Goal: Task Accomplishment & Management: Manage account settings

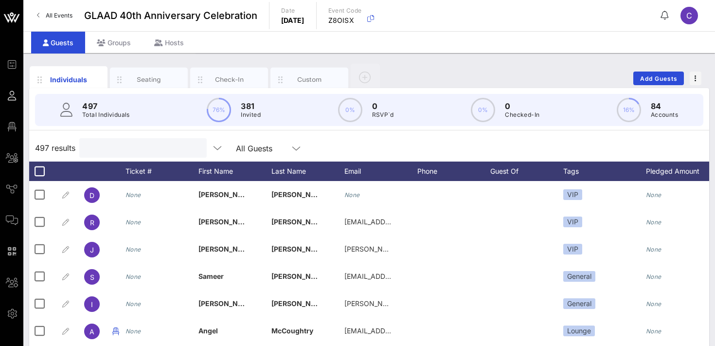
click at [120, 147] on input "text" at bounding box center [142, 148] width 114 height 13
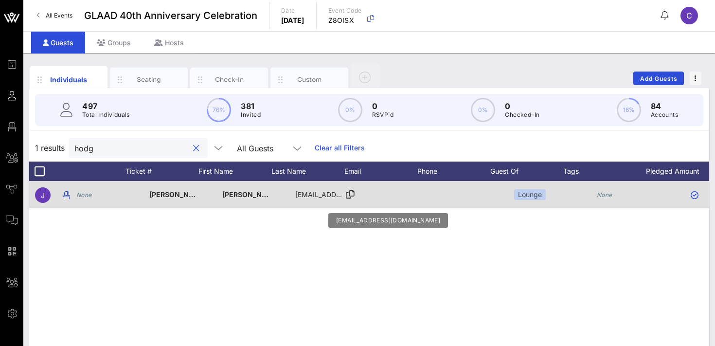
scroll to position [0, 229]
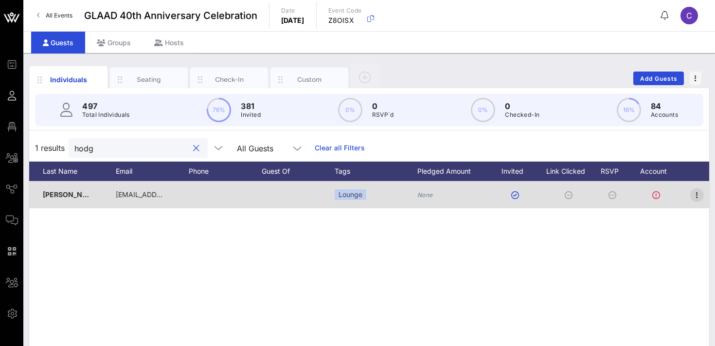
type input "hodg"
click at [696, 196] on icon "button" at bounding box center [698, 195] width 12 height 12
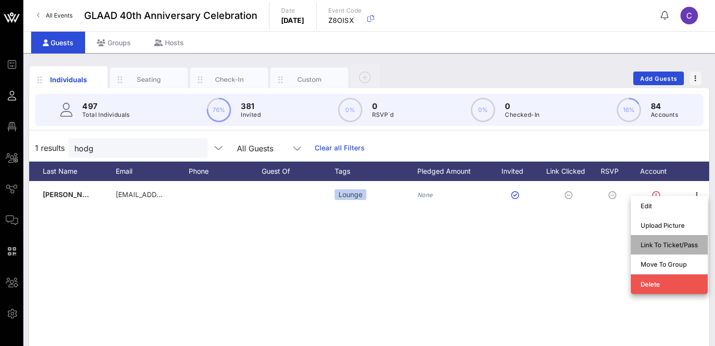
click at [655, 243] on div "Link To Ticket/Pass" at bounding box center [669, 245] width 57 height 8
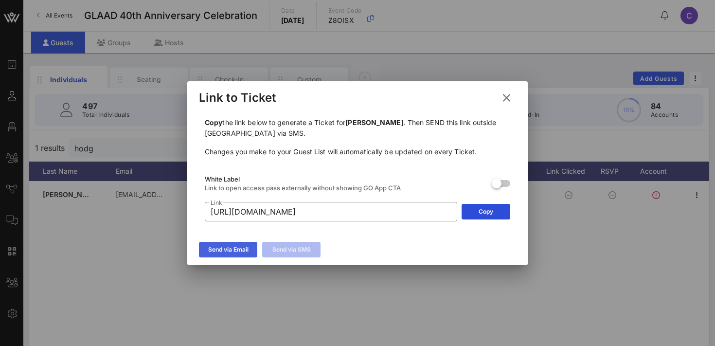
click at [227, 251] on icon at bounding box center [228, 249] width 9 height 9
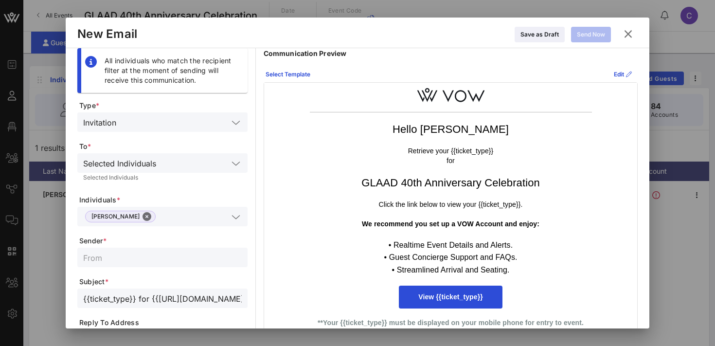
click at [631, 36] on icon at bounding box center [629, 33] width 18 height 17
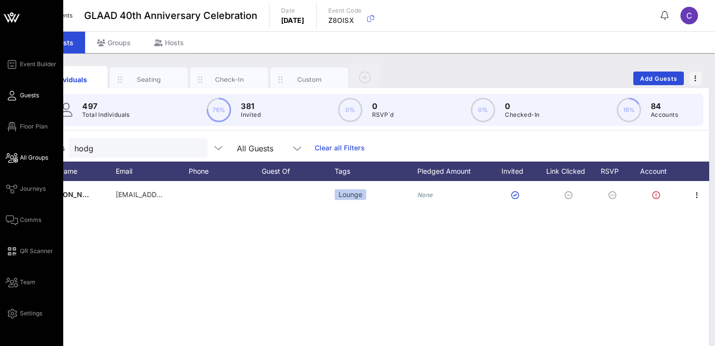
click at [25, 158] on span "All Groups" at bounding box center [34, 157] width 28 height 9
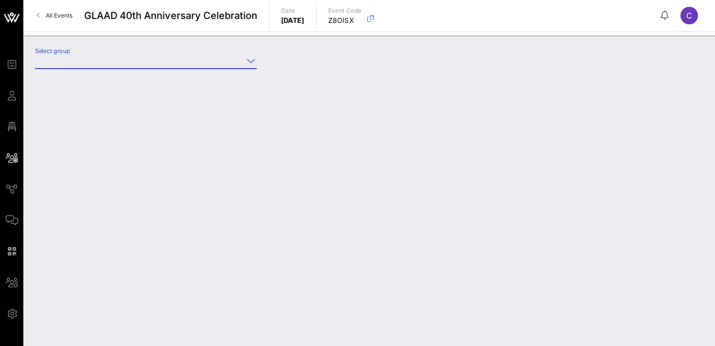
click at [97, 65] on input "Select group" at bounding box center [139, 61] width 208 height 16
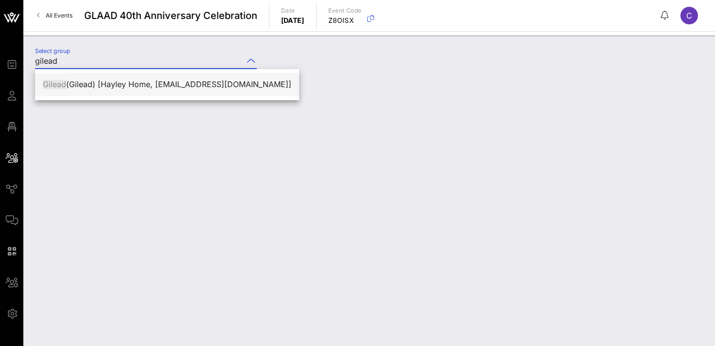
click at [111, 77] on div "Gilead (Gilead) [Hayley Home, [EMAIL_ADDRESS][DOMAIN_NAME]]" at bounding box center [167, 84] width 249 height 21
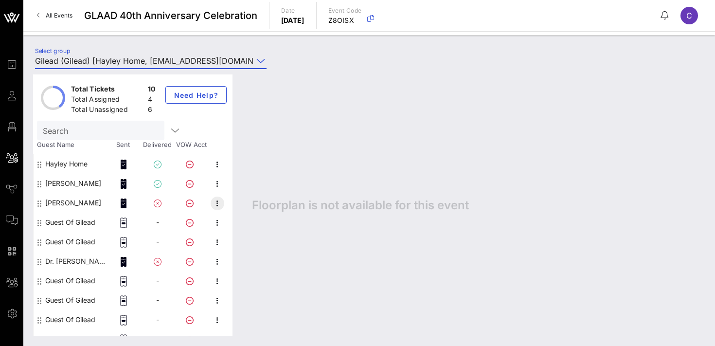
type input "Gilead (Gilead) [Hayley Home, [EMAIL_ADDRESS][DOMAIN_NAME]]"
click at [220, 203] on icon "button" at bounding box center [218, 204] width 12 height 12
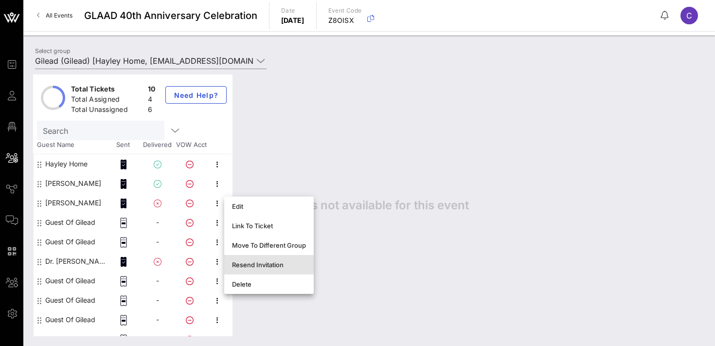
click at [253, 265] on div "Resend Invitation" at bounding box center [269, 265] width 74 height 8
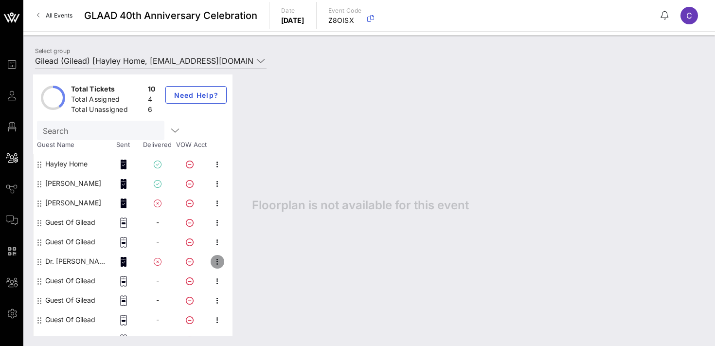
click at [220, 265] on icon "button" at bounding box center [218, 262] width 12 height 12
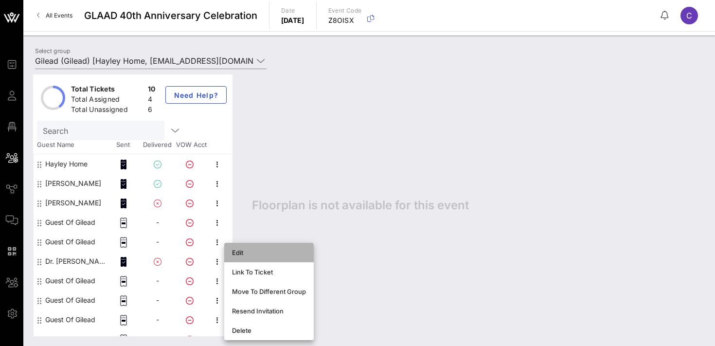
click at [241, 254] on div "Edit" at bounding box center [269, 253] width 74 height 8
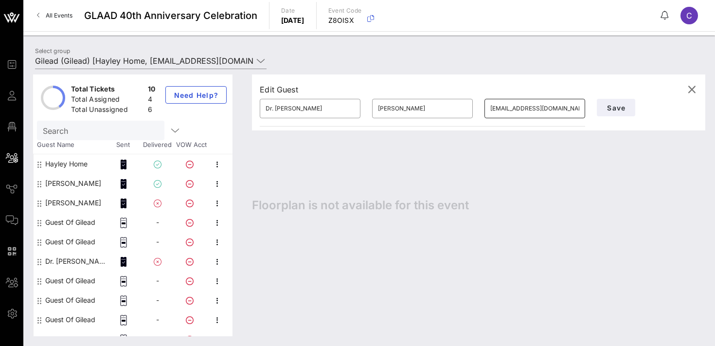
click at [546, 109] on input "[EMAIL_ADDRESS][DOMAIN_NAME]" at bounding box center [535, 109] width 89 height 16
paste input ".[PERSON_NAME][EMAIL_ADDRESS][DOMAIN_NAME]"
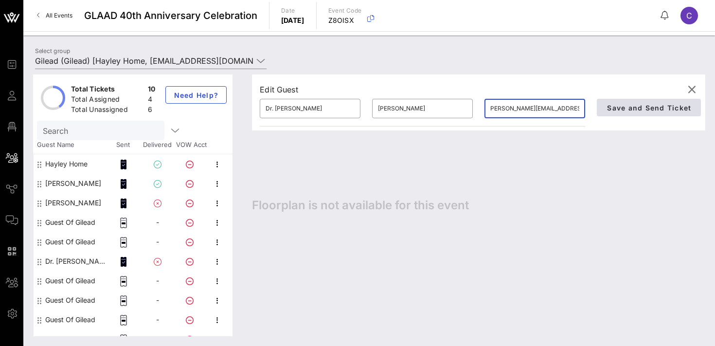
type input "[PERSON_NAME][EMAIL_ADDRESS][PERSON_NAME][DOMAIN_NAME]"
click at [614, 107] on span "Save and Send Ticket" at bounding box center [649, 108] width 85 height 8
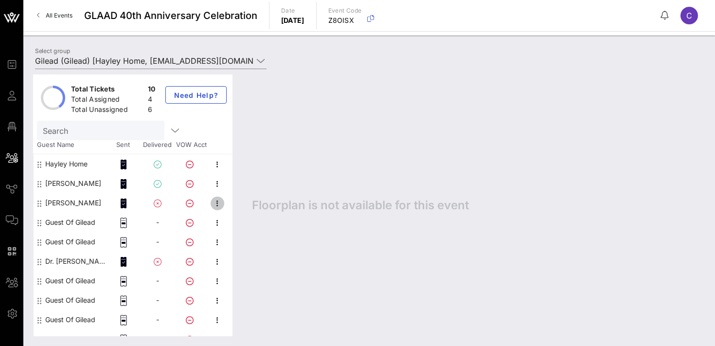
click at [216, 203] on icon "button" at bounding box center [218, 204] width 12 height 12
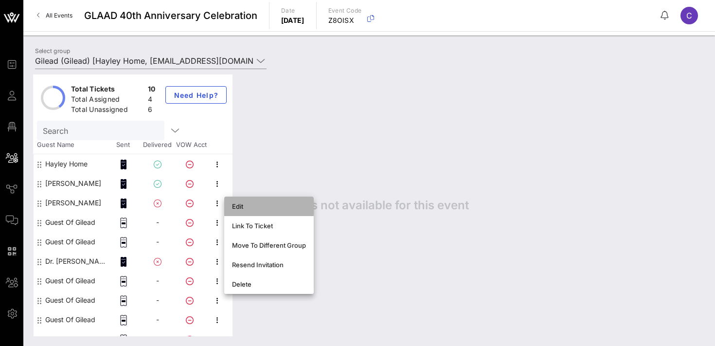
click at [250, 205] on div "Edit" at bounding box center [269, 206] width 74 height 8
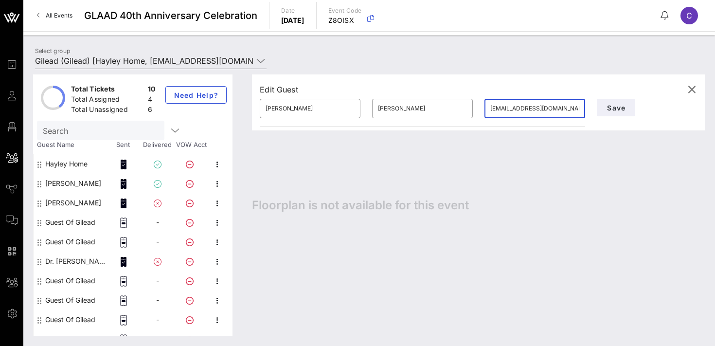
click at [513, 107] on input "[EMAIL_ADDRESS][DOMAIN_NAME]" at bounding box center [535, 109] width 89 height 16
paste input ".[PERSON_NAME][EMAIL_ADDRESS]"
type input "[PERSON_NAME][EMAIL_ADDRESS][PERSON_NAME][DOMAIN_NAME]"
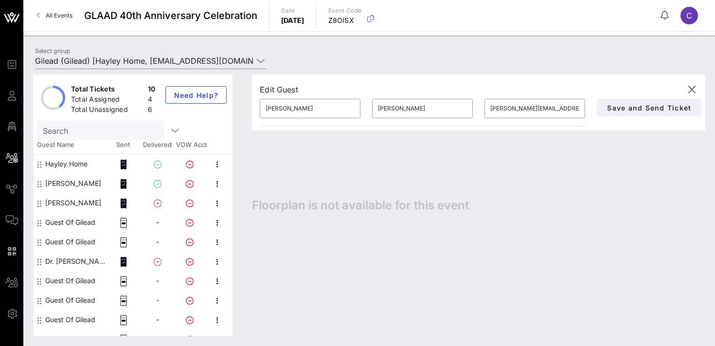
click at [614, 87] on div "Edit Guest" at bounding box center [479, 89] width 438 height 15
click at [621, 106] on span "Save and Send Ticket" at bounding box center [649, 108] width 85 height 8
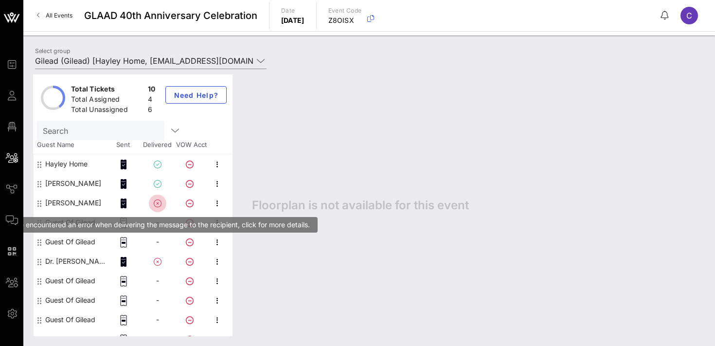
click at [157, 202] on icon "button" at bounding box center [158, 204] width 12 height 12
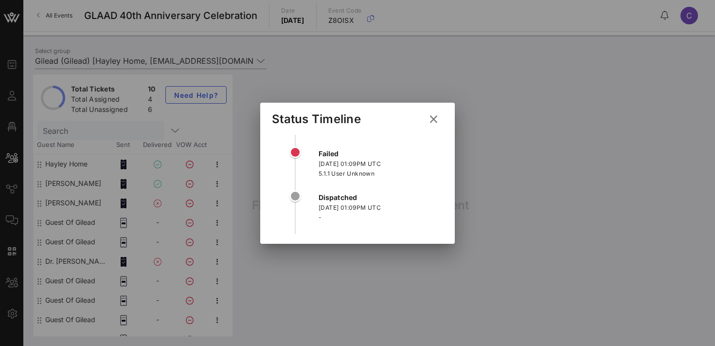
click at [439, 119] on icon at bounding box center [434, 118] width 16 height 15
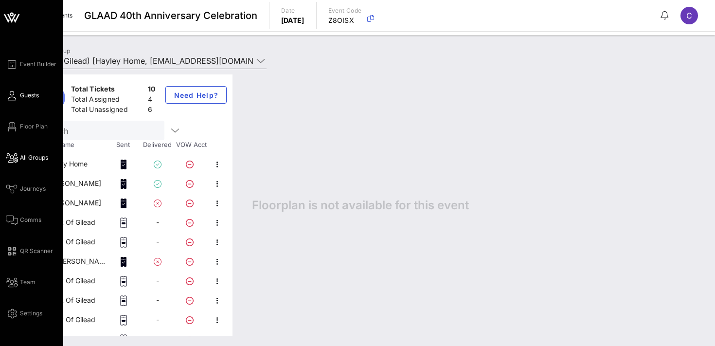
click at [30, 96] on span "Guests" at bounding box center [29, 95] width 19 height 9
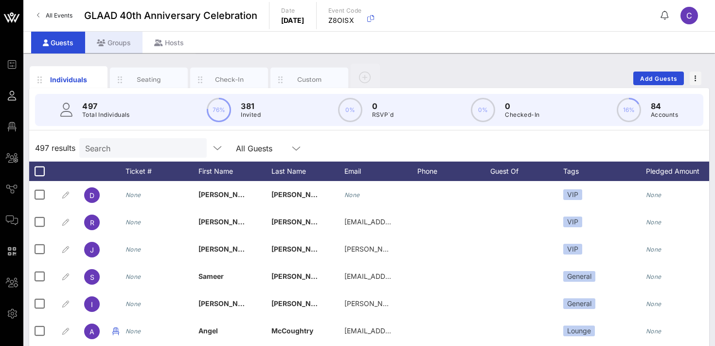
click at [117, 43] on div "Groups" at bounding box center [113, 43] width 57 height 22
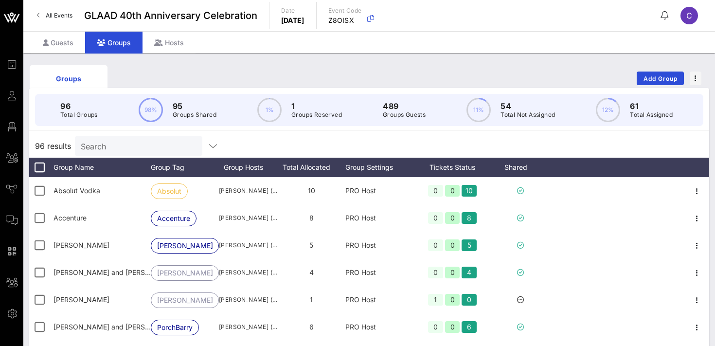
click at [113, 144] on input "Search" at bounding box center [138, 146] width 114 height 13
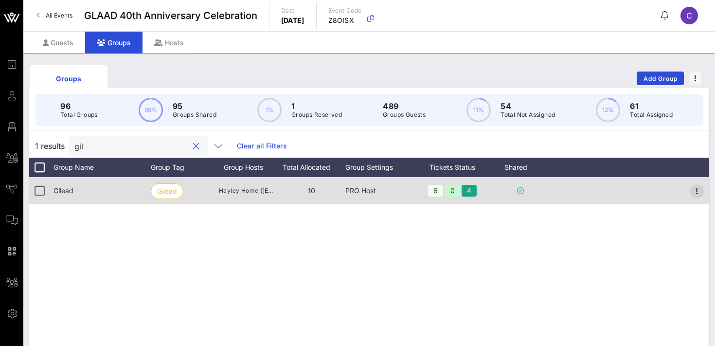
type input "gil"
click at [699, 194] on icon "button" at bounding box center [698, 191] width 12 height 12
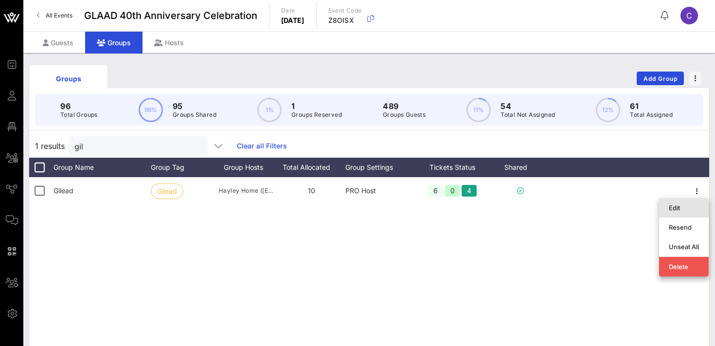
click at [682, 206] on div "Edit" at bounding box center [684, 208] width 30 height 8
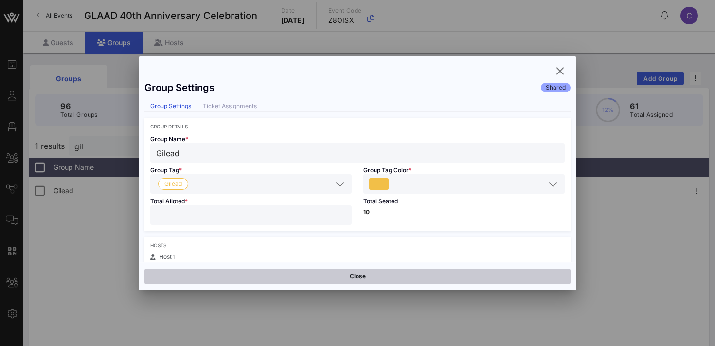
click at [417, 278] on button "Close" at bounding box center [358, 277] width 426 height 16
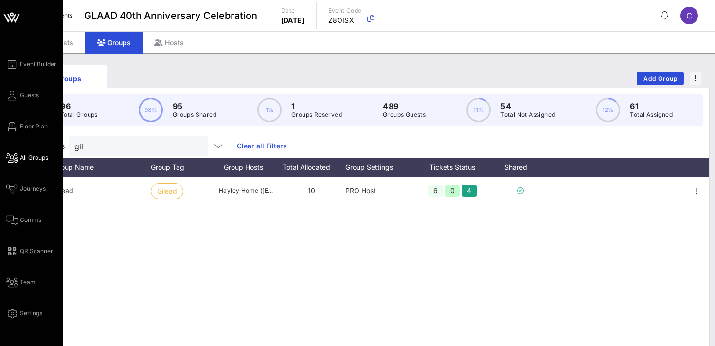
click at [21, 159] on span "All Groups" at bounding box center [34, 157] width 28 height 9
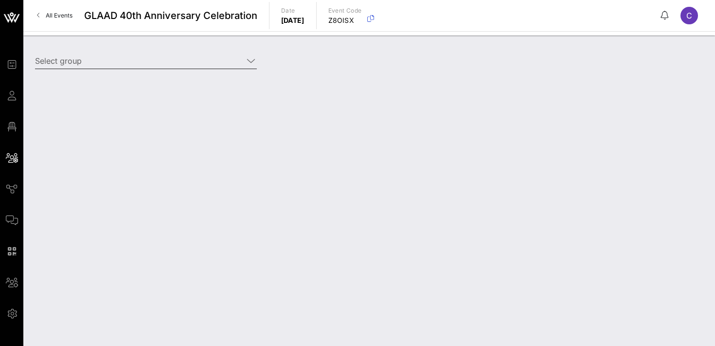
click at [112, 68] on div "Select group" at bounding box center [146, 61] width 222 height 16
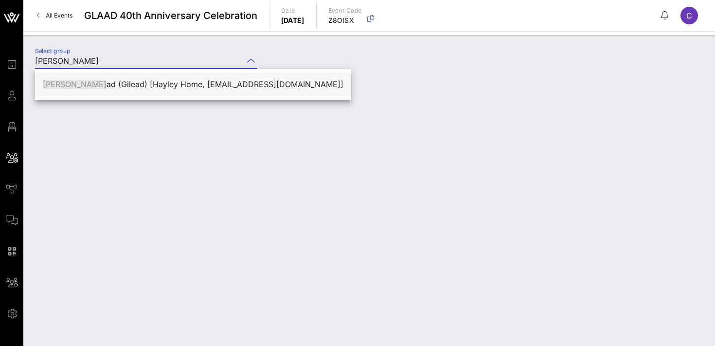
click at [119, 88] on div "[PERSON_NAME] ad (Gilead) [[PERSON_NAME] Home, [EMAIL_ADDRESS][DOMAIN_NAME]]" at bounding box center [193, 84] width 301 height 9
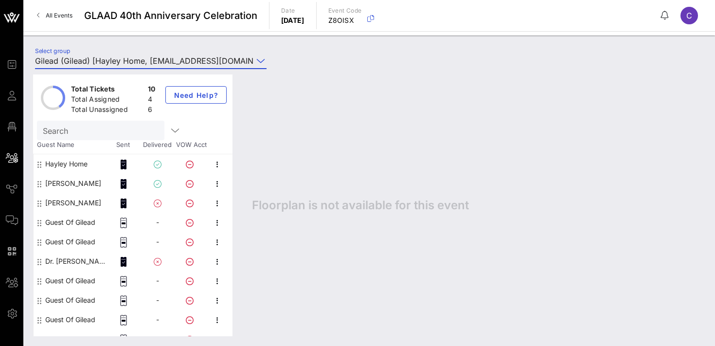
scroll to position [12, 0]
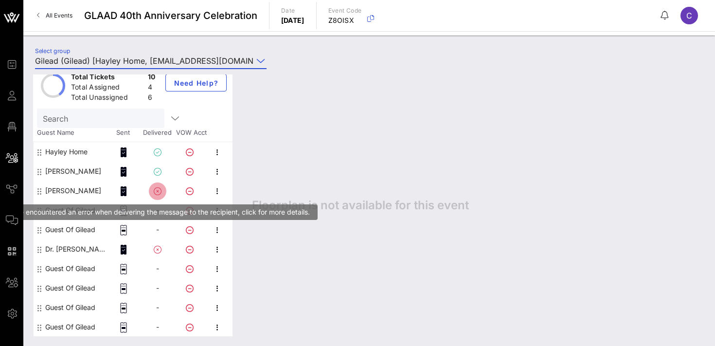
click at [159, 192] on icon "button" at bounding box center [158, 191] width 12 height 12
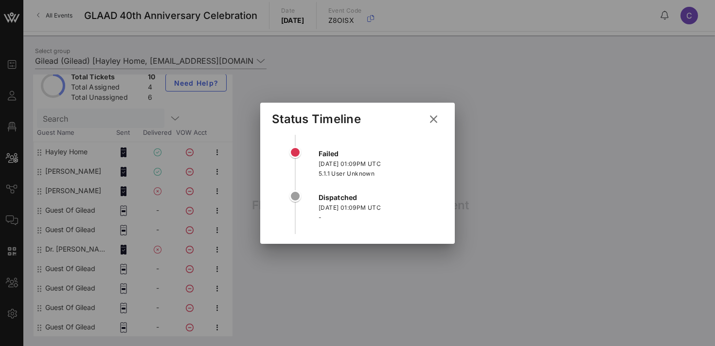
click at [436, 119] on icon at bounding box center [433, 119] width 15 height 14
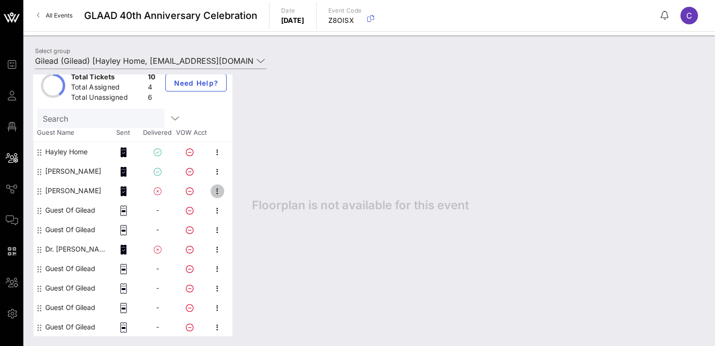
click at [214, 193] on icon "button" at bounding box center [218, 191] width 12 height 12
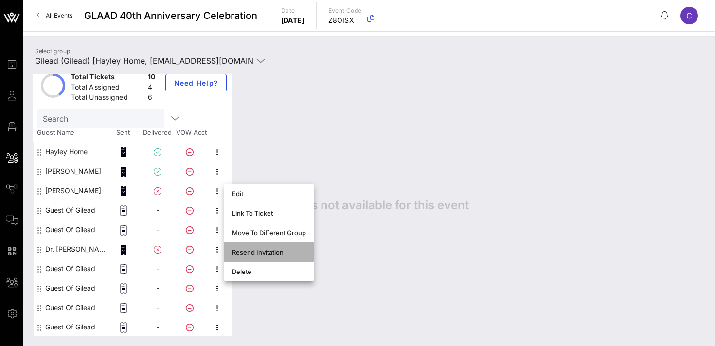
click at [254, 254] on div "Resend Invitation" at bounding box center [269, 252] width 74 height 8
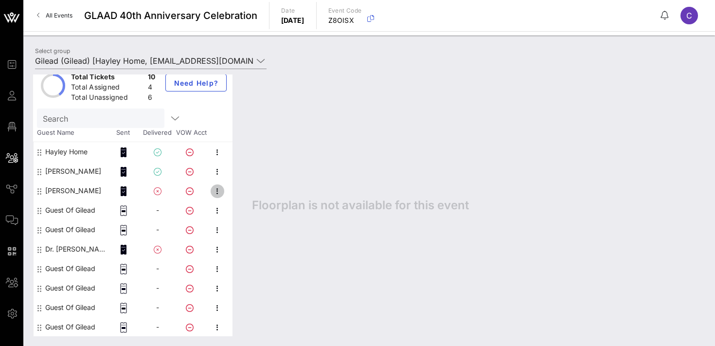
click at [219, 189] on icon "button" at bounding box center [218, 191] width 12 height 12
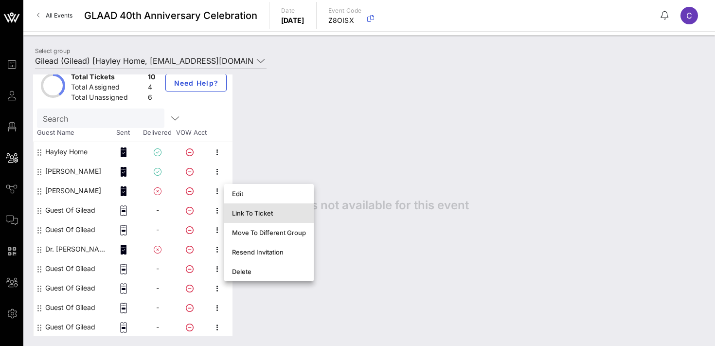
click at [246, 208] on div "Link To Ticket" at bounding box center [269, 213] width 74 height 16
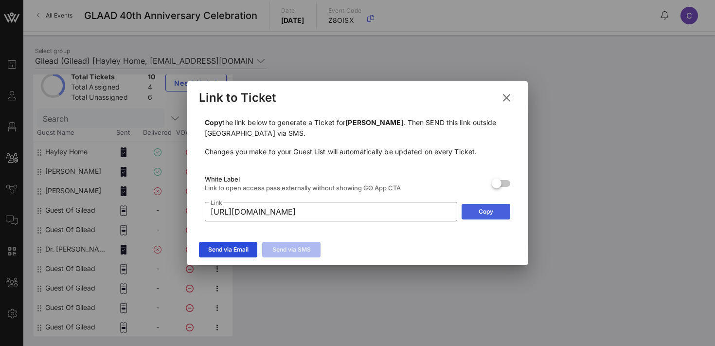
click at [486, 211] on icon at bounding box center [486, 211] width 8 height 7
click at [505, 98] on icon at bounding box center [507, 98] width 14 height 12
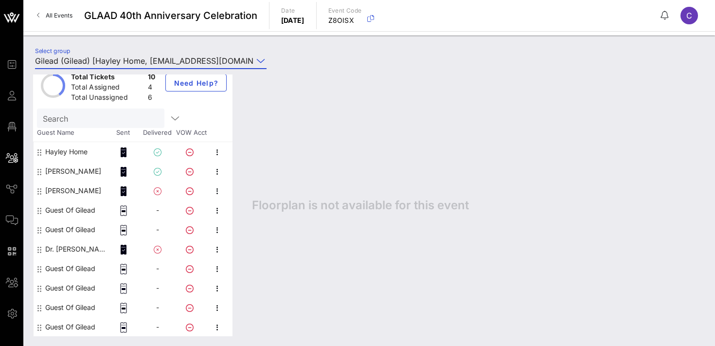
click at [122, 61] on input "Gilead (Gilead) [Hayley Home, [EMAIL_ADDRESS][DOMAIN_NAME]]" at bounding box center [144, 61] width 218 height 16
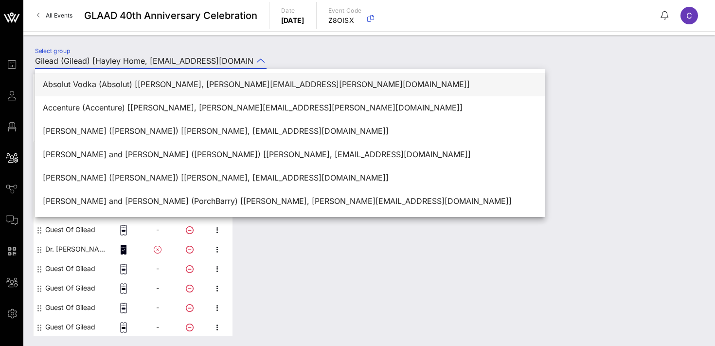
click at [120, 87] on div "Absolut Vodka (Absolut) [[PERSON_NAME], [PERSON_NAME][EMAIL_ADDRESS][PERSON_NAM…" at bounding box center [290, 84] width 495 height 9
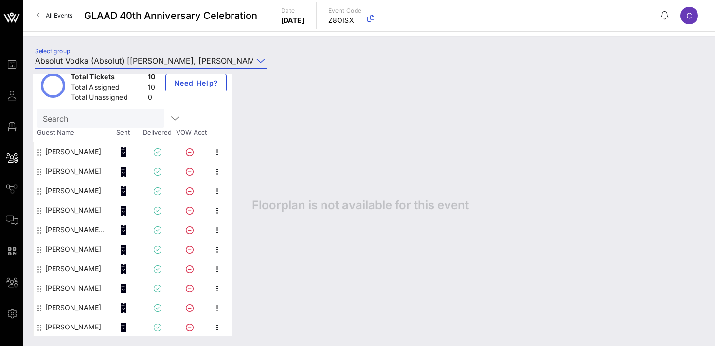
click at [184, 62] on input "Absolut Vodka (Absolut) [[PERSON_NAME], [PERSON_NAME][EMAIL_ADDRESS][PERSON_NAM…" at bounding box center [144, 61] width 218 height 16
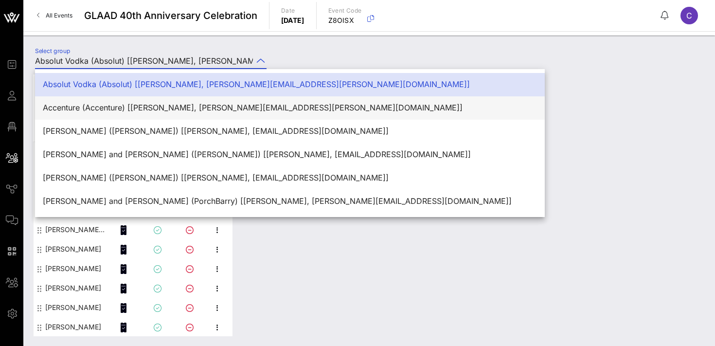
click at [182, 105] on div "Accenture (Accenture) [[PERSON_NAME], [PERSON_NAME][EMAIL_ADDRESS][PERSON_NAME]…" at bounding box center [290, 107] width 495 height 9
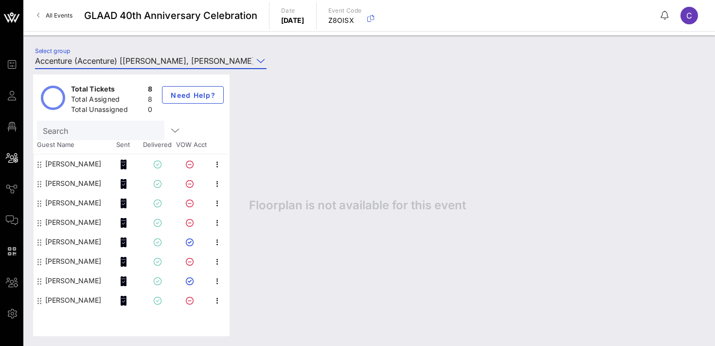
click at [187, 61] on input "Accenture (Accenture) [[PERSON_NAME], [PERSON_NAME][EMAIL_ADDRESS][PERSON_NAME]…" at bounding box center [144, 61] width 218 height 16
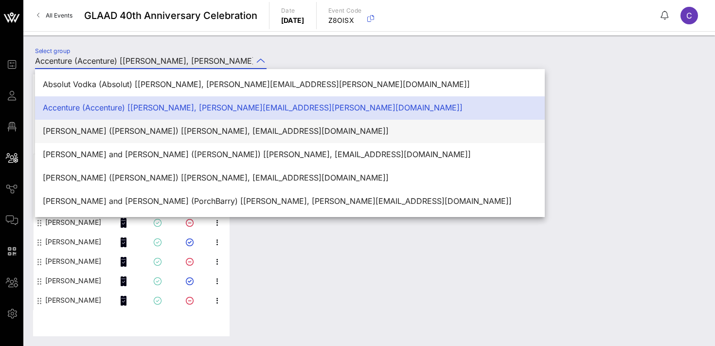
click at [179, 129] on div "[PERSON_NAME] ([PERSON_NAME]) [[PERSON_NAME], [EMAIL_ADDRESS][DOMAIN_NAME]]" at bounding box center [290, 131] width 495 height 9
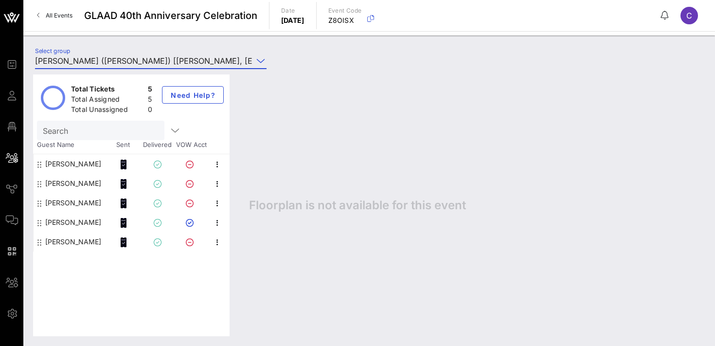
click at [184, 64] on input "[PERSON_NAME] ([PERSON_NAME]) [[PERSON_NAME], [EMAIL_ADDRESS][DOMAIN_NAME]]" at bounding box center [144, 61] width 218 height 16
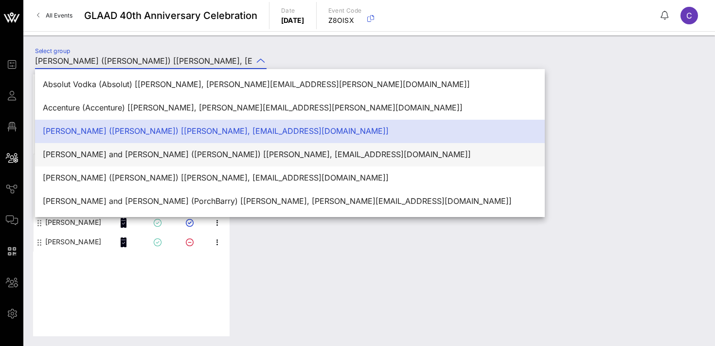
click at [190, 159] on div "[PERSON_NAME] and [PERSON_NAME] ([PERSON_NAME]) [[PERSON_NAME], [EMAIL_ADDRESS]…" at bounding box center [290, 154] width 495 height 9
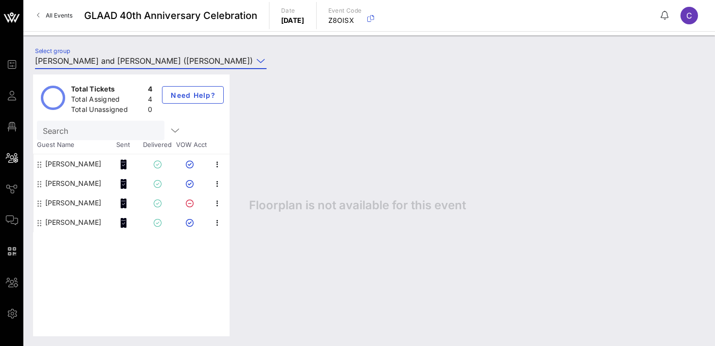
click at [201, 66] on div "Total Tickets 4 Total Assigned 4 Total Unassigned 0 Need Help? Search Guest Nam…" at bounding box center [369, 205] width 692 height 281
click at [199, 65] on div "Total Tickets 4 Total Assigned 4 Total Unassigned 0 Need Help? Search Guest Nam…" at bounding box center [369, 205] width 692 height 281
click at [163, 63] on input "[PERSON_NAME] and [PERSON_NAME] ([PERSON_NAME]) [[PERSON_NAME], [EMAIL_ADDRESS]…" at bounding box center [144, 61] width 218 height 16
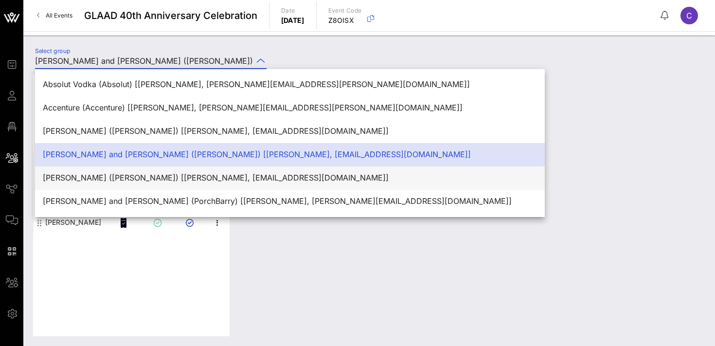
click at [183, 180] on div "[PERSON_NAME] ([PERSON_NAME]) [[PERSON_NAME], [EMAIL_ADDRESS][DOMAIN_NAME]]" at bounding box center [290, 177] width 495 height 9
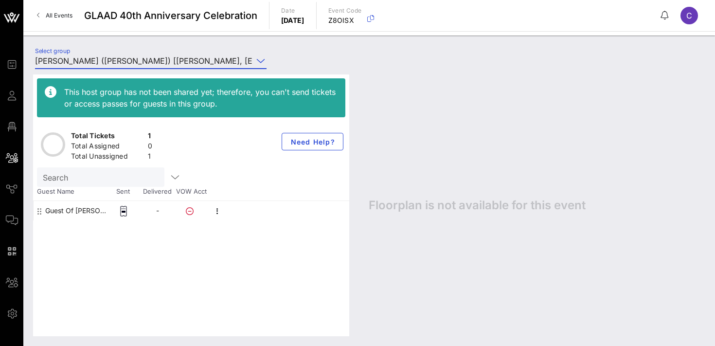
click at [192, 63] on input "[PERSON_NAME] ([PERSON_NAME]) [[PERSON_NAME], [EMAIL_ADDRESS][DOMAIN_NAME]]" at bounding box center [144, 61] width 218 height 16
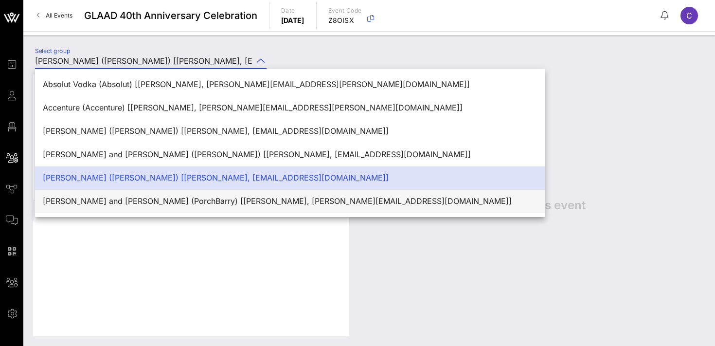
click at [185, 209] on div "[PERSON_NAME] and [PERSON_NAME] (PorchBarry) [[PERSON_NAME], [PERSON_NAME][EMAI…" at bounding box center [290, 201] width 495 height 21
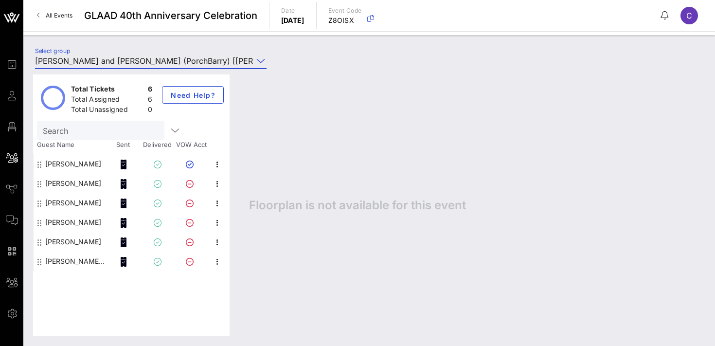
click at [186, 61] on input "[PERSON_NAME] and [PERSON_NAME] (PorchBarry) [[PERSON_NAME], [PERSON_NAME][EMAI…" at bounding box center [144, 61] width 218 height 16
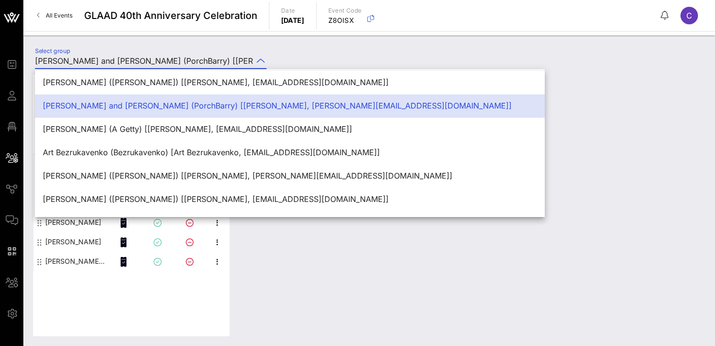
scroll to position [102, 0]
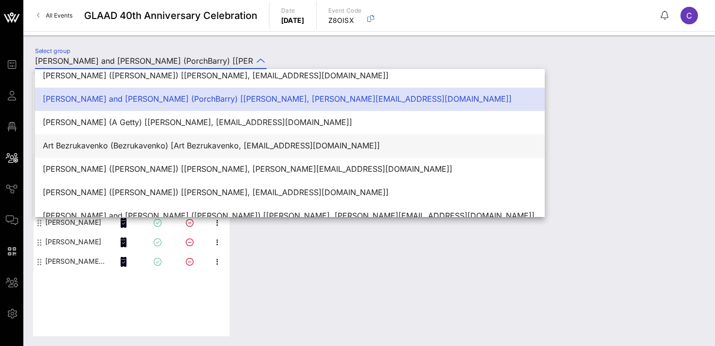
click at [188, 146] on div "Art Bezrukavenko (Bezrukavenko) [Art Bezrukavenko, [EMAIL_ADDRESS][DOMAIN_NAME]]" at bounding box center [290, 145] width 495 height 9
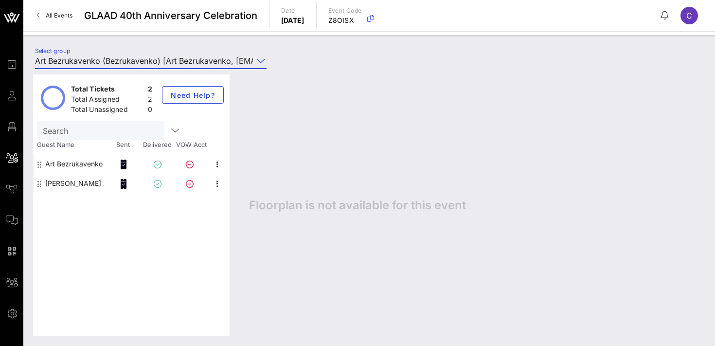
click at [183, 57] on input "Art Bezrukavenko (Bezrukavenko) [Art Bezrukavenko, [EMAIL_ADDRESS][DOMAIN_NAME]]" at bounding box center [144, 61] width 218 height 16
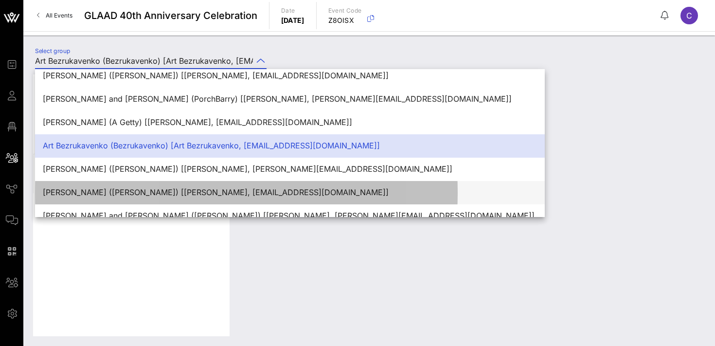
click at [184, 188] on div "[PERSON_NAME] ([PERSON_NAME]) [[PERSON_NAME], [EMAIL_ADDRESS][DOMAIN_NAME]]" at bounding box center [290, 192] width 495 height 9
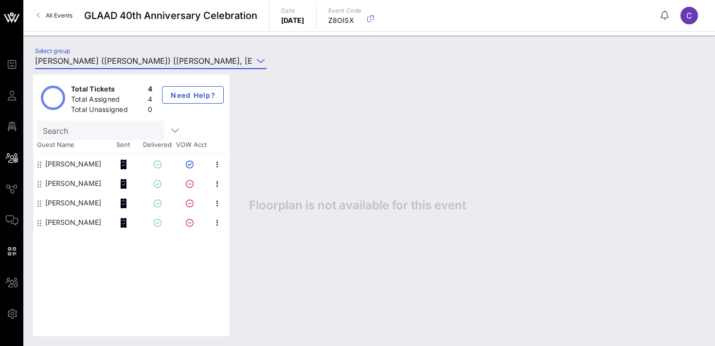
click at [176, 64] on input "[PERSON_NAME] ([PERSON_NAME]) [[PERSON_NAME], [EMAIL_ADDRESS][DOMAIN_NAME]]" at bounding box center [144, 61] width 218 height 16
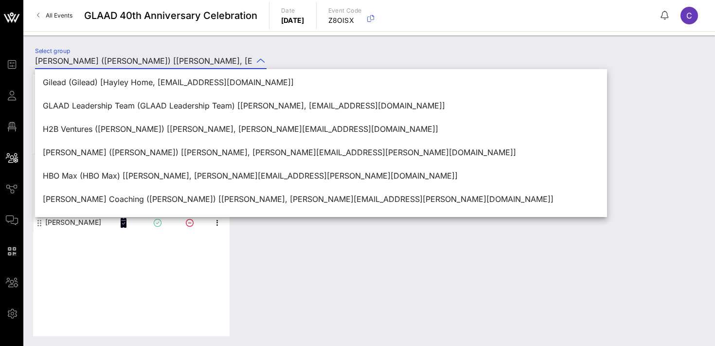
scroll to position [611, 0]
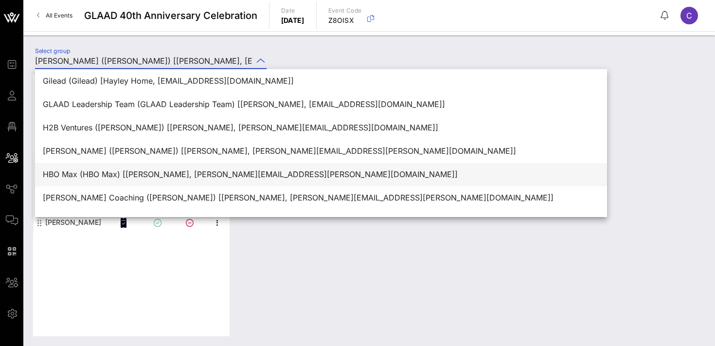
click at [182, 177] on div "HBO Max (HBO Max) [[PERSON_NAME], [PERSON_NAME][EMAIL_ADDRESS][PERSON_NAME][DOM…" at bounding box center [321, 174] width 557 height 9
type input "HBO Max (HBO Max) [[PERSON_NAME], [PERSON_NAME][EMAIL_ADDRESS][PERSON_NAME][DOM…"
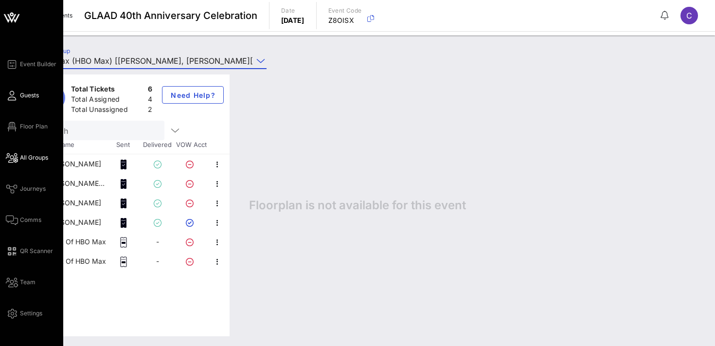
click at [19, 94] on link "Guests" at bounding box center [22, 96] width 33 height 12
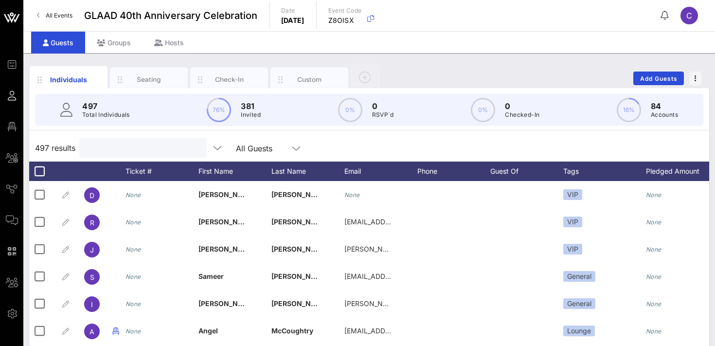
click at [149, 146] on input "text" at bounding box center [142, 148] width 114 height 13
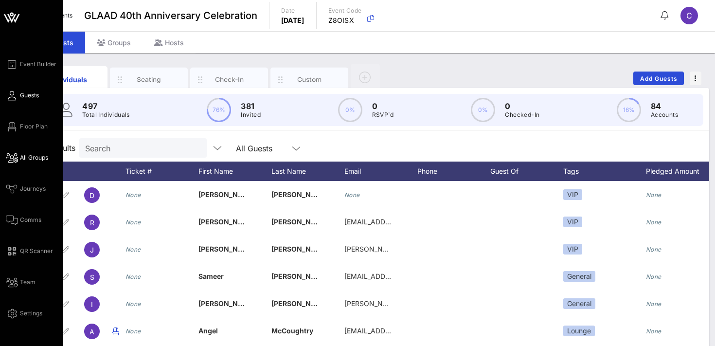
click at [21, 157] on span "All Groups" at bounding box center [34, 157] width 28 height 9
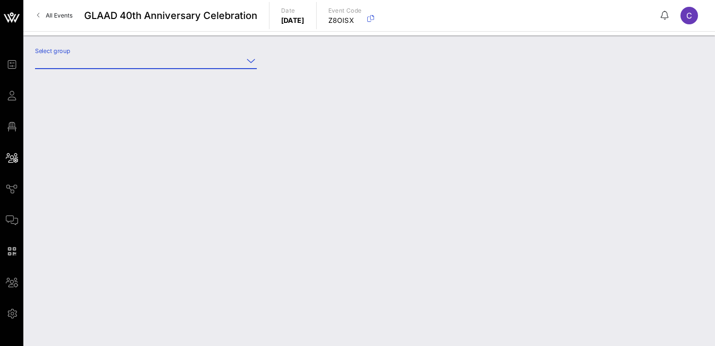
click at [113, 60] on input "Select group" at bounding box center [139, 61] width 208 height 16
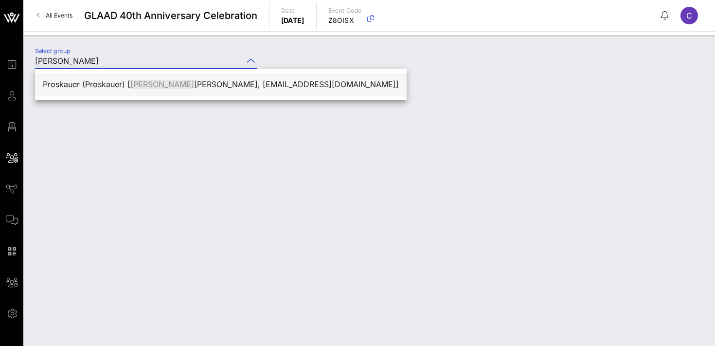
click at [132, 78] on div "Proskauer (Proskauer) [ [PERSON_NAME], [EMAIL_ADDRESS][DOMAIN_NAME]]" at bounding box center [221, 84] width 356 height 21
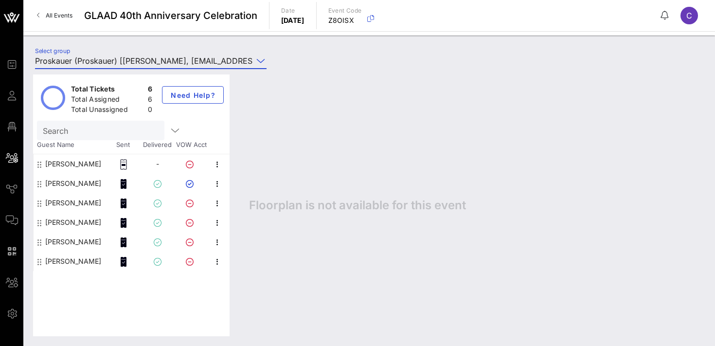
type input "Proskauer (Proskauer) [[PERSON_NAME], [EMAIL_ADDRESS][DOMAIN_NAME]]"
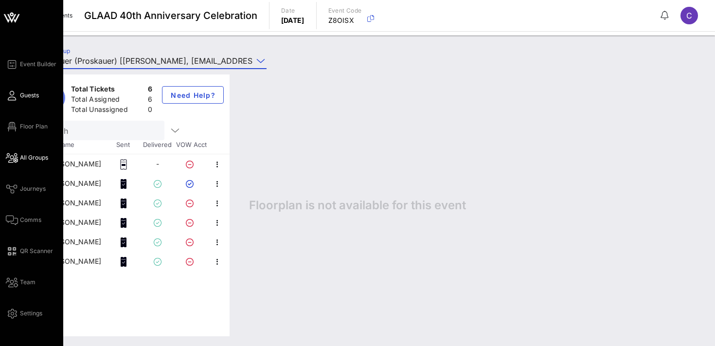
click at [21, 99] on span "Guests" at bounding box center [29, 95] width 19 height 9
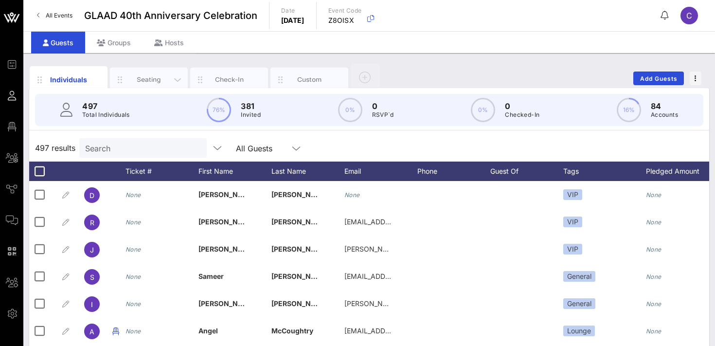
click at [144, 80] on div "Seating" at bounding box center [149, 79] width 43 height 9
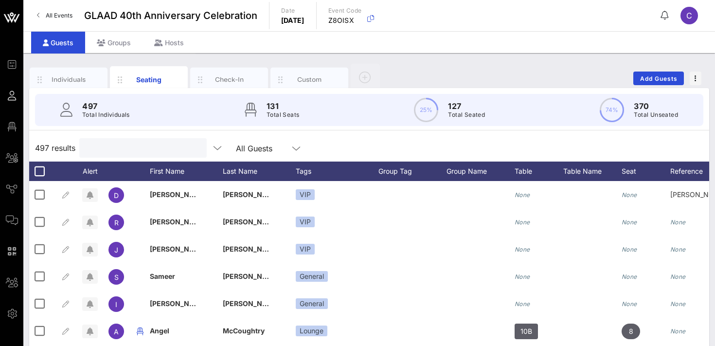
click at [130, 146] on input "text" at bounding box center [142, 148] width 114 height 13
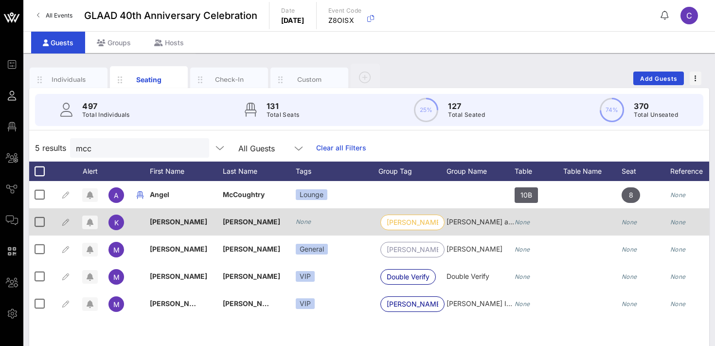
click at [305, 222] on icon "None" at bounding box center [304, 221] width 16 height 7
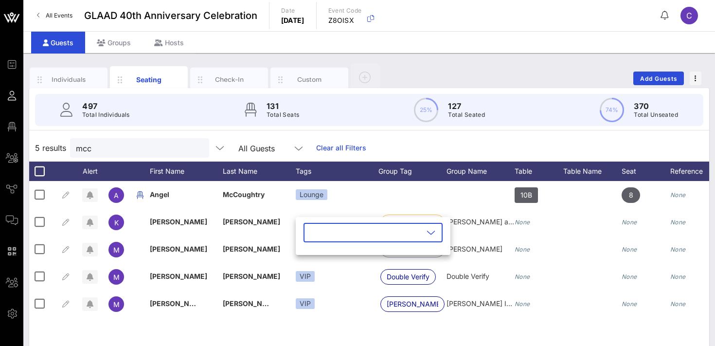
click at [315, 233] on input "text" at bounding box center [367, 233] width 114 height 16
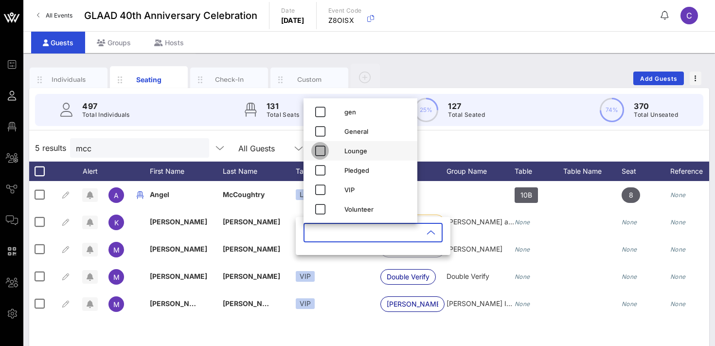
click at [323, 151] on icon "button" at bounding box center [320, 151] width 12 height 12
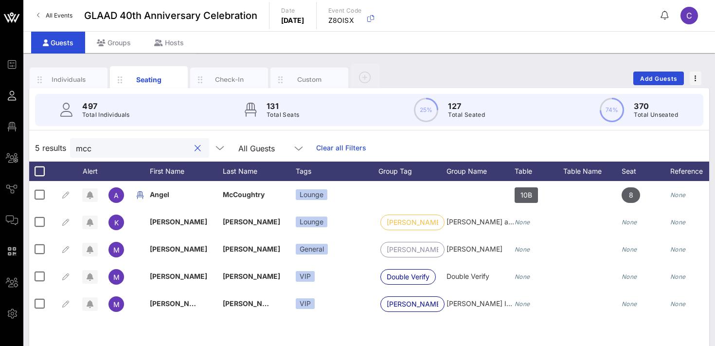
click at [123, 152] on input "mcc" at bounding box center [133, 148] width 114 height 13
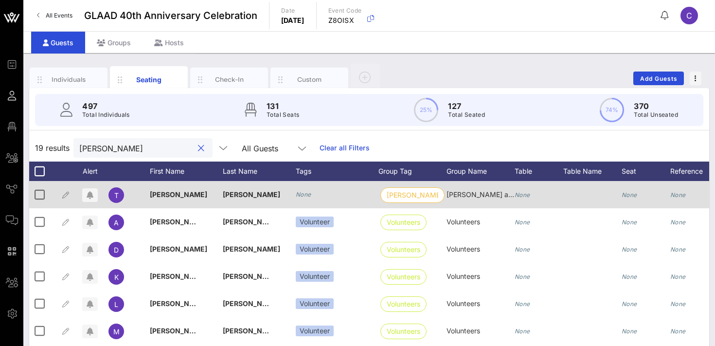
type input "[PERSON_NAME]"
click at [308, 195] on icon "None" at bounding box center [304, 194] width 16 height 7
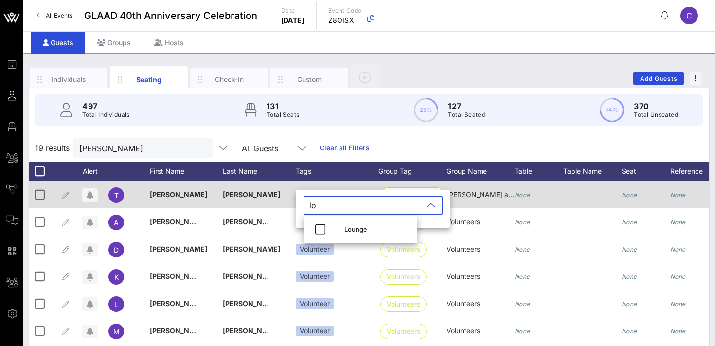
type input "l"
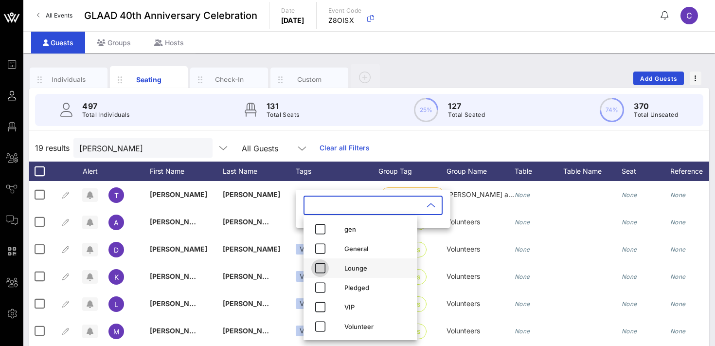
click at [324, 268] on icon "button" at bounding box center [320, 268] width 12 height 12
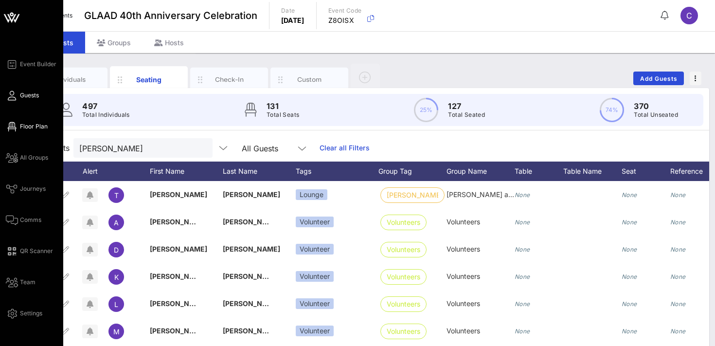
click at [24, 124] on span "Floor Plan" at bounding box center [34, 126] width 28 height 9
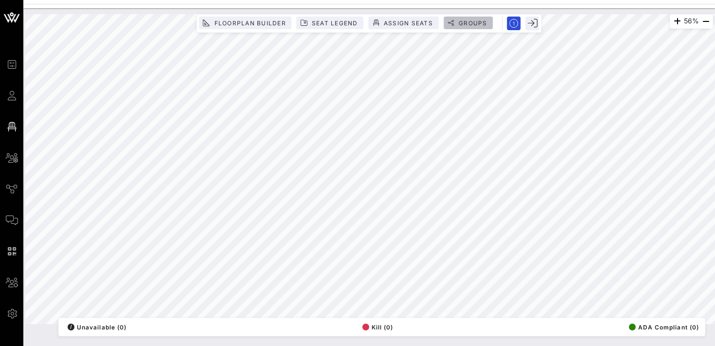
click at [461, 24] on span "Groups" at bounding box center [472, 22] width 29 height 7
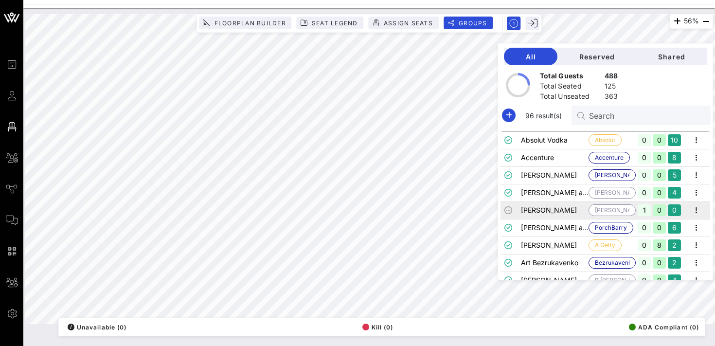
scroll to position [18, 0]
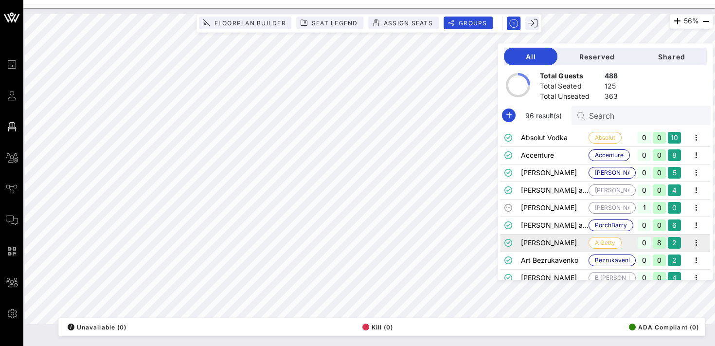
click at [567, 238] on td "[PERSON_NAME]" at bounding box center [555, 243] width 68 height 18
click at [699, 243] on icon "button" at bounding box center [697, 243] width 12 height 12
click at [682, 255] on div "Edit" at bounding box center [684, 260] width 30 height 16
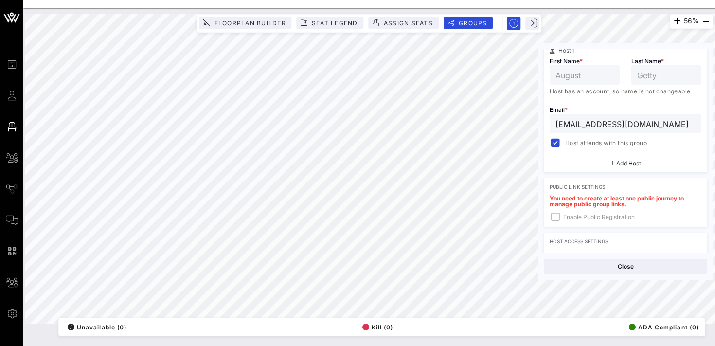
scroll to position [0, 0]
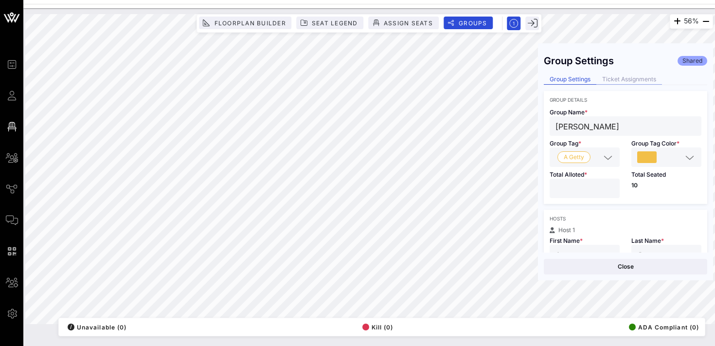
click at [619, 78] on div "Ticket Assignments" at bounding box center [630, 79] width 66 height 10
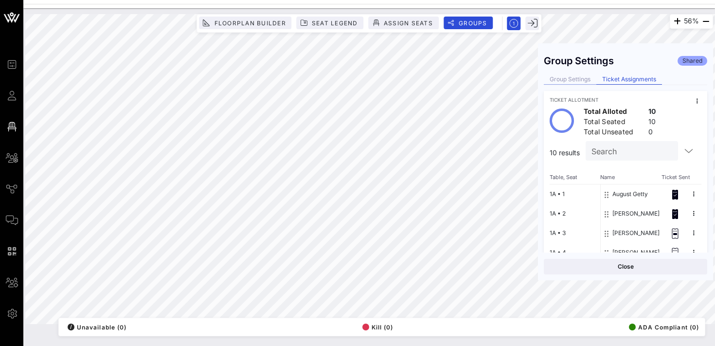
click at [580, 78] on div "Group Settings" at bounding box center [570, 79] width 53 height 10
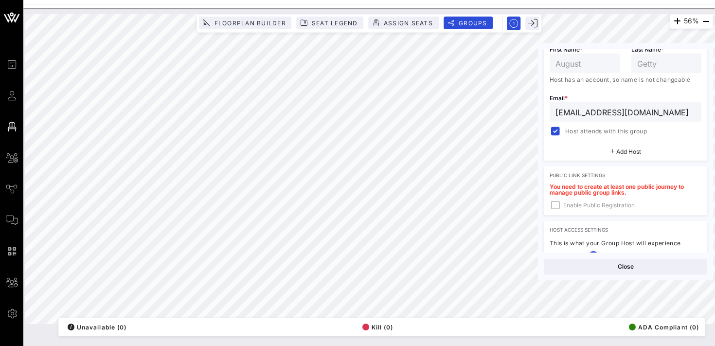
scroll to position [304, 0]
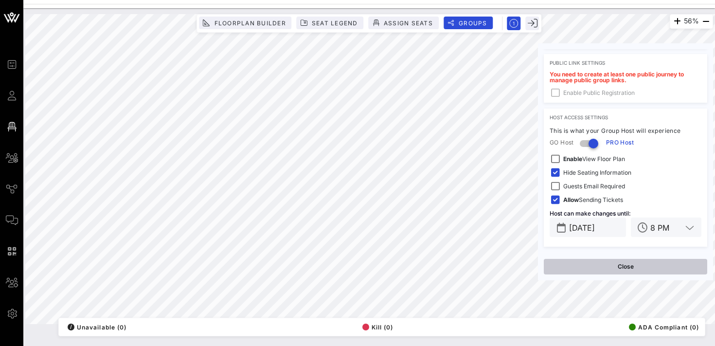
click at [613, 268] on button "Close" at bounding box center [626, 267] width 164 height 16
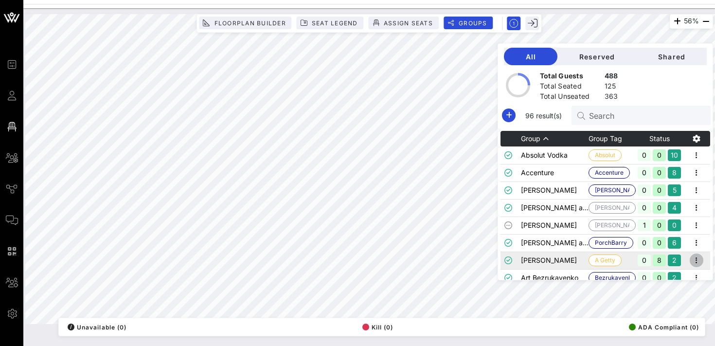
click at [698, 261] on icon "button" at bounding box center [697, 261] width 12 height 12
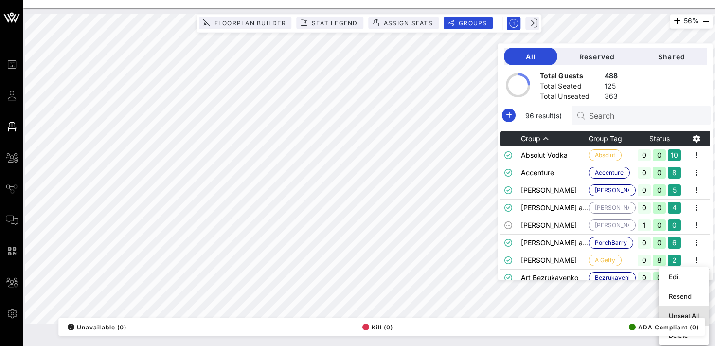
click at [678, 314] on div "Unseat All" at bounding box center [684, 316] width 30 height 8
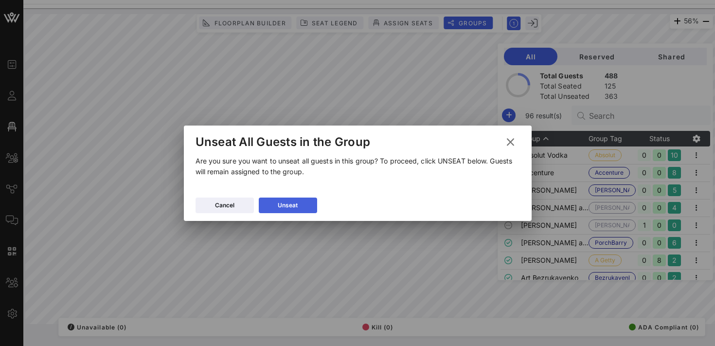
click at [293, 203] on div "Unseat" at bounding box center [288, 206] width 20 height 10
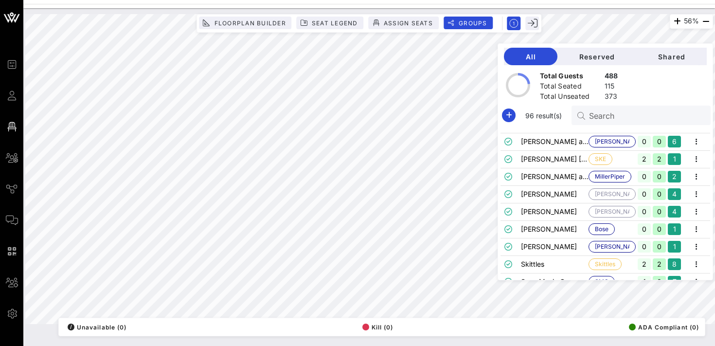
scroll to position [1240, 0]
click at [699, 156] on icon "button" at bounding box center [697, 160] width 12 height 12
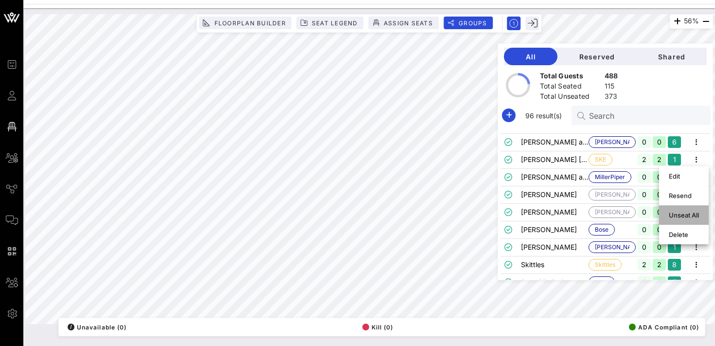
click at [682, 215] on div "Unseat All" at bounding box center [684, 215] width 30 height 8
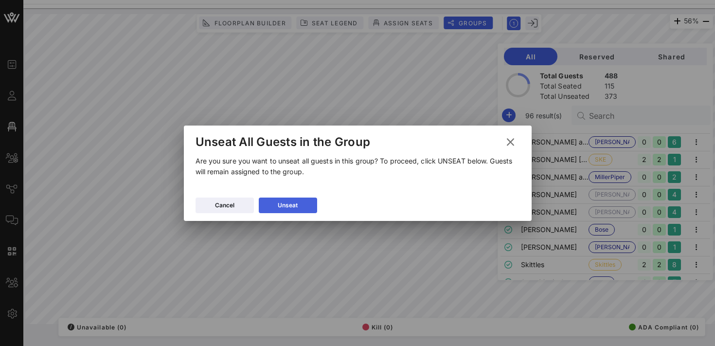
click at [297, 206] on div "Unseat" at bounding box center [288, 206] width 20 height 10
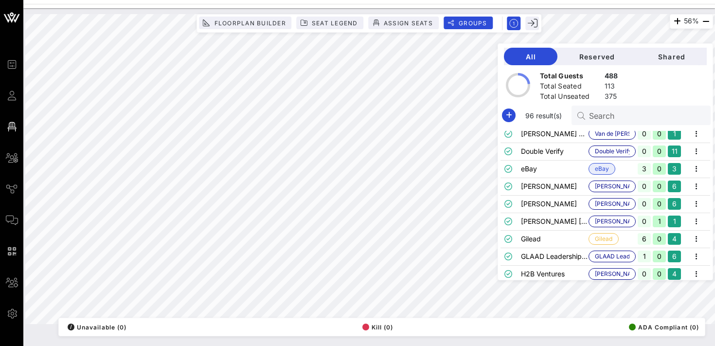
scroll to position [373, 0]
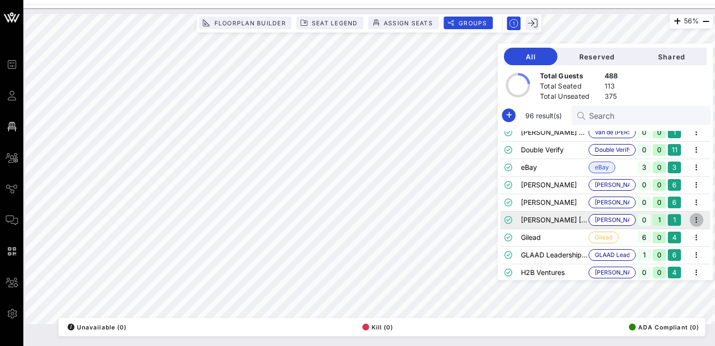
click at [698, 220] on icon "button" at bounding box center [697, 220] width 12 height 12
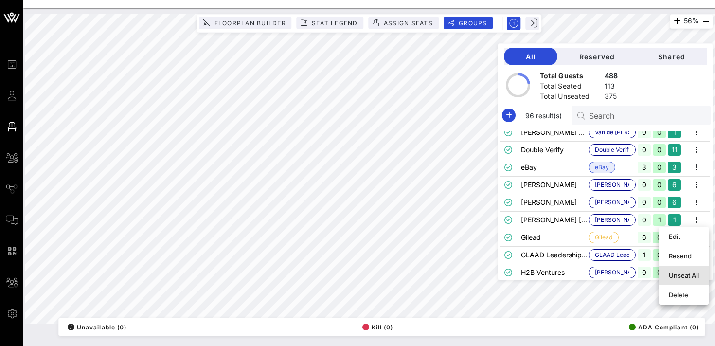
click at [678, 275] on div "Unseat All" at bounding box center [684, 276] width 30 height 8
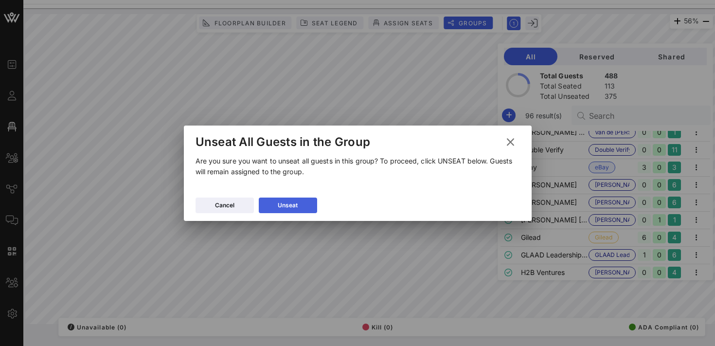
click at [280, 203] on div "Unseat" at bounding box center [288, 206] width 20 height 10
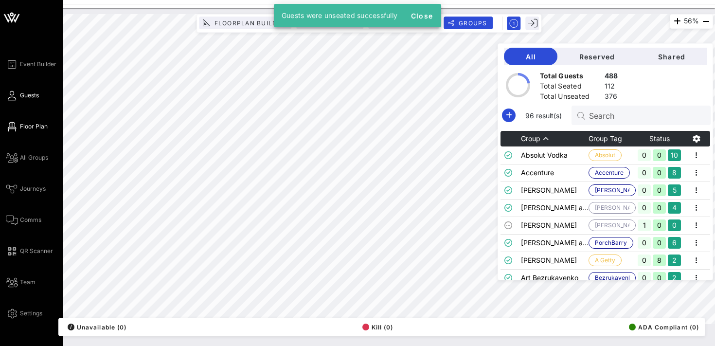
click at [19, 96] on link "Guests" at bounding box center [22, 96] width 33 height 12
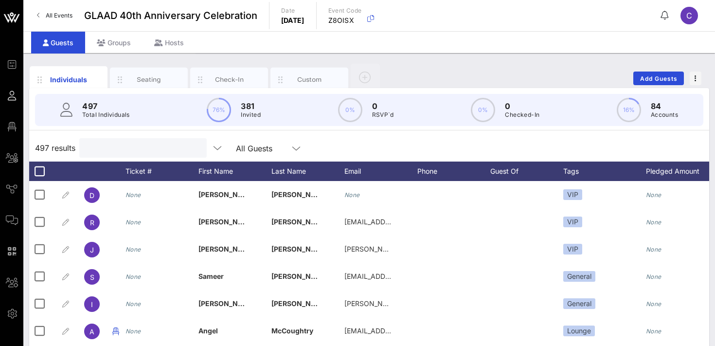
click at [137, 148] on input "text" at bounding box center [142, 148] width 114 height 13
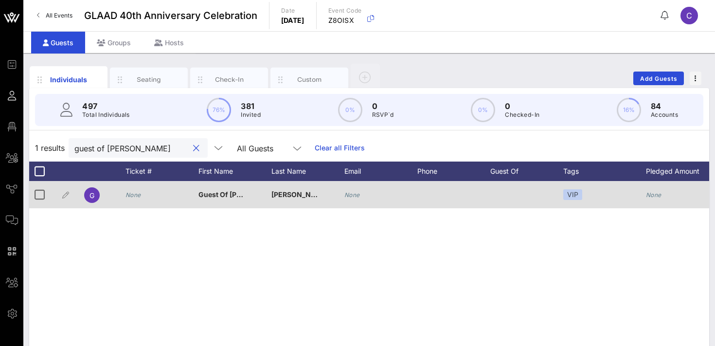
scroll to position [0, 229]
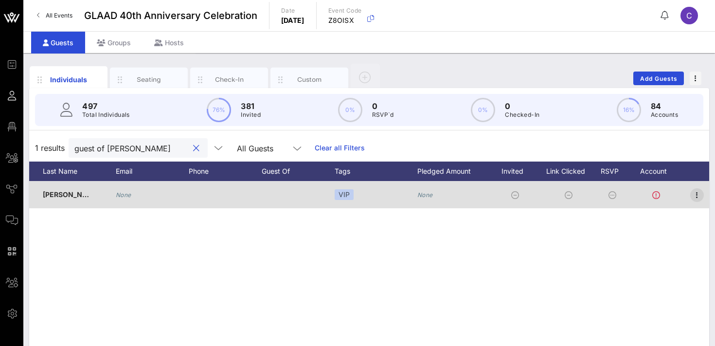
type input "guest of [PERSON_NAME]"
click at [697, 196] on icon "button" at bounding box center [698, 195] width 12 height 12
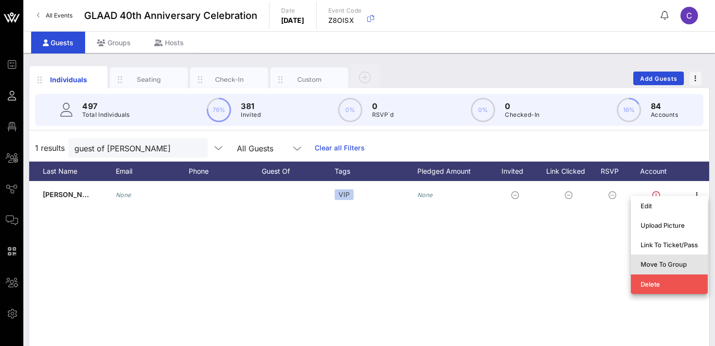
click at [672, 266] on div "Move To Group" at bounding box center [669, 264] width 57 height 8
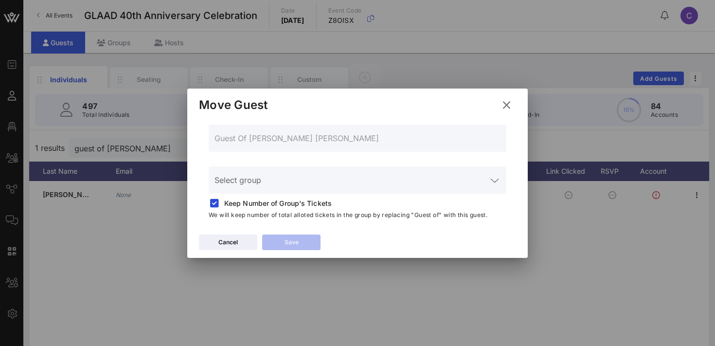
click at [368, 181] on input "Select group" at bounding box center [351, 186] width 273 height 16
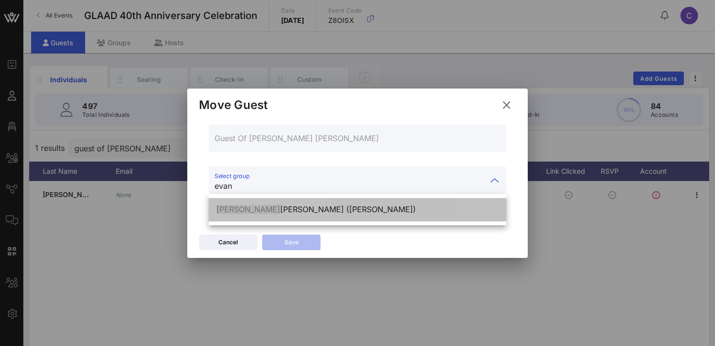
click at [364, 204] on div "[PERSON_NAME] [PERSON_NAME] ([PERSON_NAME])" at bounding box center [358, 209] width 282 height 21
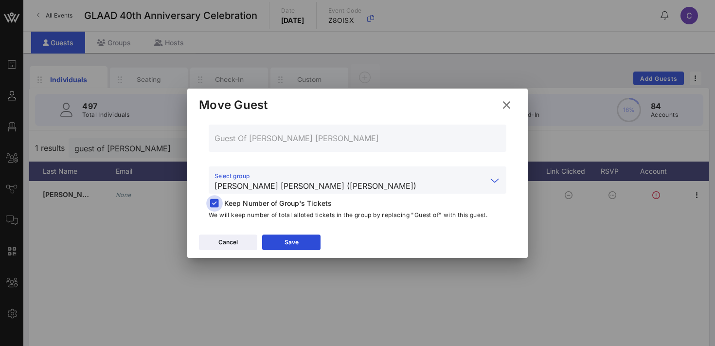
type input "[PERSON_NAME] [PERSON_NAME] ([PERSON_NAME])"
click at [218, 203] on div at bounding box center [215, 204] width 14 height 14
click at [281, 245] on button "Save" at bounding box center [291, 243] width 58 height 16
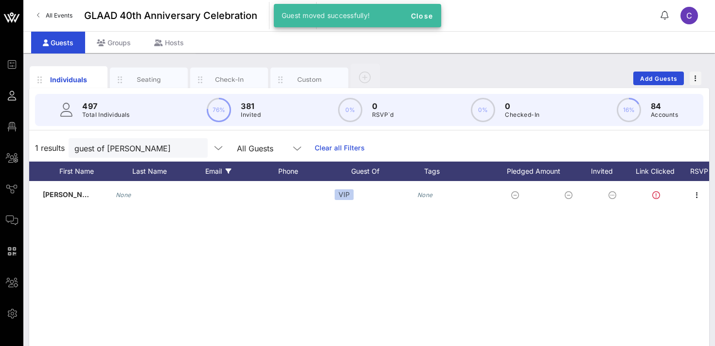
scroll to position [0, 0]
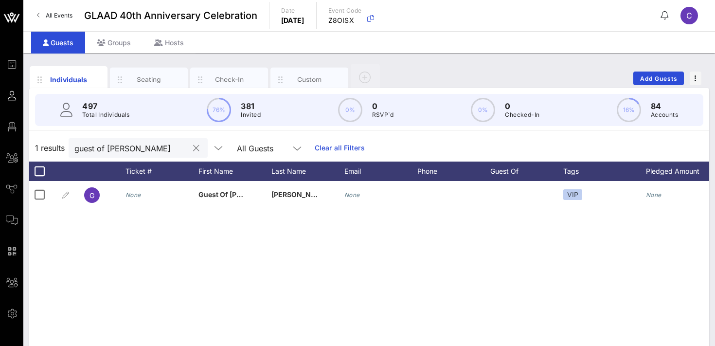
click at [190, 147] on div at bounding box center [196, 149] width 12 height 12
click at [193, 147] on button "clear icon" at bounding box center [196, 149] width 6 height 10
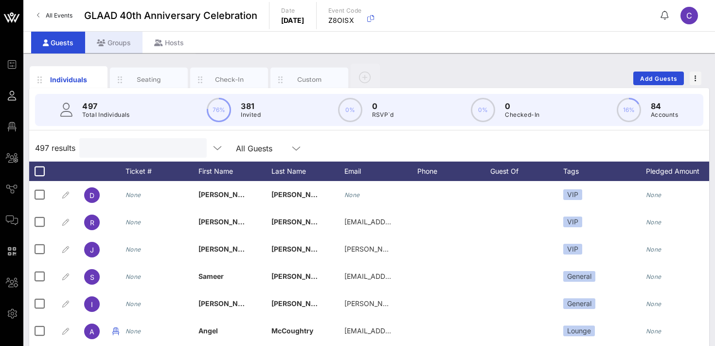
click at [111, 40] on div "Groups" at bounding box center [113, 43] width 57 height 22
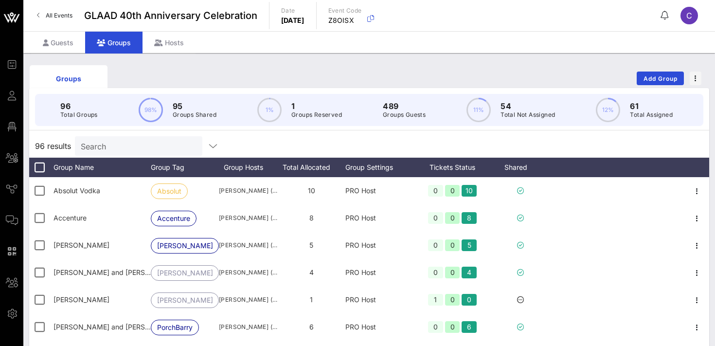
click at [116, 145] on input "Search" at bounding box center [138, 146] width 114 height 13
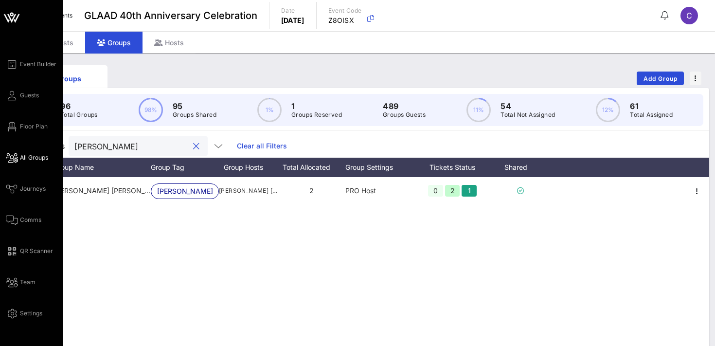
type input "[PERSON_NAME]"
click at [26, 158] on span "All Groups" at bounding box center [34, 157] width 28 height 9
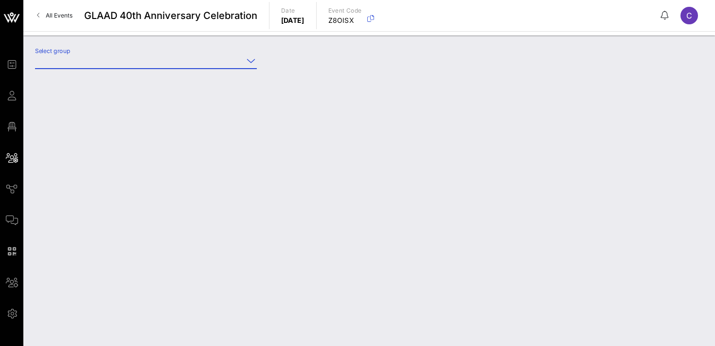
click at [103, 66] on input "Select group" at bounding box center [139, 61] width 208 height 16
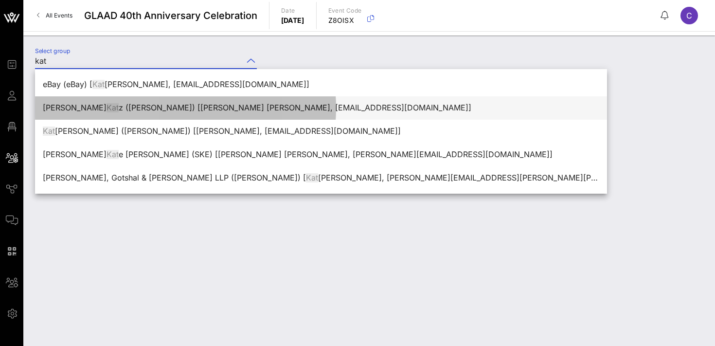
click at [97, 110] on div "[PERSON_NAME] z ([PERSON_NAME]) [[PERSON_NAME] [PERSON_NAME], [EMAIL_ADDRESS][D…" at bounding box center [321, 107] width 557 height 9
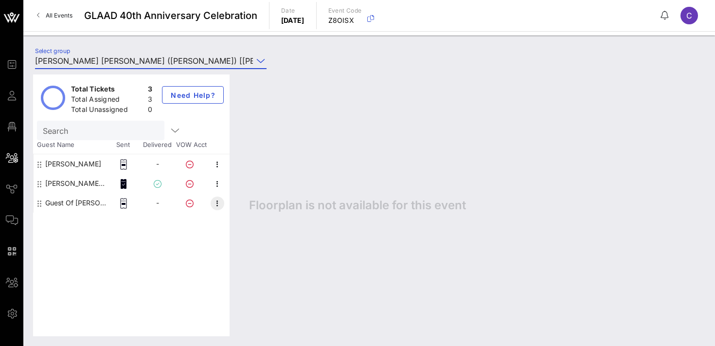
type input "[PERSON_NAME] [PERSON_NAME] ([PERSON_NAME]) [[PERSON_NAME] [PERSON_NAME], [EMAI…"
click at [217, 204] on icon "button" at bounding box center [218, 204] width 12 height 12
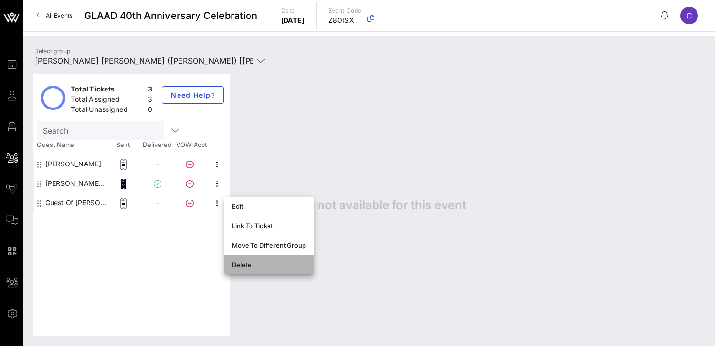
click at [249, 265] on div "Delete" at bounding box center [269, 265] width 74 height 8
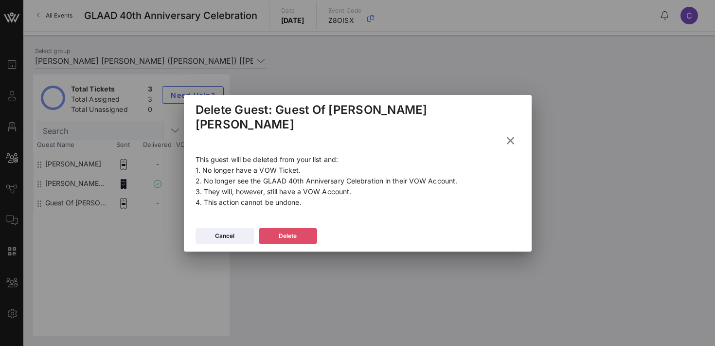
click at [292, 232] on icon at bounding box center [288, 236] width 8 height 8
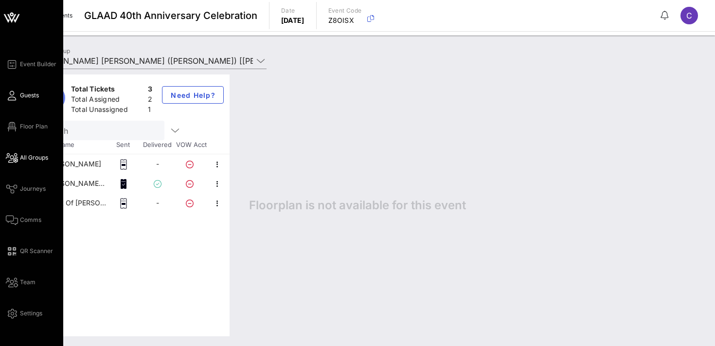
click at [28, 97] on span "Guests" at bounding box center [29, 95] width 19 height 9
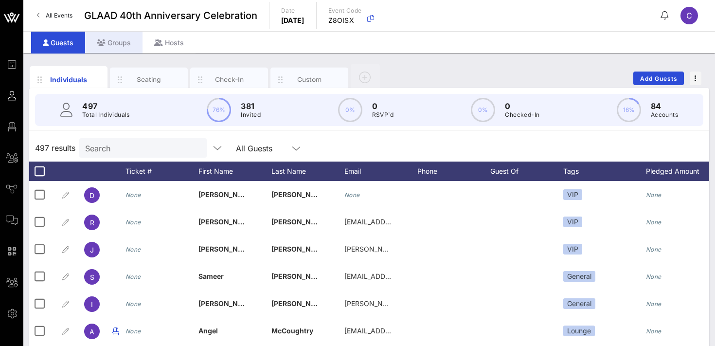
click at [116, 44] on div "Groups" at bounding box center [113, 43] width 57 height 22
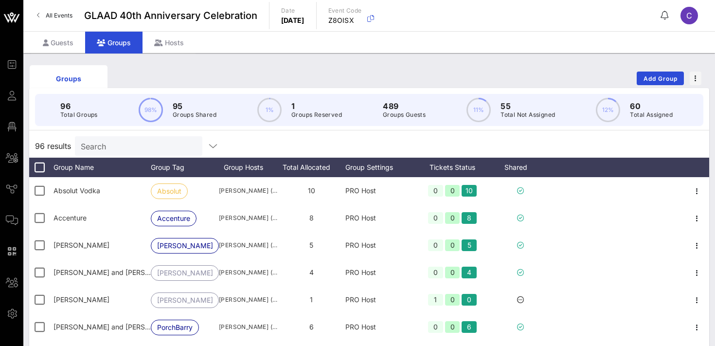
click at [121, 153] on div "Search" at bounding box center [138, 145] width 114 height 19
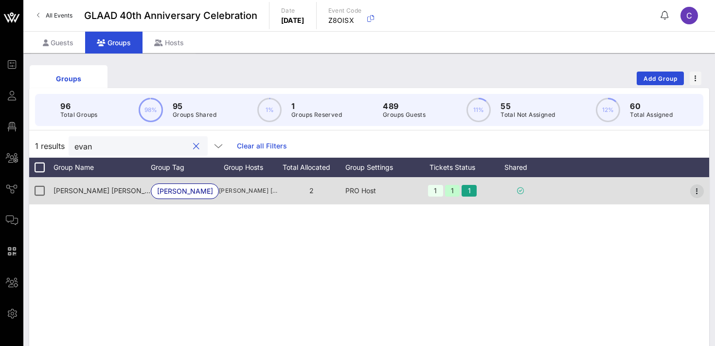
type input "evan"
click at [697, 192] on icon "button" at bounding box center [698, 191] width 12 height 12
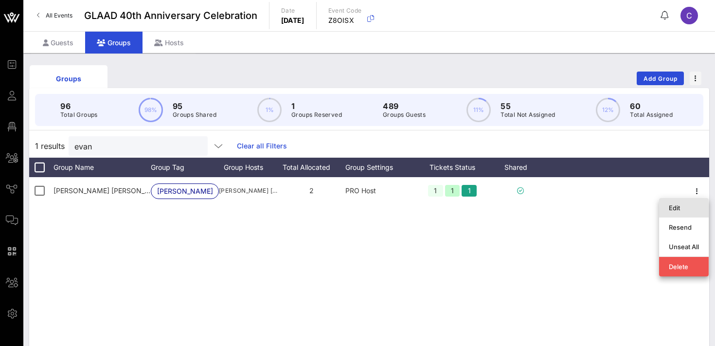
click at [684, 209] on div "Edit" at bounding box center [684, 208] width 30 height 8
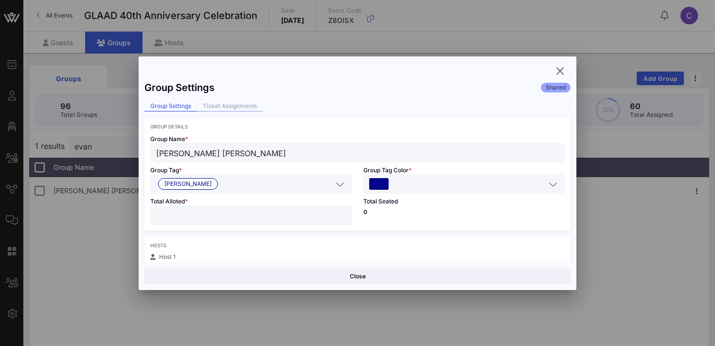
click at [234, 106] on div "Ticket Assignments" at bounding box center [230, 106] width 66 height 10
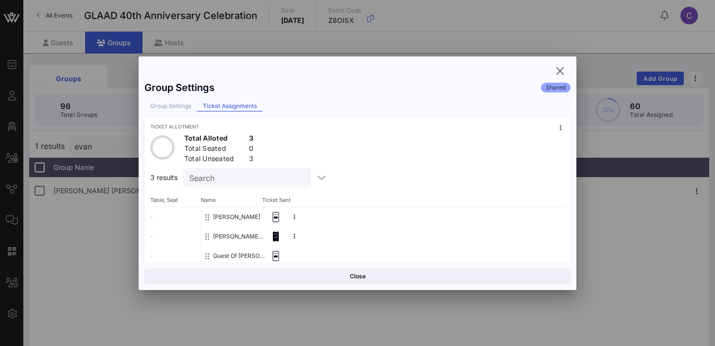
scroll to position [25, 0]
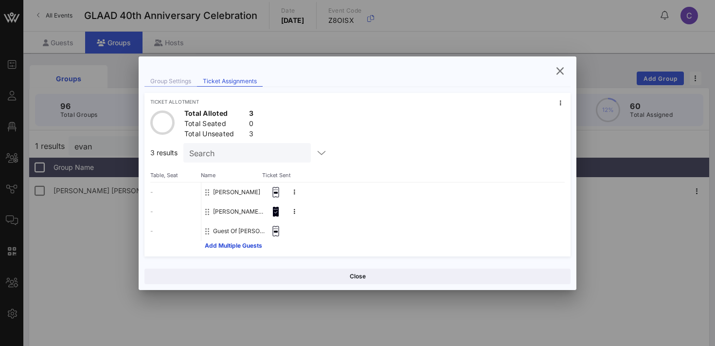
click at [173, 83] on div "Group Settings" at bounding box center [171, 81] width 53 height 10
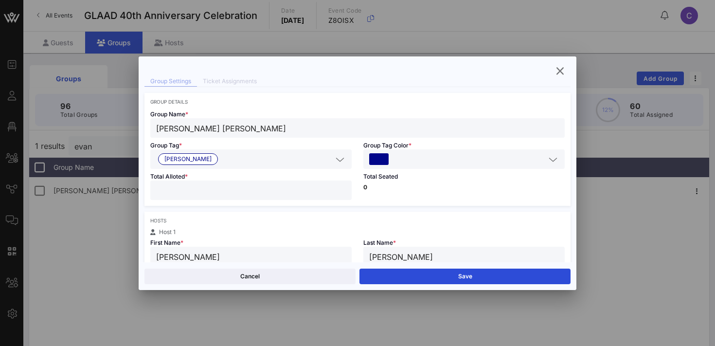
click at [344, 193] on input "*" at bounding box center [251, 190] width 190 height 13
type input "*"
click at [342, 186] on input "*" at bounding box center [251, 190] width 190 height 13
click at [409, 275] on button "Save" at bounding box center [465, 277] width 211 height 16
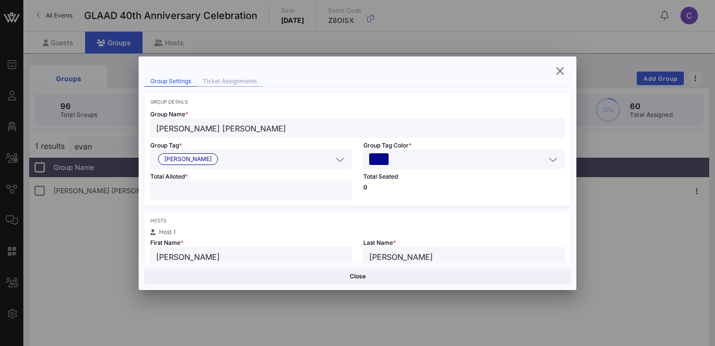
click at [224, 78] on div "Ticket Assignments" at bounding box center [230, 81] width 66 height 10
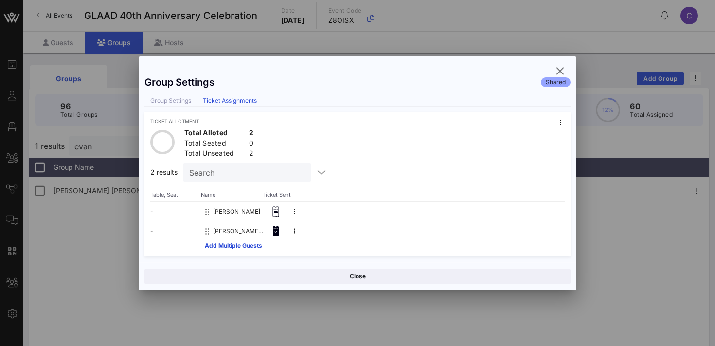
scroll to position [5, 0]
click at [559, 72] on icon "button" at bounding box center [560, 71] width 12 height 12
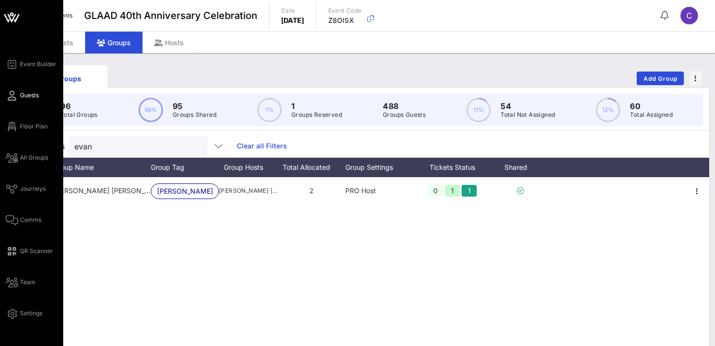
click at [27, 95] on span "Guests" at bounding box center [29, 95] width 19 height 9
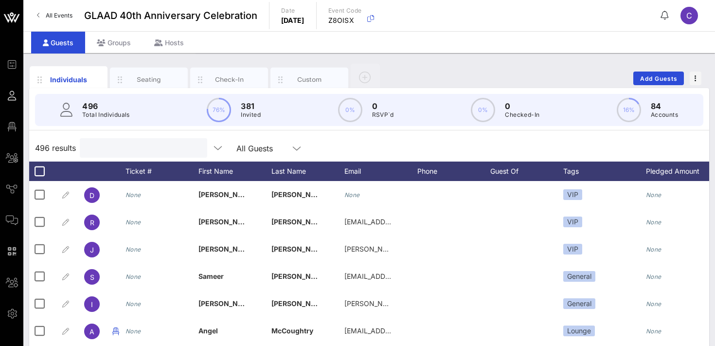
click at [133, 146] on input "text" at bounding box center [143, 148] width 114 height 13
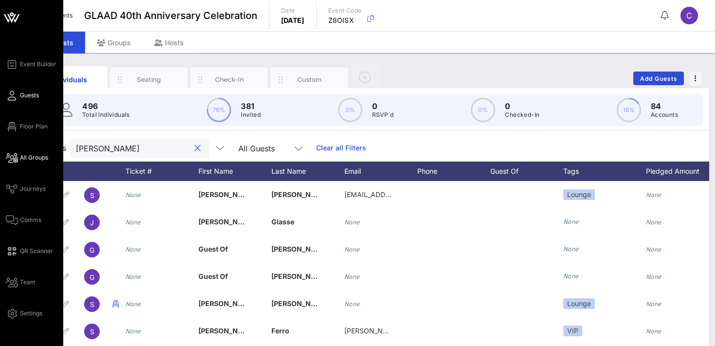
type input "[PERSON_NAME]"
click at [35, 159] on span "All Groups" at bounding box center [34, 157] width 28 height 9
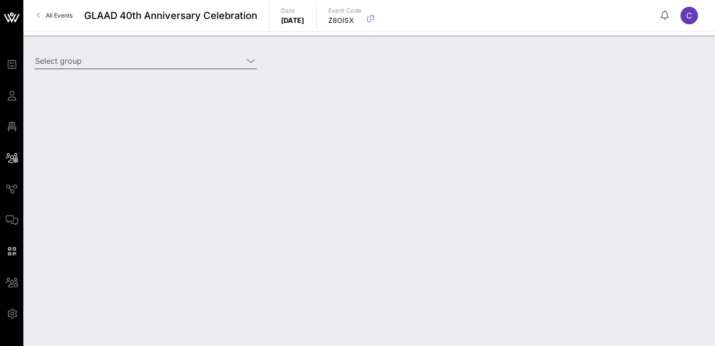
click at [128, 62] on input "Select group" at bounding box center [139, 61] width 208 height 16
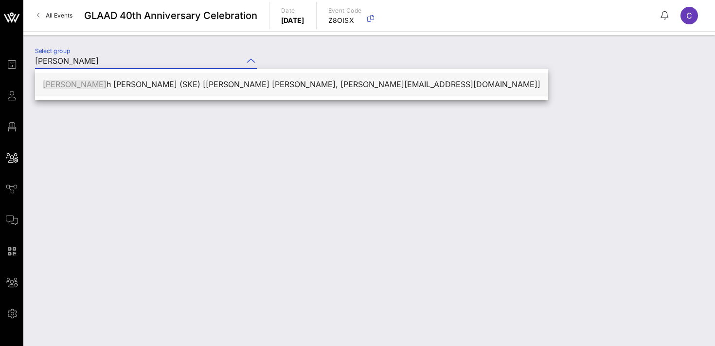
click at [147, 87] on div "[PERSON_NAME] h [PERSON_NAME] (SKE) [[PERSON_NAME] [PERSON_NAME], [PERSON_NAME]…" at bounding box center [292, 84] width 498 height 9
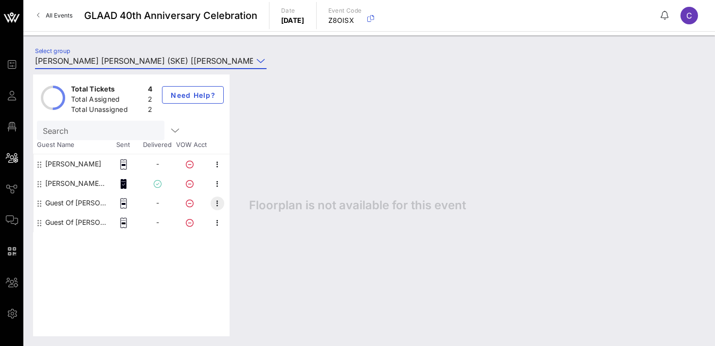
type input "[PERSON_NAME] [PERSON_NAME] (SKE) [[PERSON_NAME] [PERSON_NAME], [PERSON_NAME][E…"
click at [217, 204] on icon "button" at bounding box center [218, 204] width 12 height 12
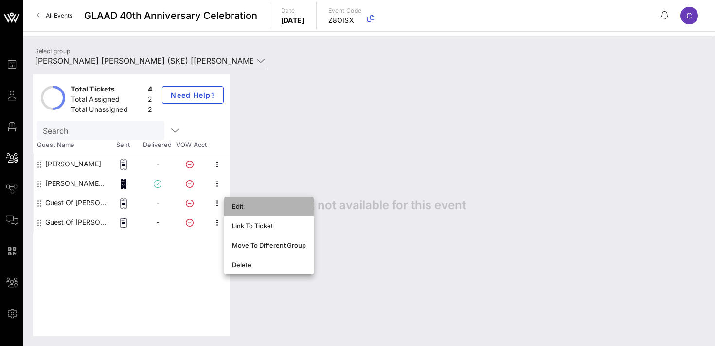
click at [240, 205] on div "Edit" at bounding box center [269, 206] width 74 height 8
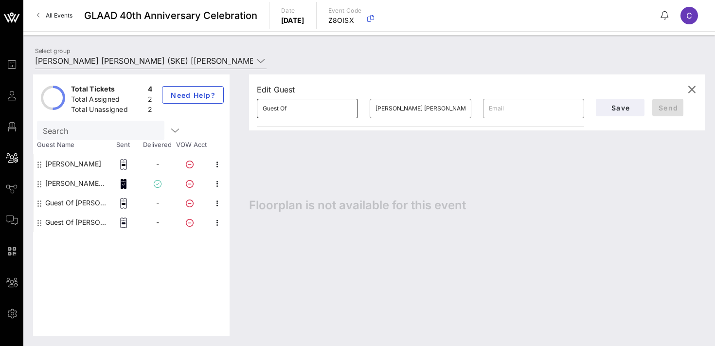
click at [303, 108] on input "Guest Of" at bounding box center [308, 109] width 90 height 16
paste input "[EMAIL_ADDRESS][DOMAIN_NAME]"
type input "f"
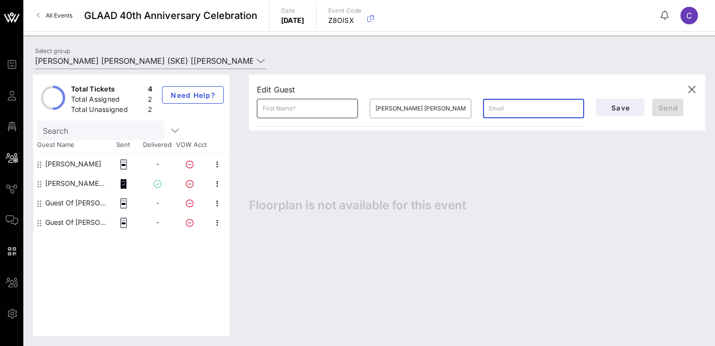
type input "V"
paste input "[EMAIL_ADDRESS][DOMAIN_NAME]"
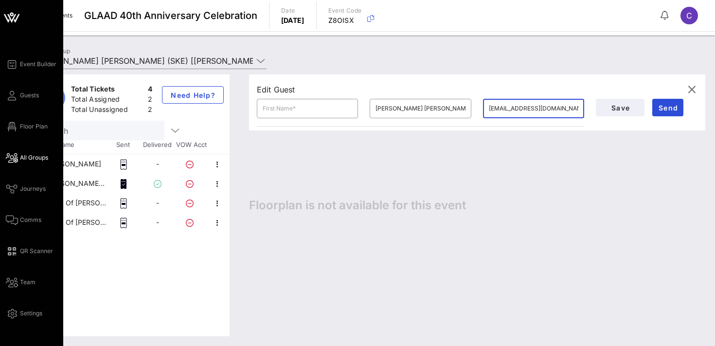
type input "[EMAIL_ADDRESS][DOMAIN_NAME]"
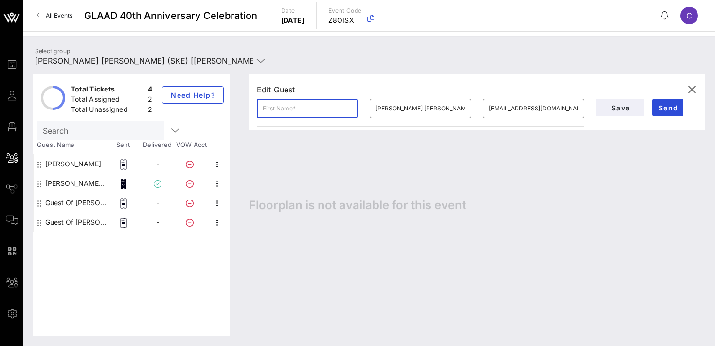
click at [288, 109] on input "text" at bounding box center [308, 109] width 90 height 16
paste input "[PERSON_NAME]"
type input "[PERSON_NAME]"
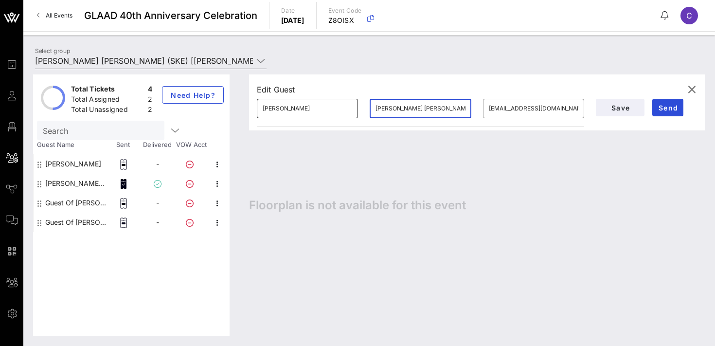
paste input "[PERSON_NAME]"
type input "Farollei"
click at [661, 109] on span "Send" at bounding box center [668, 108] width 23 height 8
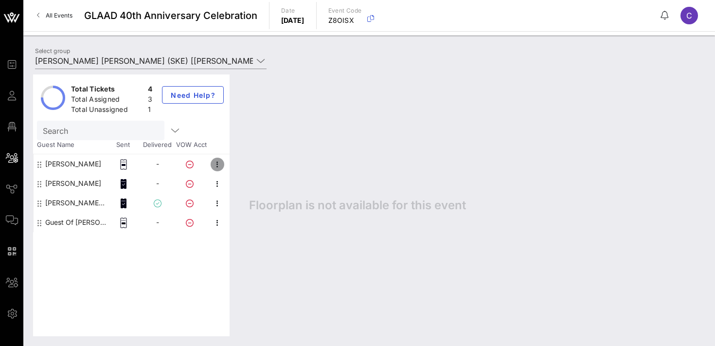
click at [219, 165] on icon "button" at bounding box center [218, 165] width 12 height 12
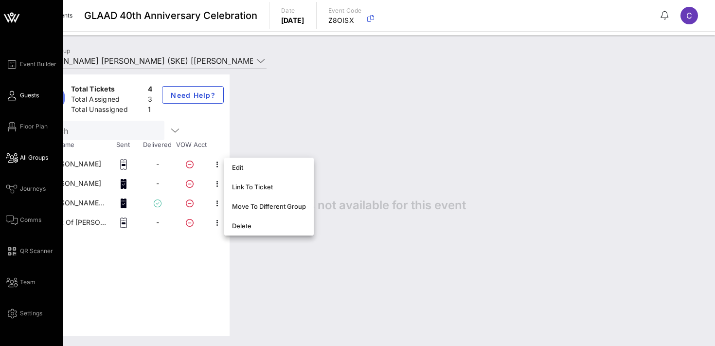
click at [23, 95] on span "Guests" at bounding box center [29, 95] width 19 height 9
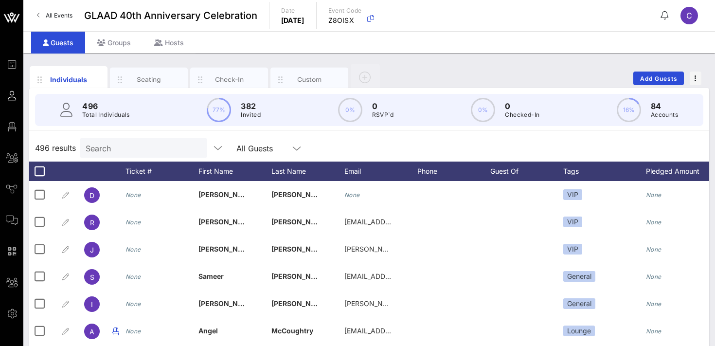
click at [123, 147] on input "Search" at bounding box center [143, 148] width 114 height 13
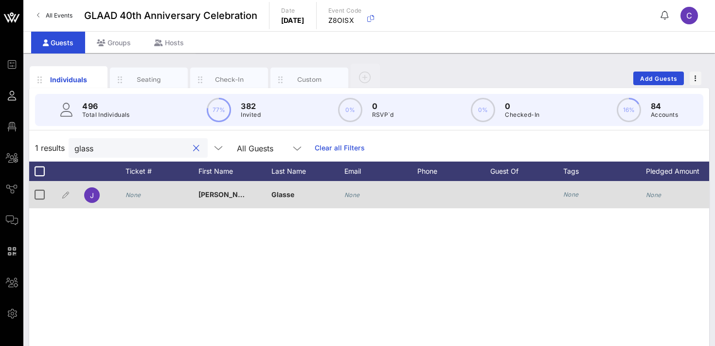
scroll to position [0, 229]
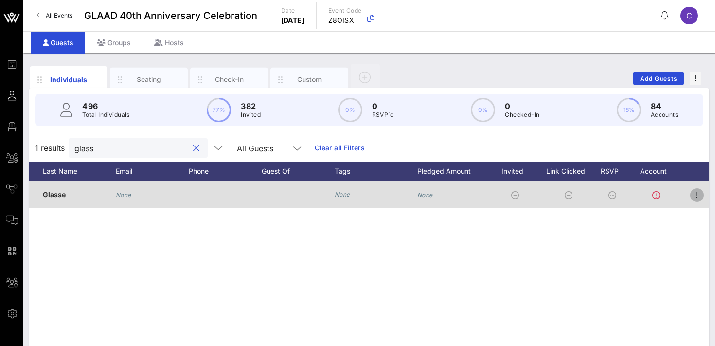
click at [698, 196] on icon "button" at bounding box center [698, 195] width 12 height 12
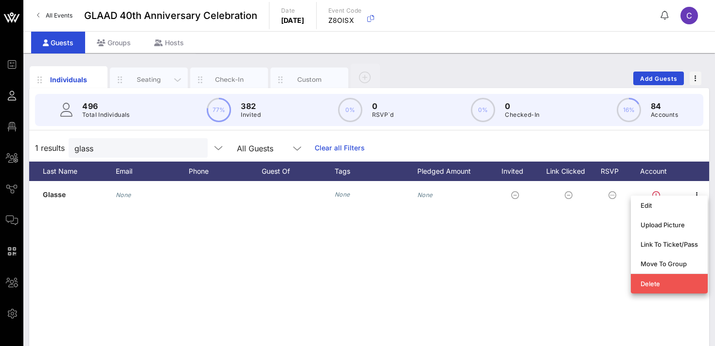
click at [142, 81] on div "Seating" at bounding box center [149, 79] width 43 height 9
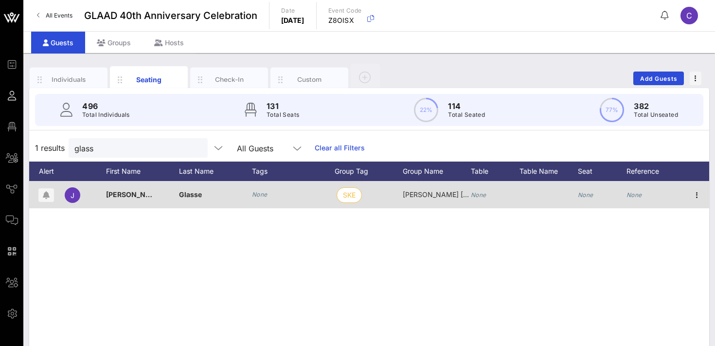
click at [259, 195] on icon "None" at bounding box center [260, 194] width 16 height 7
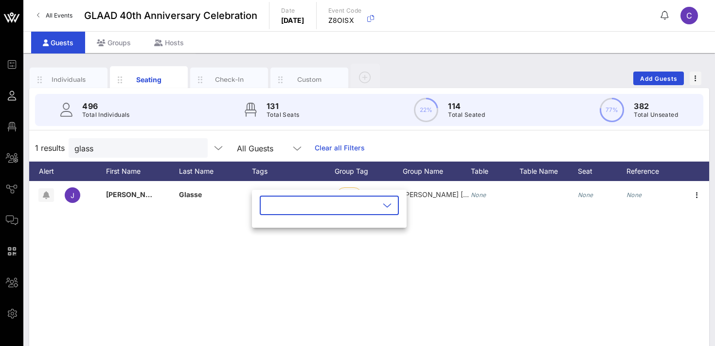
click at [276, 206] on input "text" at bounding box center [323, 206] width 114 height 16
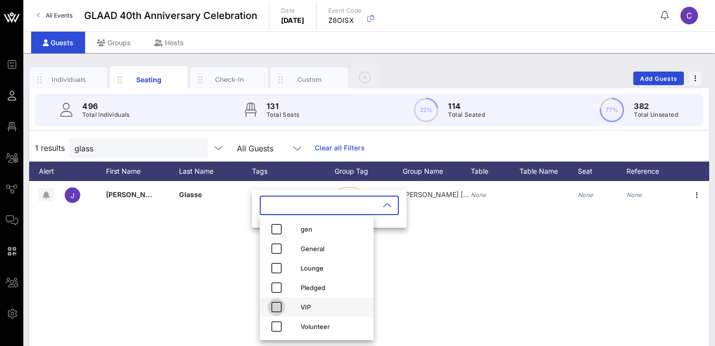
click at [277, 308] on icon "button" at bounding box center [277, 307] width 12 height 12
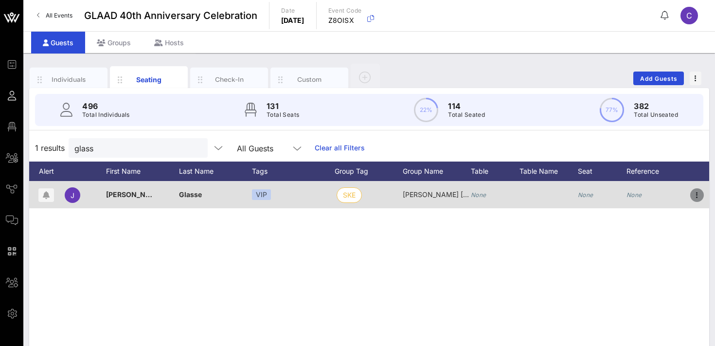
click at [698, 195] on icon "button" at bounding box center [698, 195] width 12 height 12
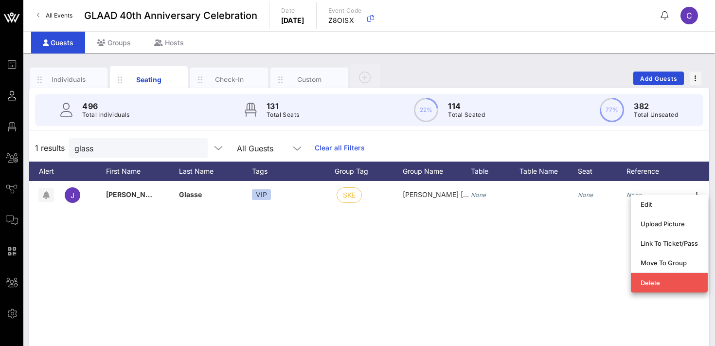
click at [409, 267] on div "J [PERSON_NAME] VIP SKE [PERSON_NAME] [PERSON_NAME] None None None" at bounding box center [369, 327] width 680 height 292
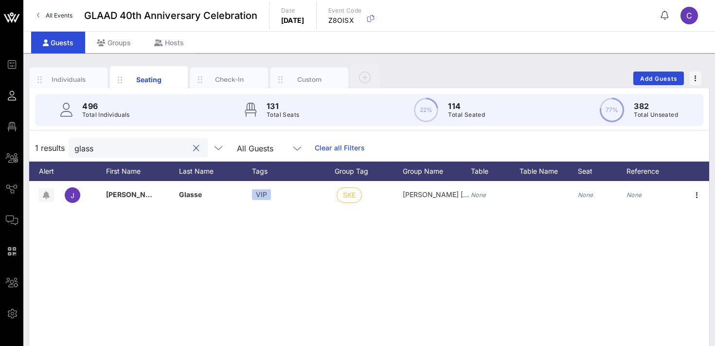
click at [109, 150] on input "glass" at bounding box center [131, 148] width 114 height 13
paste input "[PERSON_NAME]"
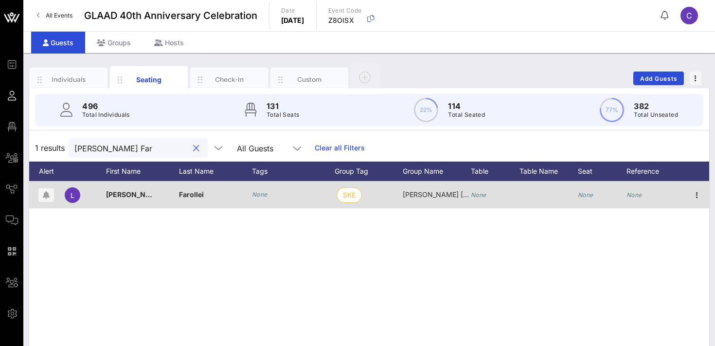
type input "[PERSON_NAME] Far"
click at [256, 196] on icon "None" at bounding box center [260, 194] width 16 height 7
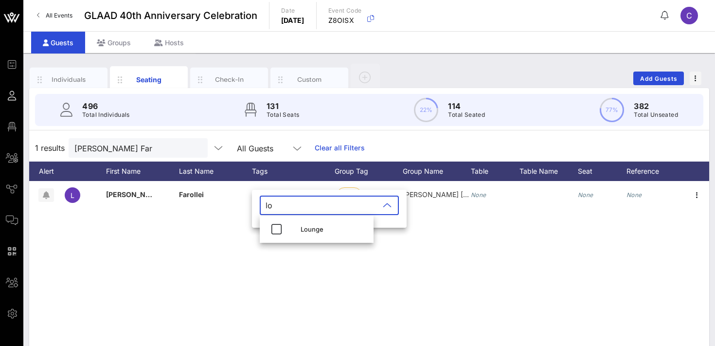
type input "l"
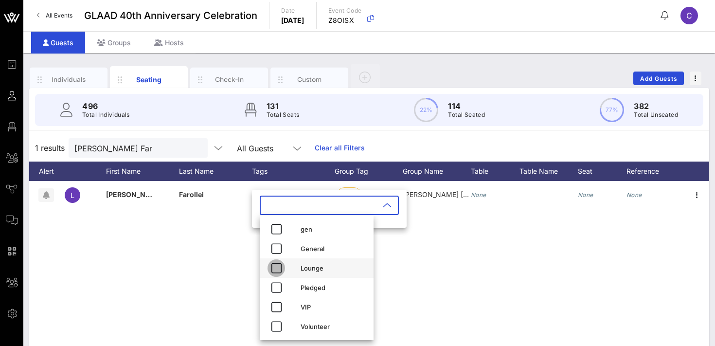
click at [278, 266] on icon "button" at bounding box center [277, 268] width 12 height 12
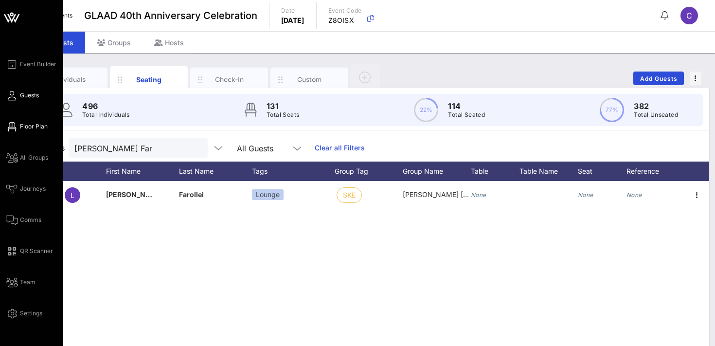
click at [34, 128] on span "Floor Plan" at bounding box center [34, 126] width 28 height 9
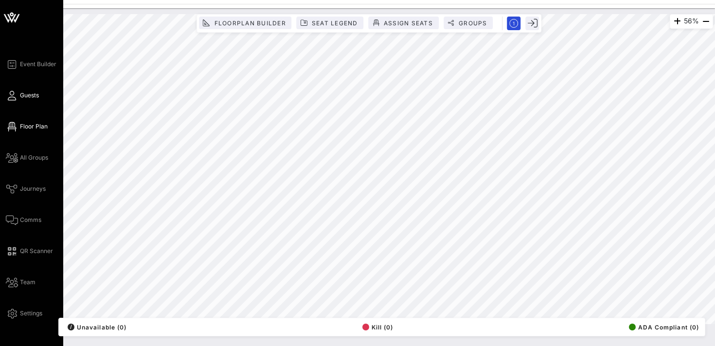
click at [32, 97] on span "Guests" at bounding box center [29, 95] width 19 height 9
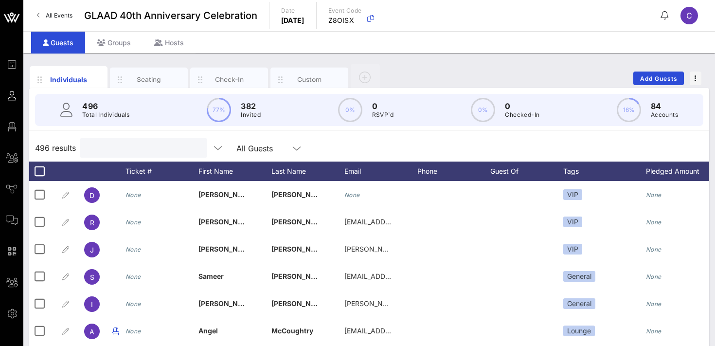
click at [128, 147] on input "text" at bounding box center [143, 148] width 114 height 13
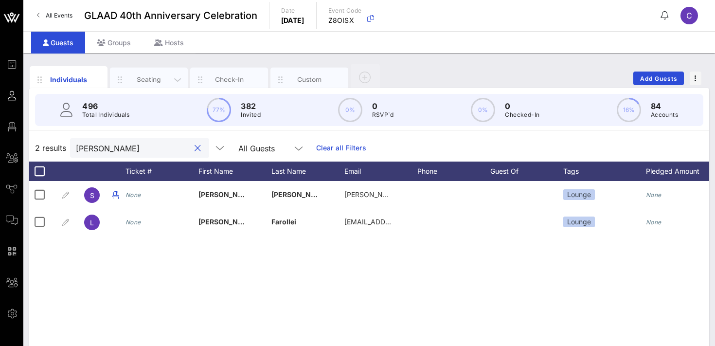
click at [129, 81] on div "Seating" at bounding box center [149, 79] width 43 height 9
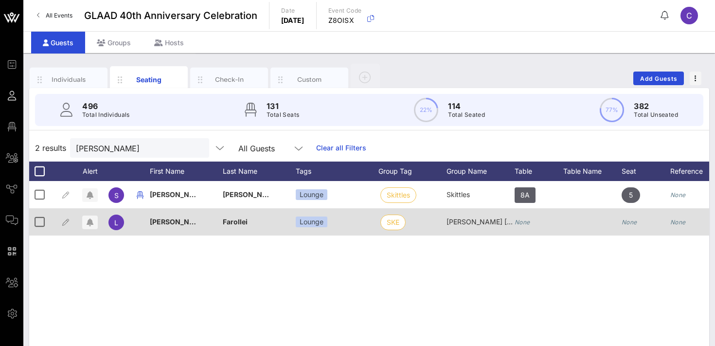
click at [528, 222] on icon "None" at bounding box center [523, 222] width 16 height 7
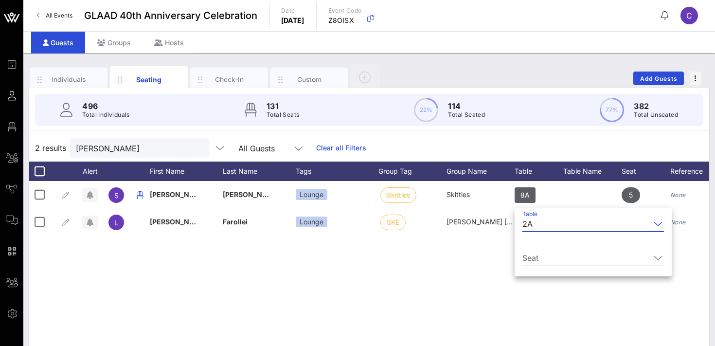
click at [532, 260] on input "Seat" at bounding box center [587, 258] width 128 height 16
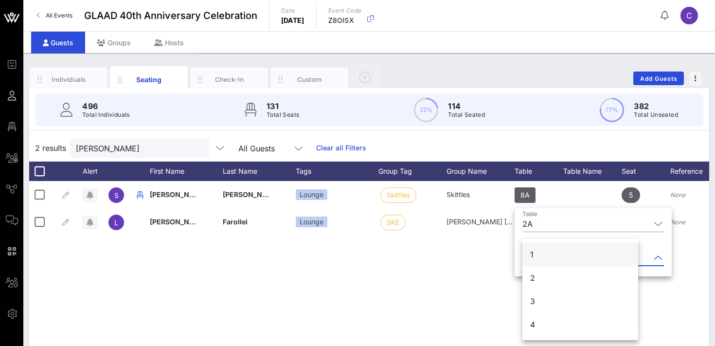
click at [533, 258] on div "1" at bounding box center [532, 255] width 3 height 12
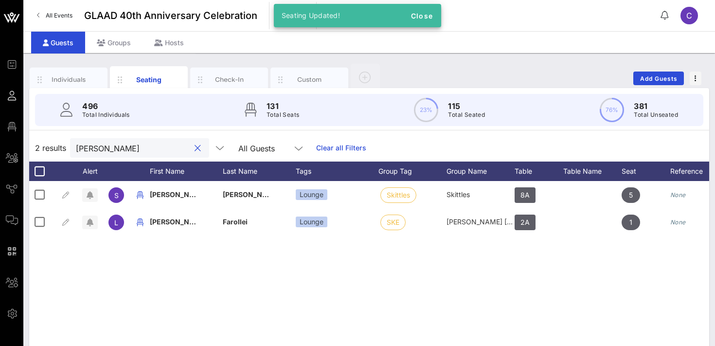
click at [124, 145] on input "[PERSON_NAME]" at bounding box center [133, 148] width 114 height 13
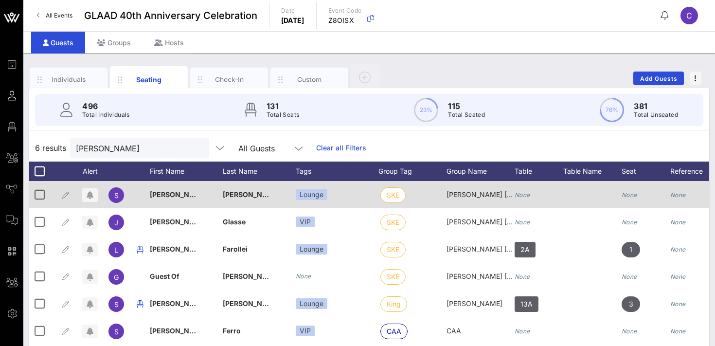
click at [525, 194] on icon "None" at bounding box center [523, 194] width 16 height 7
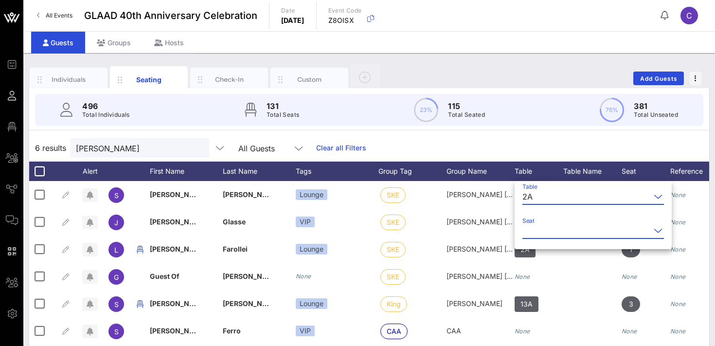
click at [533, 234] on input "Seat" at bounding box center [587, 231] width 128 height 16
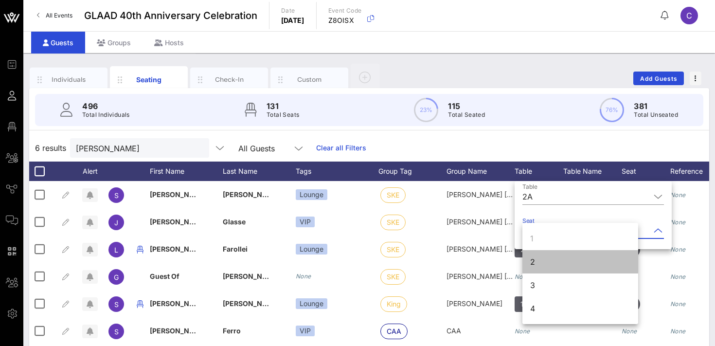
click at [536, 266] on div "2" at bounding box center [581, 261] width 116 height 23
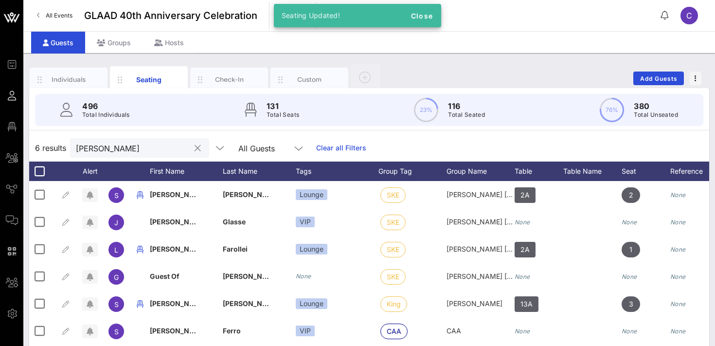
click at [119, 153] on input "[PERSON_NAME]" at bounding box center [133, 148] width 114 height 13
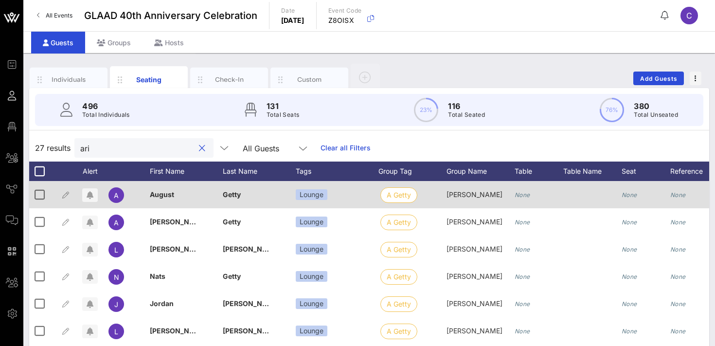
type input "ari"
click at [520, 197] on icon "None" at bounding box center [523, 194] width 16 height 7
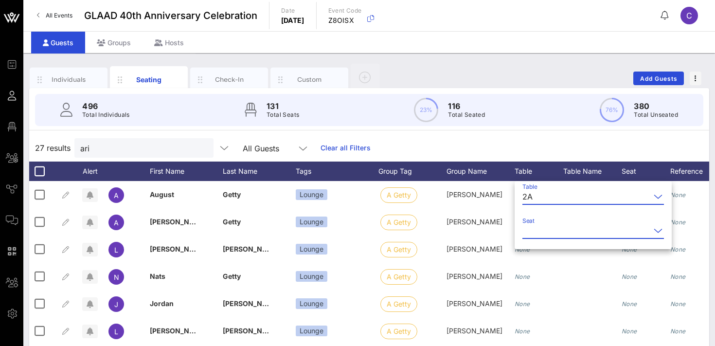
click at [529, 232] on input "Seat" at bounding box center [587, 231] width 128 height 16
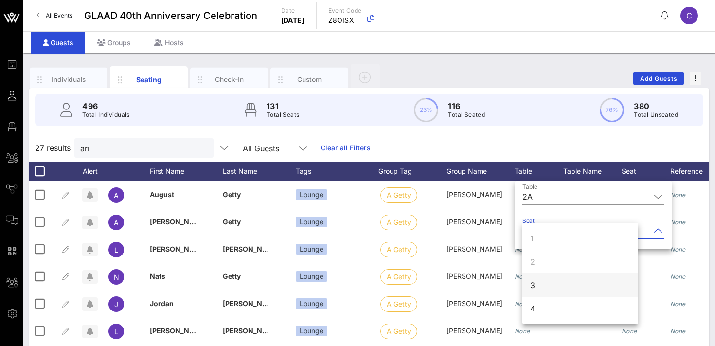
click at [538, 283] on div "3" at bounding box center [581, 285] width 116 height 23
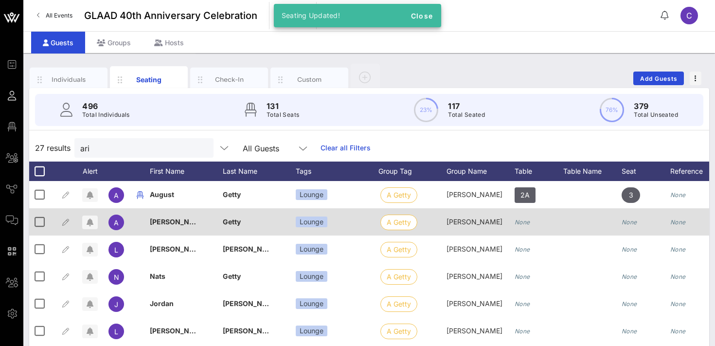
click at [527, 223] on icon "None" at bounding box center [523, 222] width 16 height 7
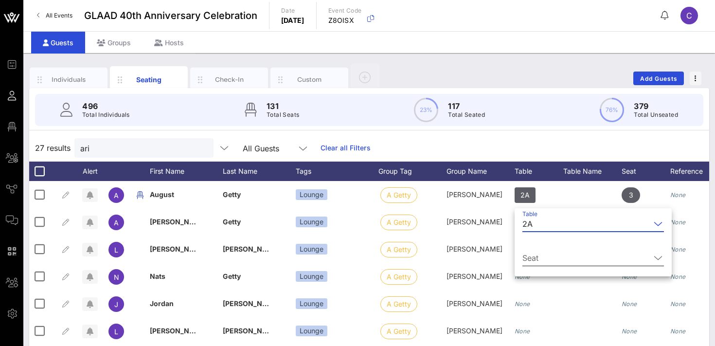
click at [531, 262] on input "Seat" at bounding box center [587, 258] width 128 height 16
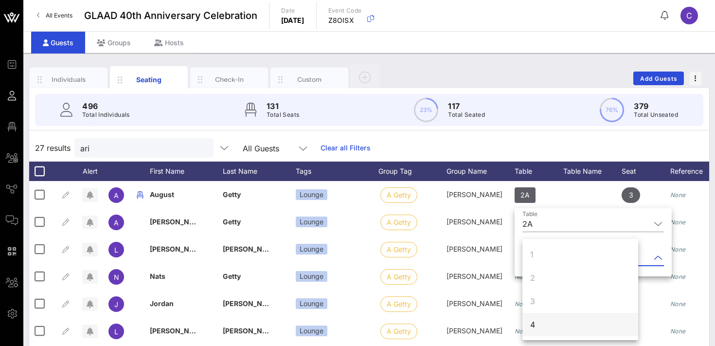
click at [533, 323] on div "4" at bounding box center [533, 325] width 5 height 12
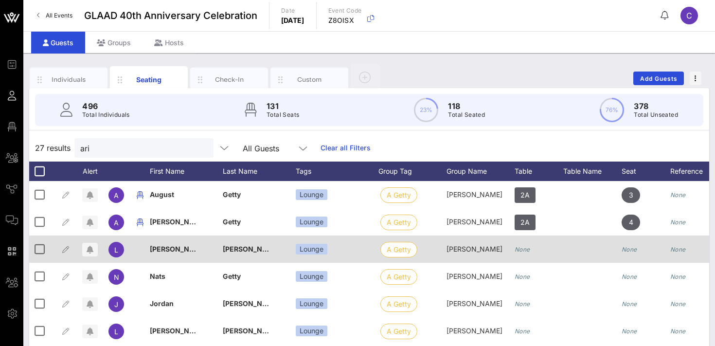
click at [521, 249] on icon "None" at bounding box center [523, 249] width 16 height 7
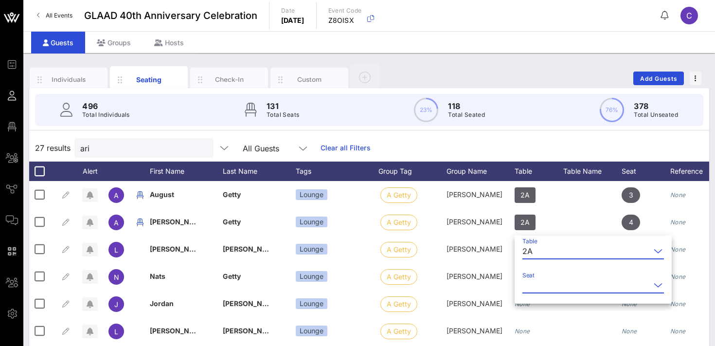
click at [532, 289] on input "Seat" at bounding box center [587, 285] width 128 height 16
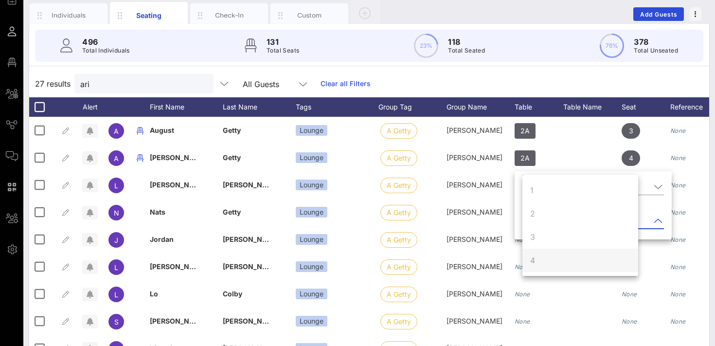
scroll to position [67, 0]
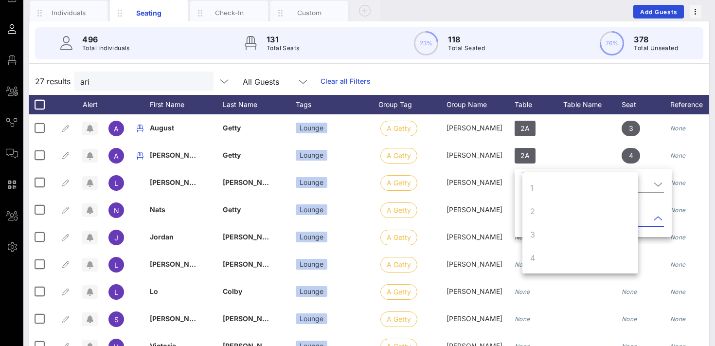
click at [555, 83] on div "27 results ari All Guests Clear all Filters" at bounding box center [369, 81] width 680 height 27
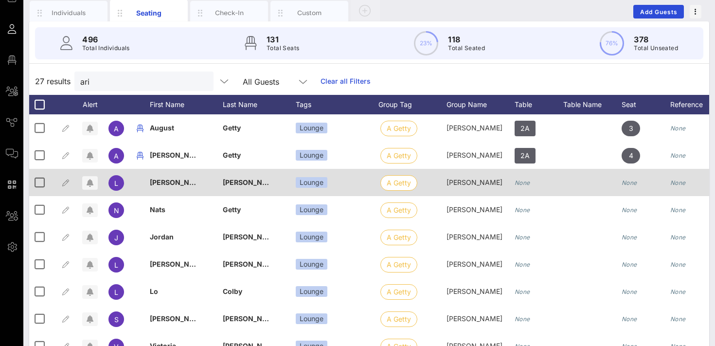
click at [528, 186] on div "None" at bounding box center [523, 182] width 16 height 27
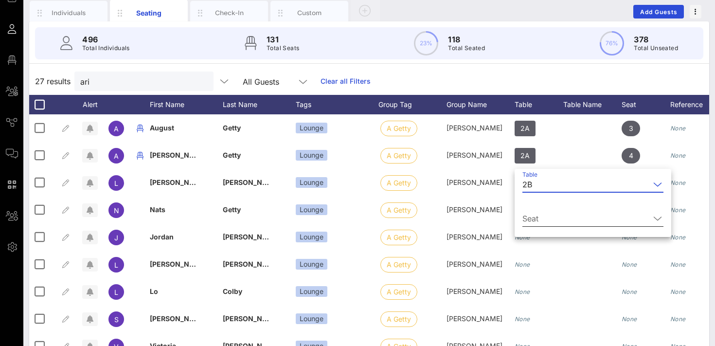
click at [525, 221] on input "Seat" at bounding box center [587, 219] width 128 height 16
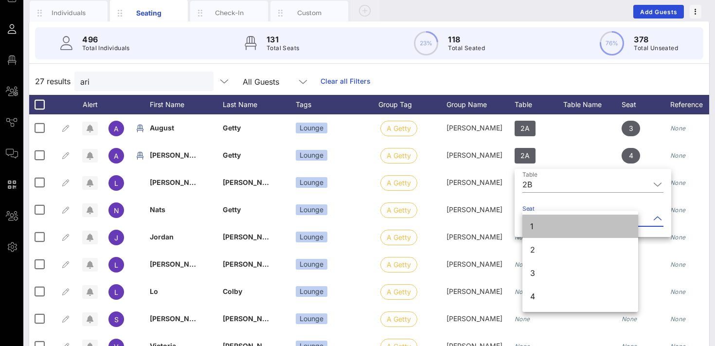
click at [535, 229] on div "1" at bounding box center [581, 226] width 116 height 23
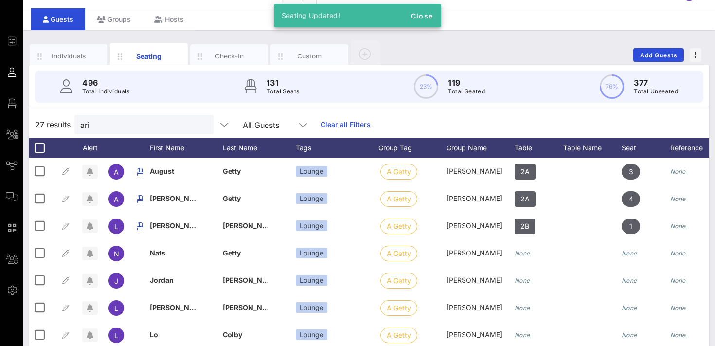
scroll to position [24, 0]
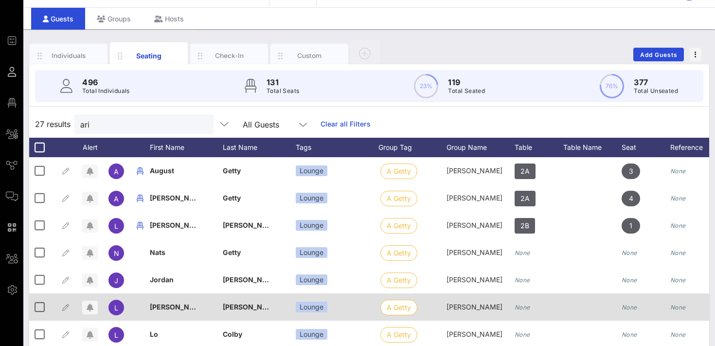
click at [525, 306] on icon "None" at bounding box center [523, 307] width 16 height 7
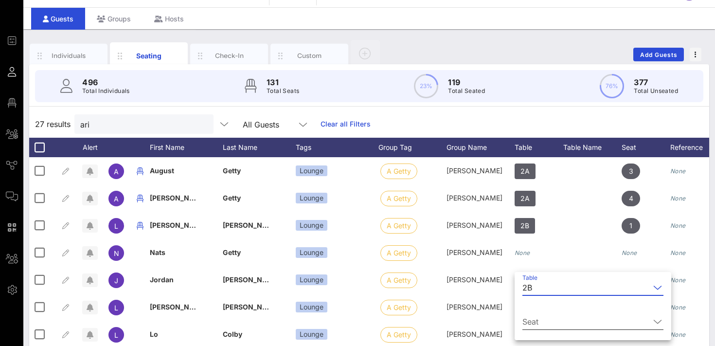
click at [532, 325] on input "Seat" at bounding box center [587, 322] width 128 height 16
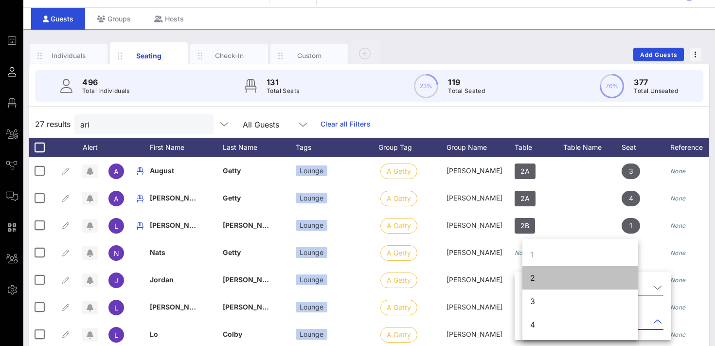
click at [533, 279] on div "2" at bounding box center [533, 278] width 5 height 12
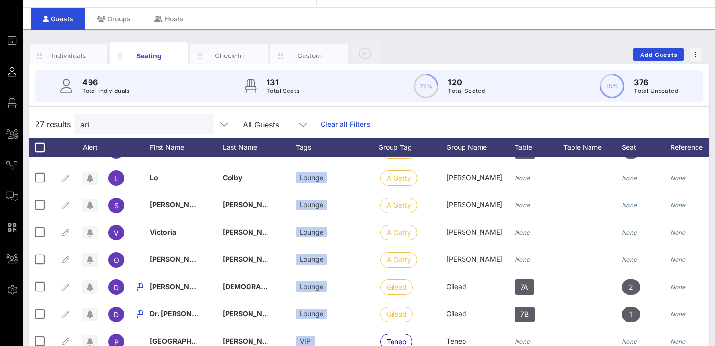
scroll to position [162, 0]
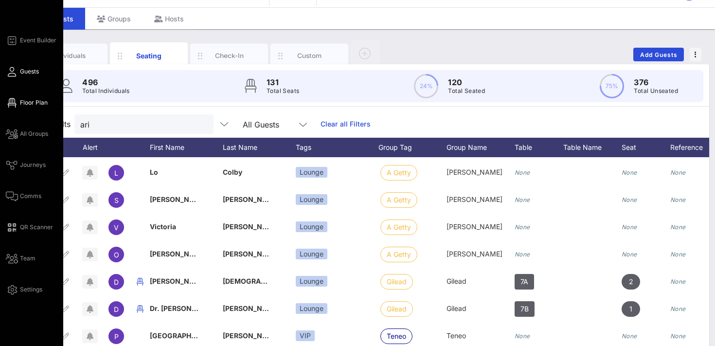
click at [28, 101] on span "Floor Plan" at bounding box center [34, 102] width 28 height 9
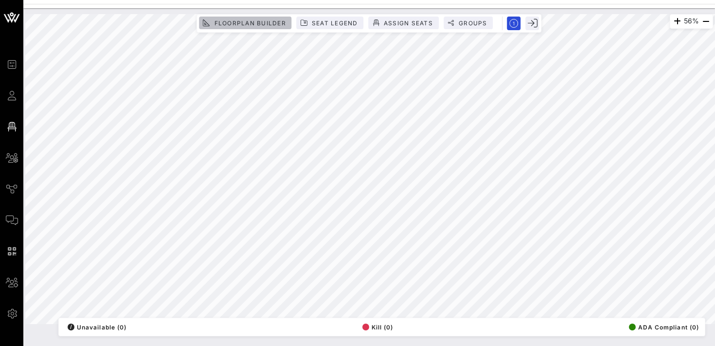
click at [244, 20] on span "Floorplan Builder" at bounding box center [250, 22] width 72 height 7
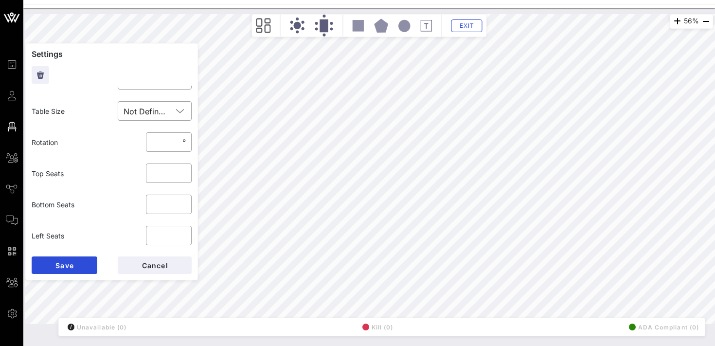
scroll to position [60, 0]
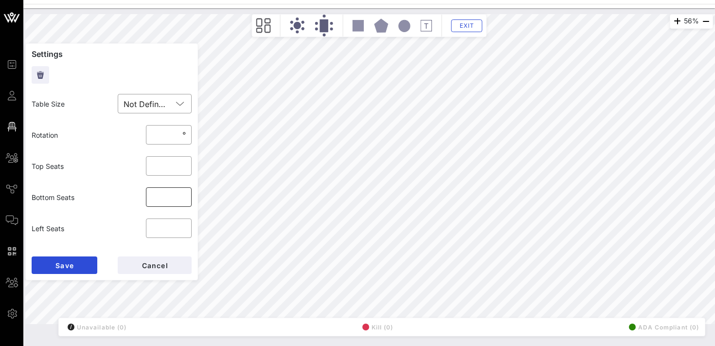
type input "*"
click at [184, 196] on input "*" at bounding box center [169, 197] width 34 height 16
click at [71, 265] on span "Save" at bounding box center [64, 265] width 19 height 8
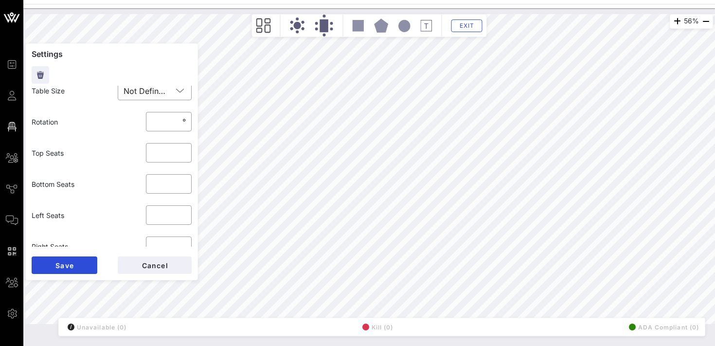
scroll to position [75, 0]
type input "*"
click at [183, 180] on input "*" at bounding box center [169, 182] width 34 height 16
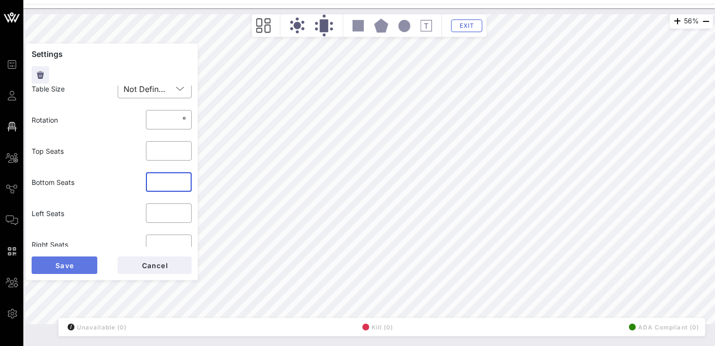
click at [71, 266] on span "Save" at bounding box center [64, 265] width 19 height 8
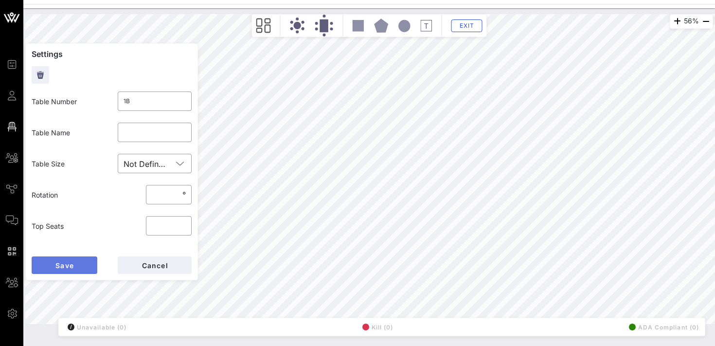
click at [61, 261] on span "Save" at bounding box center [64, 265] width 19 height 8
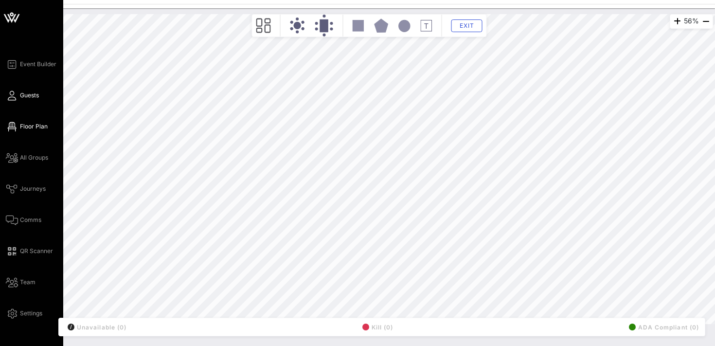
click at [29, 97] on span "Guests" at bounding box center [29, 95] width 19 height 9
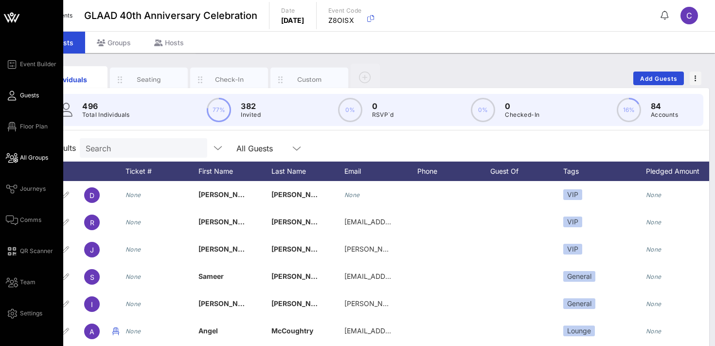
click at [15, 158] on icon at bounding box center [12, 157] width 12 height 1
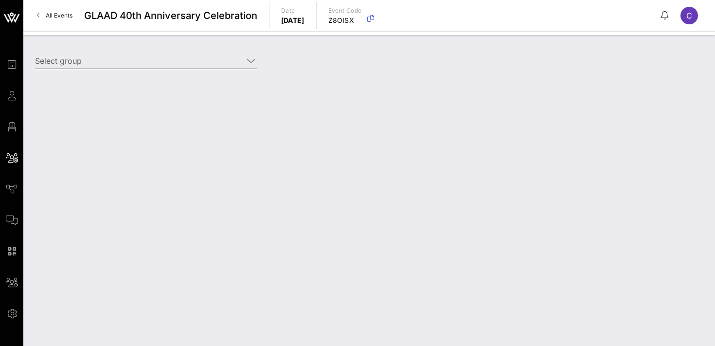
click at [100, 64] on input "Select group" at bounding box center [139, 61] width 208 height 16
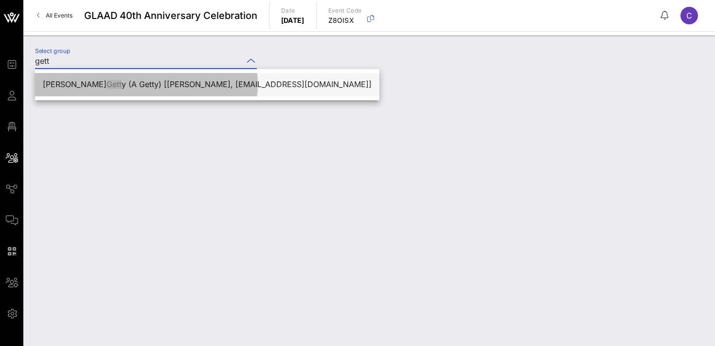
click at [102, 85] on div "[PERSON_NAME] y (A Getty) [[PERSON_NAME], [EMAIL_ADDRESS][DOMAIN_NAME]]" at bounding box center [207, 84] width 329 height 9
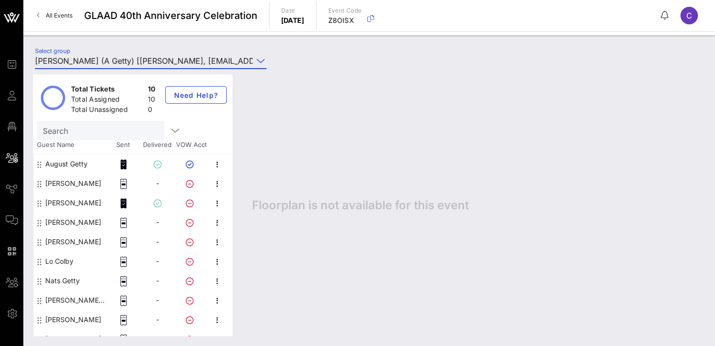
scroll to position [12, 0]
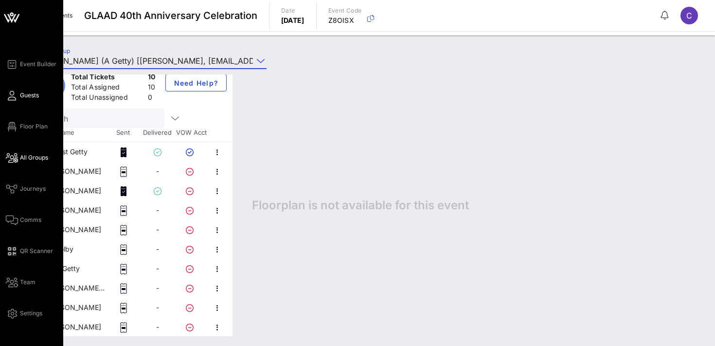
type input "[PERSON_NAME] (A Getty) [[PERSON_NAME], [EMAIL_ADDRESS][DOMAIN_NAME]]"
click at [25, 97] on span "Guests" at bounding box center [29, 95] width 19 height 9
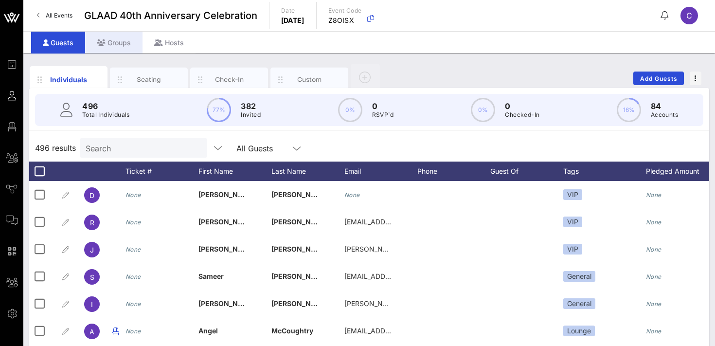
click at [113, 39] on div "Groups" at bounding box center [113, 43] width 57 height 22
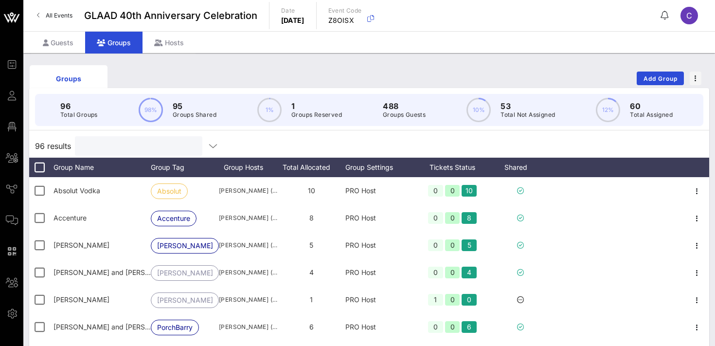
click at [123, 149] on input "text" at bounding box center [138, 146] width 114 height 13
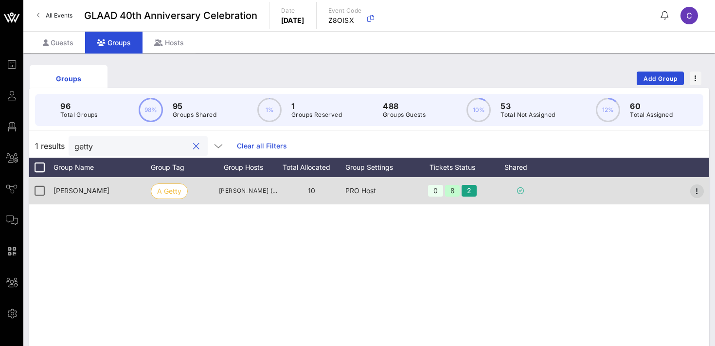
type input "getty"
click at [698, 193] on icon "button" at bounding box center [698, 191] width 12 height 12
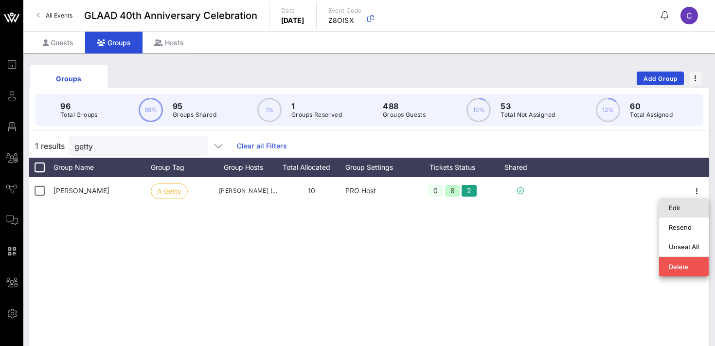
click at [688, 206] on div "Edit" at bounding box center [684, 208] width 30 height 8
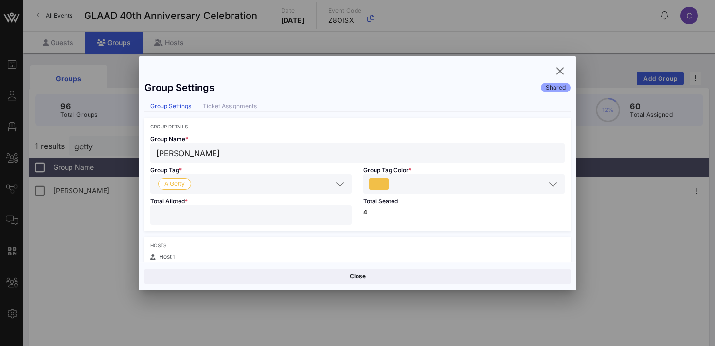
click at [344, 214] on input "**" at bounding box center [251, 215] width 190 height 13
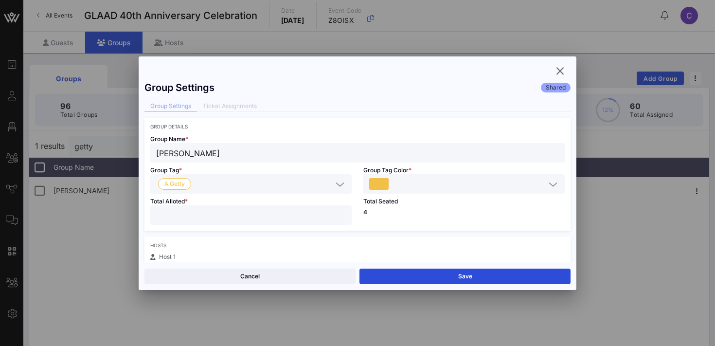
type input "**"
click at [344, 214] on input "**" at bounding box center [251, 215] width 190 height 13
click at [407, 272] on button "Save" at bounding box center [465, 277] width 211 height 16
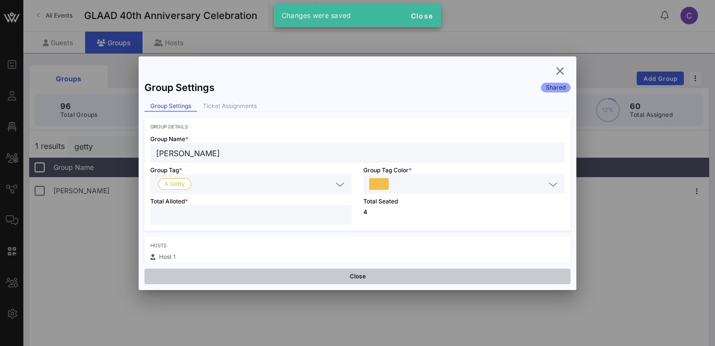
click at [366, 277] on button "Close" at bounding box center [358, 277] width 426 height 16
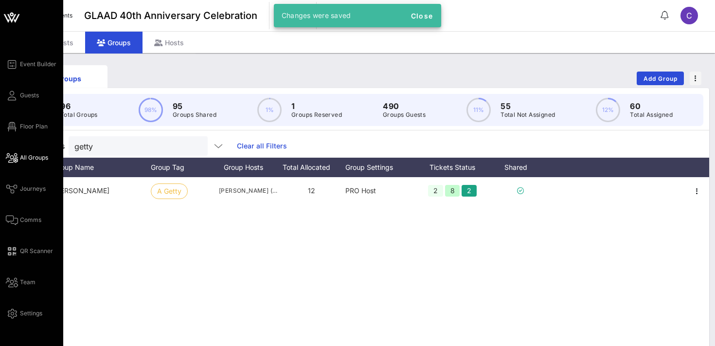
click at [37, 161] on span "All Groups" at bounding box center [34, 157] width 28 height 9
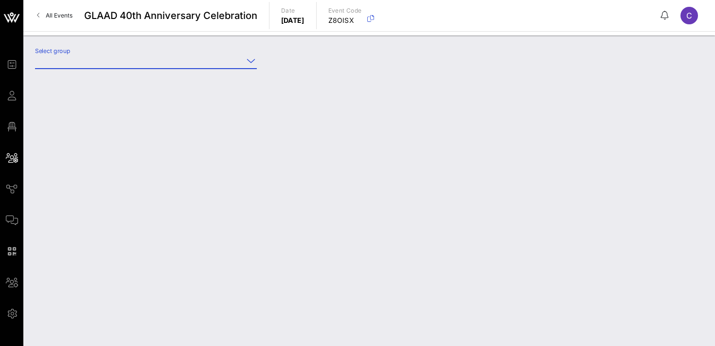
click at [141, 59] on input "Select group" at bounding box center [139, 61] width 208 height 16
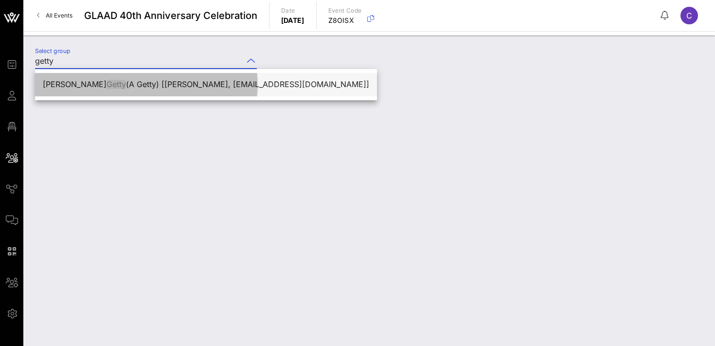
click at [141, 82] on div "[PERSON_NAME] (A Getty) [[PERSON_NAME], [EMAIL_ADDRESS][DOMAIN_NAME]]" at bounding box center [206, 84] width 327 height 9
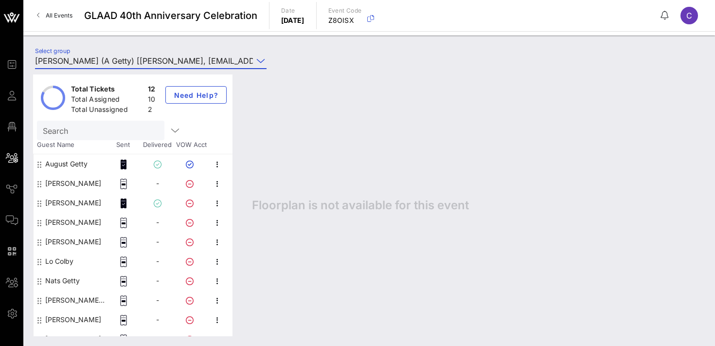
scroll to position [51, 0]
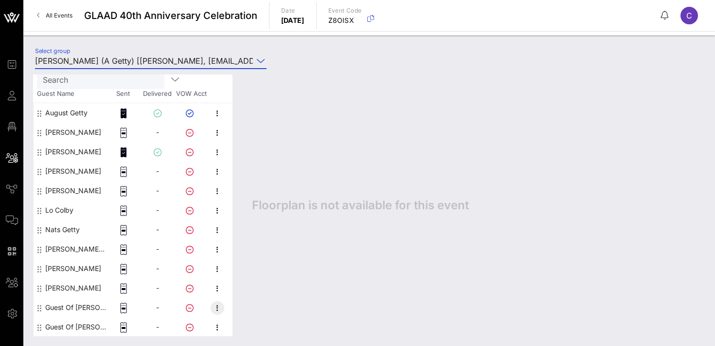
type input "[PERSON_NAME] (A Getty) [[PERSON_NAME], [EMAIL_ADDRESS][DOMAIN_NAME]]"
click at [218, 306] on icon "button" at bounding box center [218, 308] width 12 height 12
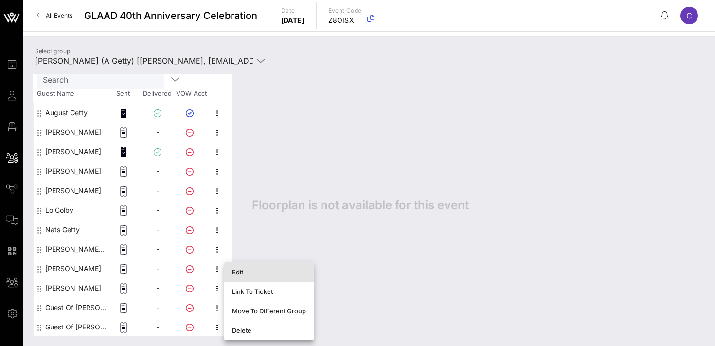
click at [255, 274] on div "Edit" at bounding box center [269, 272] width 74 height 8
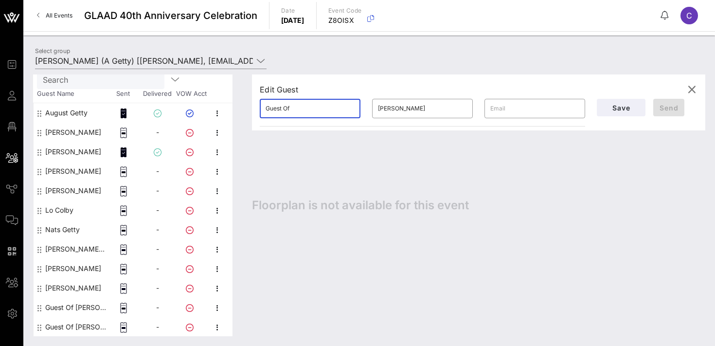
click at [318, 110] on input "Guest Of" at bounding box center [310, 109] width 89 height 16
paste input "[PERSON_NAME]"
type input "[PERSON_NAME]"
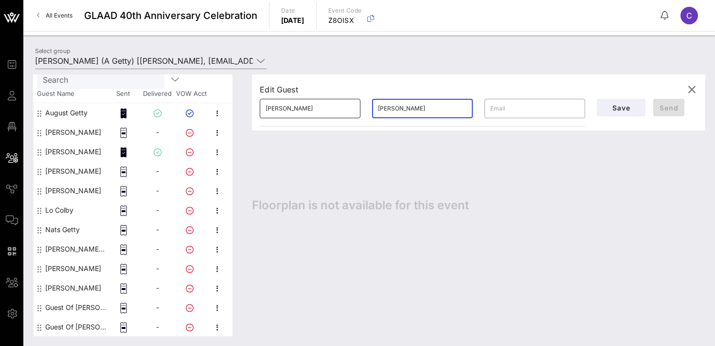
paste input "[PERSON_NAME]"
type input "Rodkin"
click at [636, 109] on span "Save" at bounding box center [621, 108] width 33 height 8
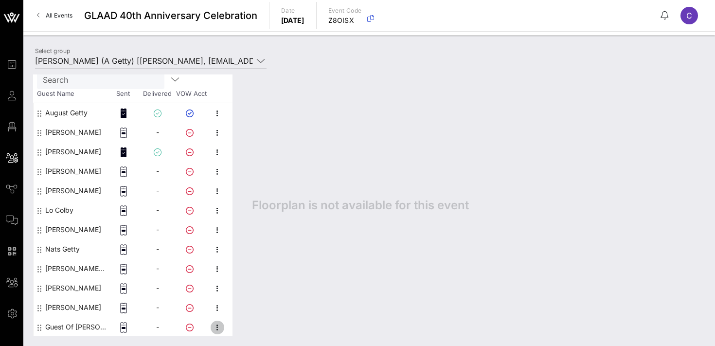
click at [218, 327] on icon "button" at bounding box center [218, 328] width 12 height 12
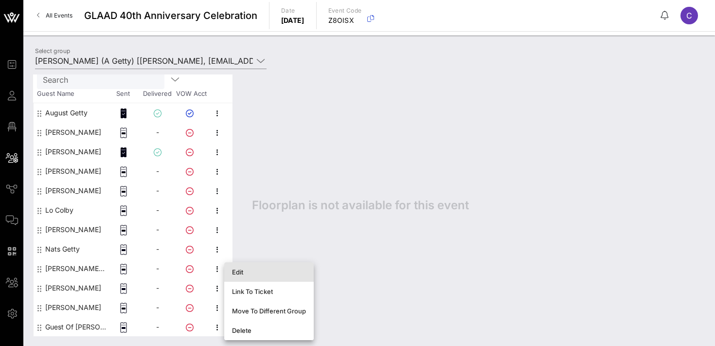
click at [249, 273] on div "Edit" at bounding box center [269, 272] width 74 height 8
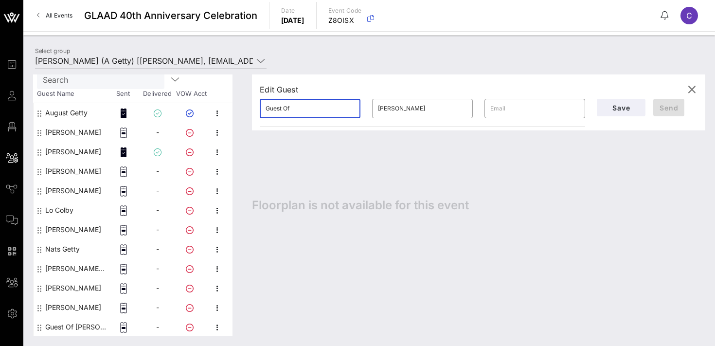
click at [319, 110] on input "Guest Of" at bounding box center [310, 109] width 89 height 16
paste input "[PERSON_NAME] March"
type input "[PERSON_NAME]"
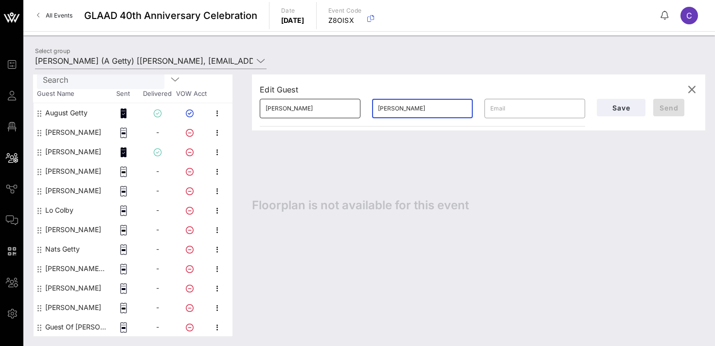
paste input "[PERSON_NAME] March"
type input "March"
click at [624, 110] on span "Save" at bounding box center [621, 108] width 33 height 8
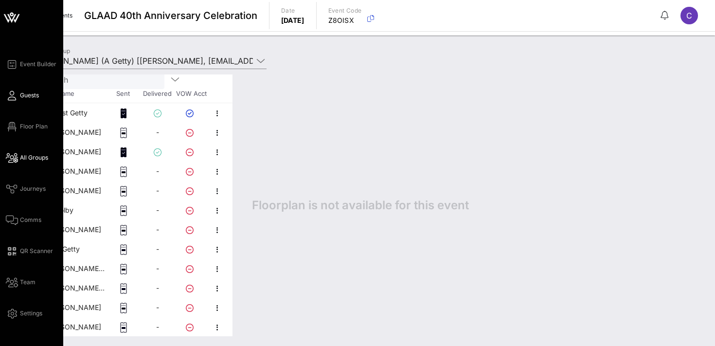
click at [17, 97] on link "Guests" at bounding box center [22, 96] width 33 height 12
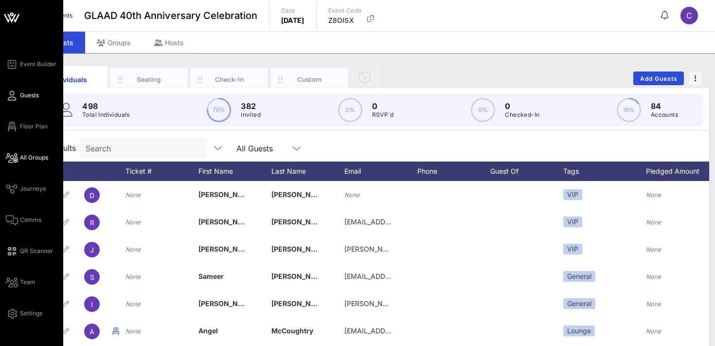
click at [35, 157] on span "All Groups" at bounding box center [34, 157] width 28 height 9
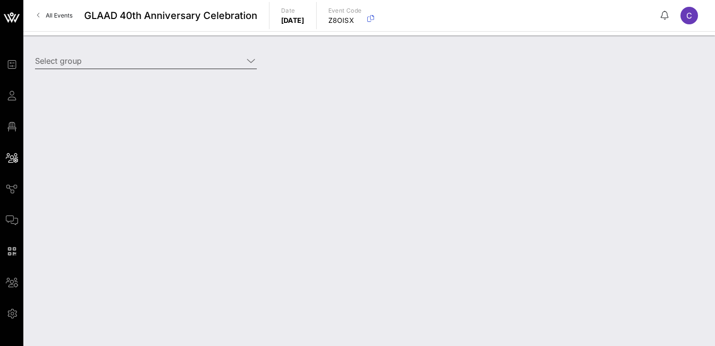
click at [125, 62] on input "Select group" at bounding box center [139, 61] width 208 height 16
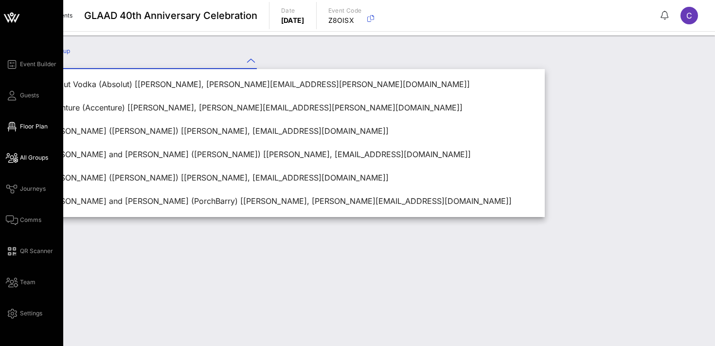
click at [22, 128] on span "Floor Plan" at bounding box center [34, 126] width 28 height 9
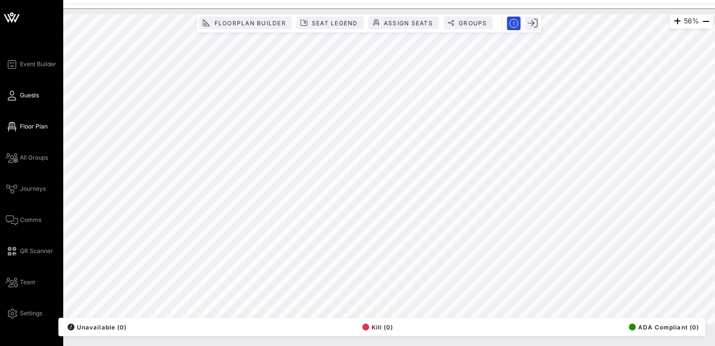
click at [35, 93] on span "Guests" at bounding box center [29, 95] width 19 height 9
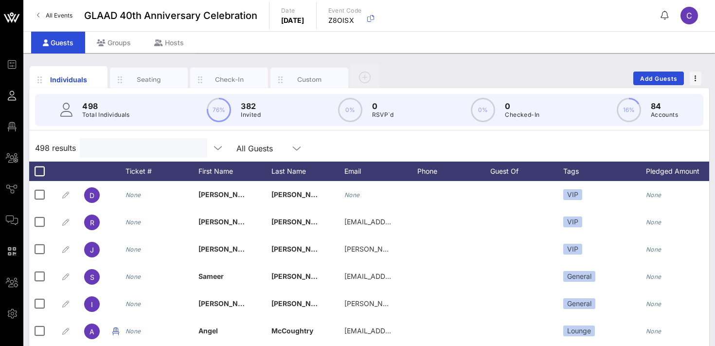
click at [121, 150] on input "text" at bounding box center [143, 148] width 114 height 13
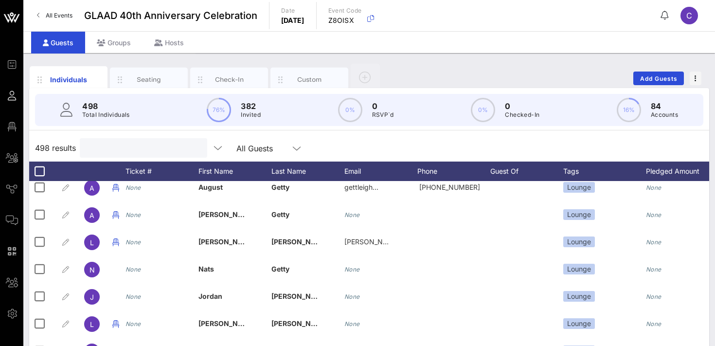
scroll to position [225, 0]
click at [143, 80] on div "Seating" at bounding box center [149, 79] width 43 height 9
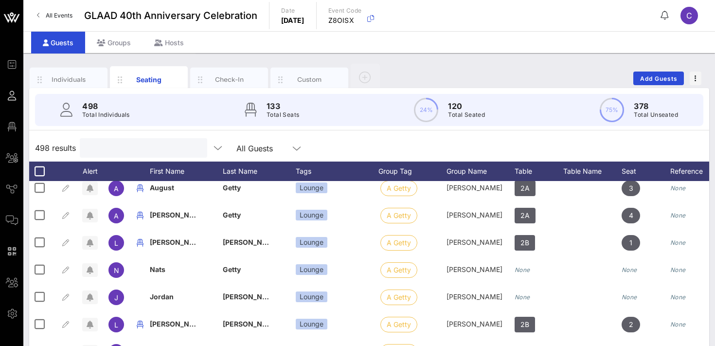
click at [135, 148] on input "text" at bounding box center [143, 148] width 114 height 13
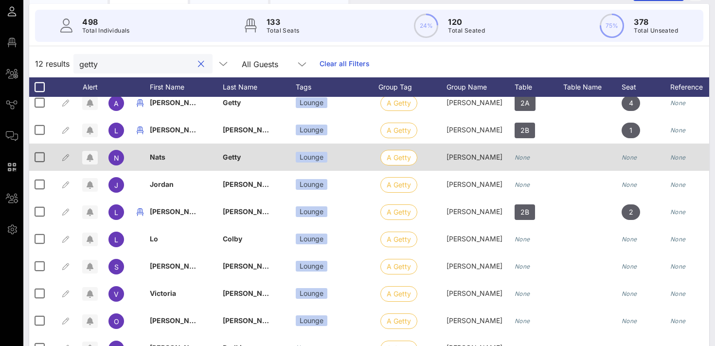
scroll to position [137, 0]
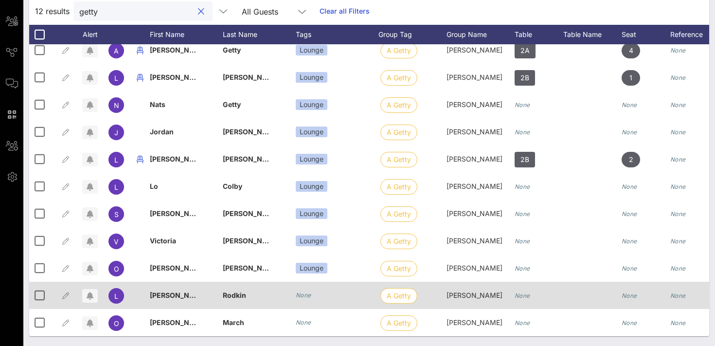
type input "getty"
click at [301, 293] on icon "None" at bounding box center [304, 295] width 16 height 7
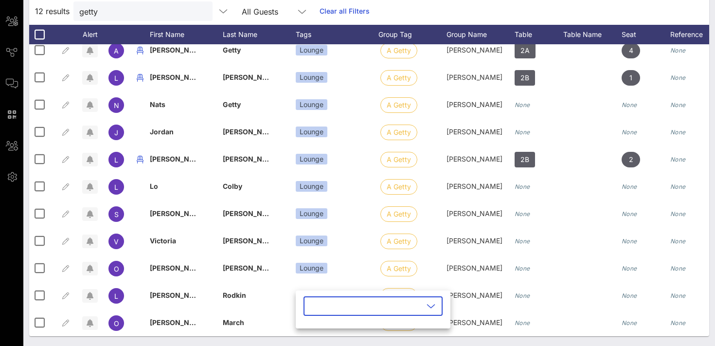
click at [316, 304] on input "text" at bounding box center [367, 306] width 114 height 16
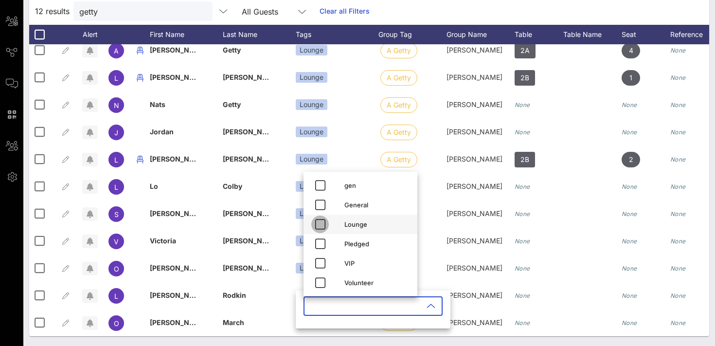
click at [320, 224] on icon "button" at bounding box center [320, 225] width 12 height 12
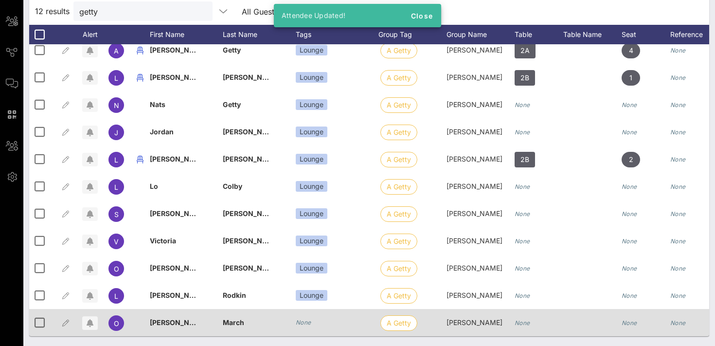
click at [307, 320] on icon "None" at bounding box center [304, 322] width 16 height 7
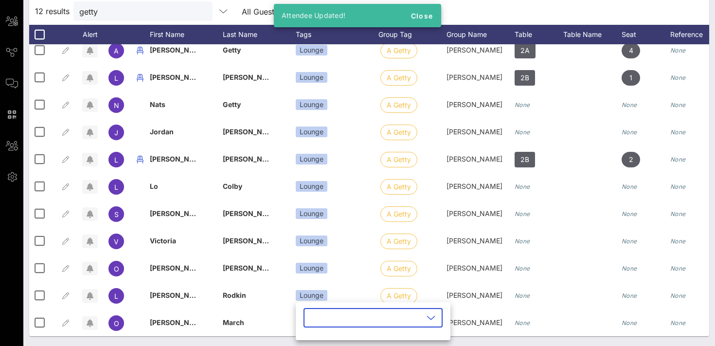
click at [321, 320] on input "text" at bounding box center [367, 318] width 114 height 16
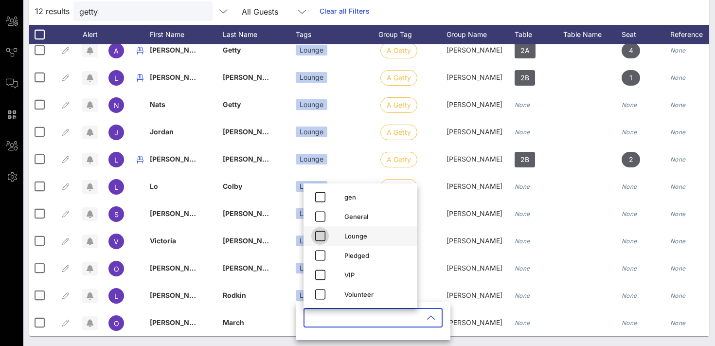
click at [324, 239] on icon "button" at bounding box center [320, 236] width 12 height 12
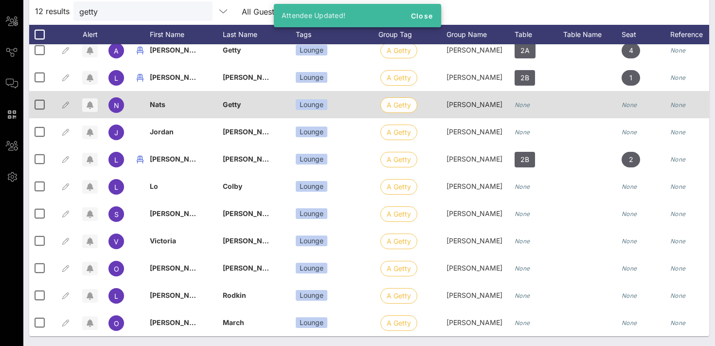
click at [529, 104] on icon "None" at bounding box center [523, 104] width 16 height 7
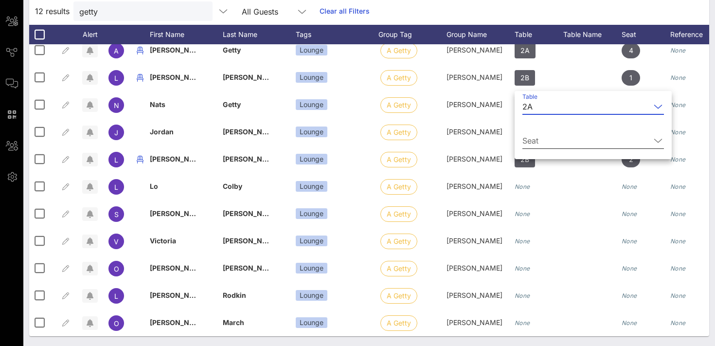
click at [529, 140] on input "Seat" at bounding box center [587, 141] width 128 height 16
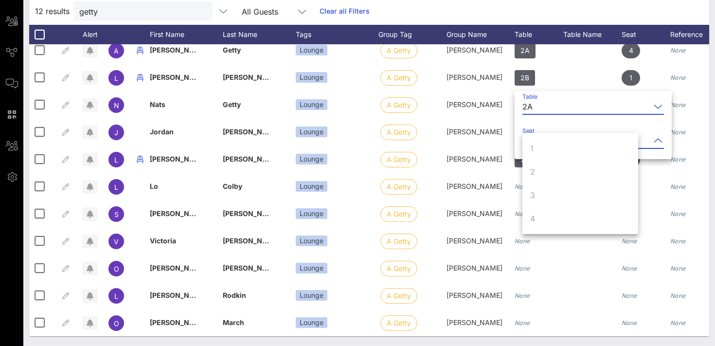
click at [538, 104] on input "Table" at bounding box center [594, 107] width 114 height 16
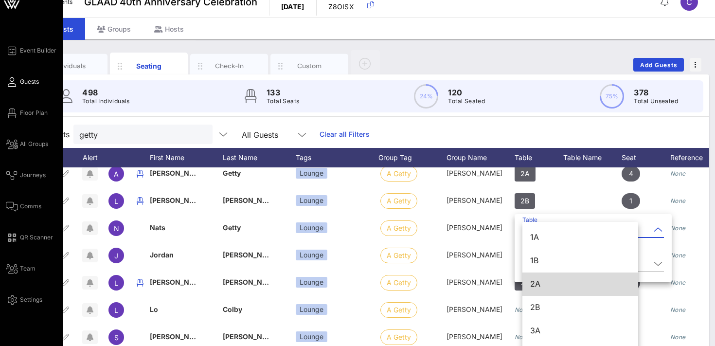
scroll to position [0, 0]
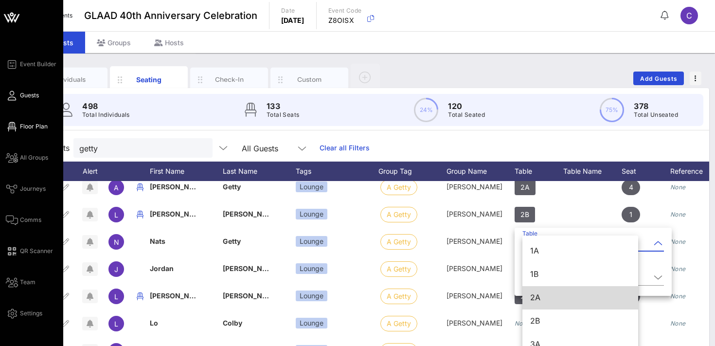
click at [32, 126] on span "Floor Plan" at bounding box center [34, 126] width 28 height 9
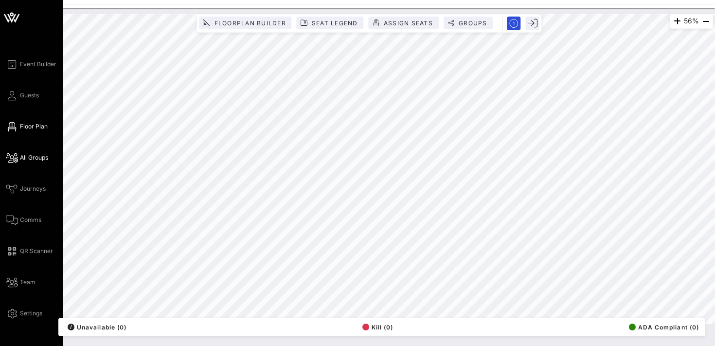
click at [33, 158] on span "All Groups" at bounding box center [34, 157] width 28 height 9
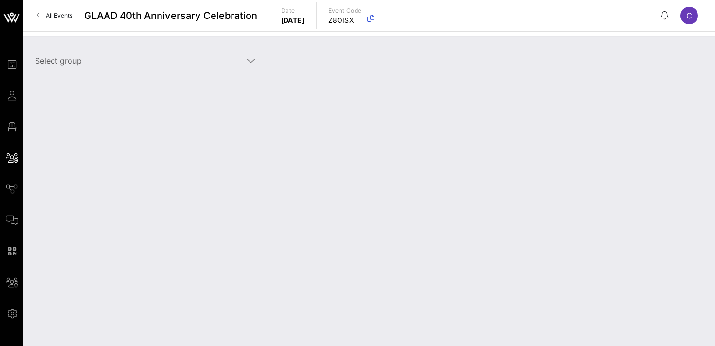
click at [131, 62] on input "Select group" at bounding box center [139, 61] width 208 height 16
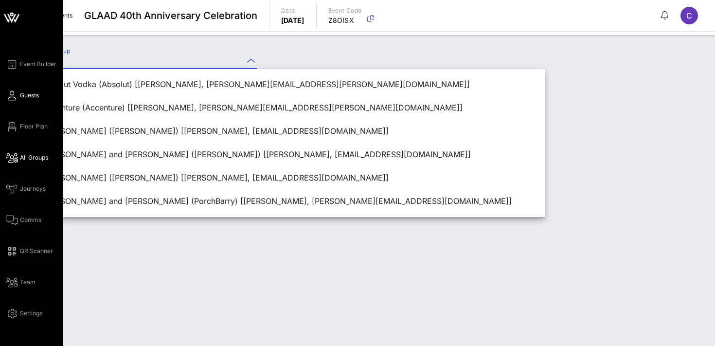
click at [29, 94] on span "Guests" at bounding box center [29, 95] width 19 height 9
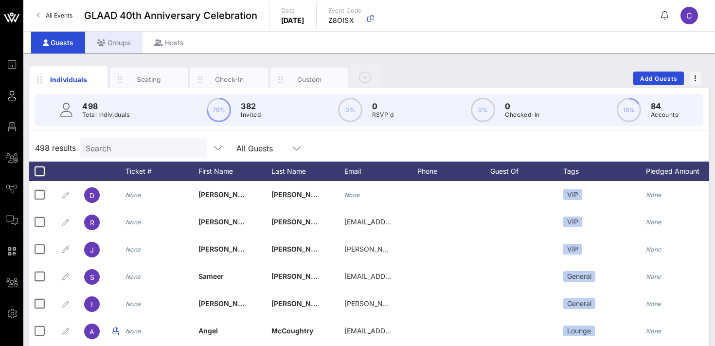
click at [115, 38] on div "Groups" at bounding box center [113, 43] width 57 height 22
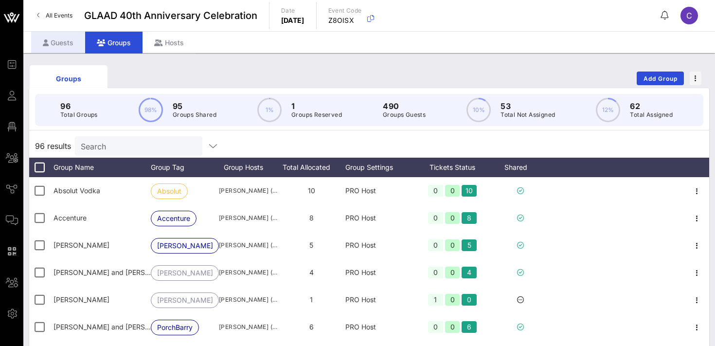
click at [69, 41] on div "Guests" at bounding box center [58, 43] width 54 height 22
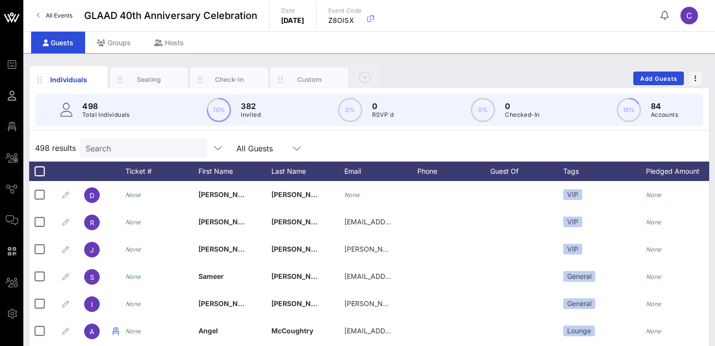
click at [120, 147] on input "Search" at bounding box center [143, 148] width 114 height 13
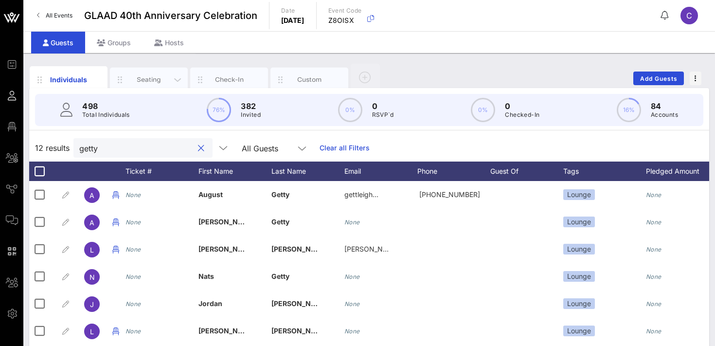
type input "getty"
click at [157, 82] on div "Seating" at bounding box center [149, 79] width 43 height 9
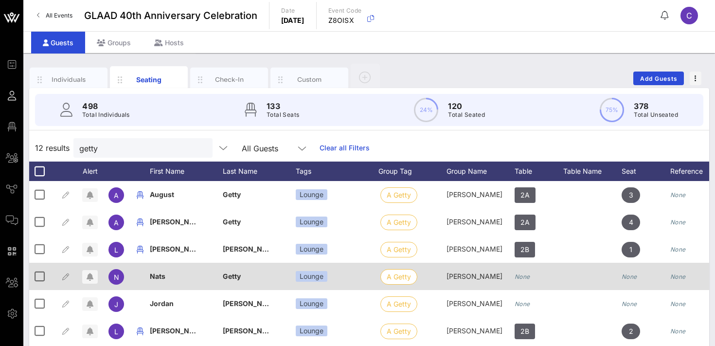
click at [524, 278] on icon "None" at bounding box center [523, 276] width 16 height 7
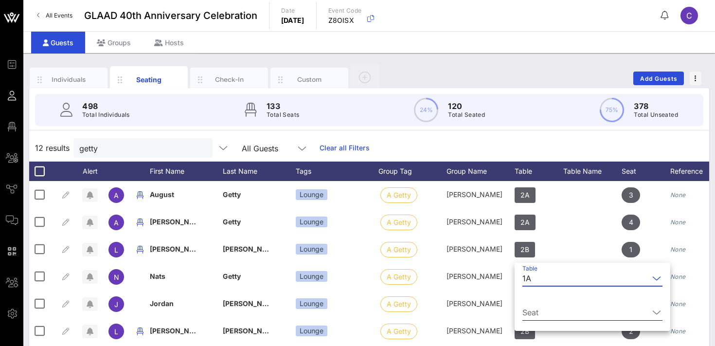
click at [531, 315] on input "Seat" at bounding box center [586, 313] width 127 height 16
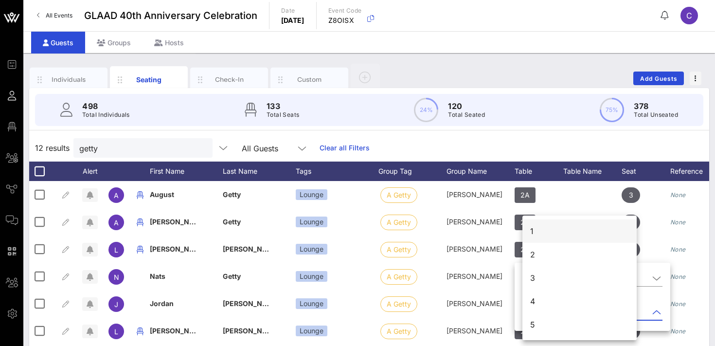
click at [533, 228] on div "1" at bounding box center [580, 231] width 114 height 23
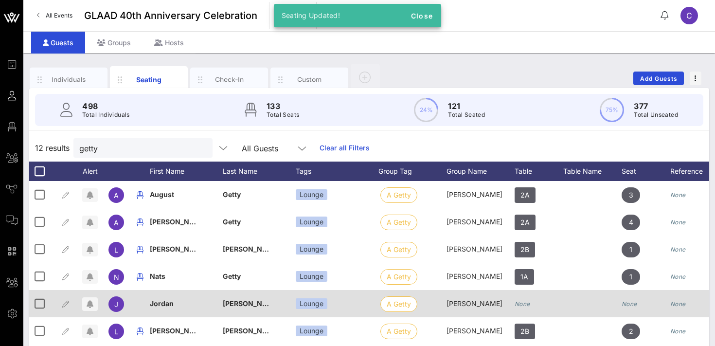
click at [520, 308] on div "None" at bounding box center [523, 303] width 16 height 27
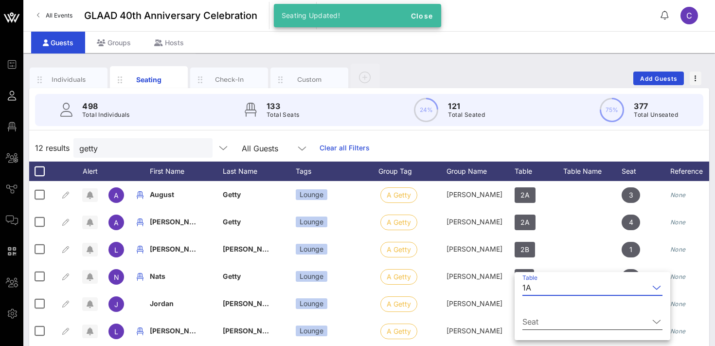
click at [527, 322] on input "Seat" at bounding box center [586, 322] width 127 height 16
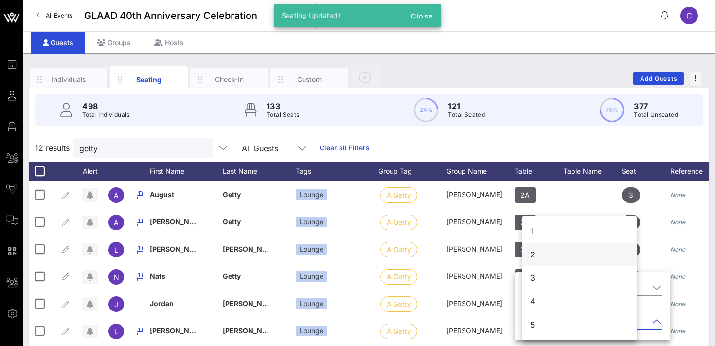
click at [534, 259] on div "2" at bounding box center [533, 255] width 5 height 12
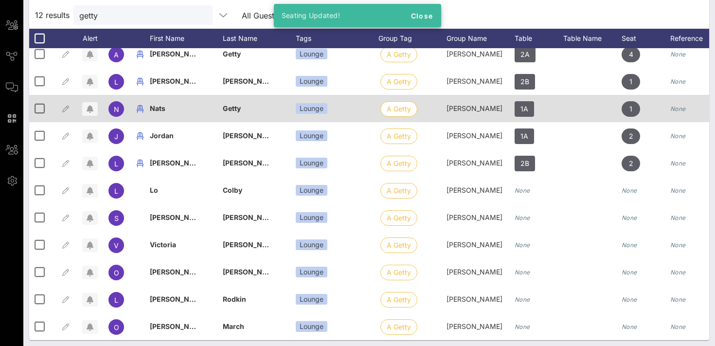
scroll to position [137, 0]
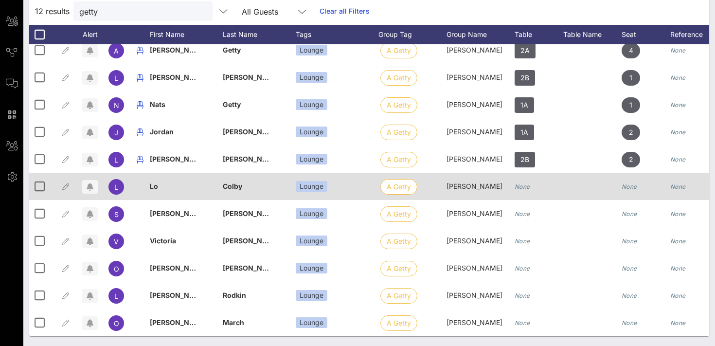
click at [525, 187] on icon "None" at bounding box center [523, 186] width 16 height 7
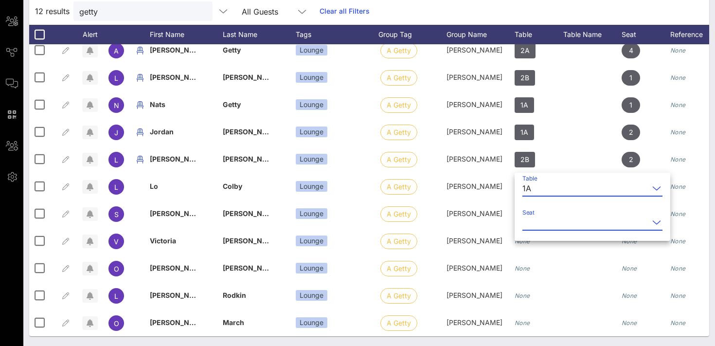
click at [529, 226] on input "Seat" at bounding box center [586, 223] width 127 height 16
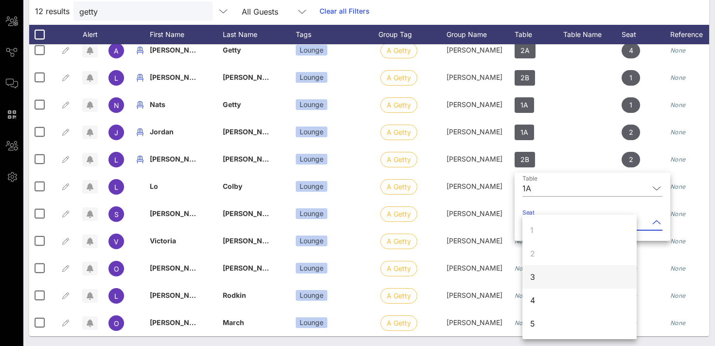
click at [535, 279] on div "3" at bounding box center [533, 277] width 5 height 12
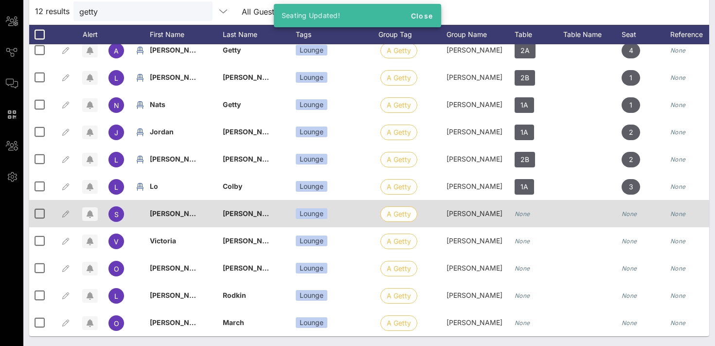
click at [525, 213] on icon "None" at bounding box center [523, 213] width 16 height 7
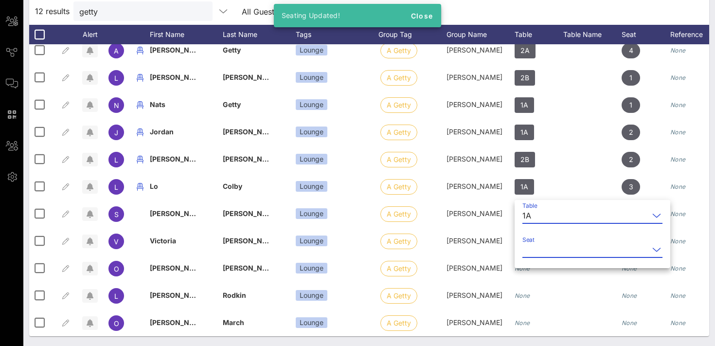
click at [527, 251] on input "Seat" at bounding box center [586, 250] width 127 height 16
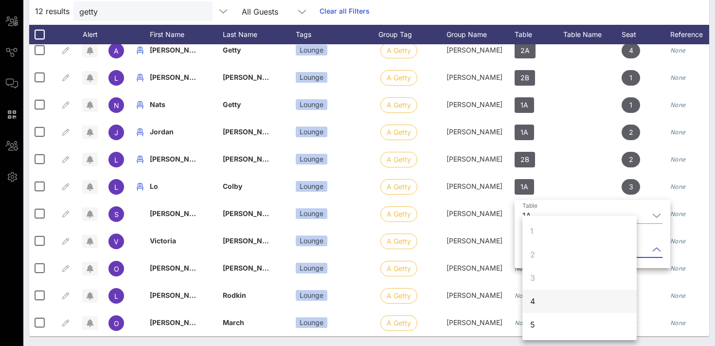
click at [533, 302] on div "4" at bounding box center [533, 301] width 5 height 12
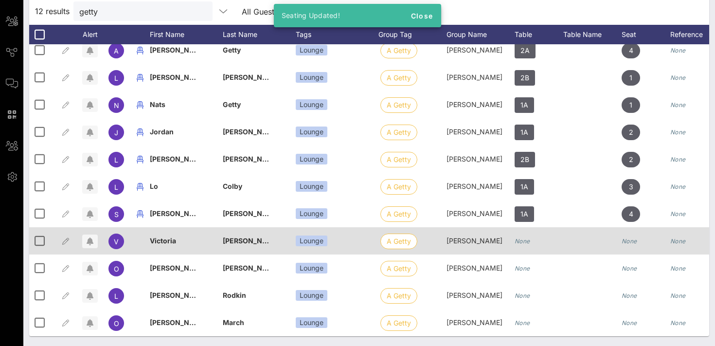
click at [525, 239] on icon "None" at bounding box center [523, 241] width 16 height 7
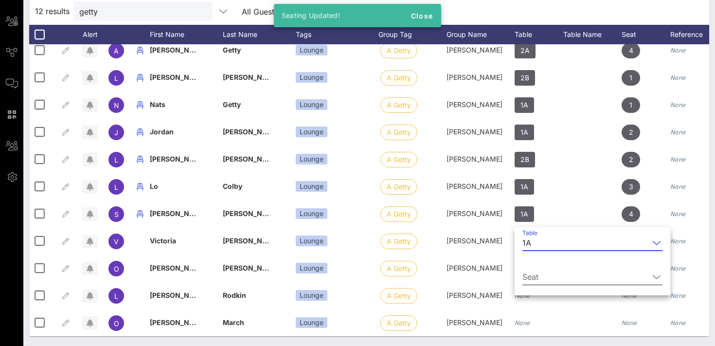
click at [531, 278] on input "Seat" at bounding box center [586, 277] width 127 height 16
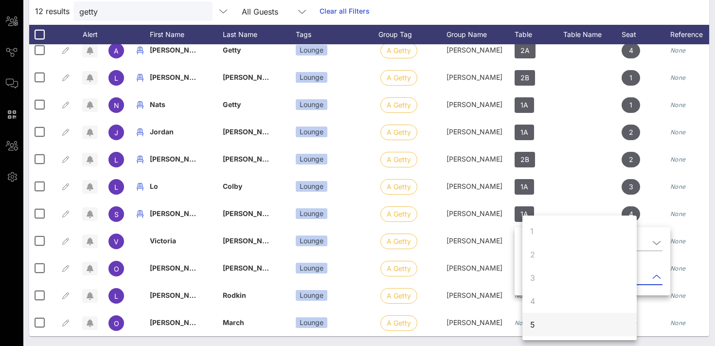
click at [531, 326] on div "5" at bounding box center [533, 325] width 5 height 12
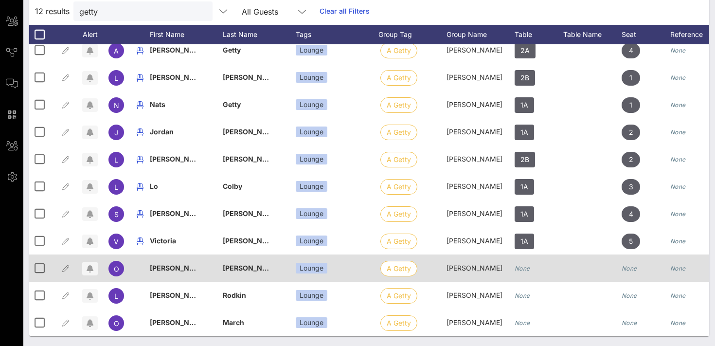
click at [524, 270] on icon "None" at bounding box center [523, 268] width 16 height 7
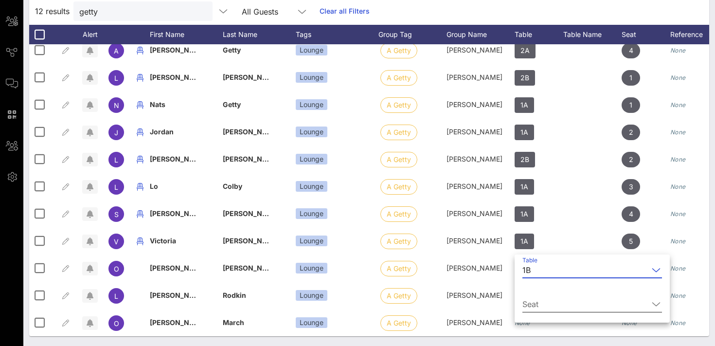
click at [529, 303] on input "Seat" at bounding box center [586, 304] width 126 height 16
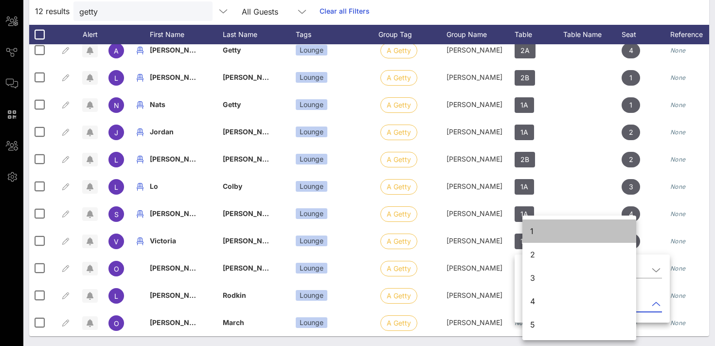
click at [537, 233] on div "1" at bounding box center [580, 231] width 114 height 23
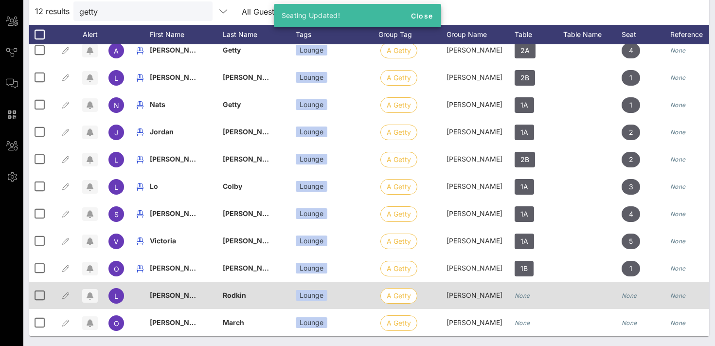
click at [523, 301] on div "None" at bounding box center [523, 295] width 16 height 27
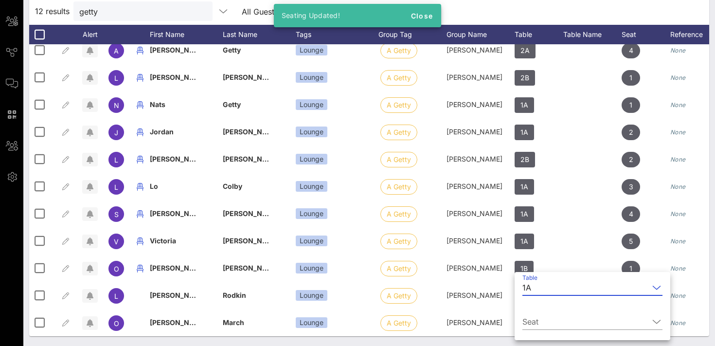
click at [530, 289] on div "1A" at bounding box center [527, 287] width 9 height 9
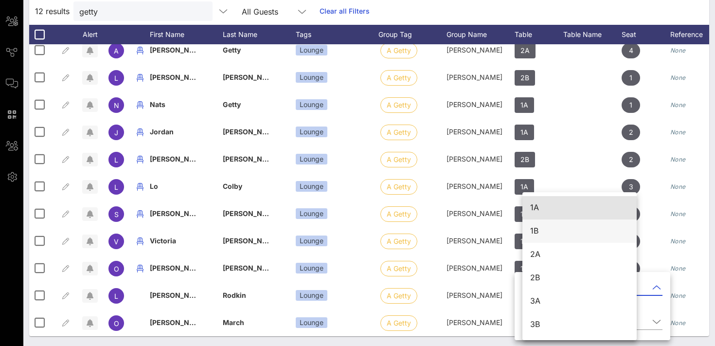
click at [541, 236] on div "1B" at bounding box center [580, 230] width 99 height 21
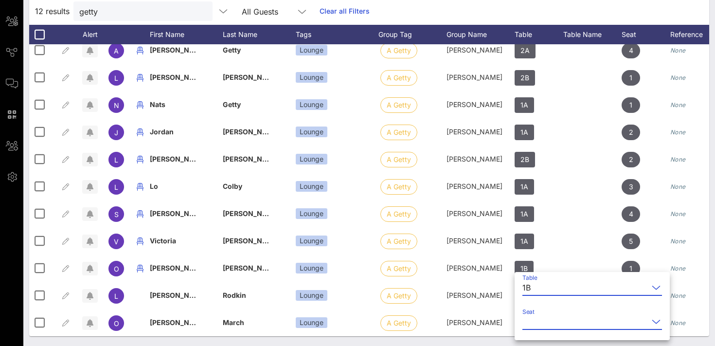
click at [538, 322] on input "Seat" at bounding box center [586, 322] width 126 height 16
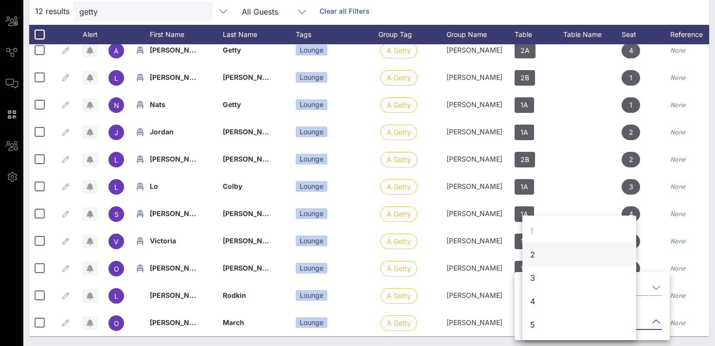
click at [541, 254] on div "2" at bounding box center [580, 254] width 114 height 23
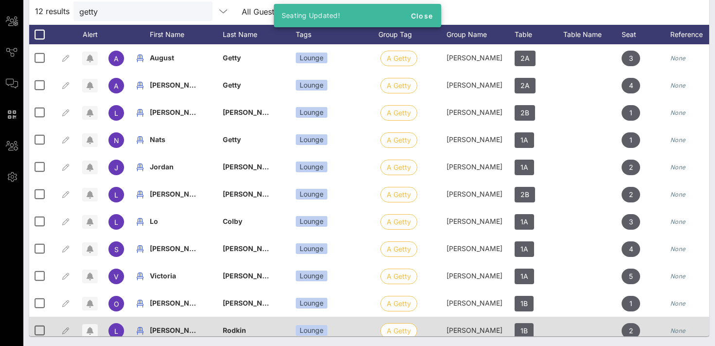
scroll to position [35, 0]
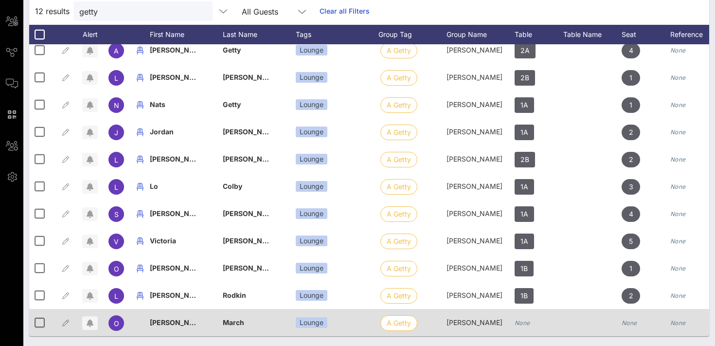
click at [521, 324] on icon "None" at bounding box center [523, 322] width 16 height 7
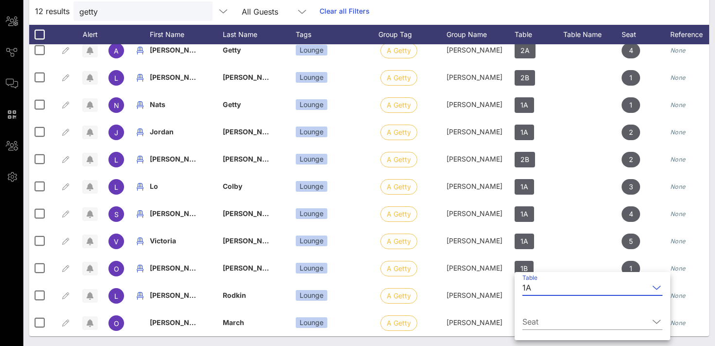
click at [532, 284] on div "1A" at bounding box center [586, 288] width 127 height 16
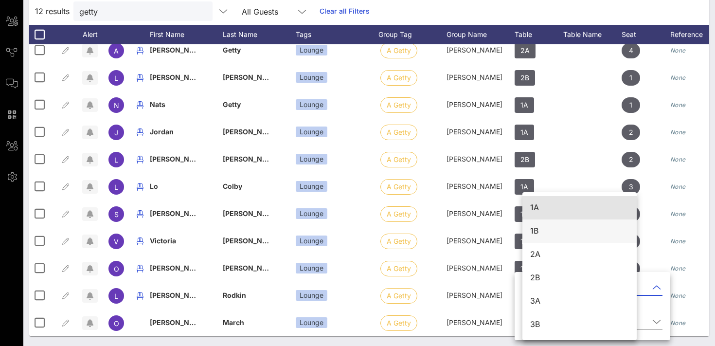
click at [540, 234] on div "1B" at bounding box center [580, 230] width 99 height 9
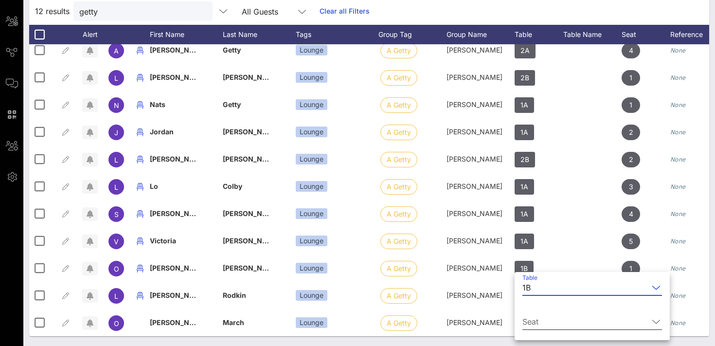
click at [532, 322] on input "Seat" at bounding box center [586, 322] width 126 height 16
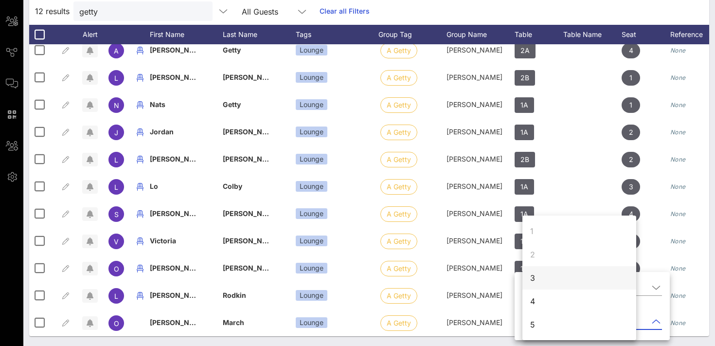
click at [535, 275] on div "3" at bounding box center [580, 277] width 114 height 23
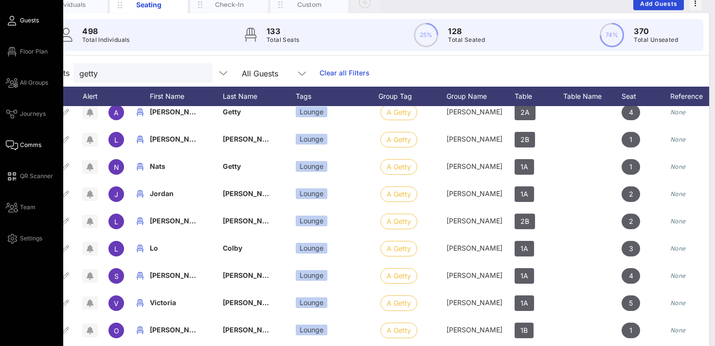
scroll to position [0, 0]
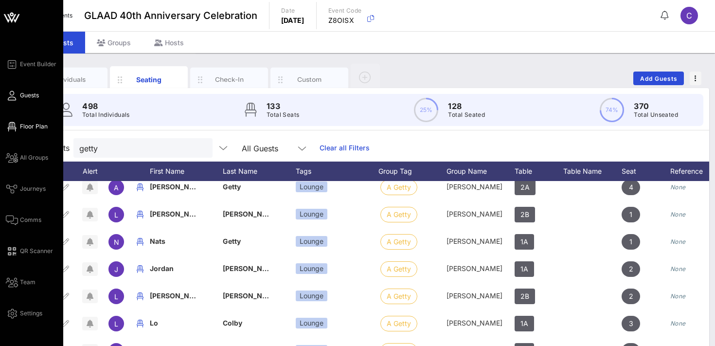
click at [32, 129] on span "Floor Plan" at bounding box center [34, 126] width 28 height 9
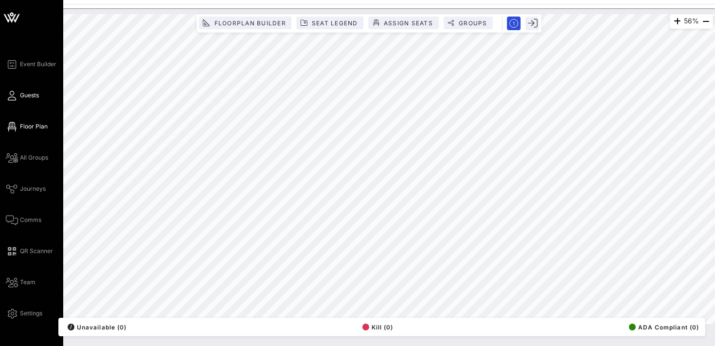
click at [26, 96] on span "Guests" at bounding box center [29, 95] width 19 height 9
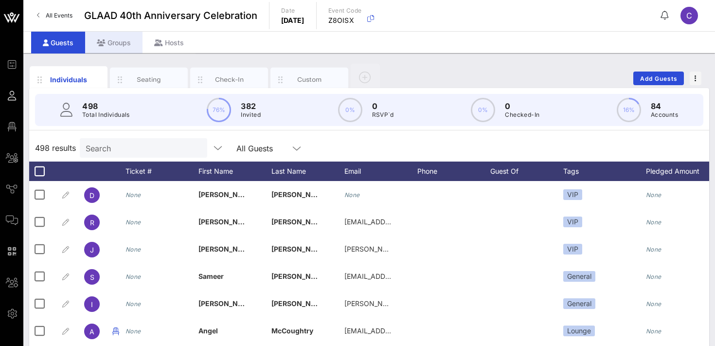
click at [113, 42] on div "Groups" at bounding box center [113, 43] width 57 height 22
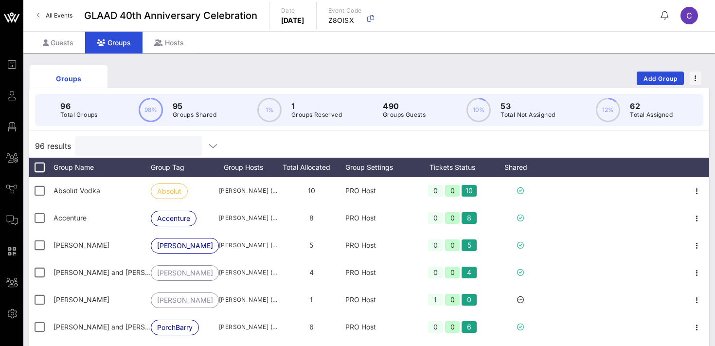
click at [108, 149] on input "text" at bounding box center [138, 146] width 114 height 13
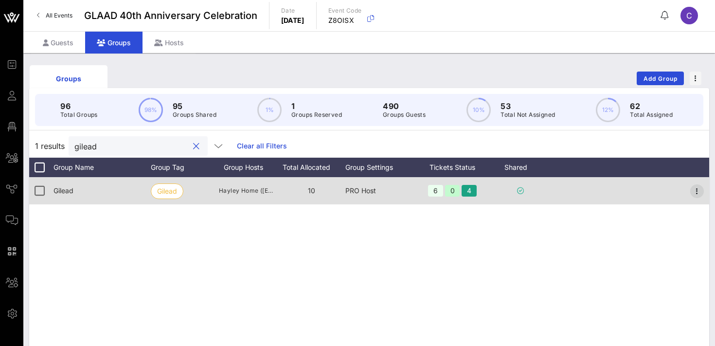
type input "gilead"
click at [700, 187] on icon "button" at bounding box center [698, 191] width 12 height 12
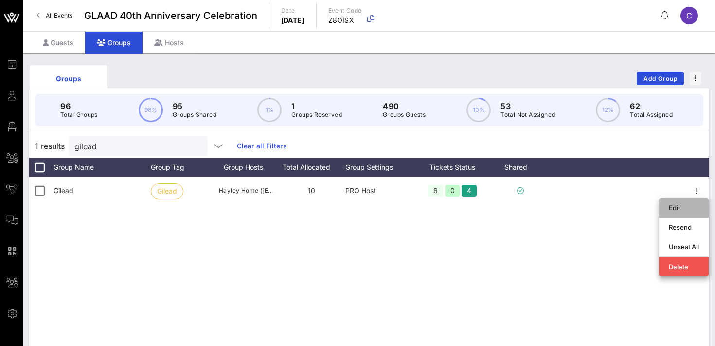
click at [676, 208] on div "Edit" at bounding box center [684, 208] width 30 height 8
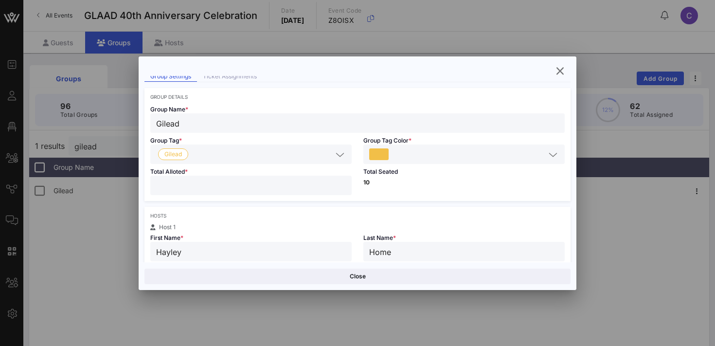
scroll to position [31, 0]
click at [342, 187] on input "*" at bounding box center [251, 184] width 190 height 13
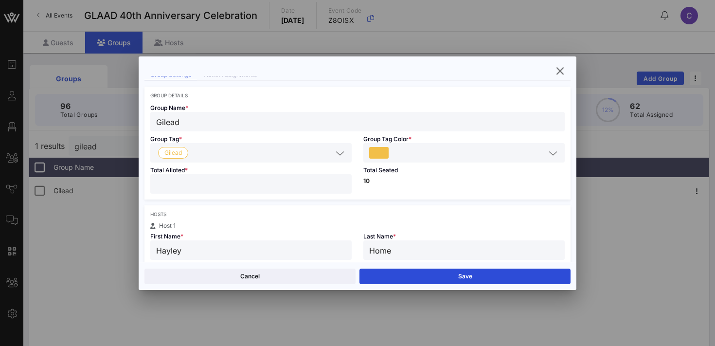
type input "*"
click at [342, 187] on input "*" at bounding box center [251, 184] width 190 height 13
click at [423, 280] on button "Save" at bounding box center [465, 277] width 211 height 16
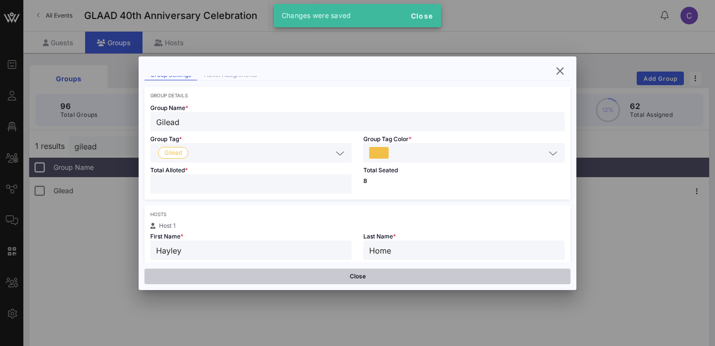
click at [311, 277] on button "Close" at bounding box center [358, 277] width 426 height 16
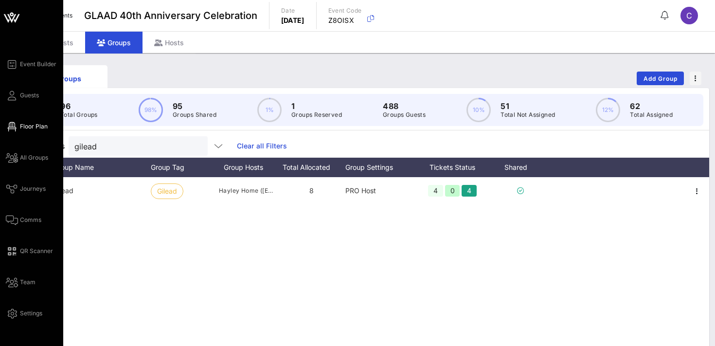
click at [35, 123] on span "Floor Plan" at bounding box center [34, 126] width 28 height 9
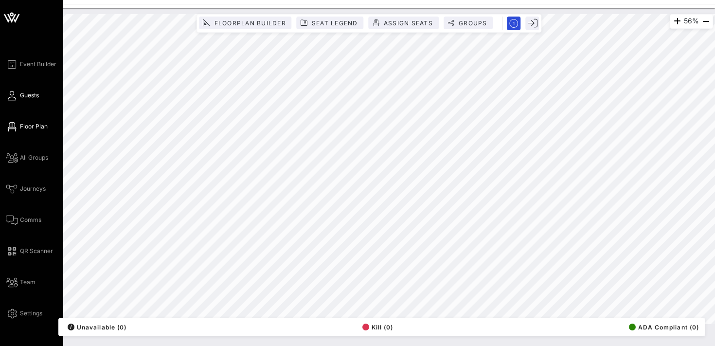
click at [34, 95] on span "Guests" at bounding box center [29, 95] width 19 height 9
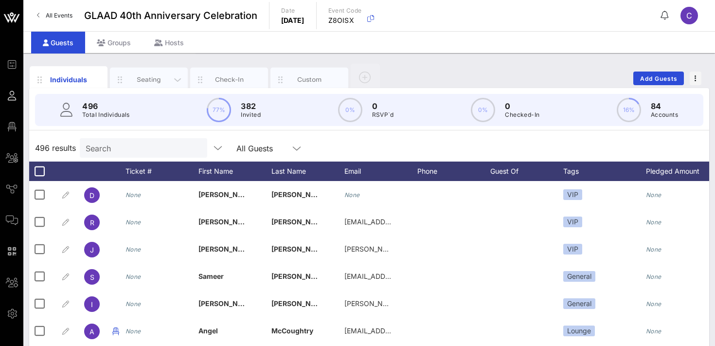
click at [137, 81] on div "Seating" at bounding box center [149, 79] width 43 height 9
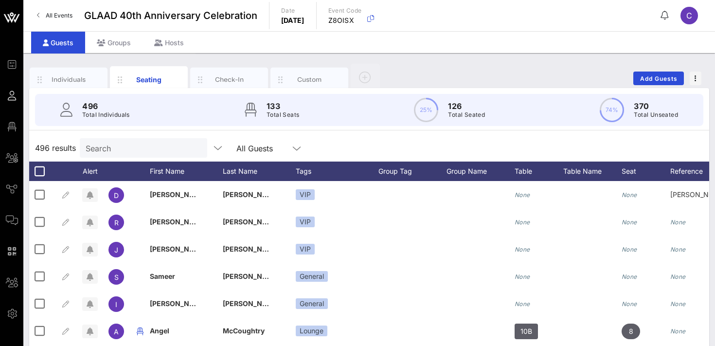
click at [132, 152] on input "Search" at bounding box center [143, 148] width 114 height 13
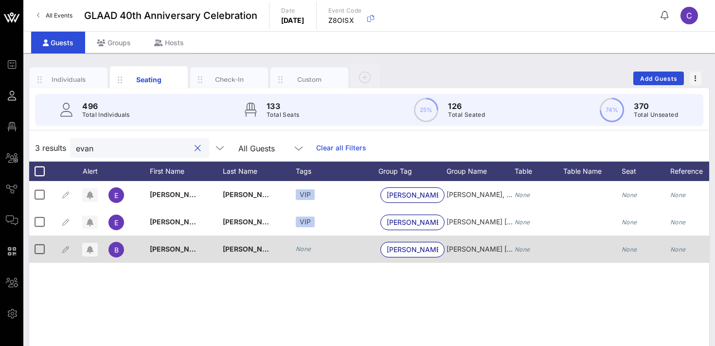
click at [306, 250] on icon "None" at bounding box center [304, 248] width 16 height 7
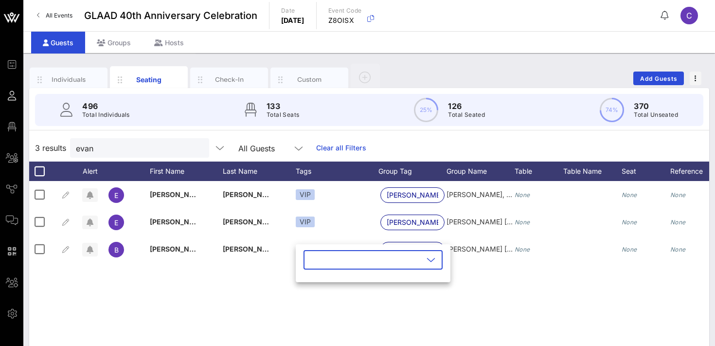
click at [317, 257] on input "text" at bounding box center [367, 260] width 114 height 16
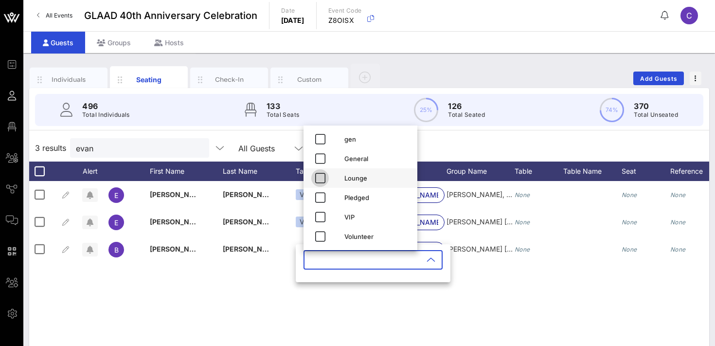
click at [324, 177] on icon "button" at bounding box center [320, 178] width 12 height 12
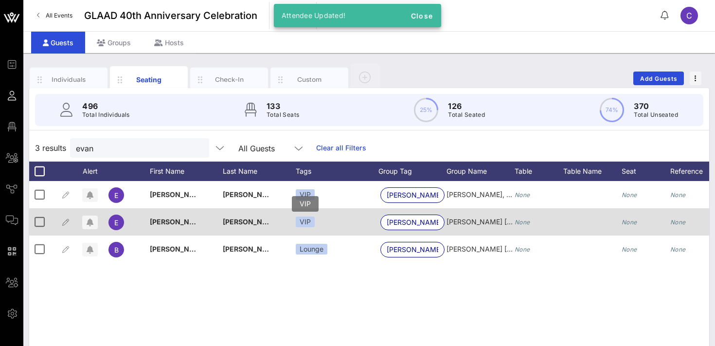
click at [304, 220] on div "VIP" at bounding box center [305, 222] width 19 height 11
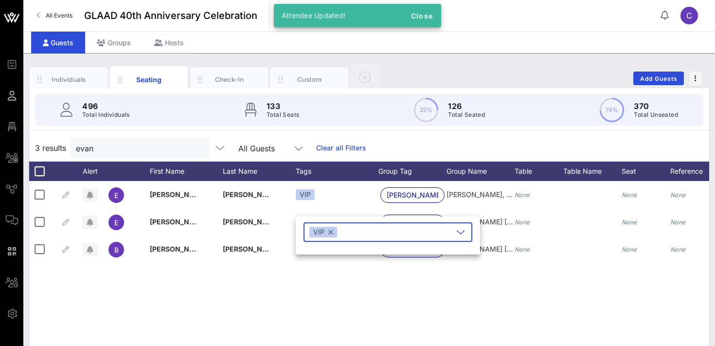
click at [330, 233] on button "button" at bounding box center [331, 232] width 5 height 11
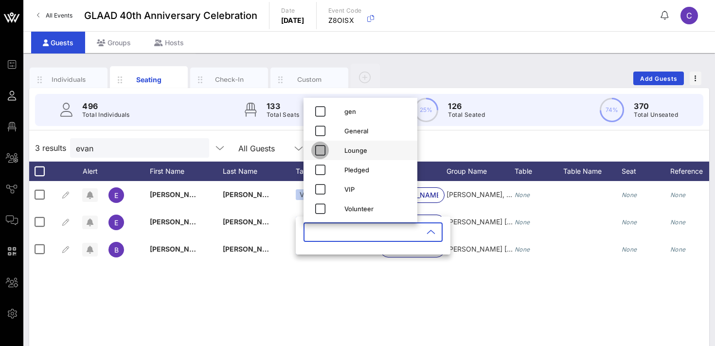
click at [321, 152] on icon "button" at bounding box center [320, 151] width 12 height 12
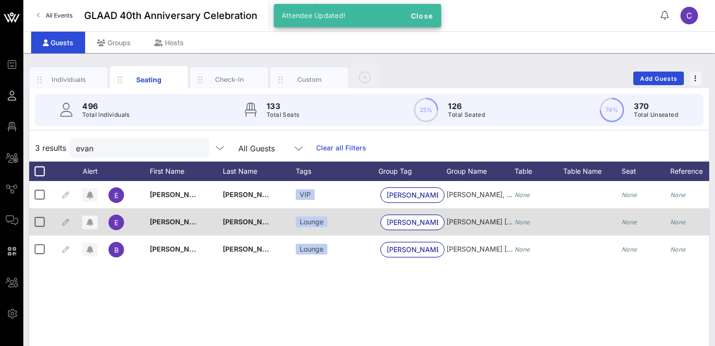
click at [526, 221] on icon "None" at bounding box center [523, 222] width 16 height 7
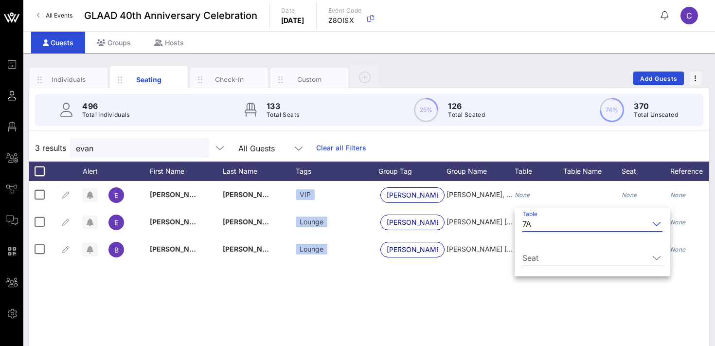
click at [529, 260] on input "Seat" at bounding box center [586, 258] width 127 height 16
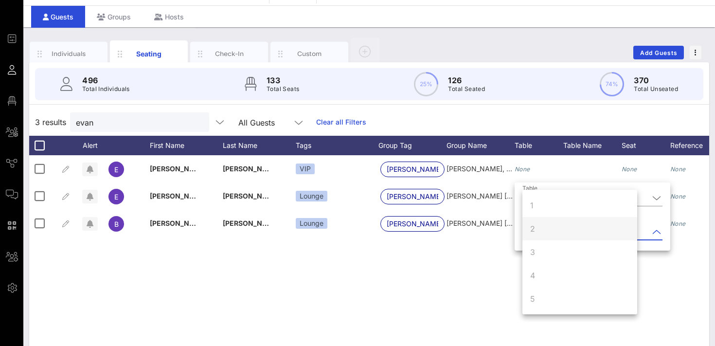
scroll to position [7, 0]
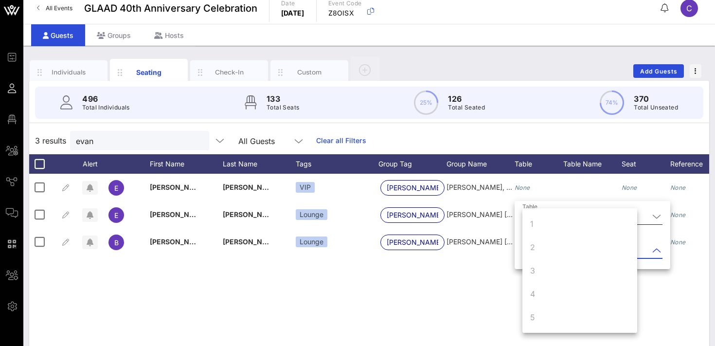
click at [555, 206] on div "Table 7A" at bounding box center [593, 219] width 140 height 32
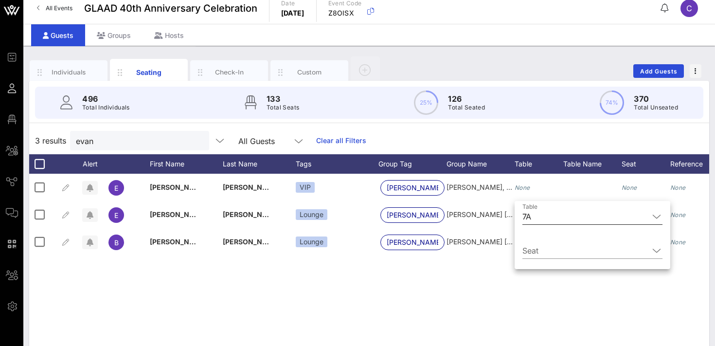
click at [540, 218] on input "Table" at bounding box center [592, 217] width 114 height 16
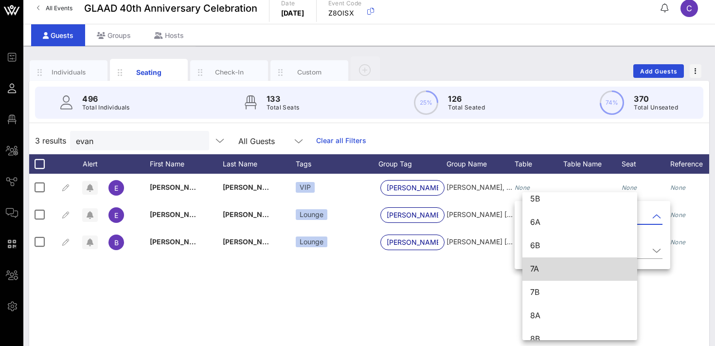
scroll to position [222, 0]
click at [539, 287] on div "7B" at bounding box center [580, 288] width 99 height 9
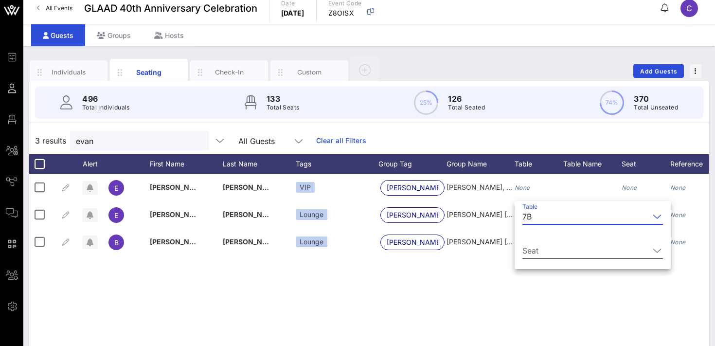
click at [535, 248] on input "Seat" at bounding box center [586, 251] width 127 height 16
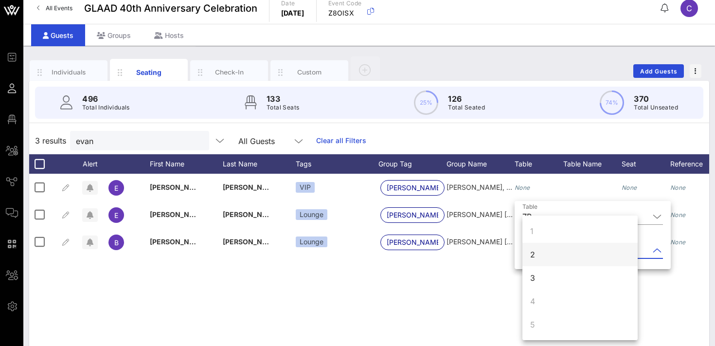
click at [536, 254] on div "2" at bounding box center [580, 254] width 115 height 23
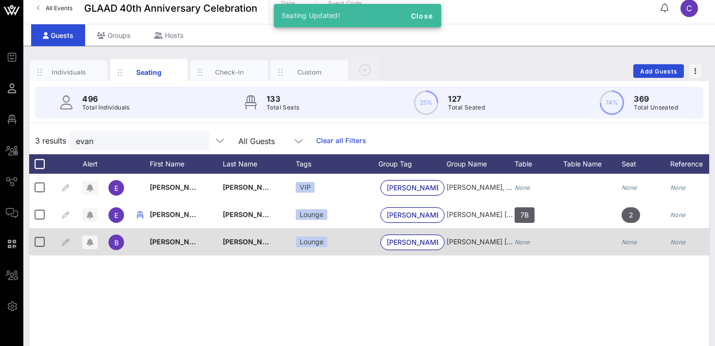
click at [525, 241] on icon "None" at bounding box center [523, 241] width 16 height 7
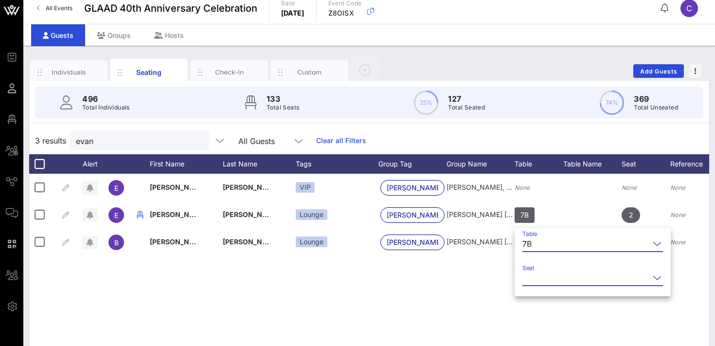
click at [531, 281] on input "Seat" at bounding box center [586, 278] width 127 height 16
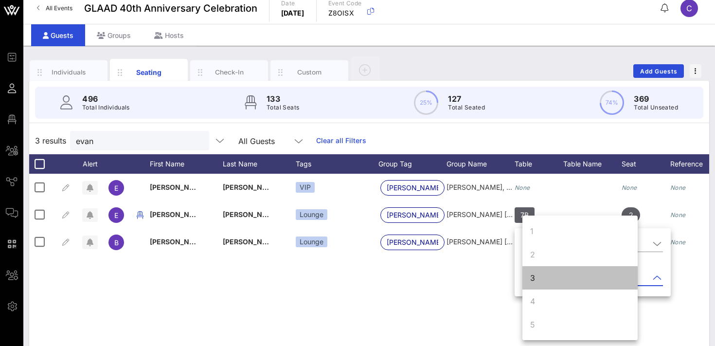
click at [538, 277] on div "3" at bounding box center [580, 277] width 115 height 23
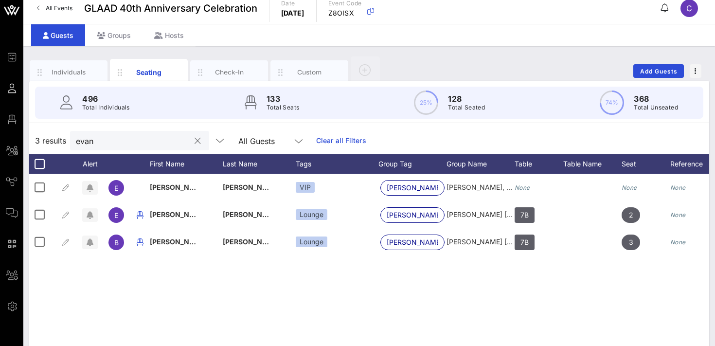
click at [137, 141] on input "evan" at bounding box center [133, 140] width 114 height 13
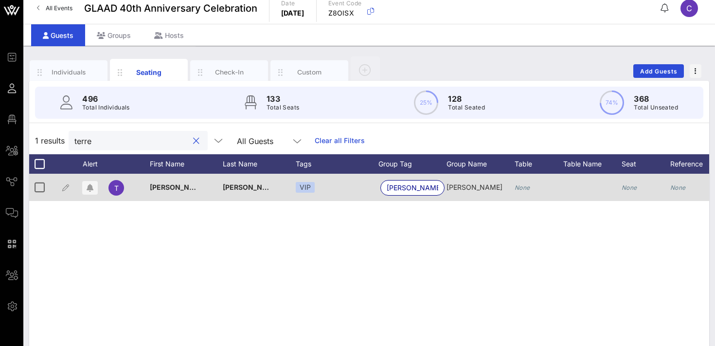
scroll to position [0, 44]
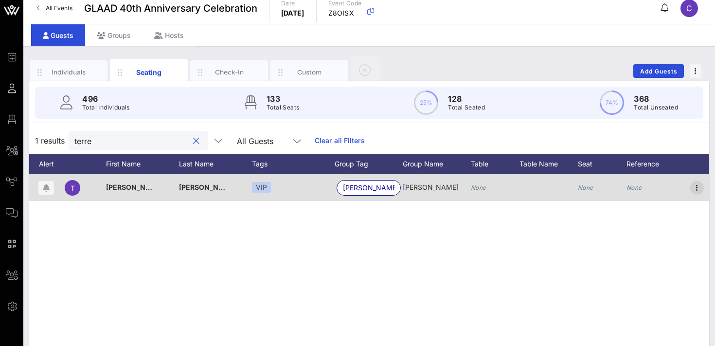
type input "terre"
click at [696, 186] on icon "button" at bounding box center [698, 188] width 12 height 12
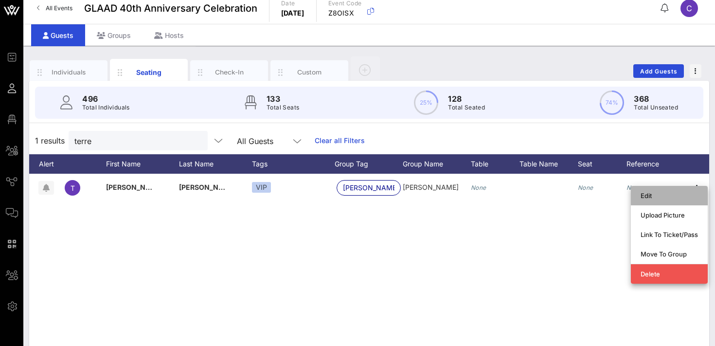
click at [666, 192] on div "Edit" at bounding box center [669, 196] width 57 height 8
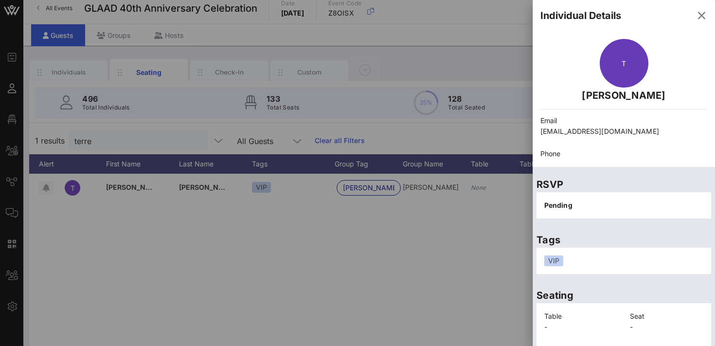
scroll to position [58, 0]
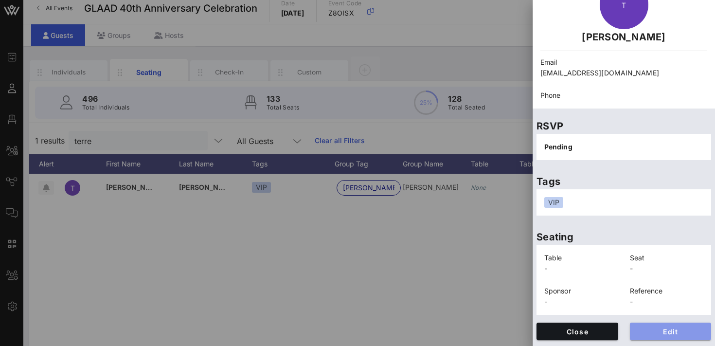
click at [651, 331] on span "Edit" at bounding box center [671, 332] width 66 height 8
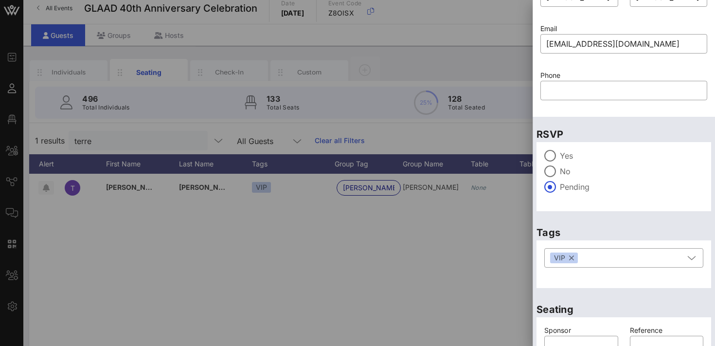
scroll to position [0, 0]
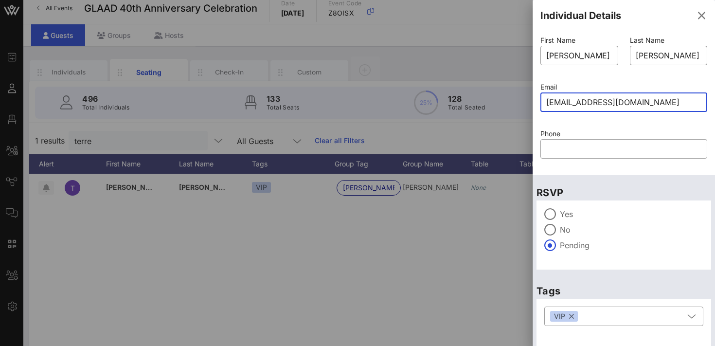
click at [595, 103] on input "[EMAIL_ADDRESS][DOMAIN_NAME]" at bounding box center [624, 102] width 155 height 16
paste input "[EMAIL_ADDRESS][DOMAIN_NAME]"
type input "[EMAIL_ADDRESS][DOMAIN_NAME]"
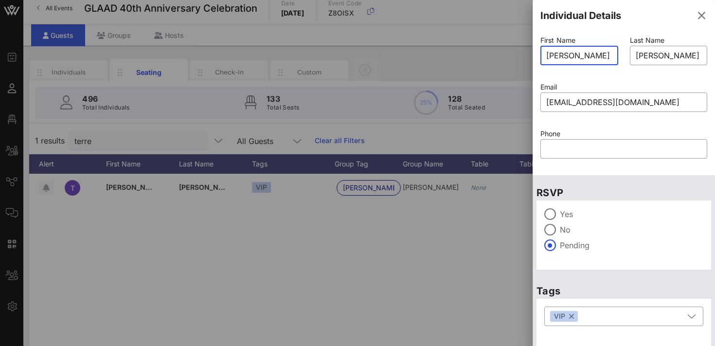
click at [588, 56] on input "[PERSON_NAME]" at bounding box center [580, 56] width 66 height 16
type input "[PERSON_NAME]"
paste input "[PERSON_NAME]-Gold"
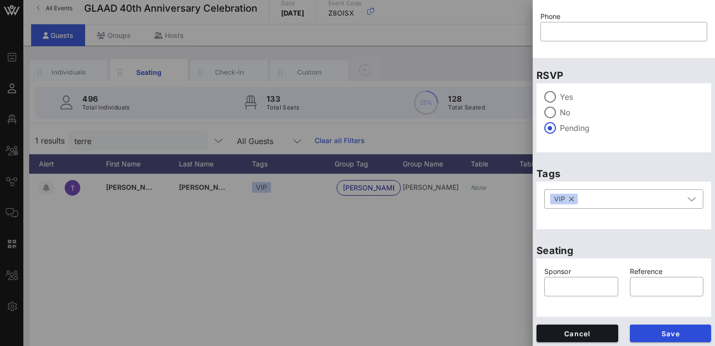
scroll to position [119, 0]
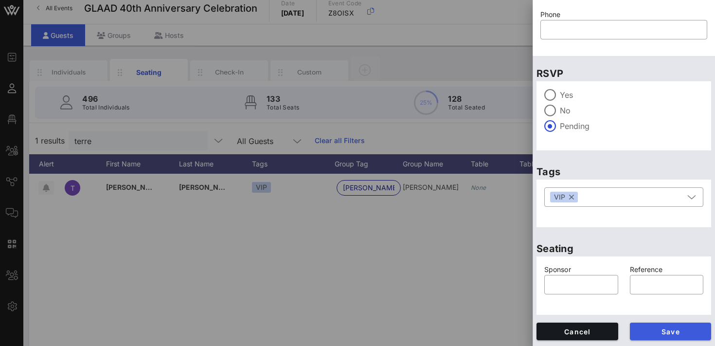
type input "[PERSON_NAME]-Gold"
click at [651, 329] on span "Save" at bounding box center [671, 332] width 66 height 8
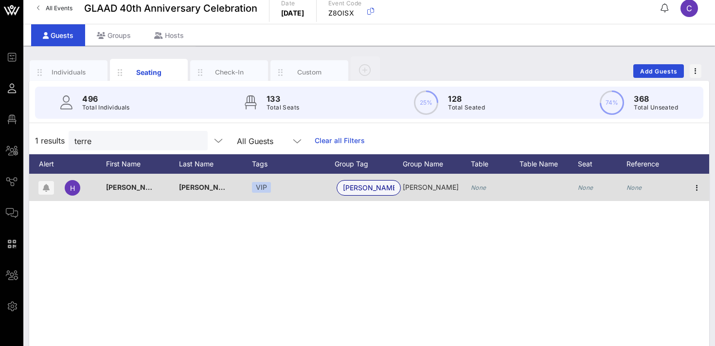
click at [353, 190] on span "[PERSON_NAME]" at bounding box center [369, 188] width 52 height 15
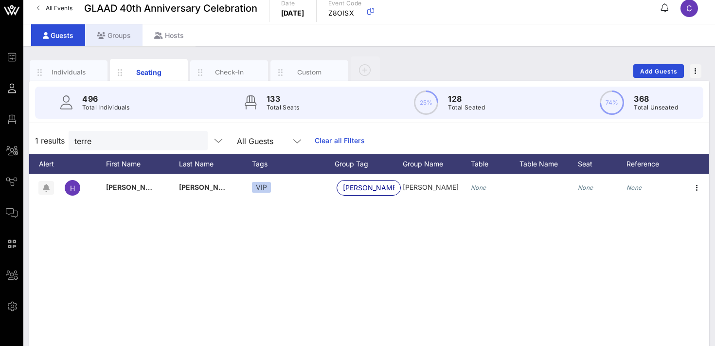
click at [120, 35] on div "Groups" at bounding box center [113, 35] width 57 height 22
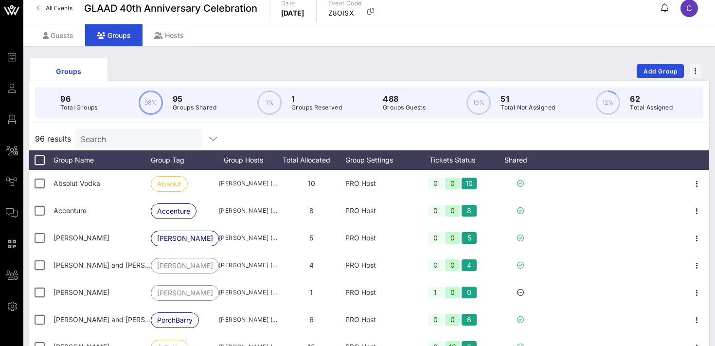
click at [116, 143] on input "Search" at bounding box center [138, 138] width 114 height 13
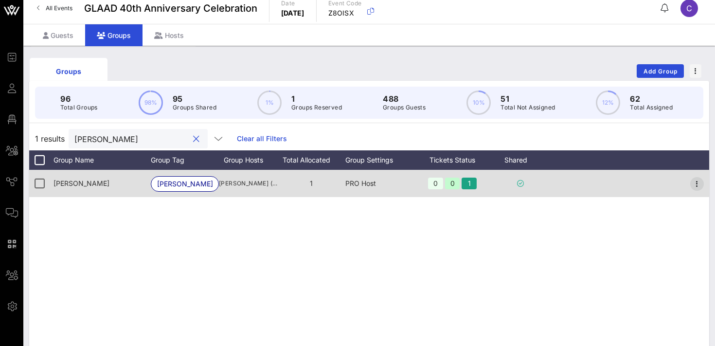
type input "[PERSON_NAME]"
click at [697, 183] on icon "button" at bounding box center [698, 184] width 12 height 12
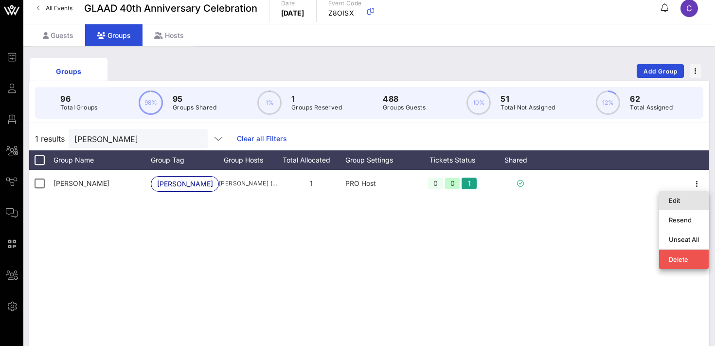
click at [676, 202] on div "Edit" at bounding box center [684, 201] width 30 height 8
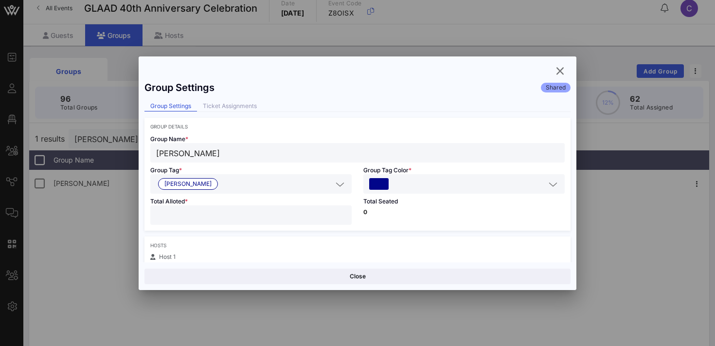
click at [242, 152] on input "[PERSON_NAME]" at bounding box center [357, 153] width 403 height 13
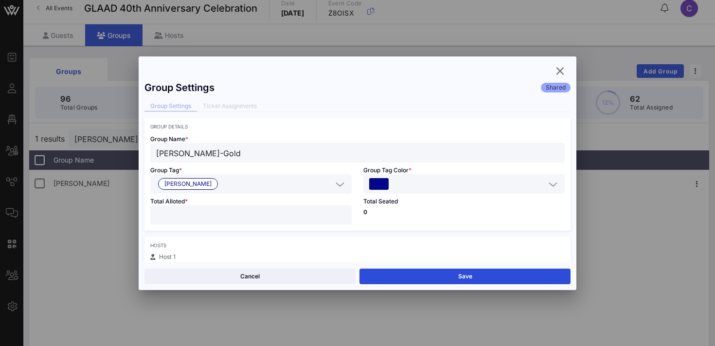
type input "[PERSON_NAME]-Gold"
click at [224, 187] on input "text" at bounding box center [277, 184] width 110 height 13
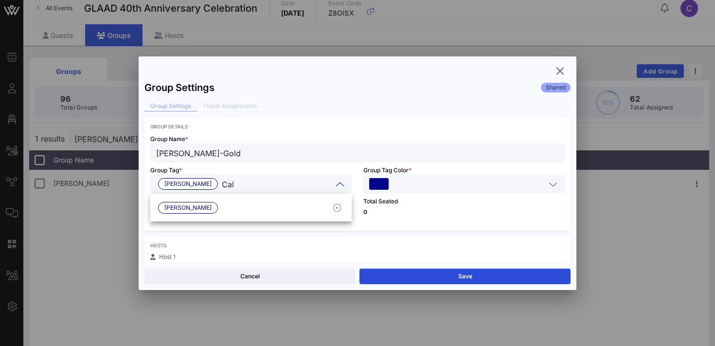
type input "Call"
click at [201, 207] on div "[PERSON_NAME]" at bounding box center [251, 207] width 202 height 19
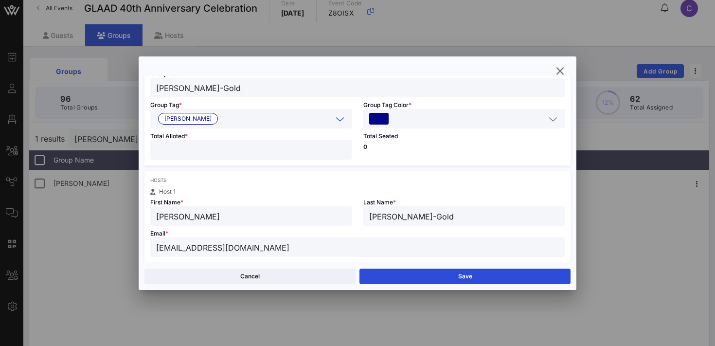
scroll to position [67, 0]
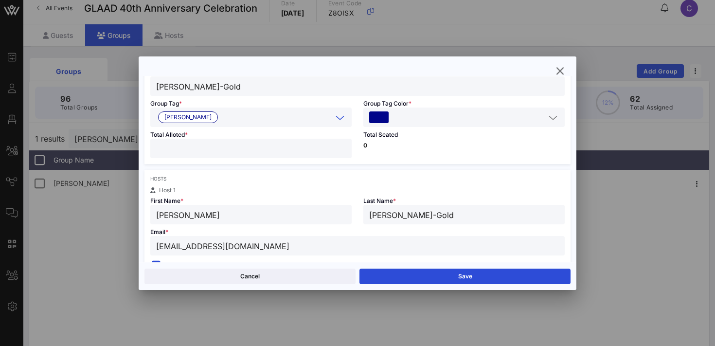
click at [399, 118] on input "text" at bounding box center [468, 117] width 155 height 13
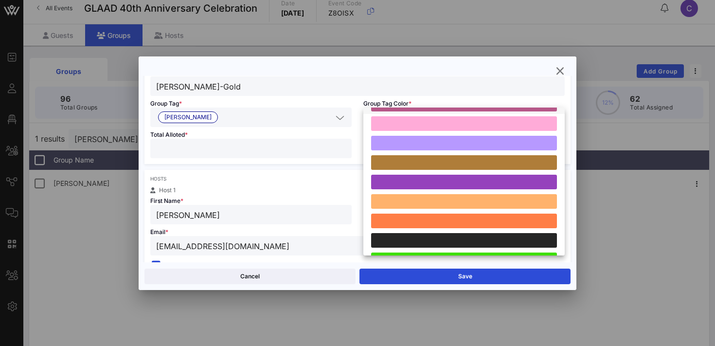
scroll to position [269, 0]
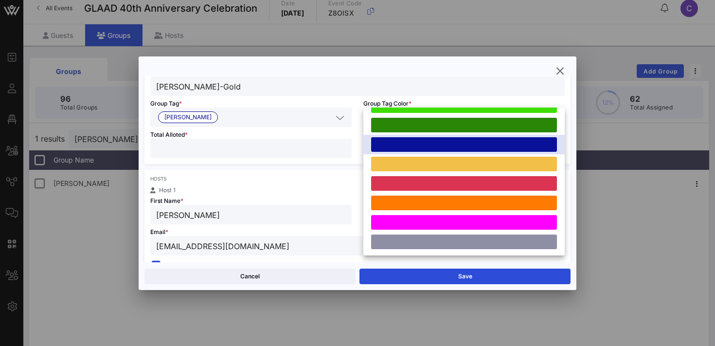
click at [430, 147] on div at bounding box center [464, 144] width 186 height 15
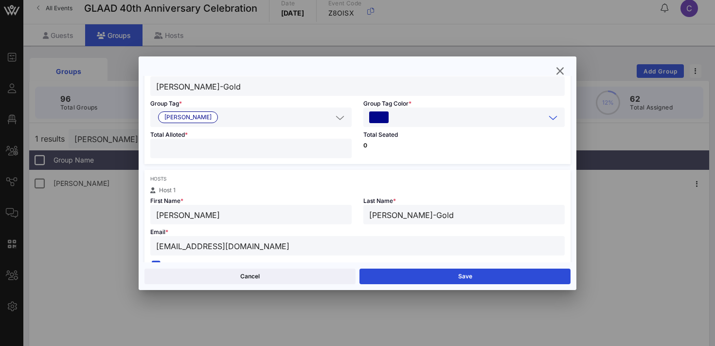
click at [352, 185] on div "Hosts Host 1 First Name * [PERSON_NAME] Last Name * [PERSON_NAME] Email * [EMAI…" at bounding box center [358, 232] width 426 height 125
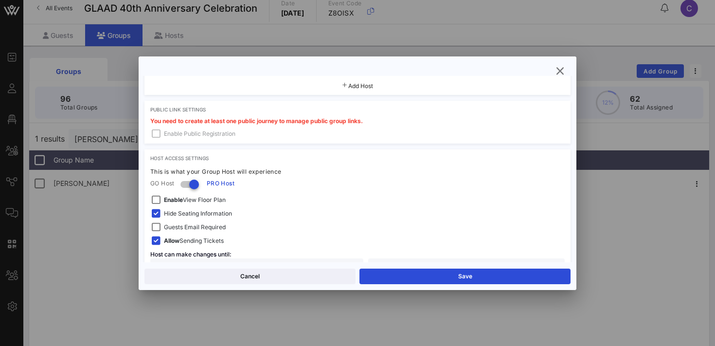
scroll to position [297, 0]
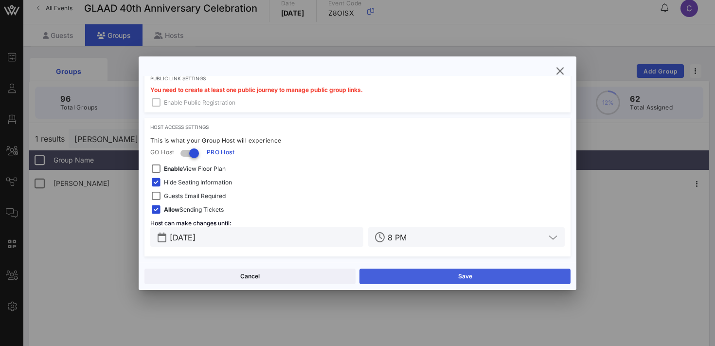
click at [403, 278] on button "Save" at bounding box center [465, 277] width 211 height 16
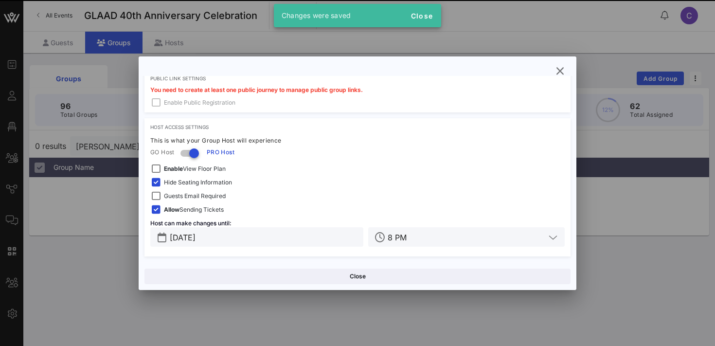
scroll to position [0, 0]
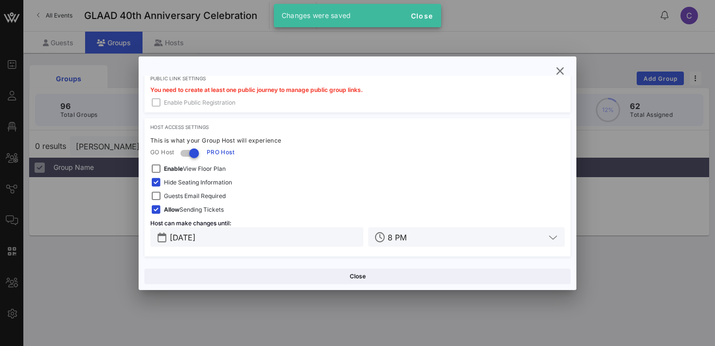
click at [403, 278] on button "Close" at bounding box center [358, 277] width 426 height 16
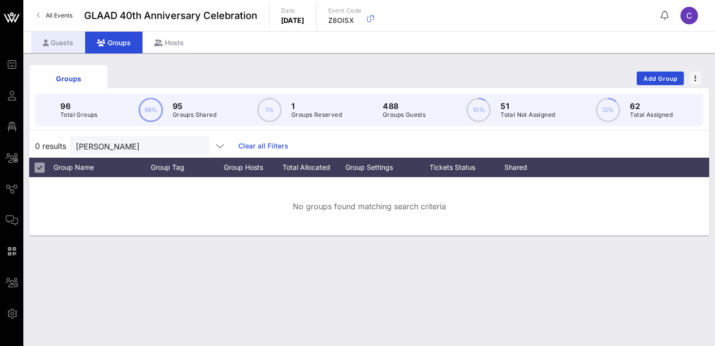
click at [73, 39] on div "Guests" at bounding box center [58, 43] width 54 height 22
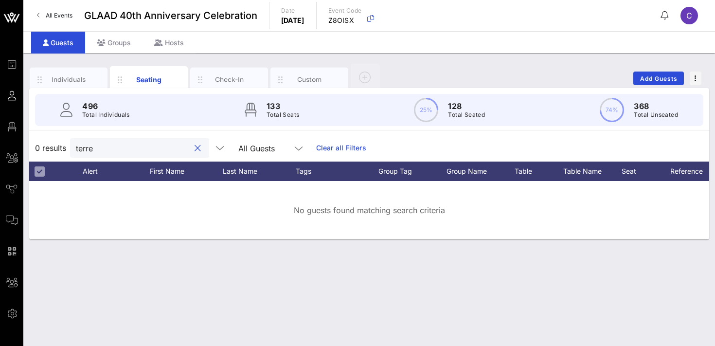
click at [120, 147] on input "terre" at bounding box center [133, 148] width 114 height 13
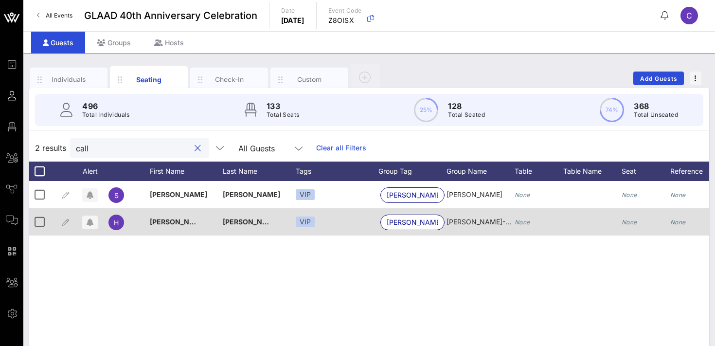
scroll to position [0, 44]
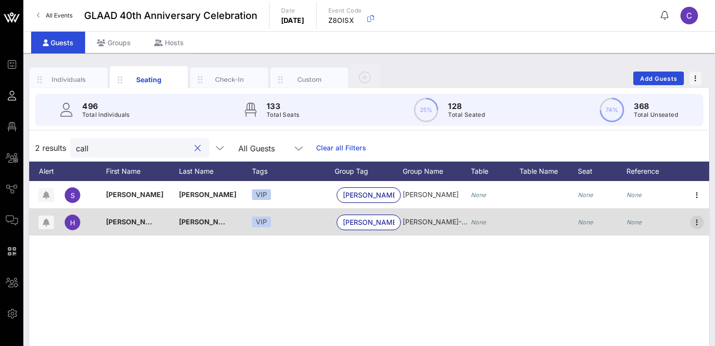
type input "call"
click at [698, 222] on icon "button" at bounding box center [698, 223] width 12 height 12
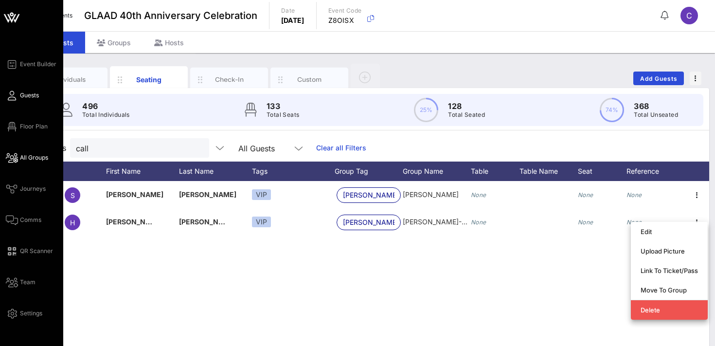
click at [36, 158] on span "All Groups" at bounding box center [34, 157] width 28 height 9
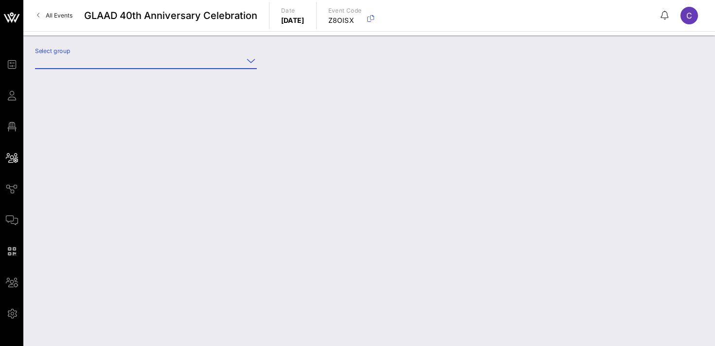
click at [128, 60] on input "Select group" at bounding box center [139, 61] width 208 height 16
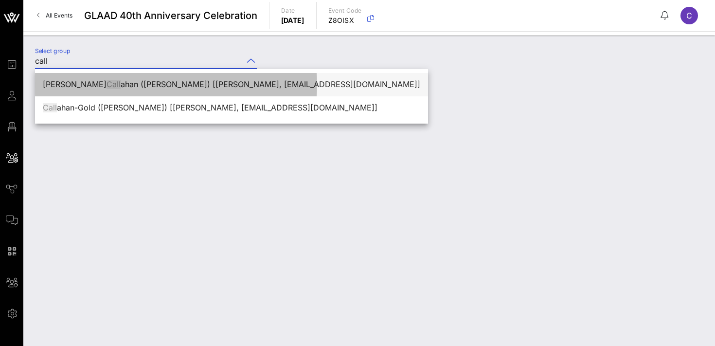
click at [120, 87] on div "[PERSON_NAME] ([PERSON_NAME]) [[PERSON_NAME], [EMAIL_ADDRESS][DOMAIN_NAME]]" at bounding box center [232, 84] width 378 height 9
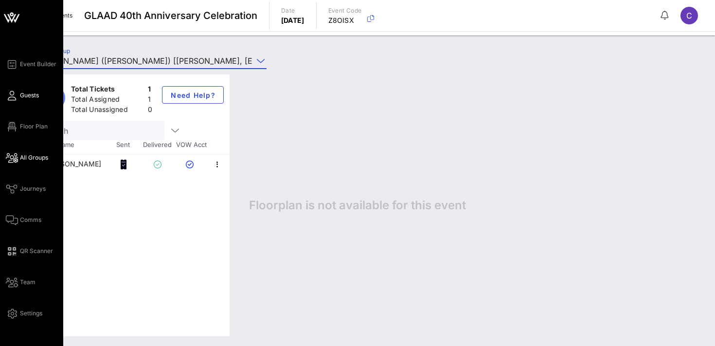
type input "[PERSON_NAME] ([PERSON_NAME]) [[PERSON_NAME], [EMAIL_ADDRESS][DOMAIN_NAME]]"
click at [27, 94] on span "Guests" at bounding box center [29, 95] width 19 height 9
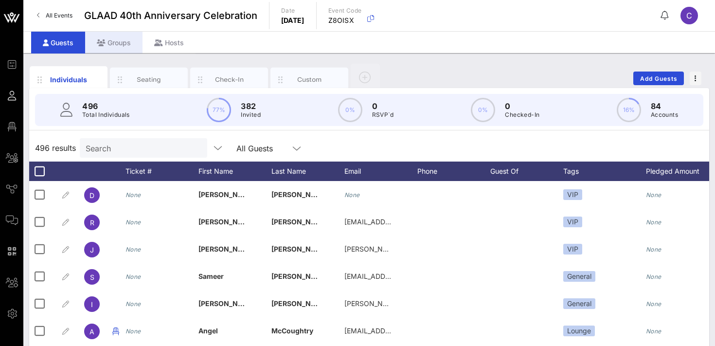
click at [118, 38] on div "Groups" at bounding box center [113, 43] width 57 height 22
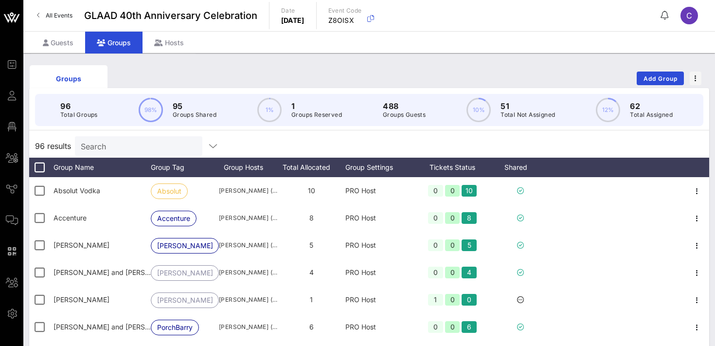
click at [124, 148] on input "Search" at bounding box center [138, 146] width 114 height 13
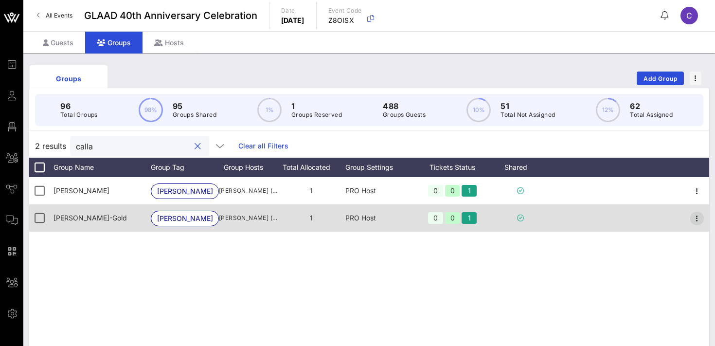
type input "calla"
click at [700, 217] on icon "button" at bounding box center [698, 219] width 12 height 12
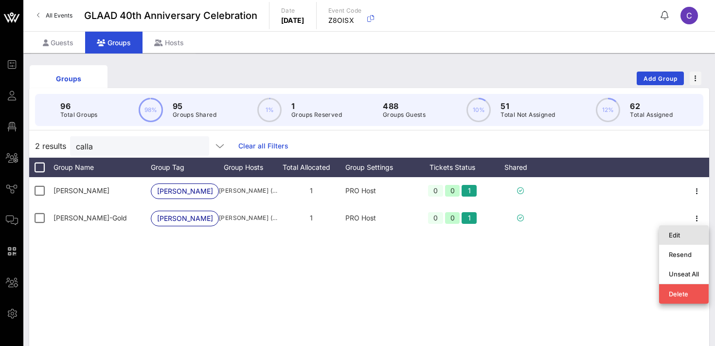
click at [680, 234] on div "Edit" at bounding box center [684, 235] width 30 height 8
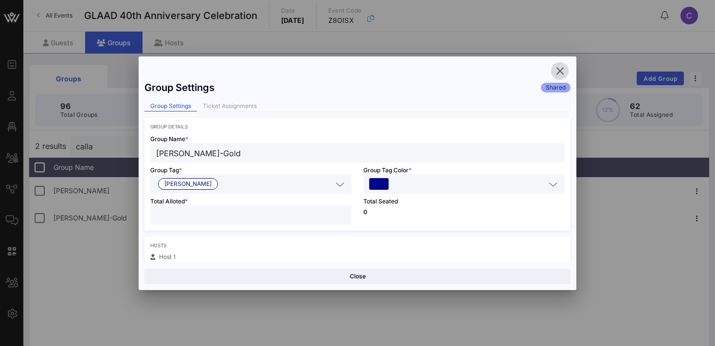
click at [560, 68] on icon "button" at bounding box center [560, 71] width 12 height 12
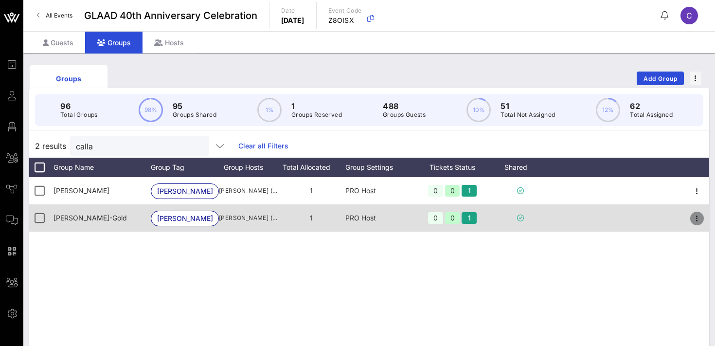
click at [697, 219] on icon "button" at bounding box center [698, 219] width 12 height 12
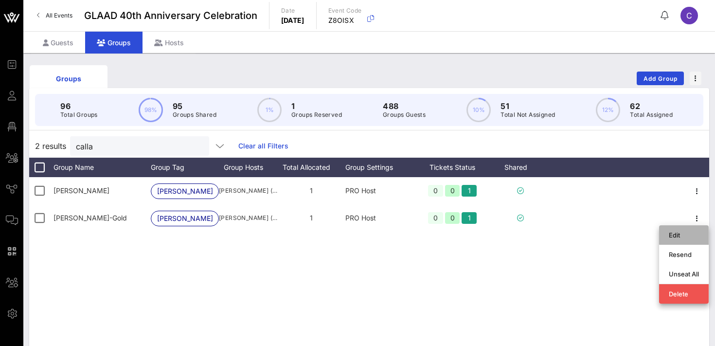
click at [674, 239] on div "Edit" at bounding box center [684, 235] width 30 height 16
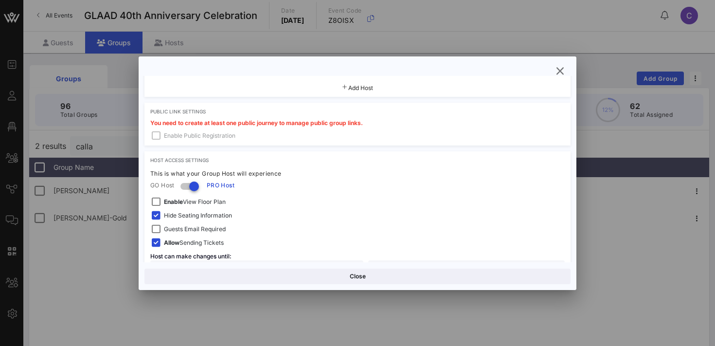
scroll to position [297, 0]
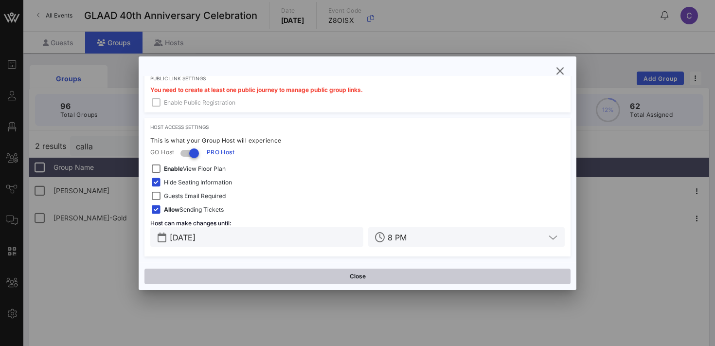
click at [346, 277] on button "Close" at bounding box center [358, 277] width 426 height 16
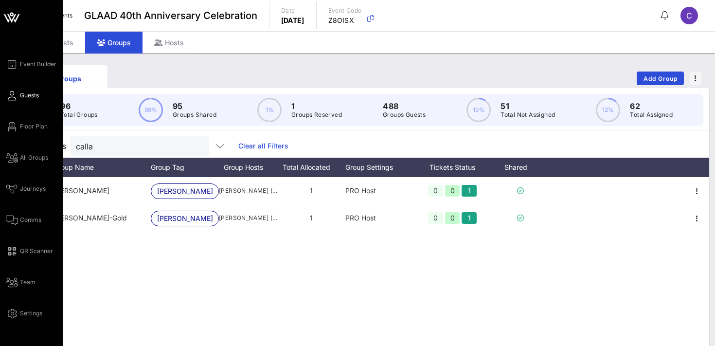
click at [33, 97] on span "Guests" at bounding box center [29, 95] width 19 height 9
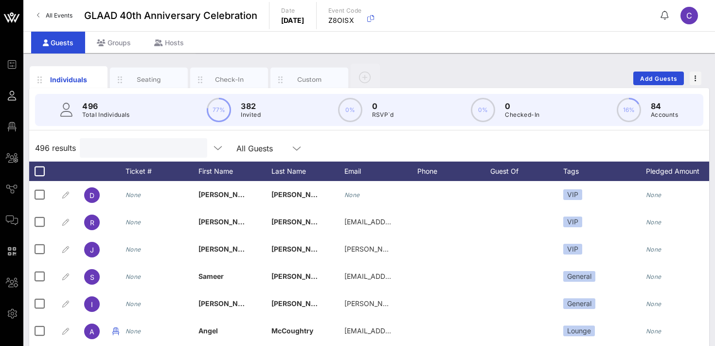
click at [131, 151] on input "text" at bounding box center [143, 148] width 114 height 13
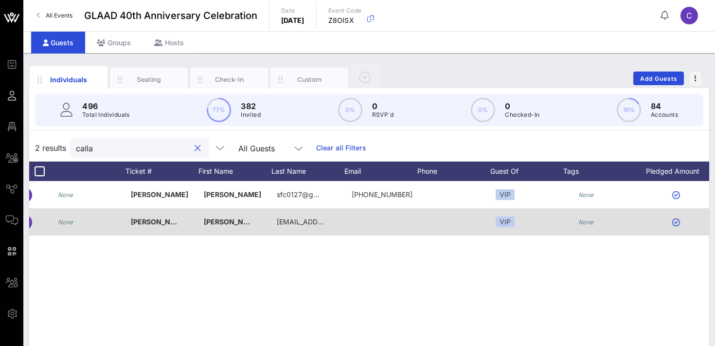
scroll to position [0, 229]
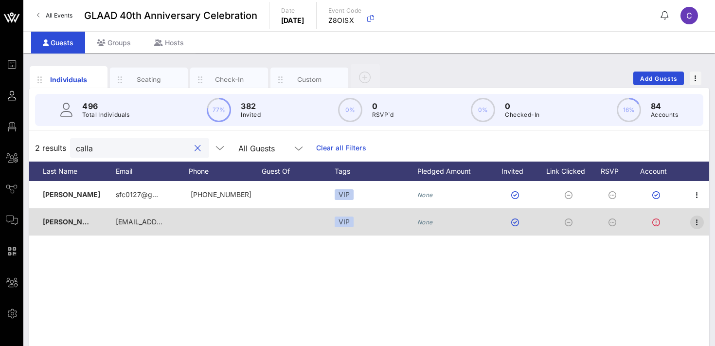
type input "calla"
click at [698, 226] on icon "button" at bounding box center [698, 223] width 12 height 12
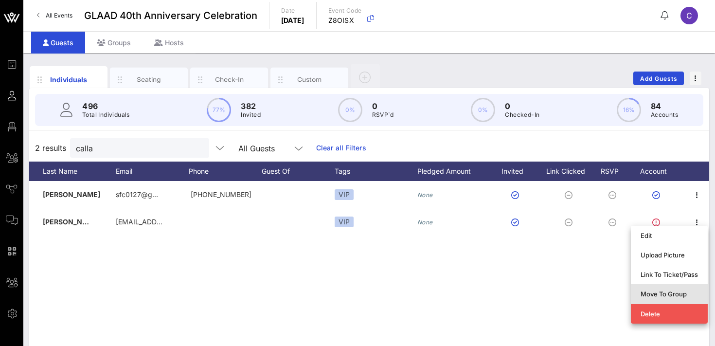
click at [664, 290] on div "Move To Group" at bounding box center [669, 294] width 57 height 8
type input "[PERSON_NAME]-Gold"
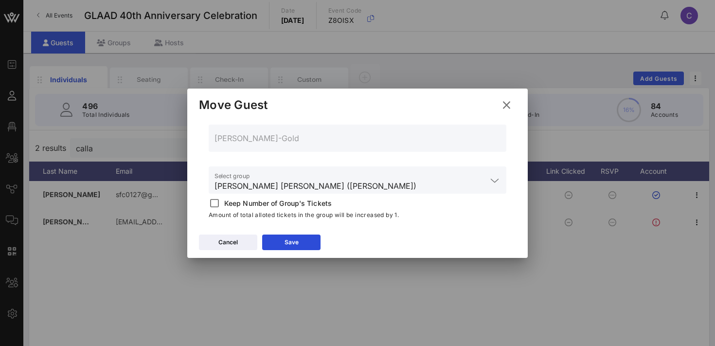
click at [334, 186] on input "[PERSON_NAME] [PERSON_NAME] ([PERSON_NAME])" at bounding box center [351, 186] width 273 height 16
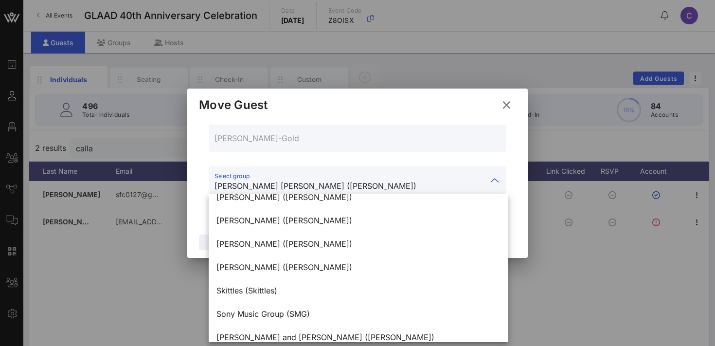
scroll to position [1723, 0]
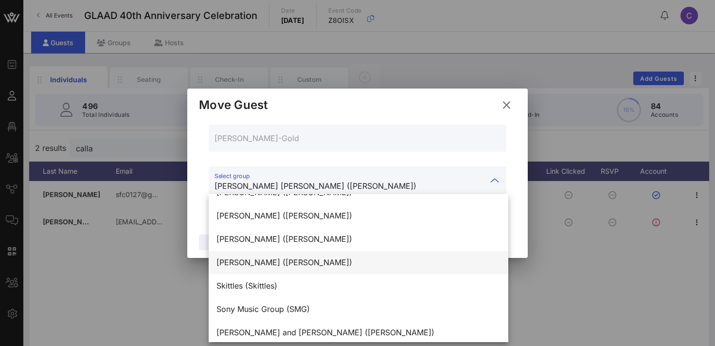
click at [289, 262] on div "[PERSON_NAME] ([PERSON_NAME])" at bounding box center [359, 262] width 284 height 9
type input "[PERSON_NAME] ([PERSON_NAME])"
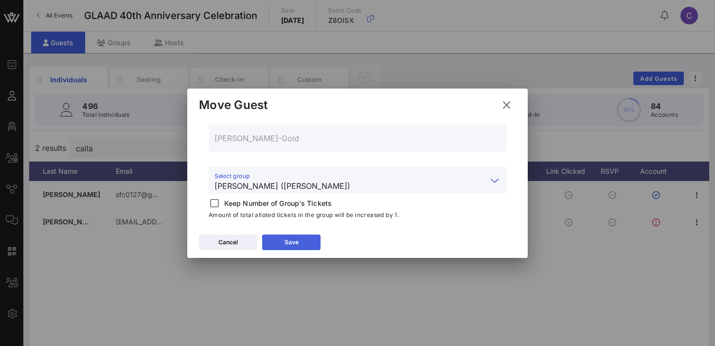
click at [286, 239] on div "Save" at bounding box center [292, 243] width 14 height 10
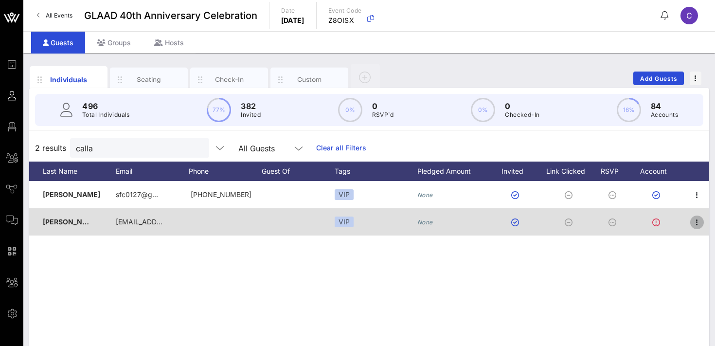
click at [694, 227] on icon "button" at bounding box center [698, 223] width 12 height 12
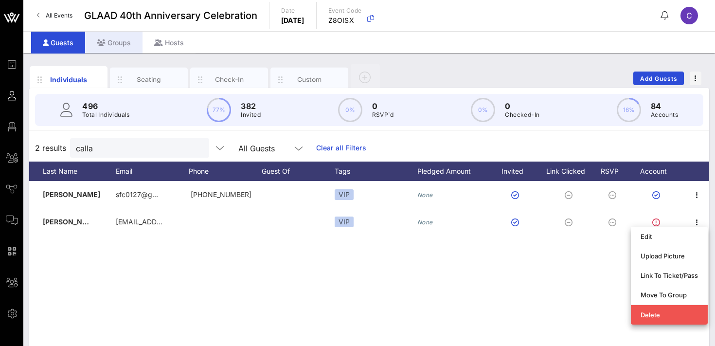
click at [107, 40] on div "Groups" at bounding box center [113, 43] width 57 height 22
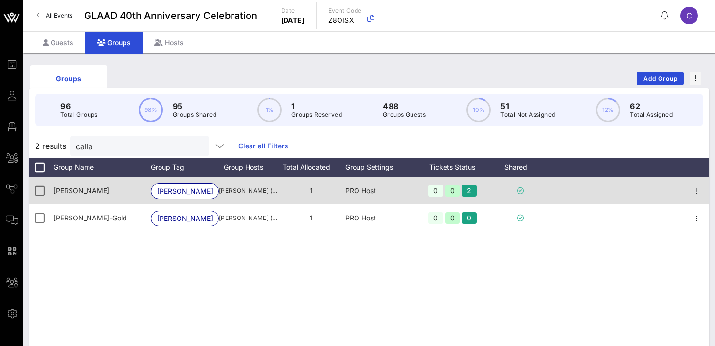
click at [95, 190] on span "[PERSON_NAME]" at bounding box center [82, 190] width 56 height 8
click at [697, 189] on icon "button" at bounding box center [698, 191] width 12 height 12
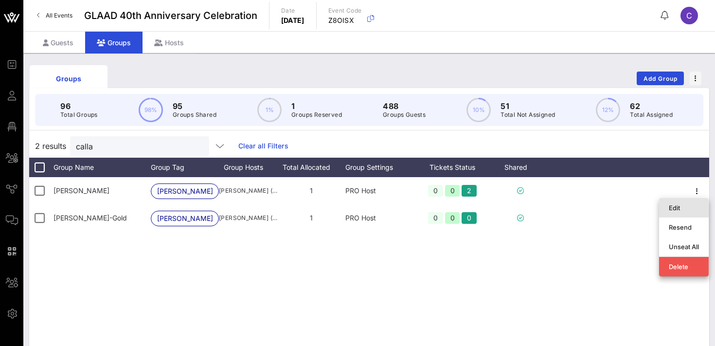
click at [688, 209] on div "Edit" at bounding box center [684, 208] width 30 height 8
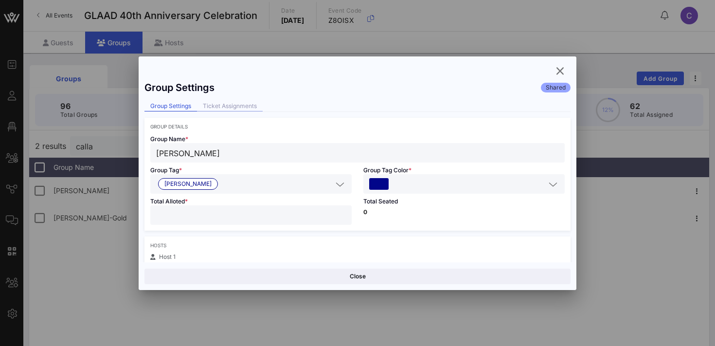
click at [242, 107] on div "Ticket Assignments" at bounding box center [230, 106] width 66 height 10
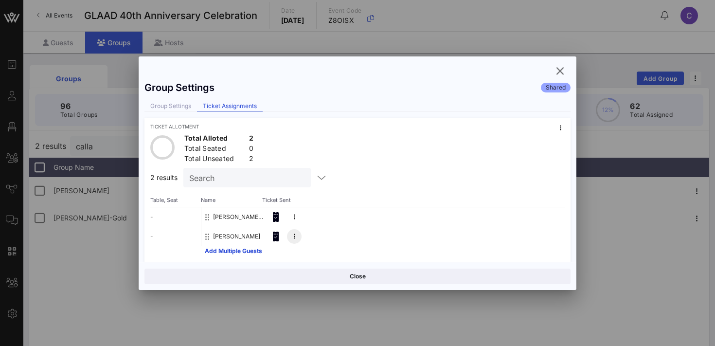
click at [296, 238] on button at bounding box center [294, 236] width 15 height 15
click at [330, 238] on div "Resend Invitation" at bounding box center [336, 239] width 52 height 8
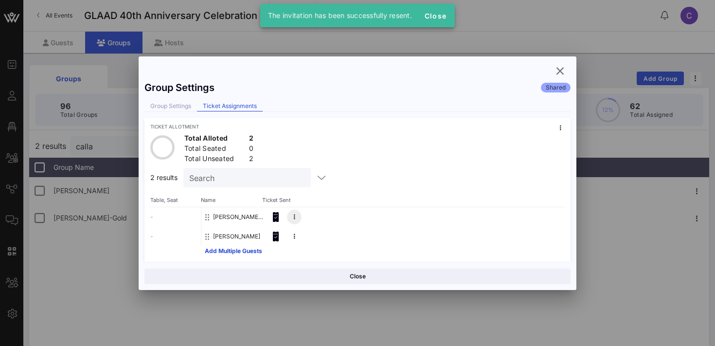
click at [290, 219] on button at bounding box center [294, 217] width 15 height 15
click at [315, 217] on div "Resend Invitation" at bounding box center [336, 220] width 52 height 8
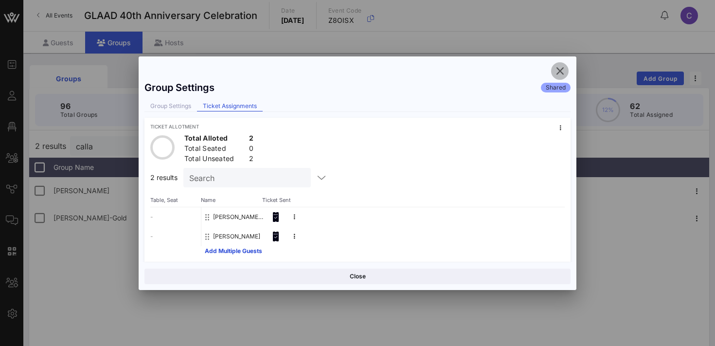
click at [558, 69] on icon "button" at bounding box center [560, 71] width 12 height 12
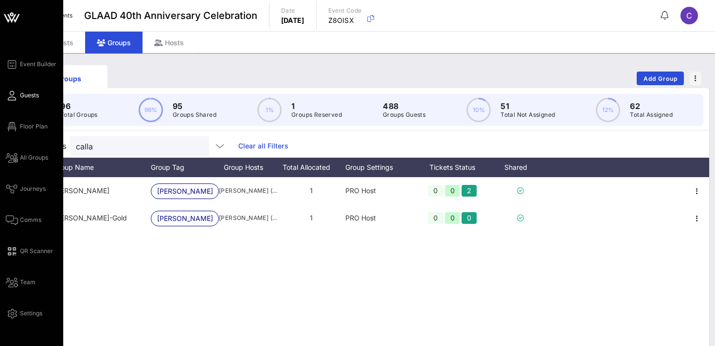
click at [29, 94] on span "Guests" at bounding box center [29, 95] width 19 height 9
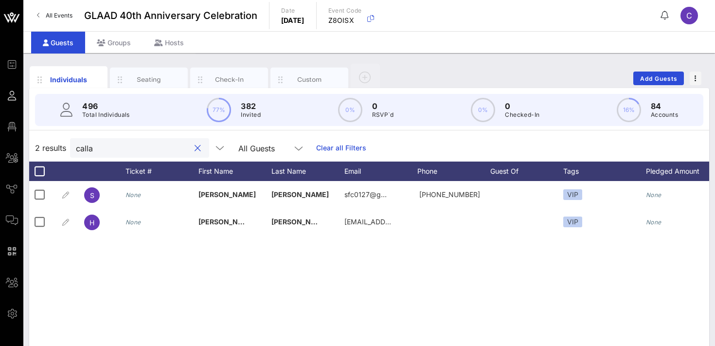
click at [121, 148] on input "calla" at bounding box center [133, 148] width 114 height 13
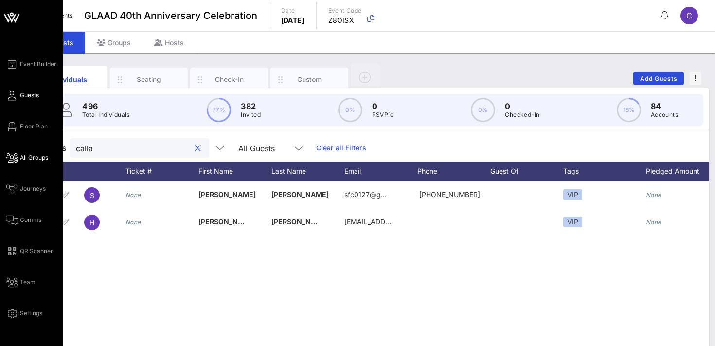
click at [32, 159] on span "All Groups" at bounding box center [34, 157] width 28 height 9
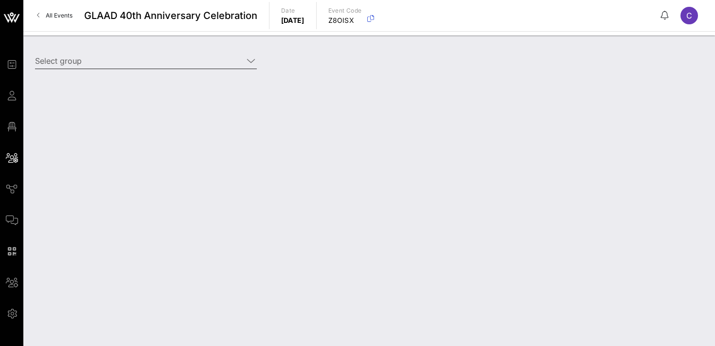
click at [122, 64] on input "Select group" at bounding box center [139, 61] width 208 height 16
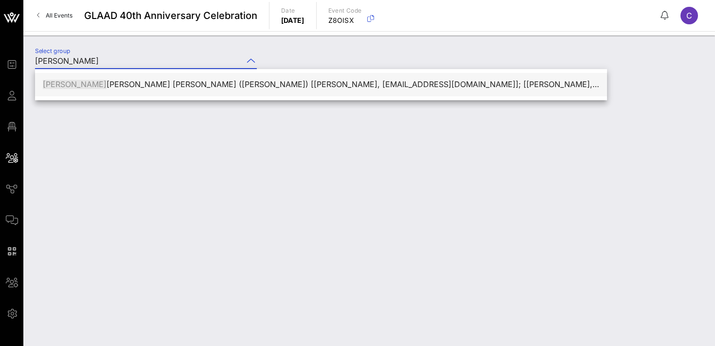
click at [144, 85] on div "[PERSON_NAME] ([PERSON_NAME]) [[PERSON_NAME], [EMAIL_ADDRESS][DOMAIN_NAME]]; [[…" at bounding box center [321, 84] width 557 height 9
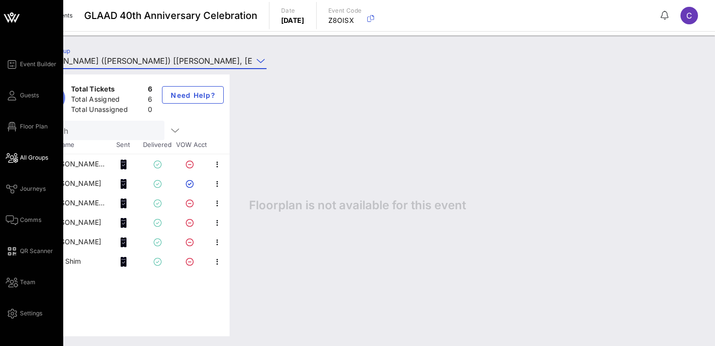
type input "[PERSON_NAME] ([PERSON_NAME]) [[PERSON_NAME], [EMAIL_ADDRESS][DOMAIN_NAME]]; [[…"
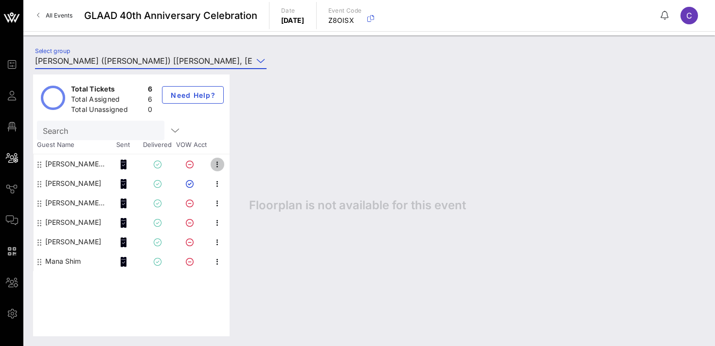
click at [216, 164] on icon "button" at bounding box center [218, 165] width 12 height 12
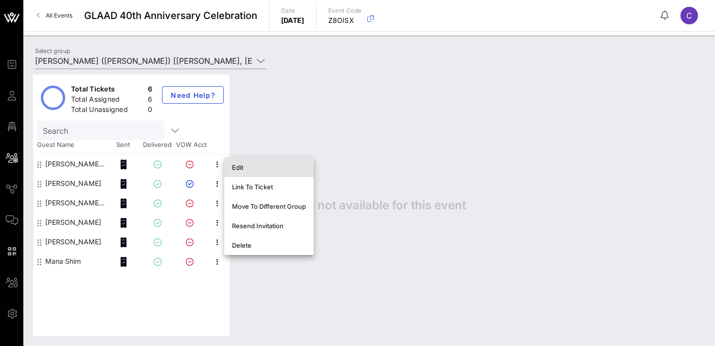
click at [243, 167] on div "Edit" at bounding box center [269, 168] width 74 height 8
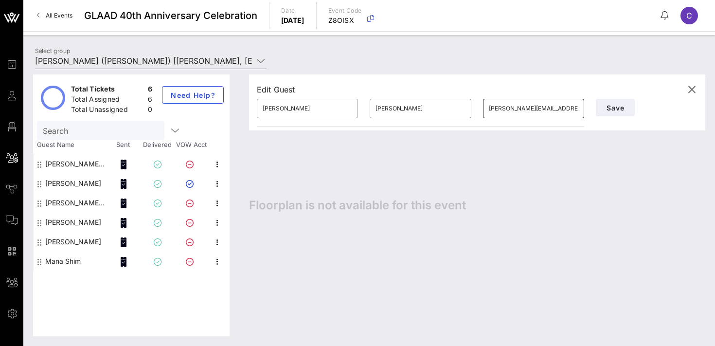
click at [525, 112] on input "[PERSON_NAME][EMAIL_ADDRESS][PERSON_NAME][DOMAIN_NAME]" at bounding box center [534, 109] width 90 height 16
paste input "[EMAIL_ADDRESS]"
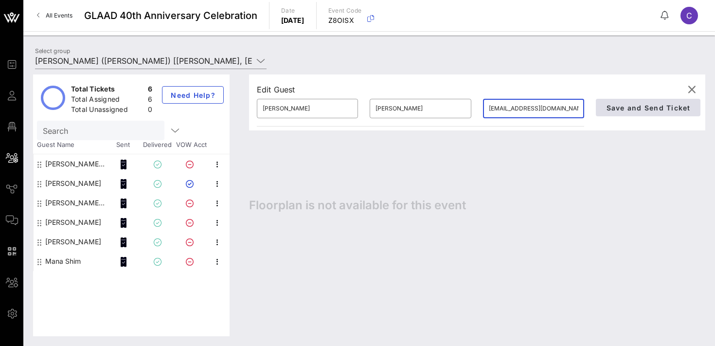
type input "[EMAIL_ADDRESS][DOMAIN_NAME]"
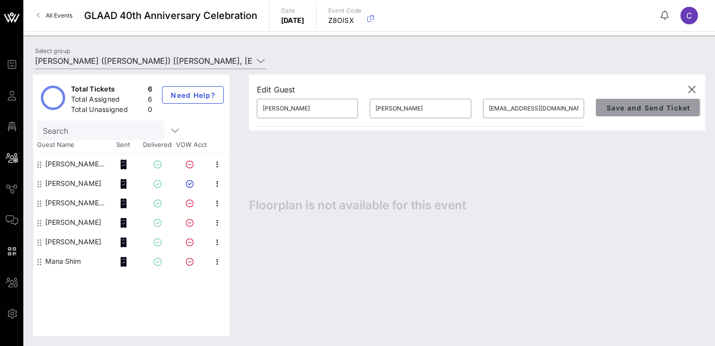
click at [649, 107] on span "Save and Send Ticket" at bounding box center [648, 108] width 85 height 8
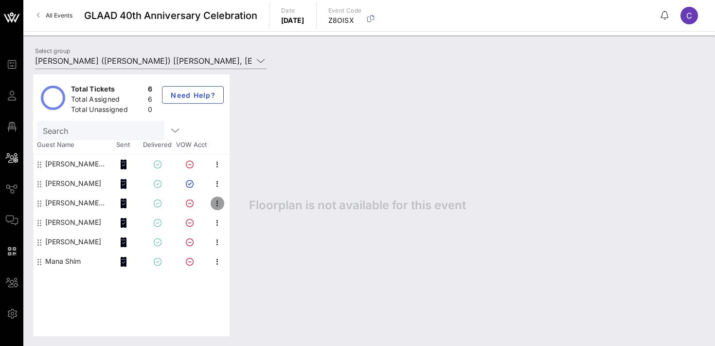
click at [218, 202] on icon "button" at bounding box center [218, 204] width 12 height 12
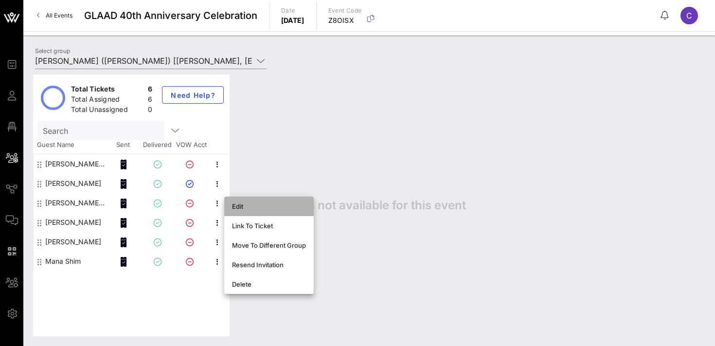
click at [254, 205] on div "Edit" at bounding box center [269, 206] width 74 height 8
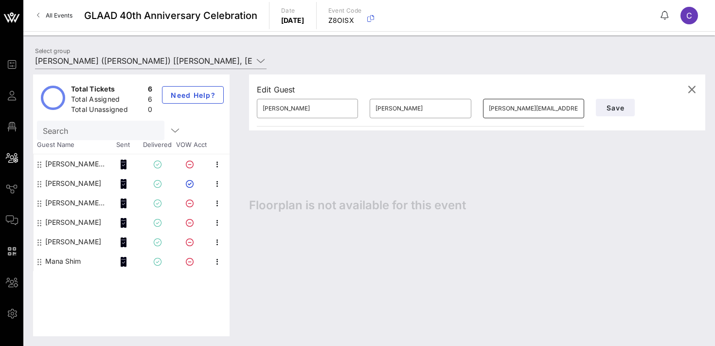
click at [537, 106] on input "[PERSON_NAME][EMAIL_ADDRESS][DOMAIN_NAME]" at bounding box center [534, 109] width 90 height 16
click at [624, 105] on span "Save" at bounding box center [615, 108] width 19 height 8
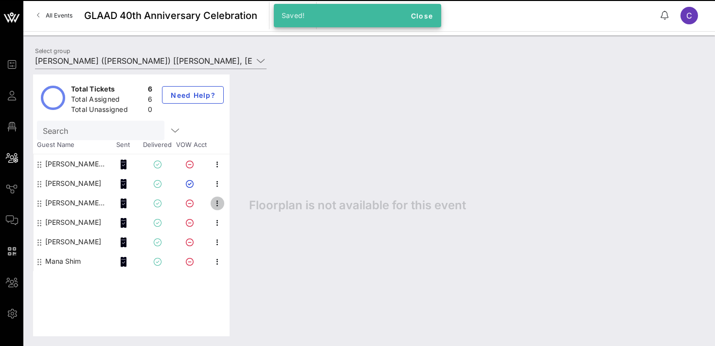
click at [215, 203] on icon "button" at bounding box center [218, 204] width 12 height 12
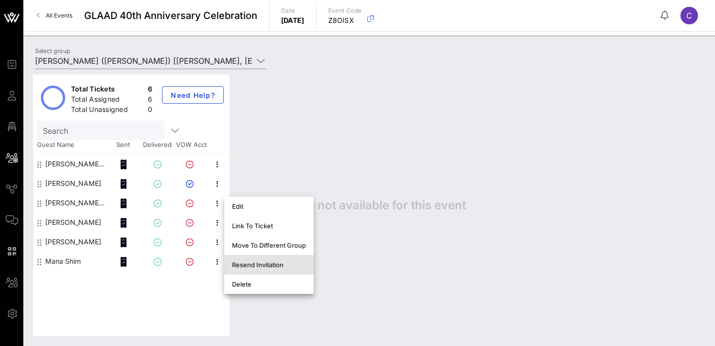
click at [253, 268] on div "Resend Invitation" at bounding box center [269, 265] width 74 height 8
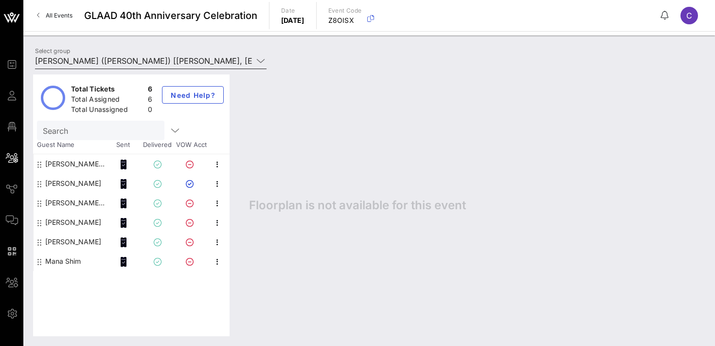
click at [113, 60] on input "[PERSON_NAME] ([PERSON_NAME]) [[PERSON_NAME], [EMAIL_ADDRESS][DOMAIN_NAME]]; [[…" at bounding box center [144, 61] width 218 height 16
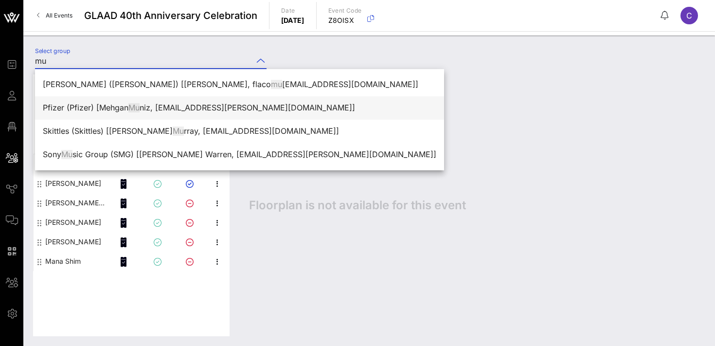
click at [119, 109] on div "Pfizer (Pfizer) [Mehgan Mu niz, [EMAIL_ADDRESS][PERSON_NAME][DOMAIN_NAME]]" at bounding box center [240, 107] width 394 height 9
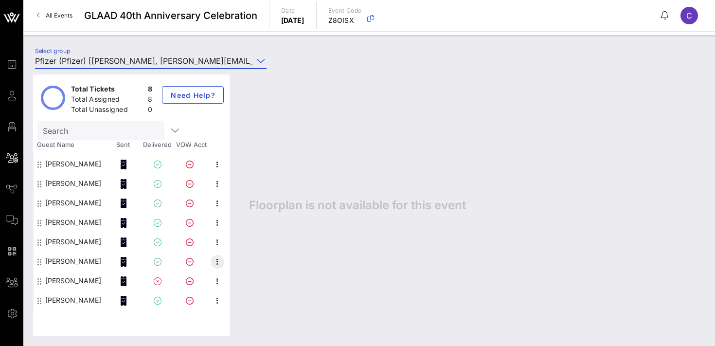
type input "Pfizer (Pfizer) [[PERSON_NAME], [PERSON_NAME][EMAIL_ADDRESS][PERSON_NAME][DOMAI…"
click at [217, 263] on icon "button" at bounding box center [218, 262] width 12 height 12
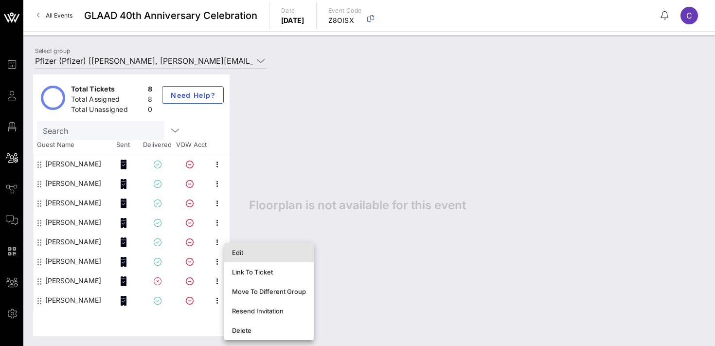
click at [248, 252] on div "Edit" at bounding box center [269, 253] width 74 height 8
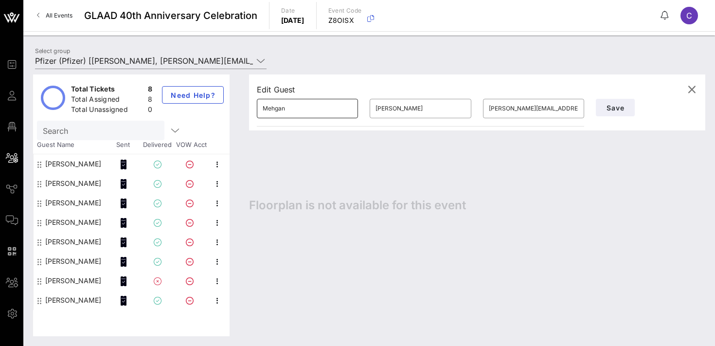
click at [280, 110] on input "Mehgan" at bounding box center [308, 109] width 90 height 16
type input "[PERSON_NAME]"
click at [612, 108] on span "Save" at bounding box center [615, 108] width 19 height 8
type input "Pfizer (Pfizer) [[PERSON_NAME], [PERSON_NAME][EMAIL_ADDRESS][PERSON_NAME][DOMAI…"
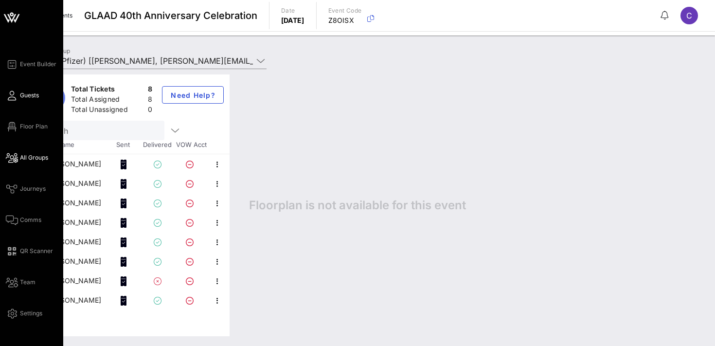
click at [28, 97] on span "Guests" at bounding box center [29, 95] width 19 height 9
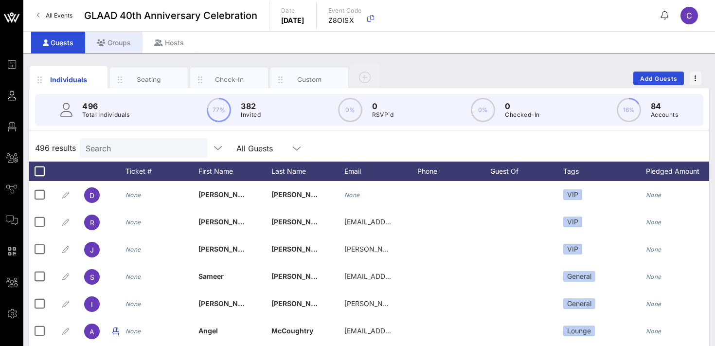
click at [110, 47] on div "Groups" at bounding box center [113, 43] width 57 height 22
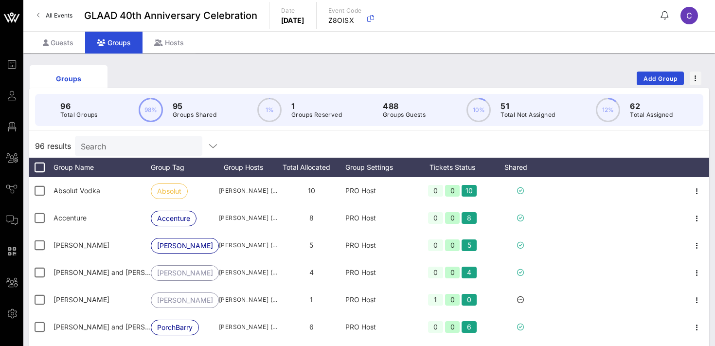
click at [109, 147] on input "Search" at bounding box center [138, 146] width 114 height 13
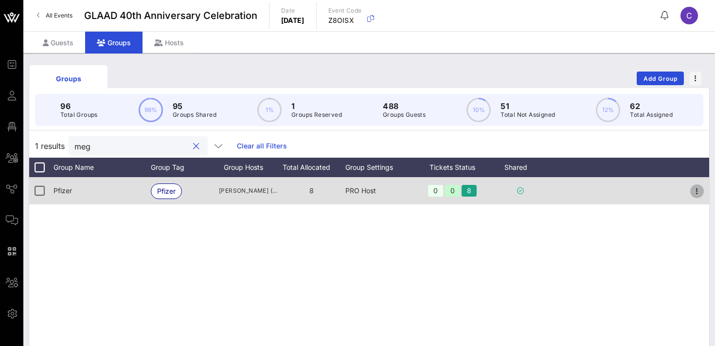
click at [698, 191] on icon "button" at bounding box center [698, 191] width 12 height 12
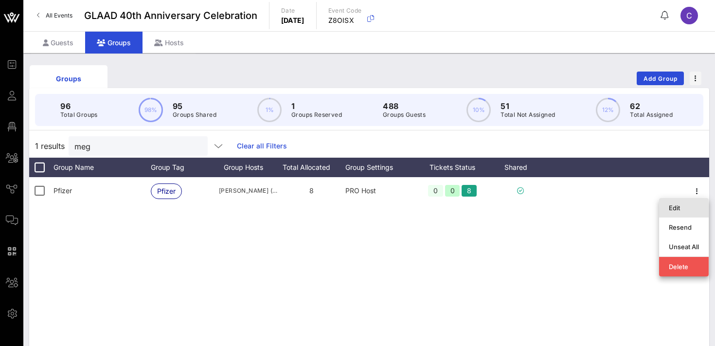
click at [672, 211] on div "Edit" at bounding box center [684, 208] width 30 height 8
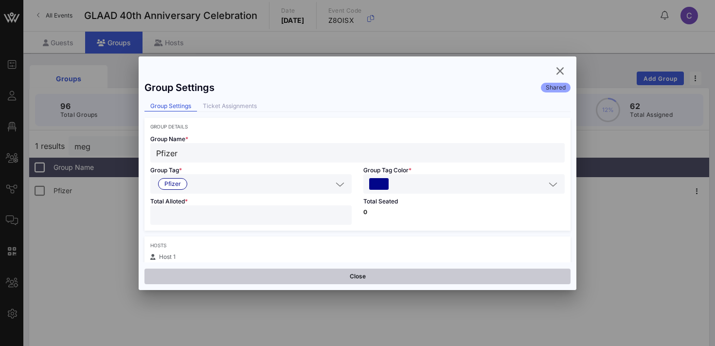
click at [351, 276] on button "Close" at bounding box center [358, 277] width 426 height 16
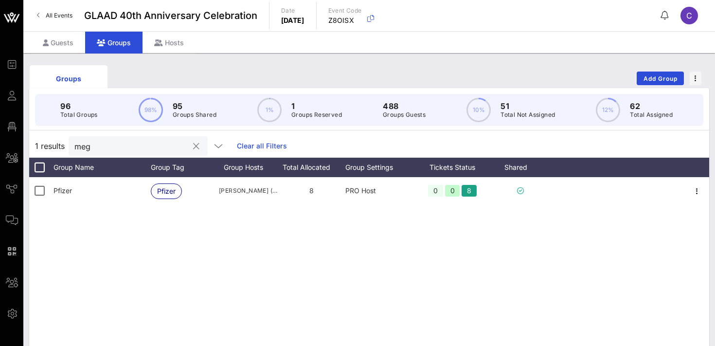
click at [117, 152] on div "meg" at bounding box center [131, 145] width 114 height 19
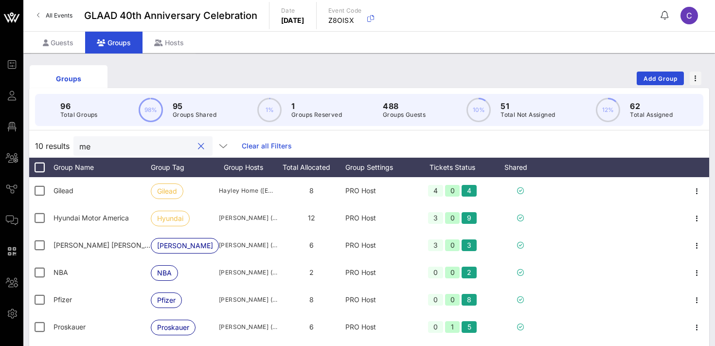
type input "m"
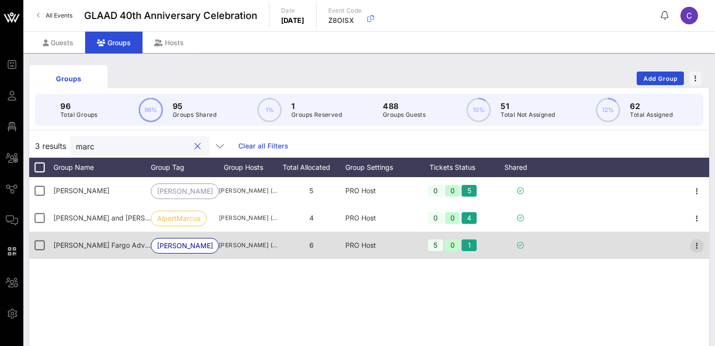
type input "marc"
click at [698, 244] on icon "button" at bounding box center [698, 246] width 12 height 12
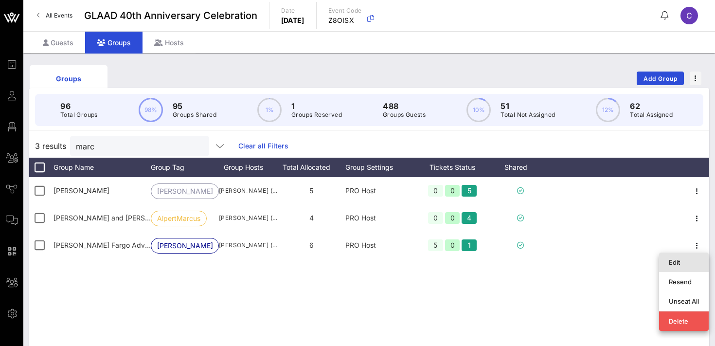
click at [683, 258] on div "Edit" at bounding box center [684, 262] width 30 height 8
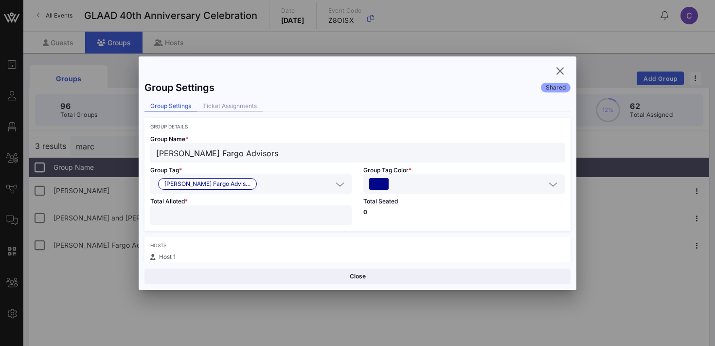
click at [246, 104] on div "Ticket Assignments" at bounding box center [230, 106] width 66 height 10
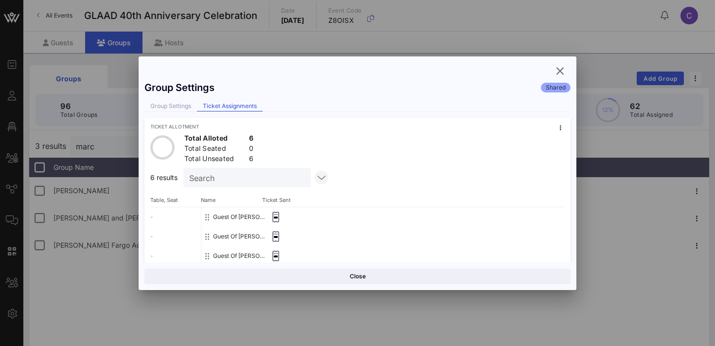
scroll to position [83, 0]
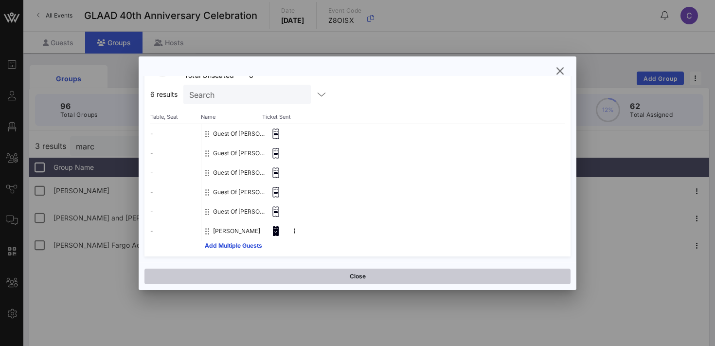
click at [353, 276] on button "Close" at bounding box center [358, 277] width 426 height 16
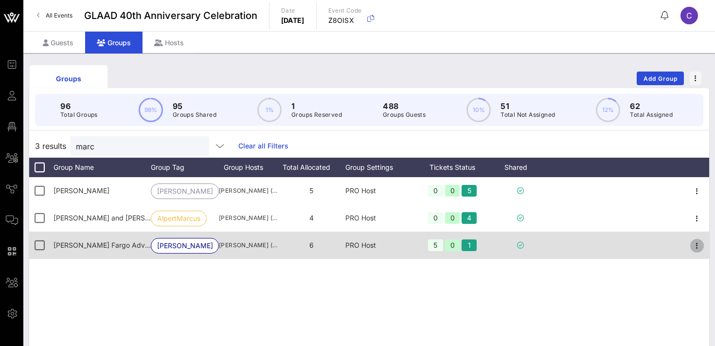
click at [701, 245] on icon "button" at bounding box center [698, 246] width 12 height 12
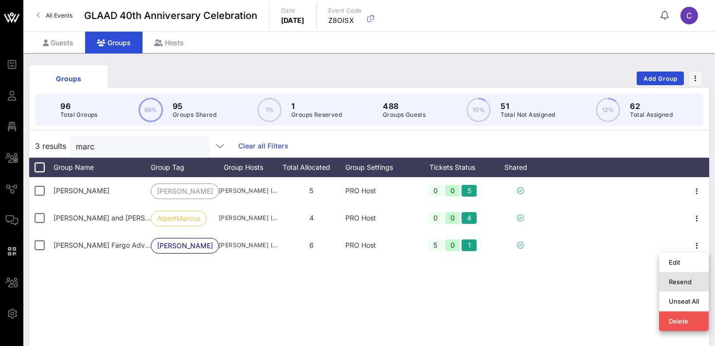
click at [684, 282] on div "Resend" at bounding box center [684, 282] width 30 height 8
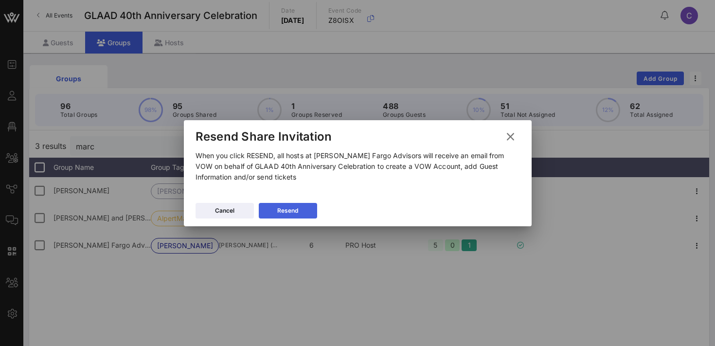
click at [287, 213] on icon at bounding box center [288, 211] width 7 height 6
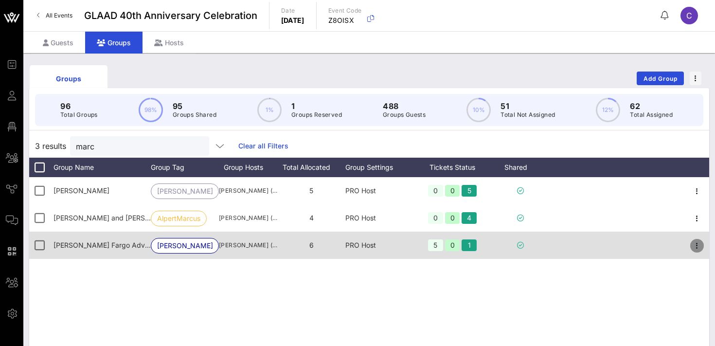
click at [702, 248] on icon "button" at bounding box center [698, 246] width 12 height 12
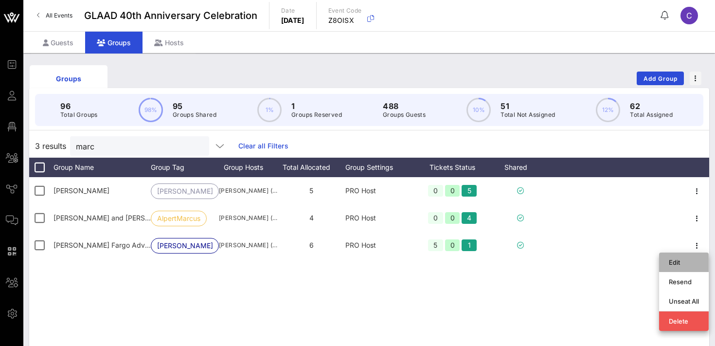
click at [682, 265] on div "Edit" at bounding box center [684, 262] width 30 height 8
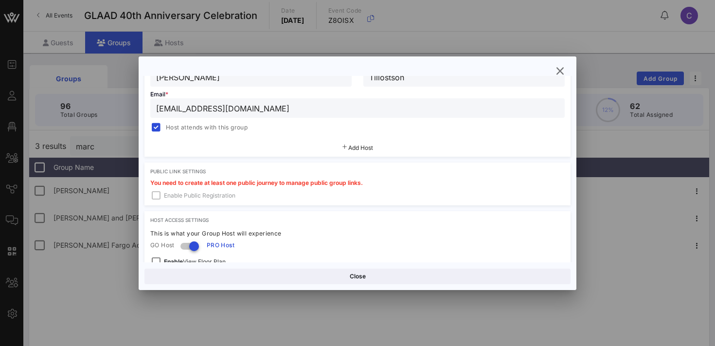
scroll to position [297, 0]
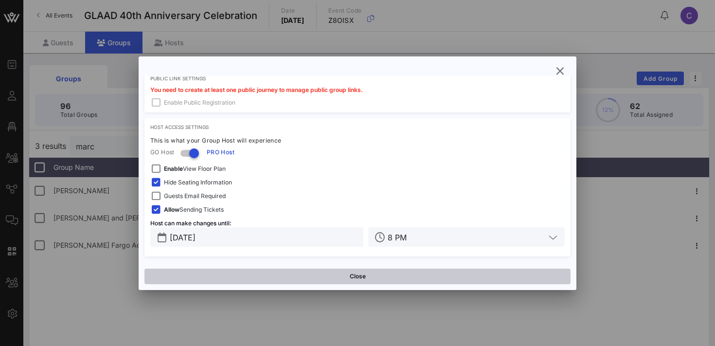
click at [301, 276] on button "Close" at bounding box center [358, 277] width 426 height 16
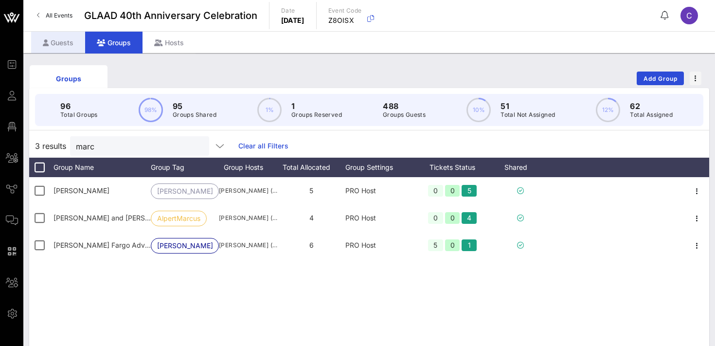
click at [72, 43] on div "Guests" at bounding box center [58, 43] width 54 height 22
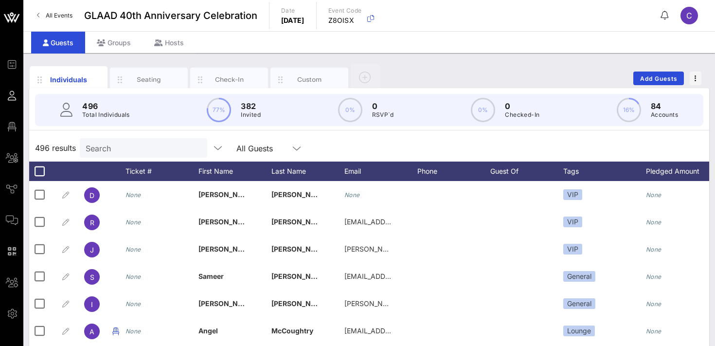
click at [126, 141] on div "Search" at bounding box center [143, 147] width 114 height 19
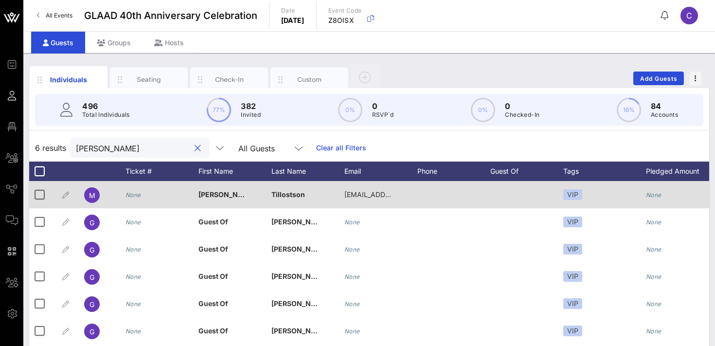
scroll to position [0, 229]
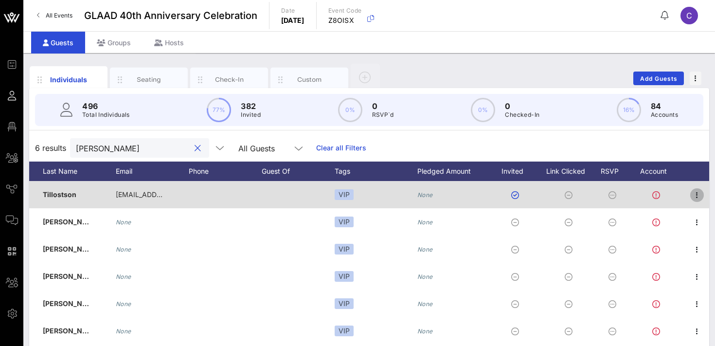
click at [695, 193] on icon "button" at bounding box center [698, 195] width 12 height 12
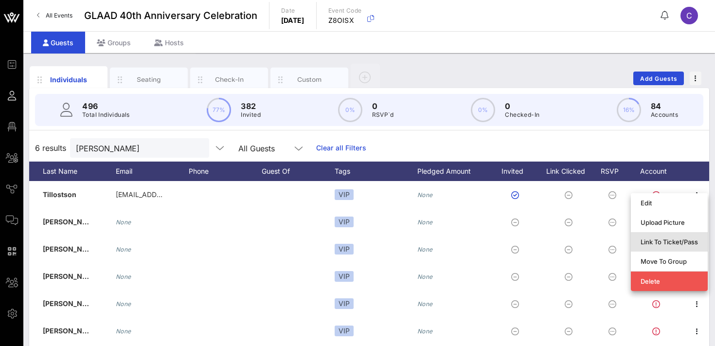
click at [655, 239] on div "Link To Ticket/Pass" at bounding box center [669, 242] width 57 height 8
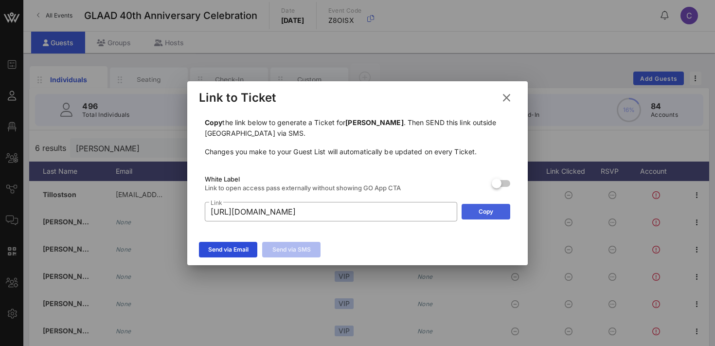
click at [488, 208] on div "Copy" at bounding box center [486, 212] width 15 height 10
click at [240, 249] on div "Send via Email" at bounding box center [228, 250] width 40 height 10
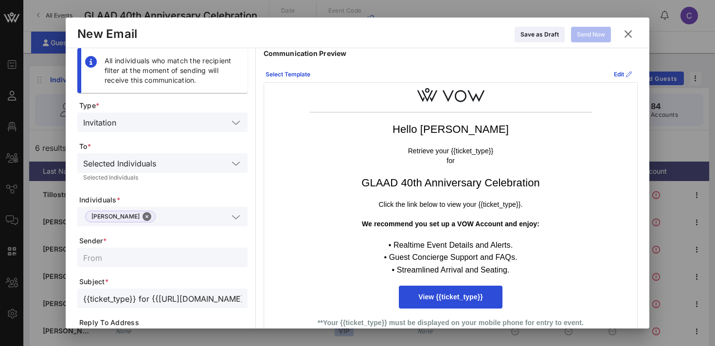
click at [626, 37] on icon at bounding box center [629, 34] width 14 height 12
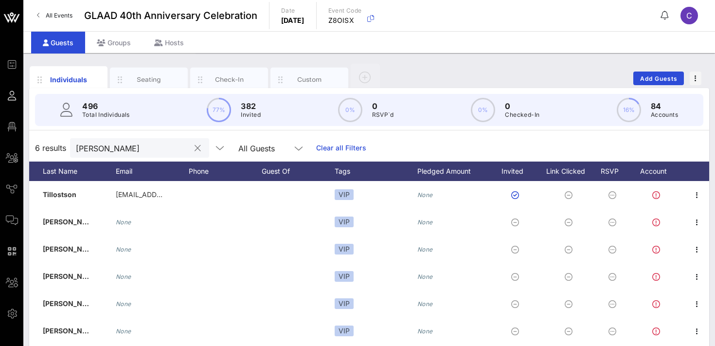
click at [142, 148] on input "[PERSON_NAME]" at bounding box center [133, 148] width 114 height 13
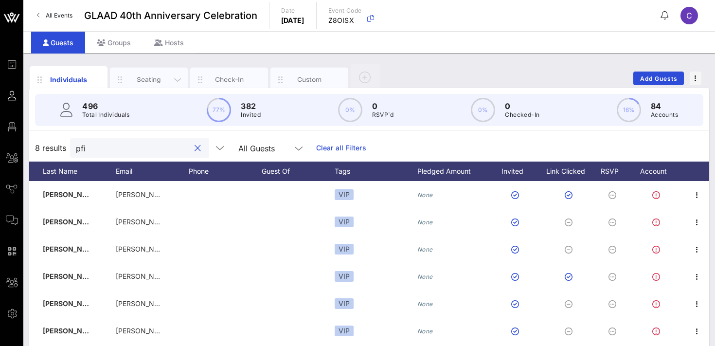
type input "pfi"
click at [143, 75] on div "Seating" at bounding box center [149, 79] width 43 height 9
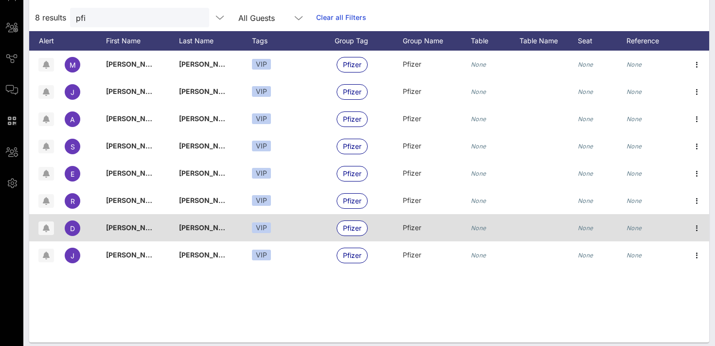
scroll to position [132, 0]
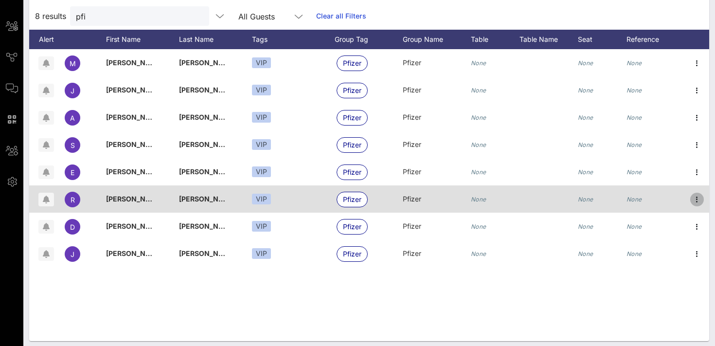
click at [696, 197] on icon "button" at bounding box center [698, 200] width 12 height 12
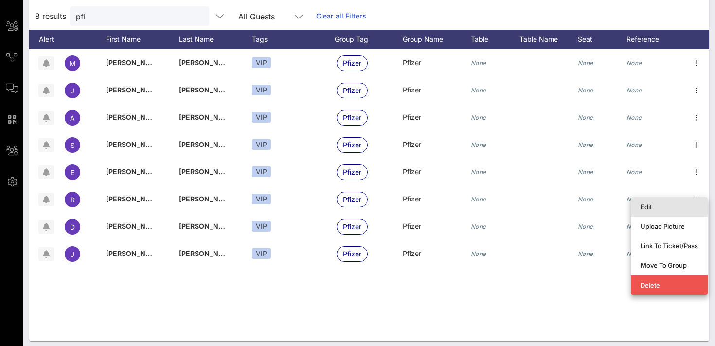
click at [672, 206] on div "Edit" at bounding box center [669, 207] width 57 height 8
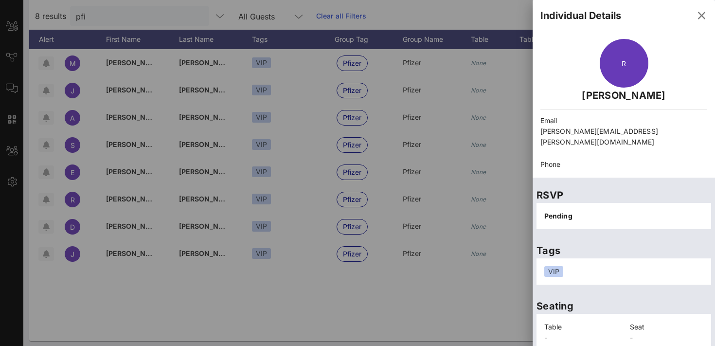
scroll to position [58, 0]
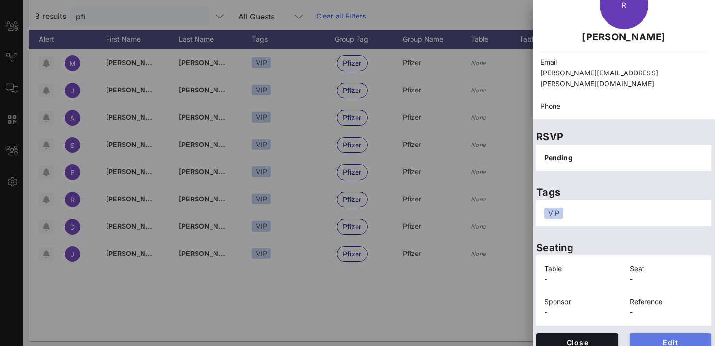
click at [659, 338] on span "Edit" at bounding box center [671, 342] width 66 height 8
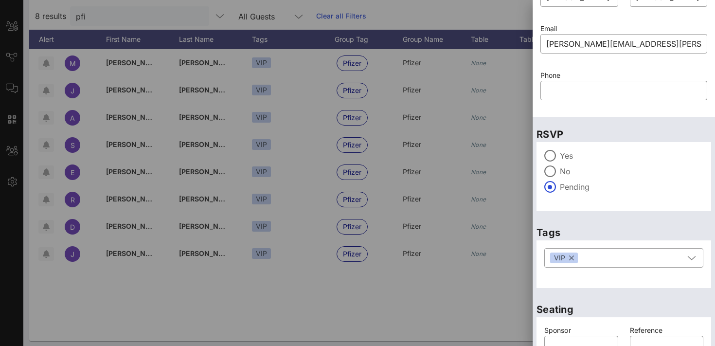
scroll to position [0, 0]
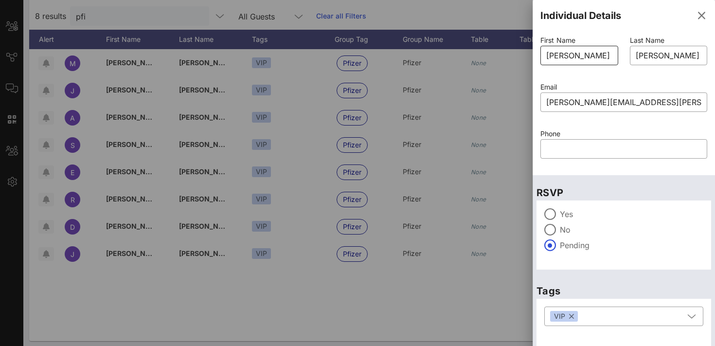
click at [575, 61] on input "[PERSON_NAME]" at bounding box center [580, 56] width 66 height 16
type input "[PERSON_NAME]"
click at [565, 102] on input "[PERSON_NAME][EMAIL_ADDRESS][PERSON_NAME][DOMAIN_NAME]" at bounding box center [624, 102] width 155 height 16
type input "[PERSON_NAME][EMAIL_ADDRESS][PERSON_NAME][DOMAIN_NAME]"
click at [566, 59] on input "[PERSON_NAME]" at bounding box center [580, 56] width 66 height 16
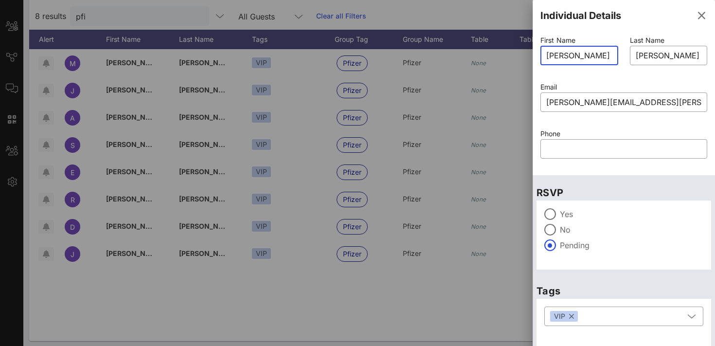
type input "[PERSON_NAME]"
click at [636, 236] on div "Yes No Pending" at bounding box center [624, 229] width 159 height 43
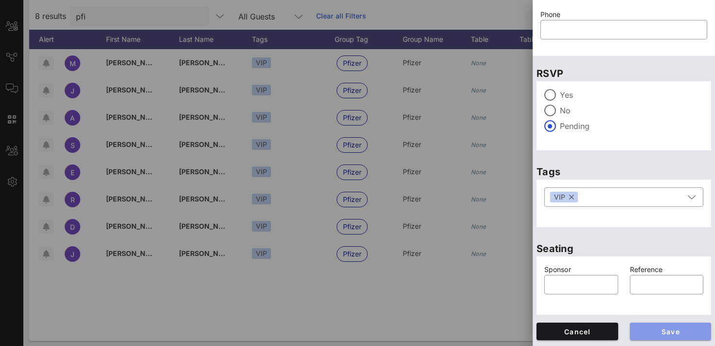
click at [658, 336] on button "Save" at bounding box center [671, 332] width 82 height 18
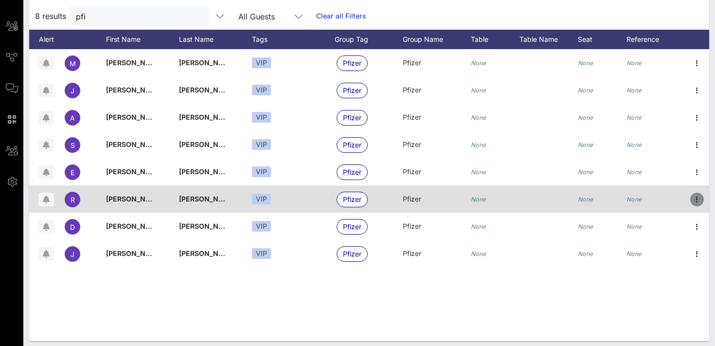
click at [703, 198] on span "button" at bounding box center [698, 200] width 14 height 12
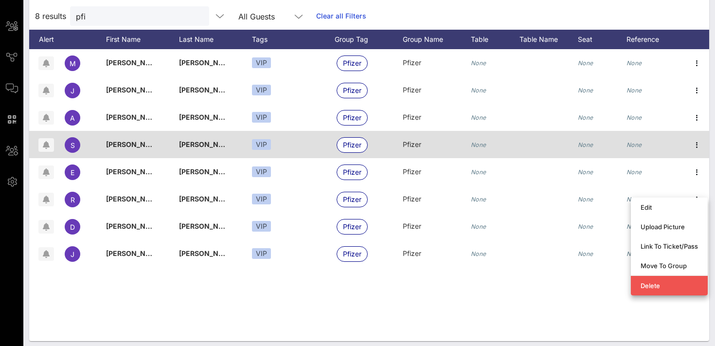
scroll to position [0, 0]
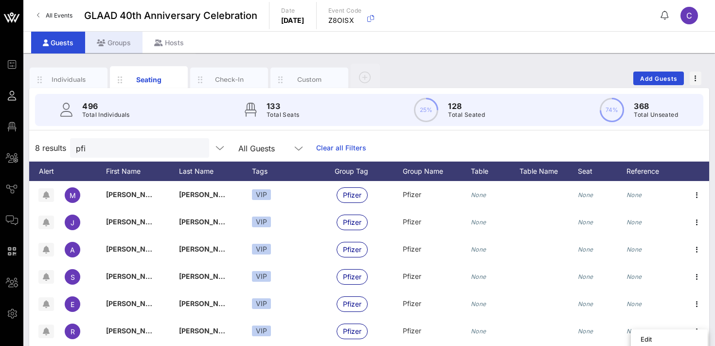
click at [120, 49] on div "Groups" at bounding box center [113, 43] width 57 height 22
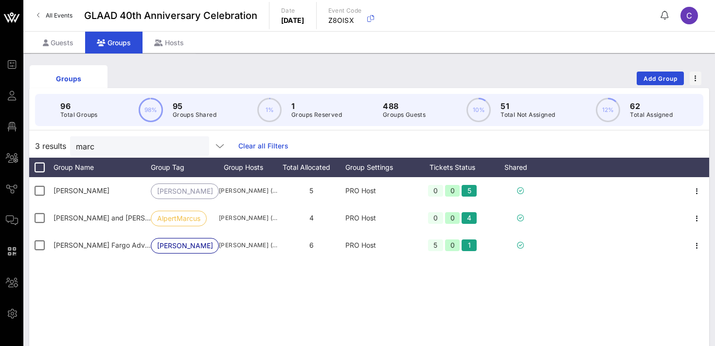
click at [120, 49] on div "Groups" at bounding box center [113, 43] width 57 height 22
click at [129, 151] on input "marc" at bounding box center [133, 146] width 114 height 13
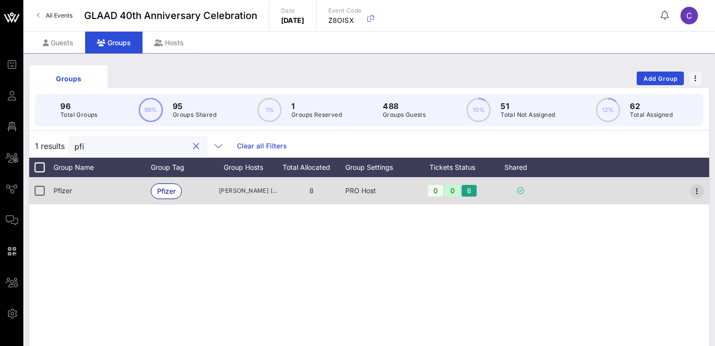
type input "pfi"
click at [698, 192] on icon "button" at bounding box center [698, 191] width 12 height 12
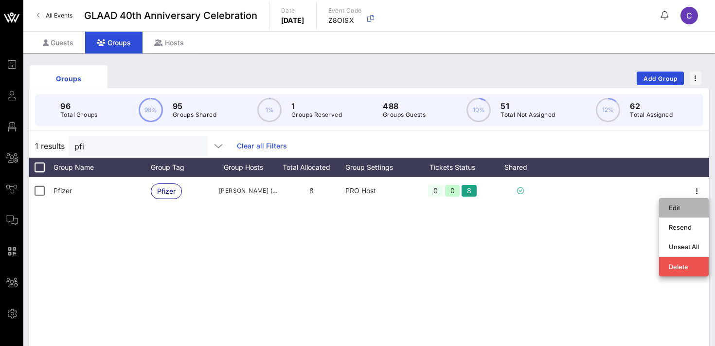
click at [686, 206] on div "Edit" at bounding box center [684, 208] width 30 height 8
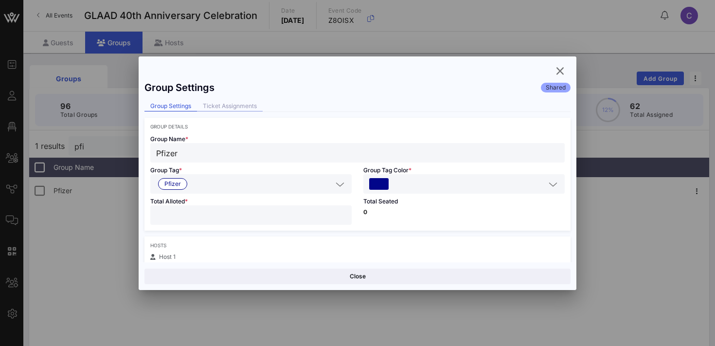
click at [222, 102] on div "Ticket Assignments" at bounding box center [230, 106] width 66 height 10
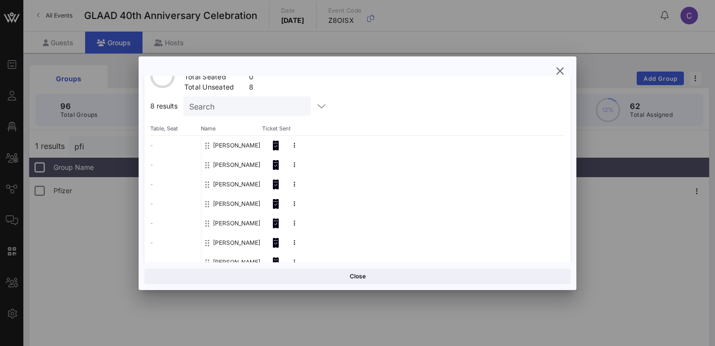
scroll to position [122, 0]
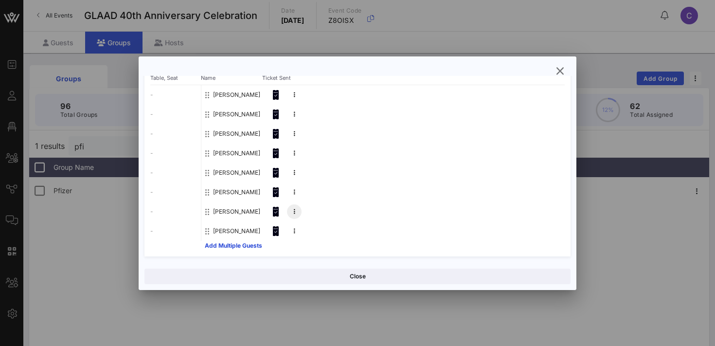
click at [295, 212] on icon at bounding box center [294, 212] width 1 height 6
click at [318, 215] on div "Resend Invitation" at bounding box center [336, 214] width 52 height 8
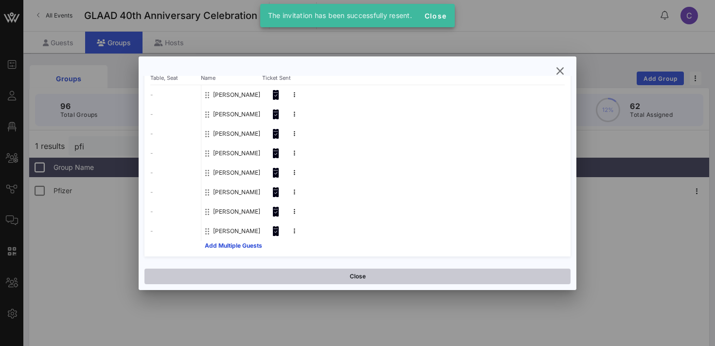
click at [341, 277] on button "Close" at bounding box center [358, 277] width 426 height 16
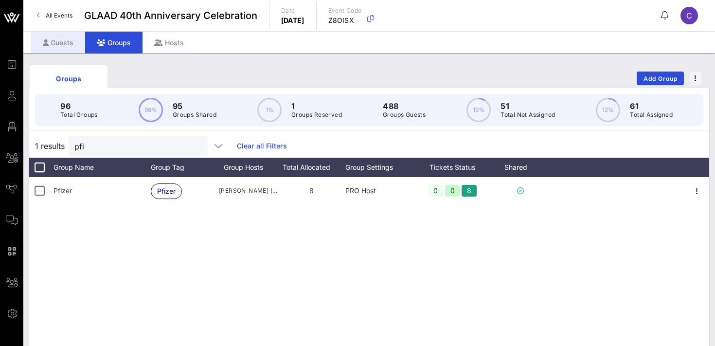
click at [61, 44] on div "Guests" at bounding box center [58, 43] width 54 height 22
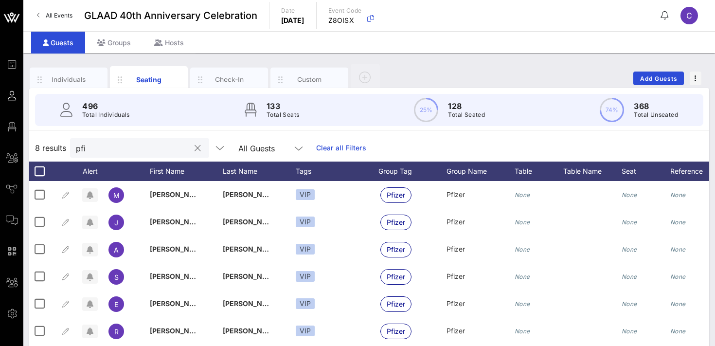
click at [195, 149] on button "clear icon" at bounding box center [198, 149] width 6 height 10
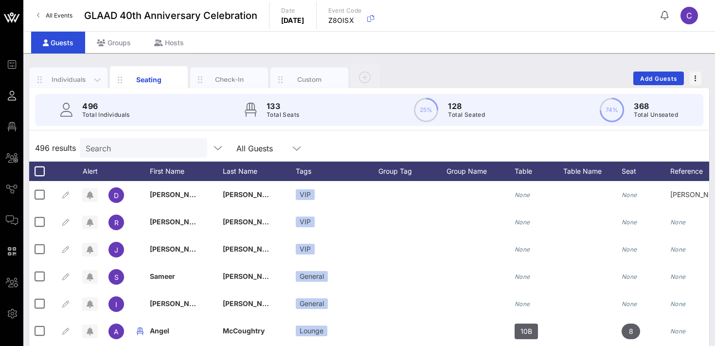
click at [60, 78] on div "Individuals" at bounding box center [68, 79] width 43 height 9
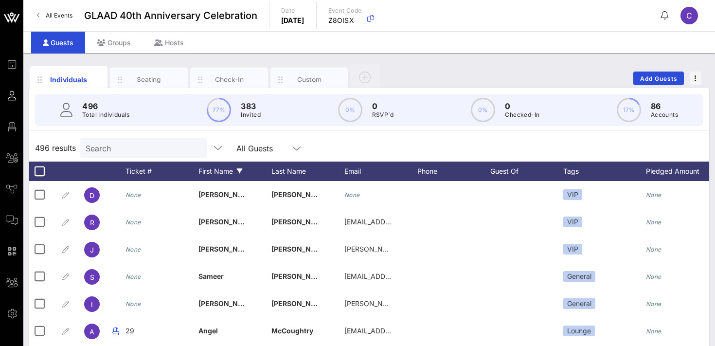
click at [220, 170] on div "First Name" at bounding box center [235, 171] width 73 height 19
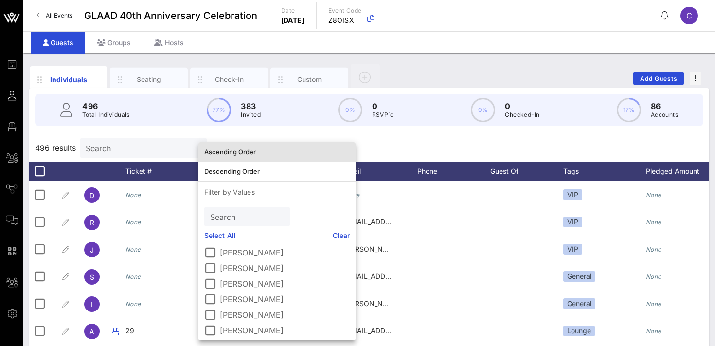
click at [239, 152] on div "Ascending Order" at bounding box center [277, 152] width 146 height 8
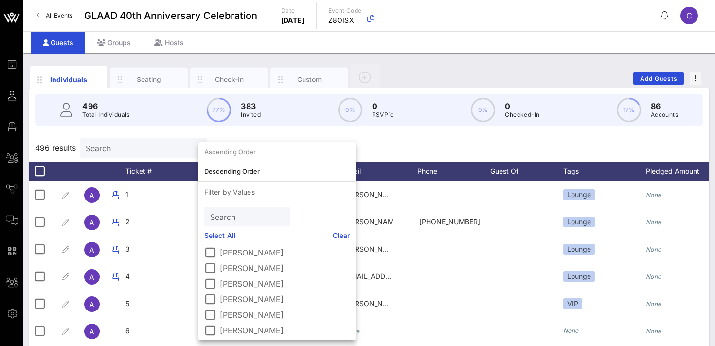
click at [335, 145] on div "496 results Search All Guests" at bounding box center [369, 147] width 680 height 27
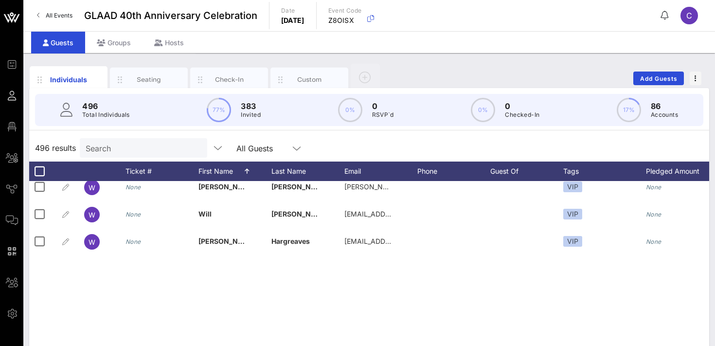
scroll to position [137, 0]
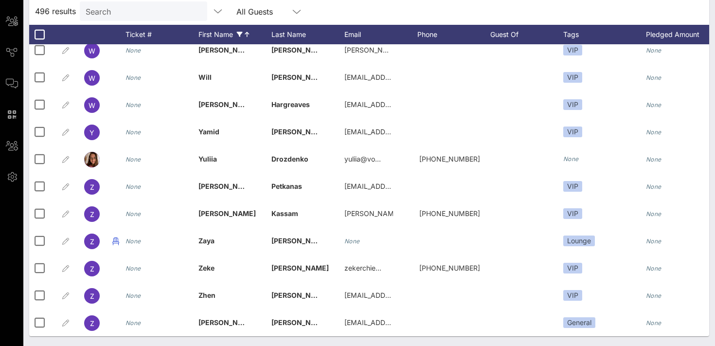
click at [227, 34] on div "First Name" at bounding box center [235, 34] width 73 height 19
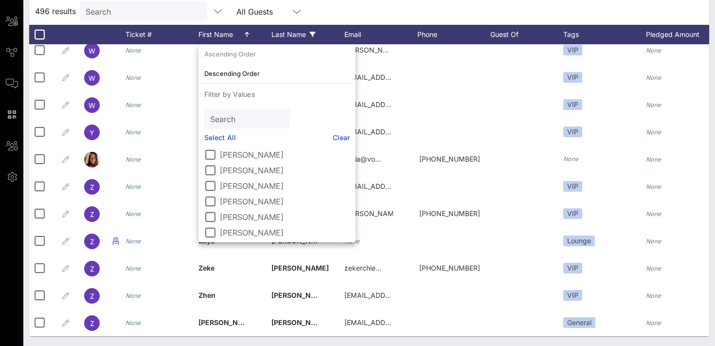
click at [281, 35] on div "Last Name" at bounding box center [308, 34] width 73 height 19
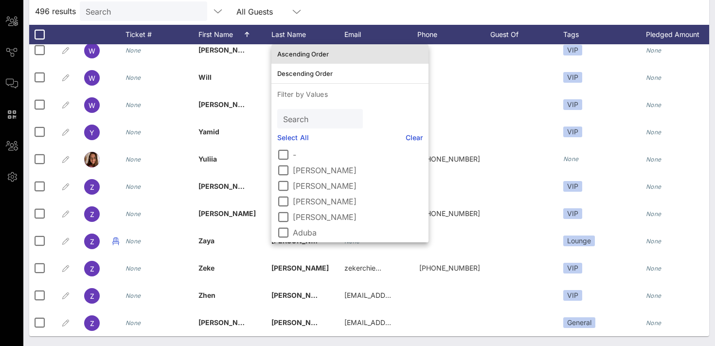
click at [296, 53] on div "Ascending Order" at bounding box center [350, 54] width 146 height 8
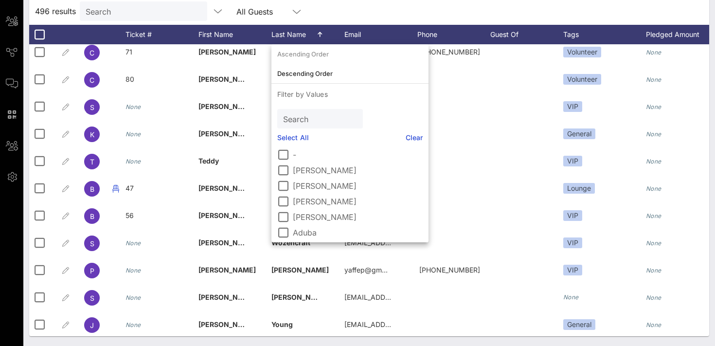
scroll to position [13227, 0]
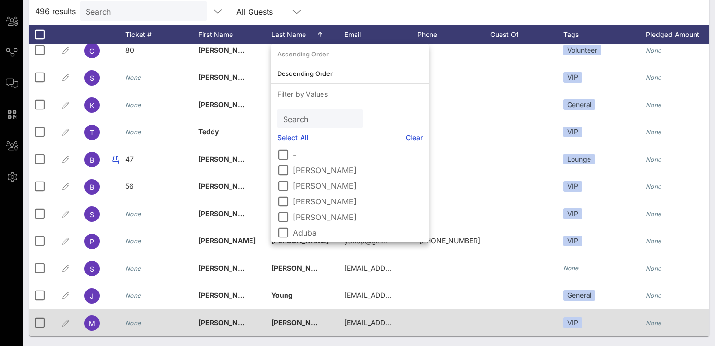
click at [134, 320] on icon "None" at bounding box center [134, 322] width 16 height 7
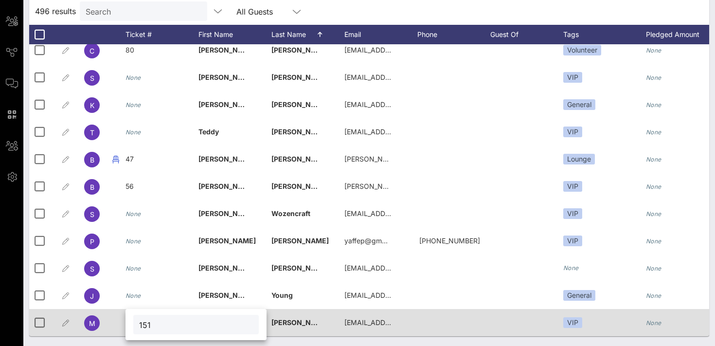
type input "151"
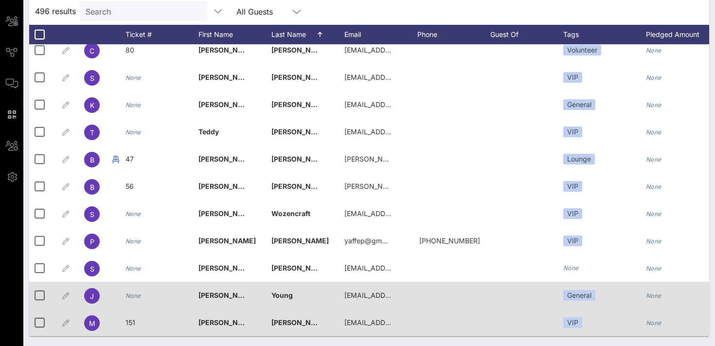
click at [129, 295] on icon "None" at bounding box center [134, 295] width 16 height 7
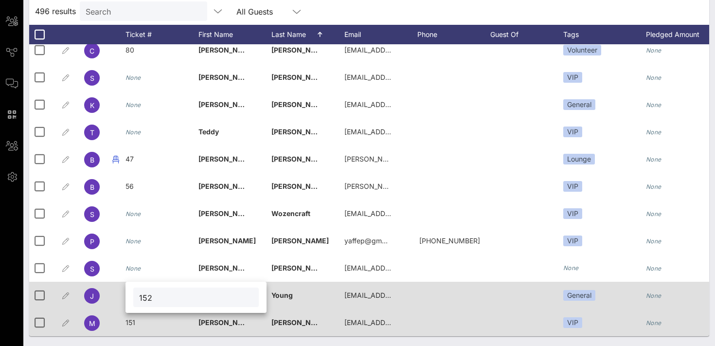
type input "152"
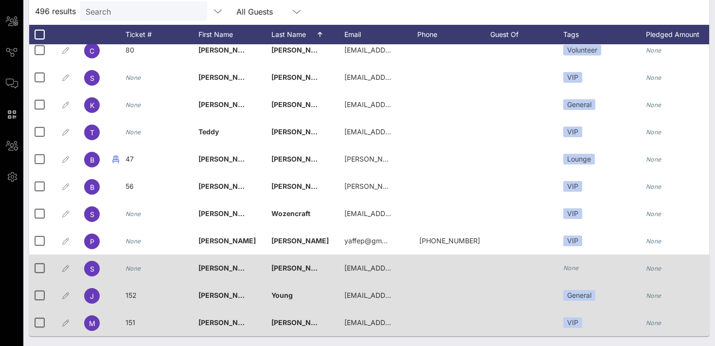
click at [130, 271] on icon "None" at bounding box center [134, 268] width 16 height 7
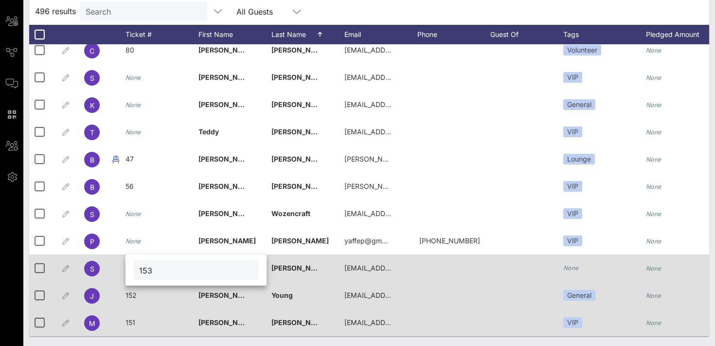
type input "153"
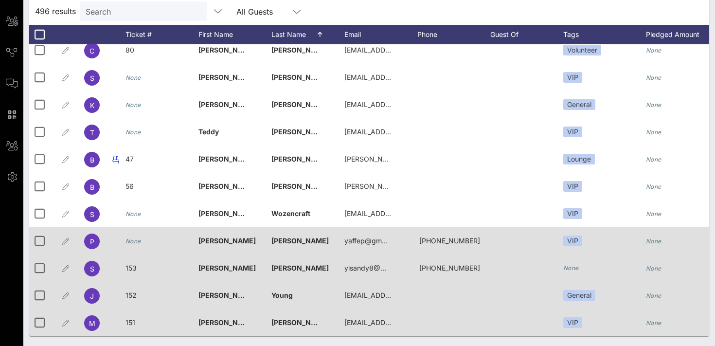
click at [133, 245] on div "None" at bounding box center [134, 240] width 16 height 27
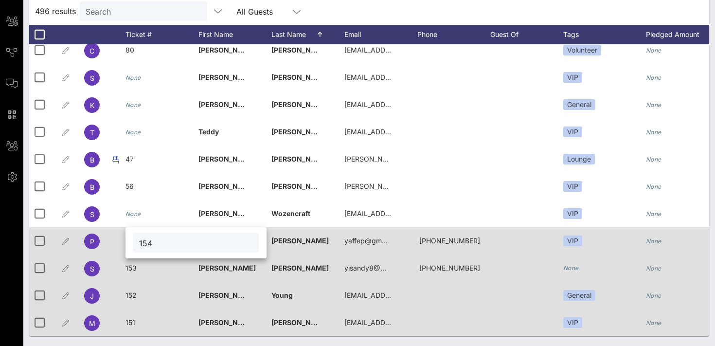
type input "154"
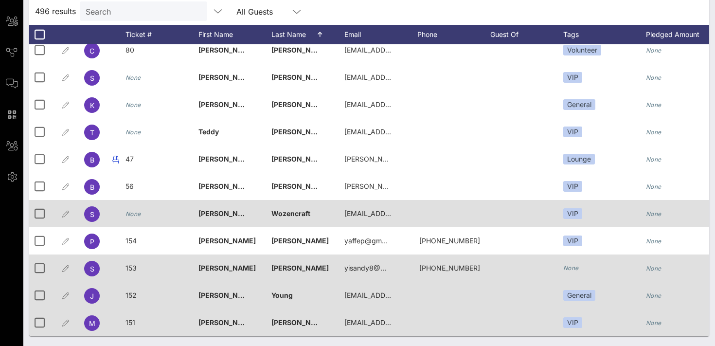
click at [135, 215] on icon "None" at bounding box center [134, 213] width 16 height 7
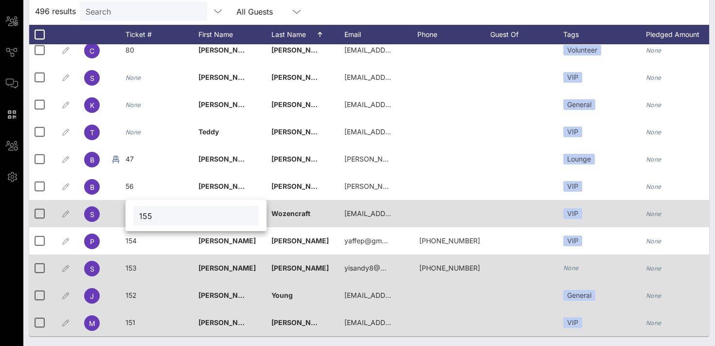
type input "155"
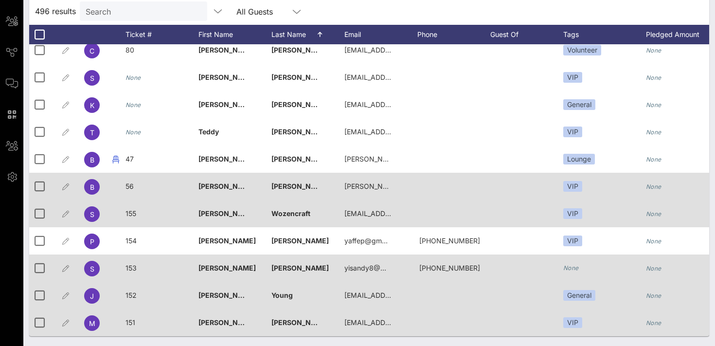
click at [129, 186] on span "56" at bounding box center [130, 186] width 8 height 8
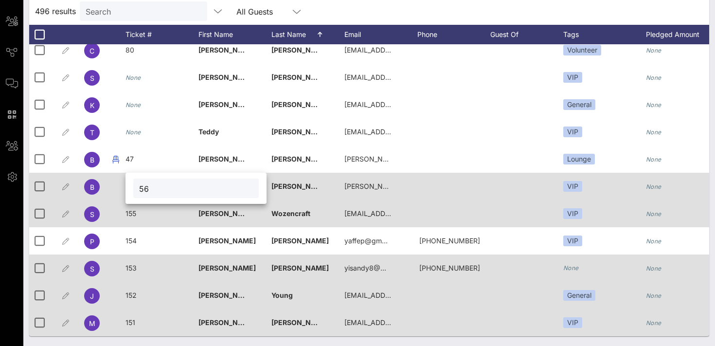
type input "5"
type input "156"
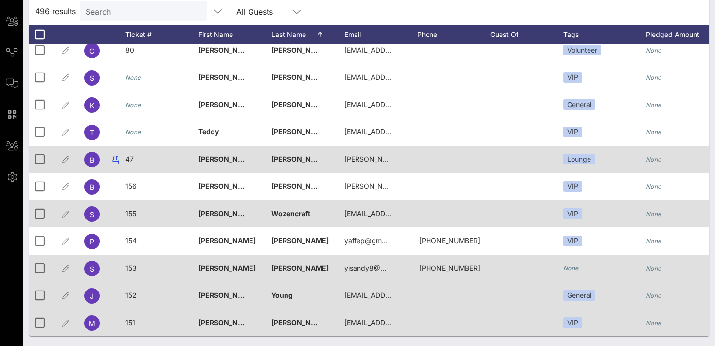
click at [133, 156] on span "47" at bounding box center [130, 159] width 8 height 8
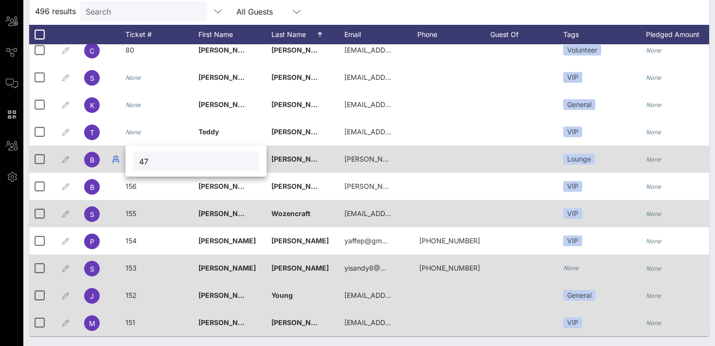
type input "4"
type input "157"
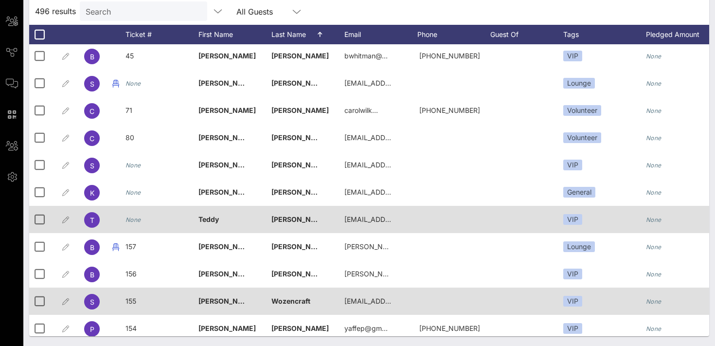
scroll to position [13139, 0]
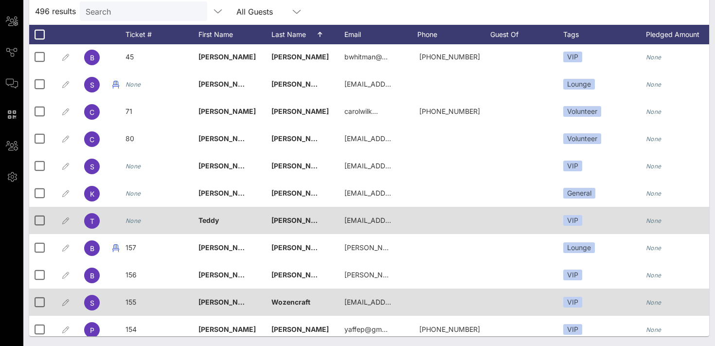
click at [138, 217] on icon "None" at bounding box center [134, 220] width 16 height 7
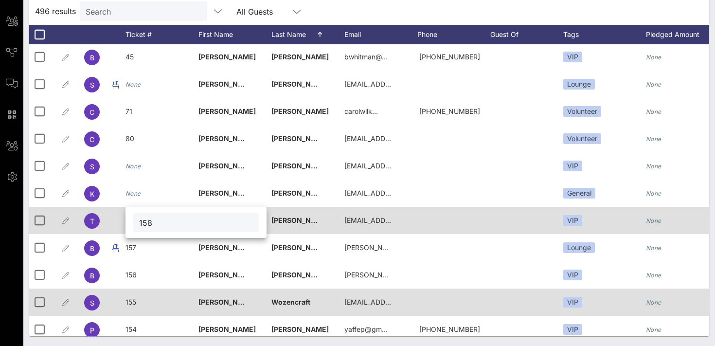
type input "158"
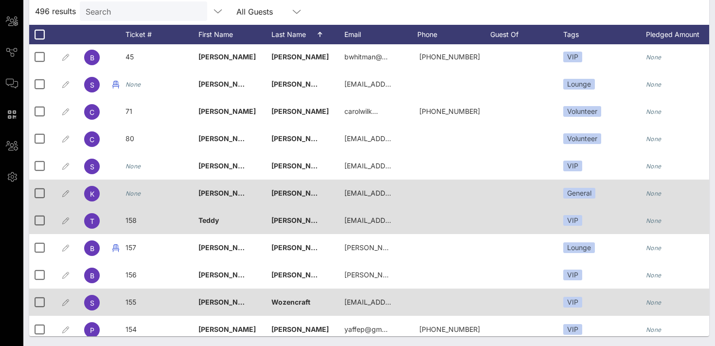
click at [132, 192] on icon "None" at bounding box center [134, 193] width 16 height 7
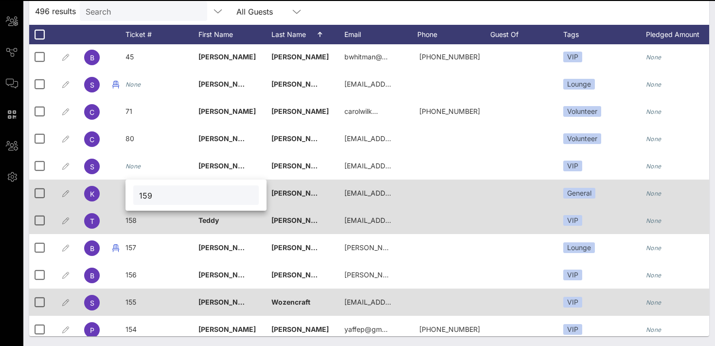
type input "159"
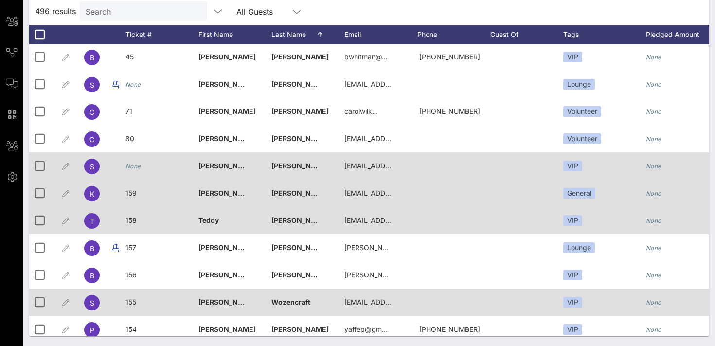
click at [129, 173] on div "None" at bounding box center [134, 165] width 16 height 27
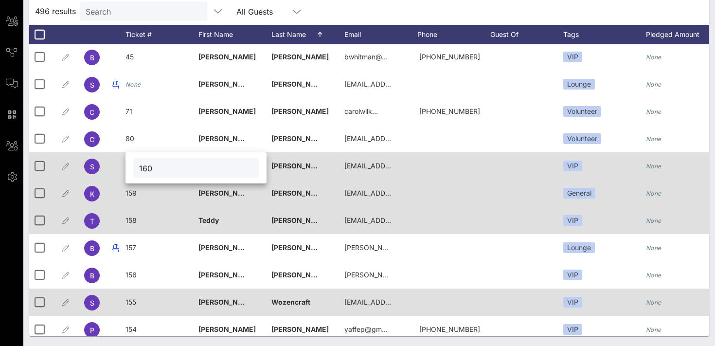
type input "160"
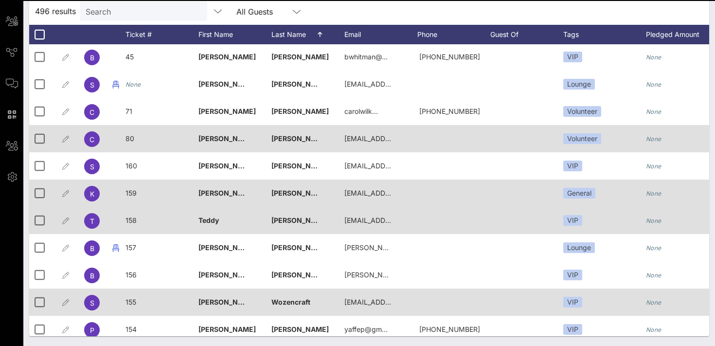
click at [133, 135] on span "80" at bounding box center [130, 138] width 9 height 8
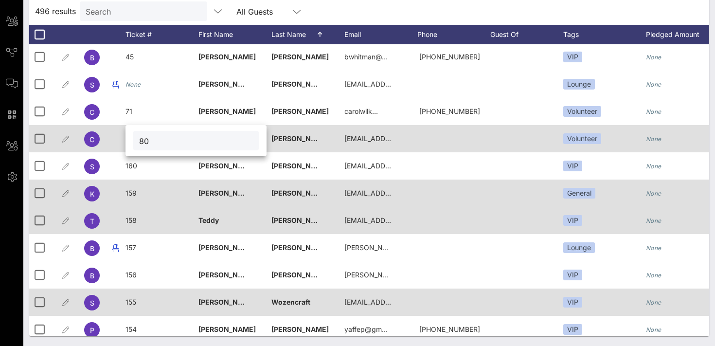
type input "8"
type input "161"
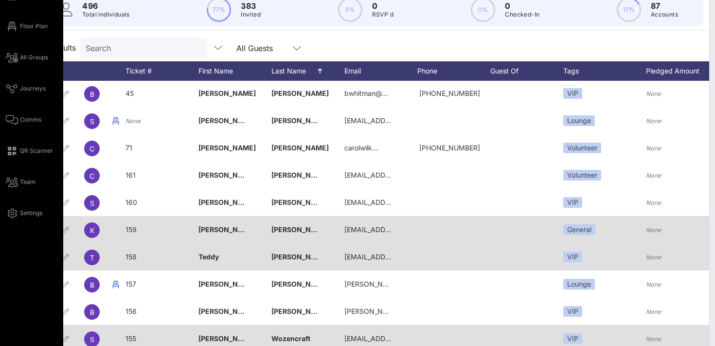
scroll to position [0, 0]
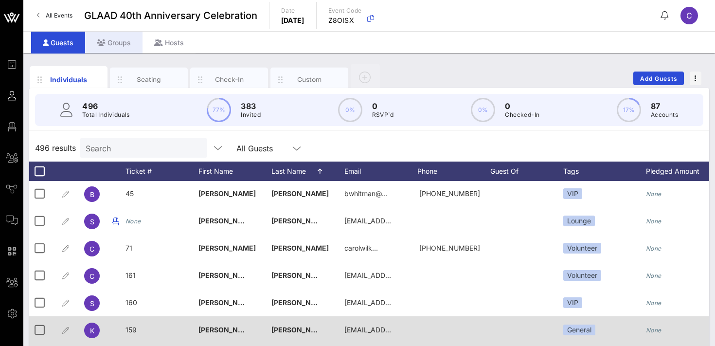
click at [112, 40] on div "Groups" at bounding box center [113, 43] width 57 height 22
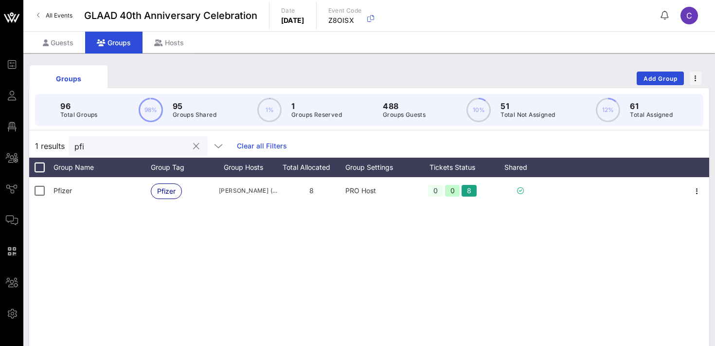
click at [193, 144] on button "clear icon" at bounding box center [196, 147] width 6 height 10
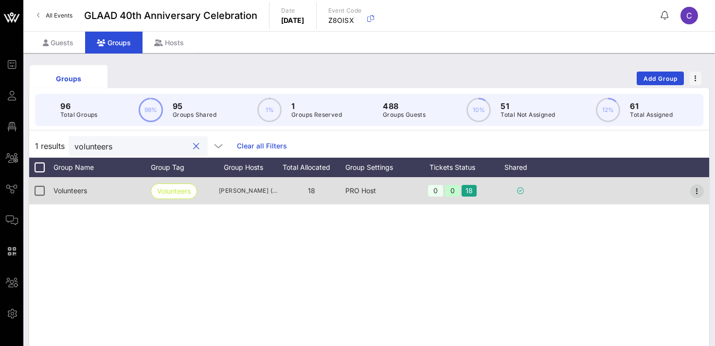
type input "volunteers"
click at [697, 191] on icon "button" at bounding box center [698, 191] width 12 height 12
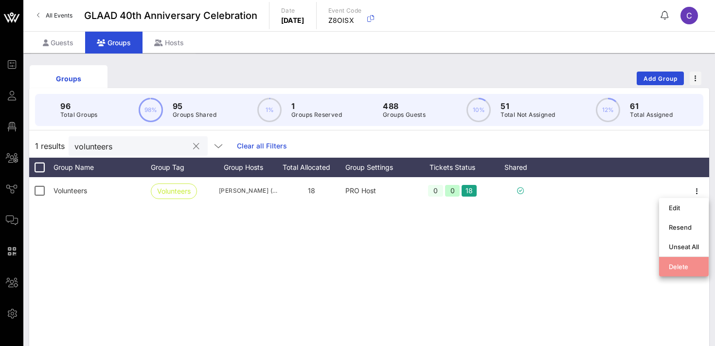
click at [674, 266] on div "Delete" at bounding box center [684, 267] width 30 height 8
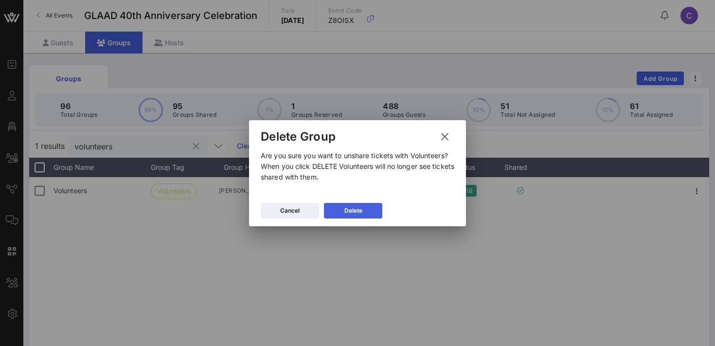
click at [348, 207] on div "Delete" at bounding box center [354, 211] width 18 height 10
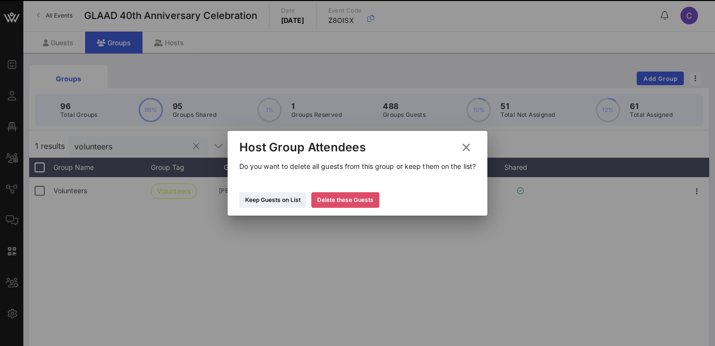
click at [346, 197] on icon at bounding box center [345, 200] width 7 height 6
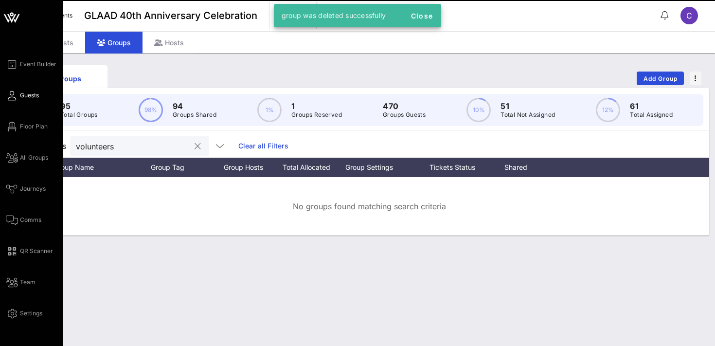
click at [20, 94] on span "Guests" at bounding box center [29, 95] width 19 height 9
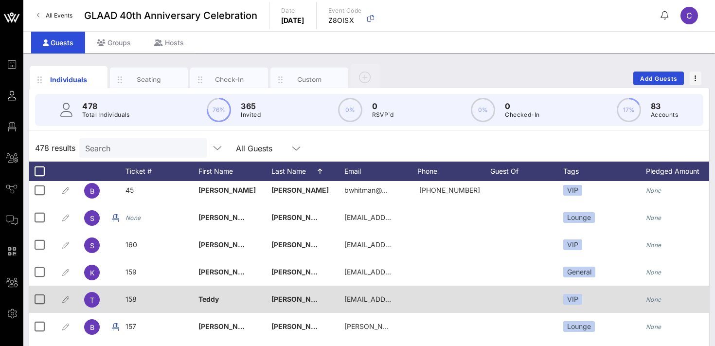
scroll to position [12701, 0]
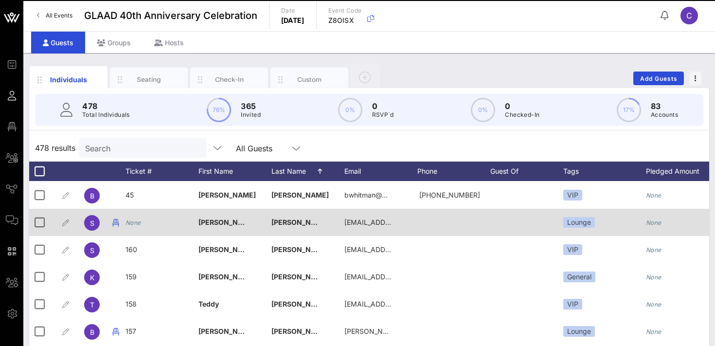
click at [134, 222] on icon "None" at bounding box center [134, 222] width 16 height 7
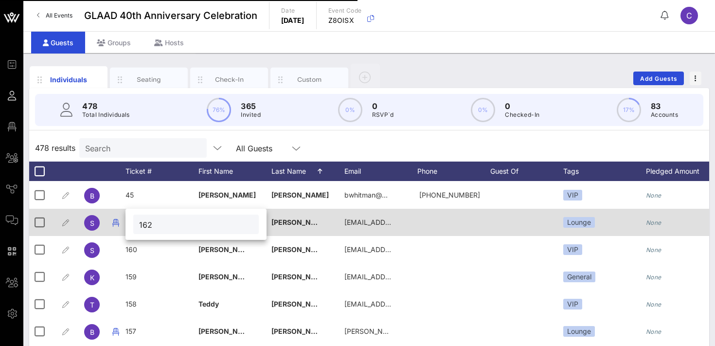
type input "162"
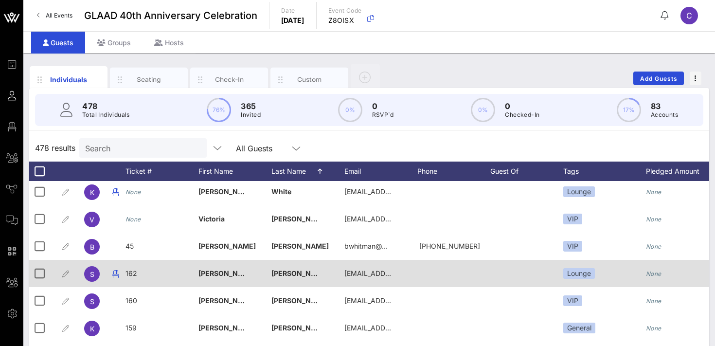
scroll to position [12649, 0]
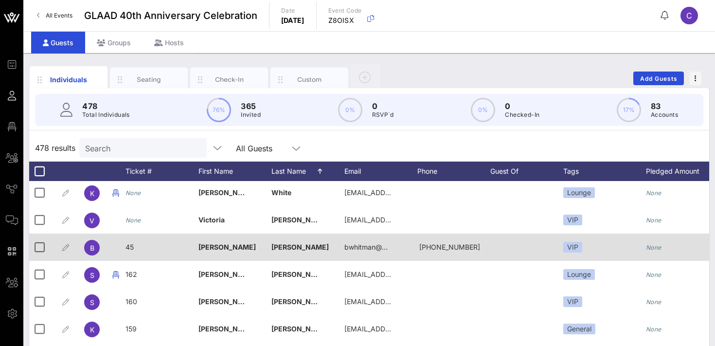
click at [132, 246] on span "45" at bounding box center [130, 247] width 8 height 8
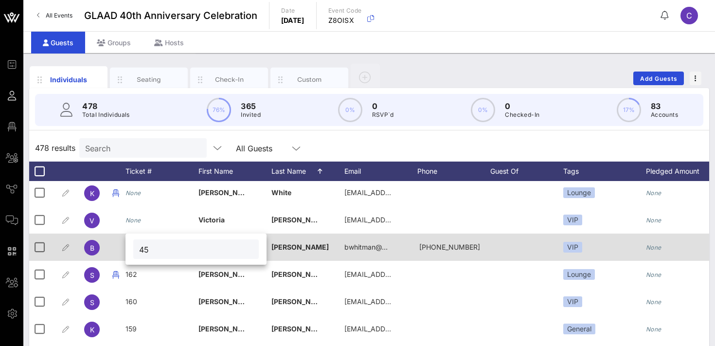
type input "4"
type input "163"
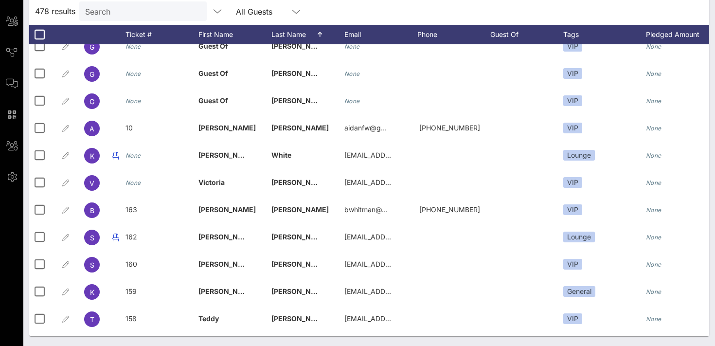
scroll to position [12548, 0]
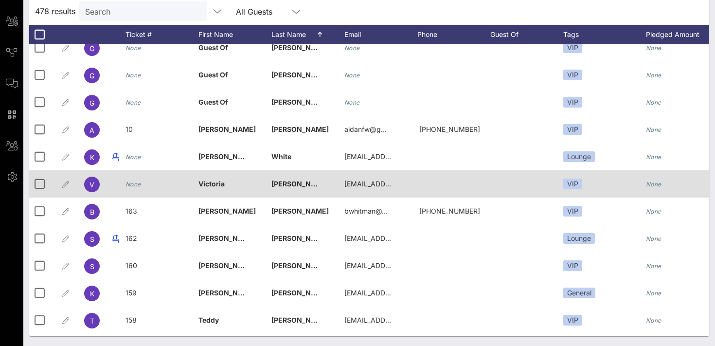
click at [132, 185] on icon "None" at bounding box center [134, 184] width 16 height 7
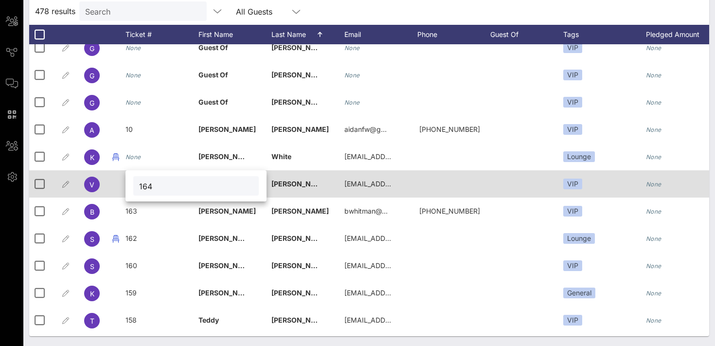
type input "164"
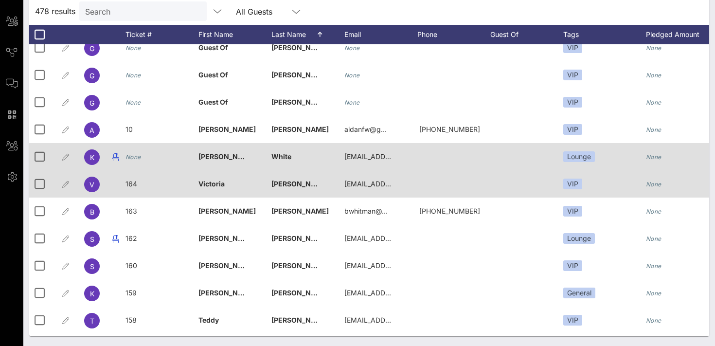
click at [132, 159] on icon "None" at bounding box center [134, 156] width 16 height 7
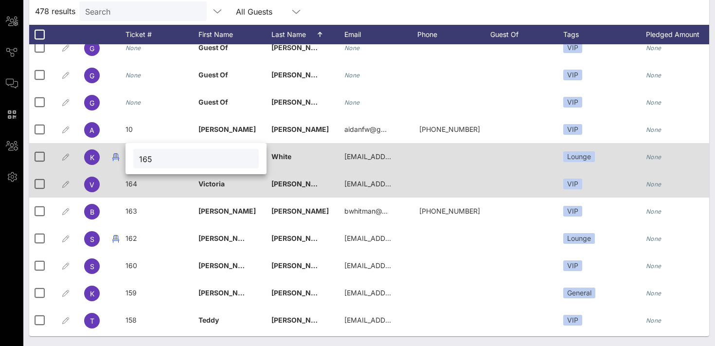
type input "165"
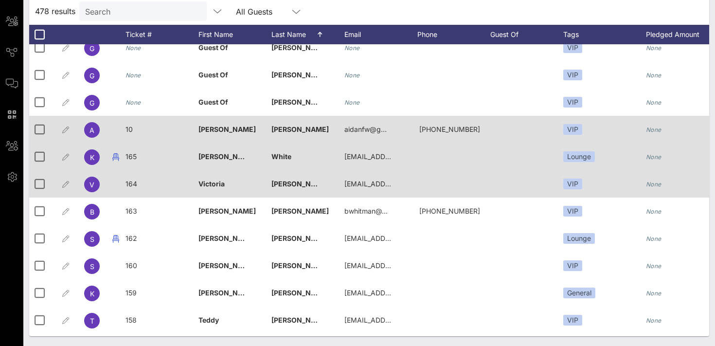
click at [132, 128] on span "10" at bounding box center [129, 129] width 7 height 8
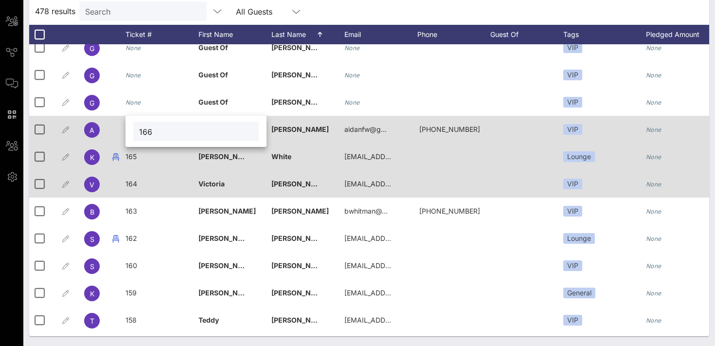
type input "166"
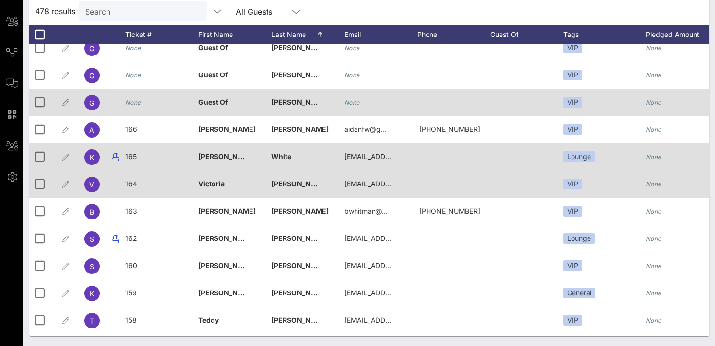
click at [137, 106] on icon "None" at bounding box center [134, 102] width 16 height 7
click at [138, 106] on div "167" at bounding box center [162, 108] width 73 height 38
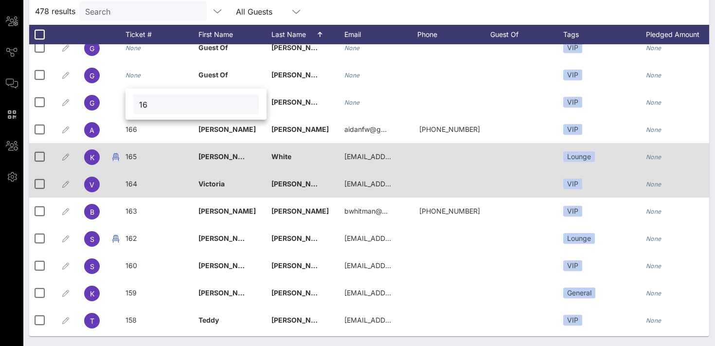
type input "1"
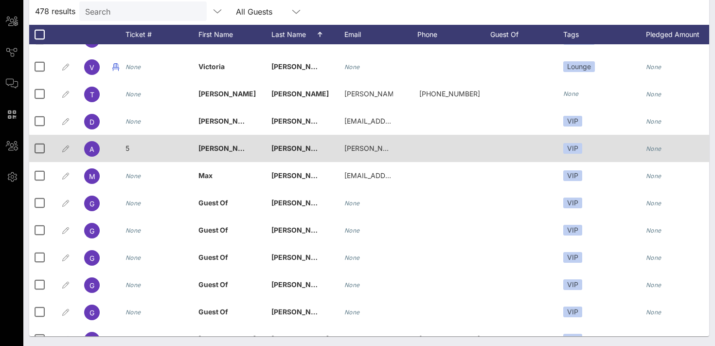
scroll to position [12338, 0]
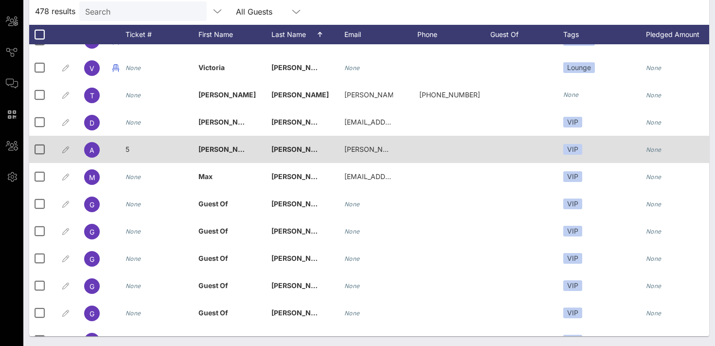
click at [134, 149] on div "5" at bounding box center [162, 155] width 73 height 38
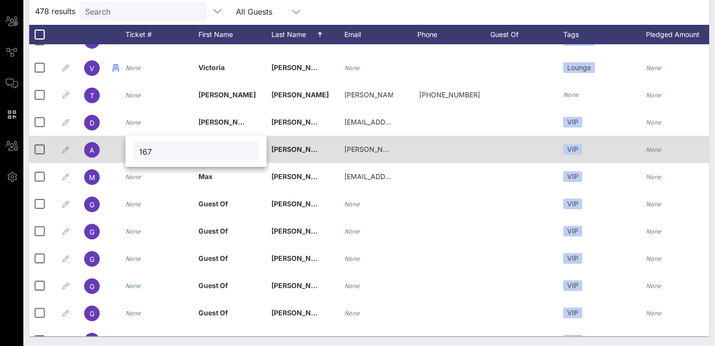
type input "167"
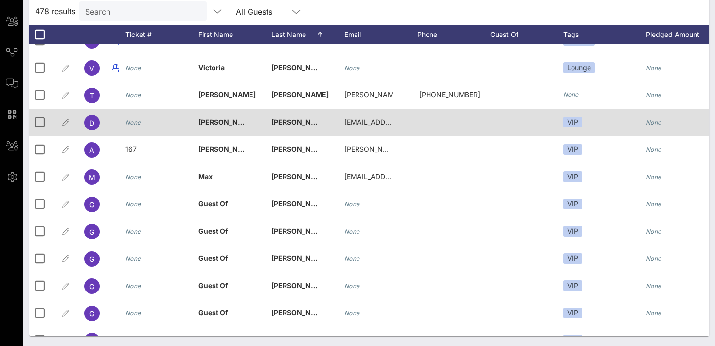
click at [132, 126] on icon "None" at bounding box center [134, 122] width 16 height 7
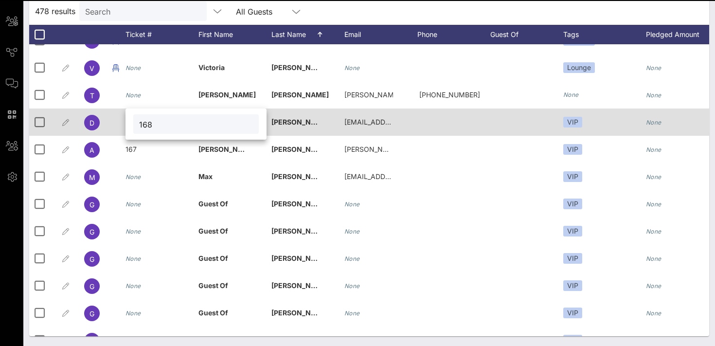
type input "168"
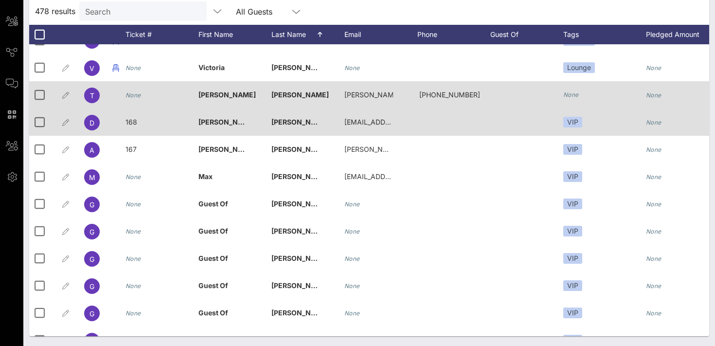
click at [132, 97] on icon "None" at bounding box center [134, 95] width 16 height 7
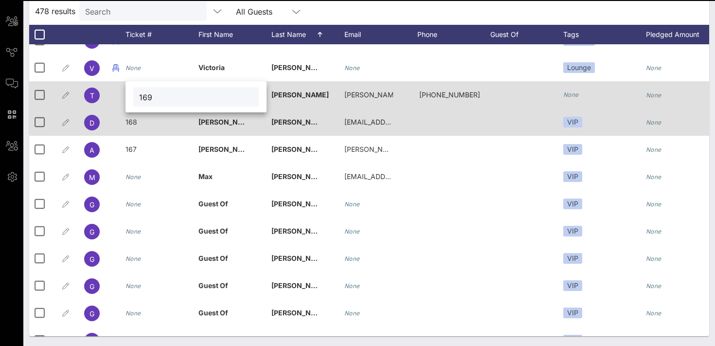
type input "169"
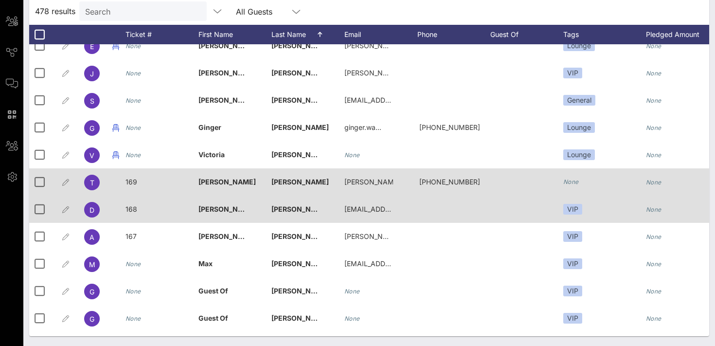
scroll to position [12247, 0]
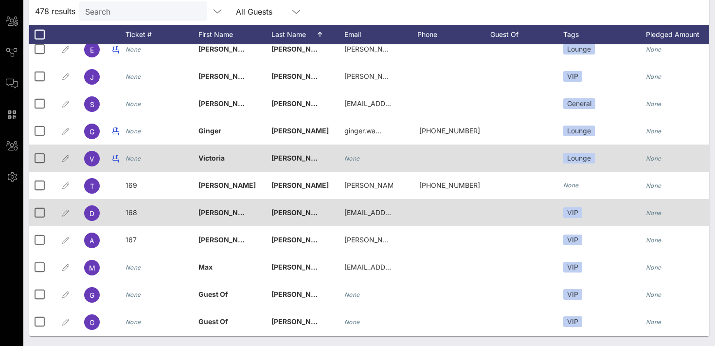
click at [139, 160] on icon "None" at bounding box center [134, 158] width 16 height 7
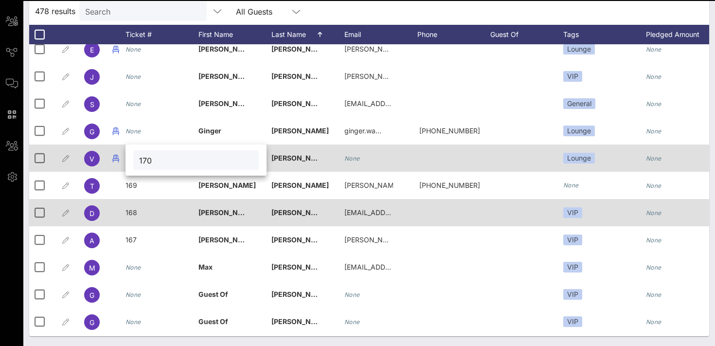
type input "170"
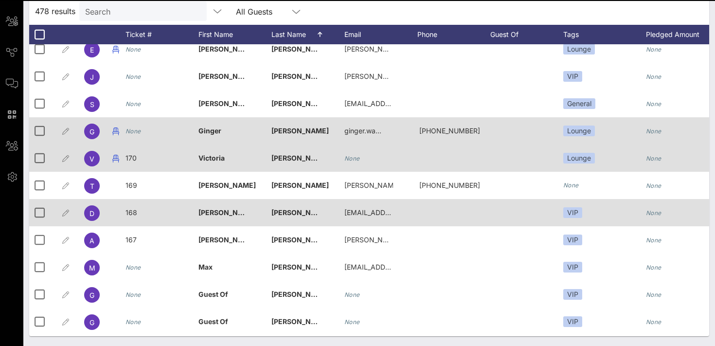
click at [135, 130] on icon "None" at bounding box center [134, 131] width 16 height 7
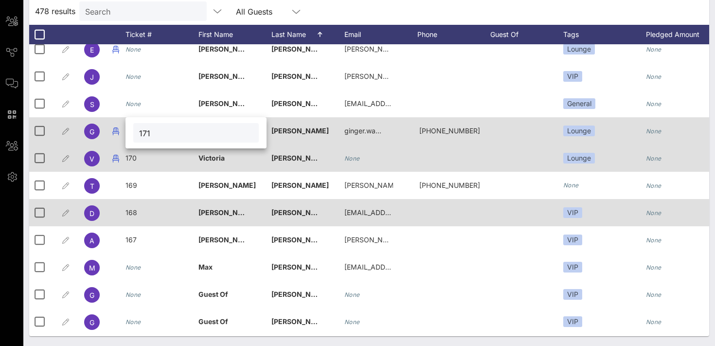
type input "171"
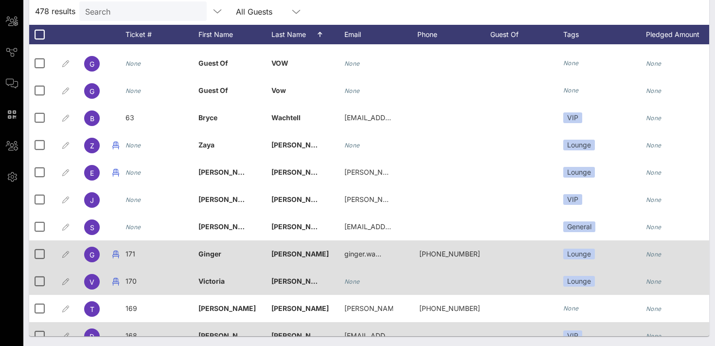
scroll to position [12119, 0]
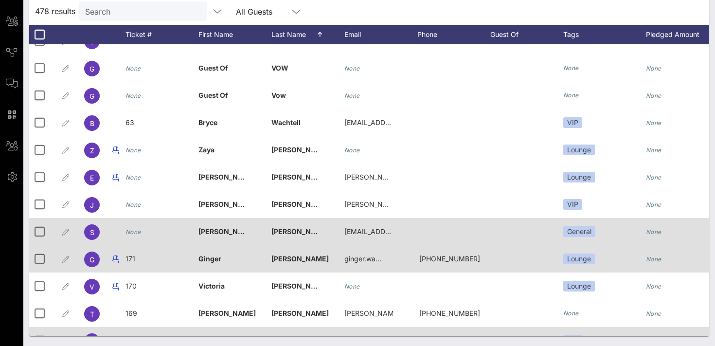
click at [133, 233] on icon "None" at bounding box center [134, 231] width 16 height 7
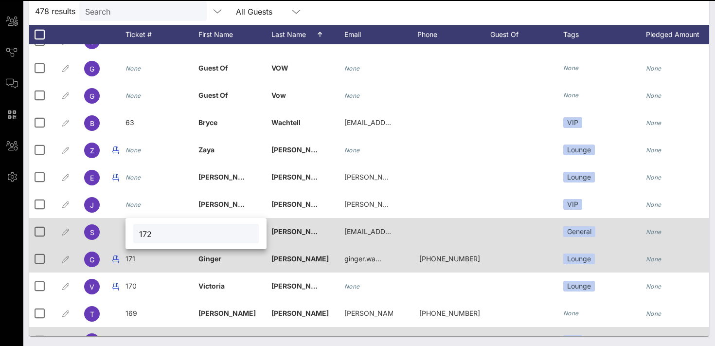
type input "172"
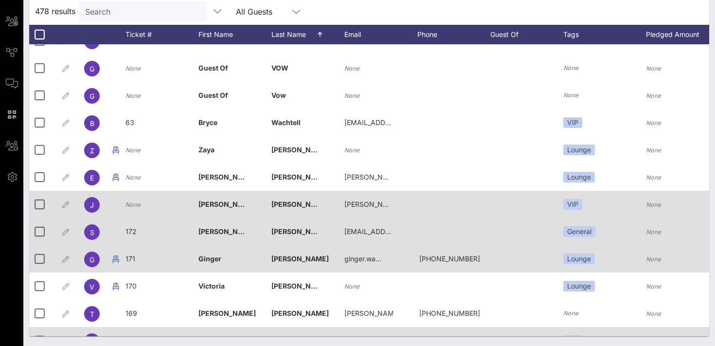
click at [135, 204] on icon "None" at bounding box center [134, 204] width 16 height 7
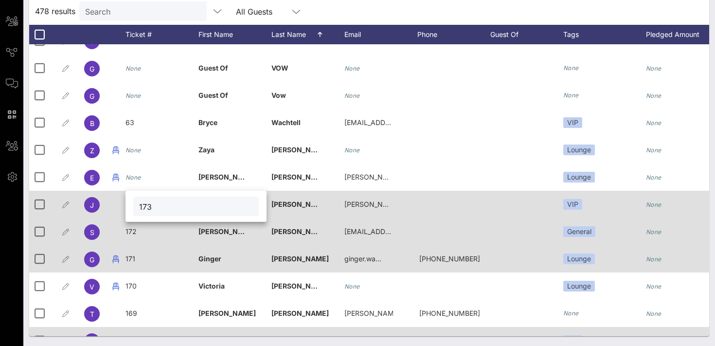
type input "173"
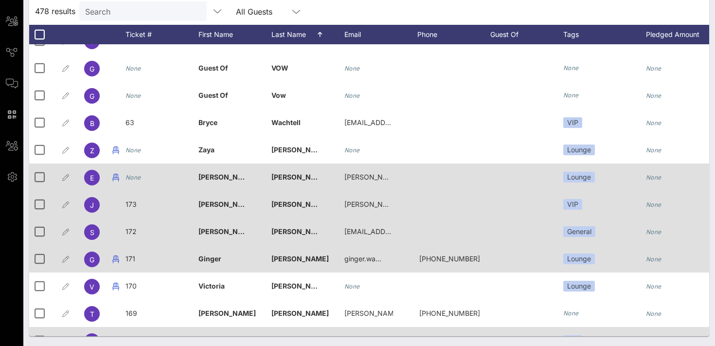
click at [137, 181] on div "None" at bounding box center [134, 177] width 16 height 27
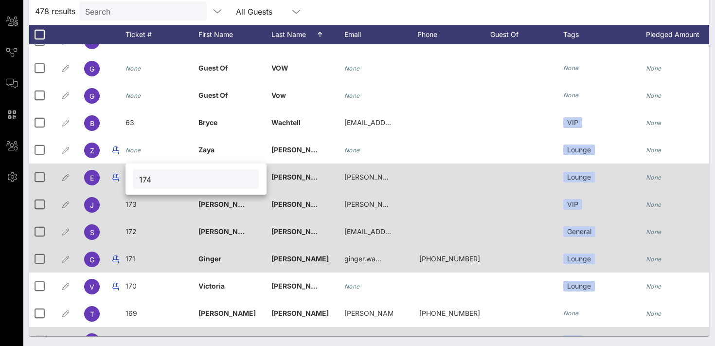
type input "174"
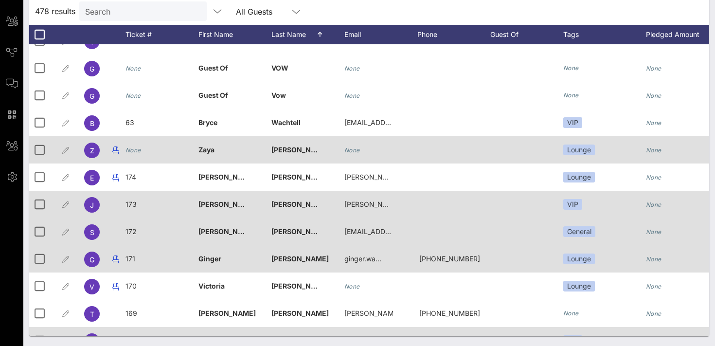
click at [131, 151] on icon "None" at bounding box center [134, 150] width 16 height 7
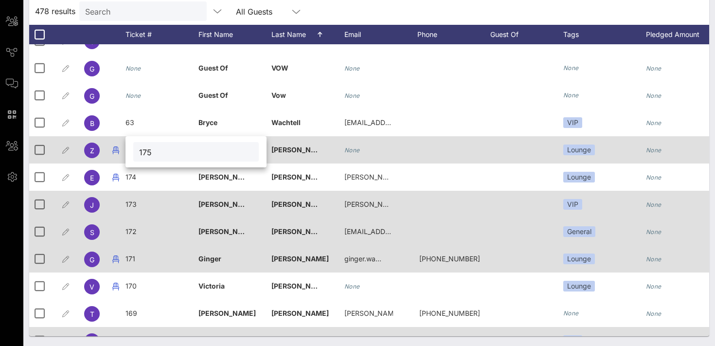
type input "175"
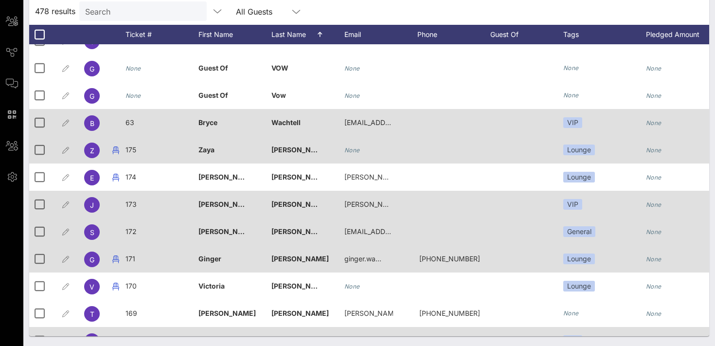
click at [131, 125] on span "63" at bounding box center [130, 122] width 9 height 8
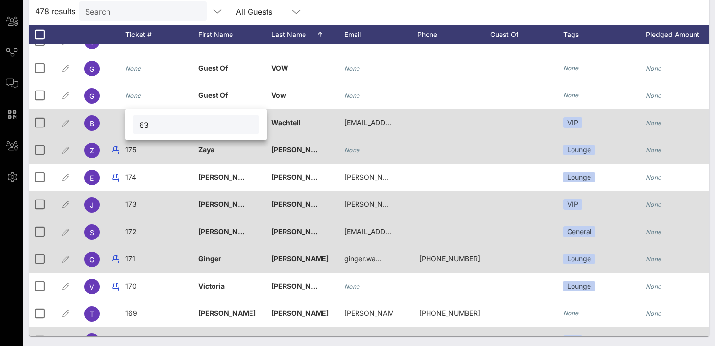
click at [131, 125] on div "63" at bounding box center [196, 124] width 141 height 31
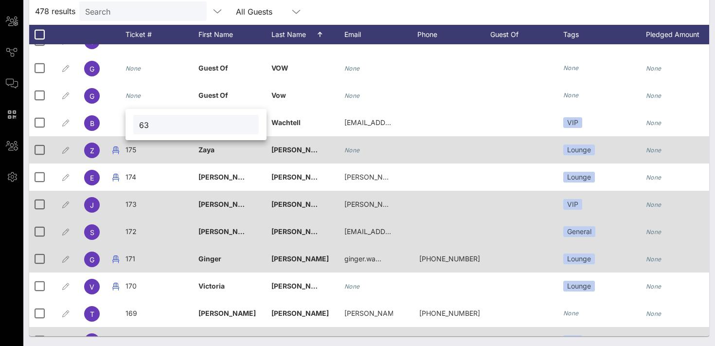
click at [161, 127] on input "63" at bounding box center [196, 124] width 114 height 13
type input "6"
type input "176"
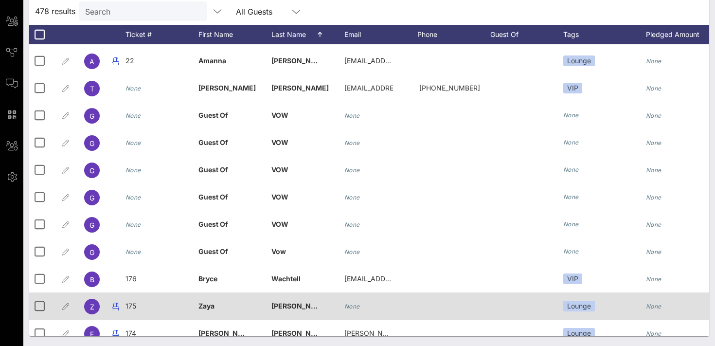
scroll to position [11961, 0]
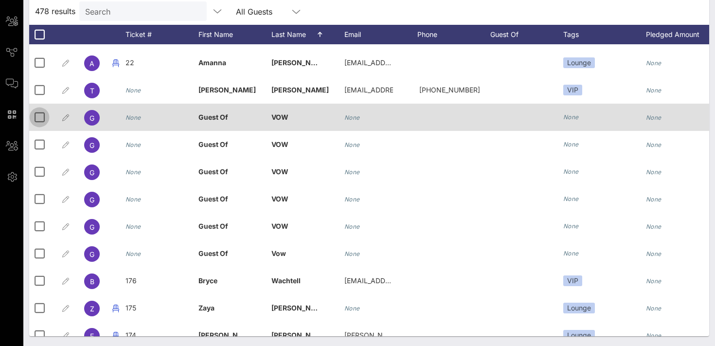
click at [39, 119] on div at bounding box center [39, 117] width 17 height 17
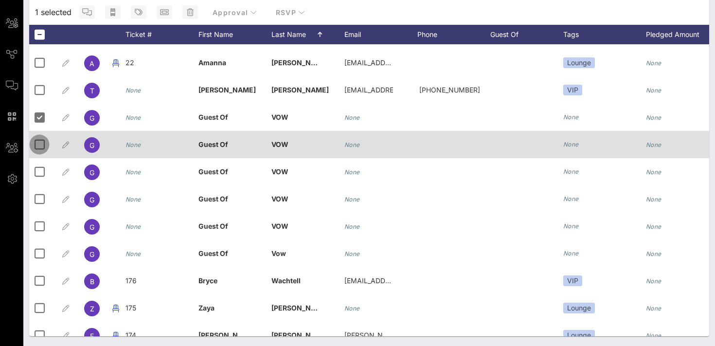
click at [40, 145] on div at bounding box center [39, 144] width 17 height 17
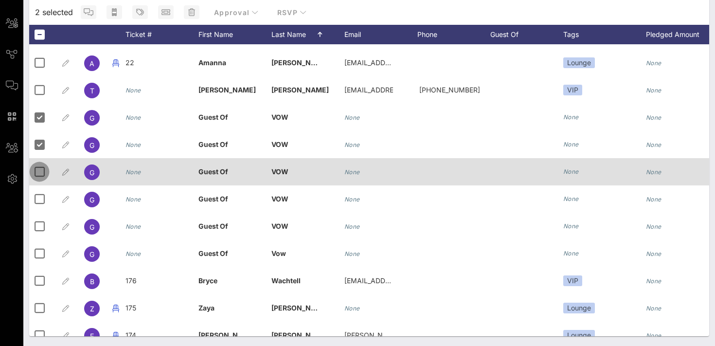
click at [41, 173] on div at bounding box center [39, 172] width 17 height 17
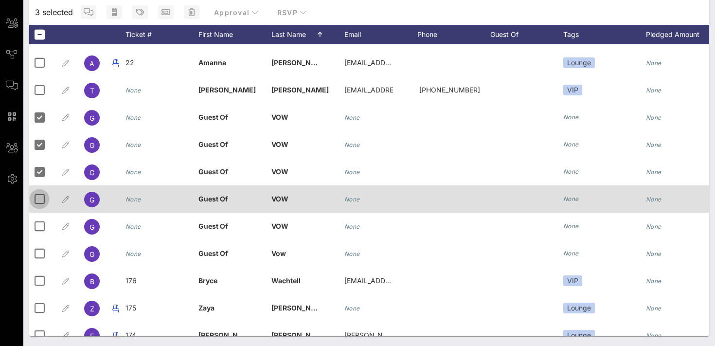
click at [38, 196] on div at bounding box center [39, 199] width 17 height 17
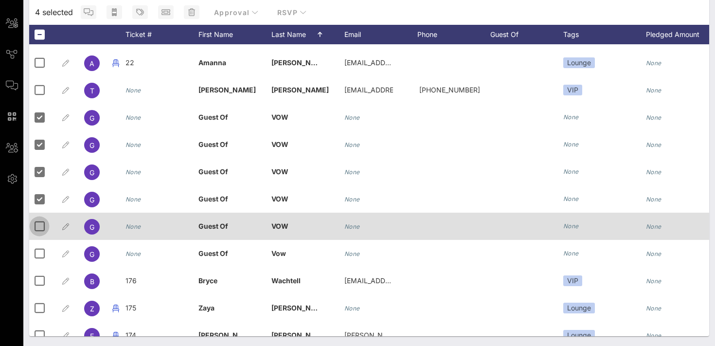
click at [38, 222] on div at bounding box center [39, 226] width 17 height 17
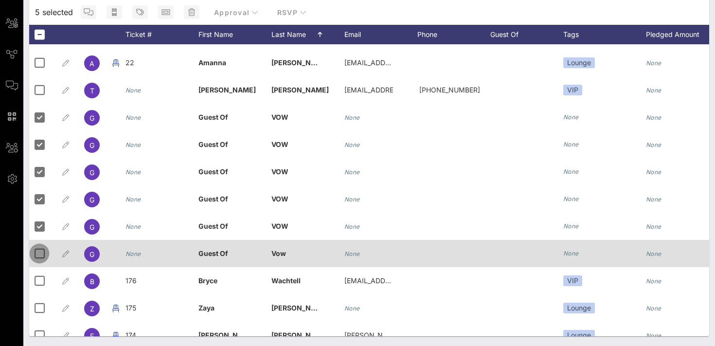
click at [38, 249] on div at bounding box center [39, 253] width 17 height 17
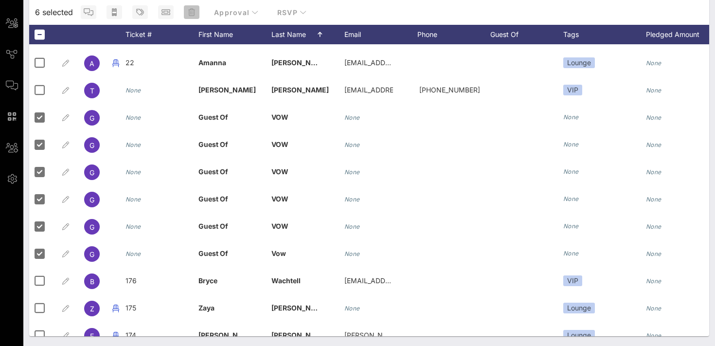
click at [193, 13] on icon "button" at bounding box center [191, 12] width 7 height 8
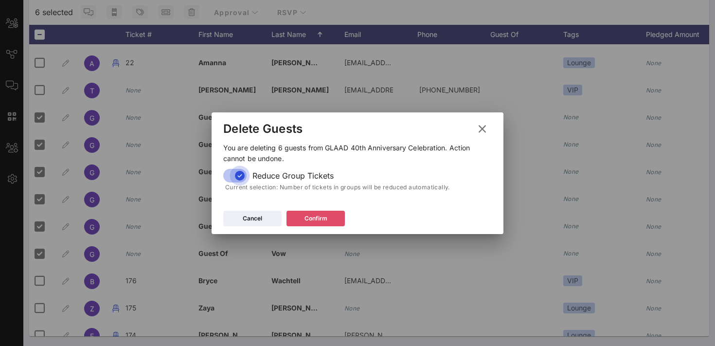
click at [306, 217] on div "Confirm" at bounding box center [316, 219] width 23 height 10
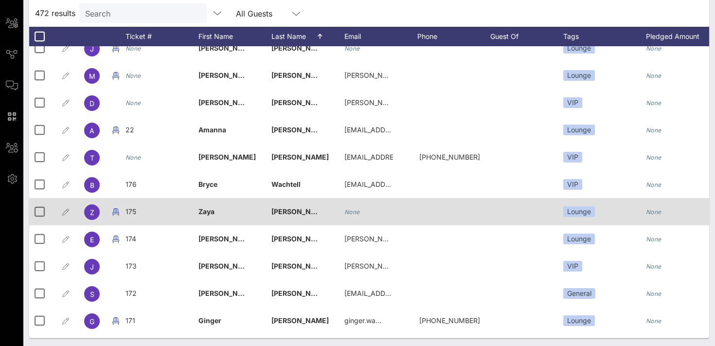
scroll to position [11879, 0]
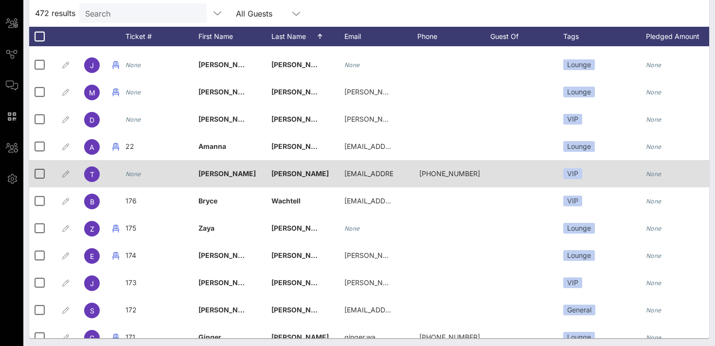
click at [130, 178] on div "None" at bounding box center [134, 173] width 16 height 27
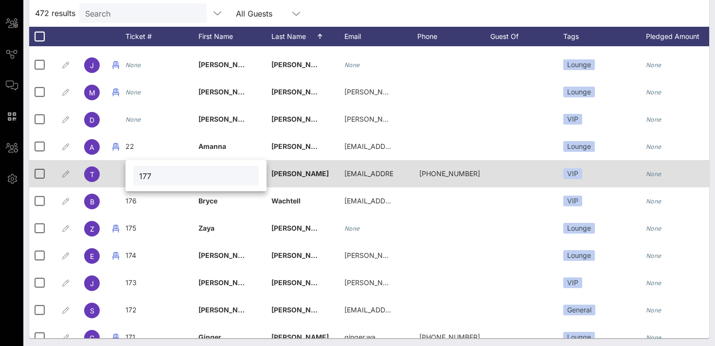
type input "177"
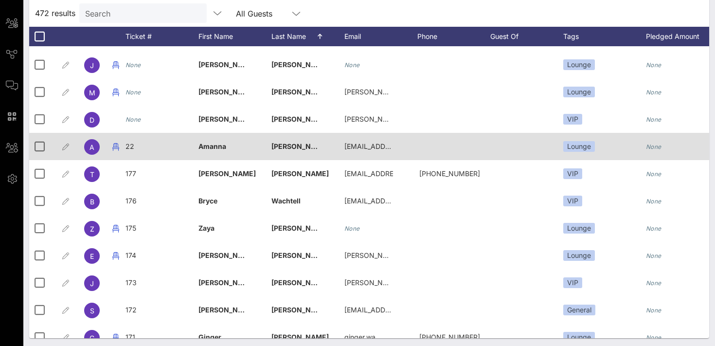
click at [136, 147] on div "22" at bounding box center [162, 152] width 73 height 38
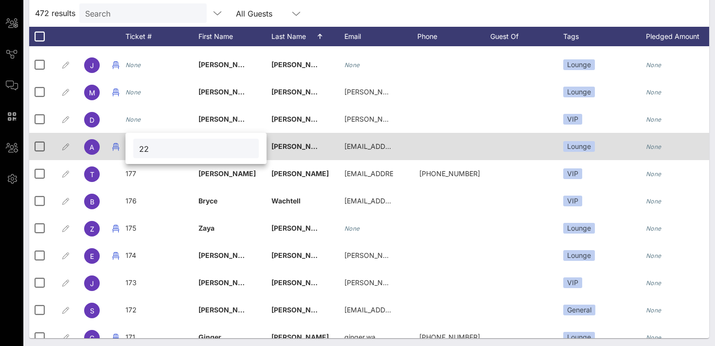
type input "2"
type input "178"
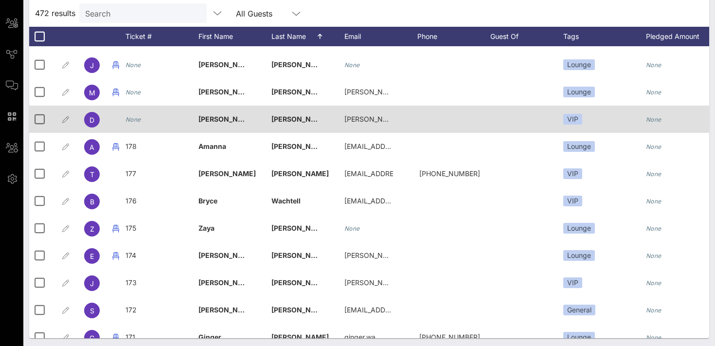
click at [138, 123] on div "None" at bounding box center [134, 119] width 16 height 27
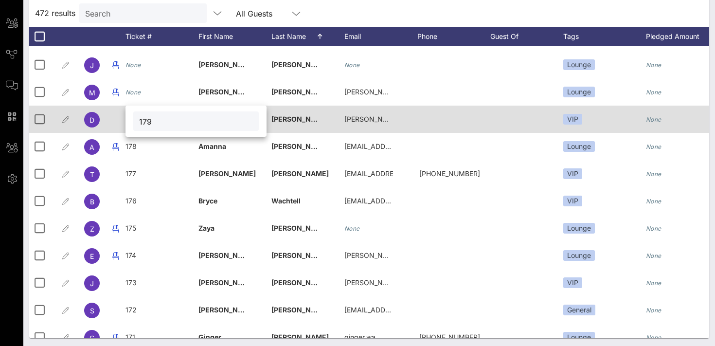
type input "179"
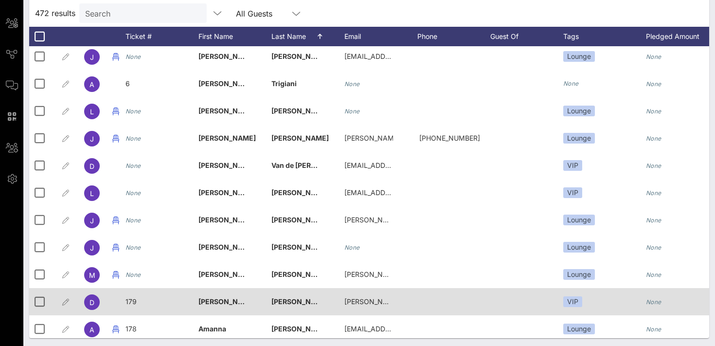
scroll to position [11695, 0]
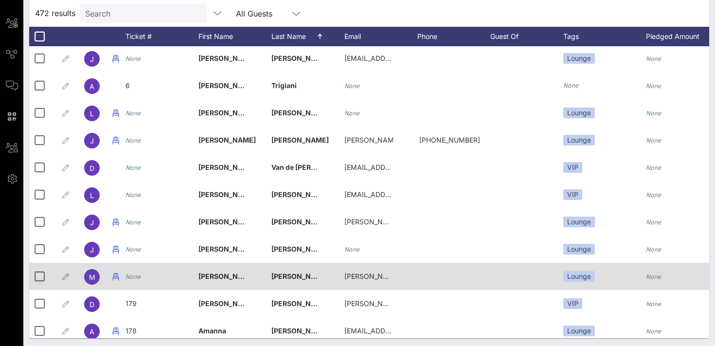
click at [141, 277] on icon "None" at bounding box center [134, 276] width 16 height 7
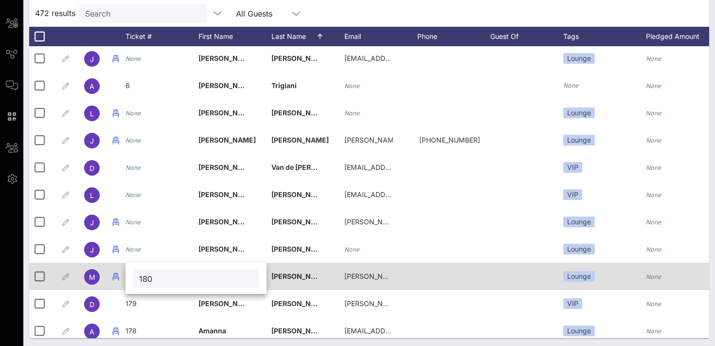
type input "180"
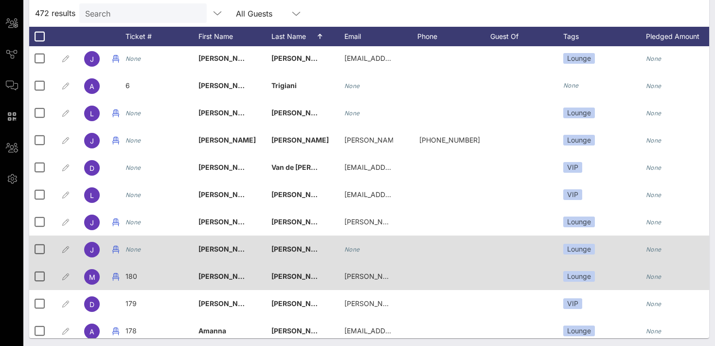
click at [136, 252] on icon "None" at bounding box center [134, 249] width 16 height 7
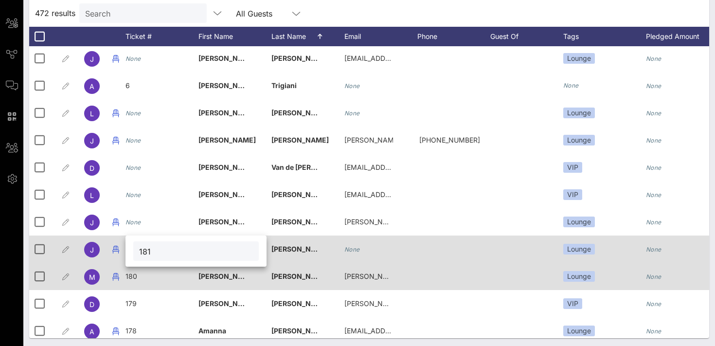
type input "181"
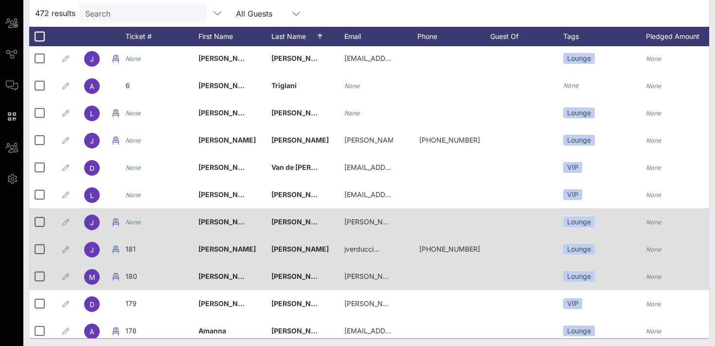
click at [140, 220] on icon "None" at bounding box center [134, 222] width 16 height 7
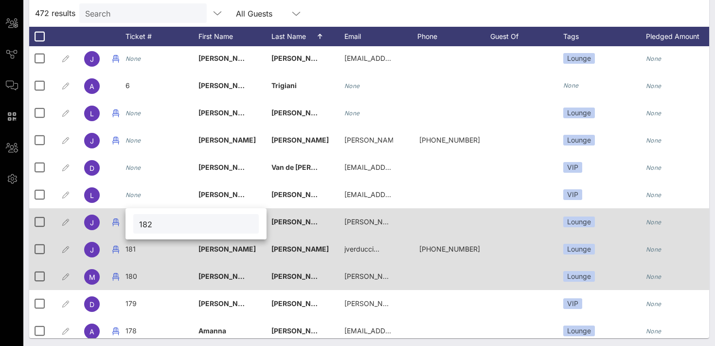
type input "182"
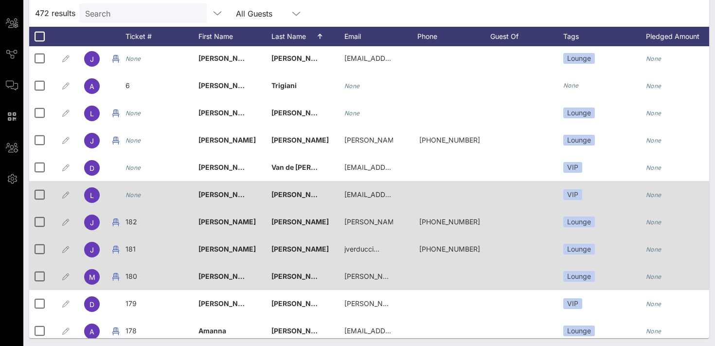
click at [135, 195] on icon "None" at bounding box center [134, 194] width 16 height 7
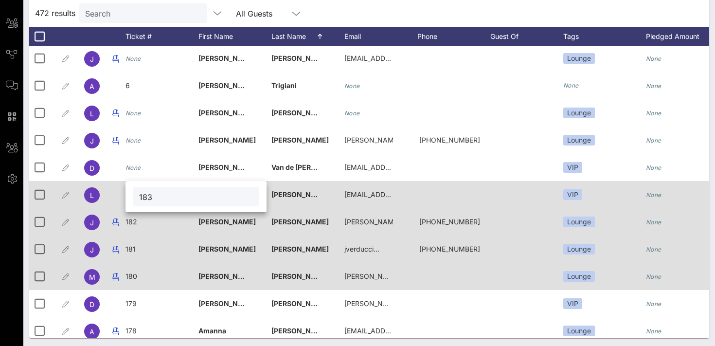
type input "183"
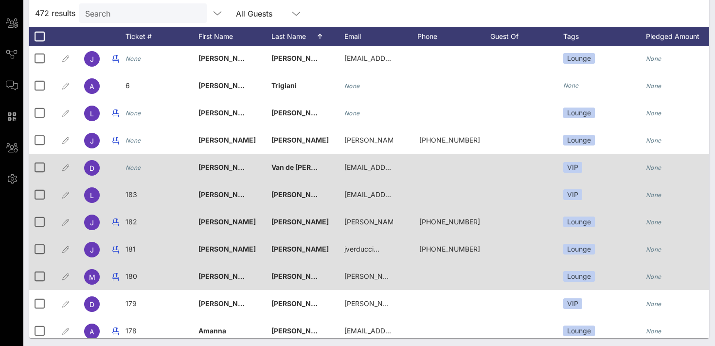
click at [137, 169] on icon "None" at bounding box center [134, 167] width 16 height 7
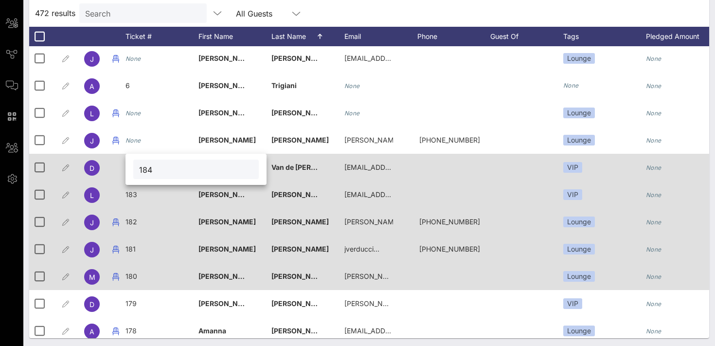
type input "184"
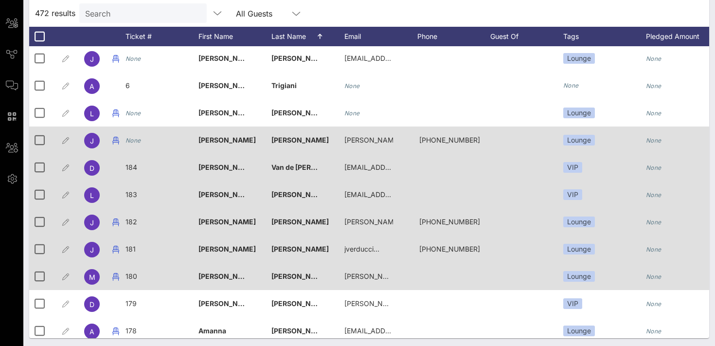
click at [133, 139] on icon "None" at bounding box center [134, 140] width 16 height 7
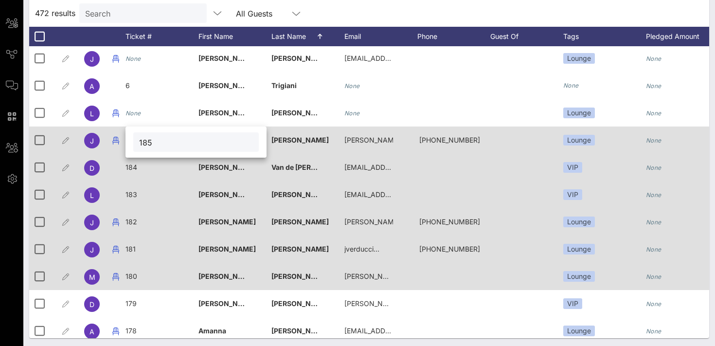
type input "185"
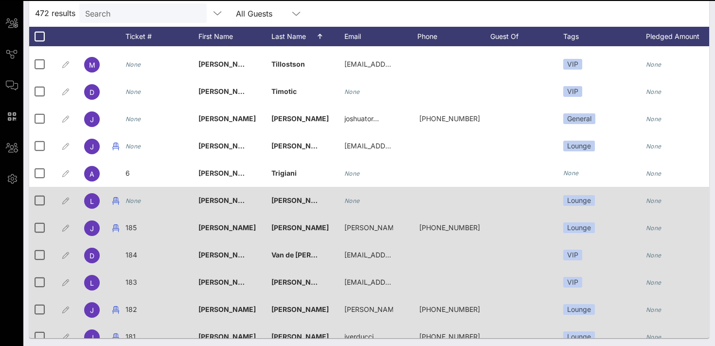
scroll to position [11606, 0]
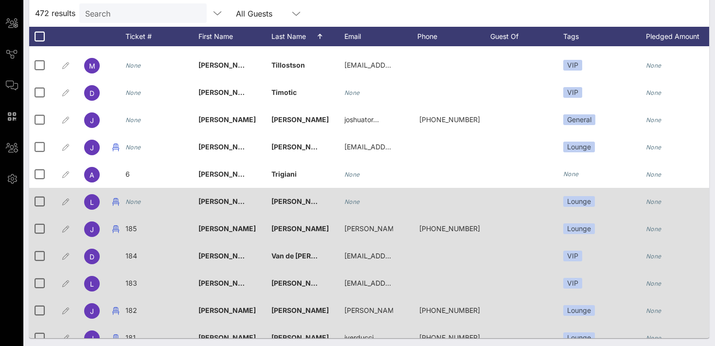
click at [137, 203] on icon "None" at bounding box center [134, 201] width 16 height 7
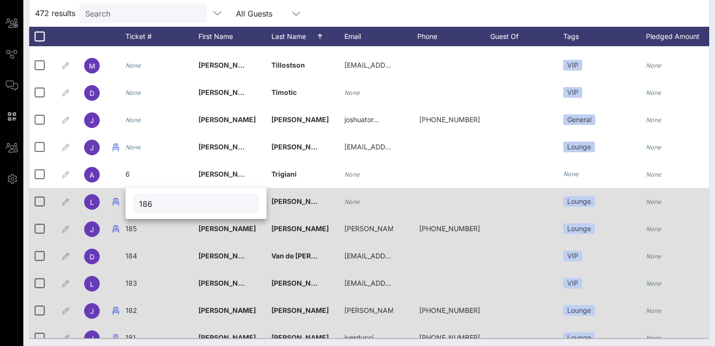
type input "186"
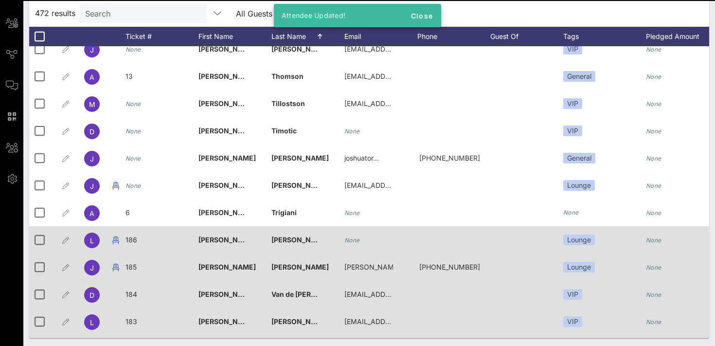
scroll to position [11566, 0]
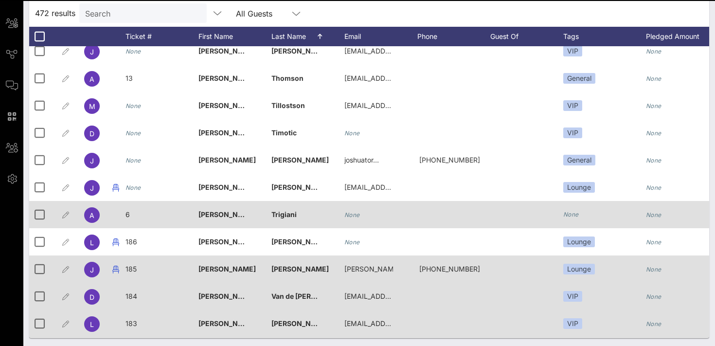
click at [134, 216] on div "6" at bounding box center [162, 220] width 73 height 38
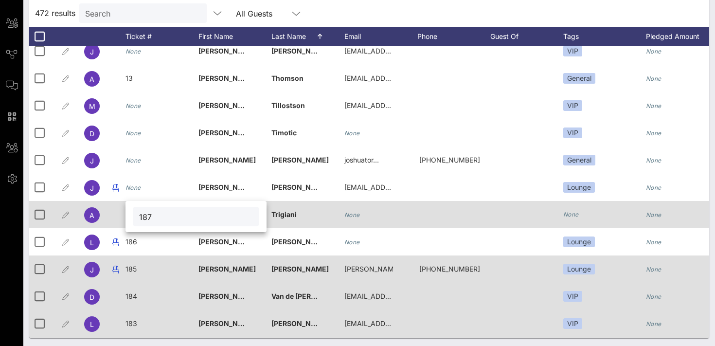
type input "187"
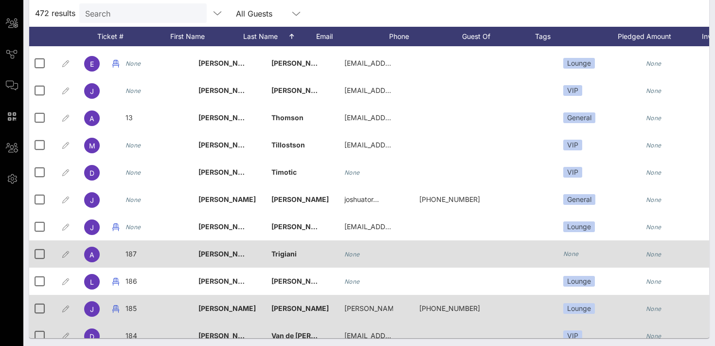
scroll to position [0, 0]
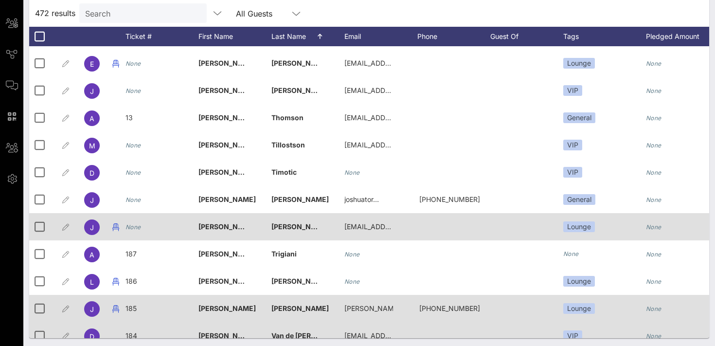
click at [143, 227] on div "None" at bounding box center [162, 232] width 73 height 38
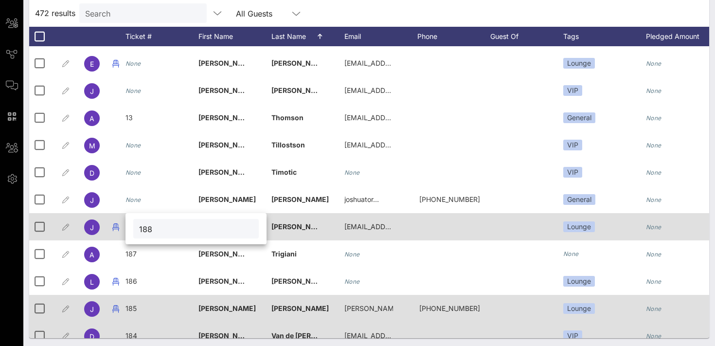
type input "188"
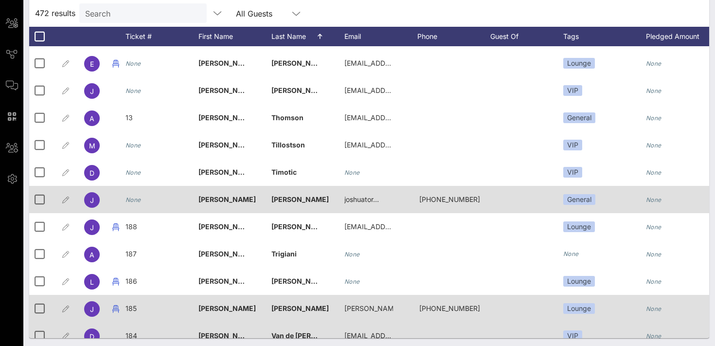
click at [134, 202] on icon "None" at bounding box center [134, 199] width 16 height 7
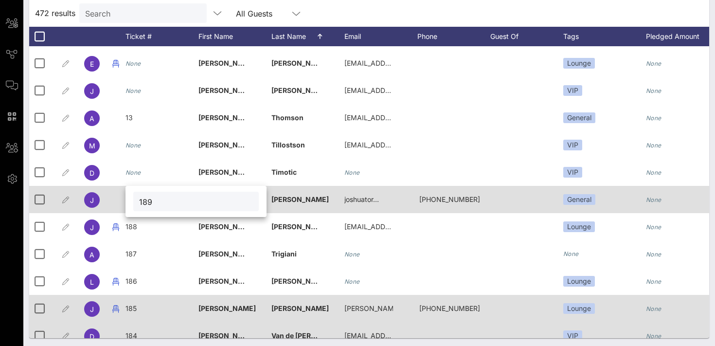
type input "189"
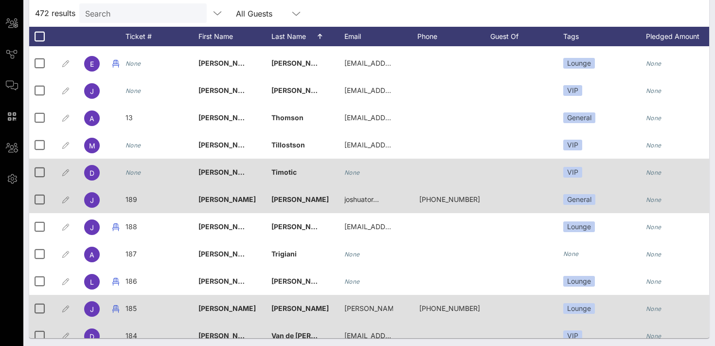
click at [131, 173] on icon "None" at bounding box center [134, 172] width 16 height 7
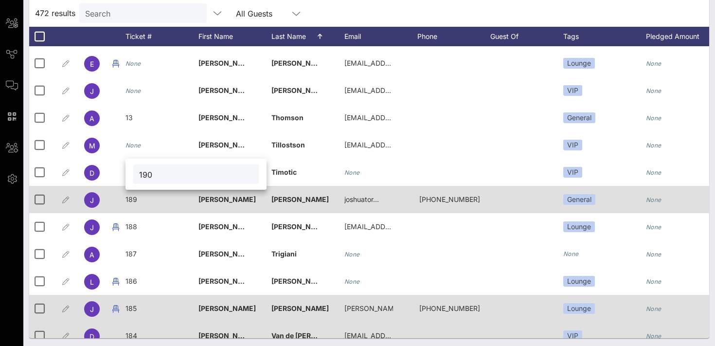
type input "190"
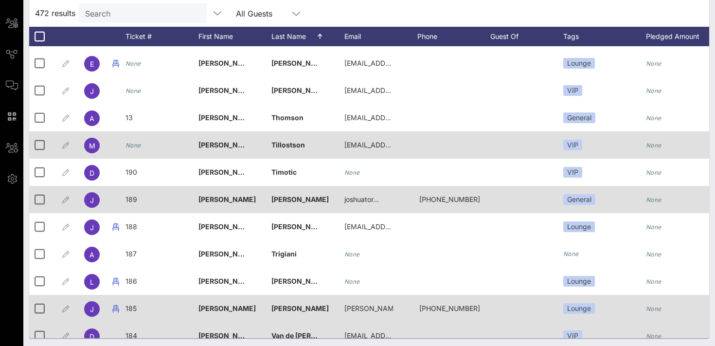
click at [135, 147] on icon "None" at bounding box center [134, 145] width 16 height 7
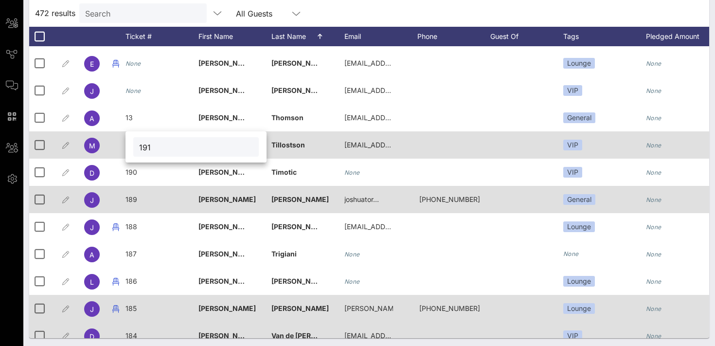
type input "191"
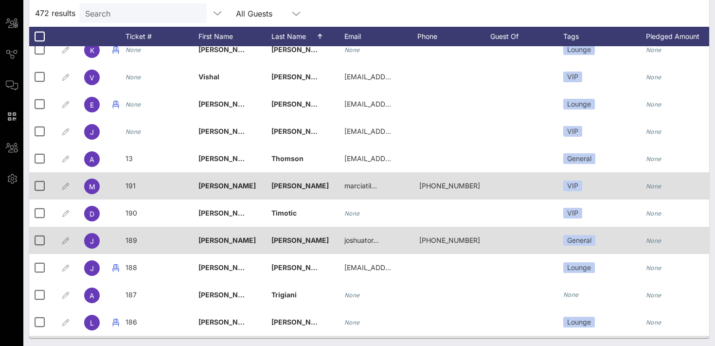
scroll to position [11479, 0]
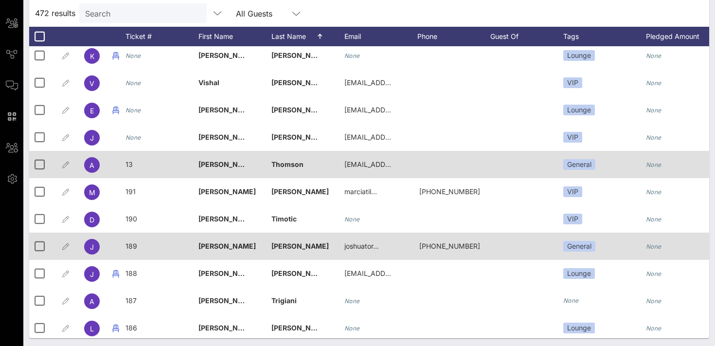
click at [134, 164] on div "13" at bounding box center [162, 170] width 73 height 38
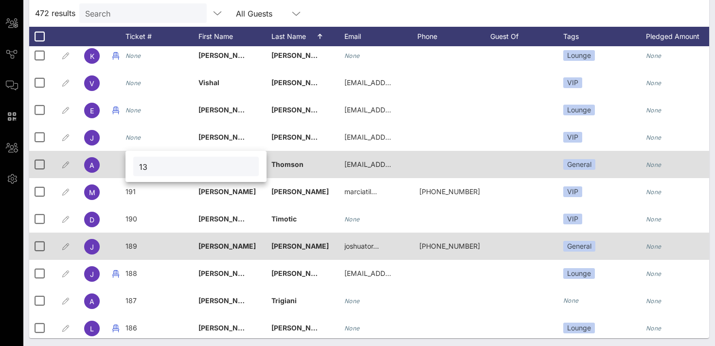
type input "1"
type input "192"
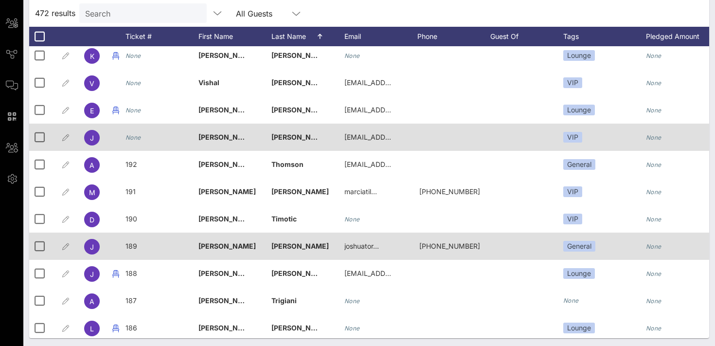
click at [131, 134] on icon "None" at bounding box center [134, 137] width 16 height 7
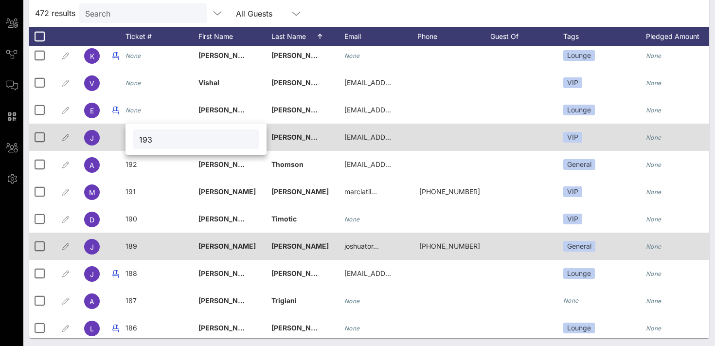
type input "193"
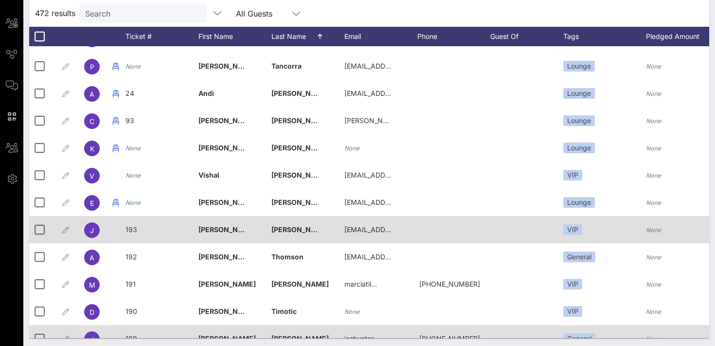
scroll to position [11384, 0]
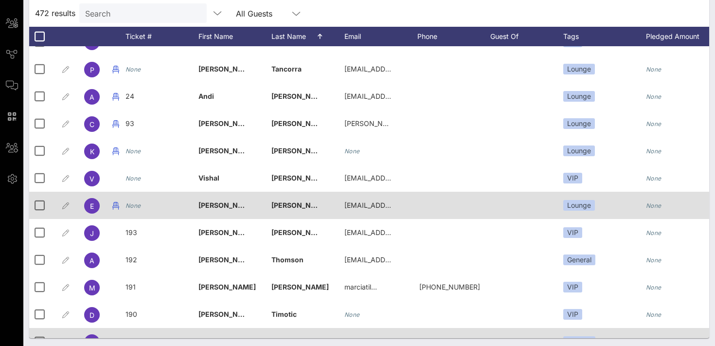
click at [137, 212] on div "None" at bounding box center [134, 205] width 16 height 27
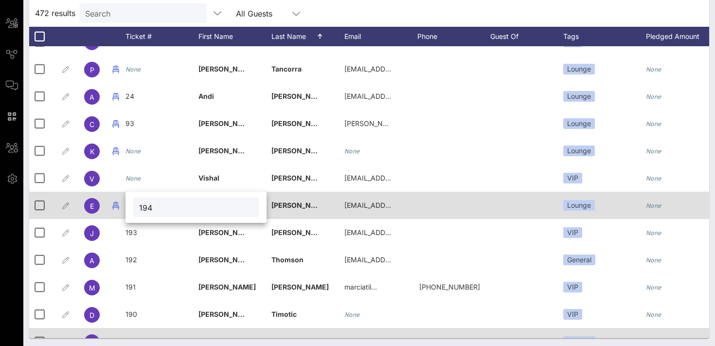
type input "194"
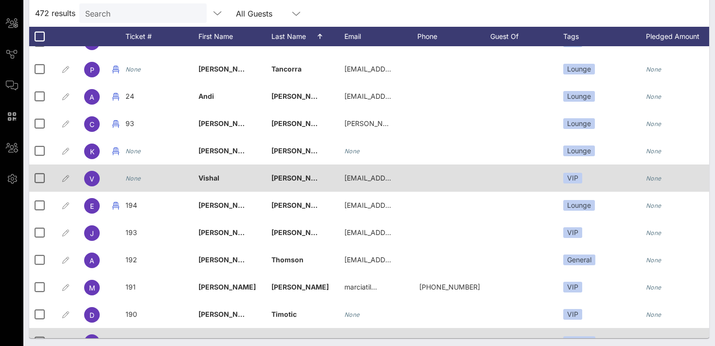
click at [138, 178] on icon "None" at bounding box center [134, 178] width 16 height 7
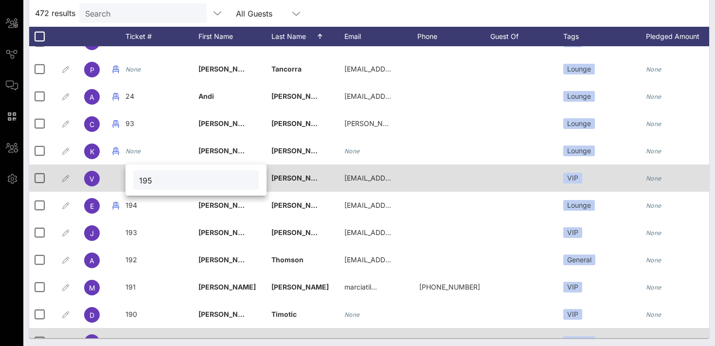
type input "195"
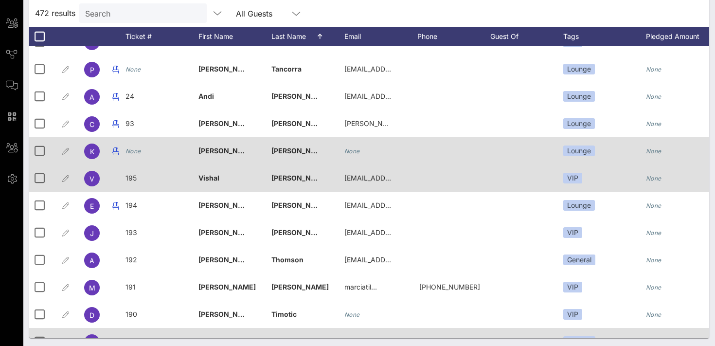
click at [134, 149] on icon "None" at bounding box center [134, 150] width 16 height 7
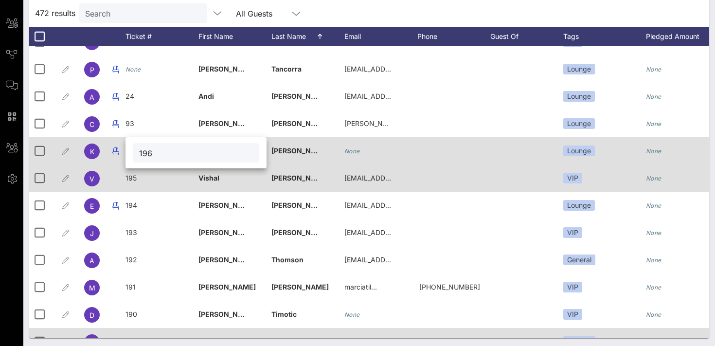
type input "196"
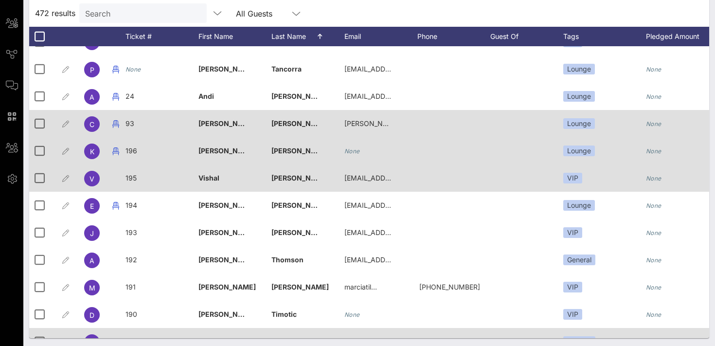
click at [129, 122] on span "93" at bounding box center [130, 123] width 9 height 8
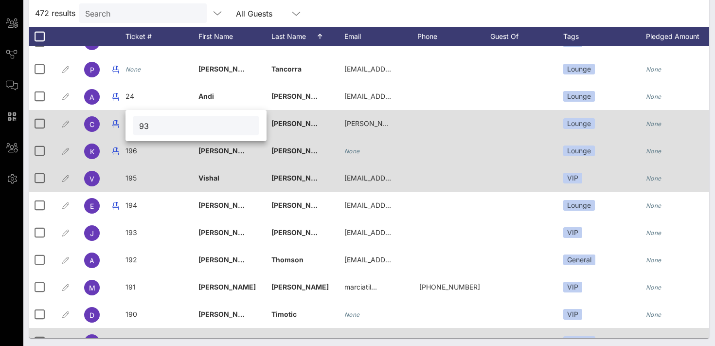
type input "9"
type input "197"
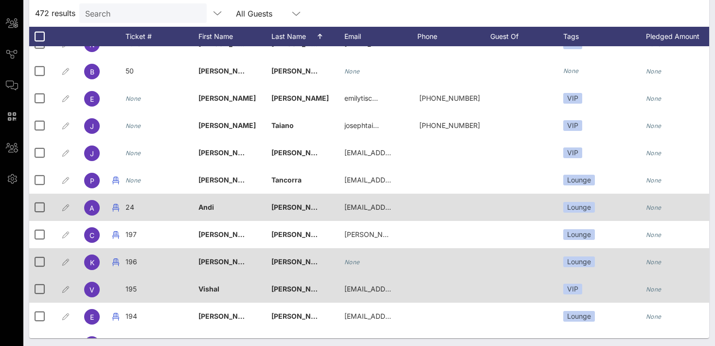
scroll to position [11263, 0]
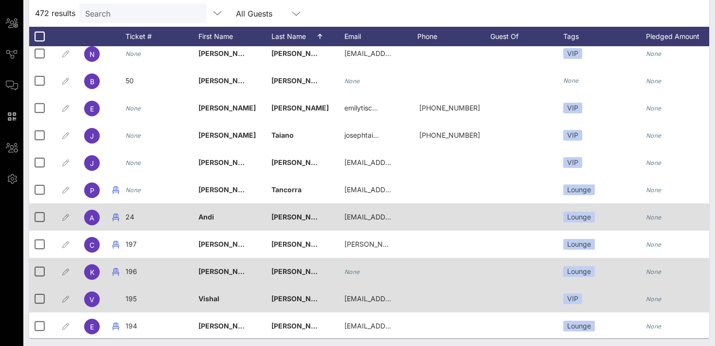
click at [128, 222] on div "24" at bounding box center [130, 216] width 9 height 27
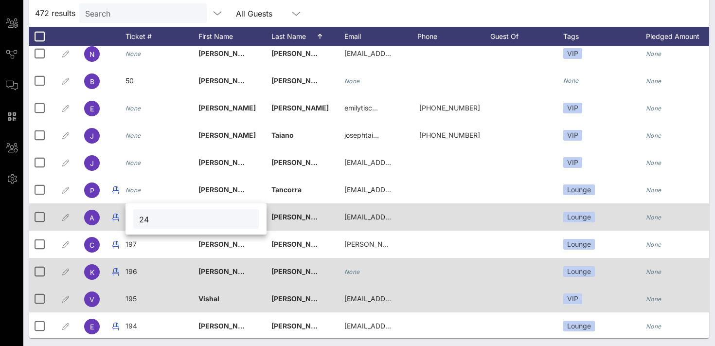
type input "2"
type input "198"
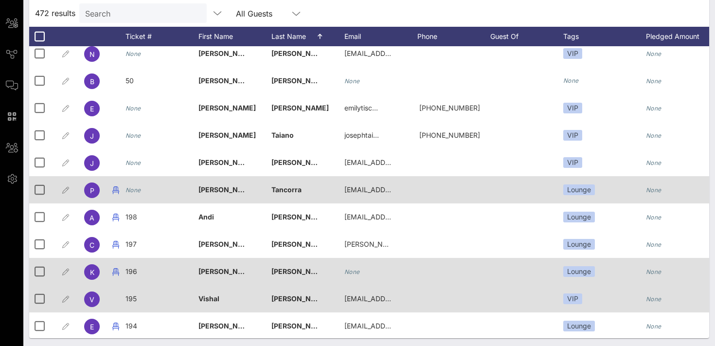
click at [135, 193] on icon "None" at bounding box center [134, 189] width 16 height 7
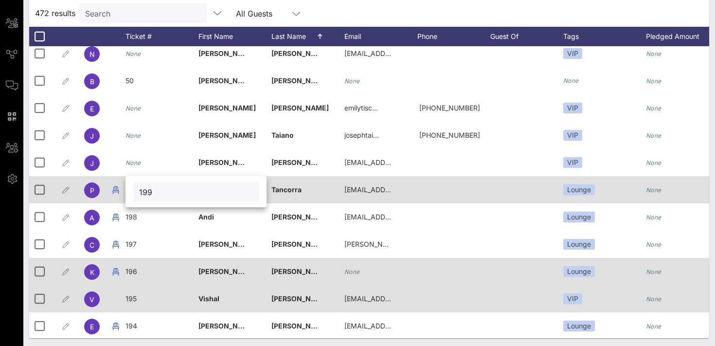
type input "199"
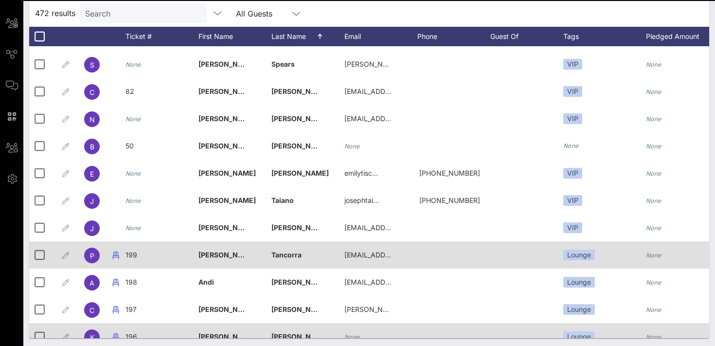
scroll to position [11193, 0]
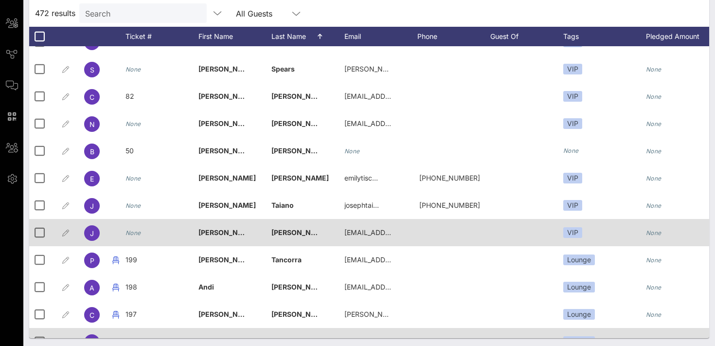
click at [137, 233] on icon "None" at bounding box center [134, 232] width 16 height 7
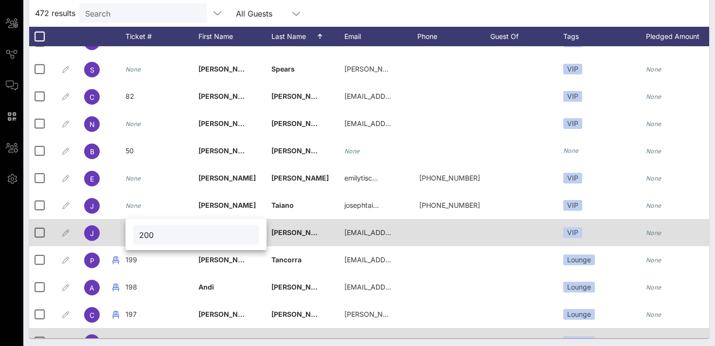
type input "200"
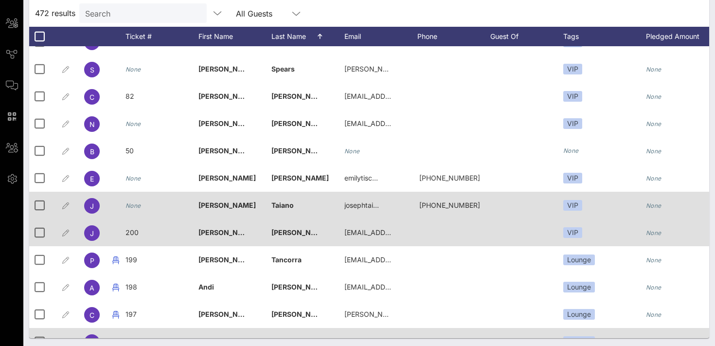
click at [129, 203] on icon "None" at bounding box center [134, 205] width 16 height 7
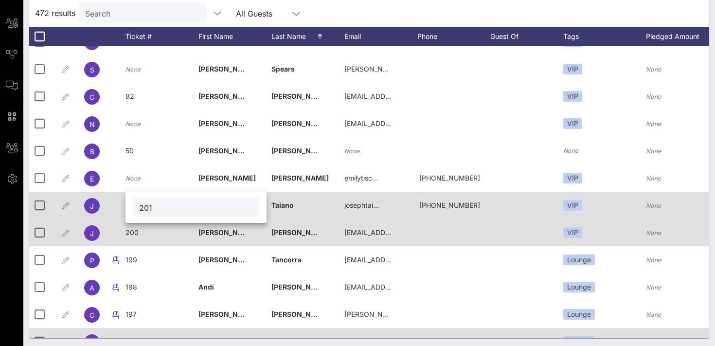
type input "201"
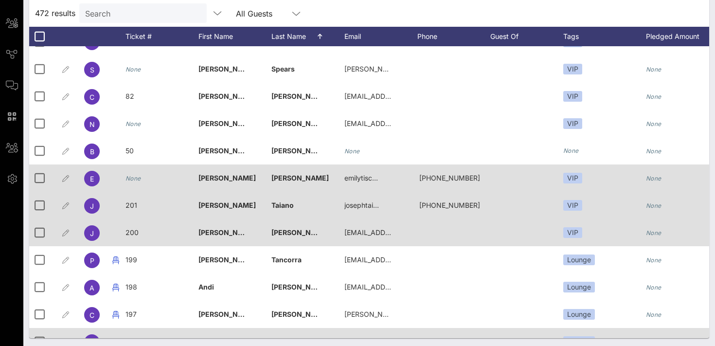
click at [132, 178] on icon "None" at bounding box center [134, 178] width 16 height 7
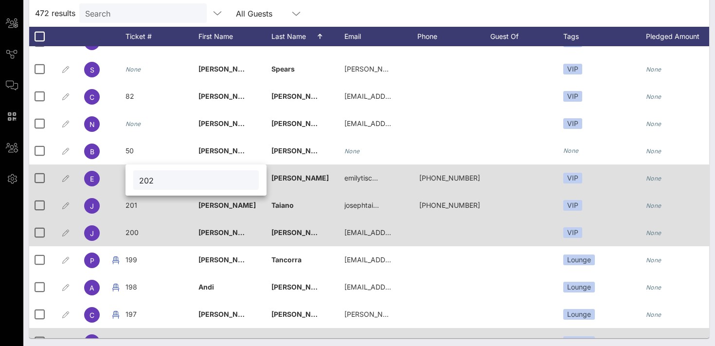
type input "202"
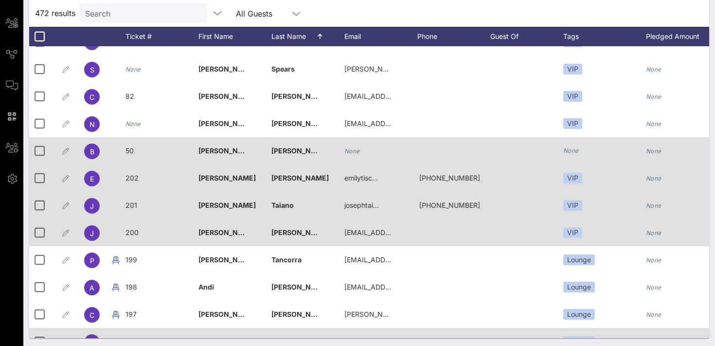
click at [134, 149] on div "50" at bounding box center [162, 156] width 73 height 38
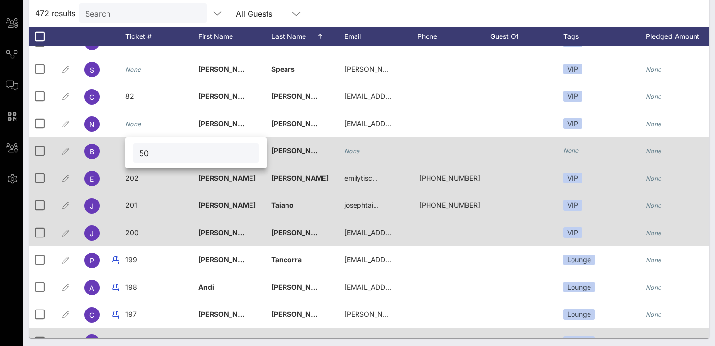
type input "5"
type input "203"
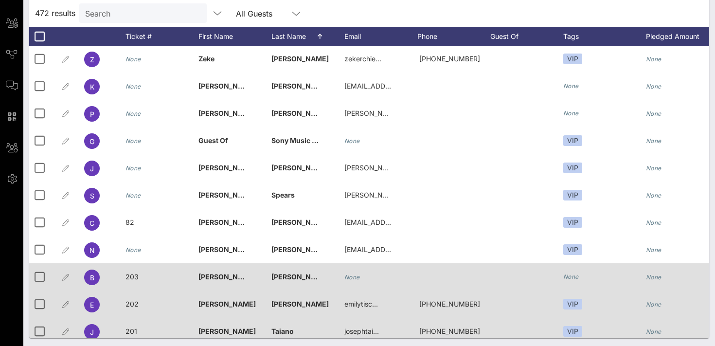
scroll to position [11067, 0]
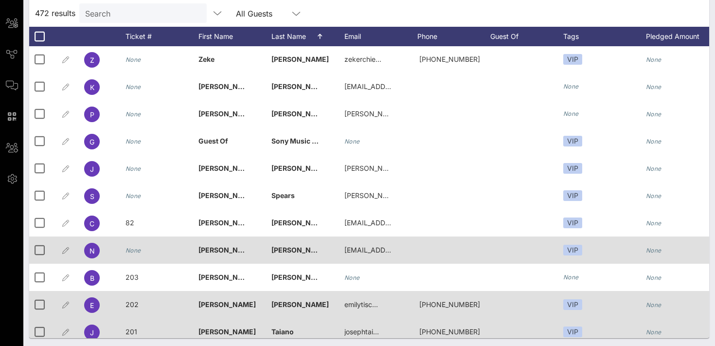
click at [136, 251] on icon "None" at bounding box center [134, 250] width 16 height 7
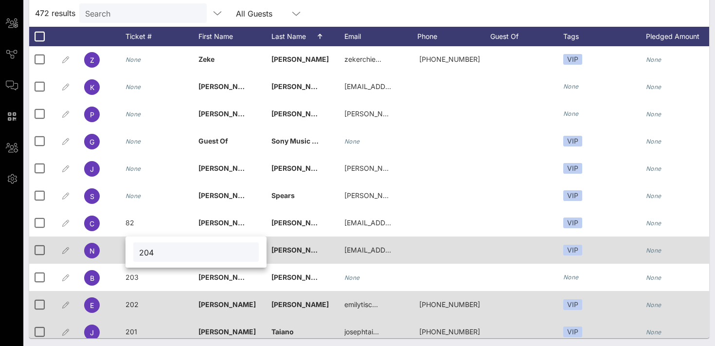
type input "204"
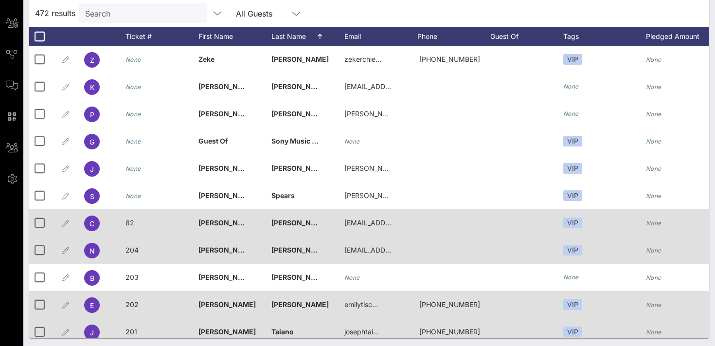
click at [127, 222] on span "82" at bounding box center [130, 223] width 9 height 8
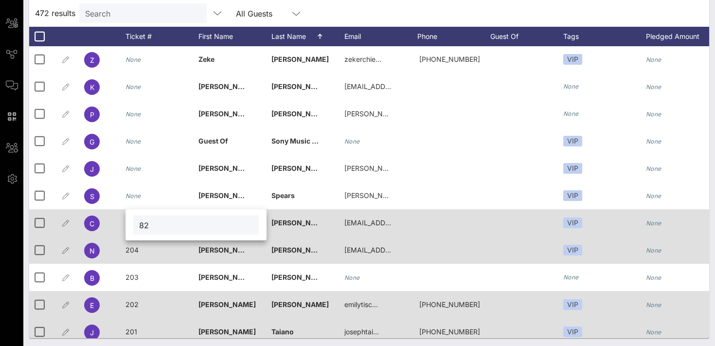
type input "8"
type input "205"
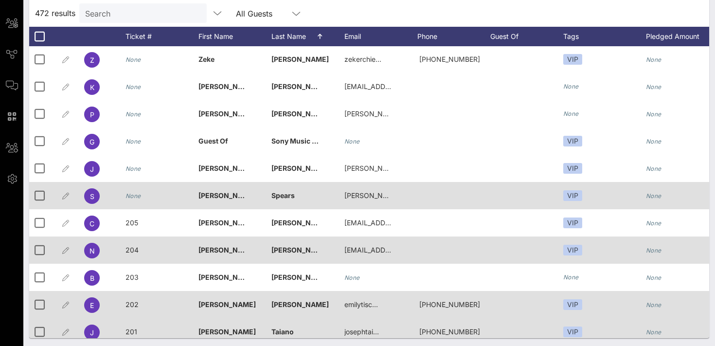
click at [133, 199] on icon "None" at bounding box center [134, 195] width 16 height 7
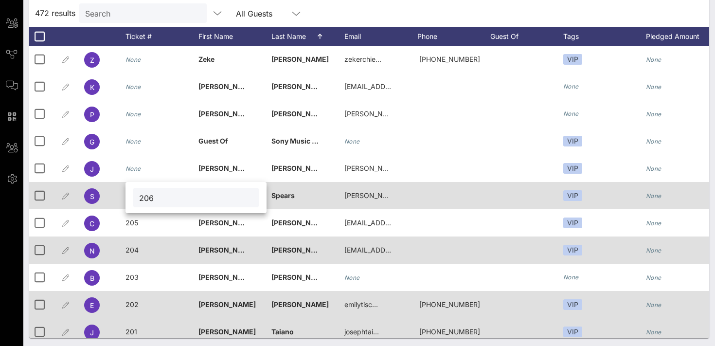
type input "206"
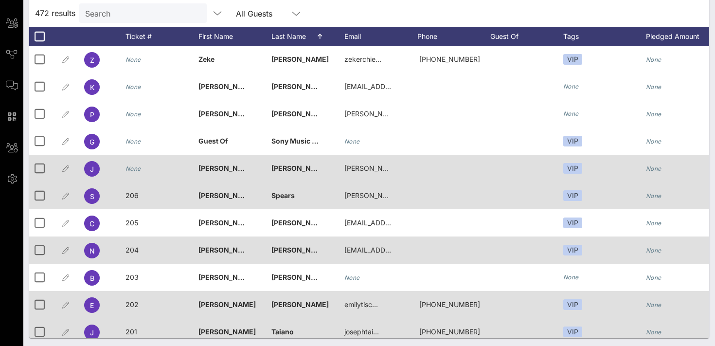
click at [132, 169] on icon "None" at bounding box center [134, 168] width 16 height 7
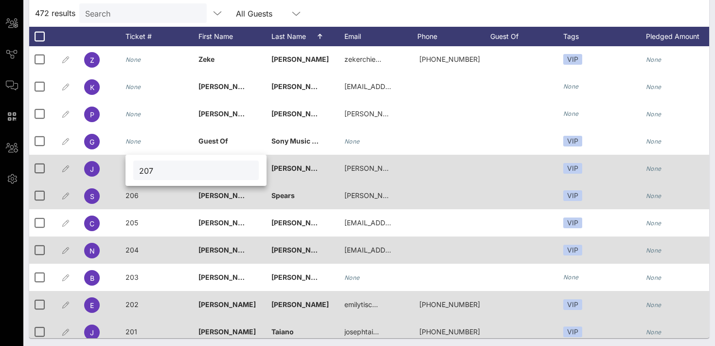
type input "207"
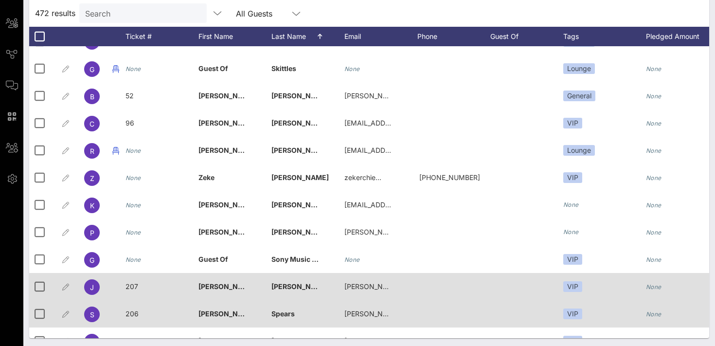
scroll to position [10947, 0]
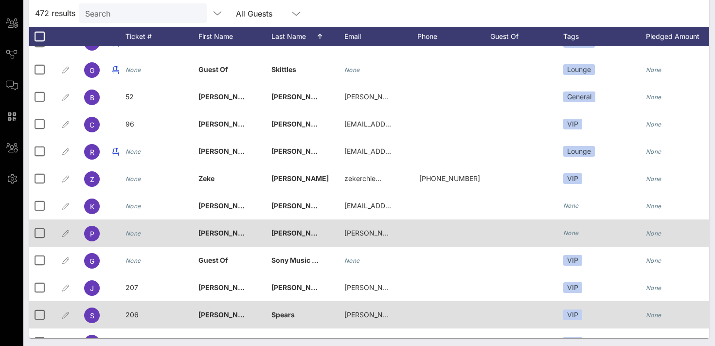
click at [133, 232] on icon "None" at bounding box center [134, 233] width 16 height 7
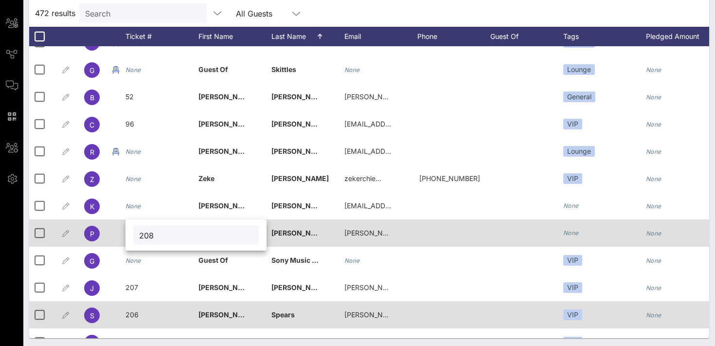
type input "208"
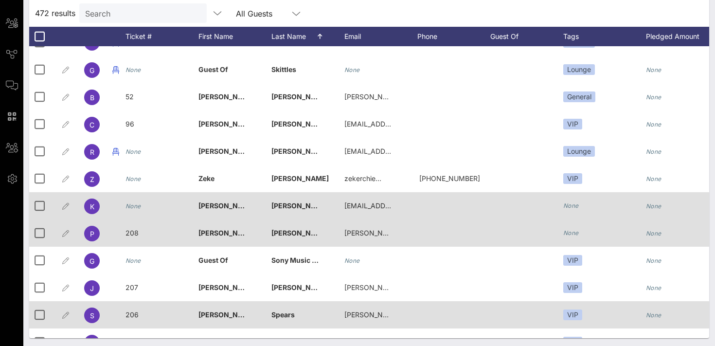
click at [139, 208] on icon "None" at bounding box center [134, 205] width 16 height 7
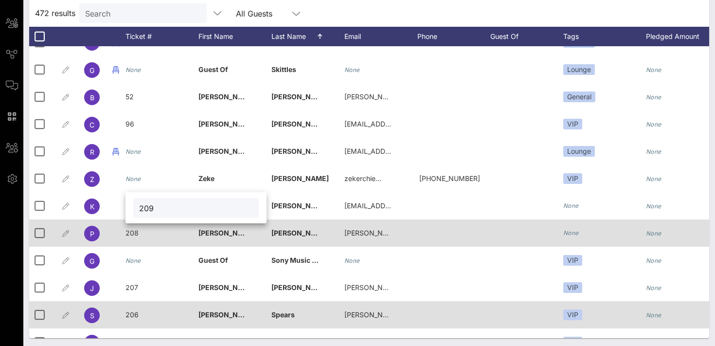
type input "209"
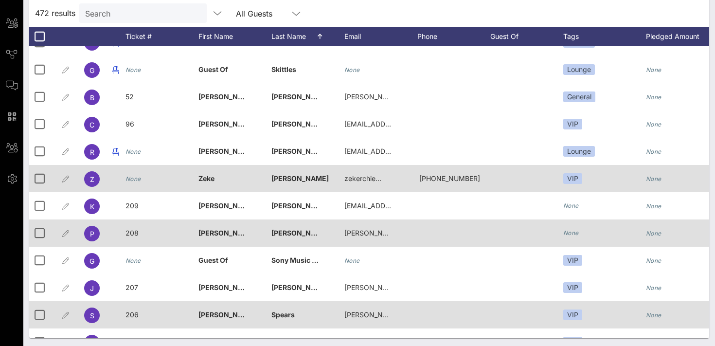
click at [133, 180] on icon "None" at bounding box center [134, 178] width 16 height 7
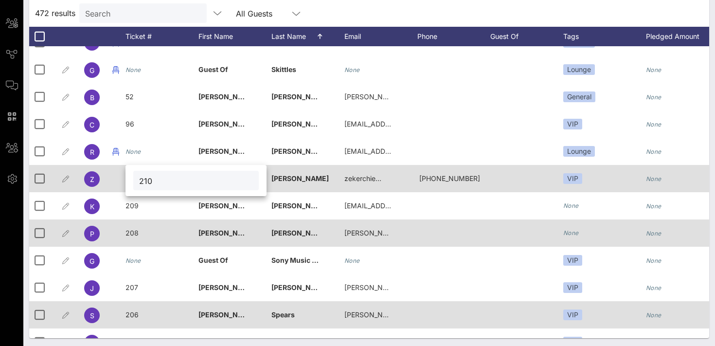
type input "210"
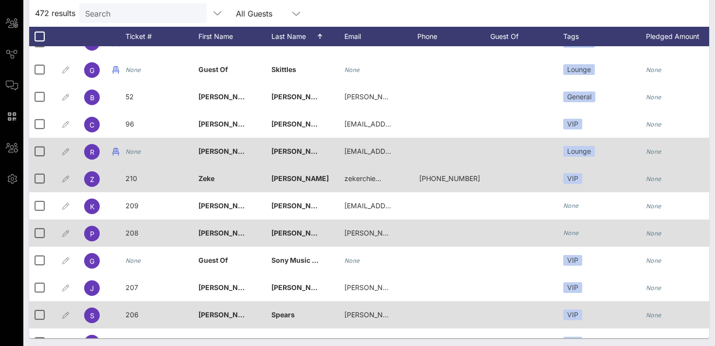
click at [135, 153] on icon "None" at bounding box center [134, 151] width 16 height 7
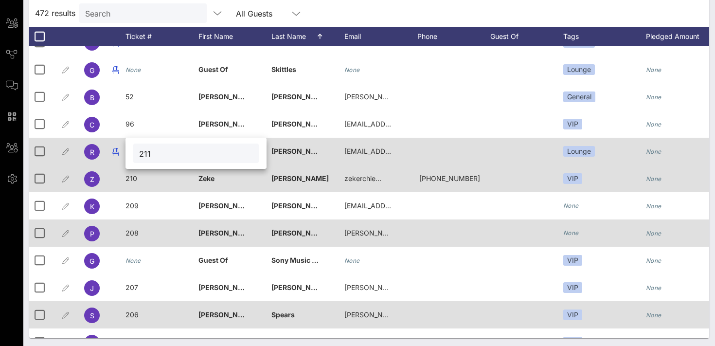
type input "211"
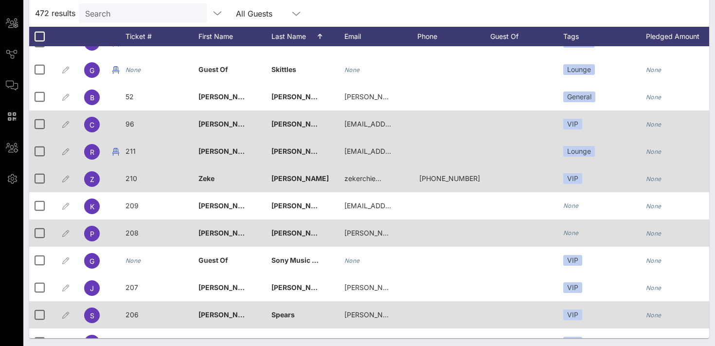
click at [131, 124] on span "96" at bounding box center [130, 124] width 9 height 8
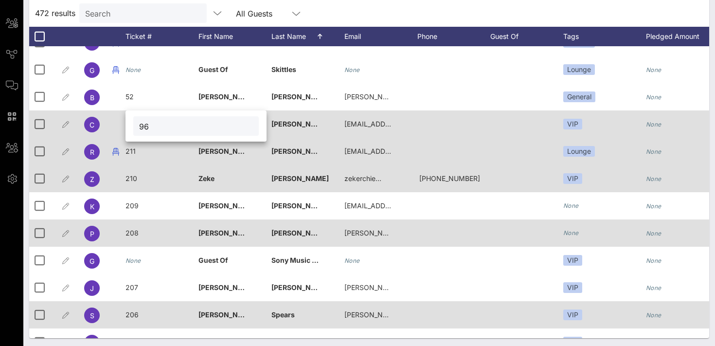
type input "9"
type input "212"
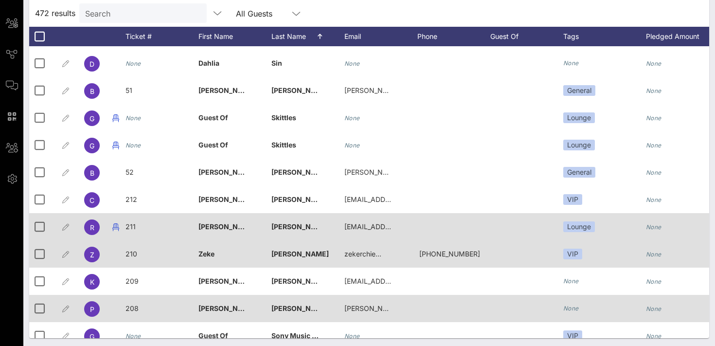
scroll to position [10869, 0]
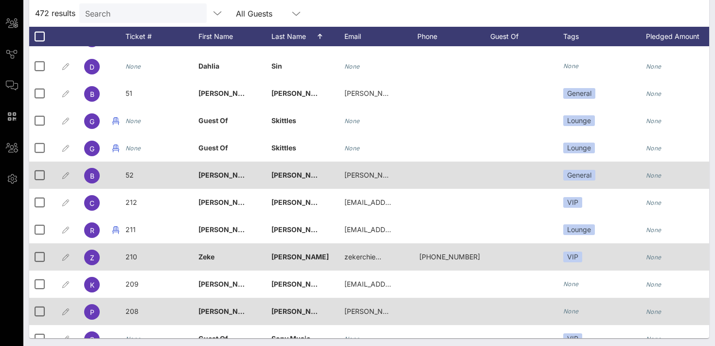
click at [132, 178] on span "52" at bounding box center [130, 175] width 8 height 8
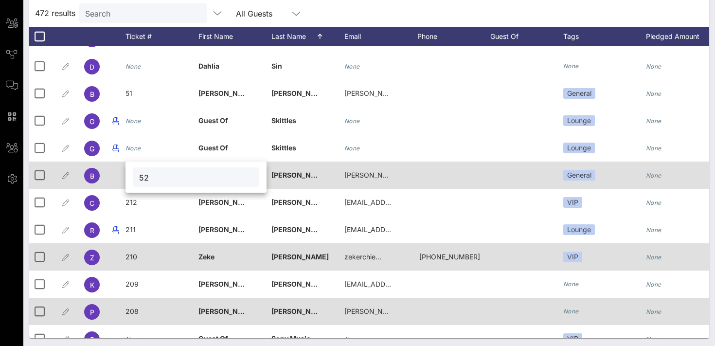
type input "5"
type input "213"
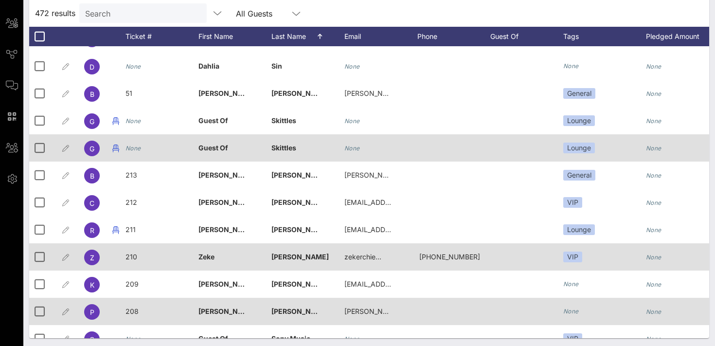
click at [135, 151] on icon "None" at bounding box center [134, 148] width 16 height 7
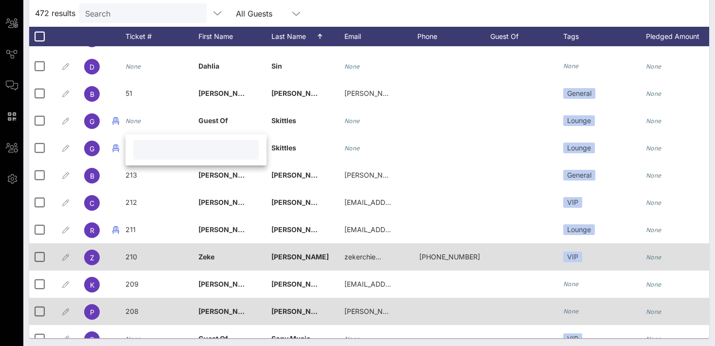
click at [324, 22] on div "472 results Search All Guests" at bounding box center [369, 13] width 680 height 27
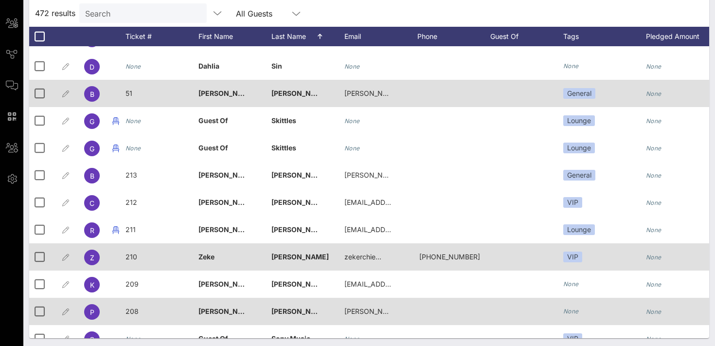
click at [131, 93] on span "51" at bounding box center [129, 93] width 7 height 8
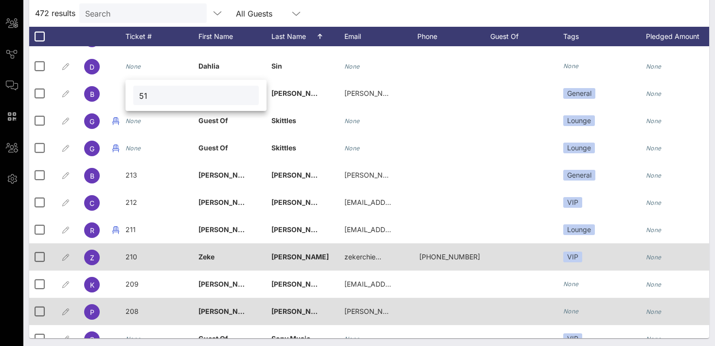
type input "5"
type input "214"
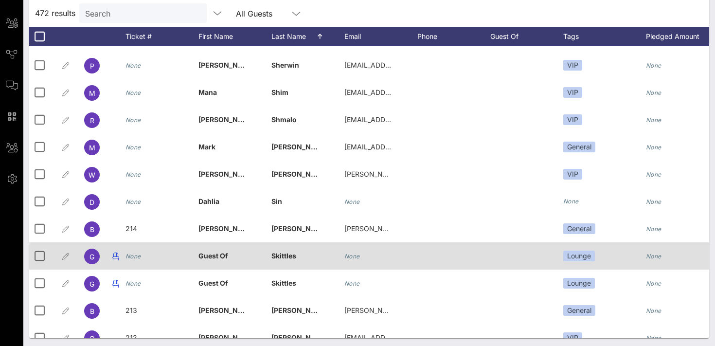
scroll to position [10732, 0]
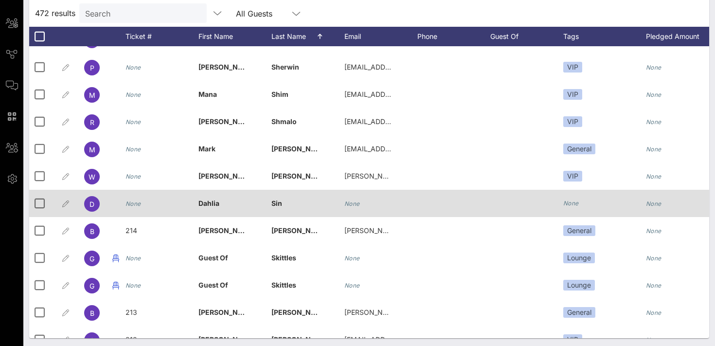
click at [132, 205] on icon "None" at bounding box center [134, 203] width 16 height 7
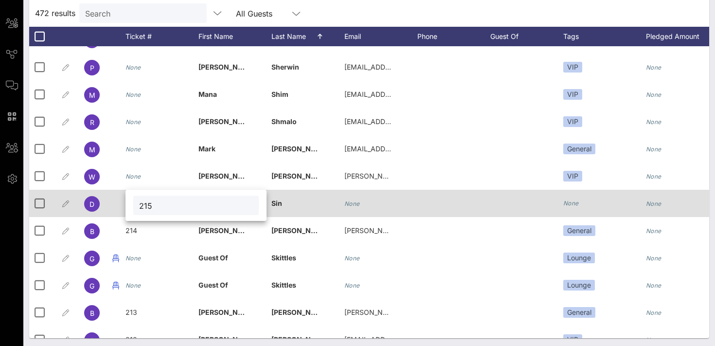
type input "215"
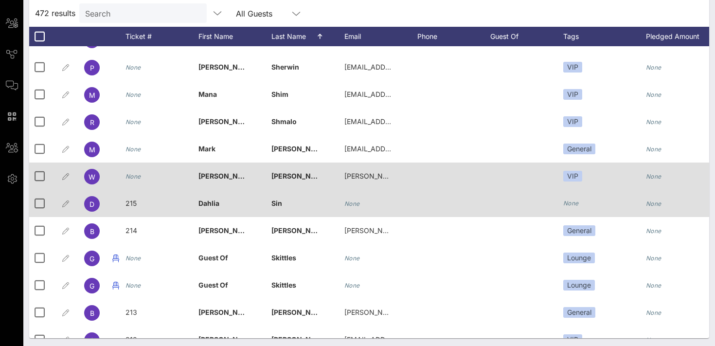
click at [132, 175] on icon "None" at bounding box center [134, 176] width 16 height 7
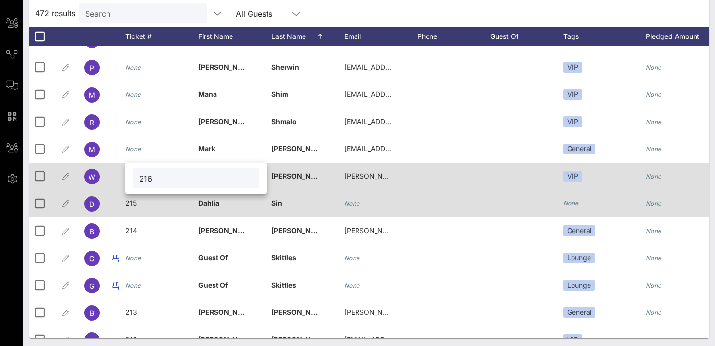
type input "216"
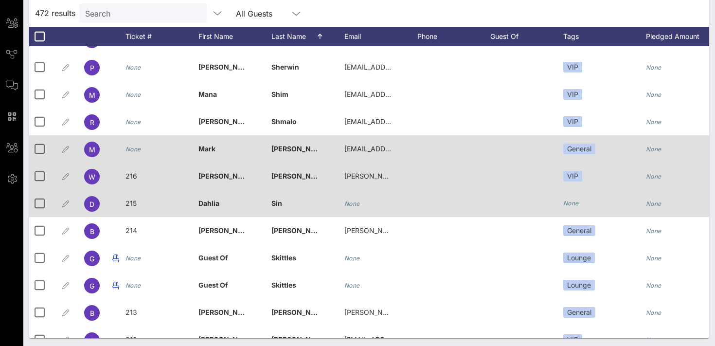
click at [138, 152] on icon "None" at bounding box center [134, 149] width 16 height 7
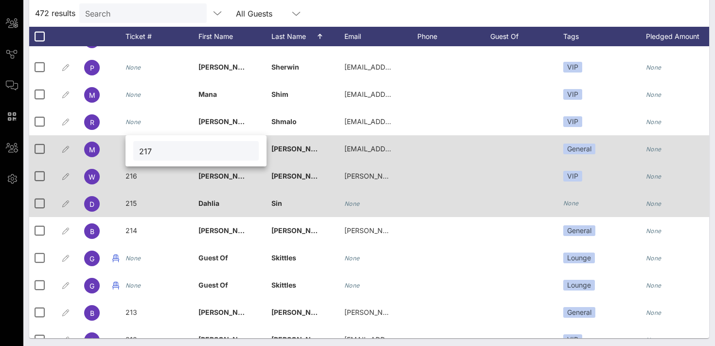
type input "217"
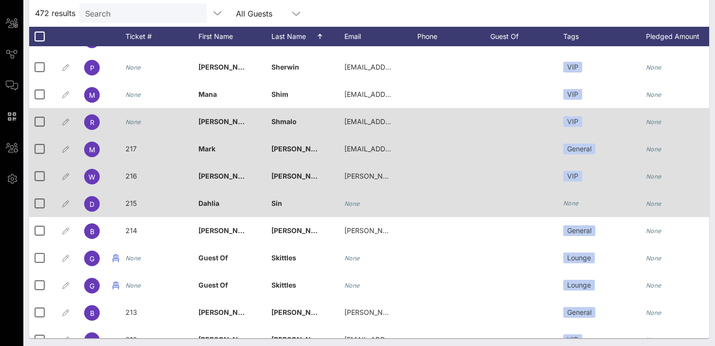
click at [131, 124] on icon "None" at bounding box center [134, 121] width 16 height 7
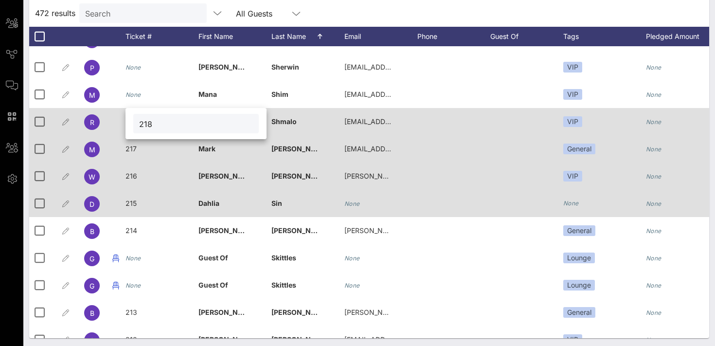
type input "218"
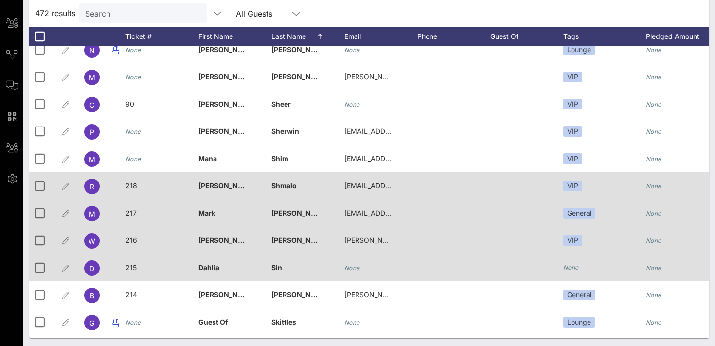
scroll to position [10656, 0]
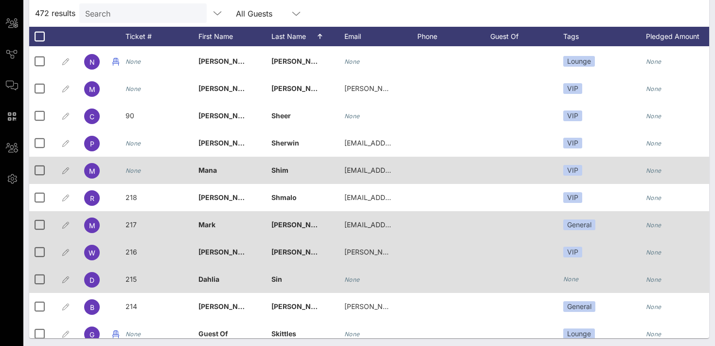
click at [136, 173] on icon "None" at bounding box center [134, 170] width 16 height 7
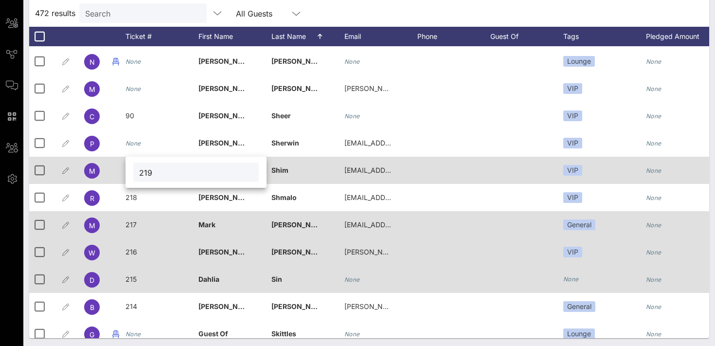
type input "219"
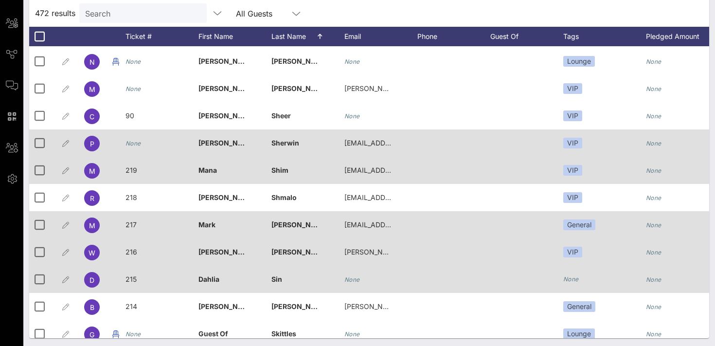
click at [129, 146] on icon "None" at bounding box center [134, 143] width 16 height 7
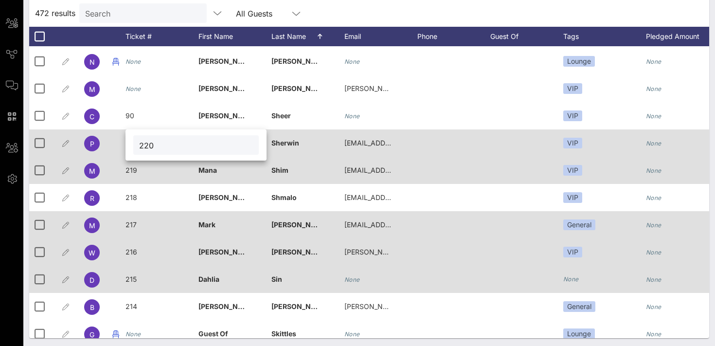
type input "220"
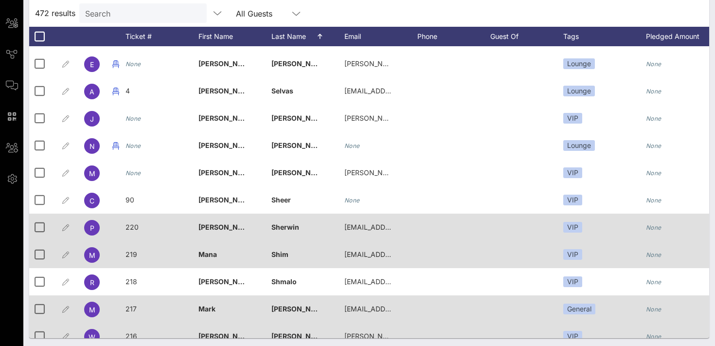
scroll to position [10567, 0]
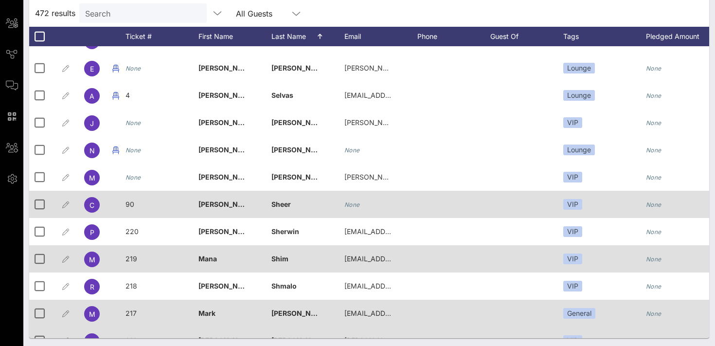
click at [132, 205] on span "90" at bounding box center [130, 204] width 9 height 8
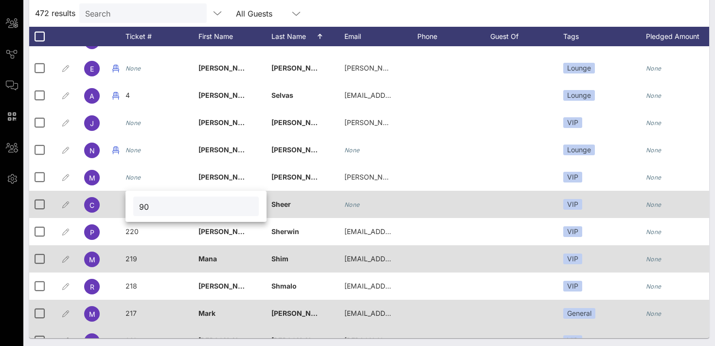
type input "9"
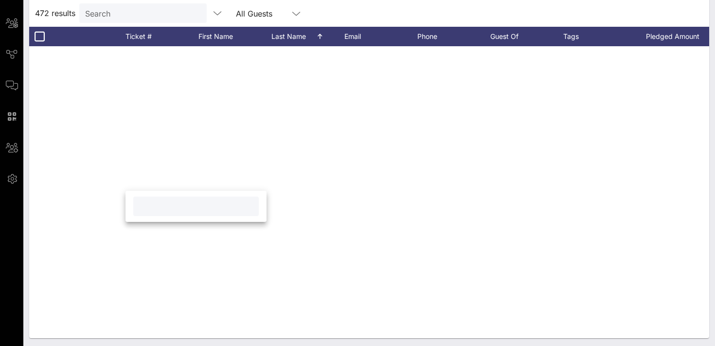
scroll to position [10567, 0]
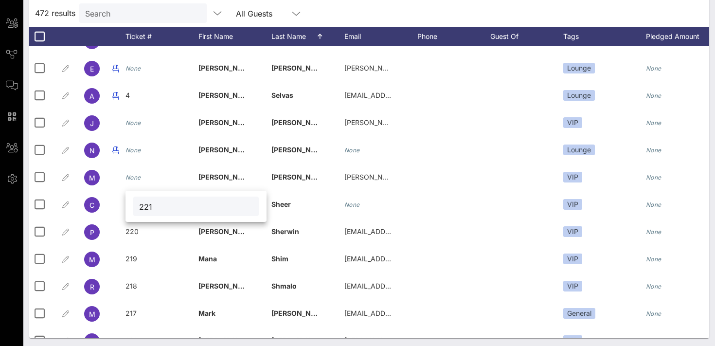
type input "221"
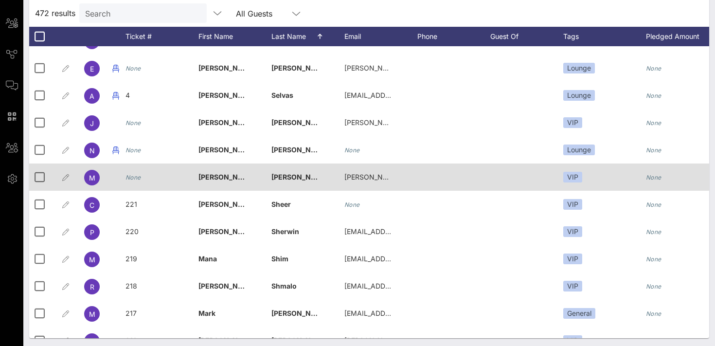
click at [137, 176] on icon "None" at bounding box center [134, 177] width 16 height 7
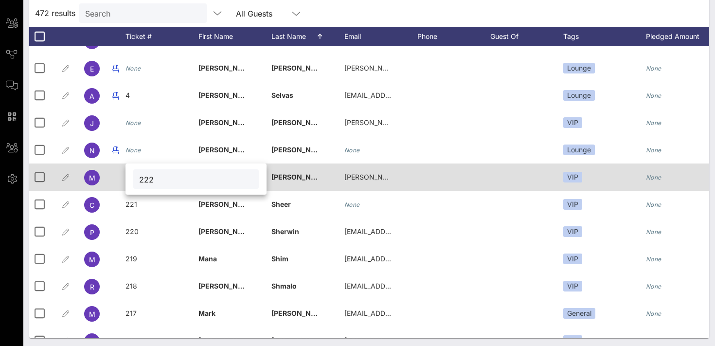
type input "222"
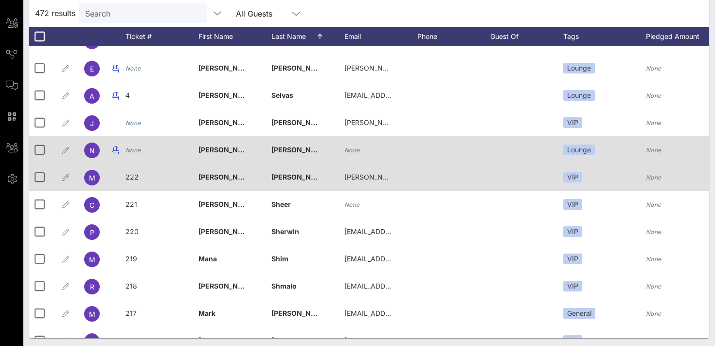
click at [132, 152] on icon "None" at bounding box center [134, 150] width 16 height 7
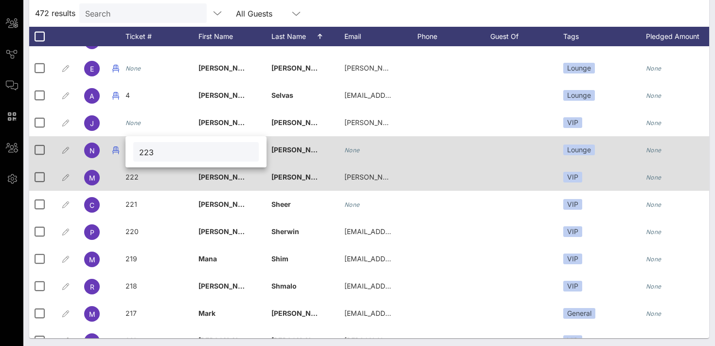
type input "223"
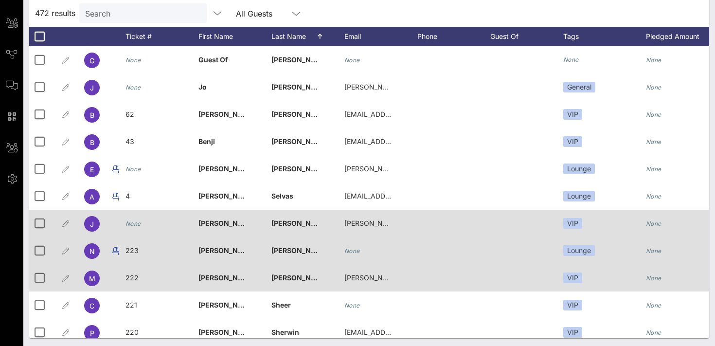
scroll to position [10465, 0]
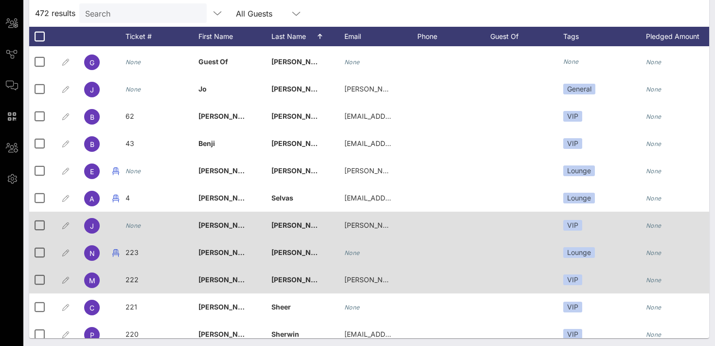
click at [136, 227] on icon "None" at bounding box center [134, 225] width 16 height 7
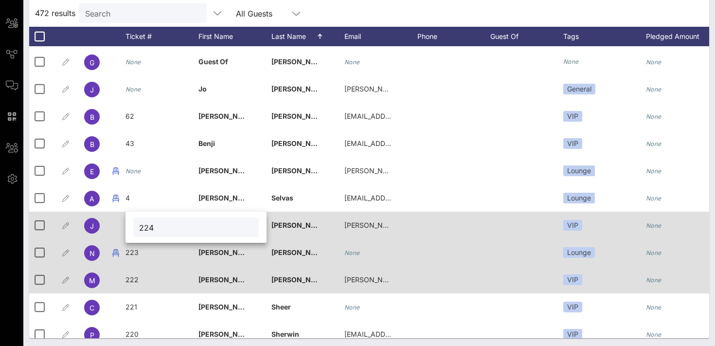
type input "224"
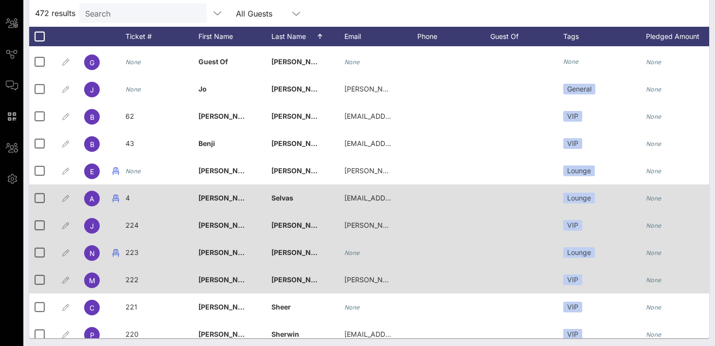
click at [128, 199] on span "4" at bounding box center [128, 198] width 4 height 8
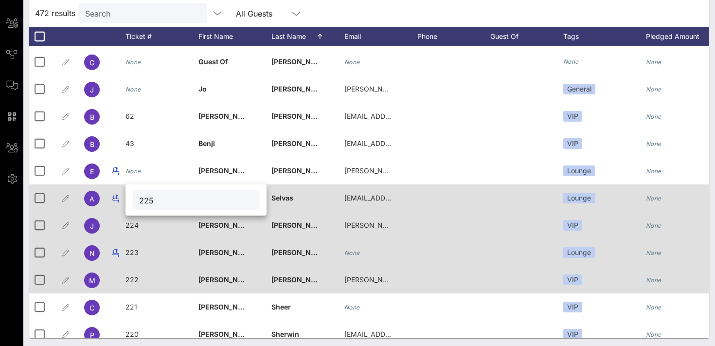
type input "225"
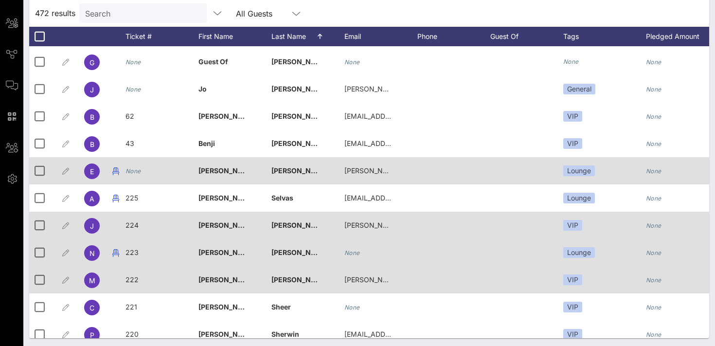
click at [133, 173] on icon "None" at bounding box center [134, 170] width 16 height 7
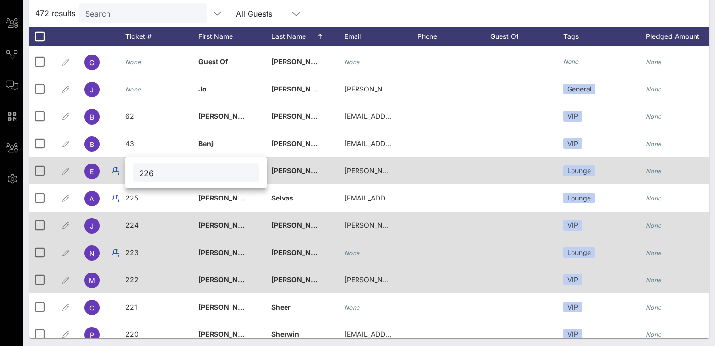
type input "226"
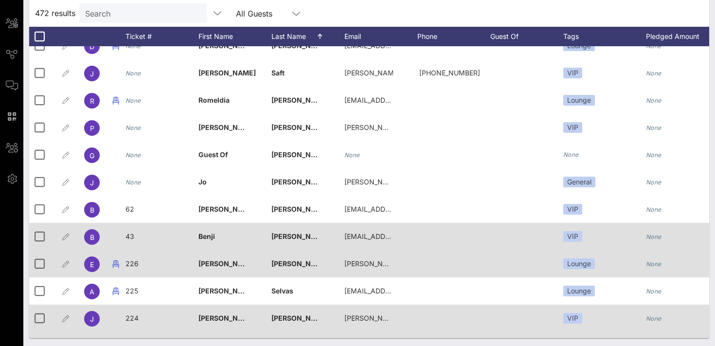
scroll to position [10368, 0]
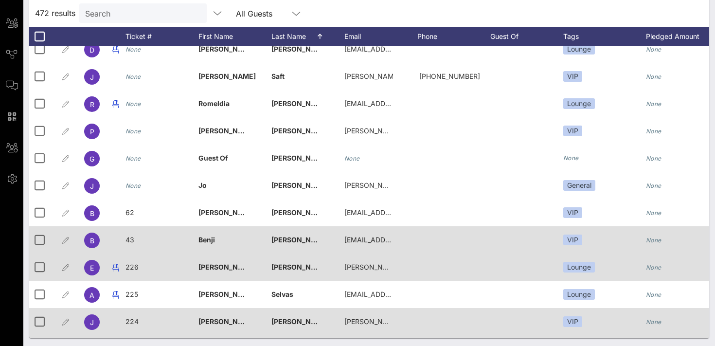
click at [133, 242] on span "43" at bounding box center [130, 240] width 9 height 8
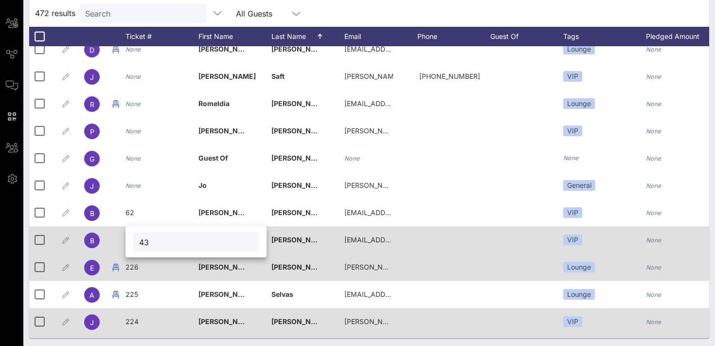
type input "4"
type input "227"
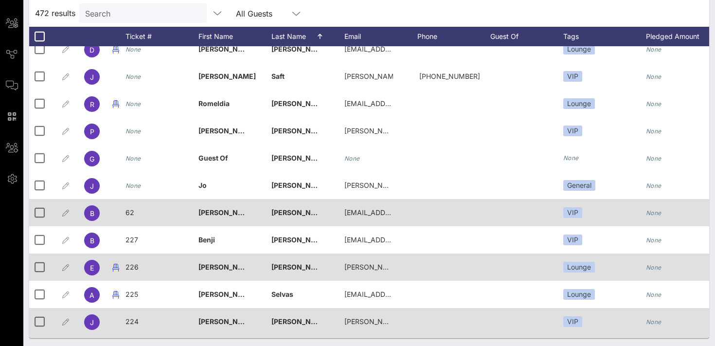
click at [129, 211] on span "62" at bounding box center [130, 212] width 9 height 8
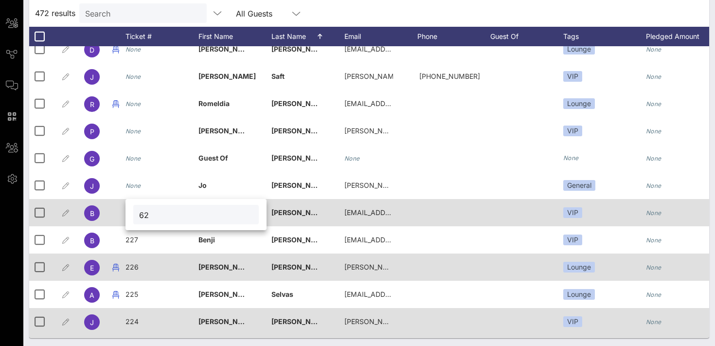
type input "6"
type input "228"
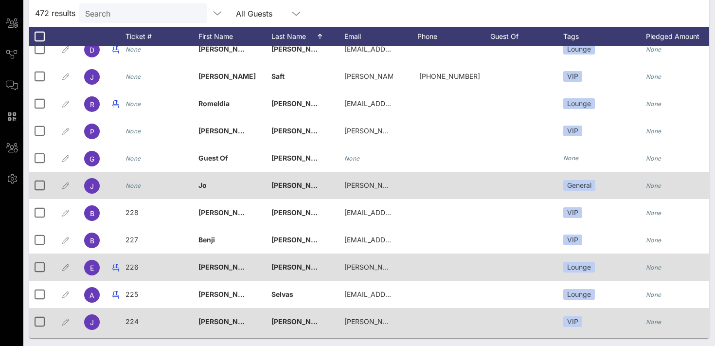
click at [137, 186] on icon "None" at bounding box center [134, 185] width 16 height 7
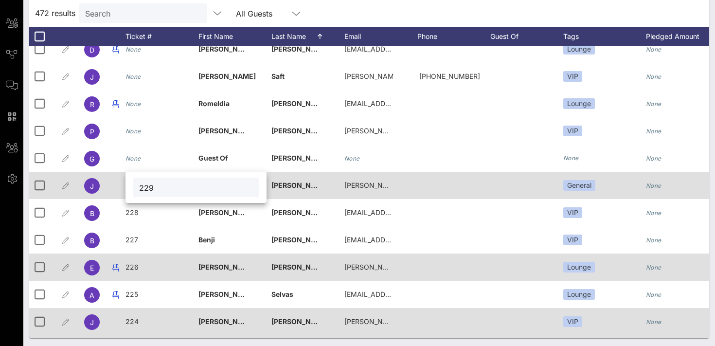
type input "229"
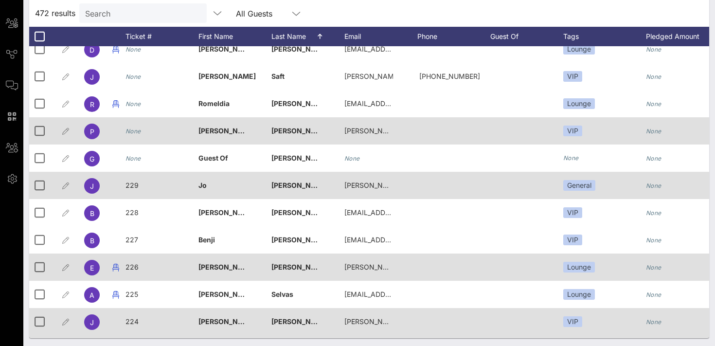
click at [133, 133] on icon "None" at bounding box center [134, 131] width 16 height 7
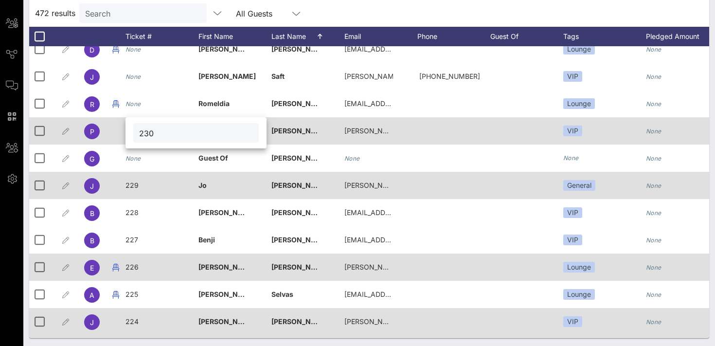
type input "230"
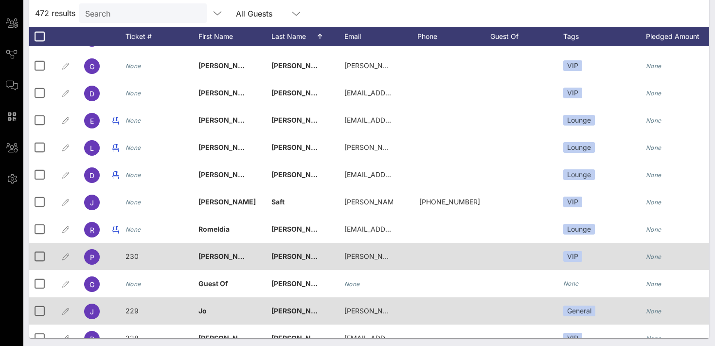
scroll to position [10241, 0]
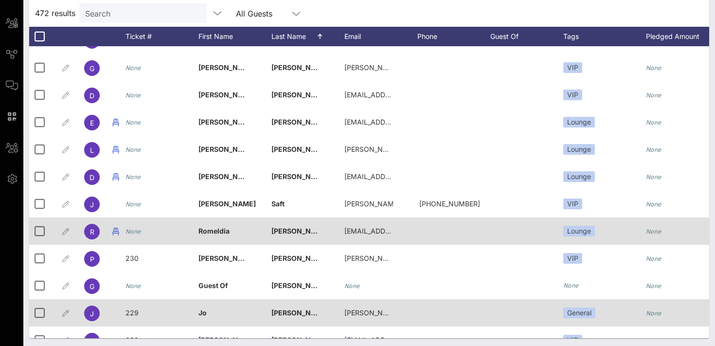
click at [137, 232] on icon "None" at bounding box center [134, 231] width 16 height 7
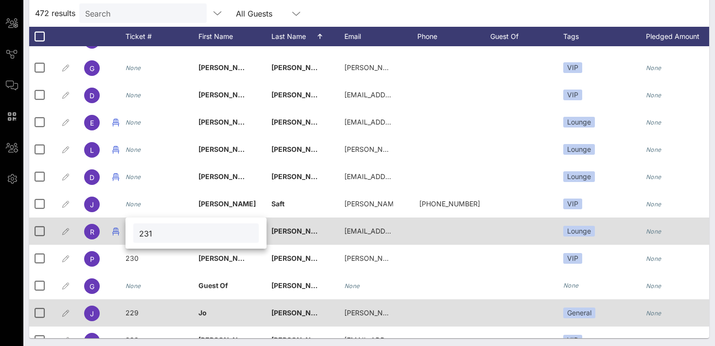
type input "231"
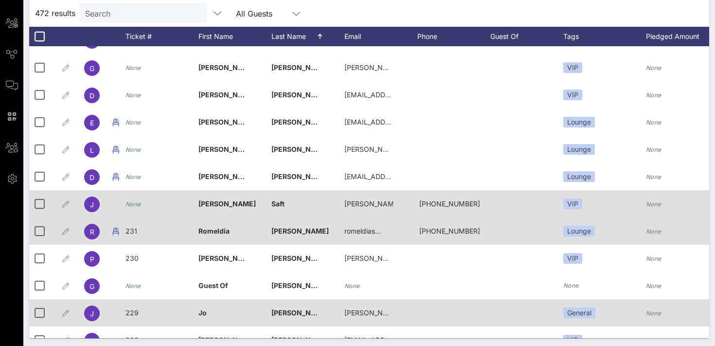
click at [132, 203] on icon "None" at bounding box center [134, 204] width 16 height 7
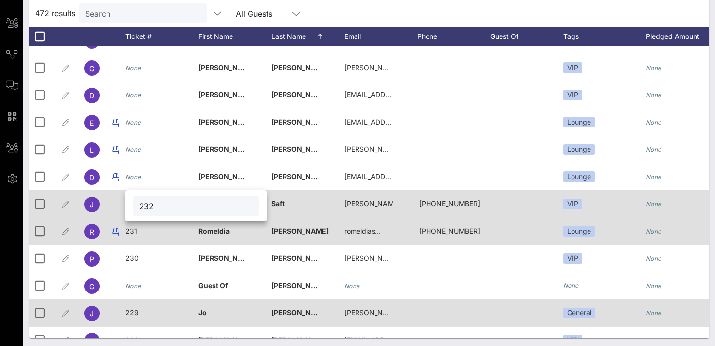
type input "232"
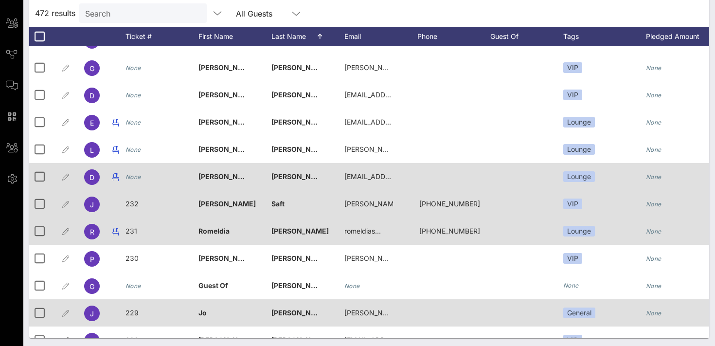
click at [133, 183] on div "None" at bounding box center [134, 176] width 16 height 27
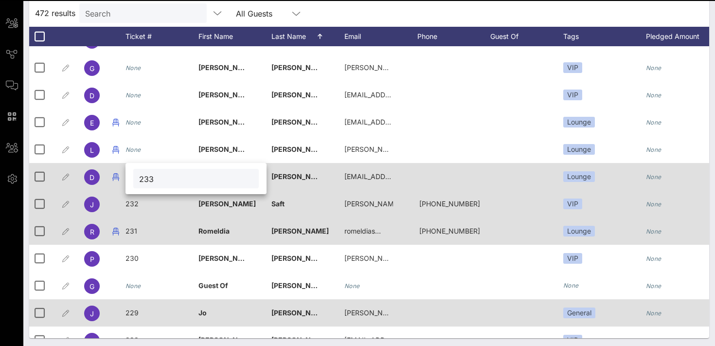
type input "233"
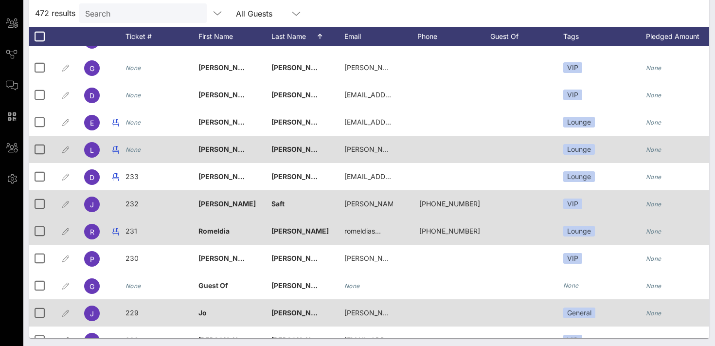
click at [136, 152] on icon "None" at bounding box center [134, 149] width 16 height 7
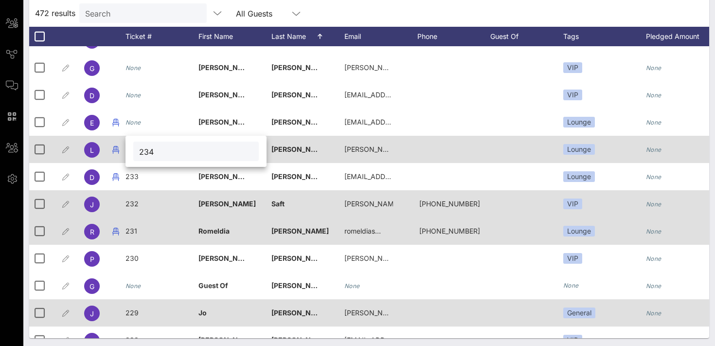
type input "234"
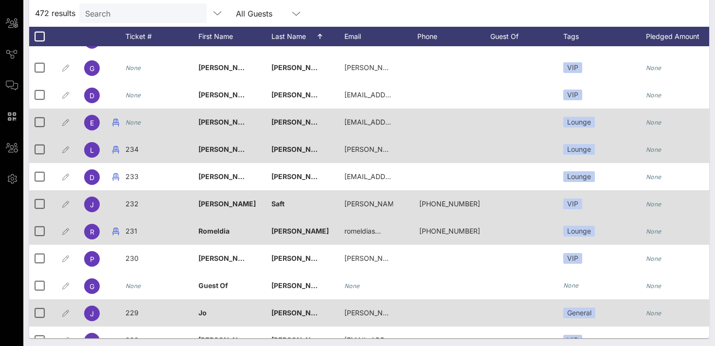
click at [135, 125] on icon "None" at bounding box center [134, 122] width 16 height 7
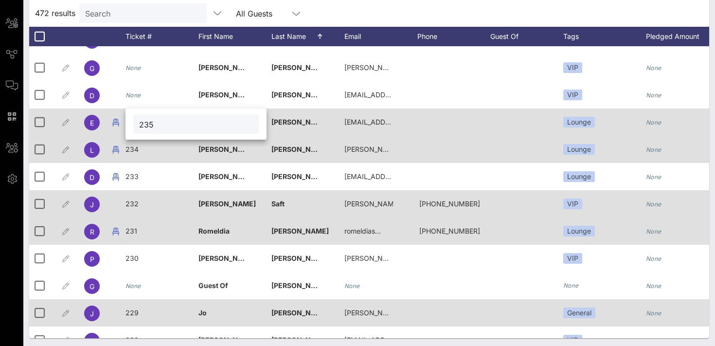
type input "235"
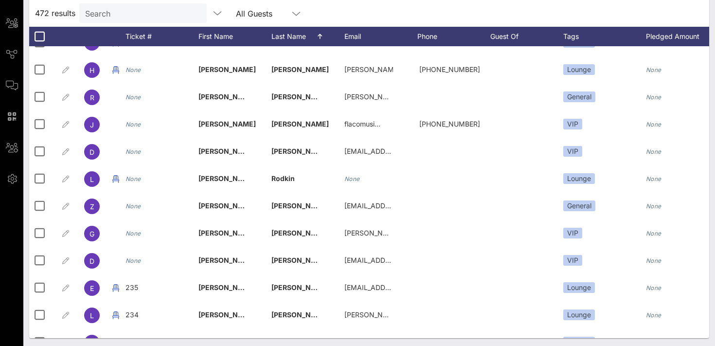
scroll to position [10074, 0]
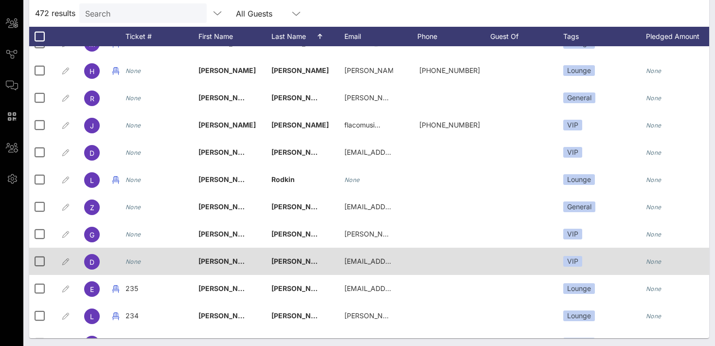
click at [136, 264] on icon "None" at bounding box center [134, 261] width 16 height 7
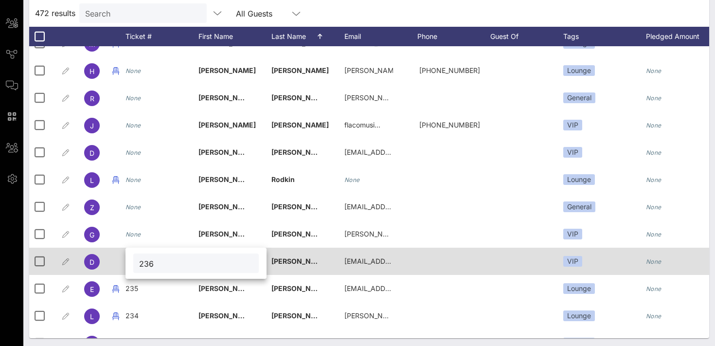
type input "236"
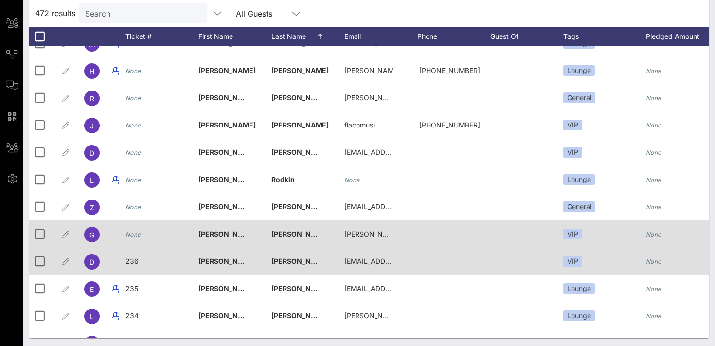
click at [131, 235] on icon "None" at bounding box center [134, 234] width 16 height 7
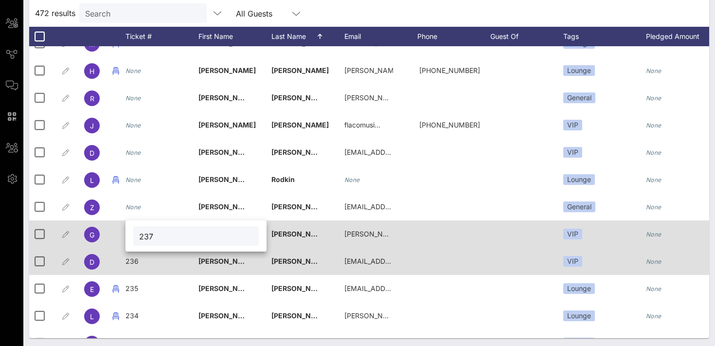
type input "237"
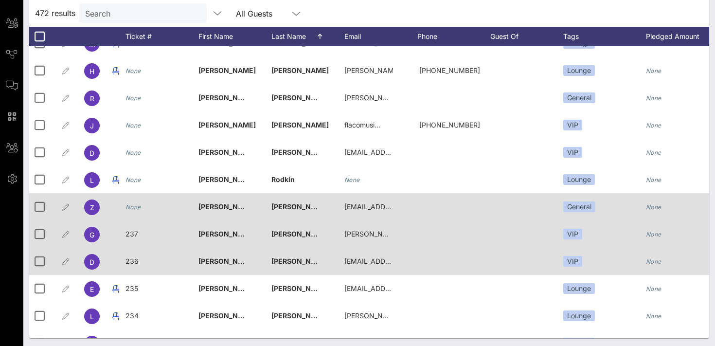
click at [130, 208] on icon "None" at bounding box center [134, 206] width 16 height 7
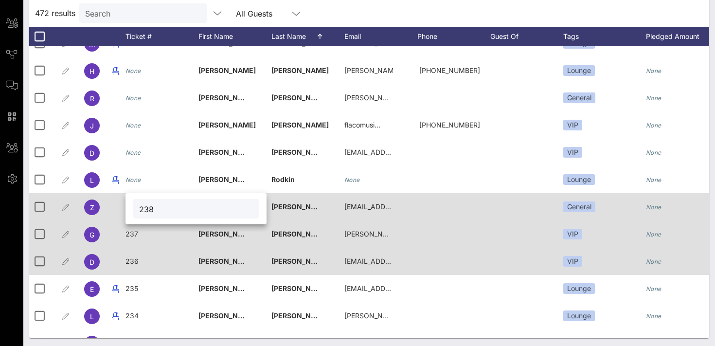
type input "238"
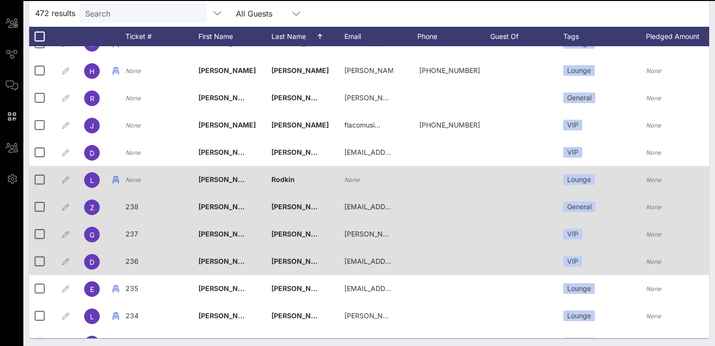
click at [135, 183] on div "None" at bounding box center [134, 179] width 16 height 27
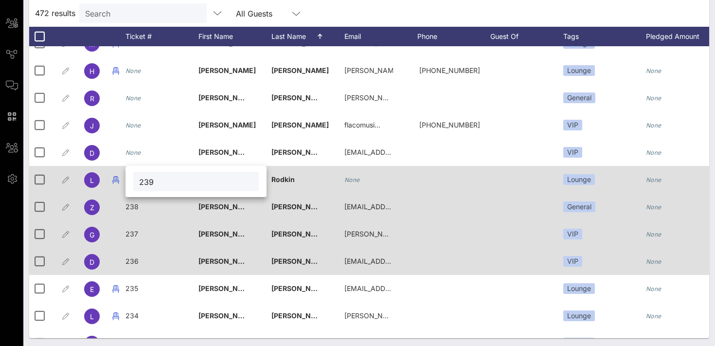
type input "239"
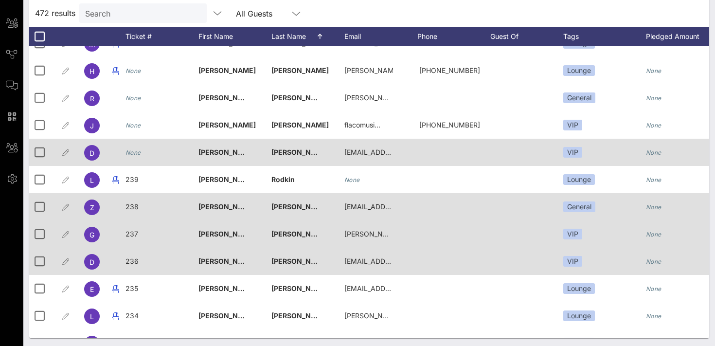
click at [134, 153] on icon "None" at bounding box center [134, 152] width 16 height 7
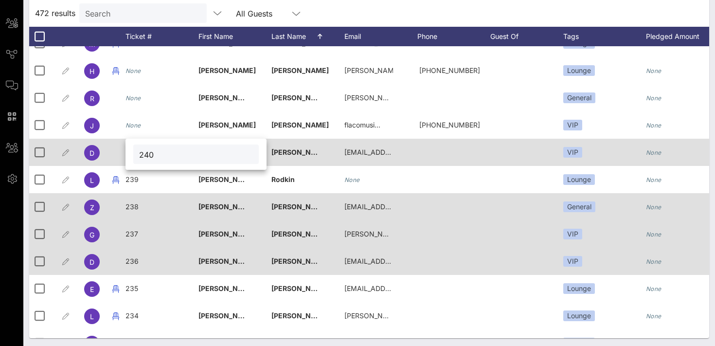
type input "240"
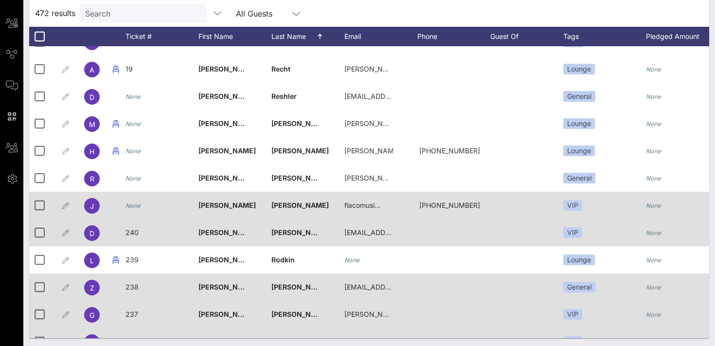
scroll to position [9983, 0]
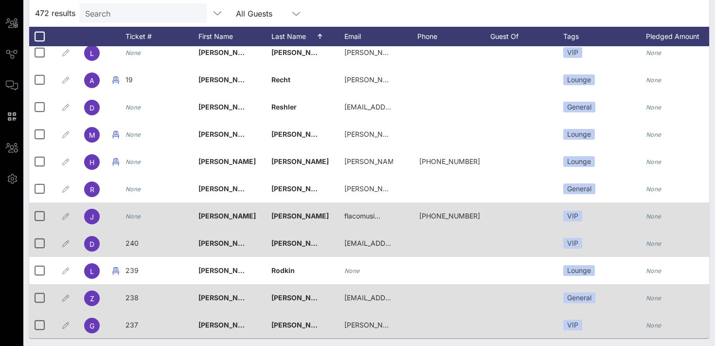
click at [137, 218] on icon "None" at bounding box center [134, 216] width 16 height 7
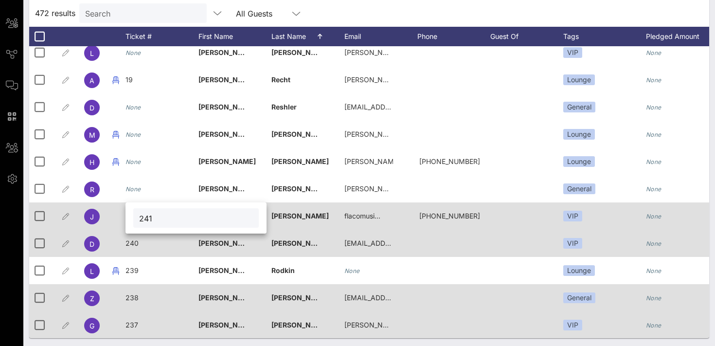
type input "241"
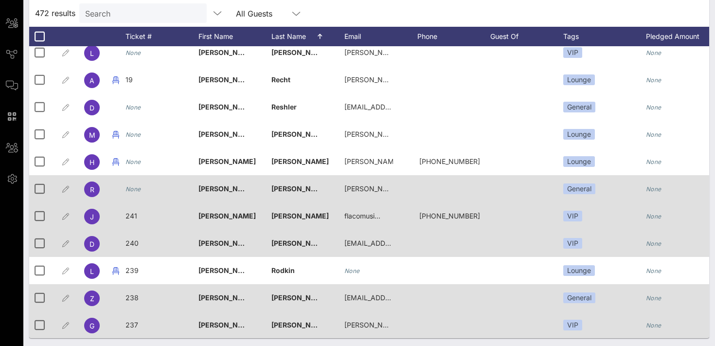
click at [138, 186] on icon "None" at bounding box center [134, 188] width 16 height 7
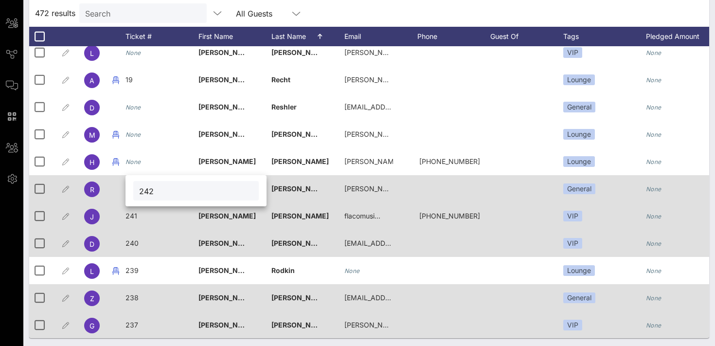
type input "242"
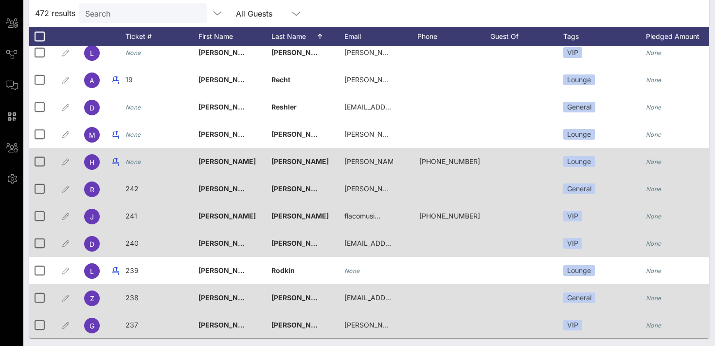
click at [134, 164] on icon "None" at bounding box center [134, 161] width 16 height 7
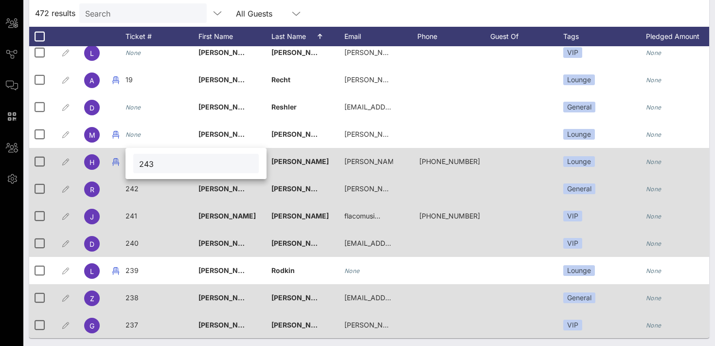
type input "243"
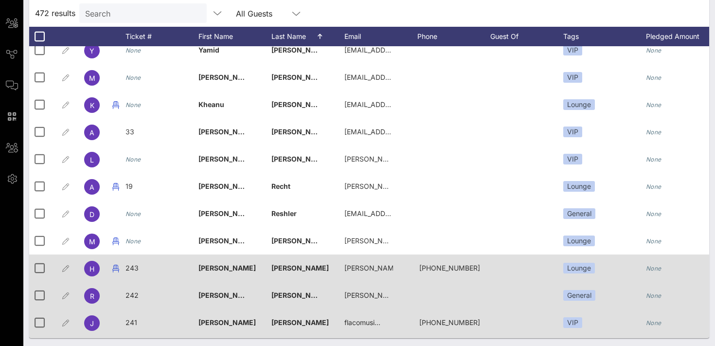
scroll to position [9872, 0]
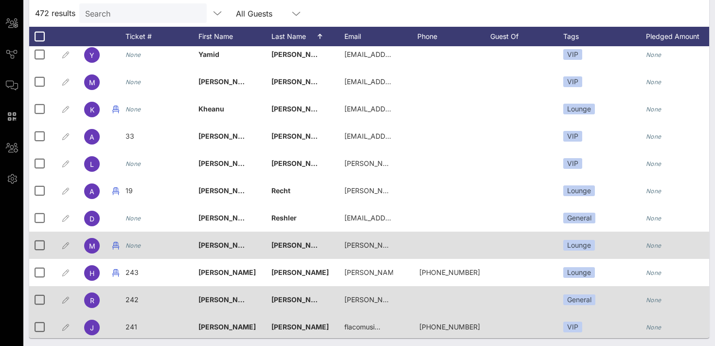
click at [134, 247] on icon "None" at bounding box center [134, 245] width 16 height 7
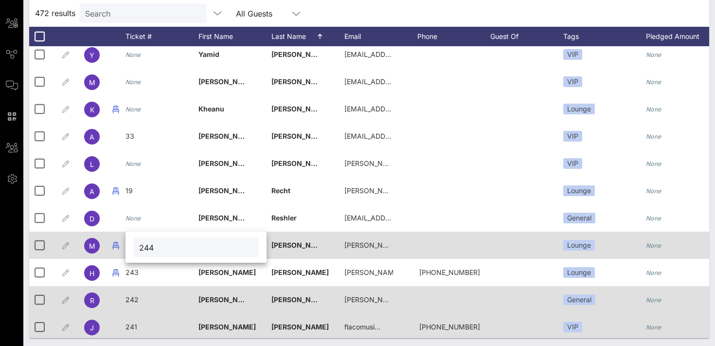
type input "244"
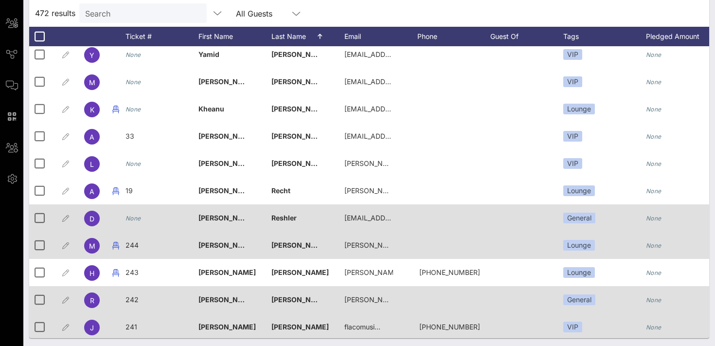
click at [136, 220] on icon "None" at bounding box center [134, 218] width 16 height 7
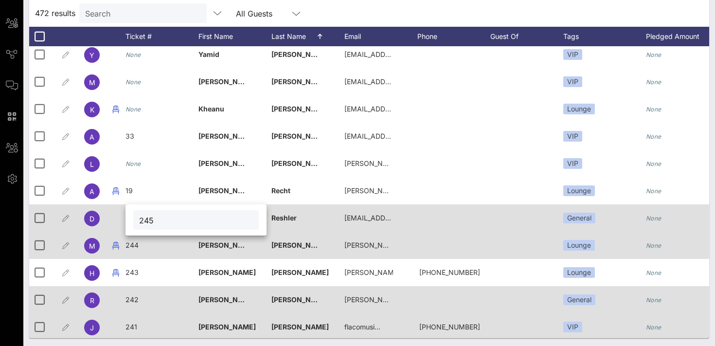
type input "245"
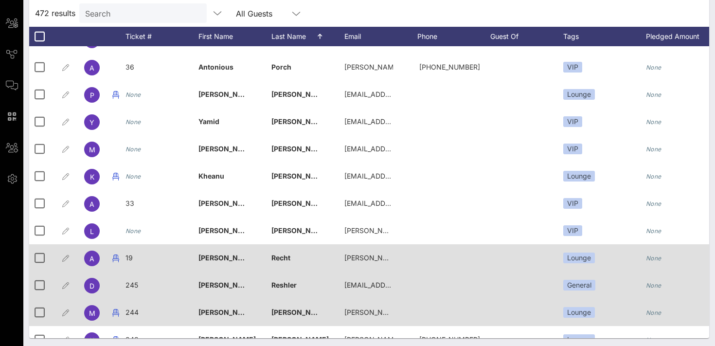
scroll to position [9803, 0]
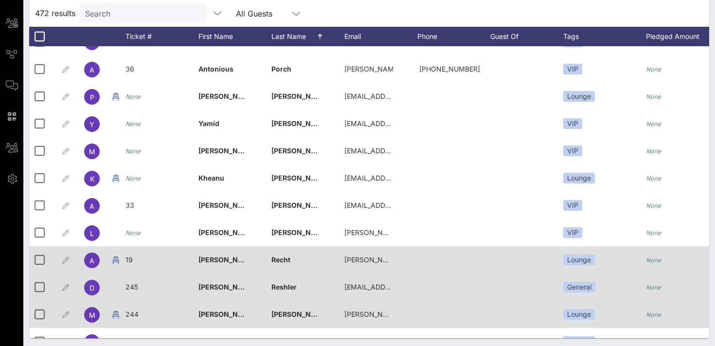
click at [134, 259] on div "19" at bounding box center [162, 265] width 73 height 38
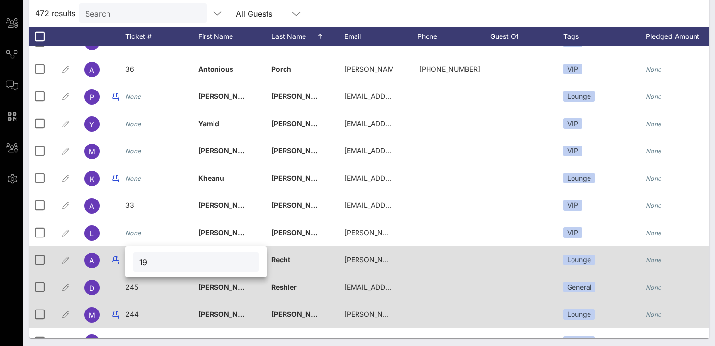
type input "1"
type input "246"
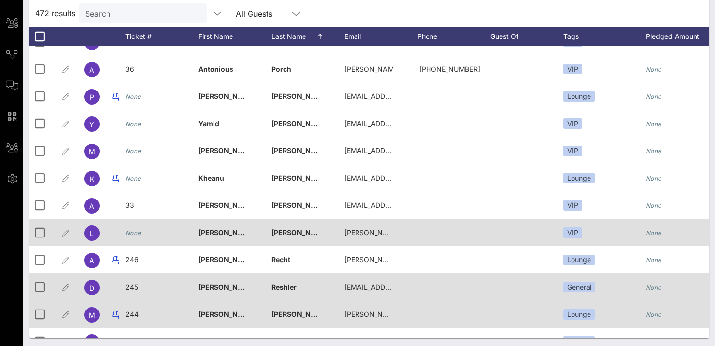
click at [132, 236] on icon "None" at bounding box center [134, 232] width 16 height 7
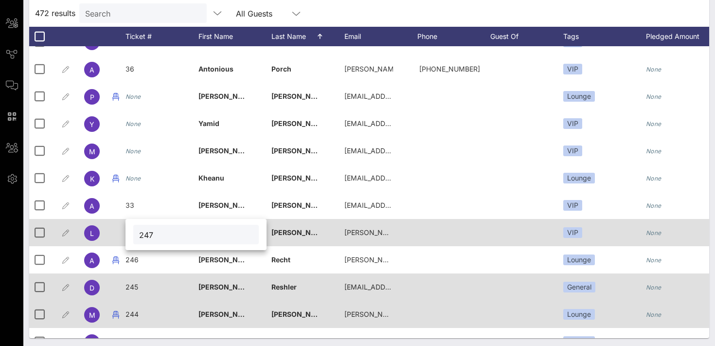
type input "247"
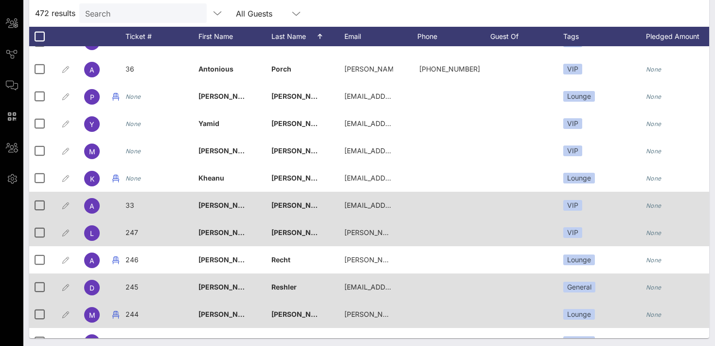
click at [128, 205] on span "33" at bounding box center [130, 205] width 9 height 8
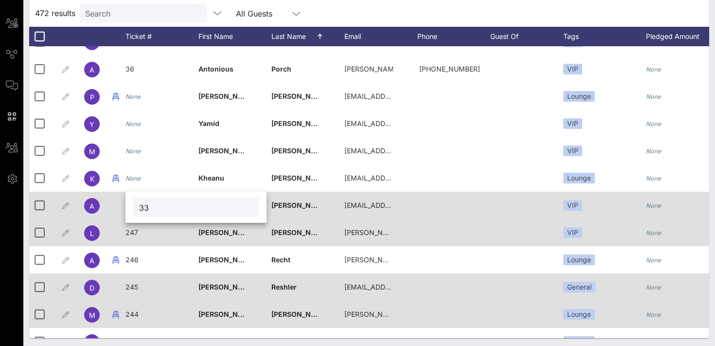
type input "3"
type input "248"
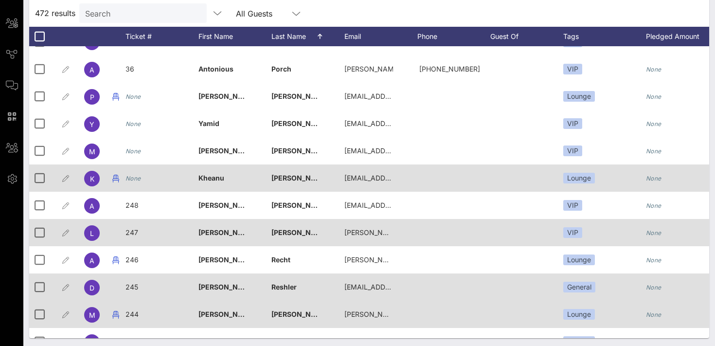
click at [134, 180] on icon "None" at bounding box center [134, 178] width 16 height 7
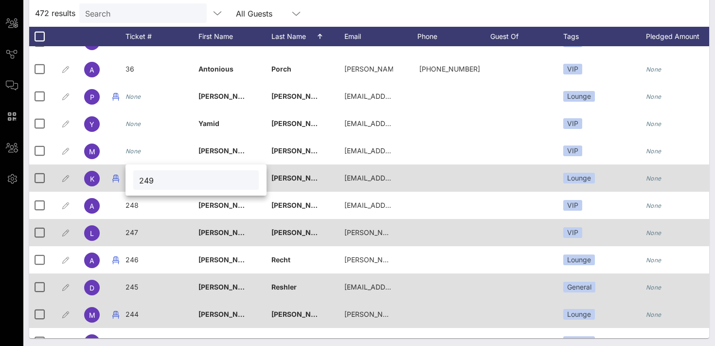
type input "249"
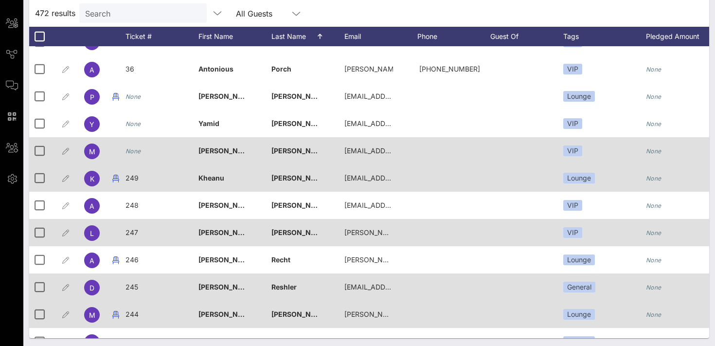
click at [136, 153] on icon "None" at bounding box center [134, 150] width 16 height 7
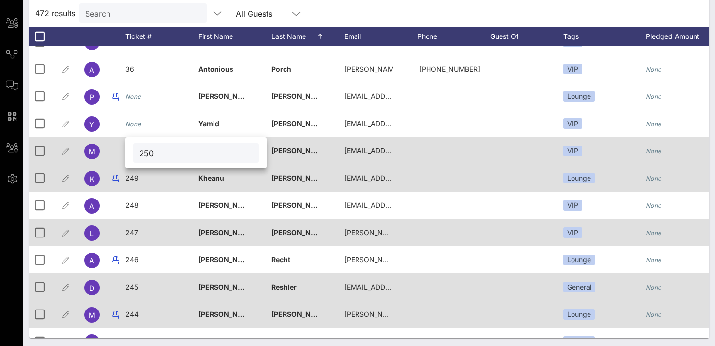
type input "250"
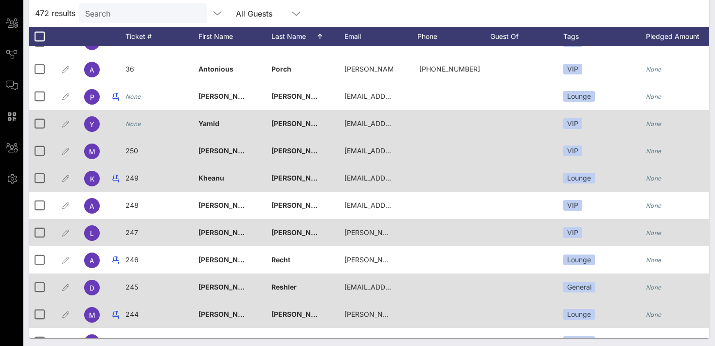
click at [135, 125] on icon "None" at bounding box center [134, 123] width 16 height 7
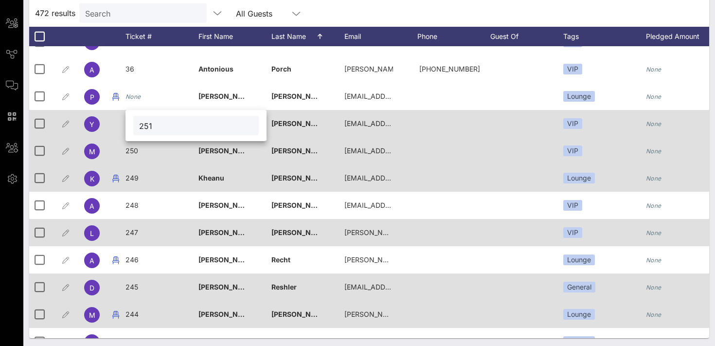
type input "251"
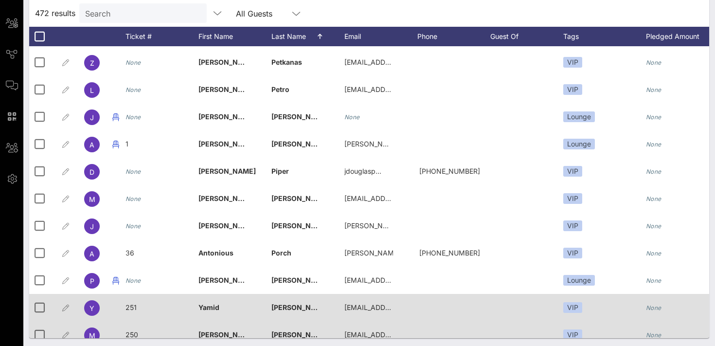
scroll to position [9614, 0]
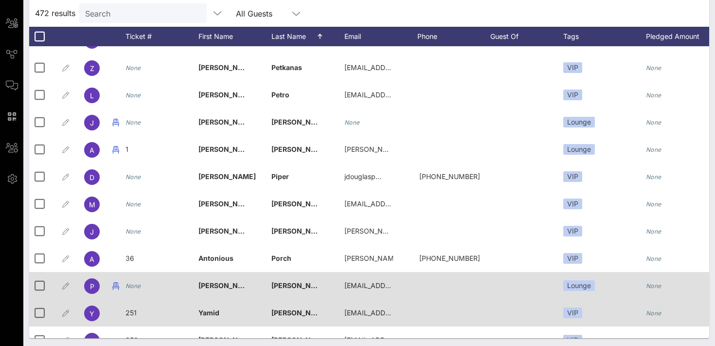
click at [136, 292] on div "None" at bounding box center [134, 285] width 16 height 27
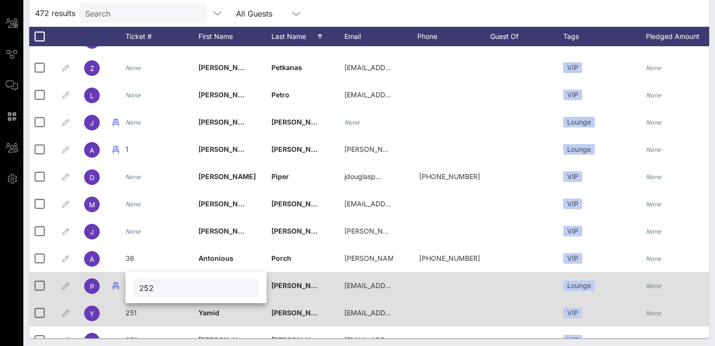
type input "252"
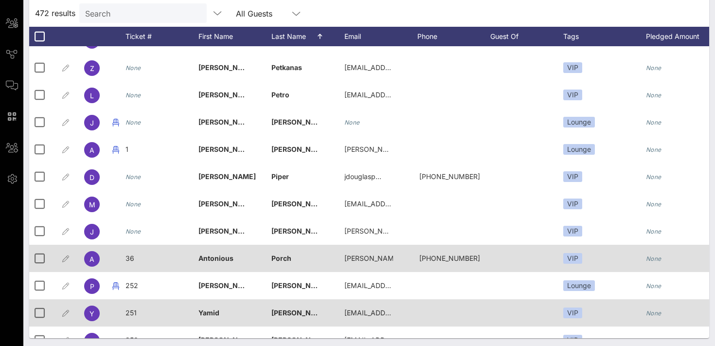
click at [131, 262] on span "36" at bounding box center [130, 258] width 9 height 8
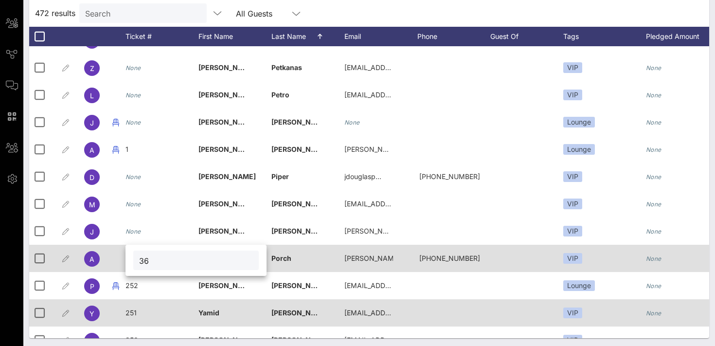
type input "3"
type input "253"
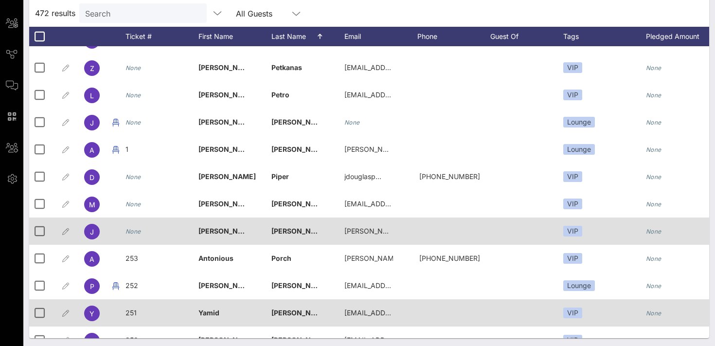
click at [136, 235] on div "None" at bounding box center [134, 231] width 16 height 27
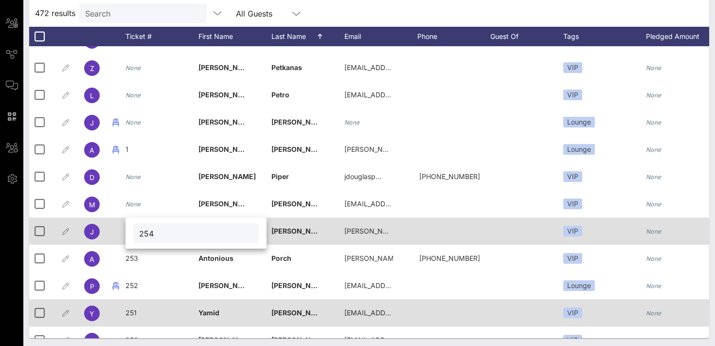
type input "254"
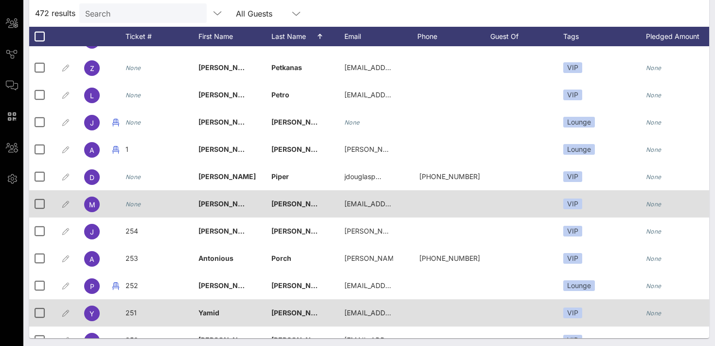
click at [138, 204] on icon "None" at bounding box center [134, 204] width 16 height 7
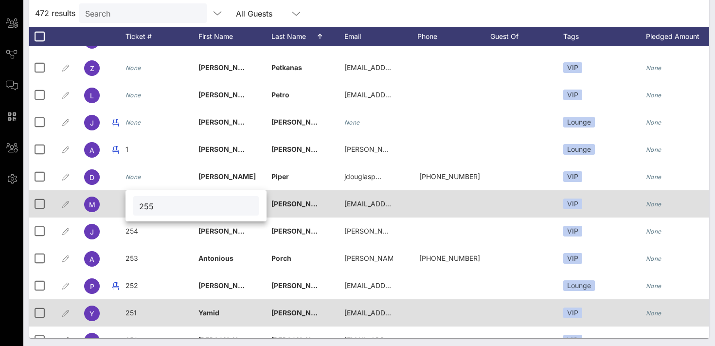
type input "255"
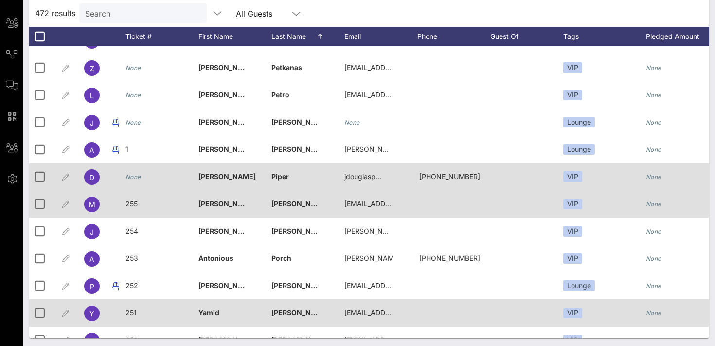
click at [134, 180] on icon "None" at bounding box center [134, 176] width 16 height 7
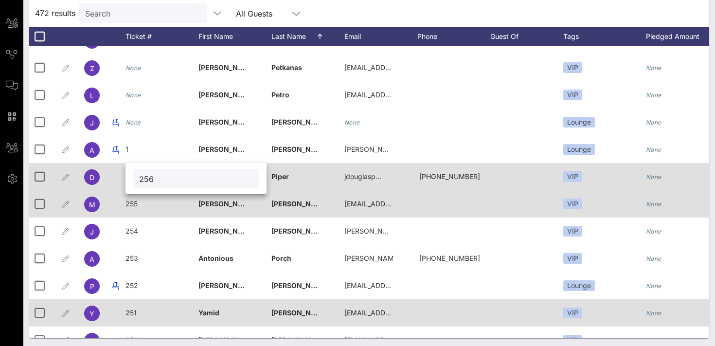
type input "256"
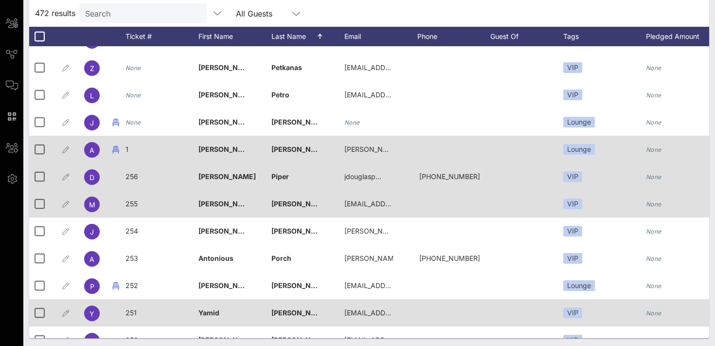
click at [128, 148] on span "1" at bounding box center [127, 149] width 3 height 8
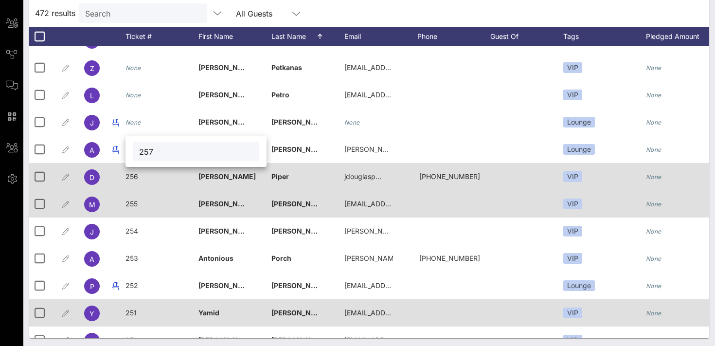
type input "257"
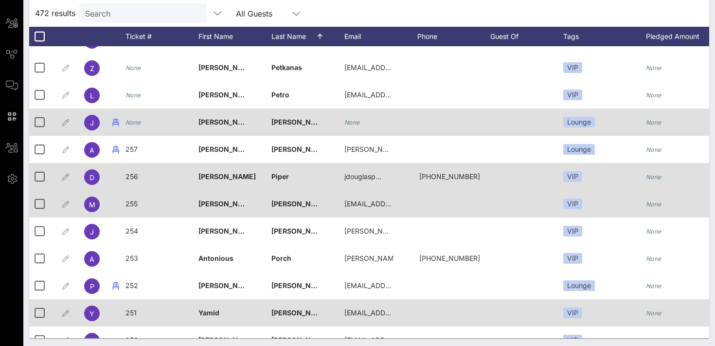
click at [134, 127] on div "None" at bounding box center [134, 122] width 16 height 27
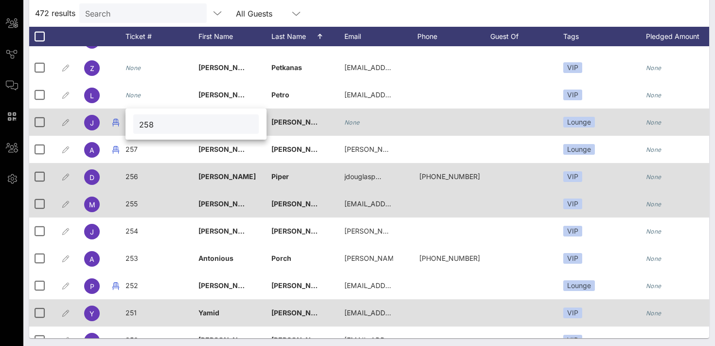
type input "258"
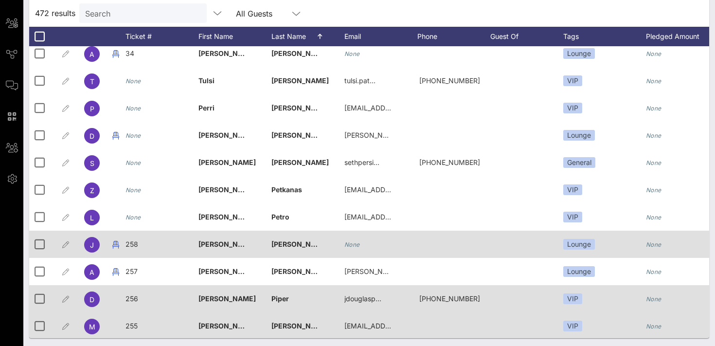
scroll to position [9492, 0]
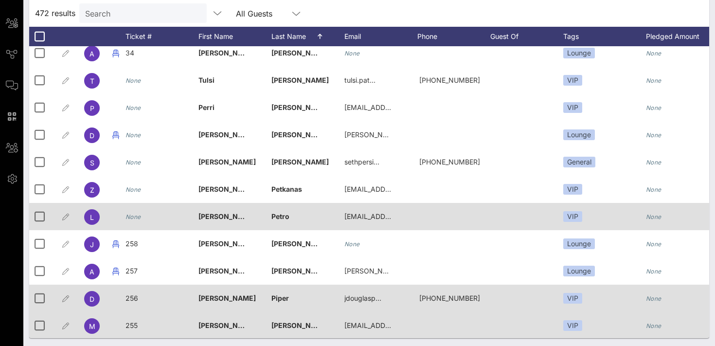
click at [137, 219] on icon "None" at bounding box center [134, 216] width 16 height 7
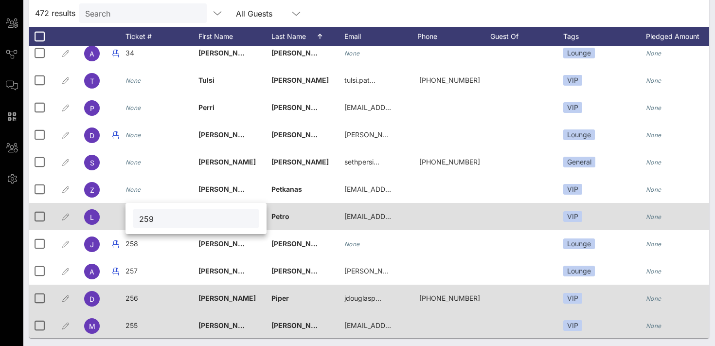
type input "259"
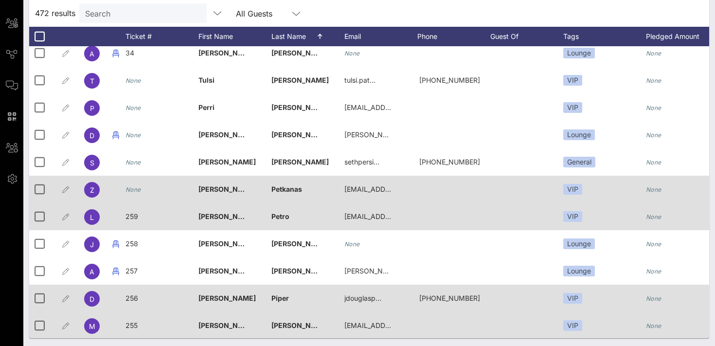
click at [133, 188] on icon "None" at bounding box center [134, 189] width 16 height 7
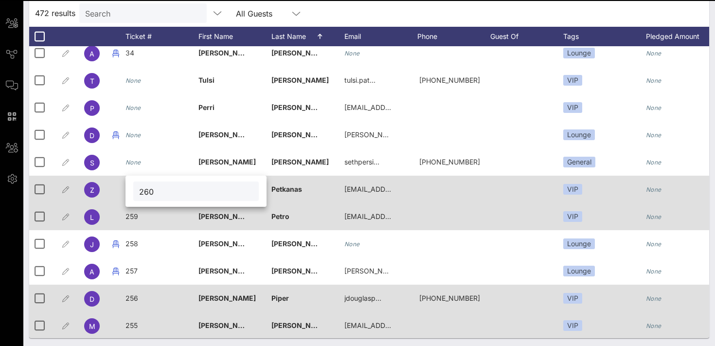
type input "260"
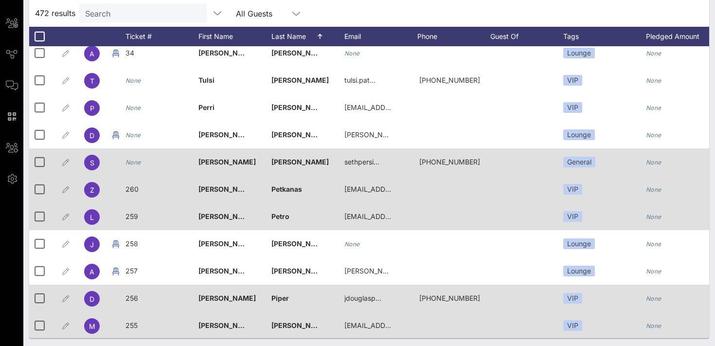
click at [133, 162] on icon "None" at bounding box center [134, 162] width 16 height 7
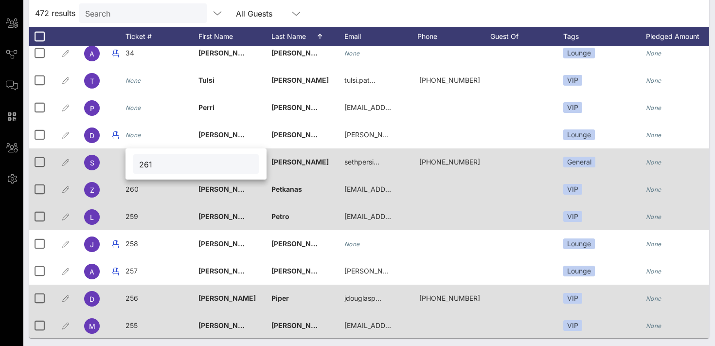
type input "261"
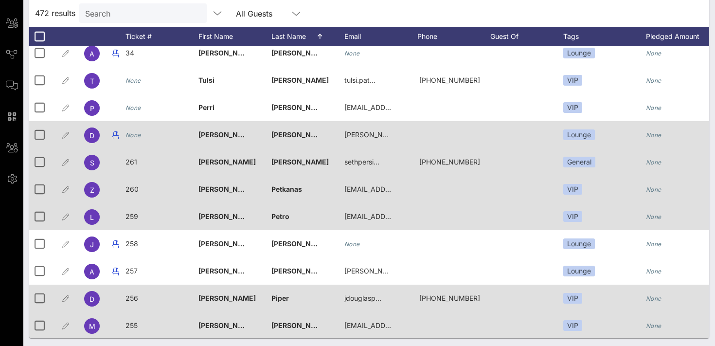
click at [133, 137] on icon "None" at bounding box center [134, 134] width 16 height 7
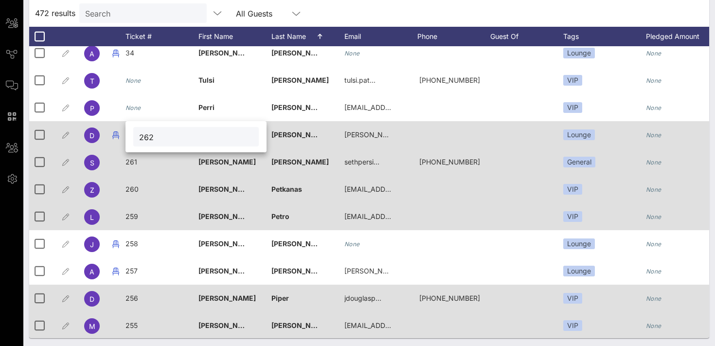
type input "262"
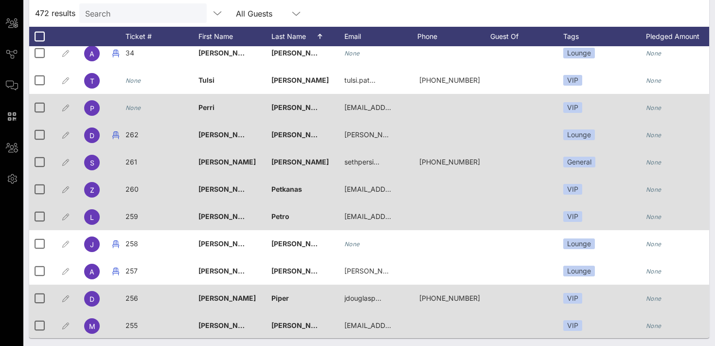
click at [136, 108] on icon "None" at bounding box center [134, 107] width 16 height 7
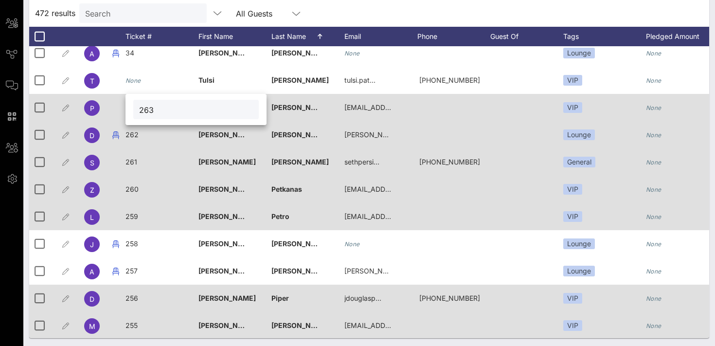
type input "263"
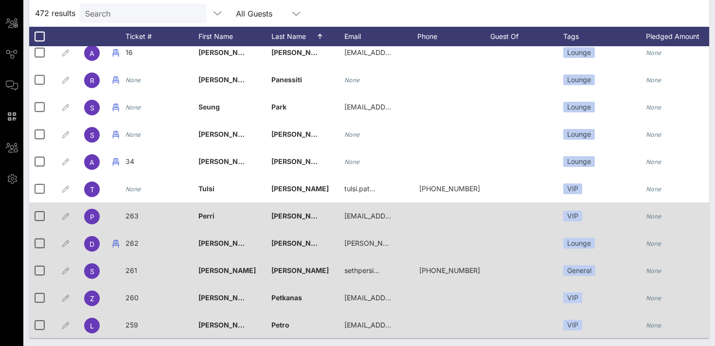
scroll to position [9381, 0]
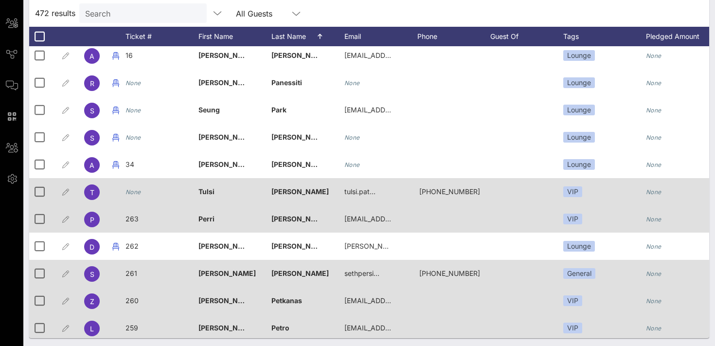
click at [132, 195] on icon "None" at bounding box center [134, 191] width 16 height 7
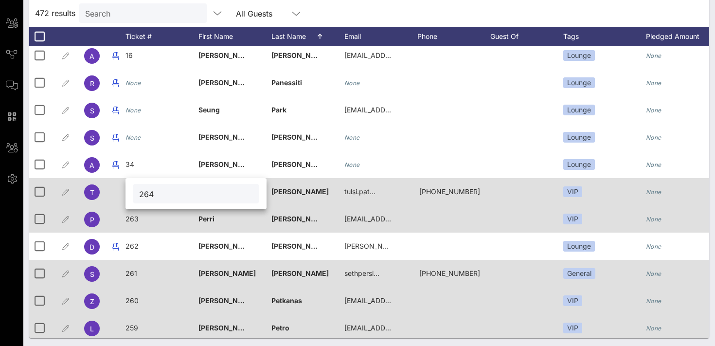
type input "264"
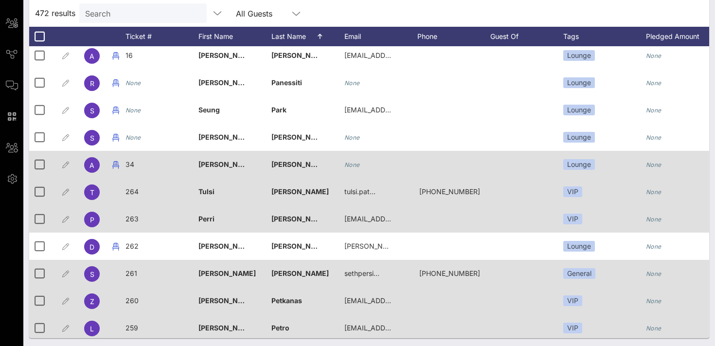
click at [132, 166] on span "34" at bounding box center [130, 164] width 9 height 8
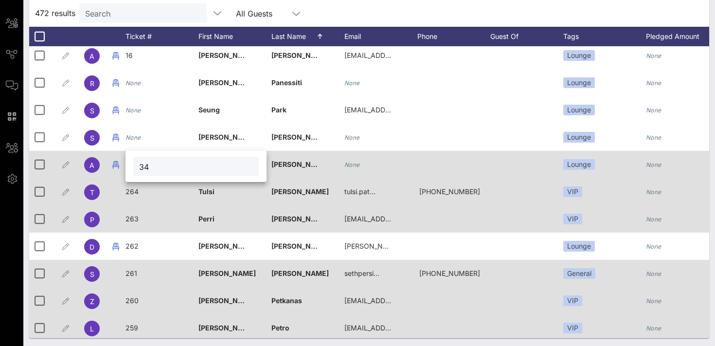
type input "3"
type input "265"
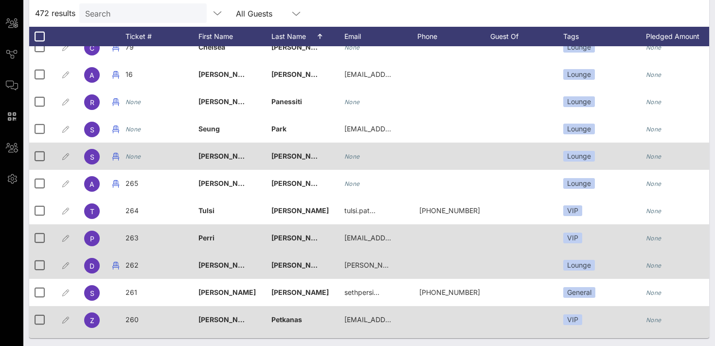
scroll to position [9311, 0]
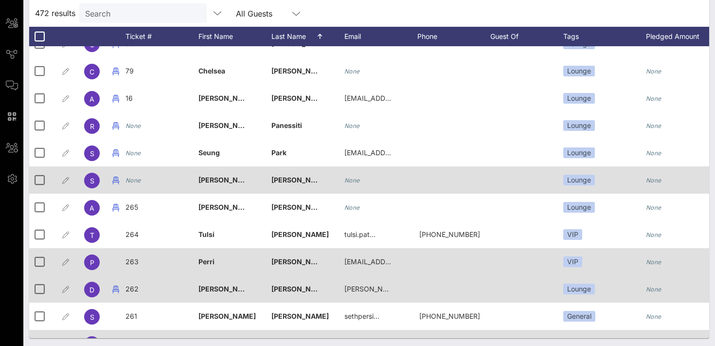
click at [135, 183] on icon "None" at bounding box center [134, 180] width 16 height 7
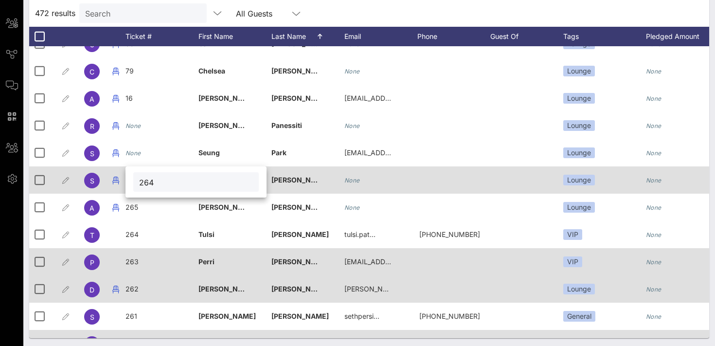
type input "264"
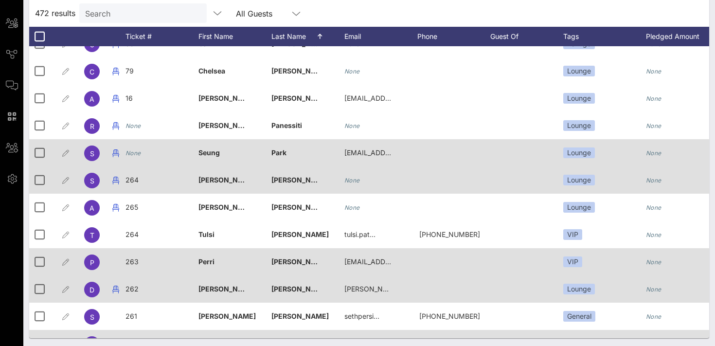
click at [131, 158] on div "None" at bounding box center [134, 152] width 16 height 27
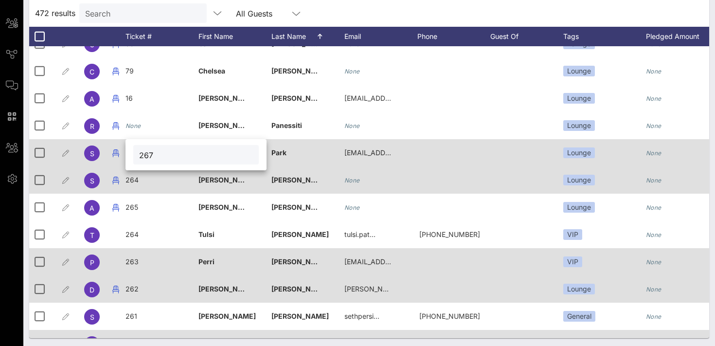
type input "267"
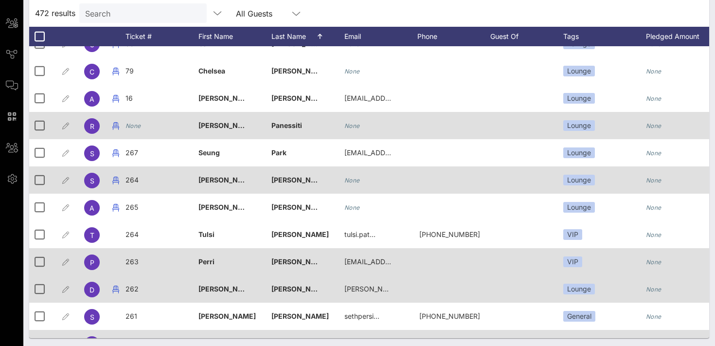
click at [134, 129] on div "None" at bounding box center [134, 125] width 16 height 27
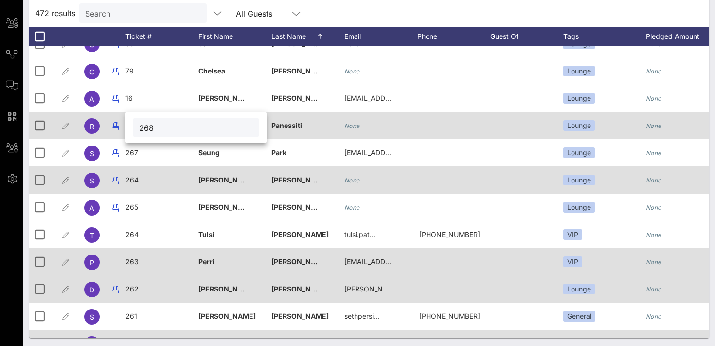
type input "268"
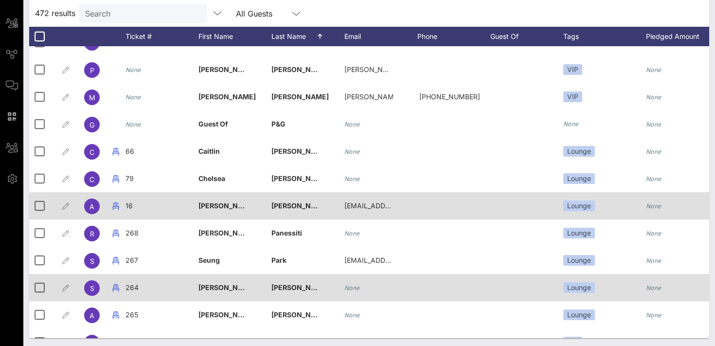
scroll to position [9203, 0]
click at [130, 207] on span "16" at bounding box center [129, 206] width 7 height 8
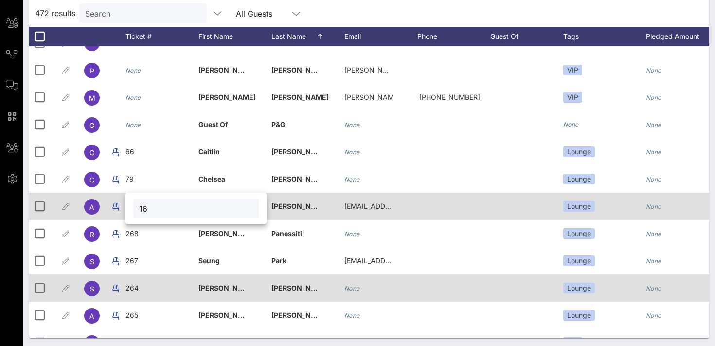
type input "1"
type input "269"
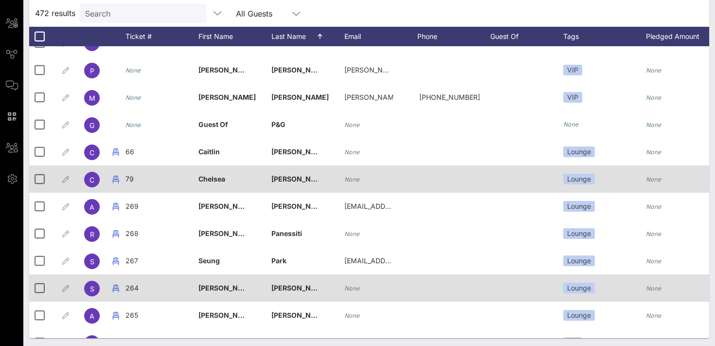
click at [129, 177] on span "79" at bounding box center [130, 179] width 8 height 8
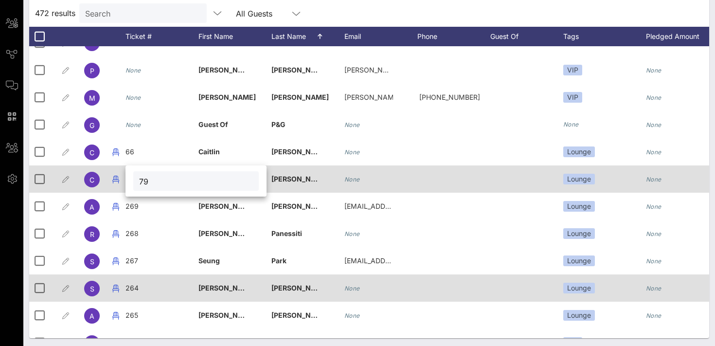
type input "7"
type input "270"
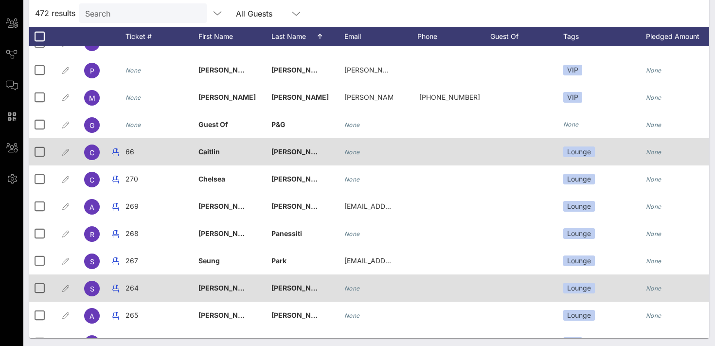
click at [130, 153] on span "66" at bounding box center [130, 151] width 9 height 8
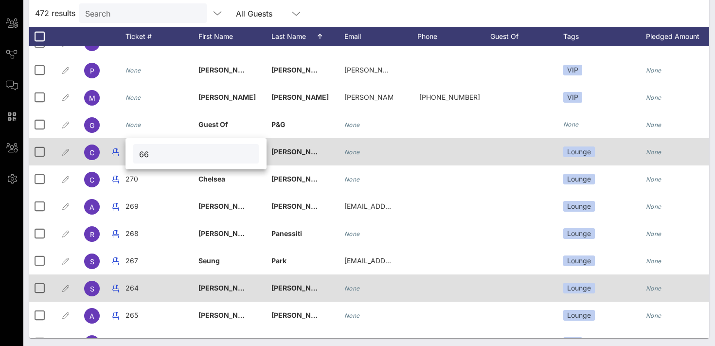
type input "6"
type input "271"
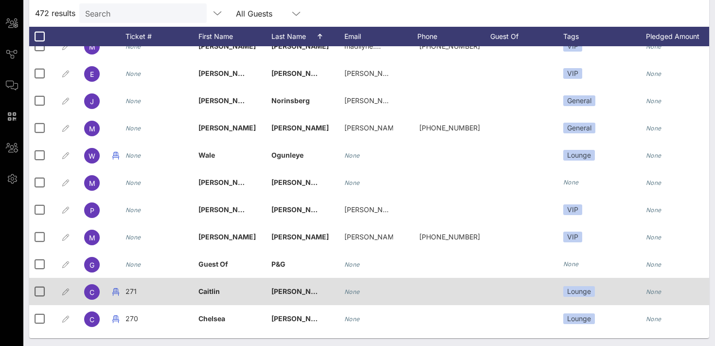
scroll to position [9028, 0]
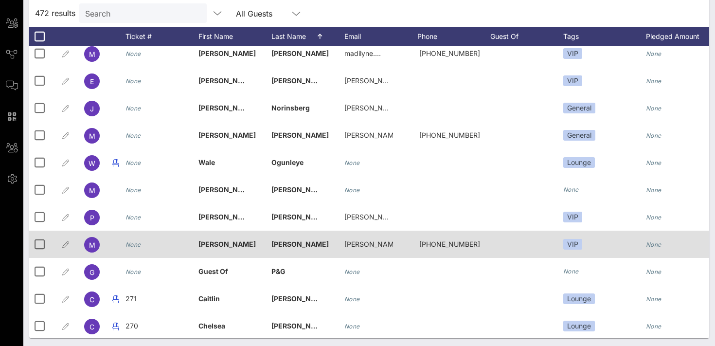
click at [128, 245] on icon "None" at bounding box center [134, 244] width 16 height 7
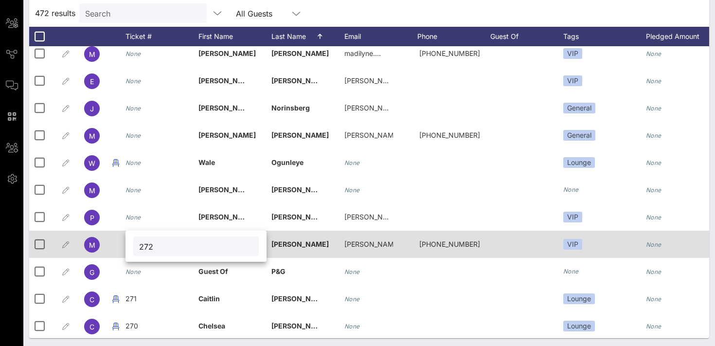
type input "272"
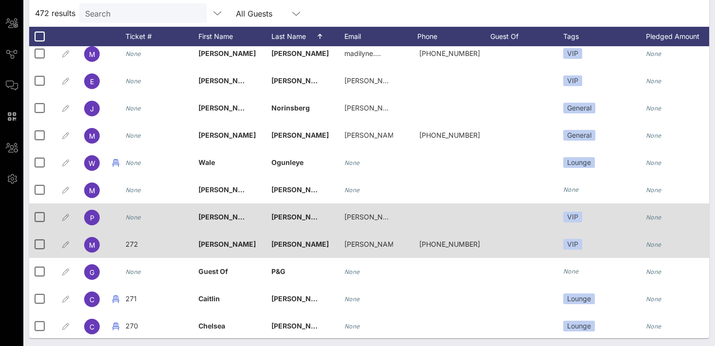
click at [128, 215] on icon "None" at bounding box center [134, 217] width 16 height 7
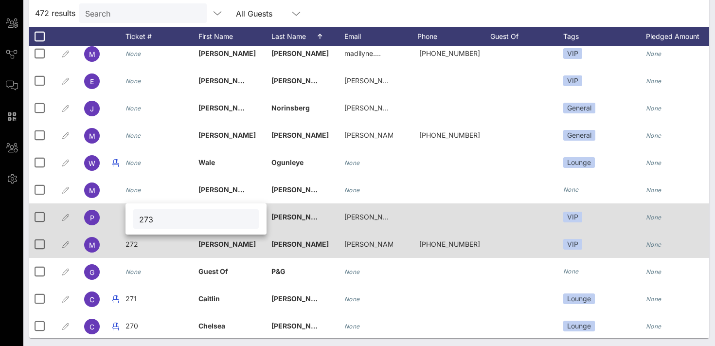
type input "273"
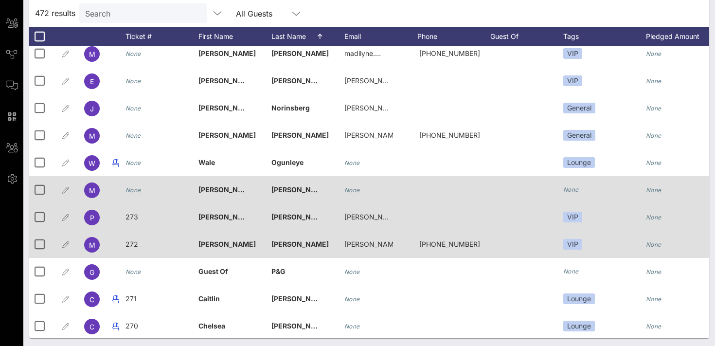
click at [130, 191] on icon "None" at bounding box center [134, 189] width 16 height 7
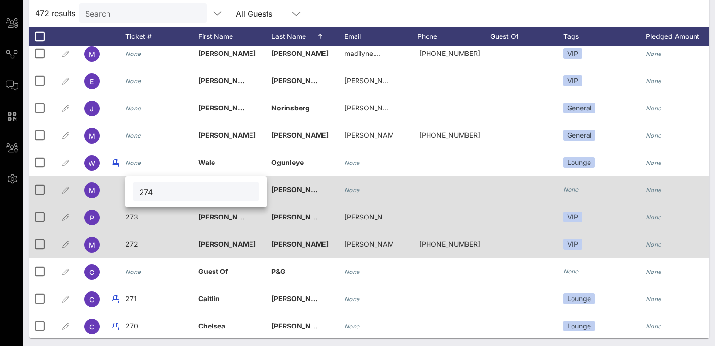
type input "274"
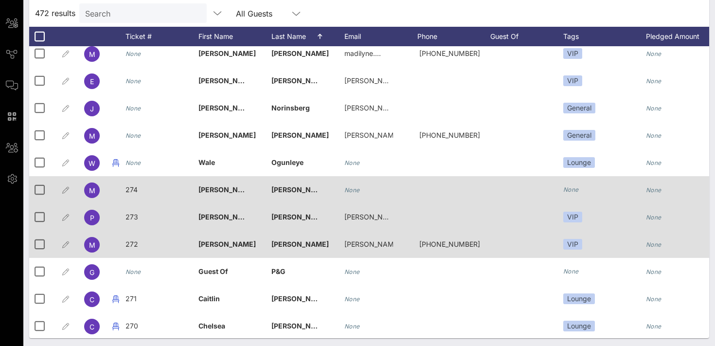
click at [236, 189] on span "[PERSON_NAME]" at bounding box center [227, 189] width 57 height 8
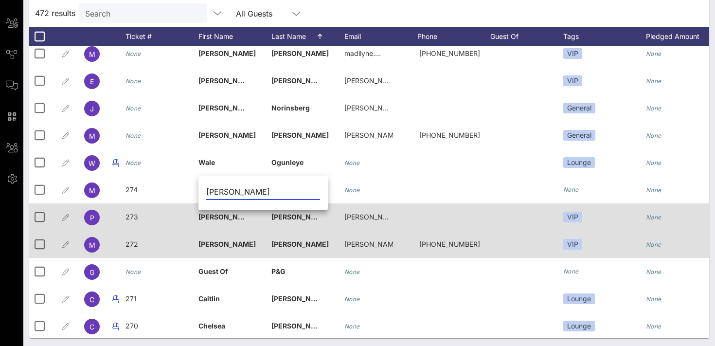
click at [377, 12] on div "472 results Search All Guests" at bounding box center [369, 13] width 680 height 27
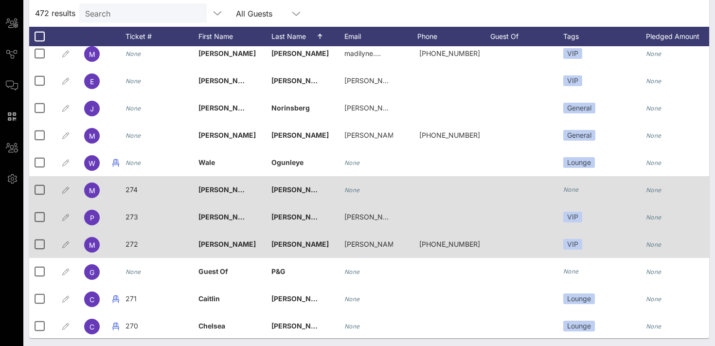
click at [355, 191] on icon "None" at bounding box center [353, 189] width 16 height 7
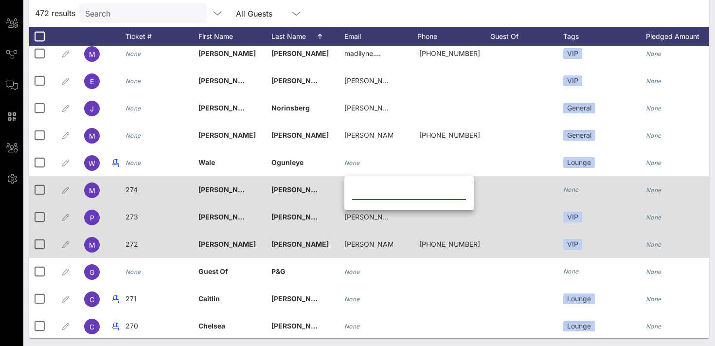
click at [355, 191] on input "text" at bounding box center [409, 192] width 114 height 16
click at [574, 191] on icon "None" at bounding box center [572, 189] width 16 height 7
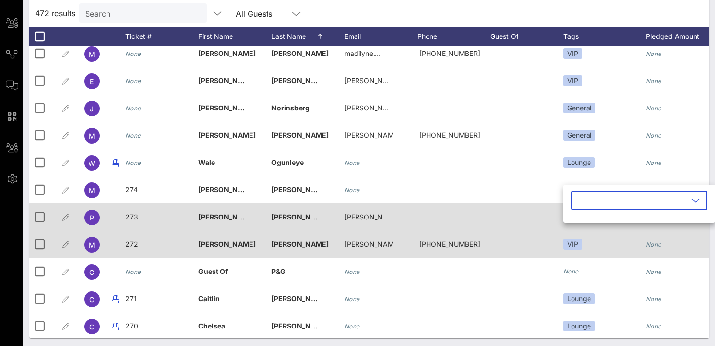
click at [583, 202] on input "text" at bounding box center [632, 201] width 111 height 16
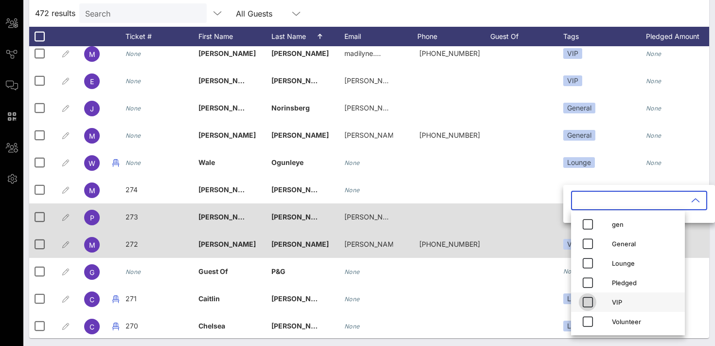
click at [586, 302] on icon "button" at bounding box center [588, 302] width 12 height 12
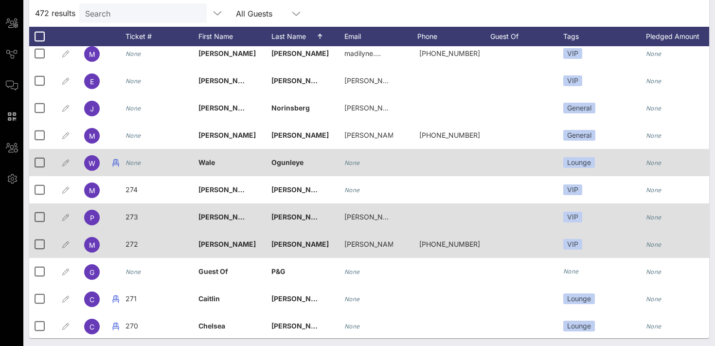
click at [137, 164] on icon "None" at bounding box center [134, 162] width 16 height 7
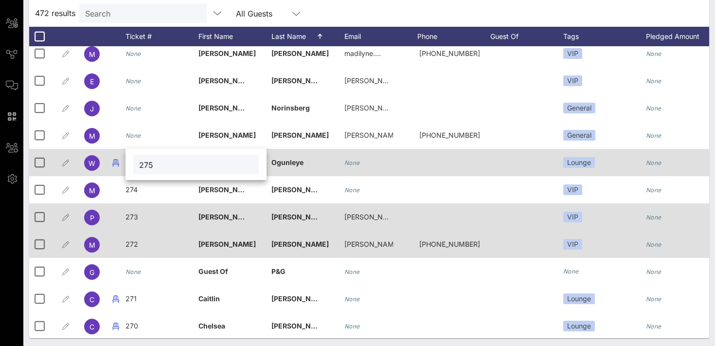
type input "275"
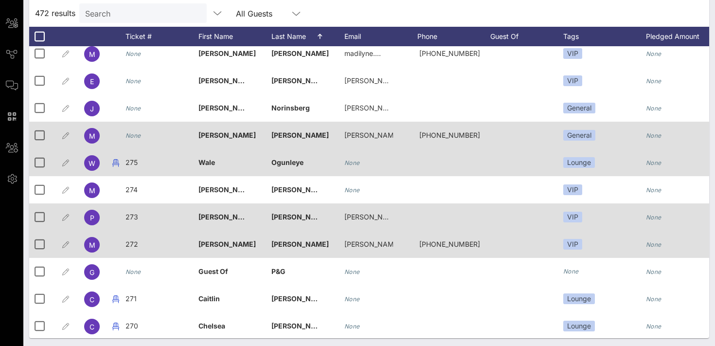
click at [137, 137] on icon "None" at bounding box center [134, 135] width 16 height 7
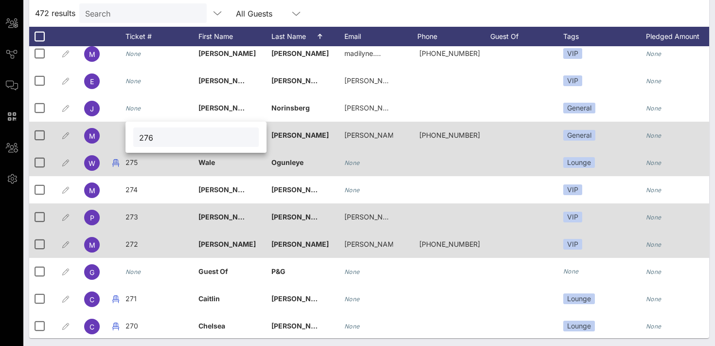
type input "276"
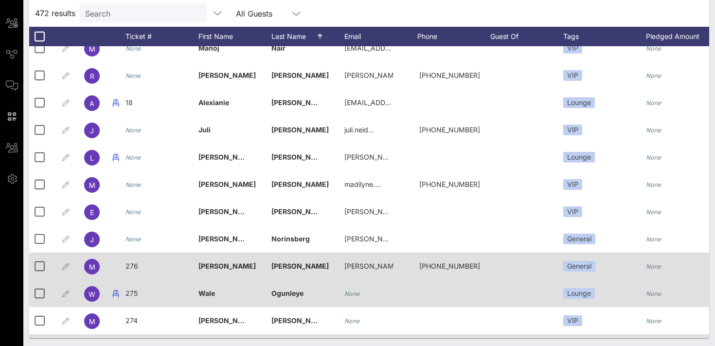
scroll to position [8895, 0]
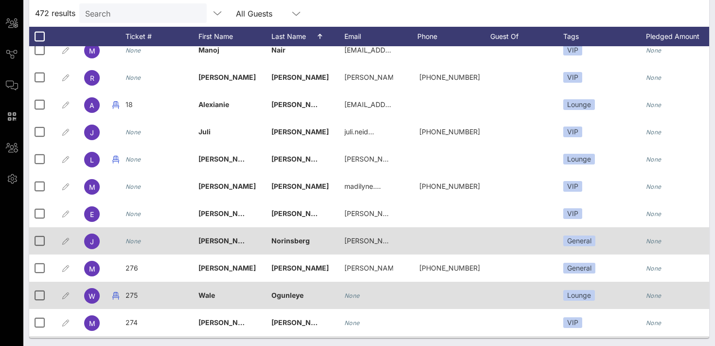
click at [135, 238] on icon "None" at bounding box center [134, 241] width 16 height 7
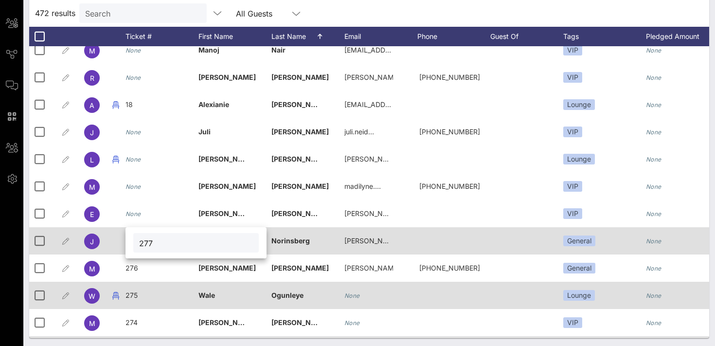
type input "277"
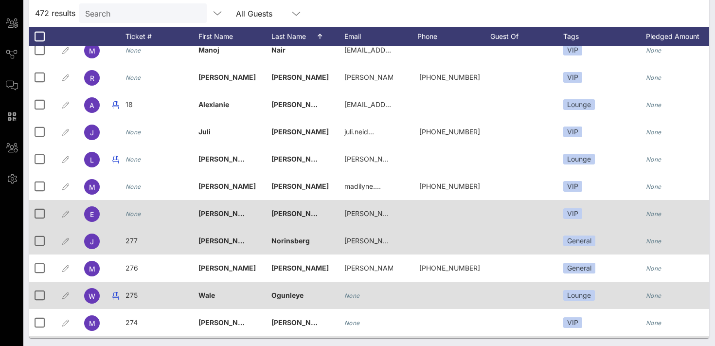
click at [136, 216] on icon "None" at bounding box center [134, 213] width 16 height 7
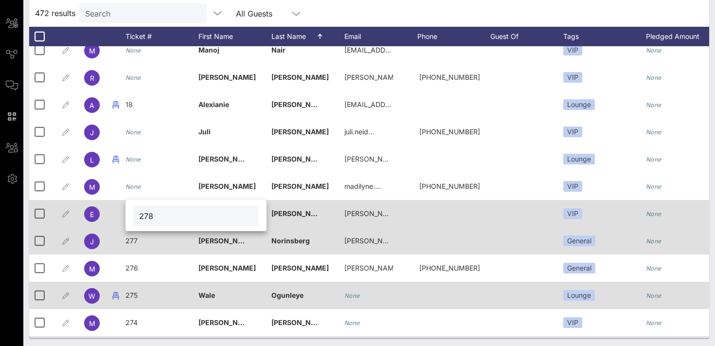
type input "278"
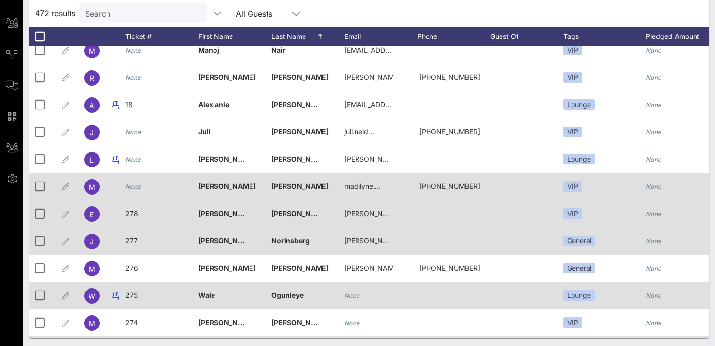
click at [134, 187] on icon "None" at bounding box center [134, 186] width 16 height 7
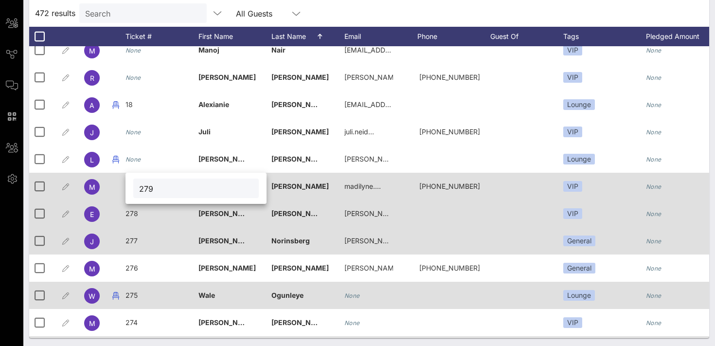
type input "279"
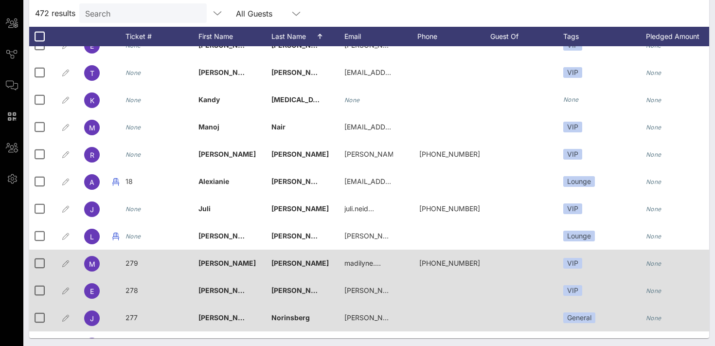
scroll to position [8816, 0]
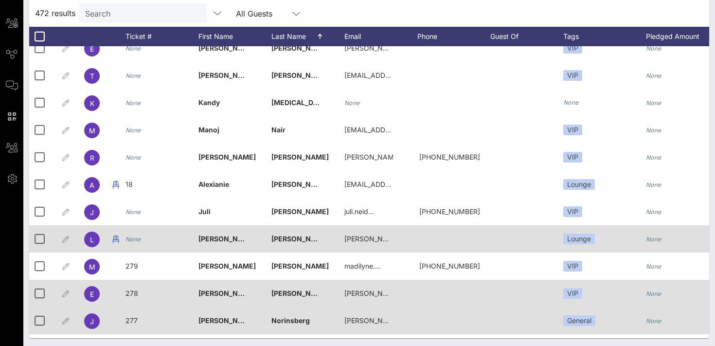
click at [137, 243] on div "None" at bounding box center [134, 238] width 16 height 27
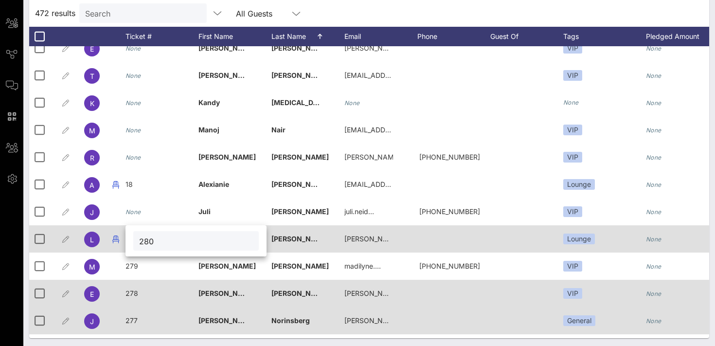
type input "280"
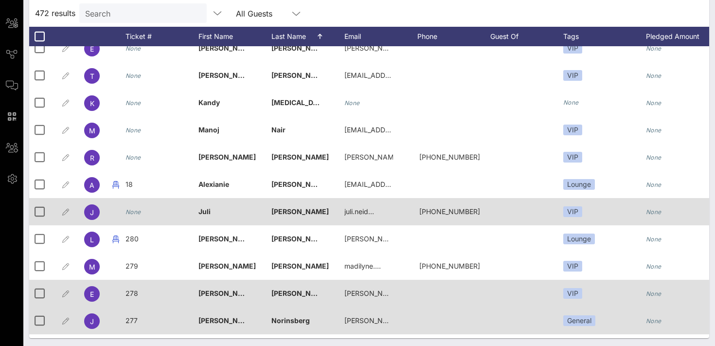
click at [135, 214] on icon "None" at bounding box center [134, 211] width 16 height 7
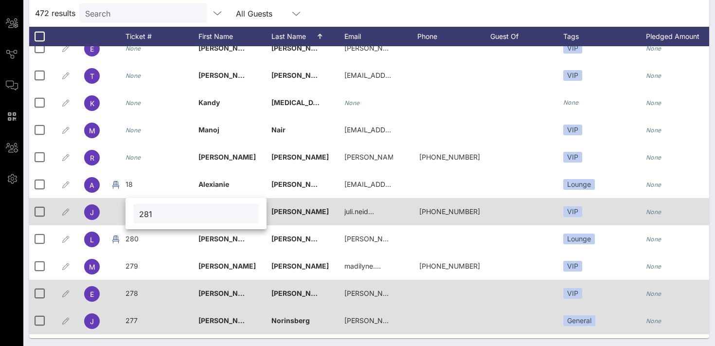
type input "281"
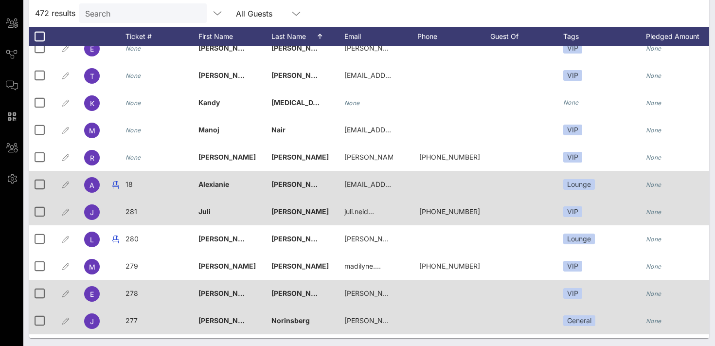
click at [132, 185] on span "18" at bounding box center [129, 184] width 7 height 8
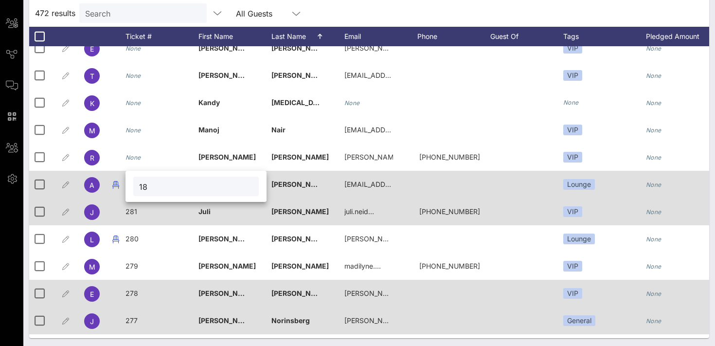
type input "1"
type input "282"
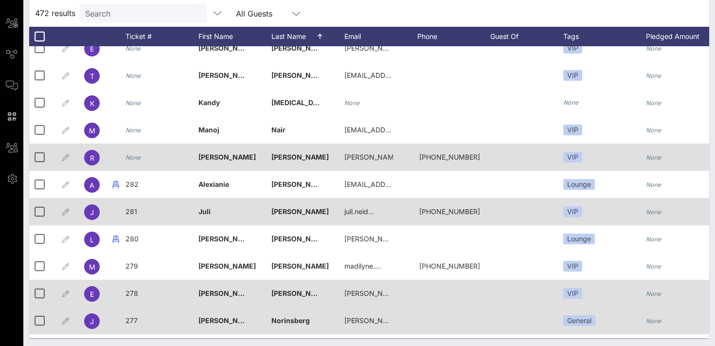
click at [134, 159] on icon "None" at bounding box center [134, 157] width 16 height 7
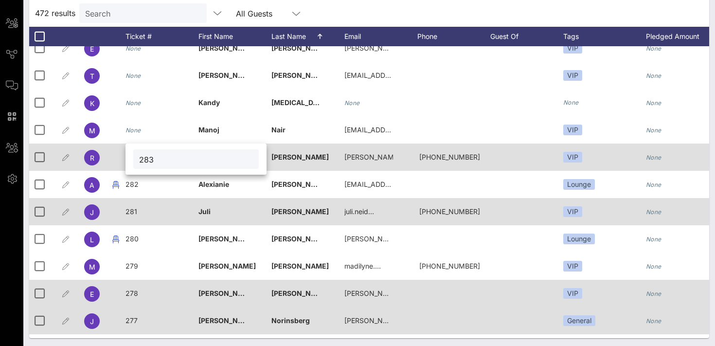
type input "283"
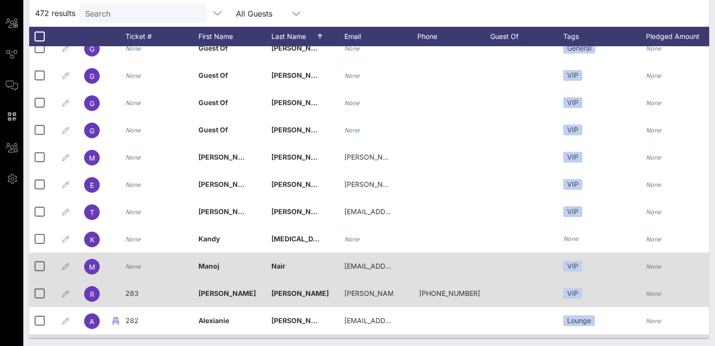
scroll to position [8676, 0]
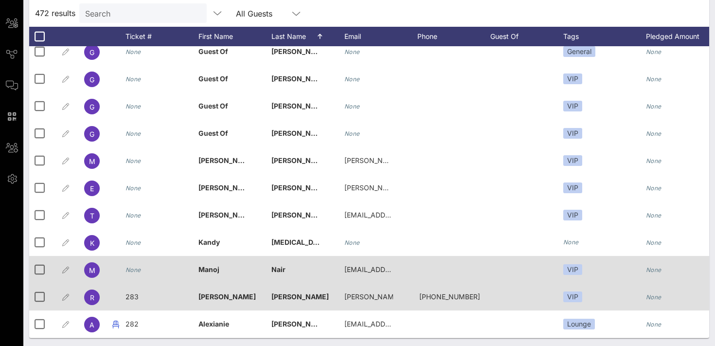
click at [134, 273] on icon "None" at bounding box center [134, 269] width 16 height 7
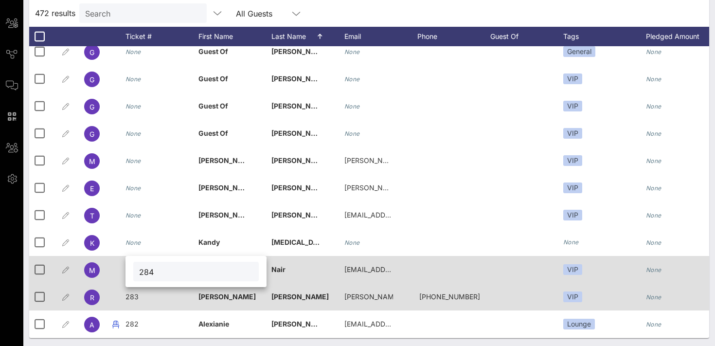
type input "284"
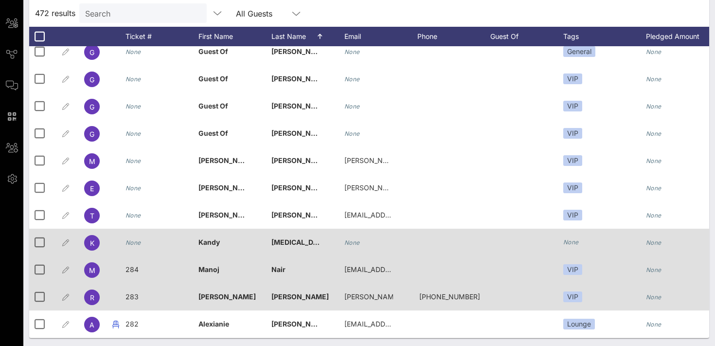
click at [128, 246] on div "None" at bounding box center [134, 242] width 16 height 27
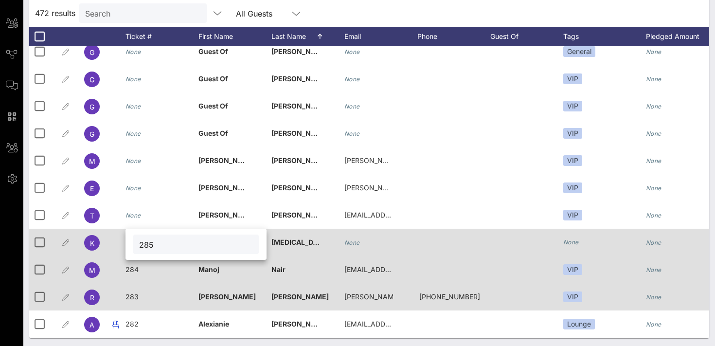
type input "285"
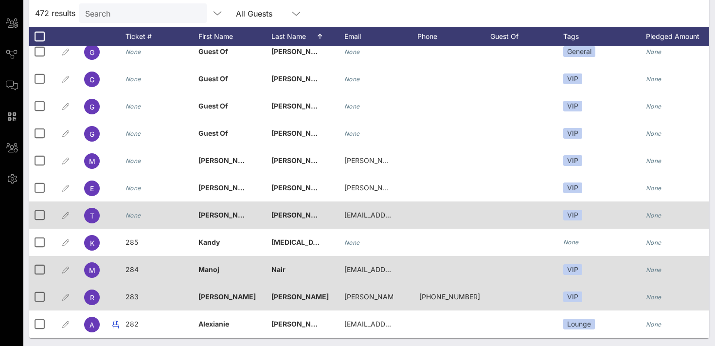
click at [139, 217] on icon "None" at bounding box center [134, 215] width 16 height 7
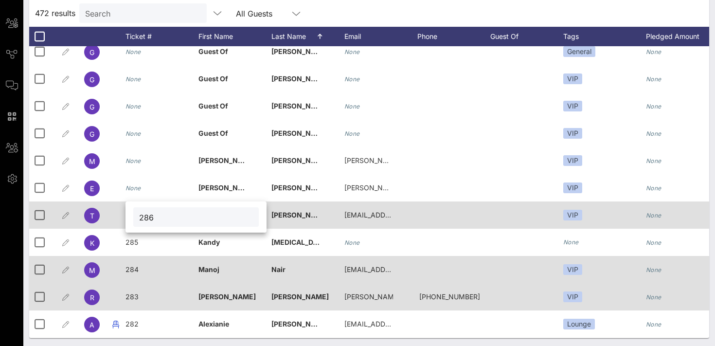
type input "286"
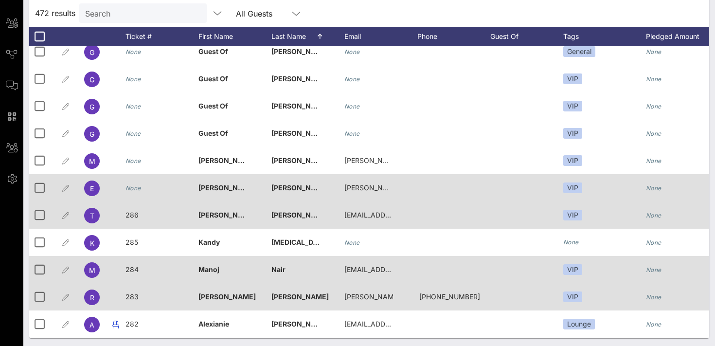
click at [132, 187] on icon "None" at bounding box center [134, 187] width 16 height 7
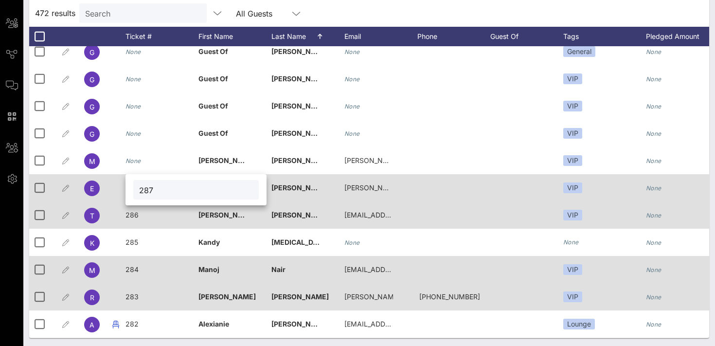
type input "287"
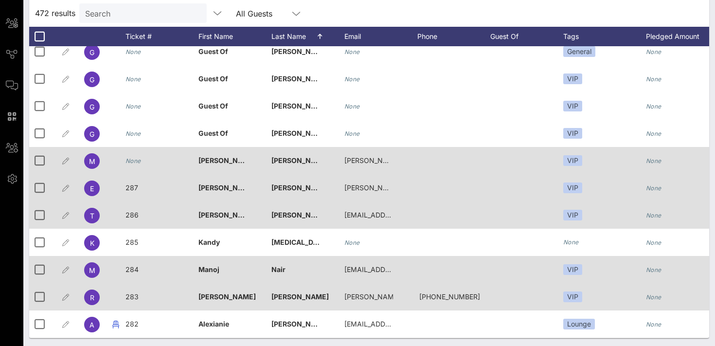
click at [131, 163] on icon "None" at bounding box center [134, 160] width 16 height 7
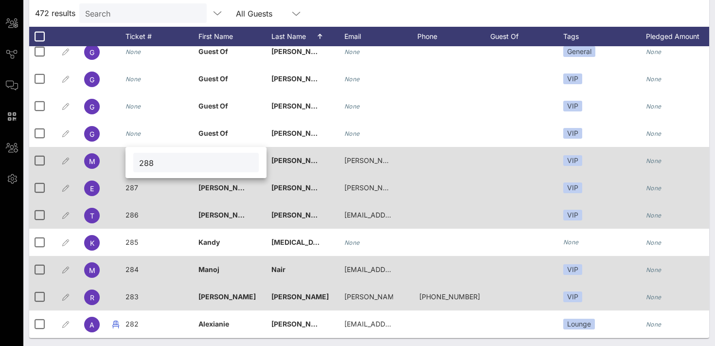
type input "288"
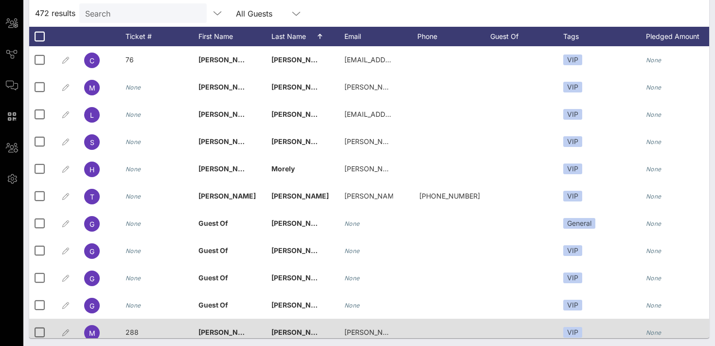
scroll to position [8500, 0]
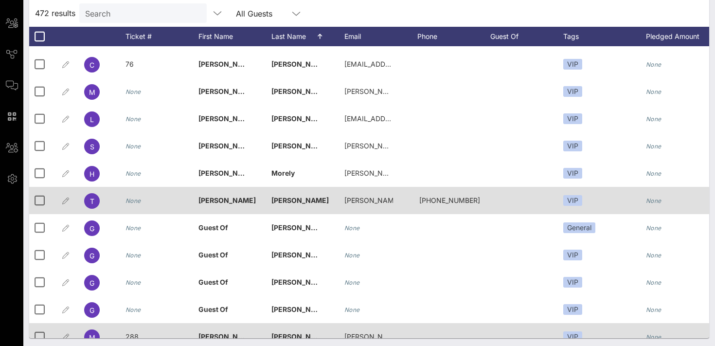
click at [140, 201] on icon "None" at bounding box center [134, 200] width 16 height 7
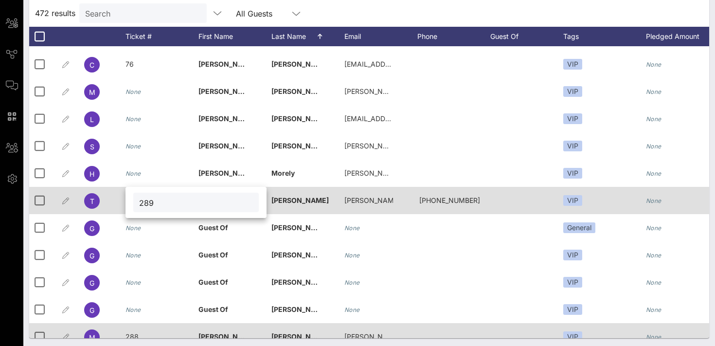
type input "289"
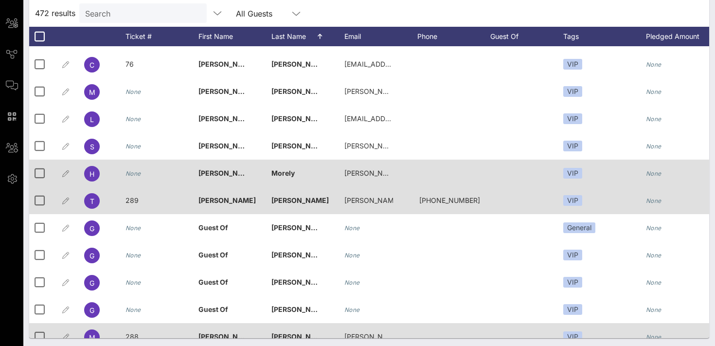
click at [135, 173] on icon "None" at bounding box center [134, 173] width 16 height 7
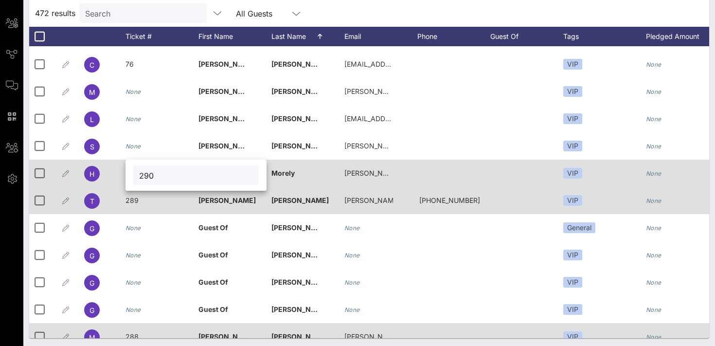
type input "290"
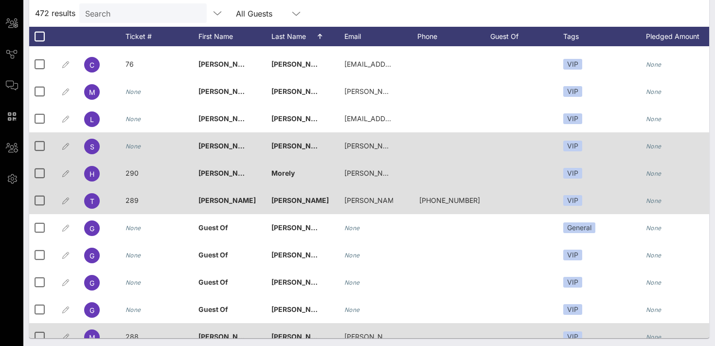
click at [130, 149] on icon "None" at bounding box center [134, 146] width 16 height 7
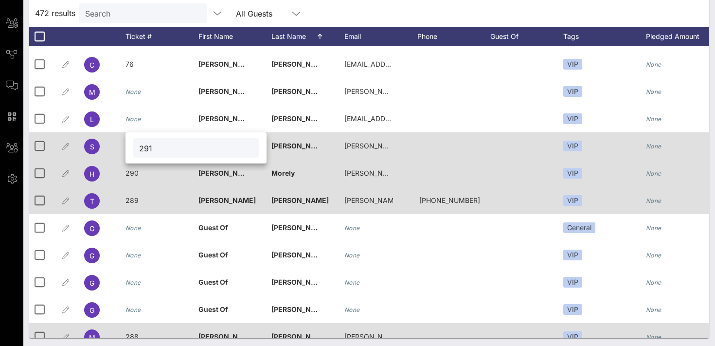
type input "291"
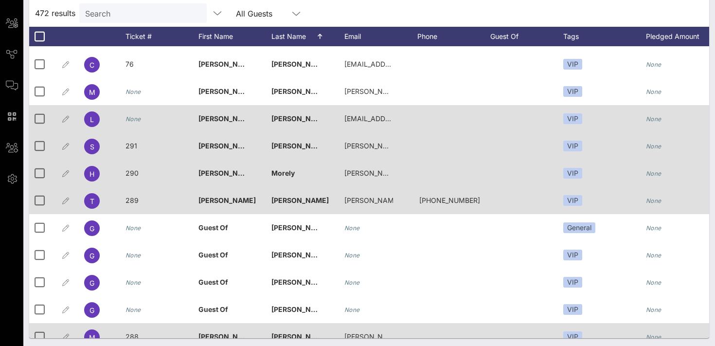
click at [131, 124] on div "None" at bounding box center [134, 118] width 16 height 27
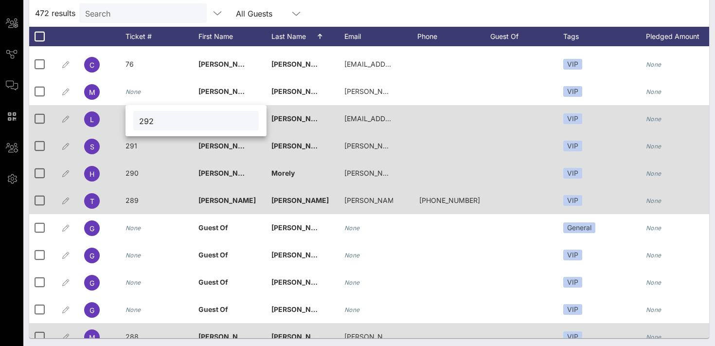
type input "292"
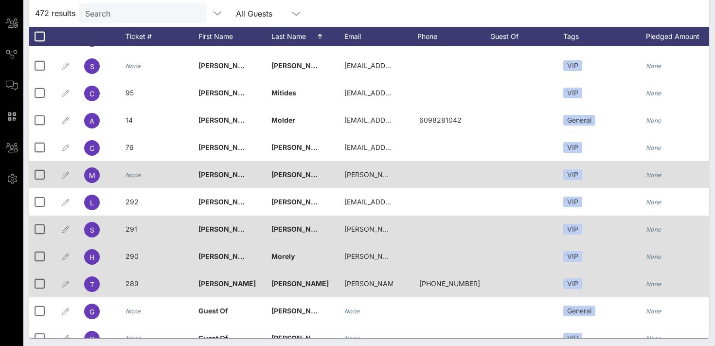
scroll to position [8416, 0]
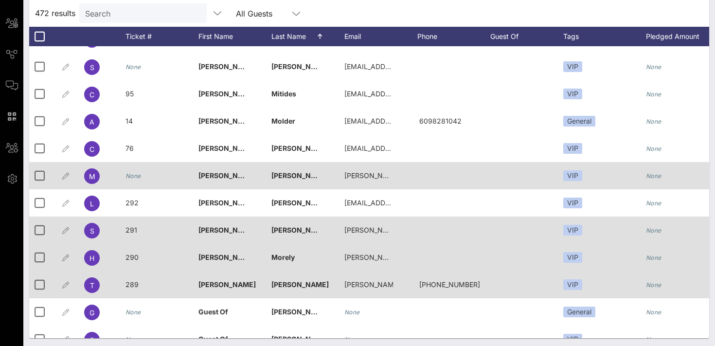
click at [139, 174] on icon "None" at bounding box center [134, 175] width 16 height 7
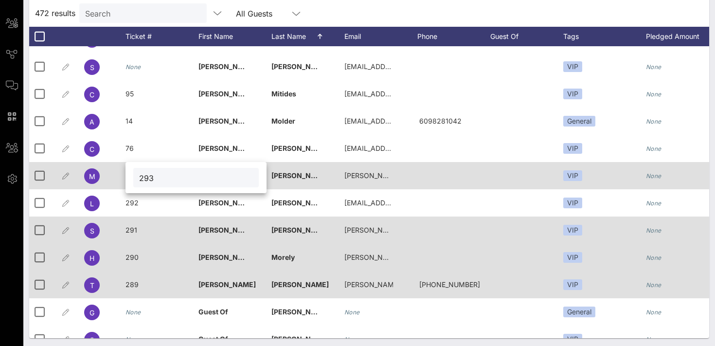
type input "293"
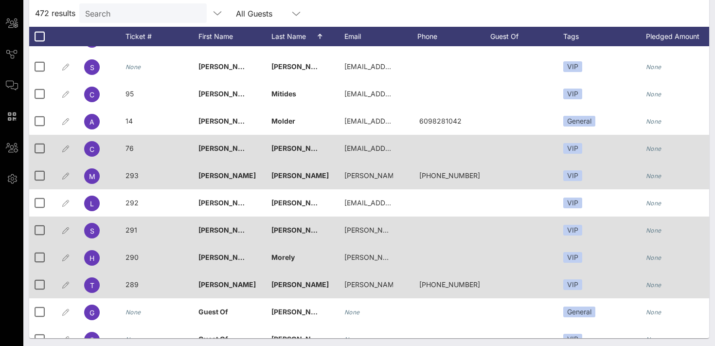
click at [131, 150] on span "76" at bounding box center [130, 148] width 8 height 8
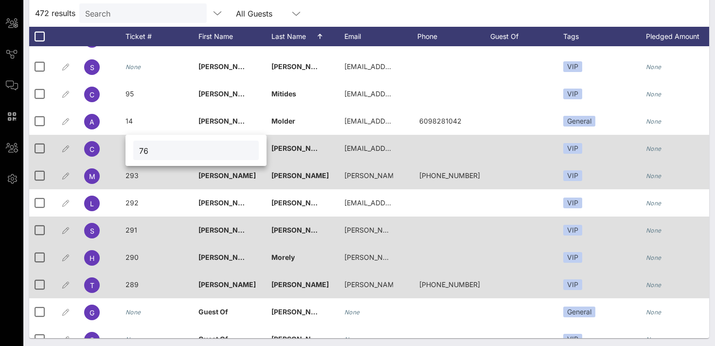
type input "7"
type input "294"
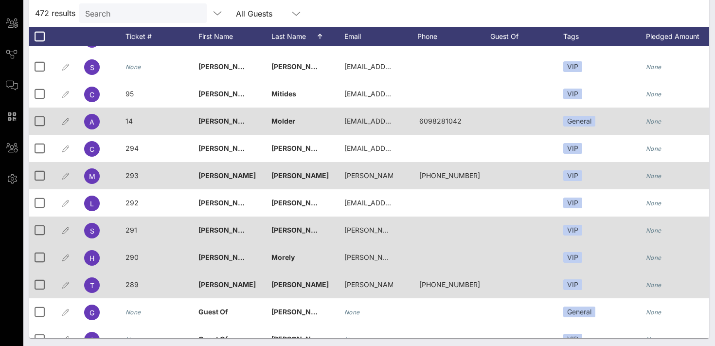
click at [137, 120] on div "14" at bounding box center [162, 127] width 73 height 38
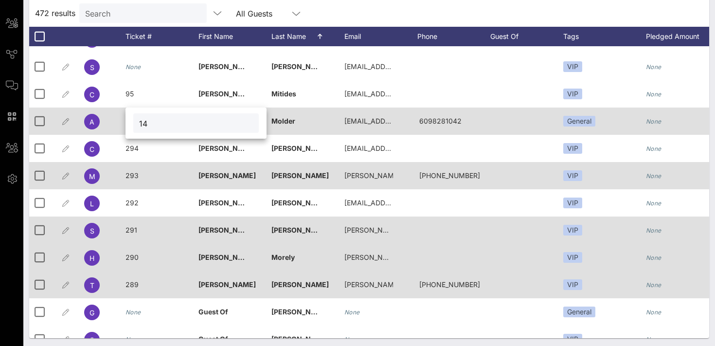
type input "1"
type input "295"
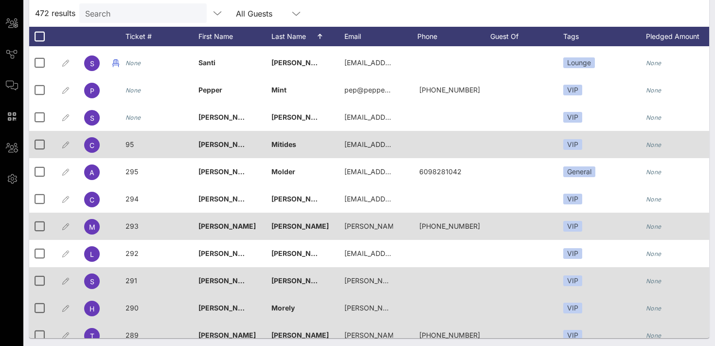
scroll to position [8354, 0]
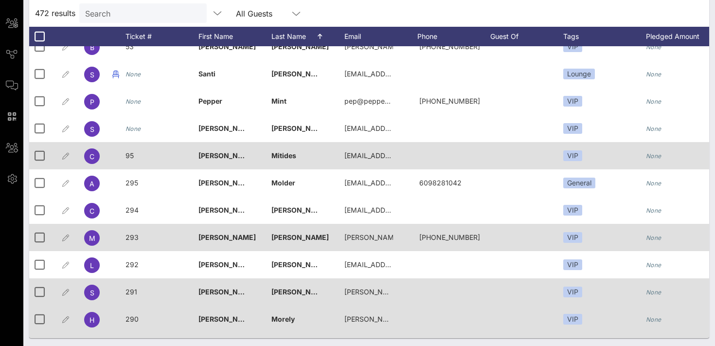
click at [129, 158] on span "95" at bounding box center [130, 155] width 8 height 8
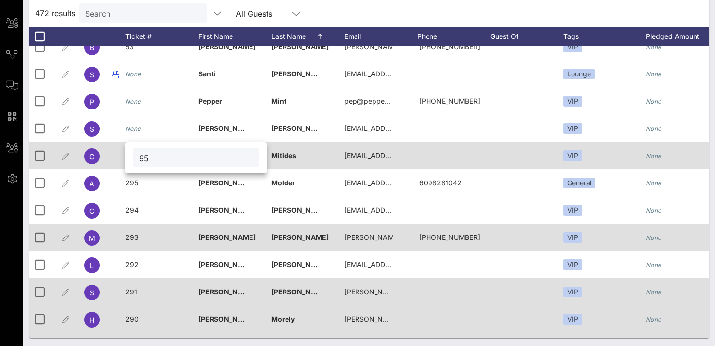
type input "9"
type input "296"
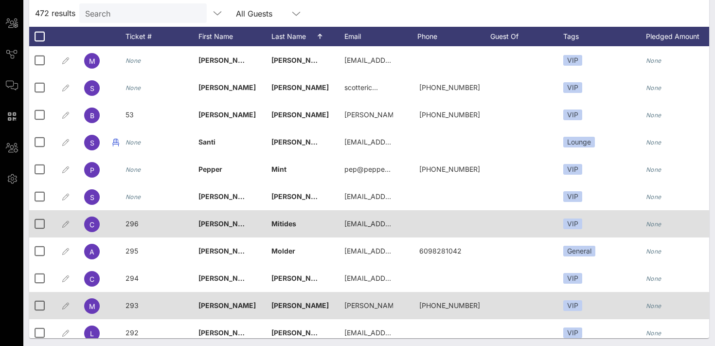
scroll to position [8285, 0]
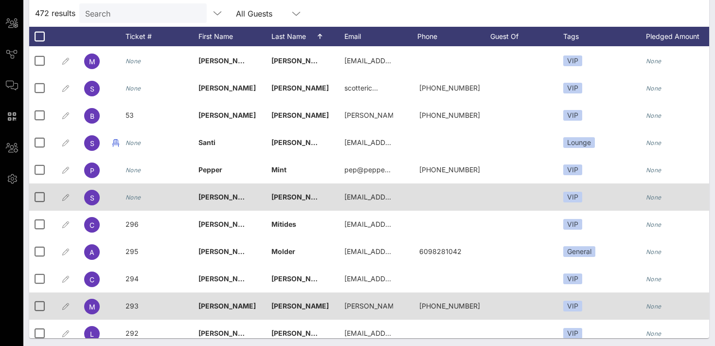
click at [131, 200] on icon "None" at bounding box center [134, 197] width 16 height 7
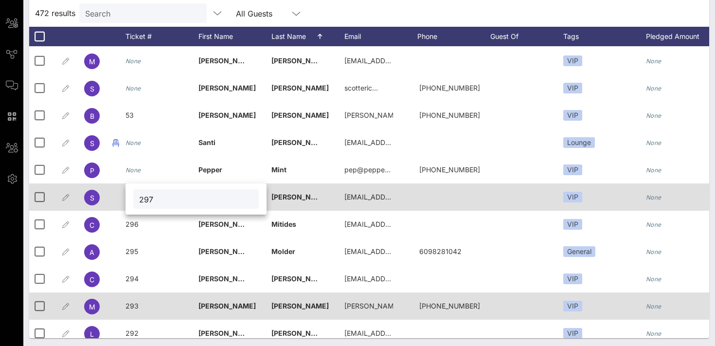
type input "297"
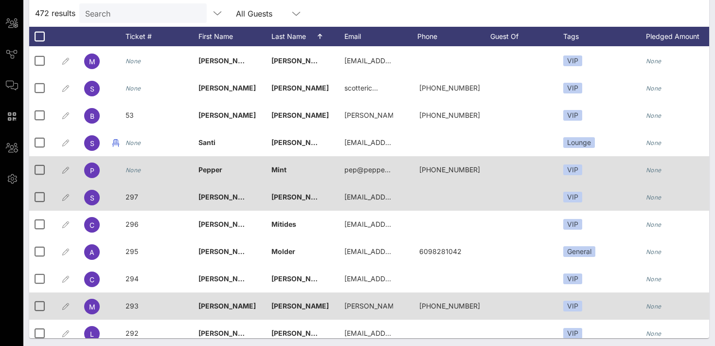
click at [135, 170] on icon "None" at bounding box center [134, 169] width 16 height 7
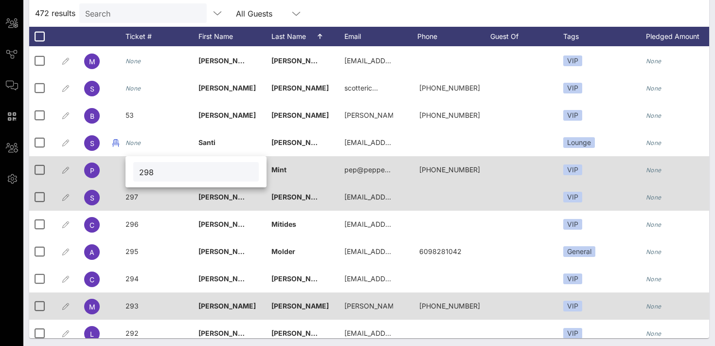
type input "298"
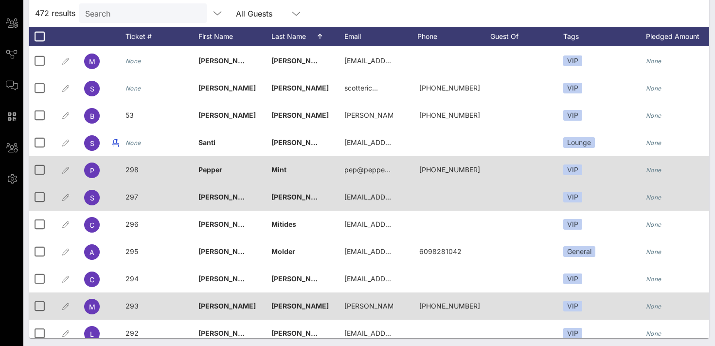
click at [286, 169] on span "Mint" at bounding box center [279, 169] width 15 height 8
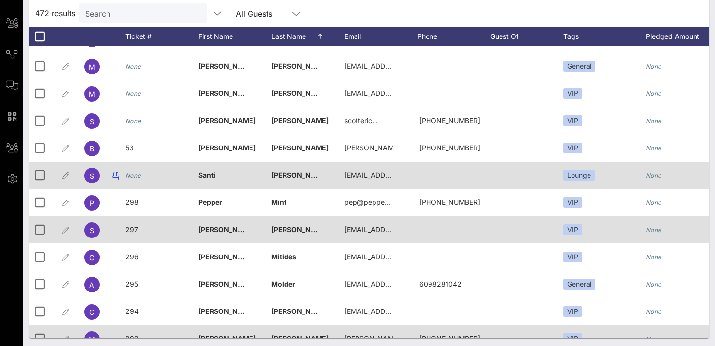
scroll to position [8250, 0]
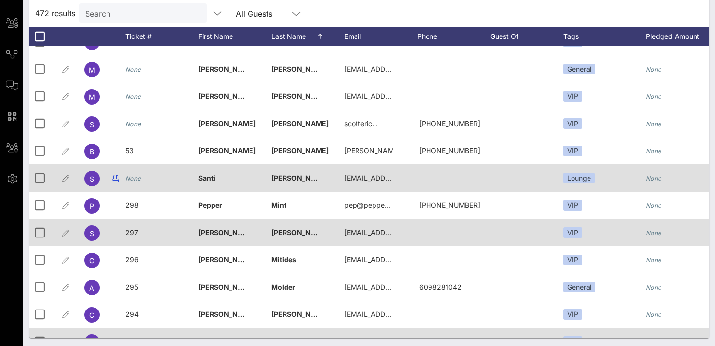
click at [138, 176] on icon "None" at bounding box center [134, 178] width 16 height 7
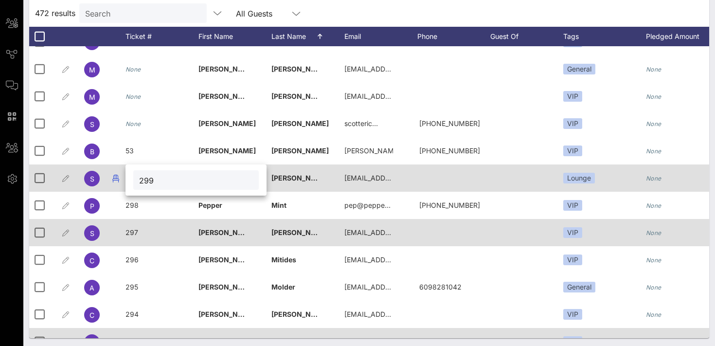
type input "299"
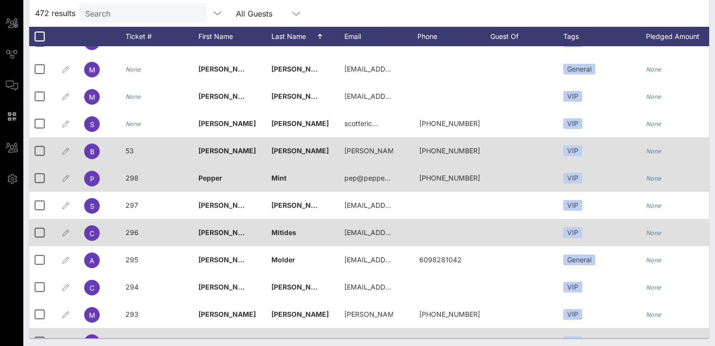
click at [130, 150] on span "53" at bounding box center [130, 151] width 8 height 8
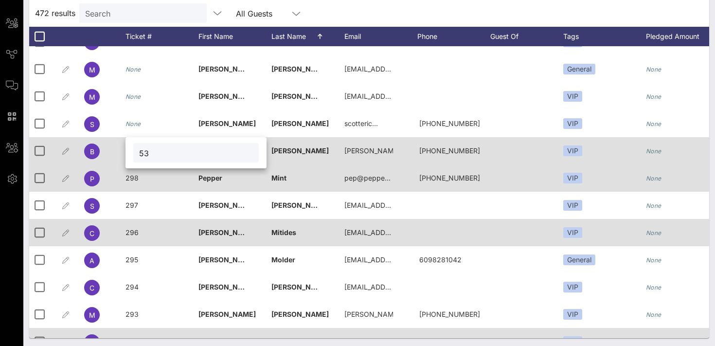
type input "5"
type input "300"
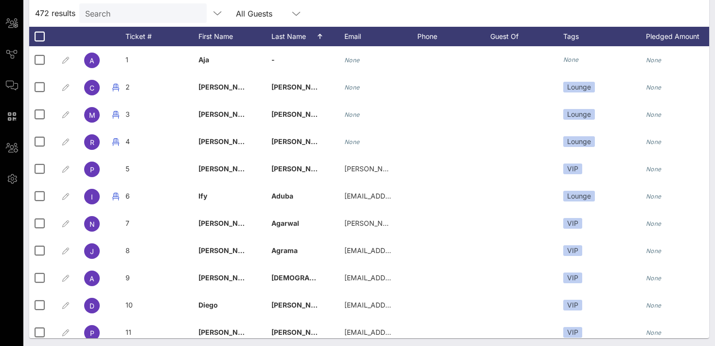
scroll to position [0, 0]
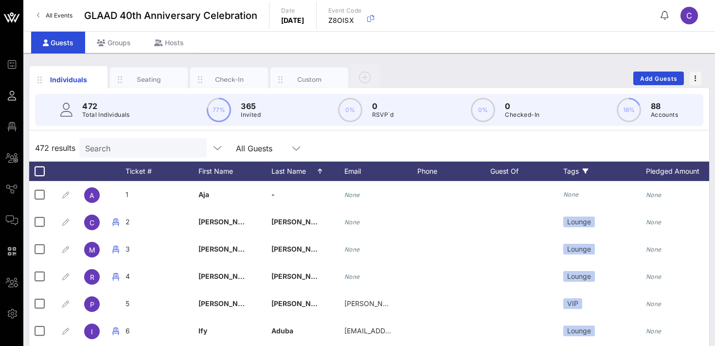
click at [577, 167] on div "Tags" at bounding box center [605, 171] width 83 height 19
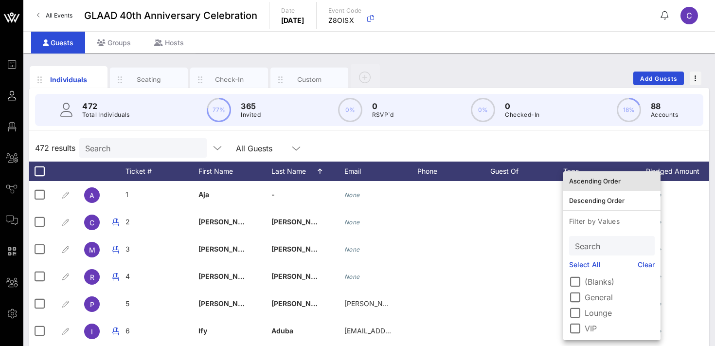
click at [586, 179] on div "Ascending Order" at bounding box center [612, 181] width 86 height 8
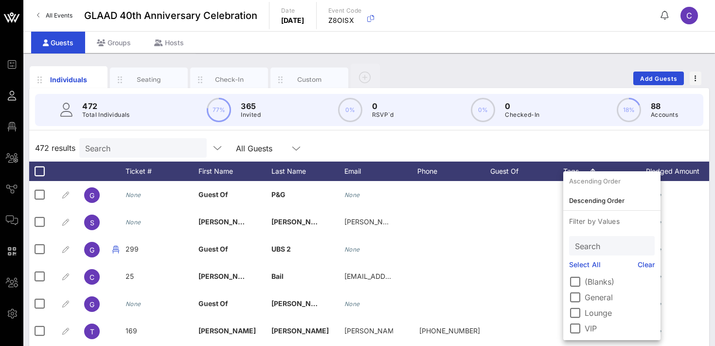
click at [564, 134] on div "472 results Search All Guests" at bounding box center [369, 147] width 680 height 27
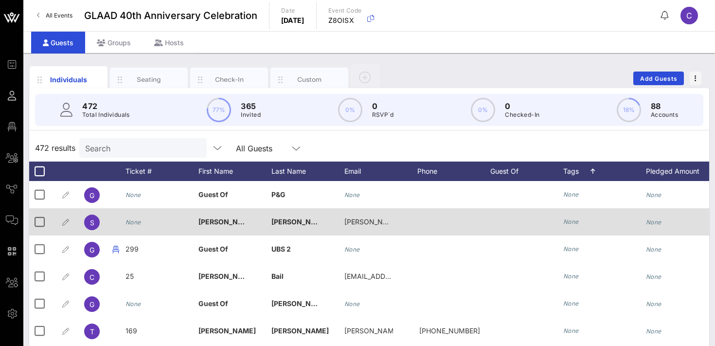
click at [575, 217] on div "None" at bounding box center [572, 222] width 16 height 10
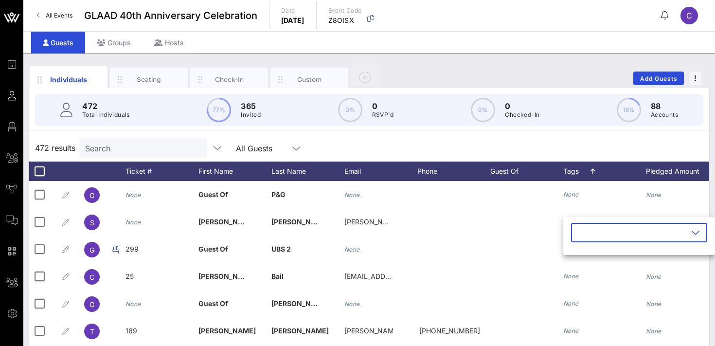
click at [583, 232] on input "text" at bounding box center [632, 233] width 111 height 16
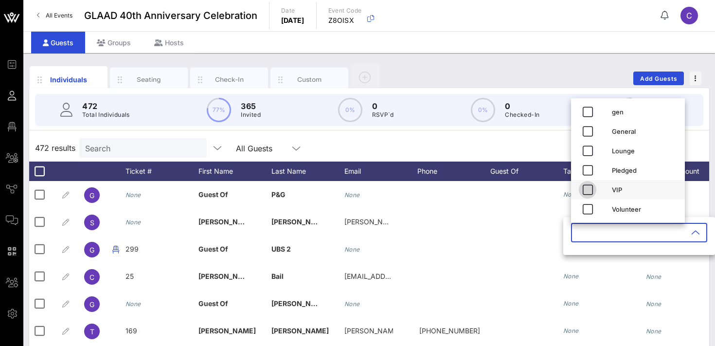
click at [590, 191] on icon "button" at bounding box center [588, 190] width 12 height 12
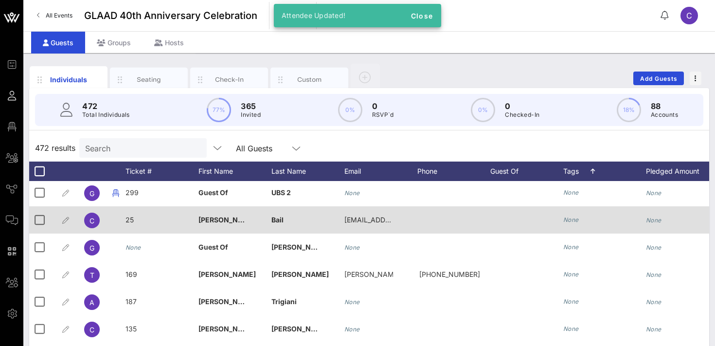
scroll to position [30, 0]
click at [571, 220] on icon "None" at bounding box center [572, 218] width 16 height 7
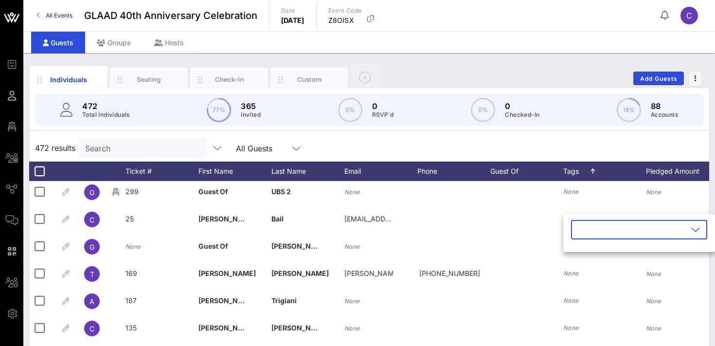
click at [582, 231] on input "text" at bounding box center [632, 230] width 111 height 16
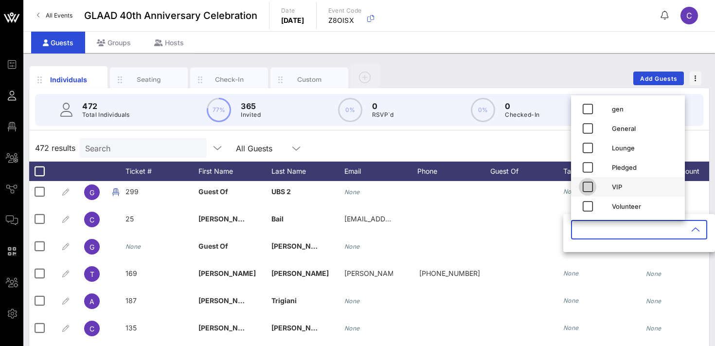
click at [587, 188] on icon "button" at bounding box center [588, 187] width 12 height 12
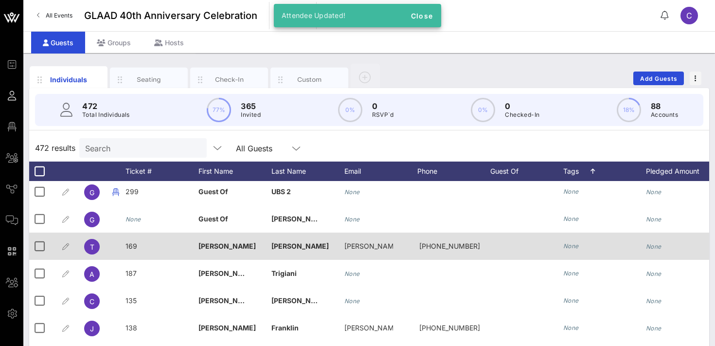
click at [572, 243] on icon "None" at bounding box center [572, 245] width 16 height 7
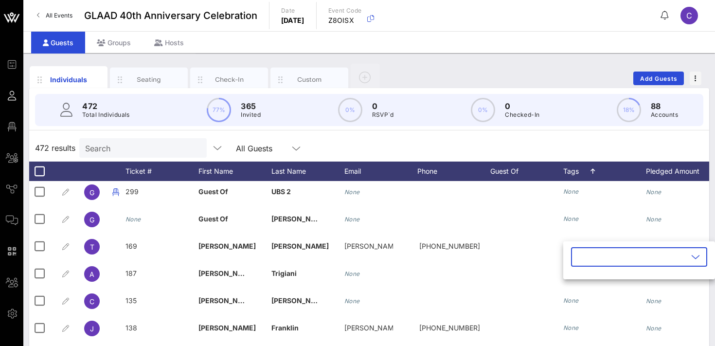
click at [579, 257] on input "text" at bounding box center [632, 257] width 111 height 16
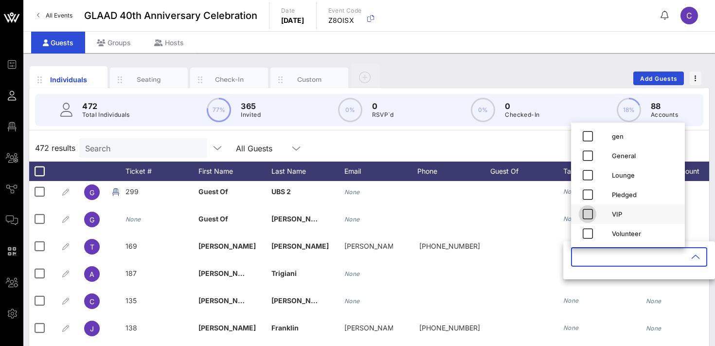
click at [588, 210] on icon "button" at bounding box center [588, 214] width 12 height 12
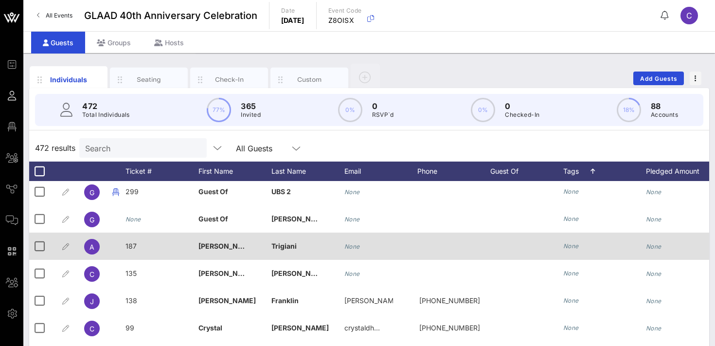
click at [569, 246] on icon "None" at bounding box center [572, 245] width 16 height 7
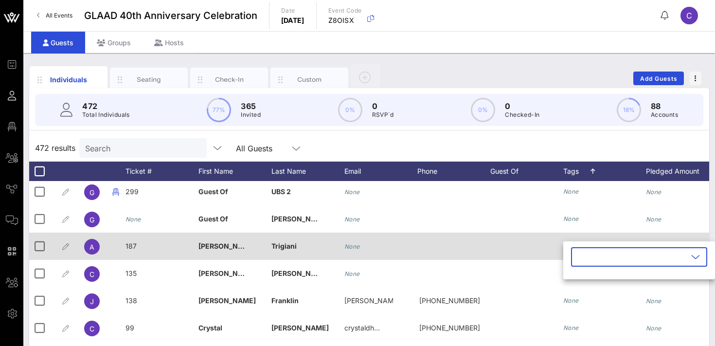
type input "L"
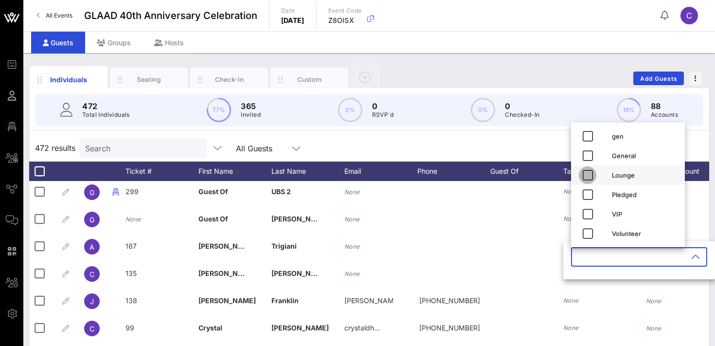
click at [590, 174] on icon "button" at bounding box center [588, 175] width 12 height 12
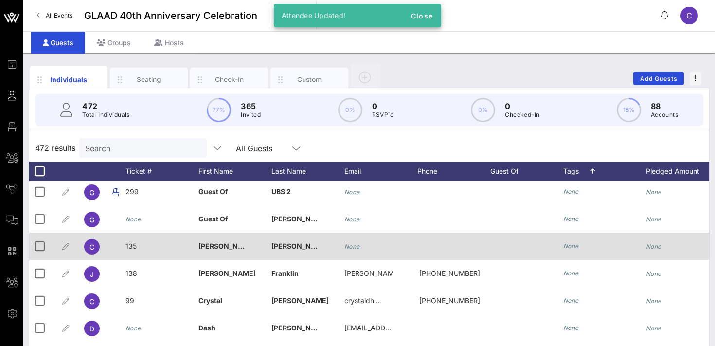
click at [577, 248] on icon "None" at bounding box center [572, 245] width 16 height 7
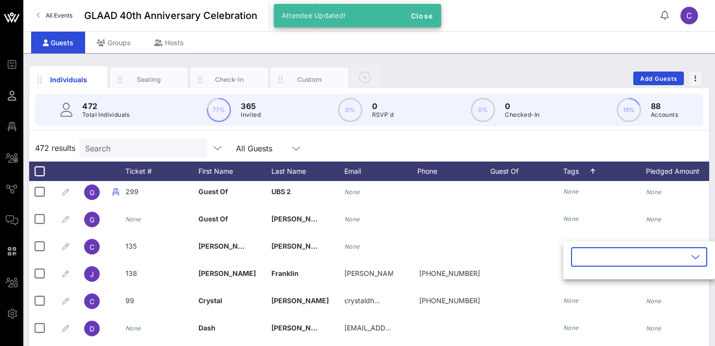
click at [591, 258] on input "text" at bounding box center [632, 257] width 111 height 16
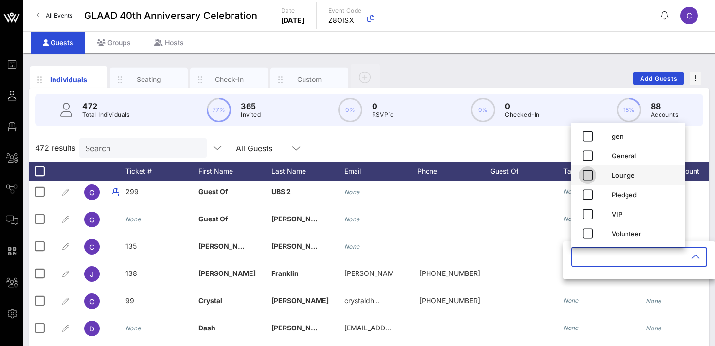
click at [586, 175] on icon "button" at bounding box center [588, 175] width 12 height 12
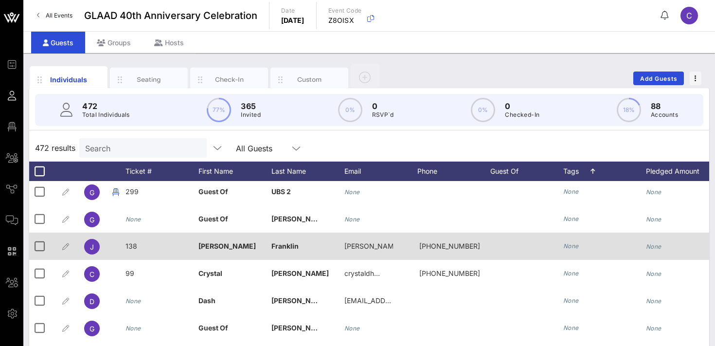
click at [573, 246] on icon "None" at bounding box center [572, 245] width 16 height 7
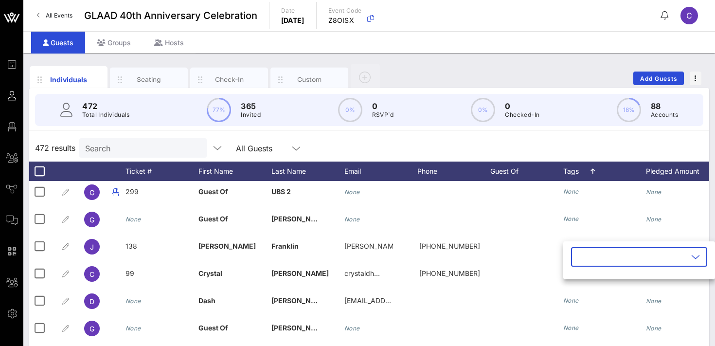
click at [582, 262] on input "text" at bounding box center [632, 257] width 111 height 16
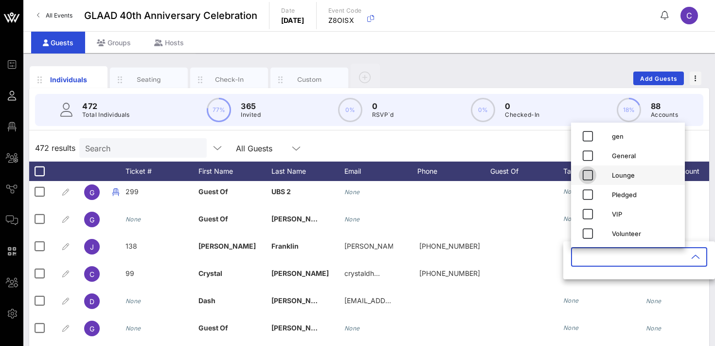
click at [588, 174] on icon "button" at bounding box center [588, 175] width 12 height 12
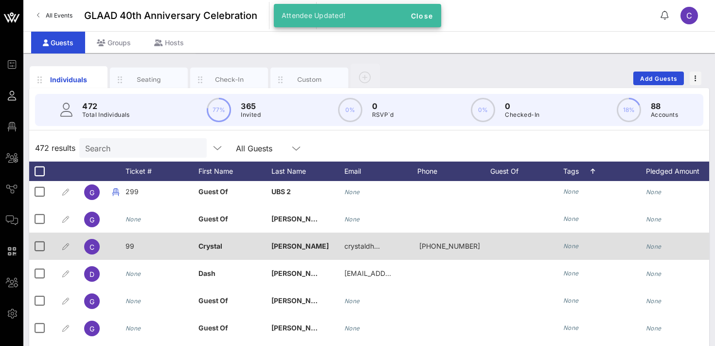
click at [574, 249] on icon "None" at bounding box center [572, 245] width 16 height 7
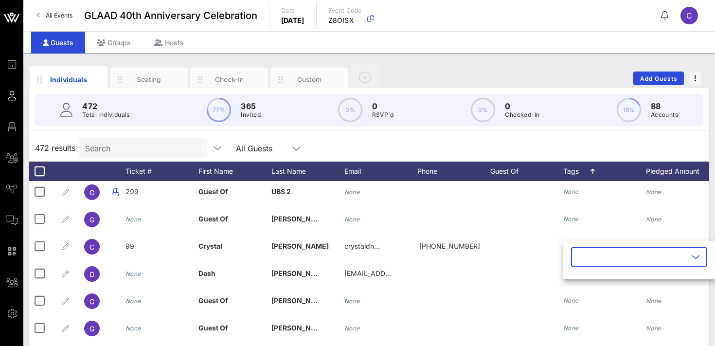
click at [581, 256] on input "text" at bounding box center [632, 257] width 111 height 16
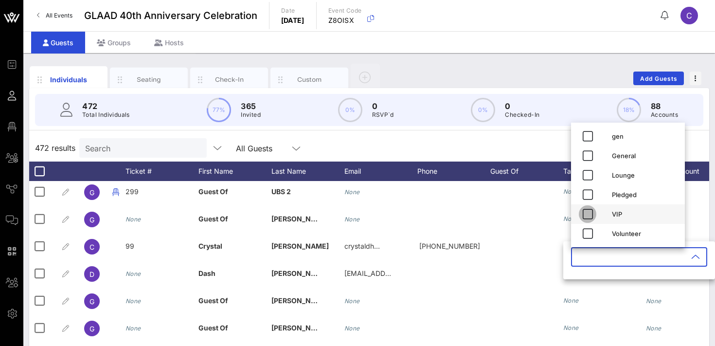
click at [587, 216] on icon "button" at bounding box center [588, 214] width 12 height 12
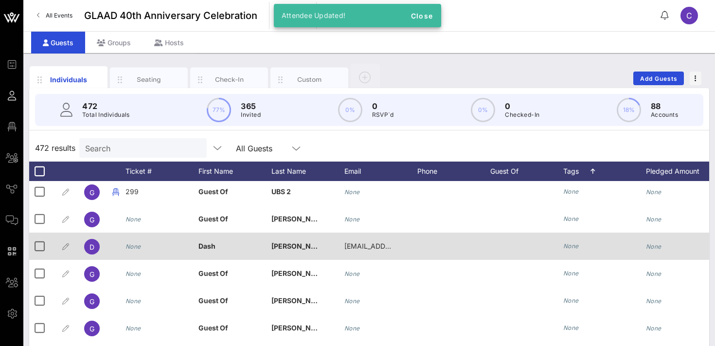
click at [576, 248] on icon "None" at bounding box center [572, 245] width 16 height 7
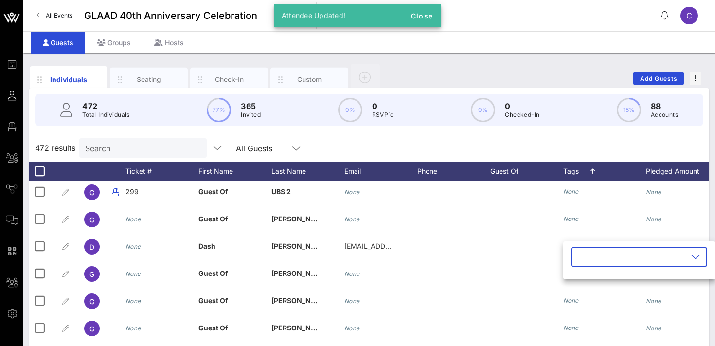
click at [584, 257] on input "text" at bounding box center [632, 257] width 111 height 16
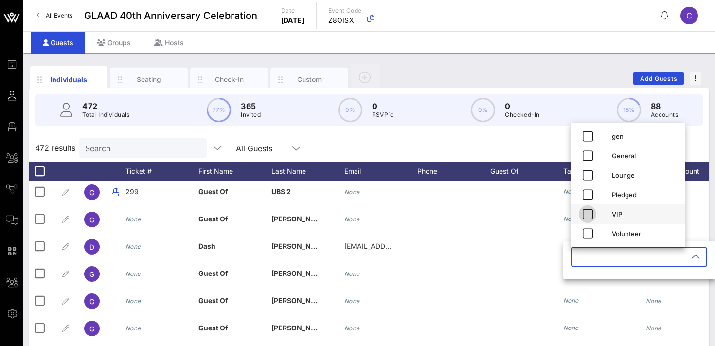
click at [588, 213] on icon "button" at bounding box center [588, 214] width 12 height 12
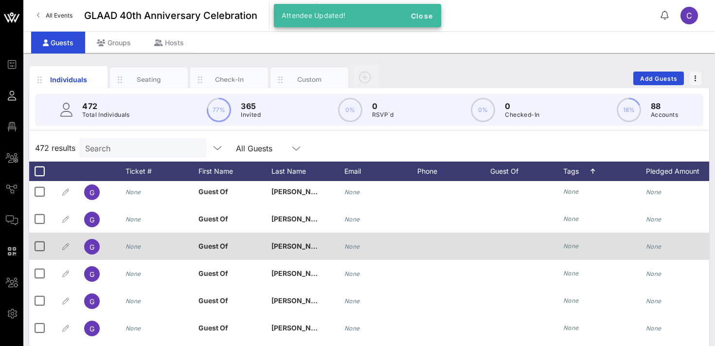
scroll to position [62, 0]
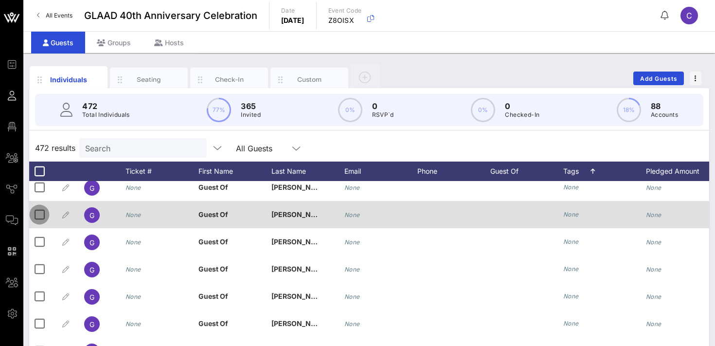
click at [41, 214] on div at bounding box center [39, 214] width 17 height 17
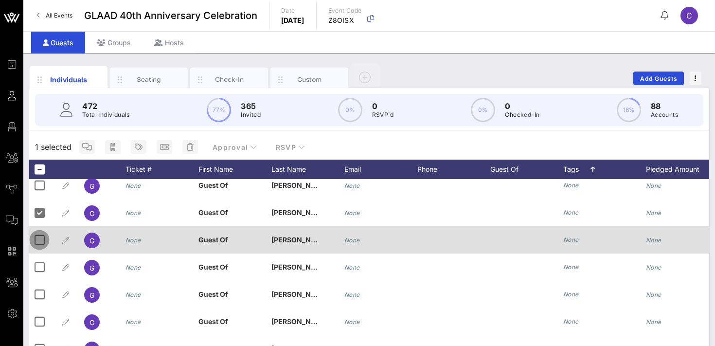
click at [36, 238] on div at bounding box center [39, 240] width 17 height 17
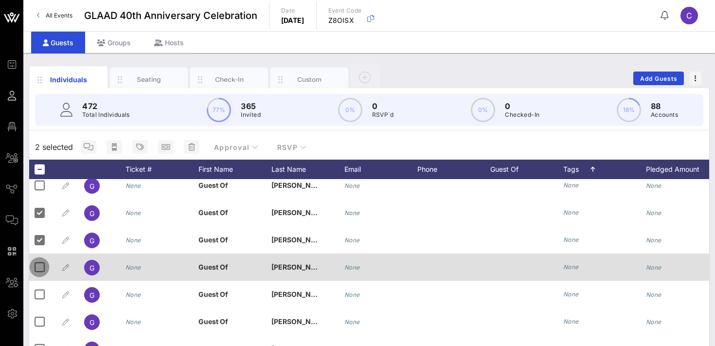
click at [41, 262] on div at bounding box center [39, 267] width 17 height 17
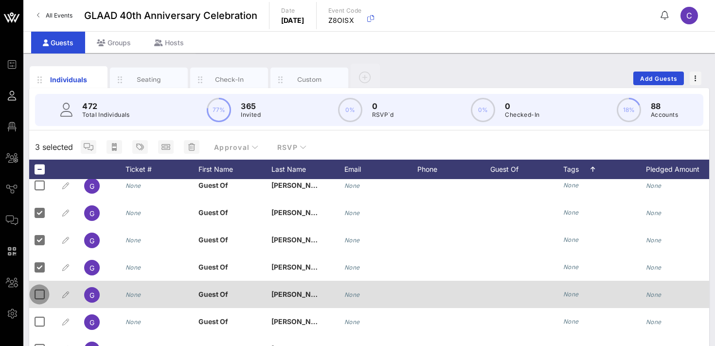
click at [39, 291] on div at bounding box center [39, 294] width 17 height 17
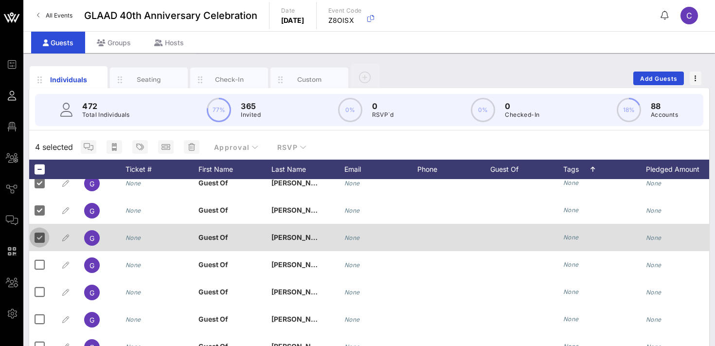
scroll to position [121, 0]
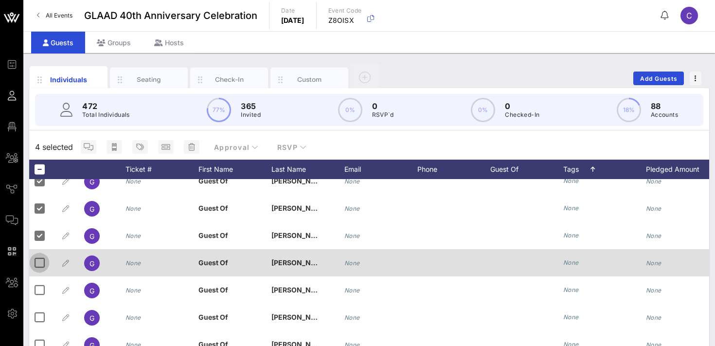
click at [41, 265] on div at bounding box center [39, 263] width 17 height 17
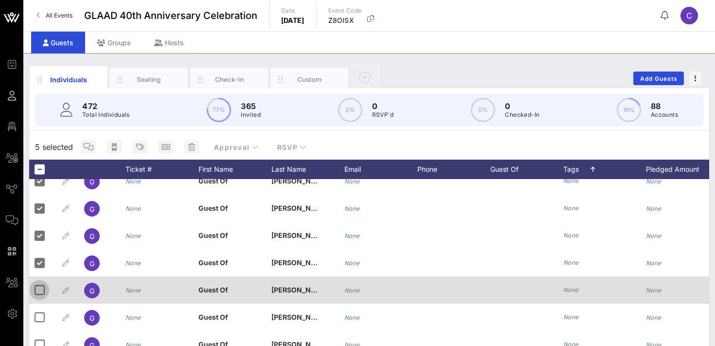
click at [41, 287] on div at bounding box center [39, 290] width 17 height 17
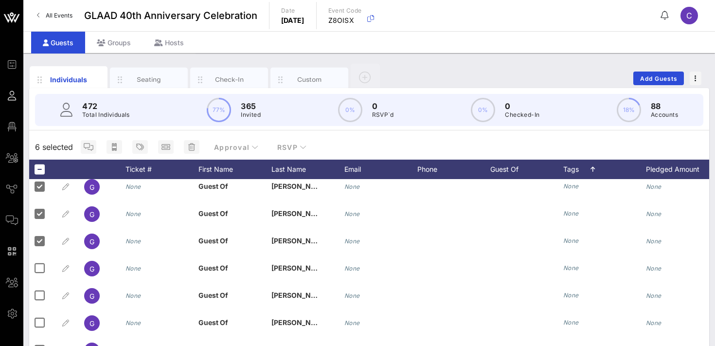
scroll to position [172, 0]
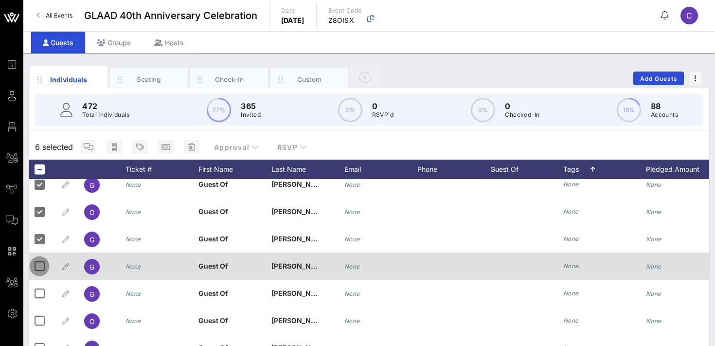
click at [42, 267] on div at bounding box center [39, 266] width 17 height 17
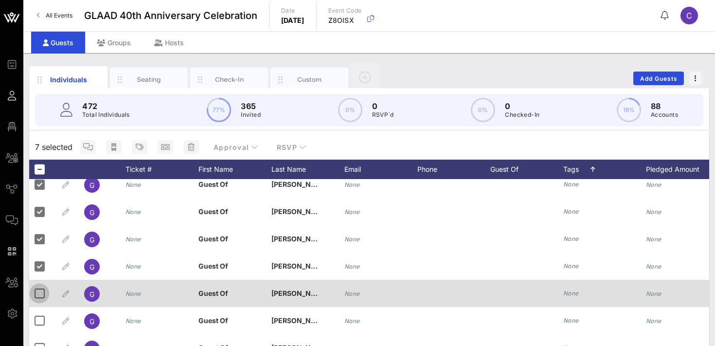
click at [42, 289] on div at bounding box center [39, 293] width 17 height 17
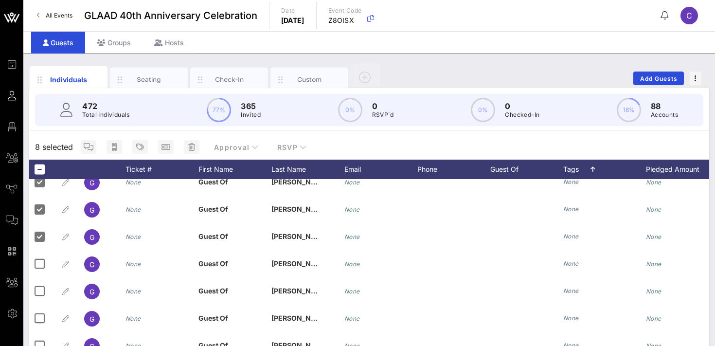
scroll to position [230, 0]
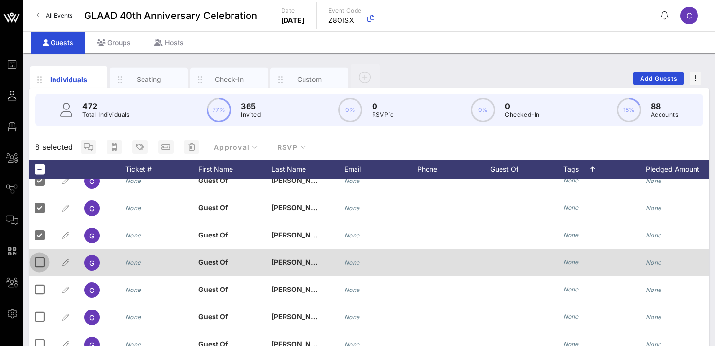
click at [42, 265] on div at bounding box center [39, 262] width 17 height 17
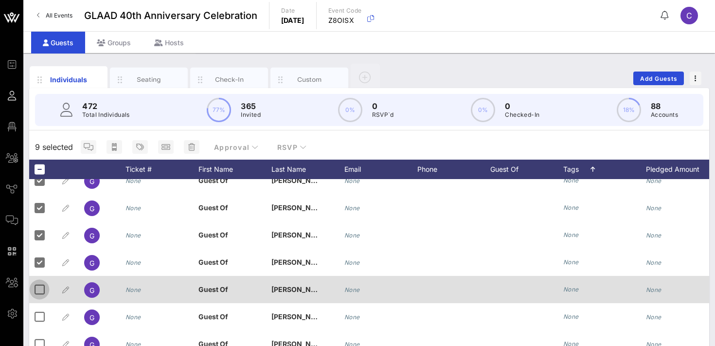
click at [41, 289] on div at bounding box center [39, 289] width 17 height 17
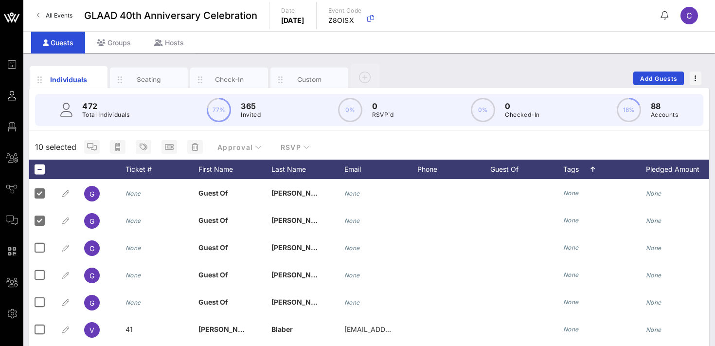
scroll to position [300, 0]
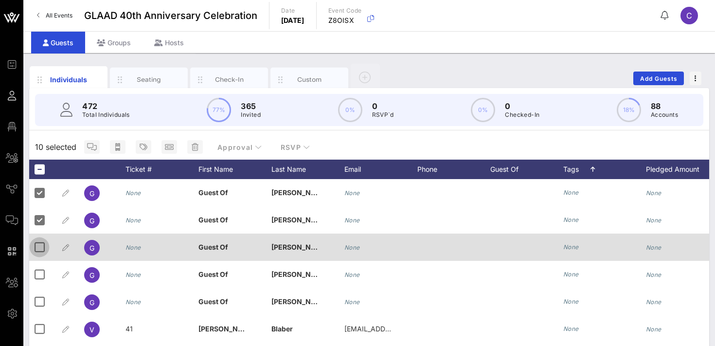
click at [40, 253] on div at bounding box center [39, 247] width 17 height 17
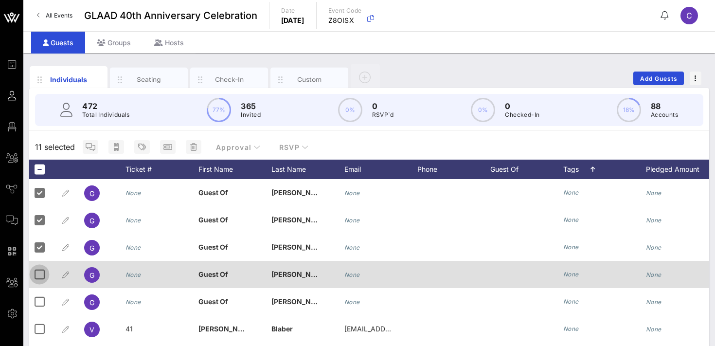
click at [41, 275] on div at bounding box center [39, 274] width 17 height 17
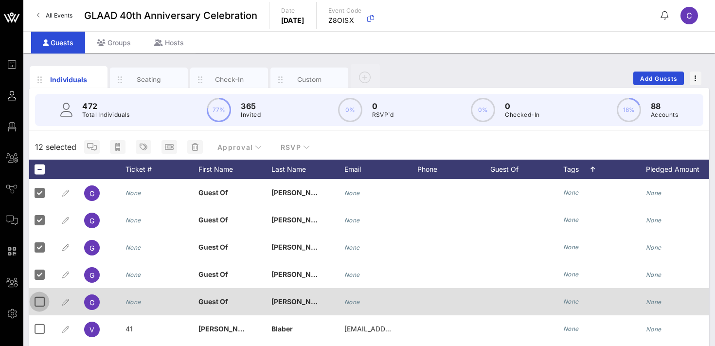
click at [40, 302] on div at bounding box center [39, 301] width 17 height 17
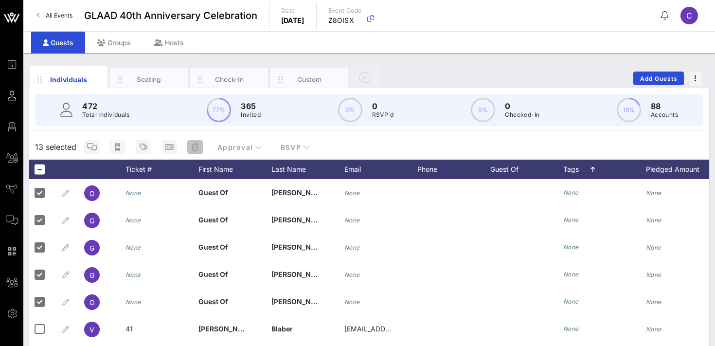
click at [193, 150] on icon "button" at bounding box center [195, 147] width 7 height 8
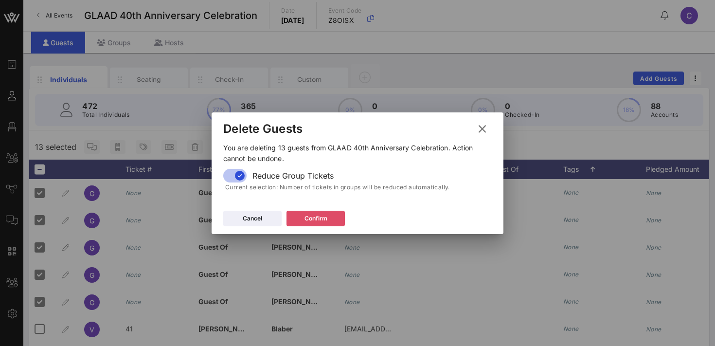
click at [312, 214] on div "Confirm" at bounding box center [316, 219] width 23 height 10
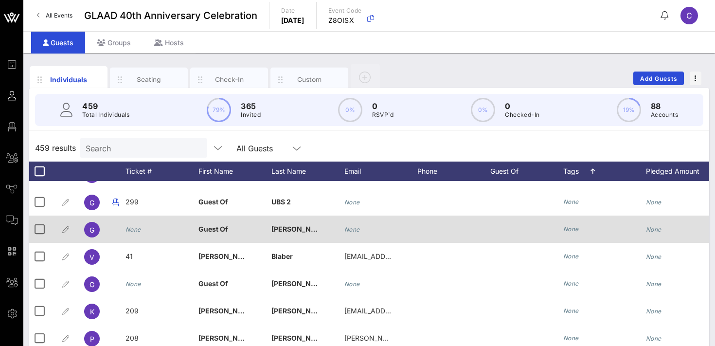
scroll to position [29, 0]
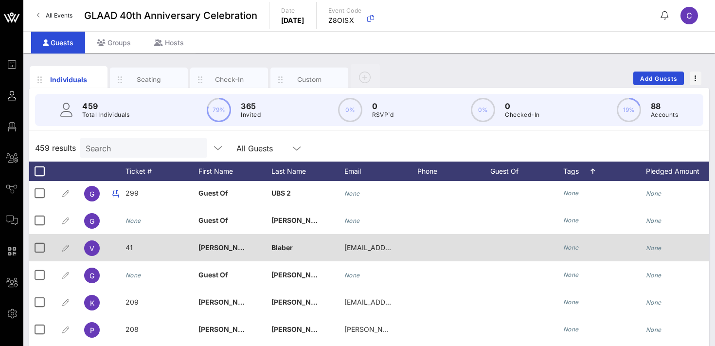
click at [573, 249] on icon "None" at bounding box center [572, 247] width 16 height 7
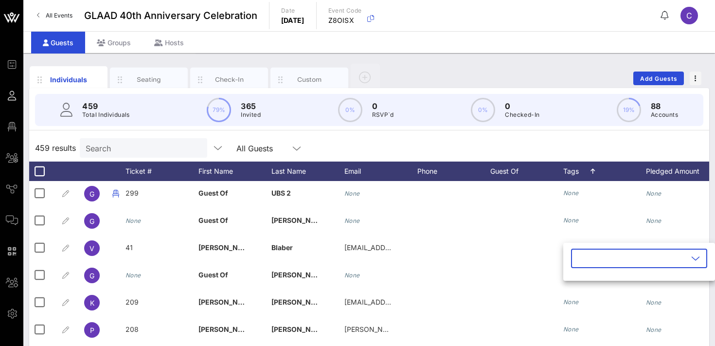
click at [583, 263] on input "text" at bounding box center [632, 259] width 111 height 16
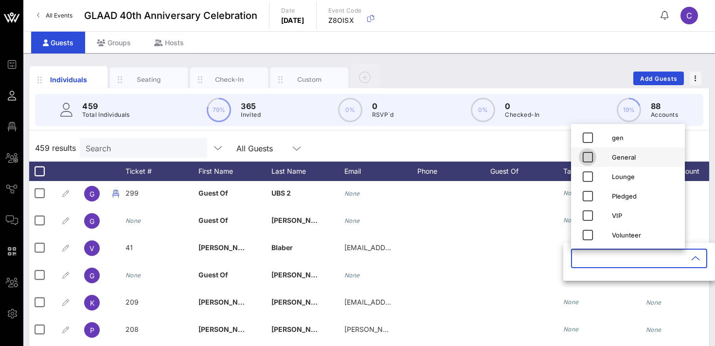
click at [590, 156] on icon "button" at bounding box center [588, 157] width 12 height 12
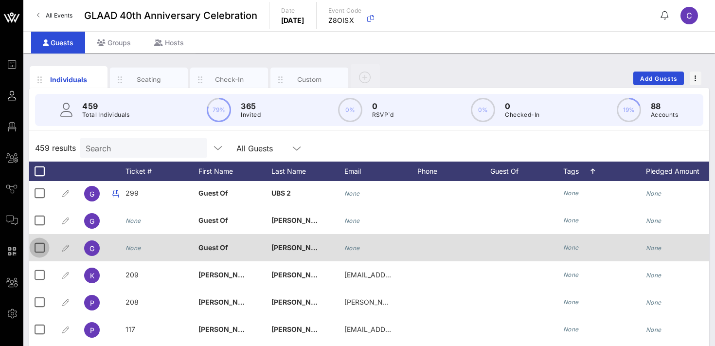
click at [39, 247] on div at bounding box center [39, 247] width 17 height 17
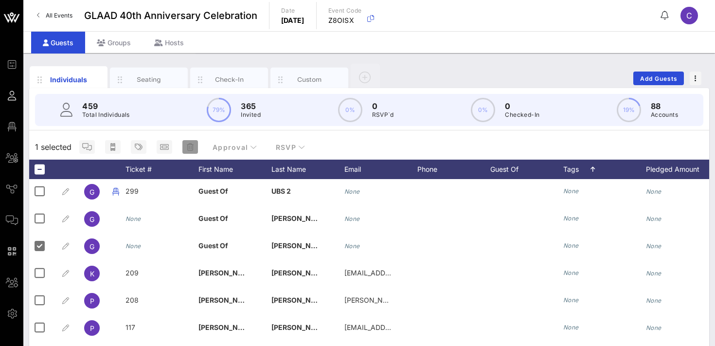
click at [195, 148] on span "button" at bounding box center [191, 147] width 16 height 8
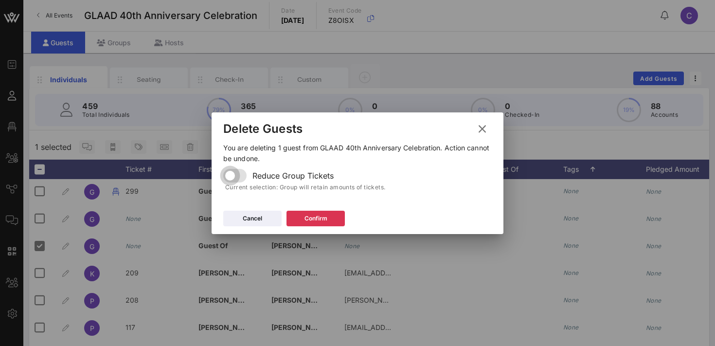
click at [238, 178] on div at bounding box center [230, 175] width 17 height 17
click at [308, 221] on div "Confirm" at bounding box center [316, 219] width 23 height 10
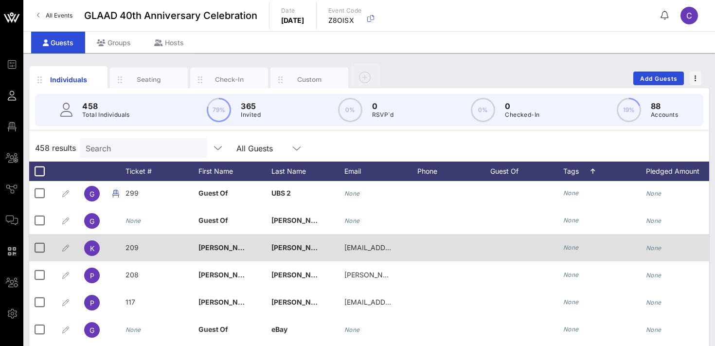
click at [569, 248] on icon "None" at bounding box center [572, 247] width 16 height 7
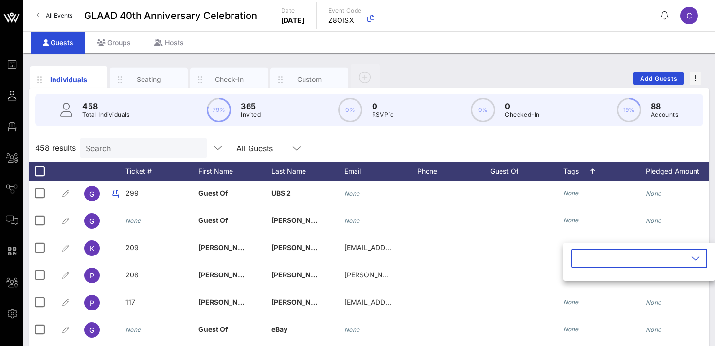
click at [586, 257] on input "text" at bounding box center [632, 259] width 111 height 16
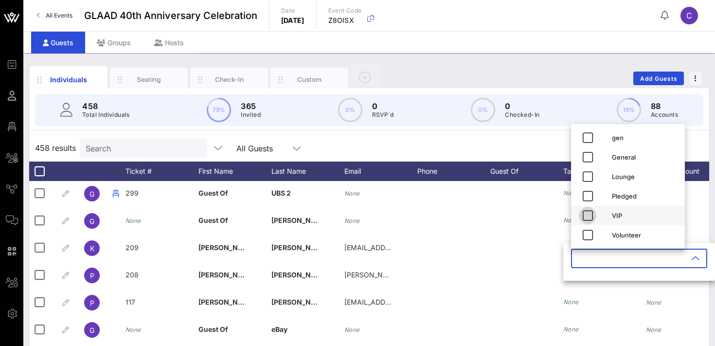
click at [586, 213] on icon "button" at bounding box center [588, 216] width 12 height 12
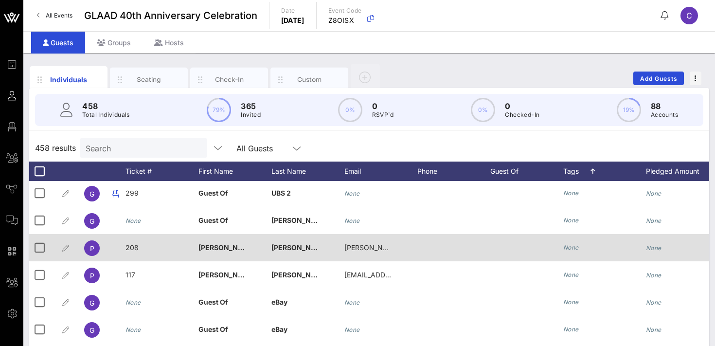
click at [571, 248] on icon "None" at bounding box center [572, 247] width 16 height 7
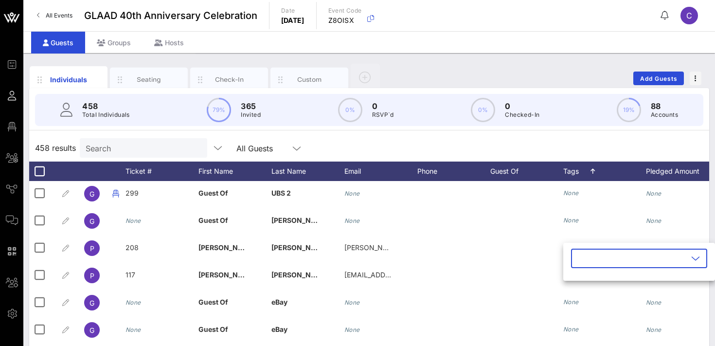
click at [584, 259] on input "text" at bounding box center [632, 259] width 111 height 16
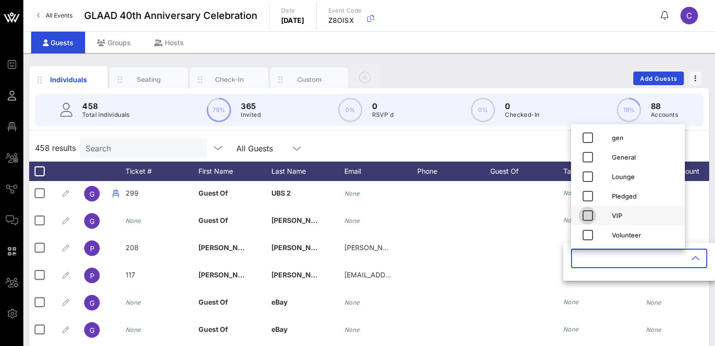
click at [591, 216] on icon "button" at bounding box center [588, 216] width 12 height 12
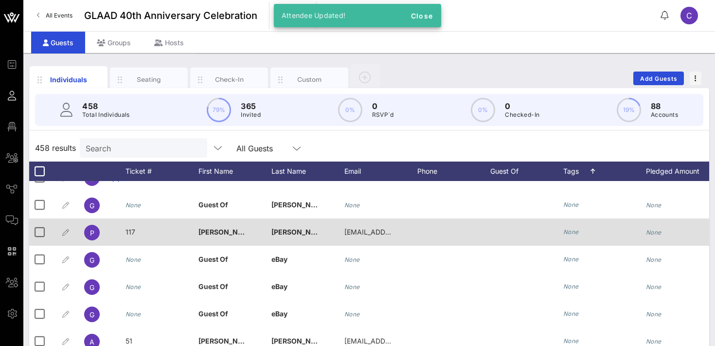
scroll to position [41, 0]
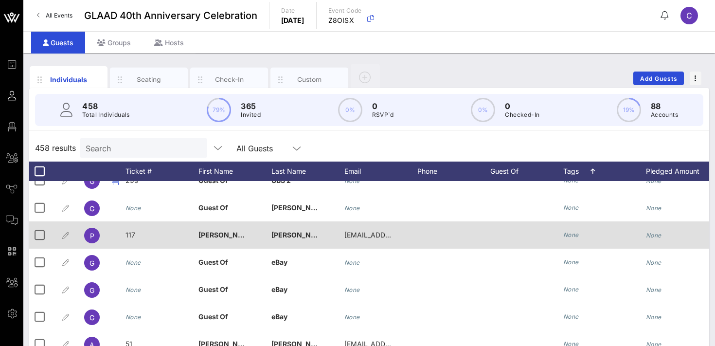
click at [568, 233] on icon "None" at bounding box center [572, 234] width 16 height 7
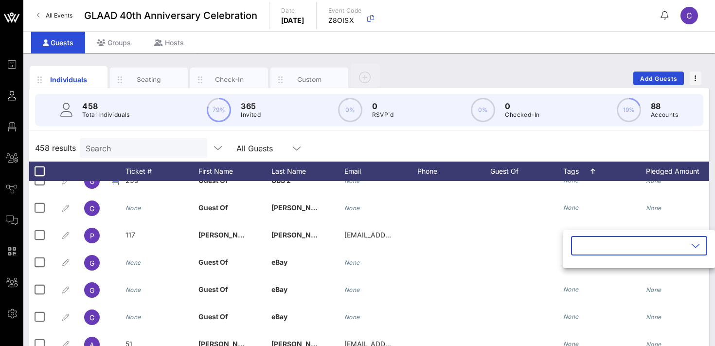
click at [585, 246] on input "text" at bounding box center [632, 246] width 111 height 16
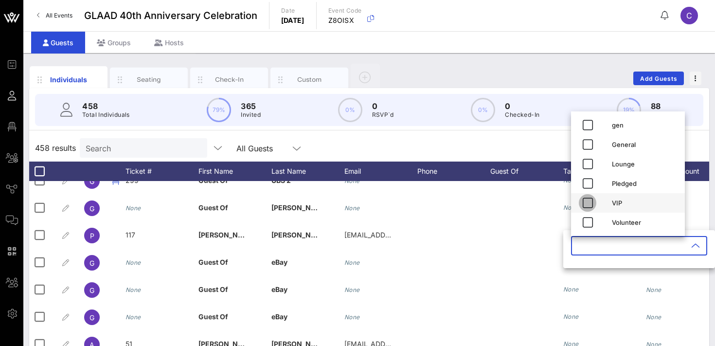
click at [592, 204] on icon "button" at bounding box center [588, 203] width 12 height 12
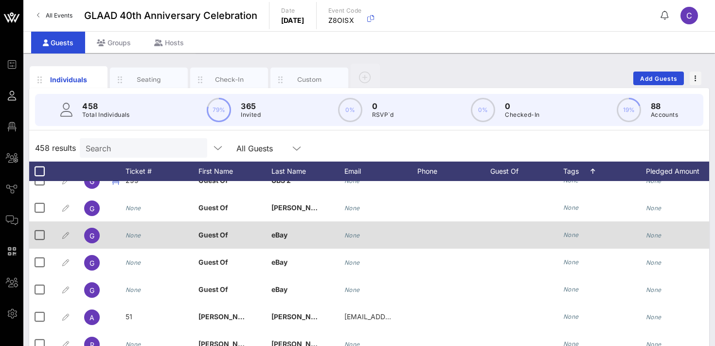
click at [571, 237] on icon "None" at bounding box center [572, 234] width 16 height 7
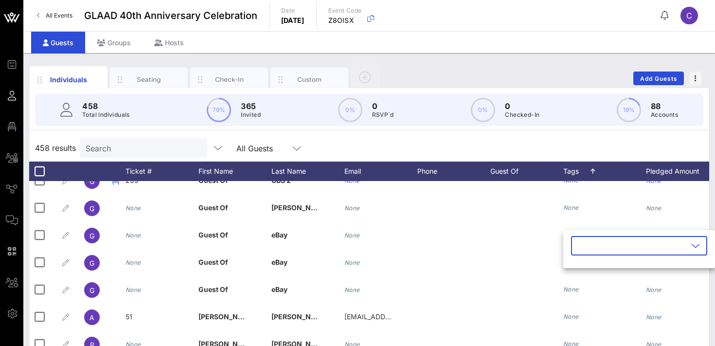
click at [582, 246] on input "text" at bounding box center [632, 246] width 111 height 16
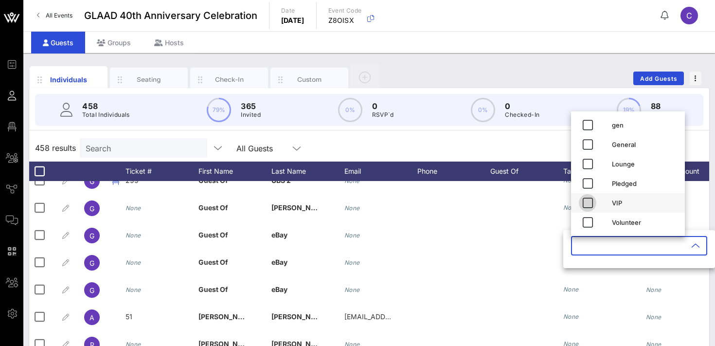
click at [585, 202] on icon "button" at bounding box center [588, 203] width 12 height 12
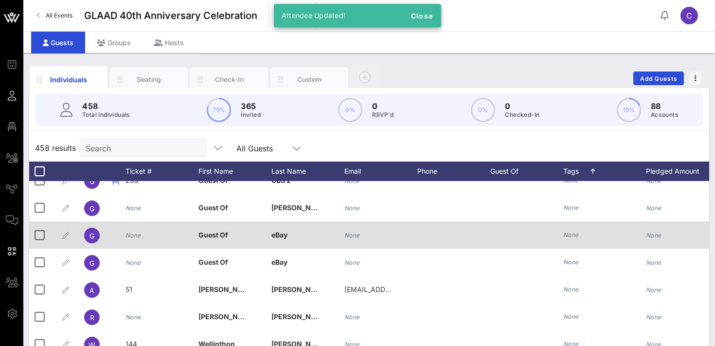
click at [570, 236] on icon "None" at bounding box center [572, 234] width 16 height 7
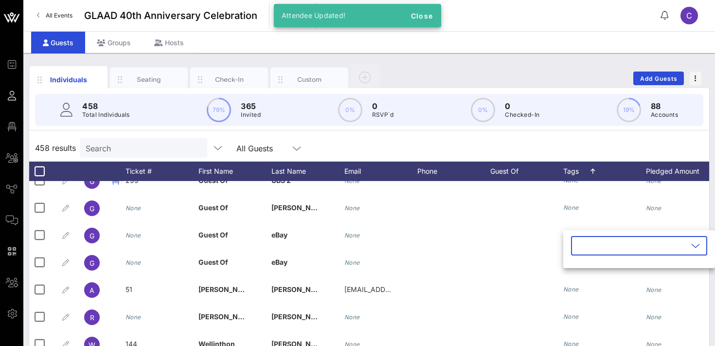
click at [583, 245] on input "text" at bounding box center [632, 246] width 111 height 16
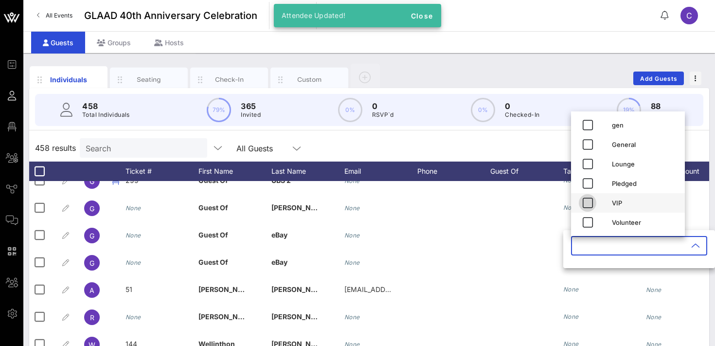
click at [587, 206] on icon "button" at bounding box center [588, 203] width 12 height 12
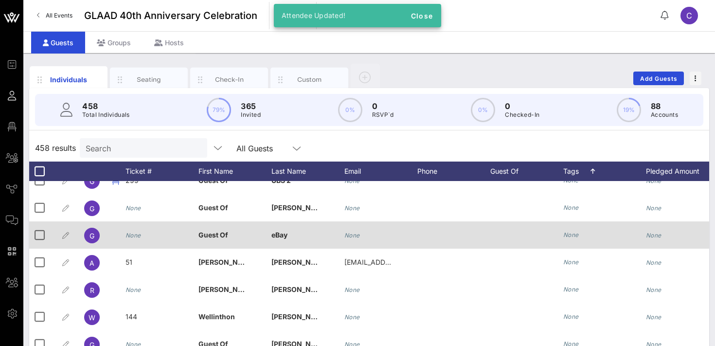
click at [565, 235] on icon "None" at bounding box center [572, 234] width 16 height 7
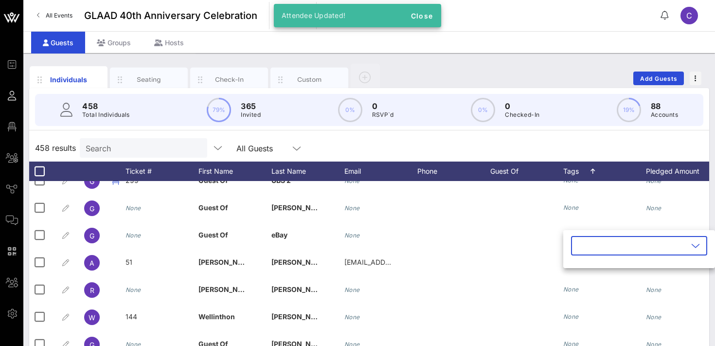
click at [577, 242] on input "text" at bounding box center [632, 246] width 111 height 16
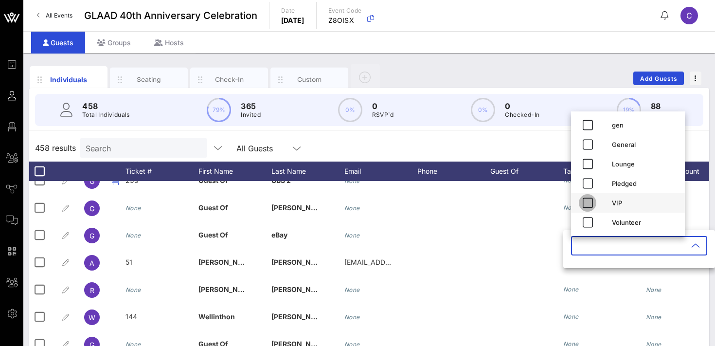
click at [587, 208] on icon "button" at bounding box center [588, 203] width 12 height 12
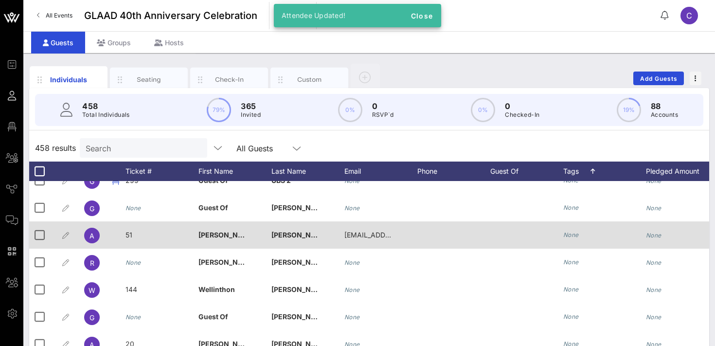
click at [576, 237] on icon "None" at bounding box center [572, 234] width 16 height 7
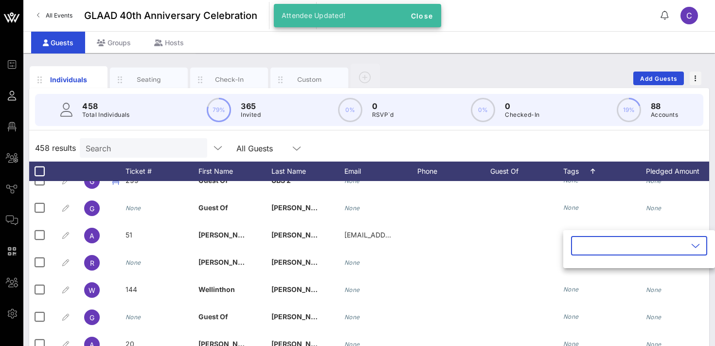
click at [588, 247] on input "text" at bounding box center [632, 246] width 111 height 16
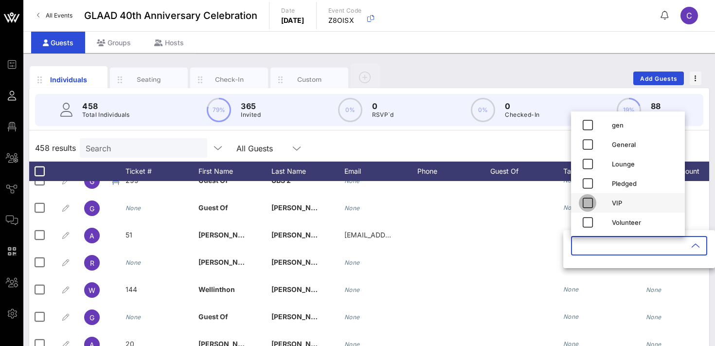
click at [587, 203] on icon "button" at bounding box center [588, 203] width 12 height 12
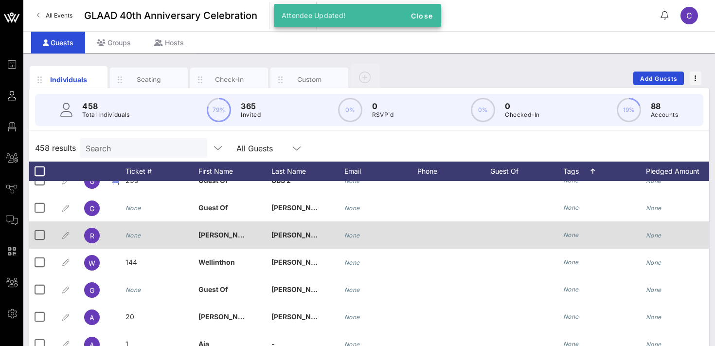
click at [574, 234] on icon "None" at bounding box center [572, 234] width 16 height 7
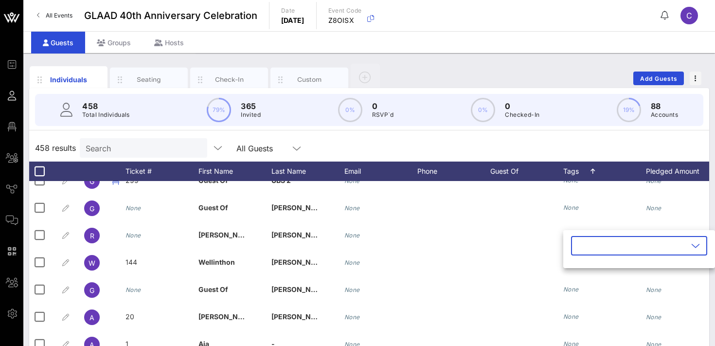
click at [588, 244] on input "text" at bounding box center [632, 246] width 111 height 16
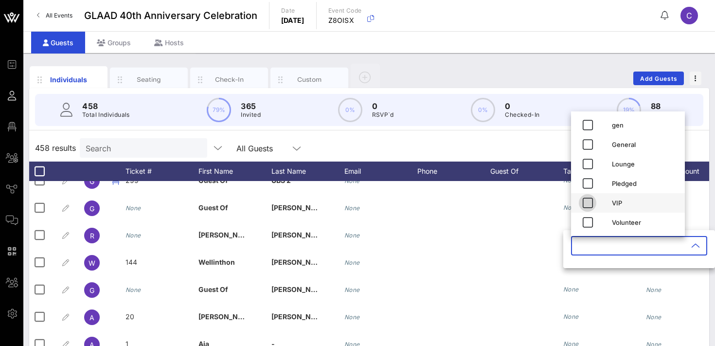
click at [588, 203] on icon "button" at bounding box center [588, 203] width 12 height 12
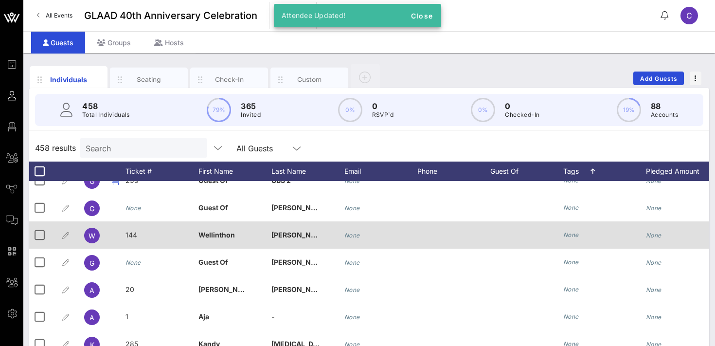
click at [575, 234] on icon "None" at bounding box center [572, 234] width 16 height 7
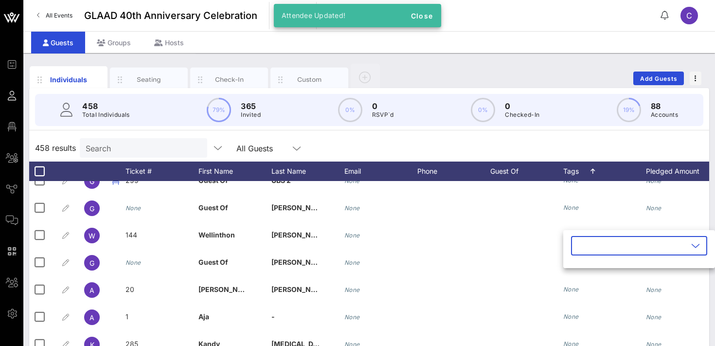
click at [580, 248] on input "text" at bounding box center [632, 246] width 111 height 16
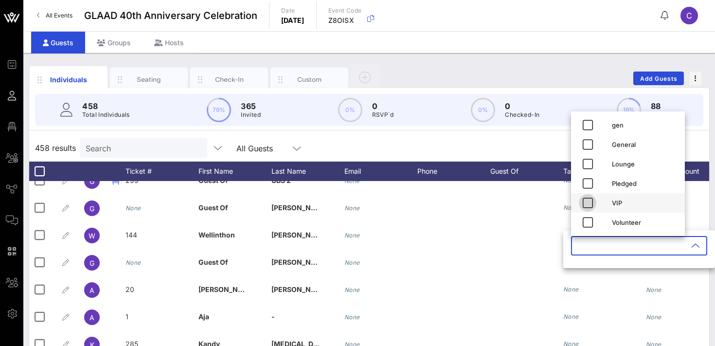
click at [589, 202] on icon "button" at bounding box center [588, 203] width 12 height 12
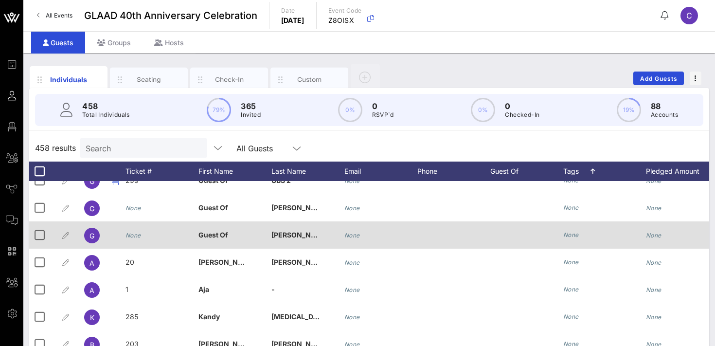
click at [571, 235] on icon "None" at bounding box center [572, 234] width 16 height 7
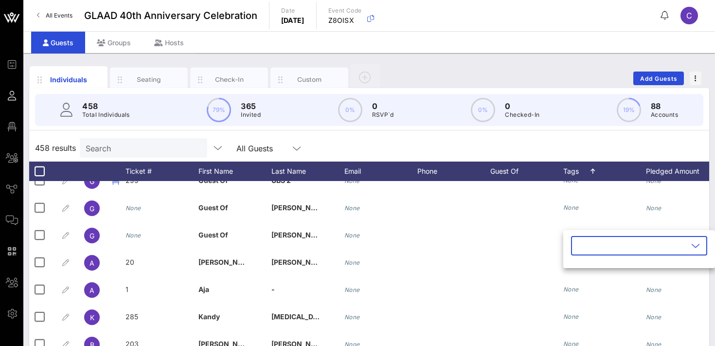
click at [583, 243] on input "text" at bounding box center [632, 246] width 111 height 16
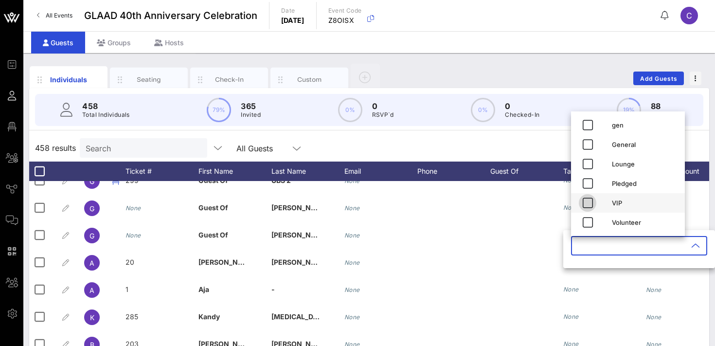
click at [588, 207] on icon "button" at bounding box center [588, 203] width 12 height 12
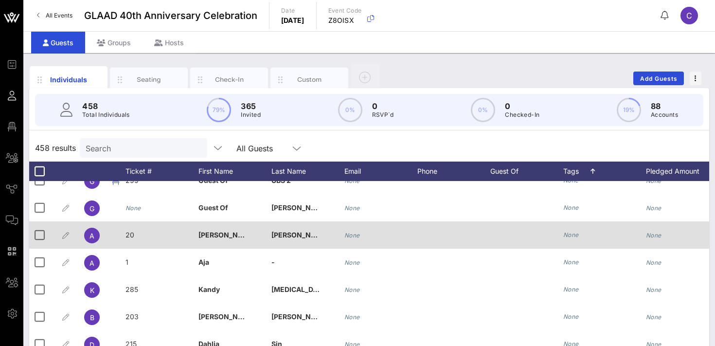
click at [575, 235] on icon "None" at bounding box center [572, 234] width 16 height 7
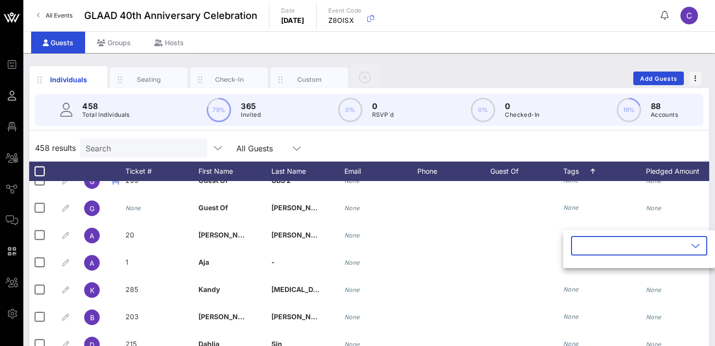
click at [585, 247] on input "text" at bounding box center [632, 246] width 111 height 16
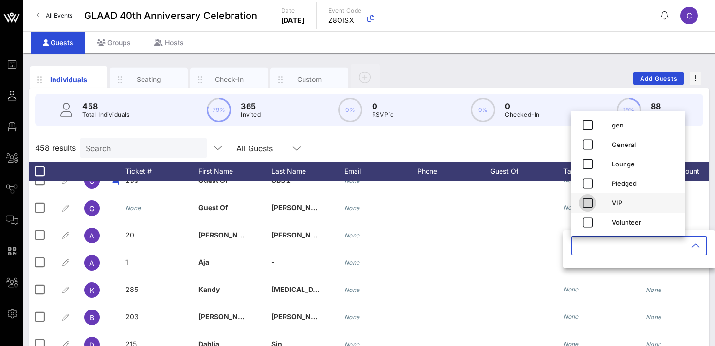
click at [588, 205] on icon "button" at bounding box center [588, 203] width 12 height 12
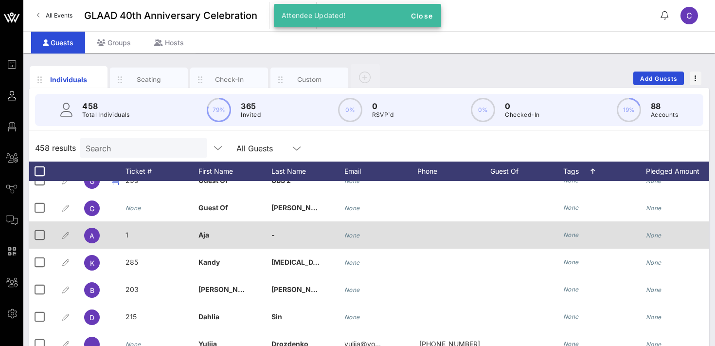
click at [569, 238] on icon "None" at bounding box center [572, 234] width 16 height 7
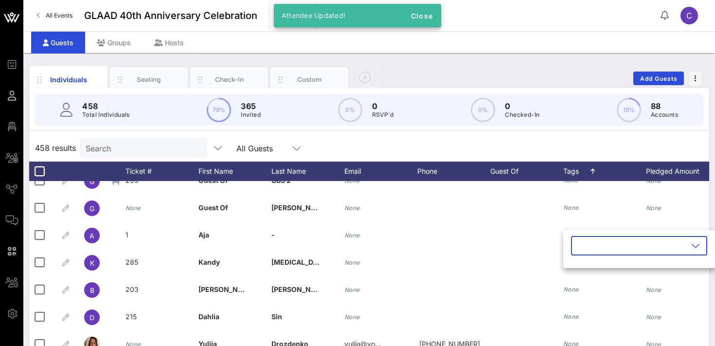
click at [579, 244] on input "text" at bounding box center [632, 246] width 111 height 16
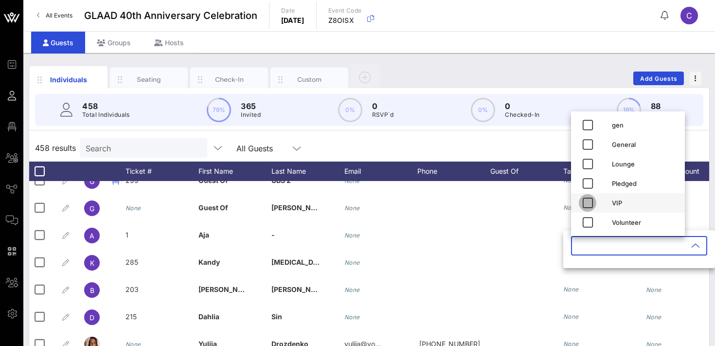
click at [591, 202] on icon "button" at bounding box center [588, 203] width 12 height 12
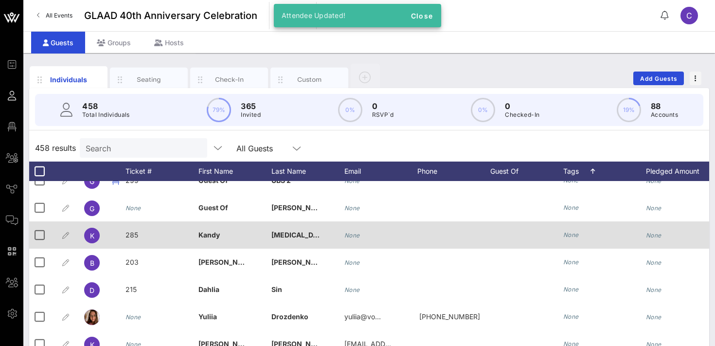
click at [574, 236] on icon "None" at bounding box center [572, 234] width 16 height 7
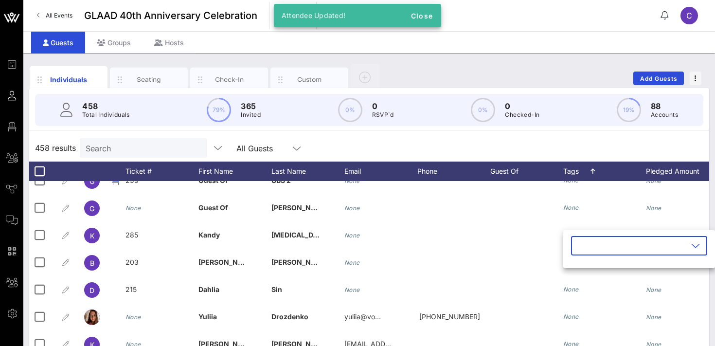
click at [579, 238] on input "text" at bounding box center [632, 246] width 111 height 16
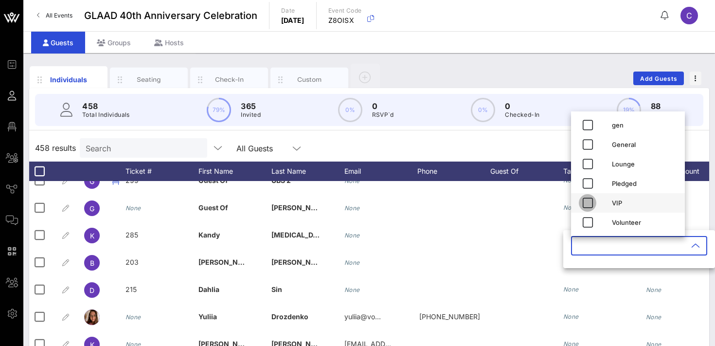
click at [587, 203] on icon "button" at bounding box center [588, 203] width 12 height 12
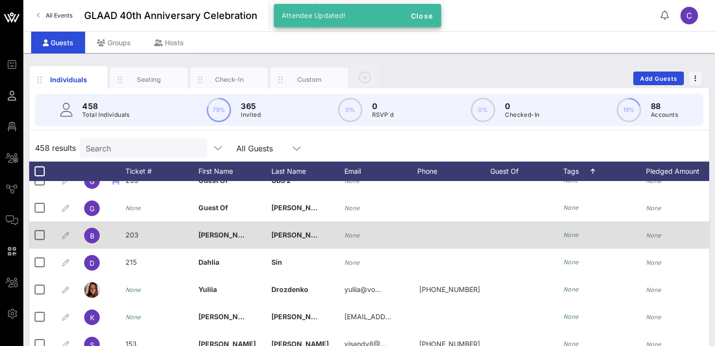
click at [576, 245] on div "None" at bounding box center [605, 234] width 83 height 27
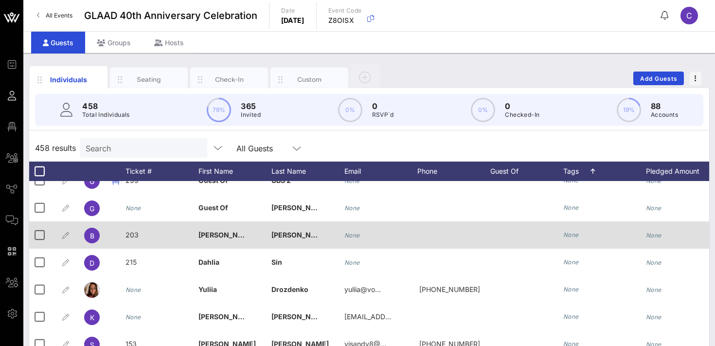
click at [574, 238] on icon "None" at bounding box center [572, 234] width 16 height 7
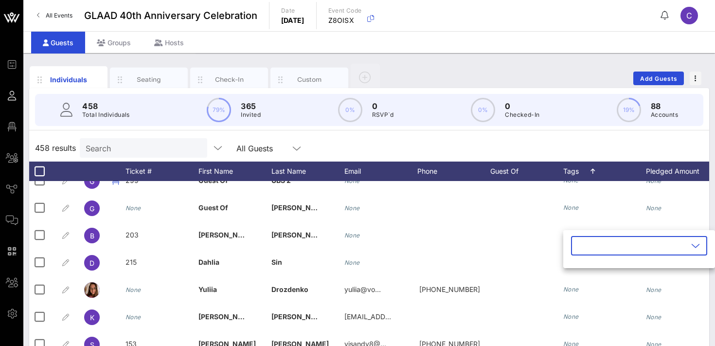
click at [583, 245] on input "text" at bounding box center [632, 246] width 111 height 16
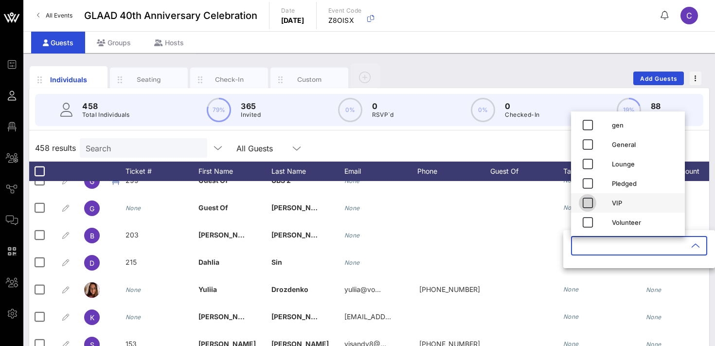
click at [587, 204] on icon "button" at bounding box center [588, 203] width 12 height 12
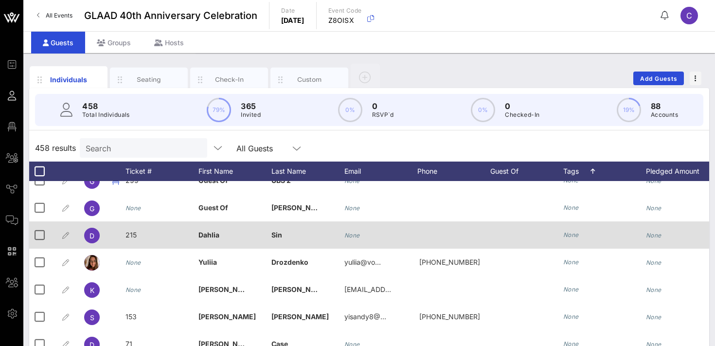
click at [575, 233] on icon "None" at bounding box center [572, 234] width 16 height 7
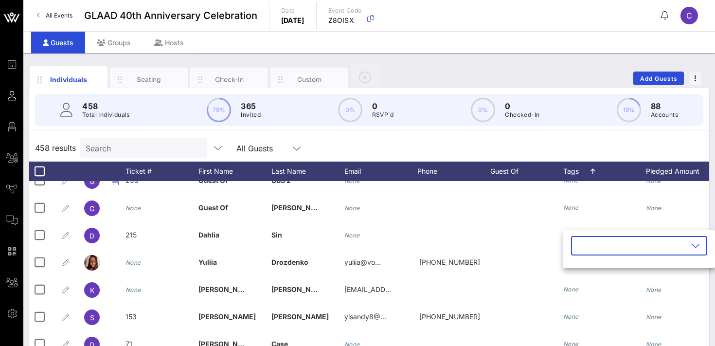
click at [588, 246] on input "text" at bounding box center [632, 246] width 111 height 16
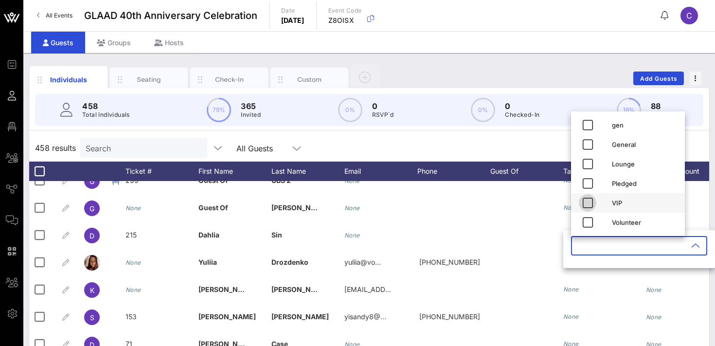
click at [589, 205] on icon "button" at bounding box center [588, 203] width 12 height 12
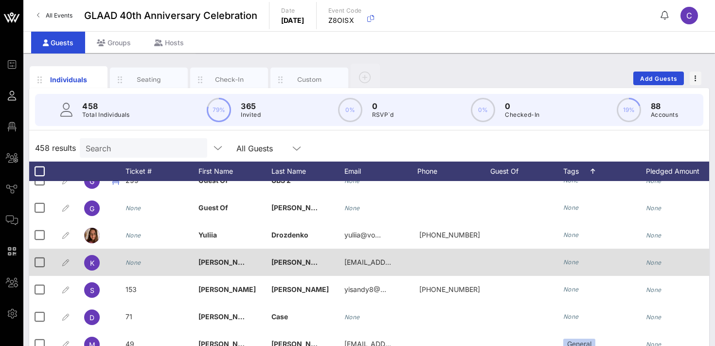
click at [567, 261] on icon "None" at bounding box center [572, 261] width 16 height 7
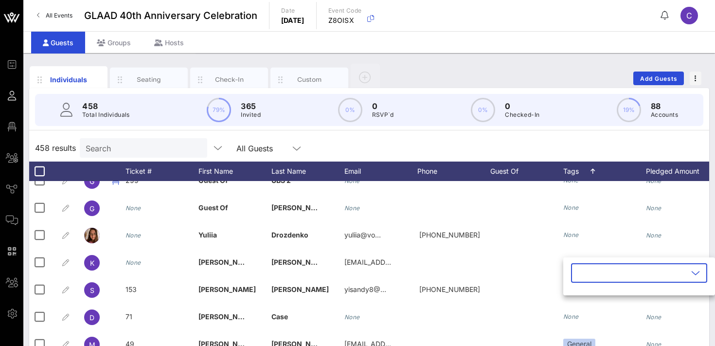
click at [584, 275] on input "text" at bounding box center [632, 273] width 111 height 16
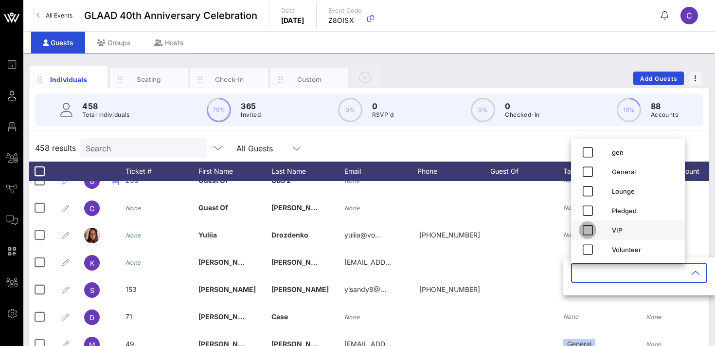
click at [588, 235] on icon "button" at bounding box center [588, 230] width 12 height 12
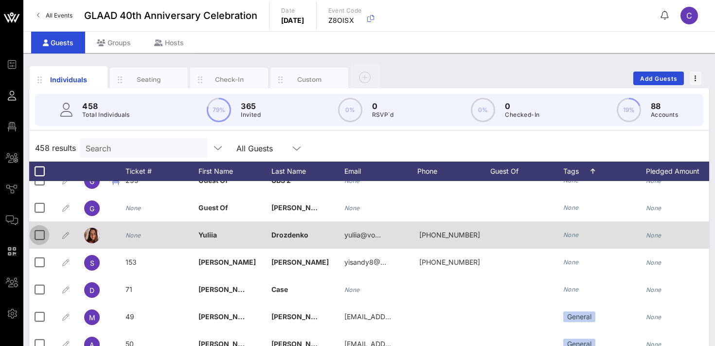
click at [37, 237] on div at bounding box center [39, 235] width 17 height 17
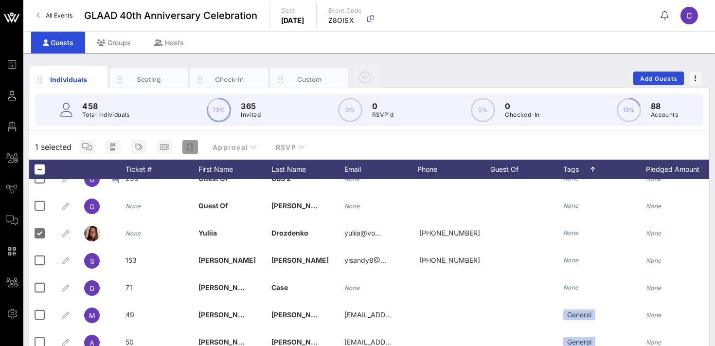
click at [190, 146] on icon "button" at bounding box center [190, 147] width 7 height 8
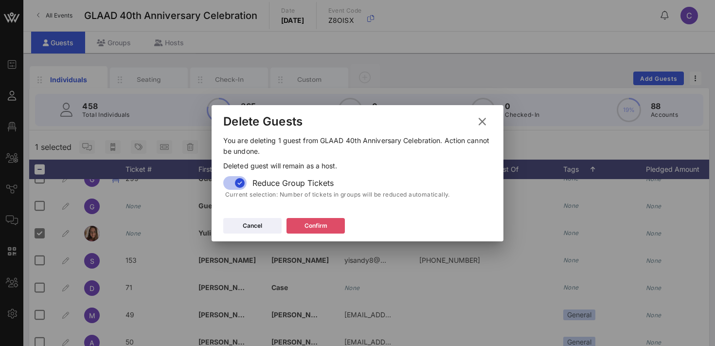
click at [307, 223] on div "Confirm" at bounding box center [316, 226] width 23 height 10
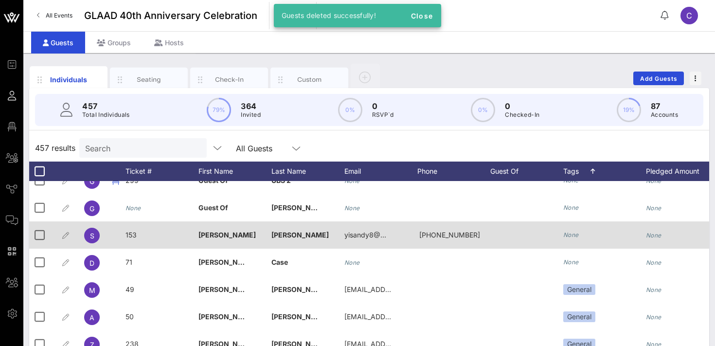
click at [571, 235] on icon "None" at bounding box center [572, 234] width 16 height 7
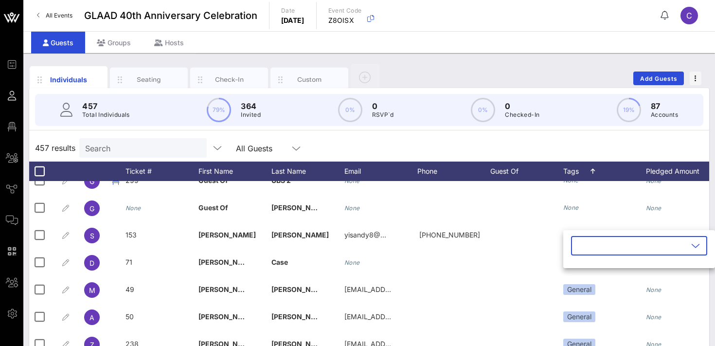
click at [581, 252] on input "text" at bounding box center [632, 246] width 111 height 16
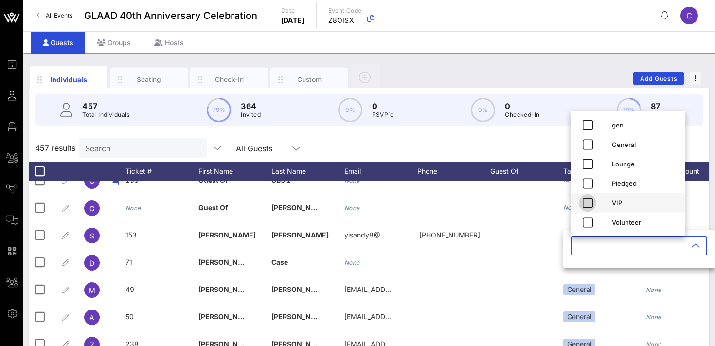
click at [586, 203] on icon "button" at bounding box center [588, 203] width 12 height 12
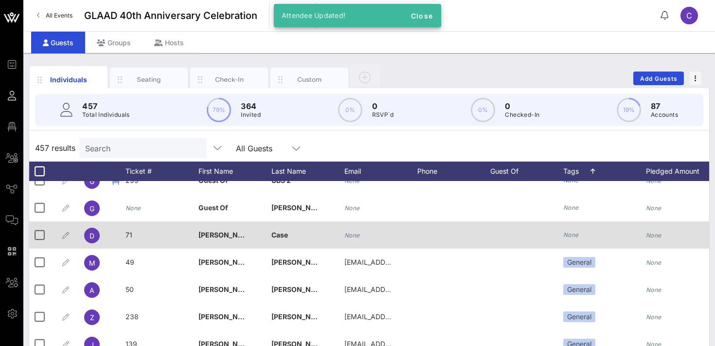
click at [576, 233] on icon "None" at bounding box center [572, 234] width 16 height 7
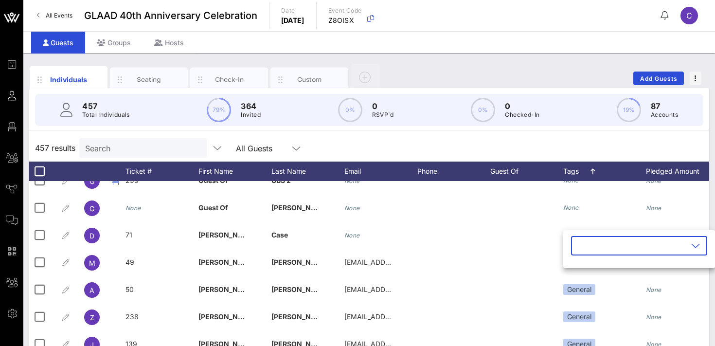
click at [584, 241] on input "text" at bounding box center [632, 246] width 111 height 16
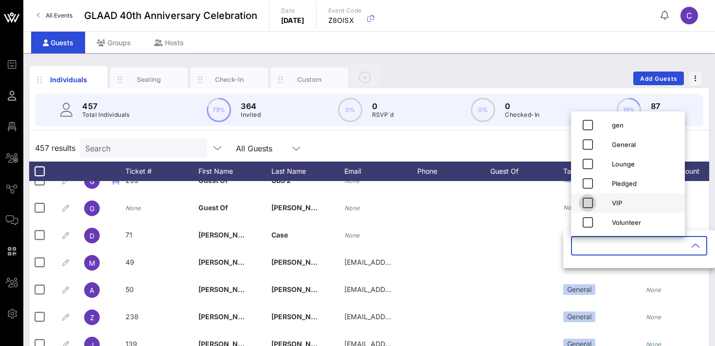
click at [588, 204] on icon "button" at bounding box center [588, 203] width 12 height 12
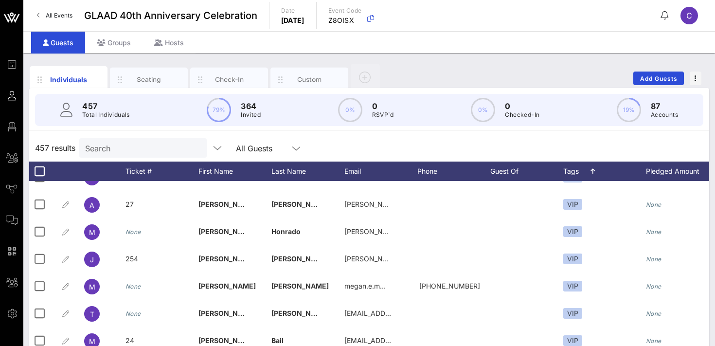
scroll to position [7873, 0]
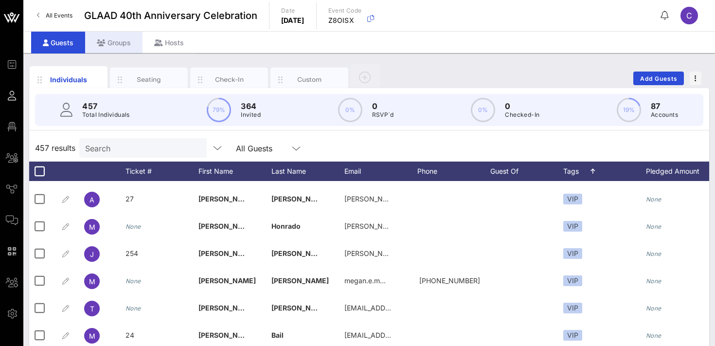
click at [119, 44] on div "Groups" at bounding box center [113, 43] width 57 height 22
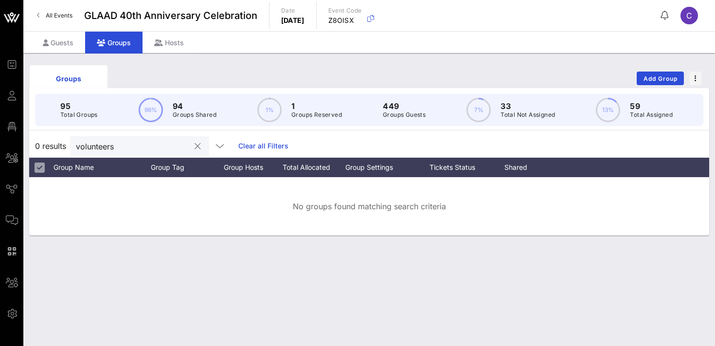
click at [125, 147] on input "volunteers" at bounding box center [133, 146] width 114 height 13
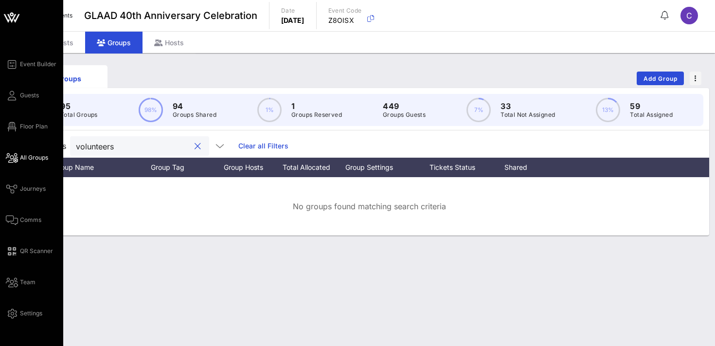
click at [23, 158] on span "All Groups" at bounding box center [34, 157] width 28 height 9
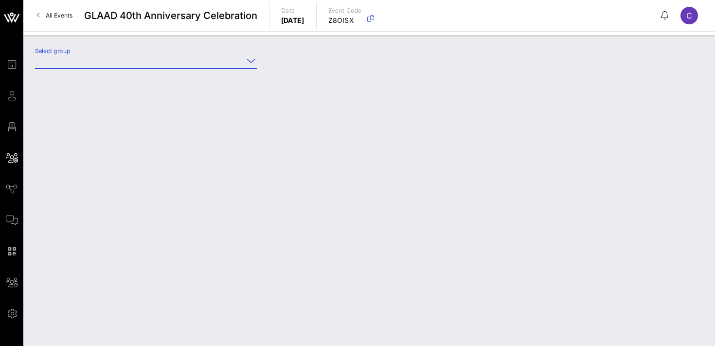
click at [91, 65] on input "Select group" at bounding box center [139, 61] width 208 height 16
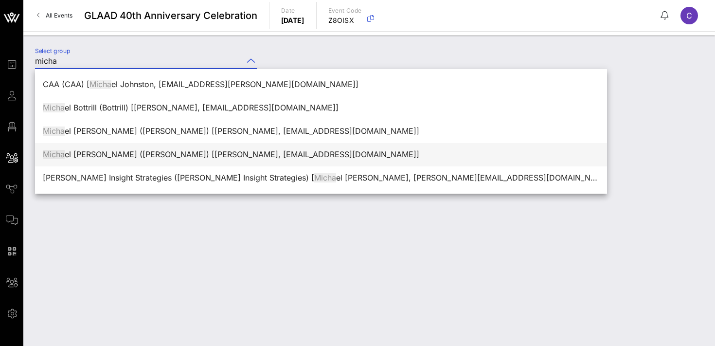
click at [91, 154] on div "Micha el Patrick King (King) [Anthony King, aramos@glaad.org]" at bounding box center [321, 154] width 557 height 9
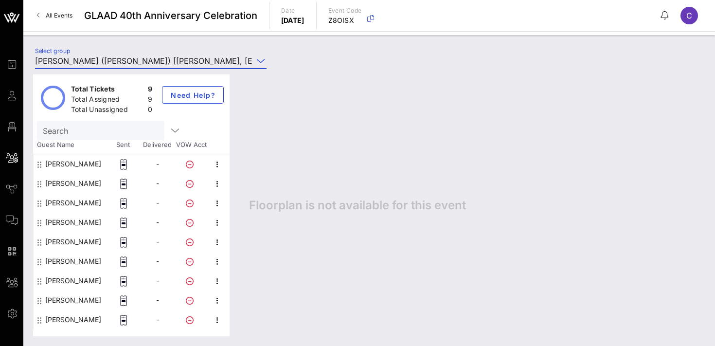
type input "Michael Patrick King (King) [Anthony King, aramos@glaad.org]"
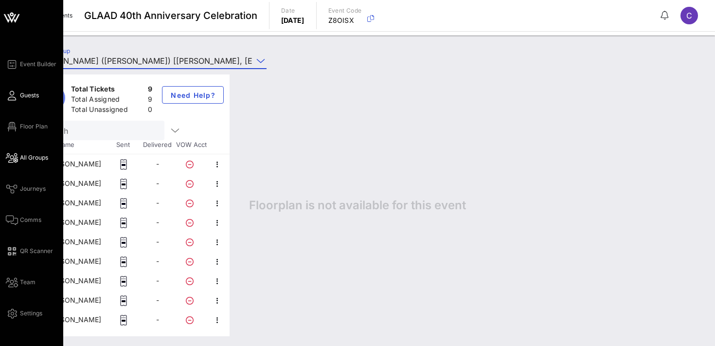
click at [18, 93] on link "Guests" at bounding box center [22, 96] width 33 height 12
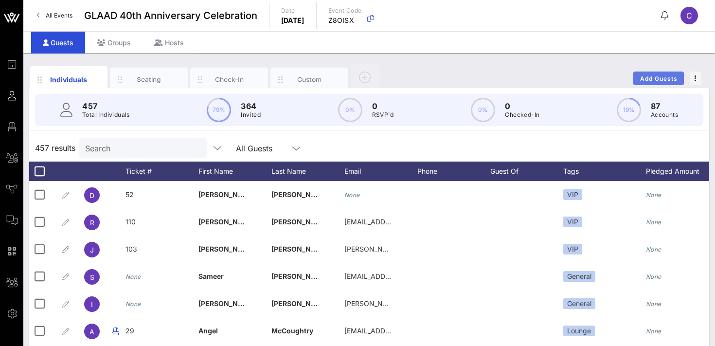
click at [647, 79] on span "Add Guests" at bounding box center [659, 78] width 38 height 7
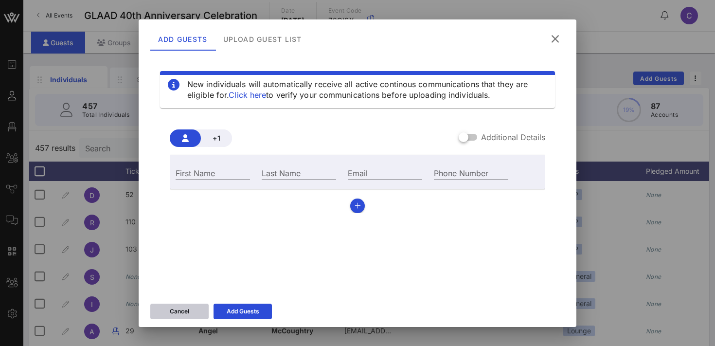
click at [188, 312] on div "Cancel" at bounding box center [179, 312] width 19 height 10
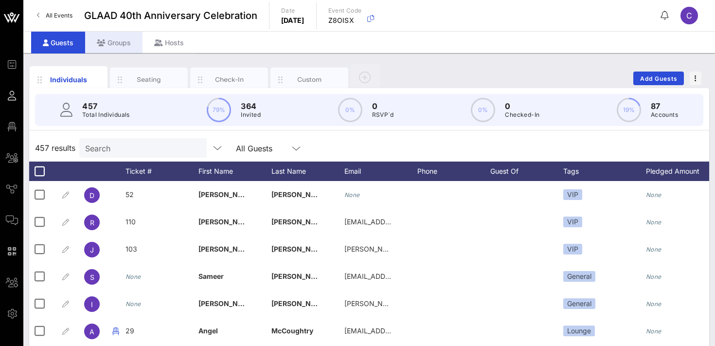
click at [120, 37] on div "Groups" at bounding box center [113, 43] width 57 height 22
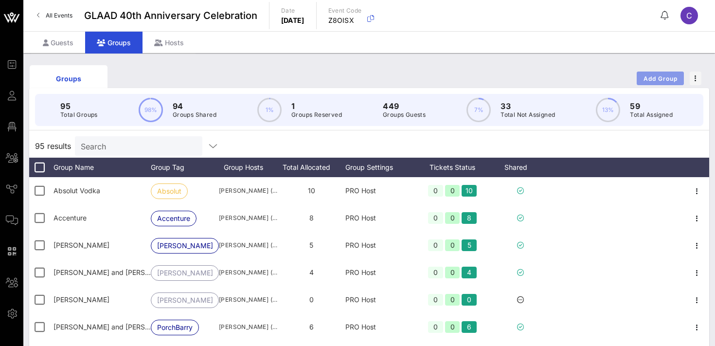
click at [665, 77] on span "Add Group" at bounding box center [660, 78] width 35 height 7
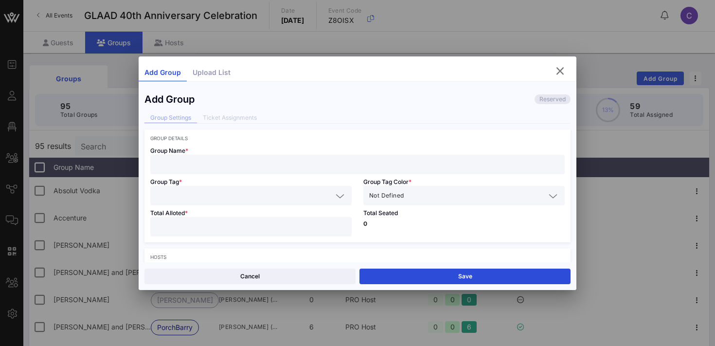
click at [258, 163] on input "text" at bounding box center [357, 164] width 403 height 13
type input "Jessica Vosck"
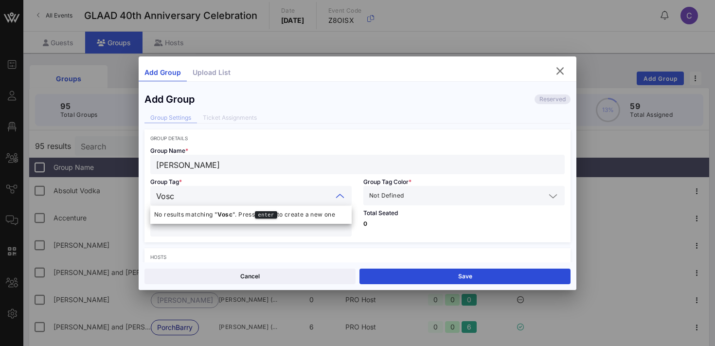
type input "Vosck"
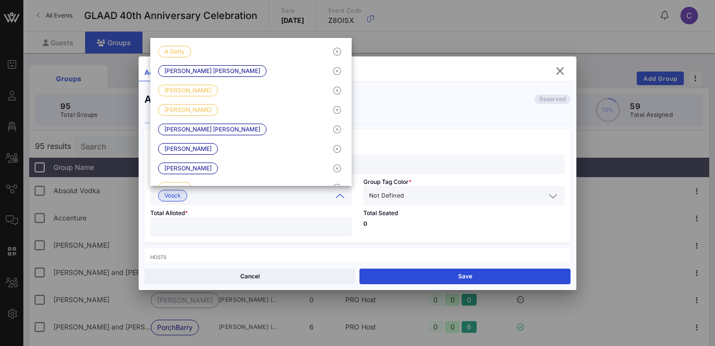
click at [468, 196] on input "text" at bounding box center [476, 195] width 140 height 13
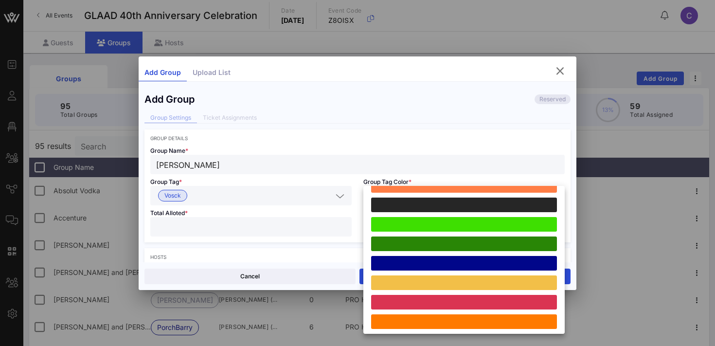
scroll to position [269, 0]
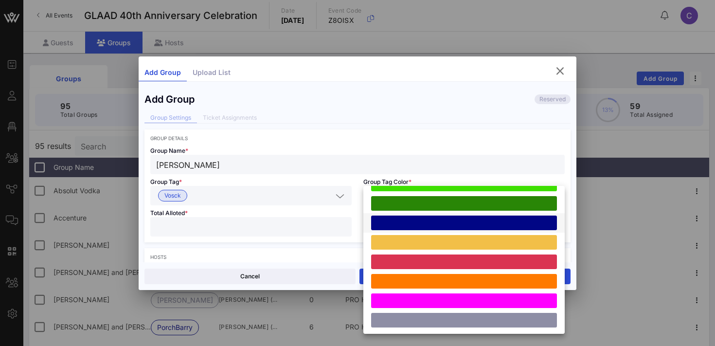
click at [440, 223] on div at bounding box center [464, 223] width 186 height 15
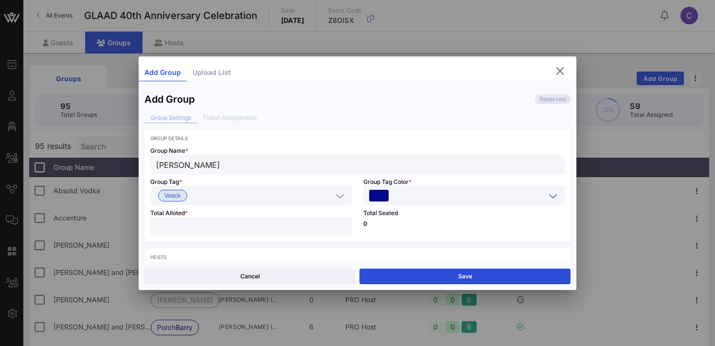
click at [343, 222] on input "*" at bounding box center [251, 226] width 190 height 13
type input "*"
click at [343, 222] on input "*" at bounding box center [251, 226] width 190 height 13
click at [380, 228] on div "Total Seated 0" at bounding box center [464, 223] width 213 height 37
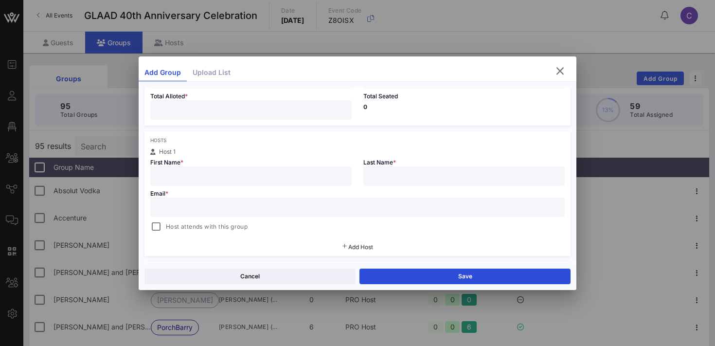
scroll to position [122, 0]
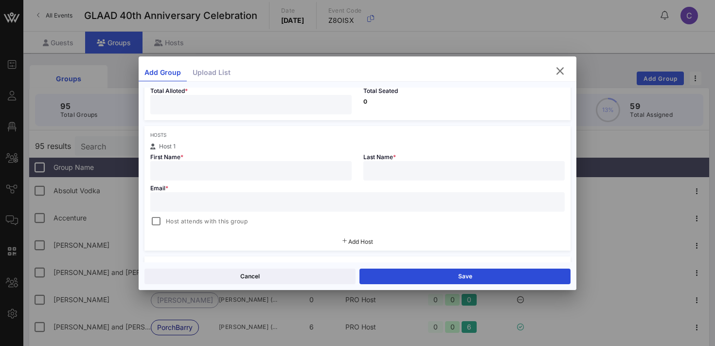
click at [249, 169] on input "text" at bounding box center [251, 171] width 190 height 13
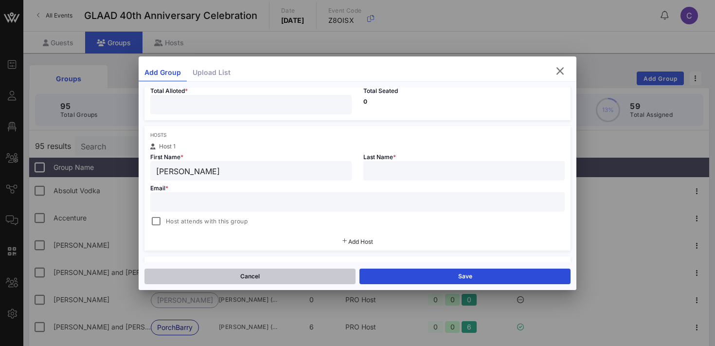
type input "Jess"
click at [243, 275] on button "Cancel" at bounding box center [250, 277] width 211 height 16
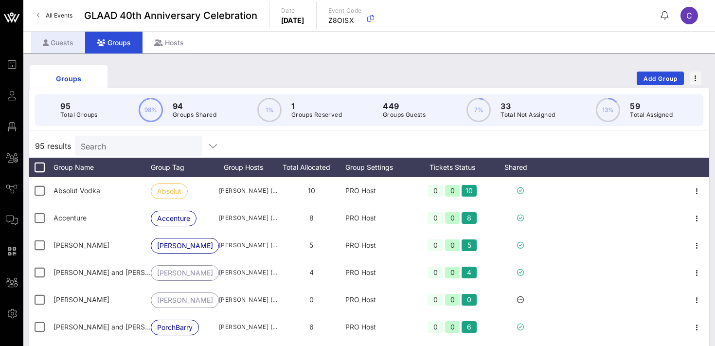
click at [53, 44] on div "Guests" at bounding box center [58, 43] width 54 height 22
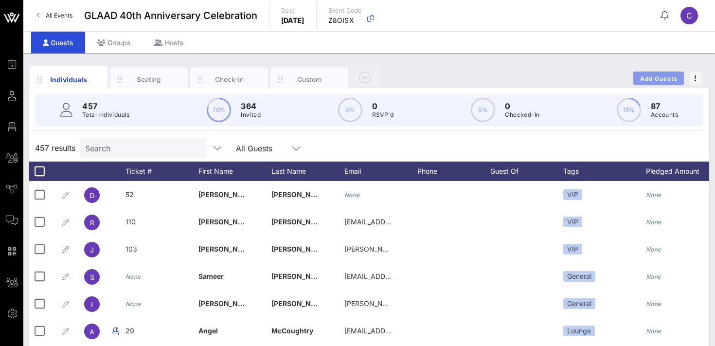
click at [640, 73] on button "Add Guests" at bounding box center [659, 79] width 51 height 14
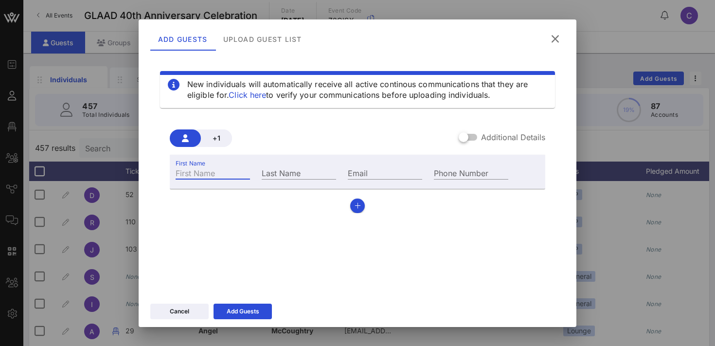
click at [200, 171] on input "First Name" at bounding box center [213, 172] width 74 height 13
paste input "Dave Godar"
type input "Dave"
paste input "Dave Godar"
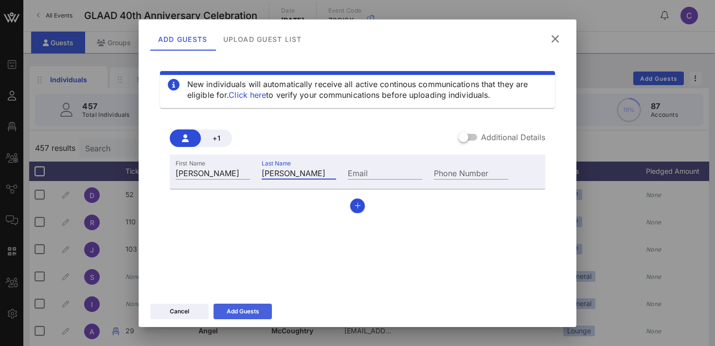
type input "Godar"
click at [238, 311] on div "Add Guests" at bounding box center [243, 312] width 33 height 10
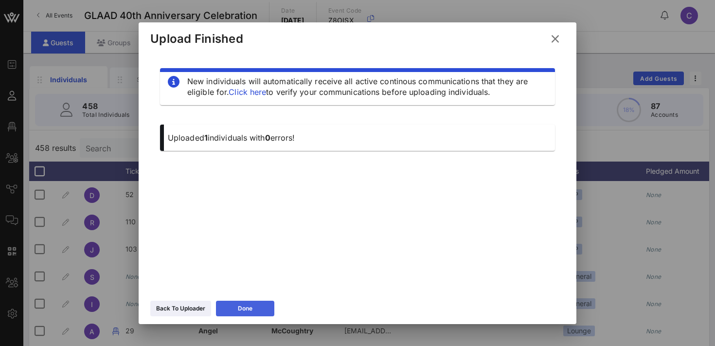
click at [237, 308] on button "Done" at bounding box center [245, 309] width 58 height 16
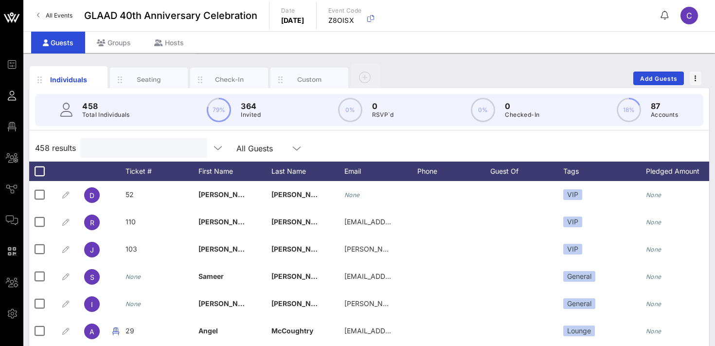
click at [142, 147] on input "text" at bounding box center [143, 148] width 114 height 13
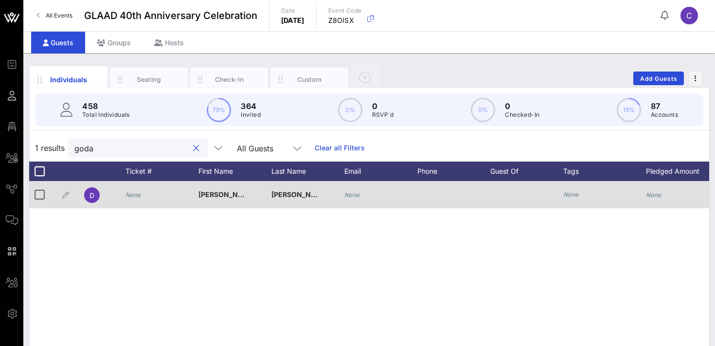
type input "goda"
click at [580, 195] on div "None" at bounding box center [605, 194] width 83 height 27
click at [574, 195] on icon "None" at bounding box center [572, 194] width 16 height 7
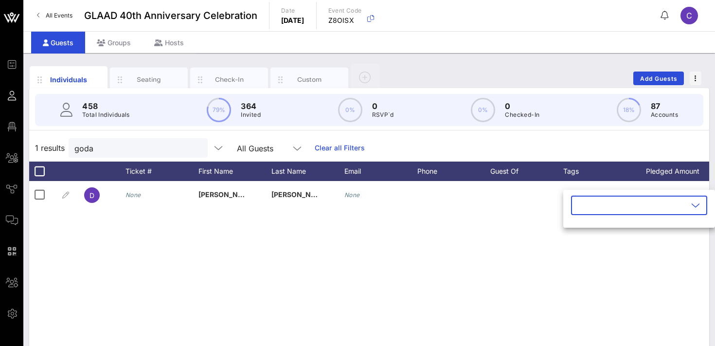
click at [585, 209] on input "text" at bounding box center [632, 206] width 111 height 16
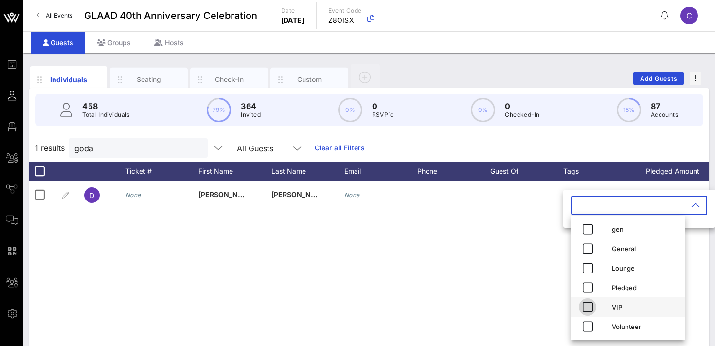
click at [590, 306] on icon "button" at bounding box center [588, 307] width 12 height 12
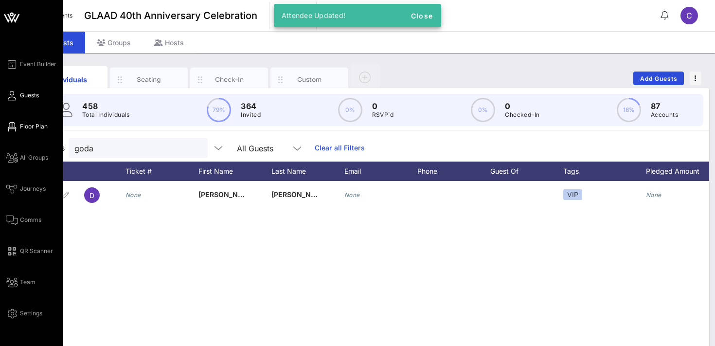
click at [25, 126] on span "Floor Plan" at bounding box center [34, 126] width 28 height 9
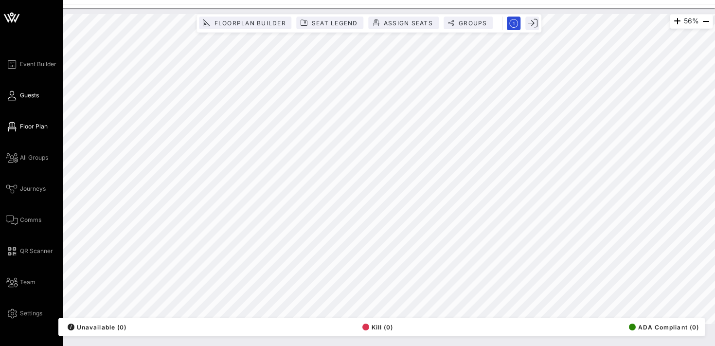
click at [28, 96] on span "Guests" at bounding box center [29, 95] width 19 height 9
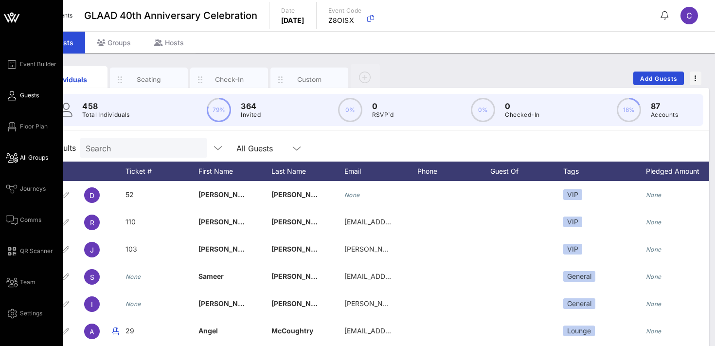
click at [37, 157] on span "All Groups" at bounding box center [34, 157] width 28 height 9
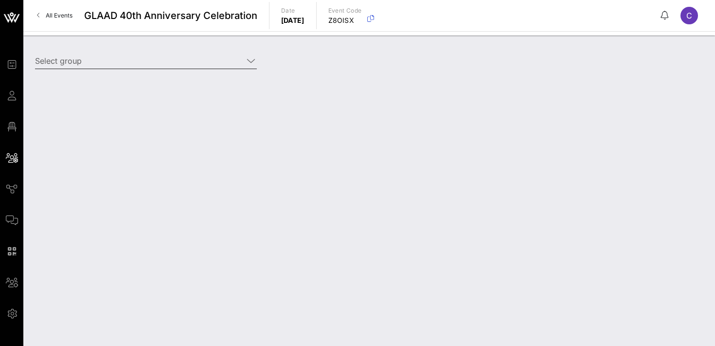
click at [128, 58] on input "Select group" at bounding box center [139, 61] width 208 height 16
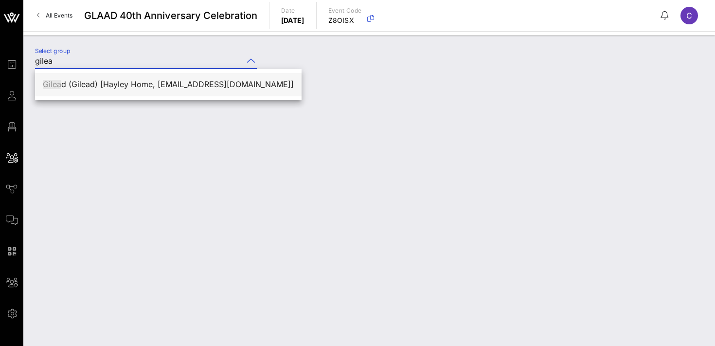
click at [143, 81] on div "Gilea d (Gilead) [Hayley Home, hayleylhome@gmail.com]" at bounding box center [168, 84] width 251 height 9
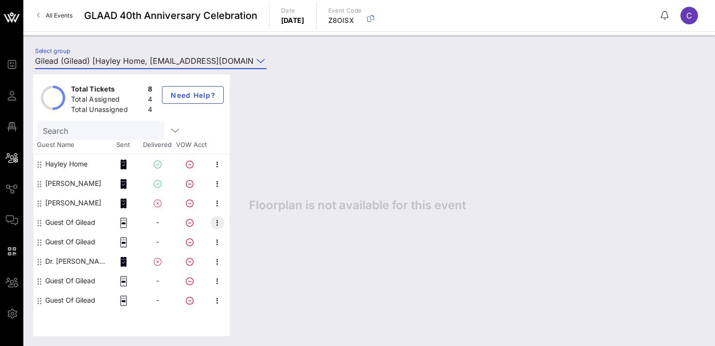
type input "Gilead (Gilead) [Hayley Home, [EMAIL_ADDRESS][DOMAIN_NAME]]"
click at [220, 222] on icon "button" at bounding box center [218, 223] width 12 height 12
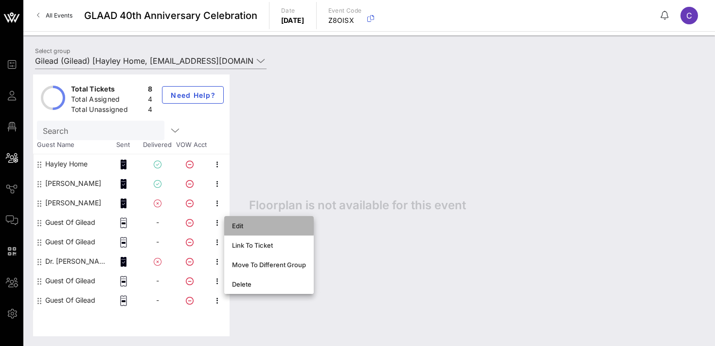
click at [242, 227] on div "Edit" at bounding box center [269, 226] width 74 height 8
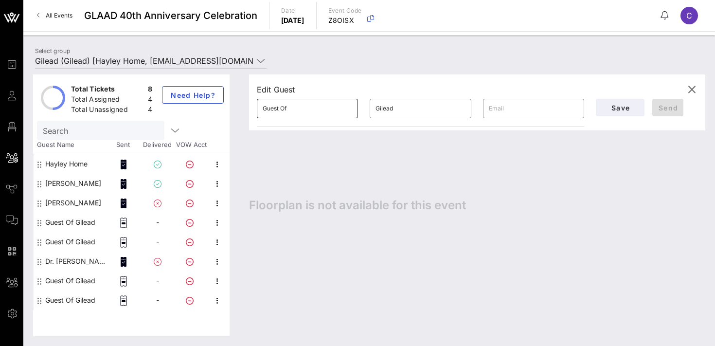
click at [297, 107] on input "Guest Of" at bounding box center [308, 109] width 90 height 16
type input "[PERSON_NAME]"
type input "Forbes"
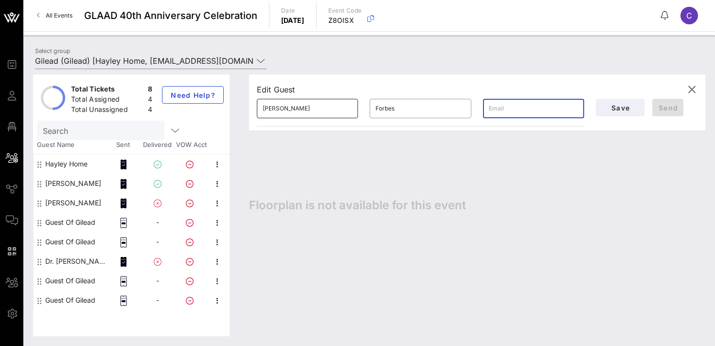
paste input "robin.forbes@rga.com"
type input "robin.forbes@rga.com"
click at [673, 110] on span "Send" at bounding box center [668, 108] width 23 height 8
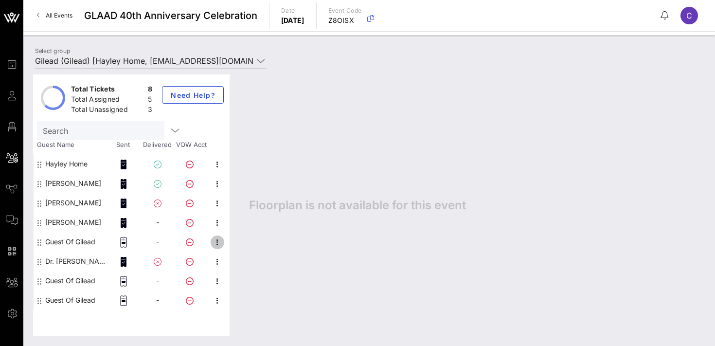
click at [222, 244] on icon "button" at bounding box center [218, 243] width 12 height 12
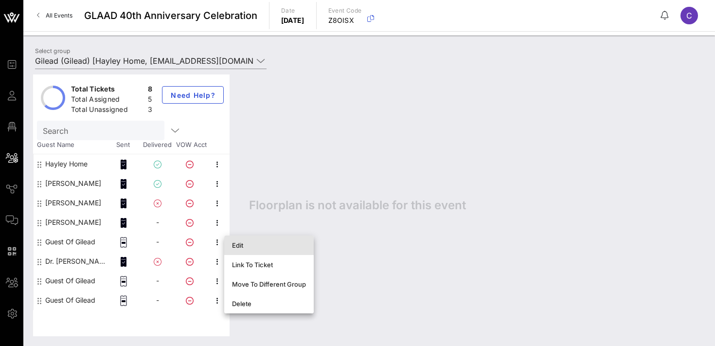
click at [257, 246] on div "Edit" at bounding box center [269, 245] width 74 height 8
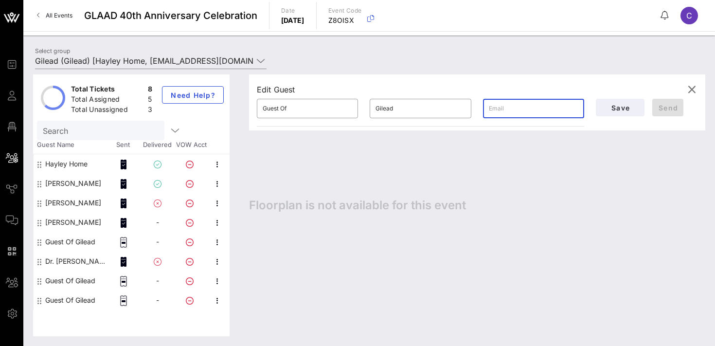
click at [500, 110] on input "text" at bounding box center [534, 109] width 90 height 16
paste input "abirgiolas@gmail.com"
type input "abirgiolas@gmail.com"
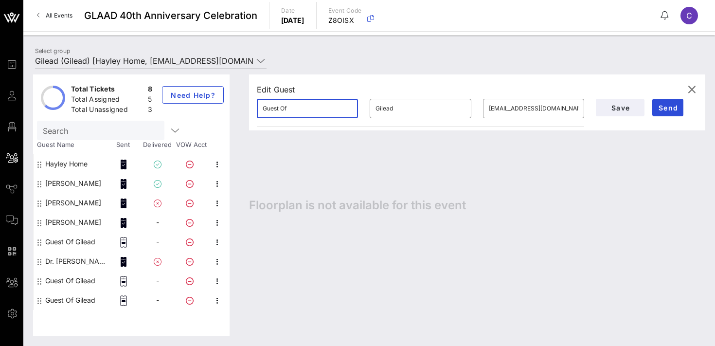
click at [301, 111] on input "Guest Of" at bounding box center [308, 109] width 90 height 16
type input "Andrew"
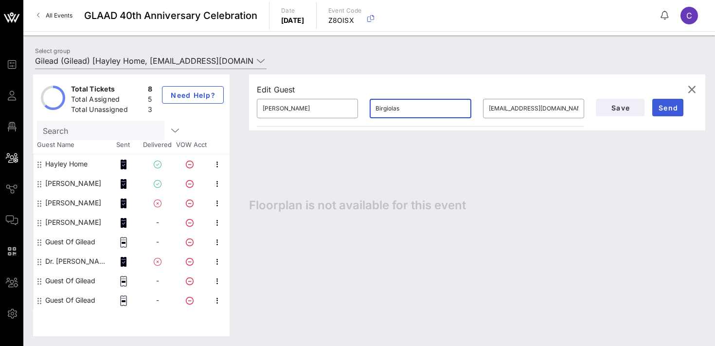
type input "Birgiolas"
click at [669, 106] on span "Send" at bounding box center [668, 108] width 23 height 8
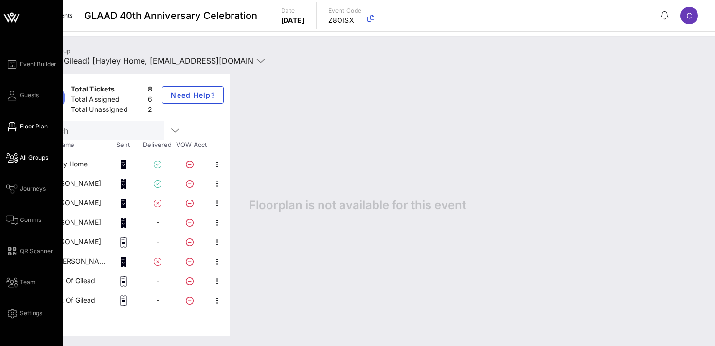
click at [24, 127] on span "Floor Plan" at bounding box center [34, 126] width 28 height 9
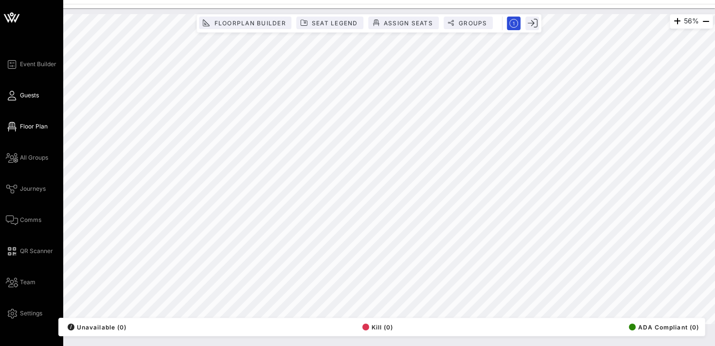
click at [27, 94] on span "Guests" at bounding box center [29, 95] width 19 height 9
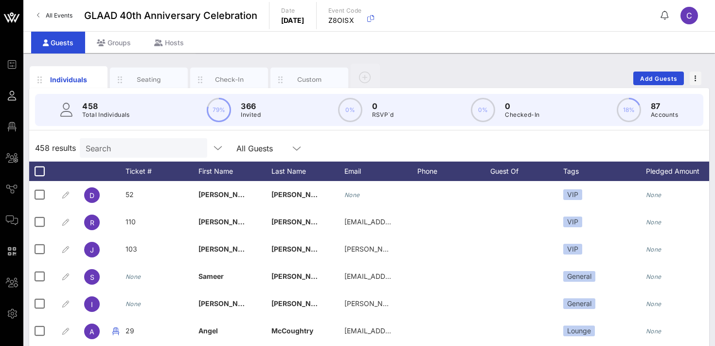
click at [120, 147] on input "Search" at bounding box center [143, 148] width 114 height 13
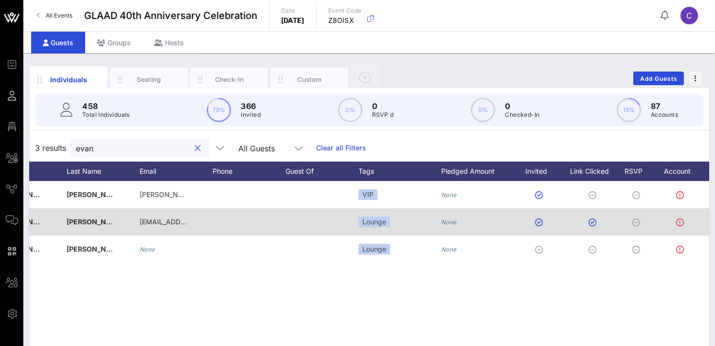
scroll to position [0, 229]
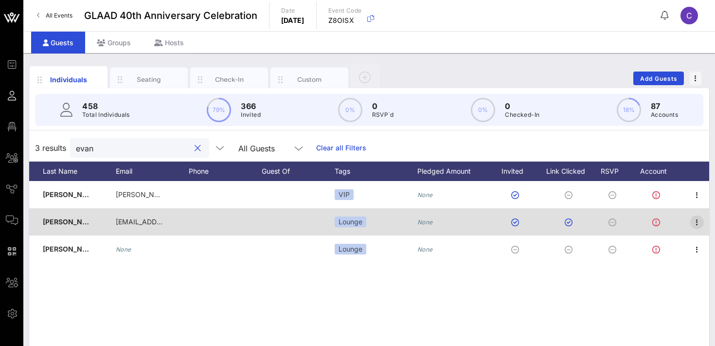
type input "evan"
click at [695, 224] on icon "button" at bounding box center [698, 223] width 12 height 12
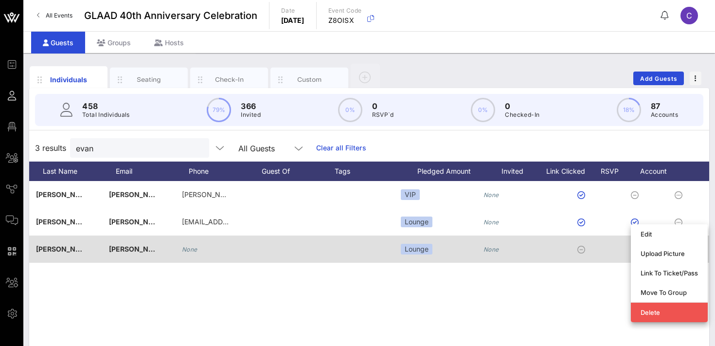
scroll to position [0, 0]
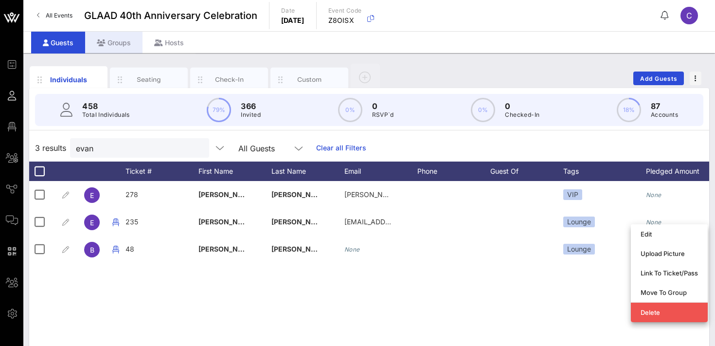
click at [122, 43] on div "Groups" at bounding box center [113, 43] width 57 height 22
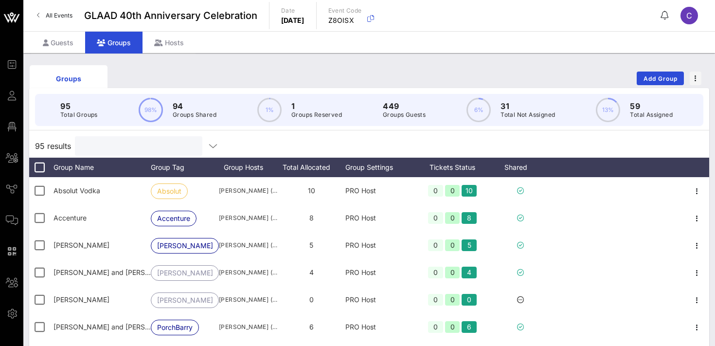
click at [114, 143] on input "text" at bounding box center [138, 146] width 114 height 13
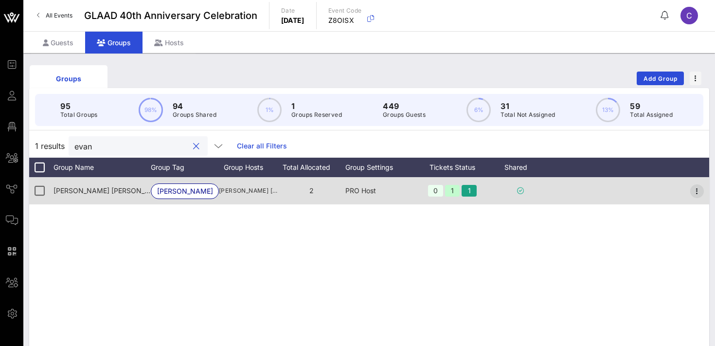
type input "evan"
click at [699, 192] on icon "button" at bounding box center [698, 191] width 12 height 12
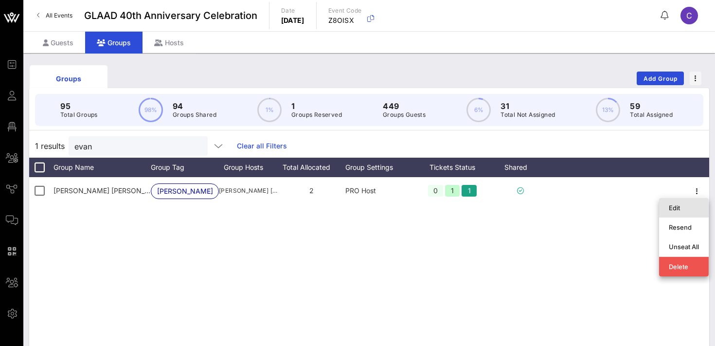
click at [685, 207] on div "Edit" at bounding box center [684, 208] width 30 height 8
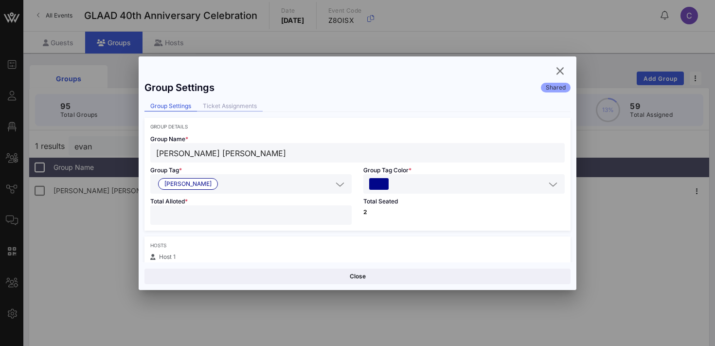
click at [231, 102] on div "Ticket Assignments" at bounding box center [230, 106] width 66 height 10
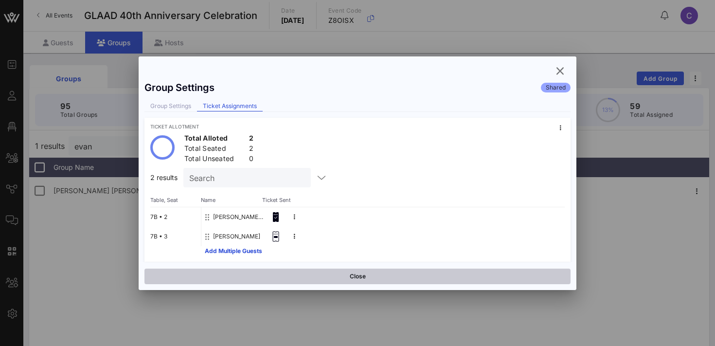
click at [336, 279] on button "Close" at bounding box center [358, 277] width 426 height 16
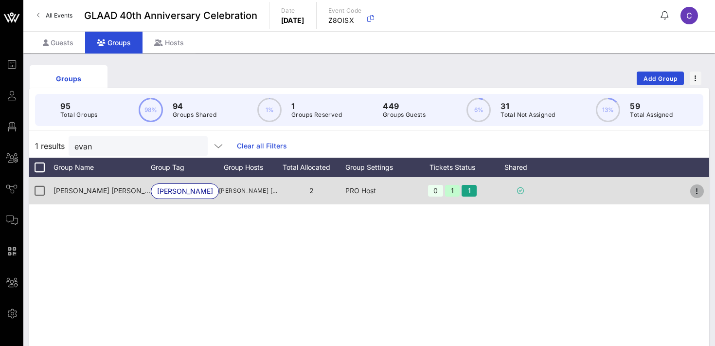
click at [692, 188] on icon "button" at bounding box center [698, 191] width 12 height 12
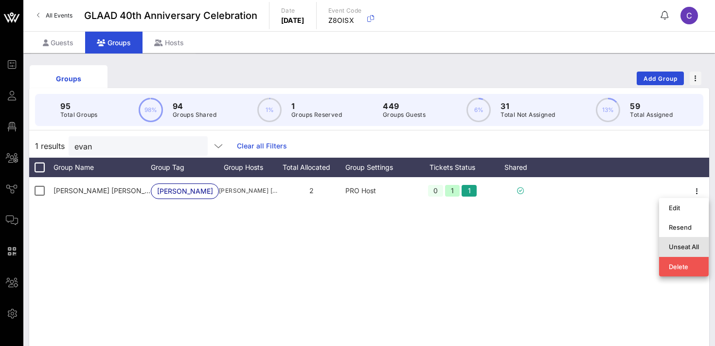
click at [682, 249] on div "Unseat All" at bounding box center [684, 247] width 30 height 8
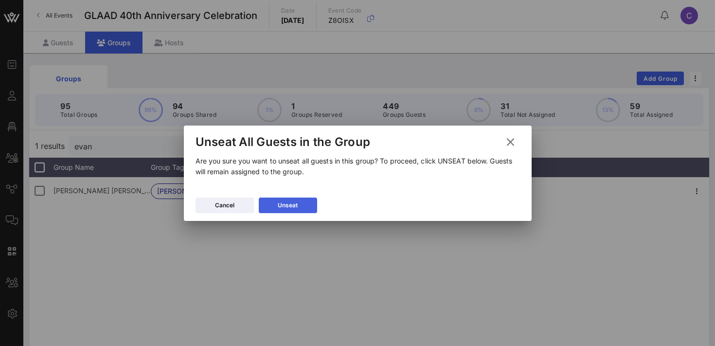
click at [301, 202] on button "Unseat" at bounding box center [288, 206] width 58 height 16
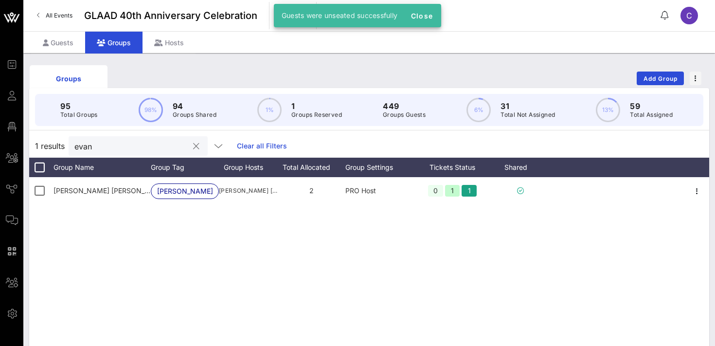
click at [104, 150] on input "evan" at bounding box center [131, 146] width 114 height 13
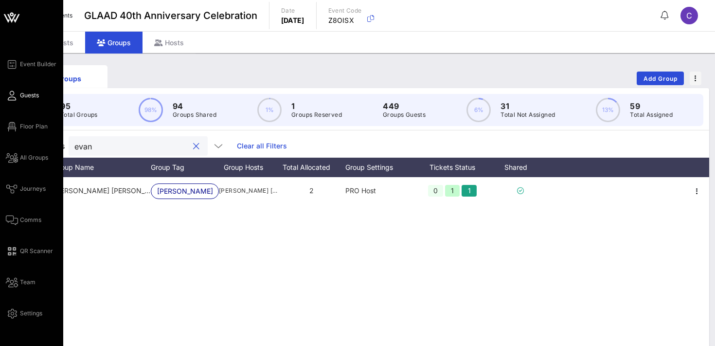
click at [33, 93] on span "Guests" at bounding box center [29, 95] width 19 height 9
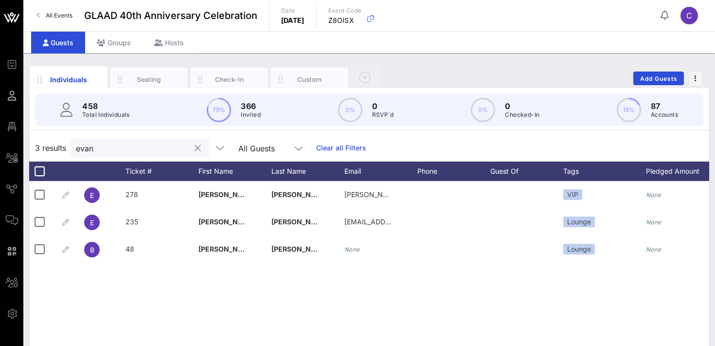
click at [135, 150] on input "evan" at bounding box center [133, 148] width 114 height 13
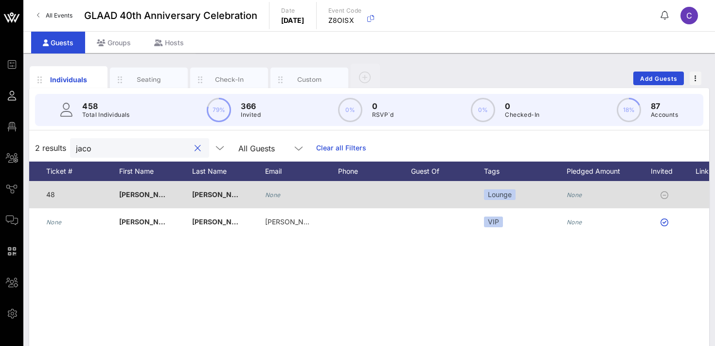
scroll to position [0, 229]
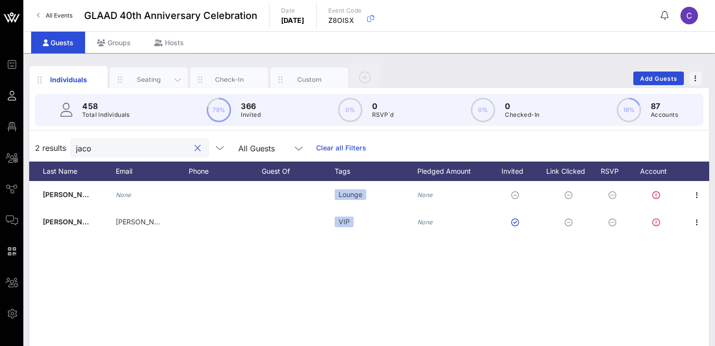
click at [141, 77] on div "Seating" at bounding box center [149, 79] width 43 height 9
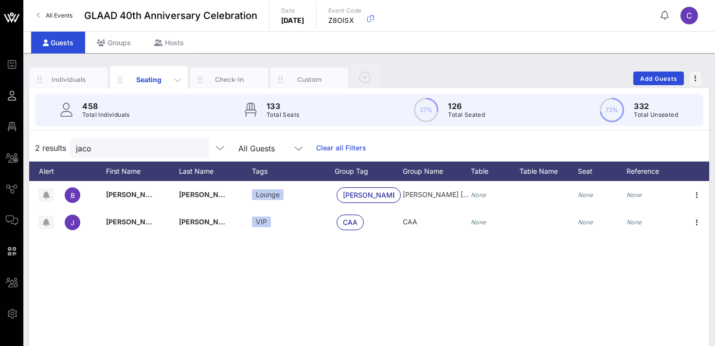
scroll to position [0, 44]
click at [65, 77] on div "Individuals" at bounding box center [68, 79] width 43 height 9
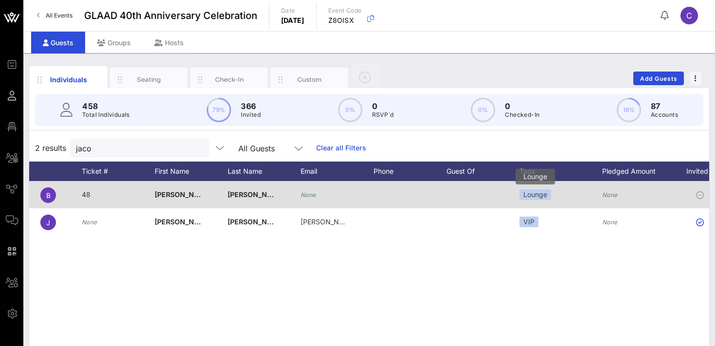
click at [538, 195] on div "Lounge" at bounding box center [536, 194] width 32 height 11
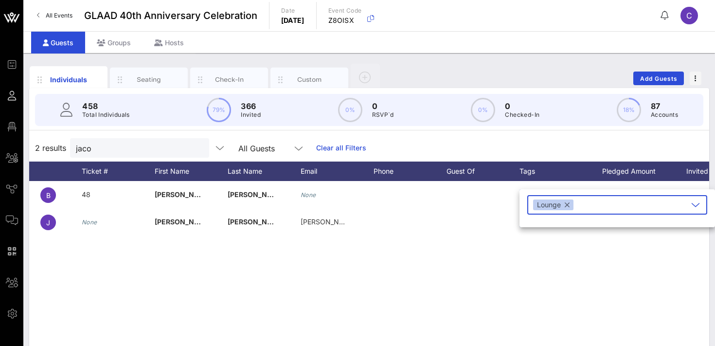
click at [569, 204] on button "button" at bounding box center [567, 205] width 5 height 11
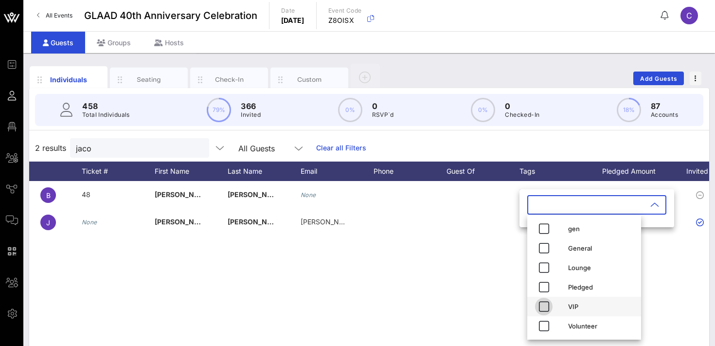
click at [548, 307] on icon "button" at bounding box center [544, 307] width 12 height 12
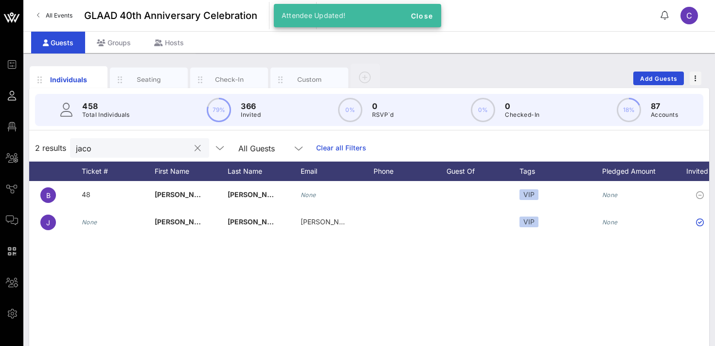
click at [123, 150] on input "jaco" at bounding box center [133, 148] width 114 height 13
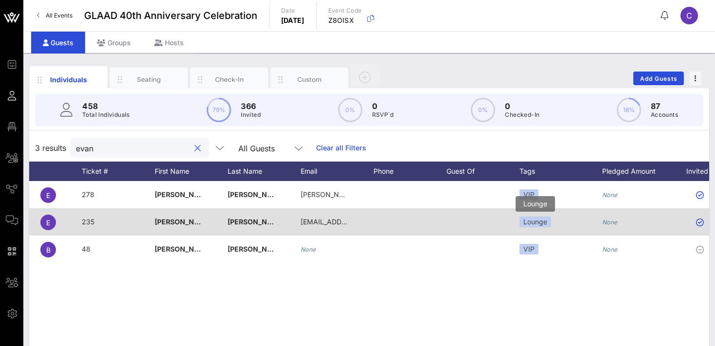
type input "evan"
click at [540, 220] on div "Lounge" at bounding box center [536, 222] width 32 height 11
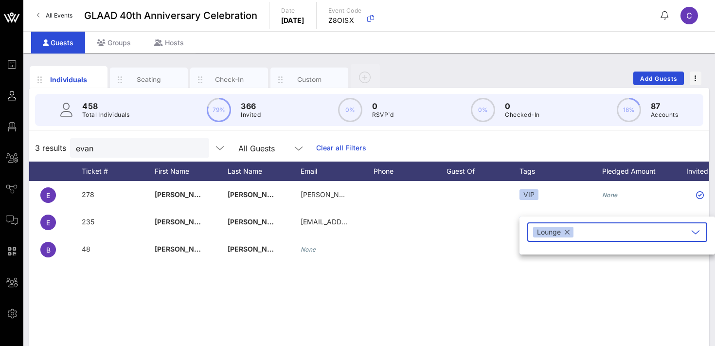
click at [569, 232] on button "button" at bounding box center [567, 232] width 5 height 11
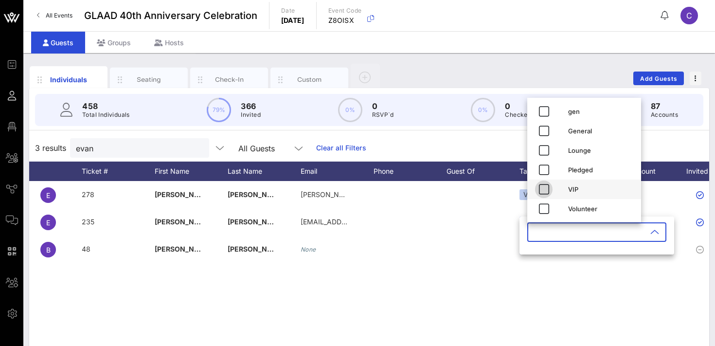
click at [547, 192] on icon "button" at bounding box center [544, 189] width 12 height 12
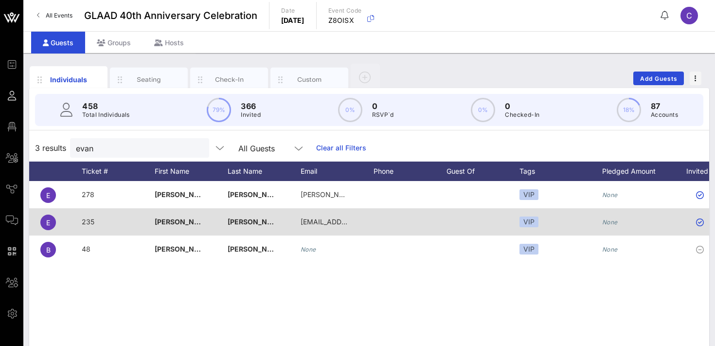
click at [175, 221] on div "[PERSON_NAME]" at bounding box center [191, 227] width 73 height 38
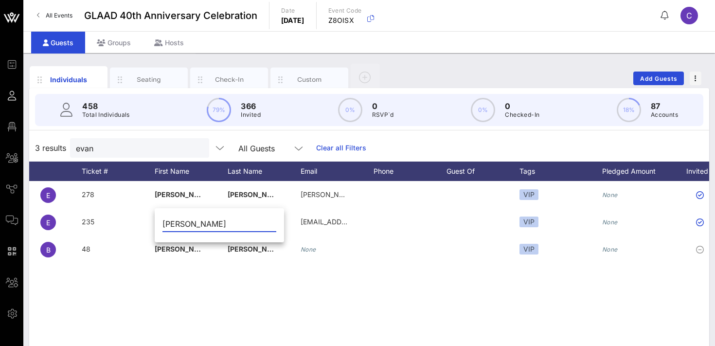
type input "[PERSON_NAME]"
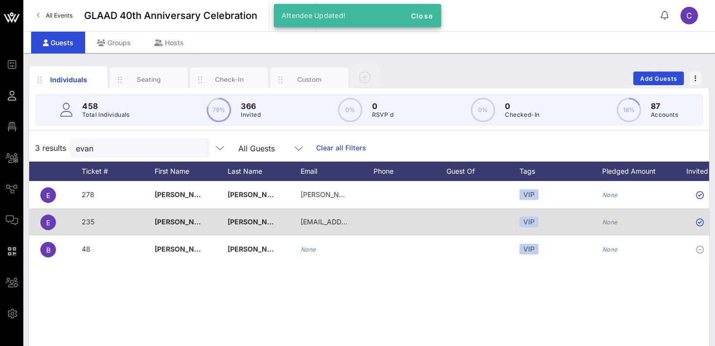
click at [257, 225] on span "[PERSON_NAME]" at bounding box center [256, 222] width 57 height 8
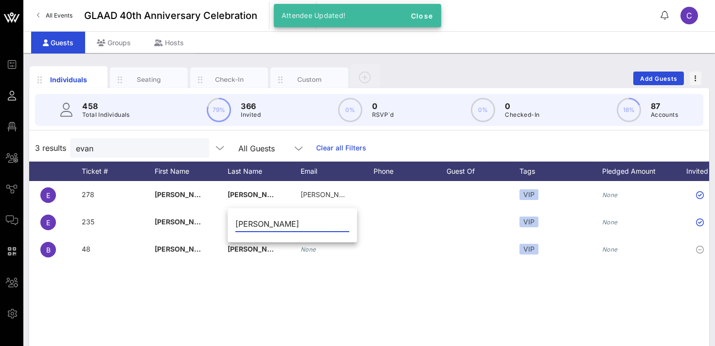
click at [256, 226] on input "[PERSON_NAME]" at bounding box center [293, 224] width 114 height 16
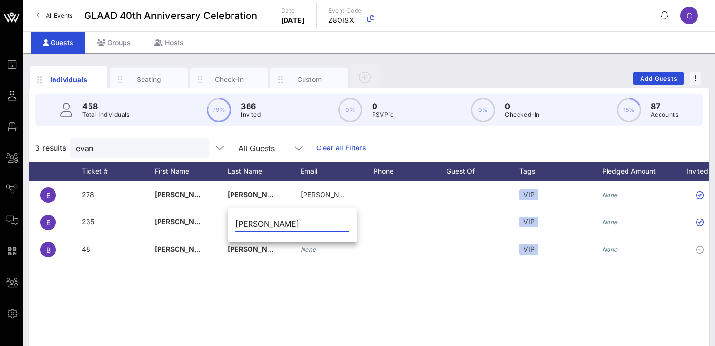
type input "[PERSON_NAME]"
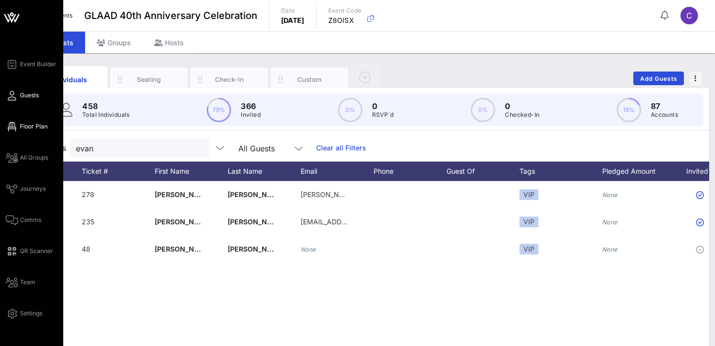
click at [33, 126] on span "Floor Plan" at bounding box center [34, 126] width 28 height 9
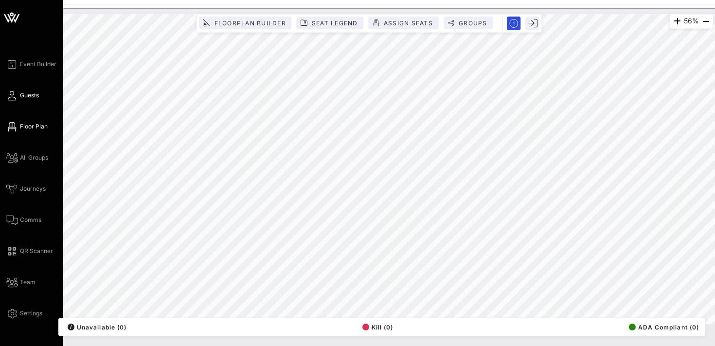
click at [25, 99] on span "Guests" at bounding box center [29, 95] width 19 height 9
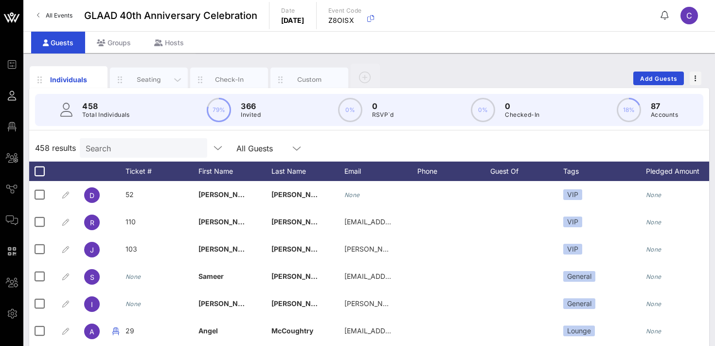
click at [145, 75] on div "Seating" at bounding box center [149, 79] width 43 height 9
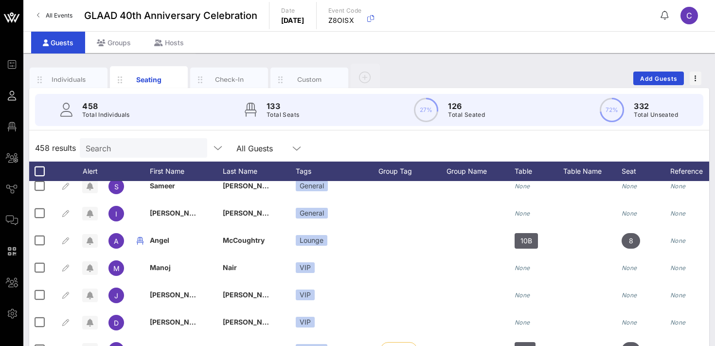
scroll to position [100, 0]
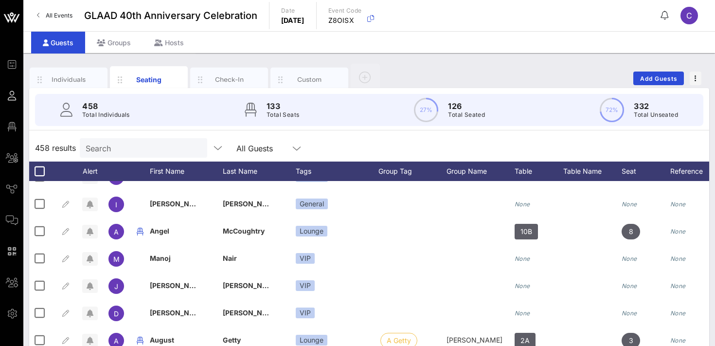
click at [131, 151] on input "Search" at bounding box center [143, 148] width 114 height 13
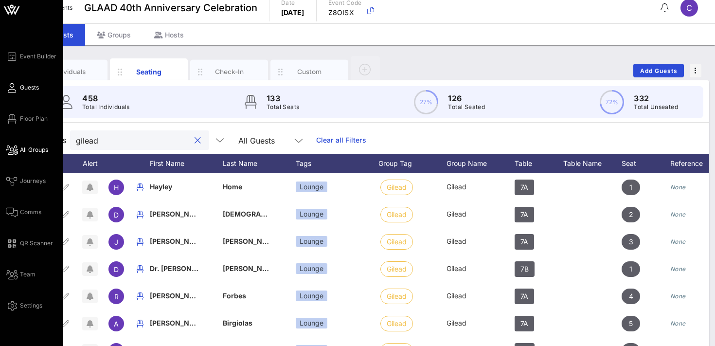
scroll to position [0, 0]
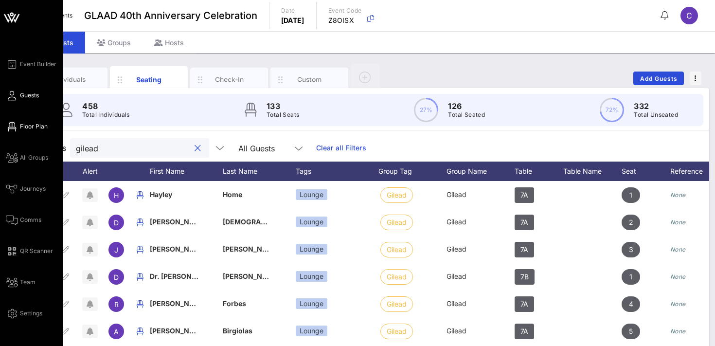
type input "gilead"
click at [32, 126] on span "Floor Plan" at bounding box center [34, 126] width 28 height 9
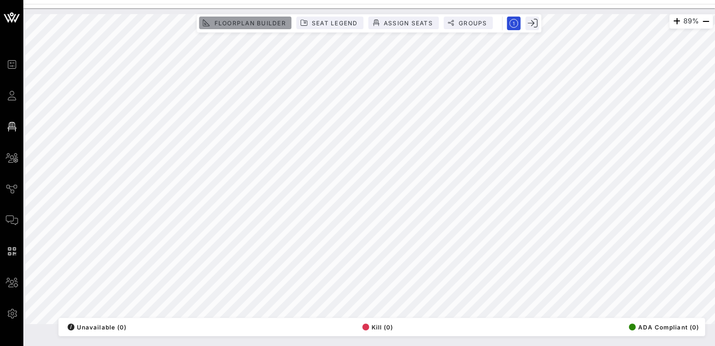
click at [250, 21] on span "Floorplan Builder" at bounding box center [250, 22] width 72 height 7
